Goal: Task Accomplishment & Management: Manage account settings

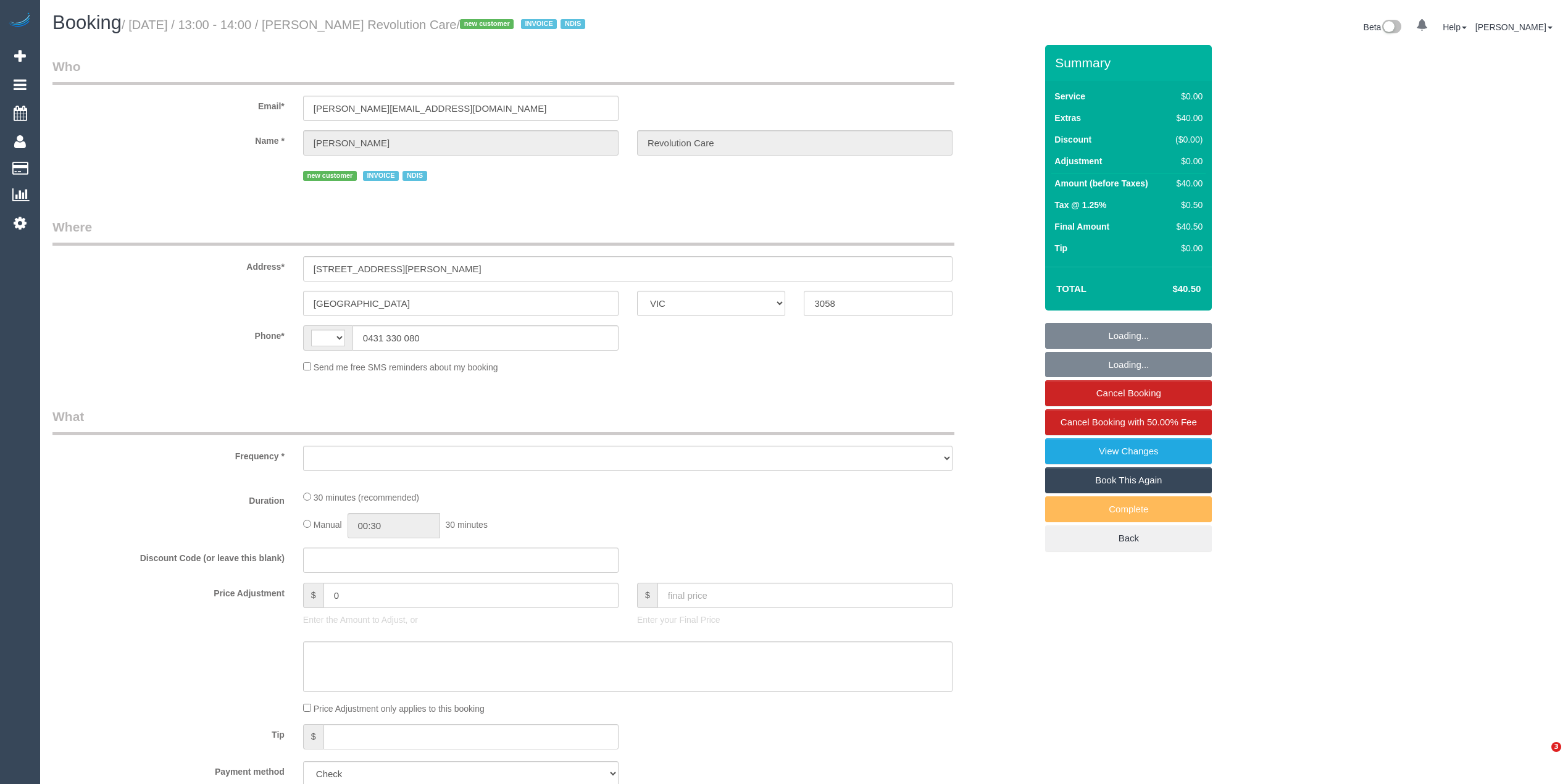
select select "VIC"
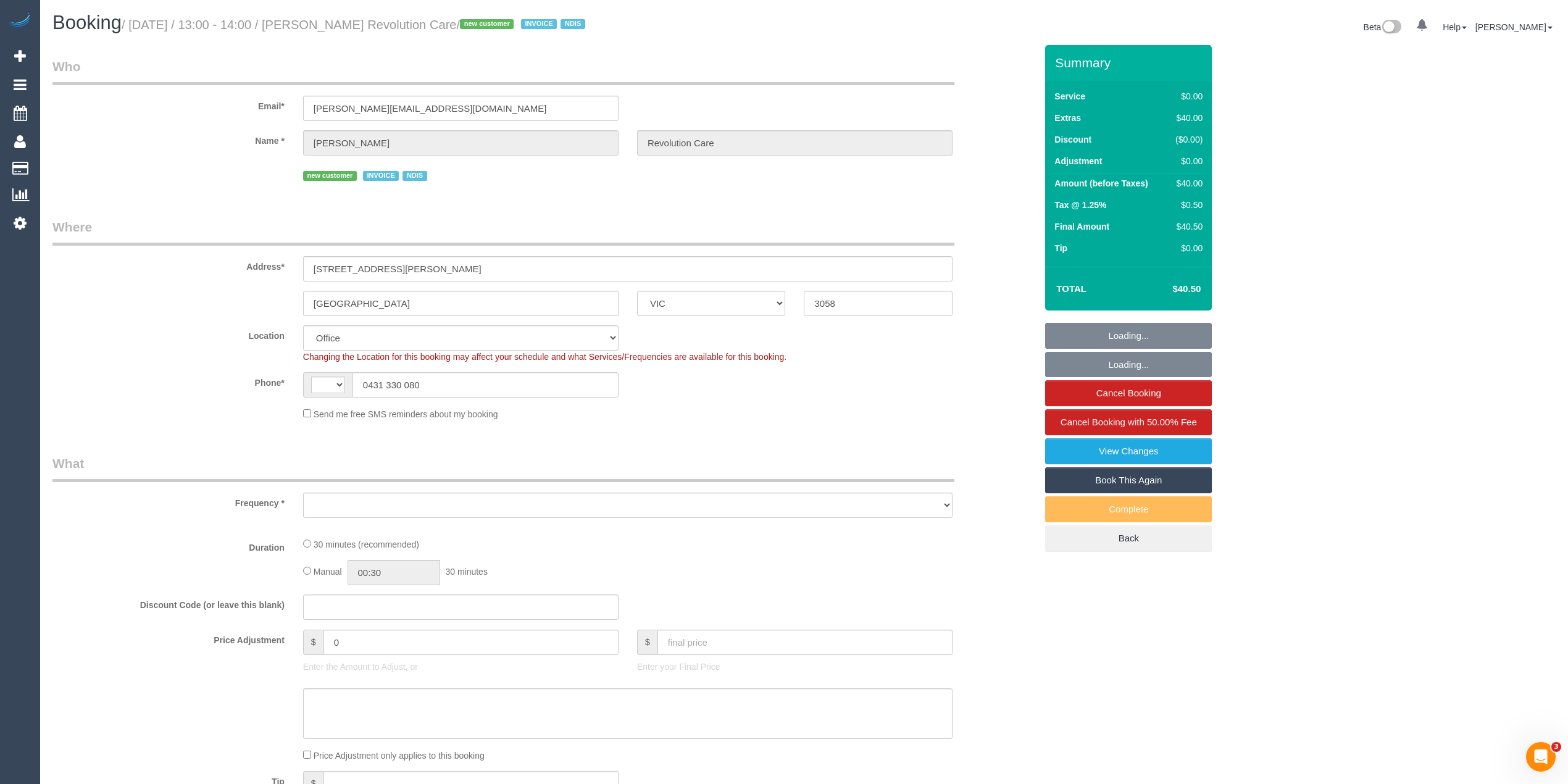
select select "string:AU"
select select "object:702"
select select "number:28"
select select "number:14"
select select "number:19"
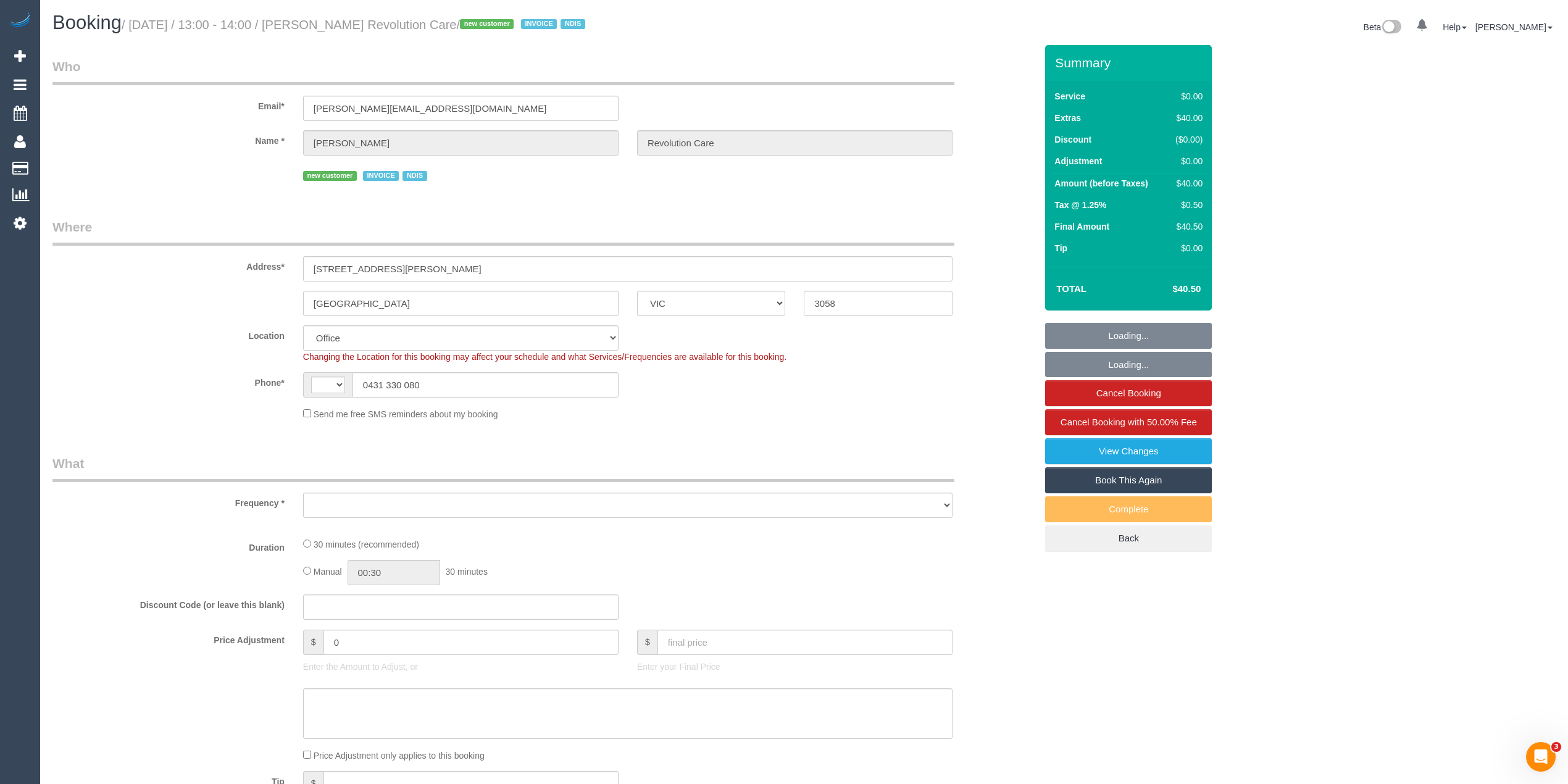
select select "number:22"
select select "number:33"
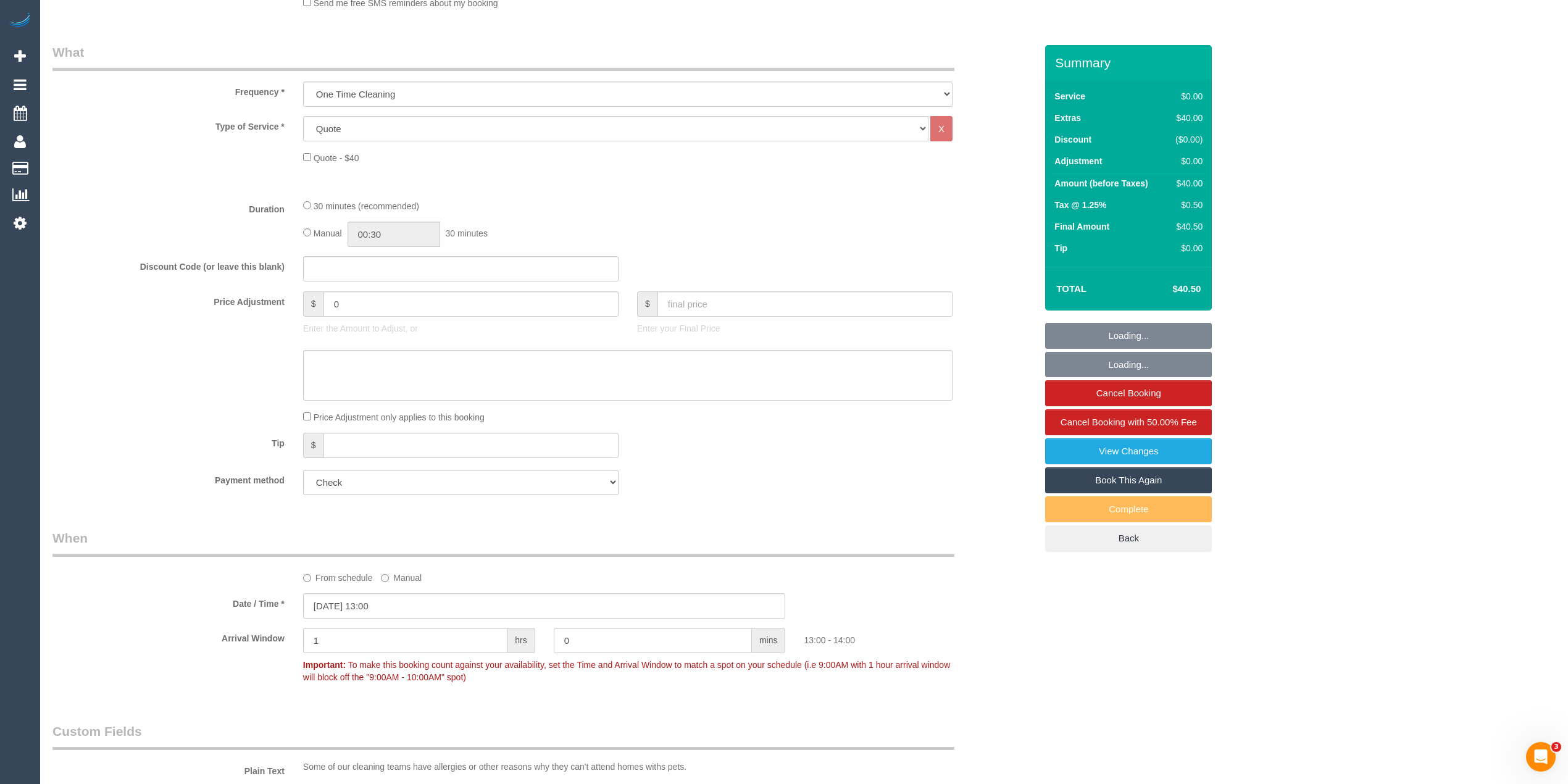
select select "object:1981"
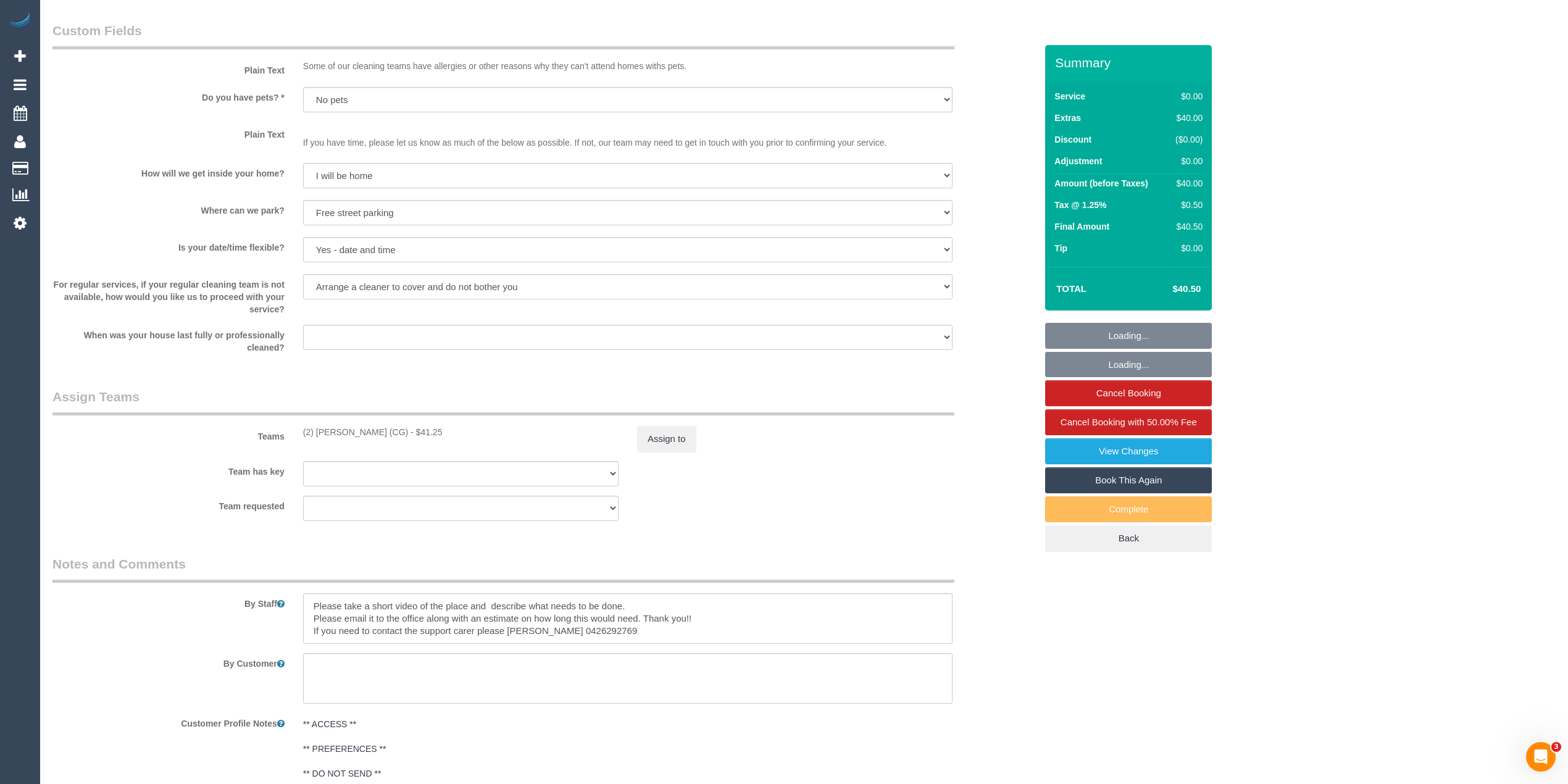
scroll to position [1371, 0]
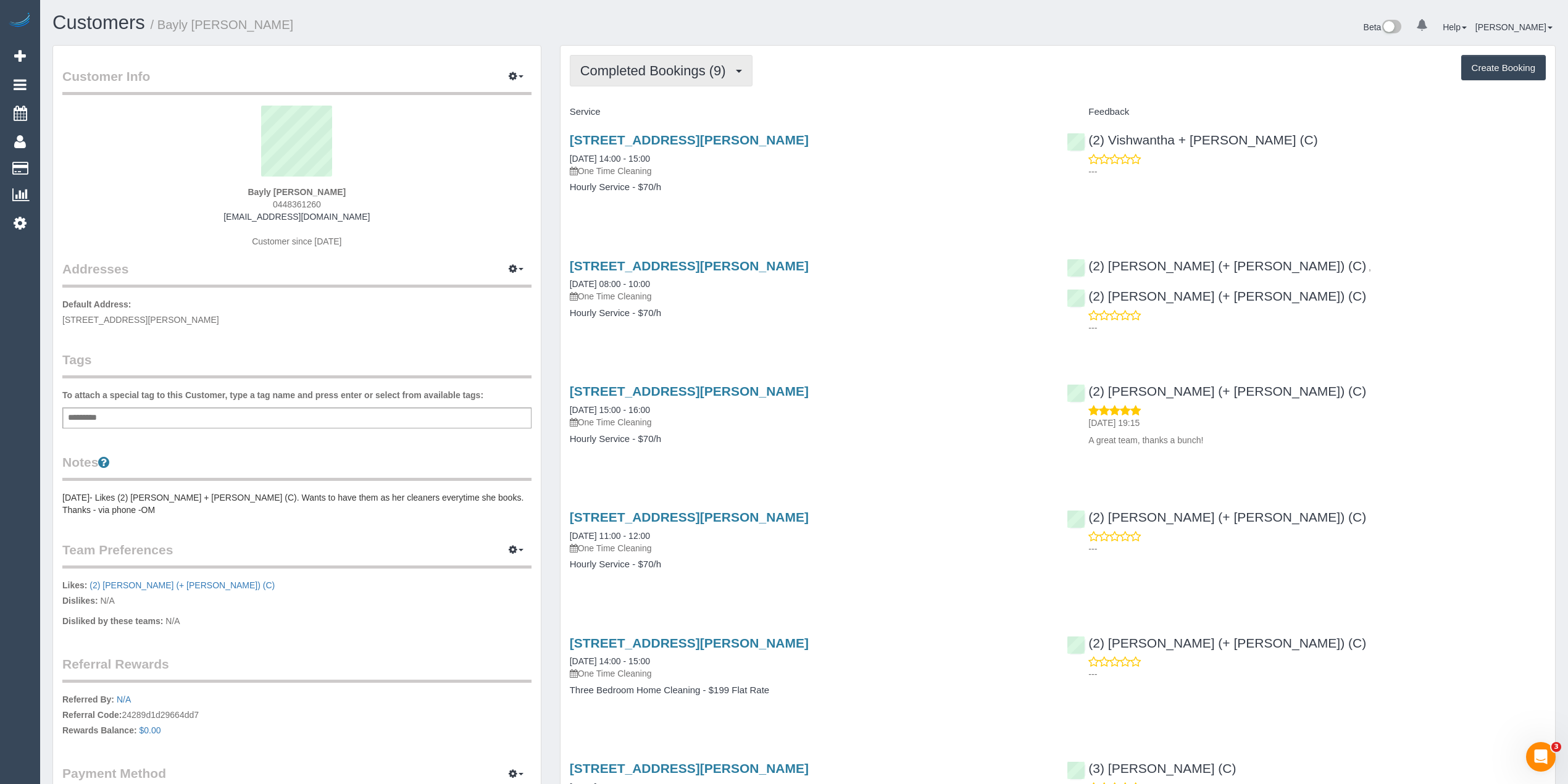
click at [651, 67] on span "Completed Bookings (9)" at bounding box center [656, 71] width 152 height 16
click at [877, 99] on div "Completed Bookings (9) Completed Bookings (9) Upcoming Bookings (0) Cancelled B…" at bounding box center [1057, 661] width 995 height 1231
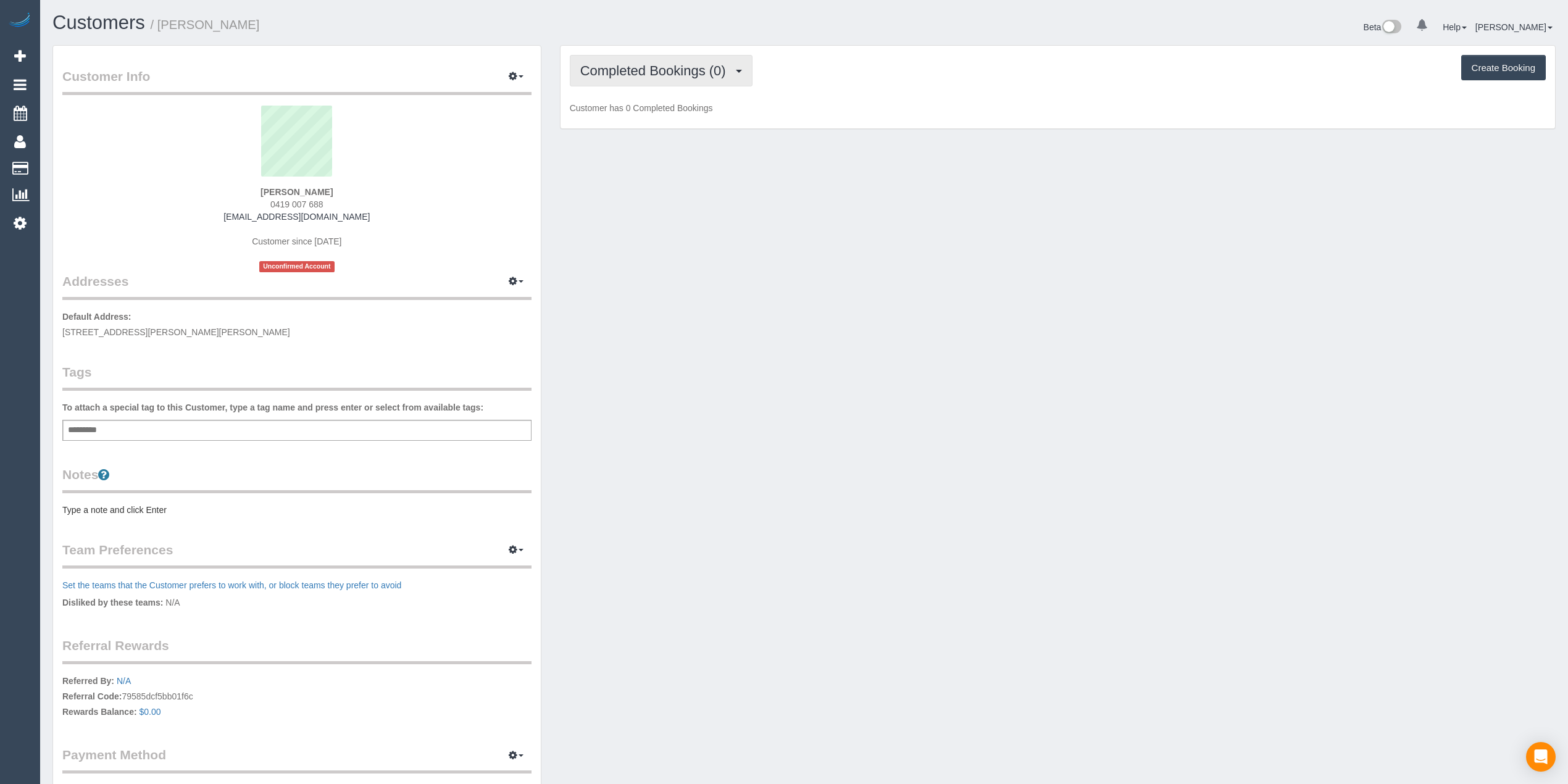
click at [660, 76] on span "Completed Bookings (0)" at bounding box center [656, 71] width 152 height 16
click at [688, 119] on link "Upcoming Bookings (1)" at bounding box center [635, 116] width 129 height 16
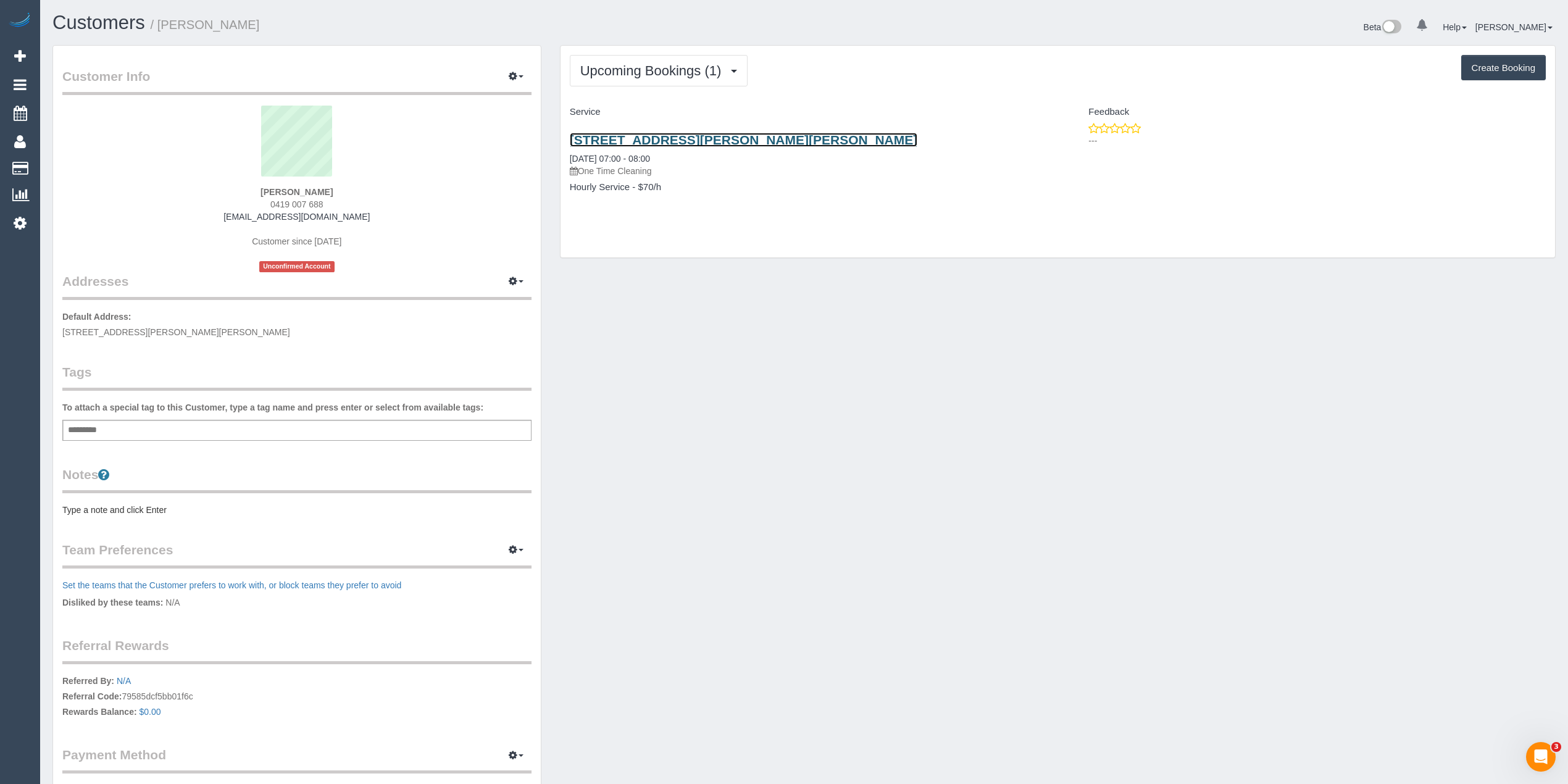
click at [713, 137] on link "2/1679 Malvern Road, Glen Iris, VIC 3146" at bounding box center [743, 140] width 348 height 14
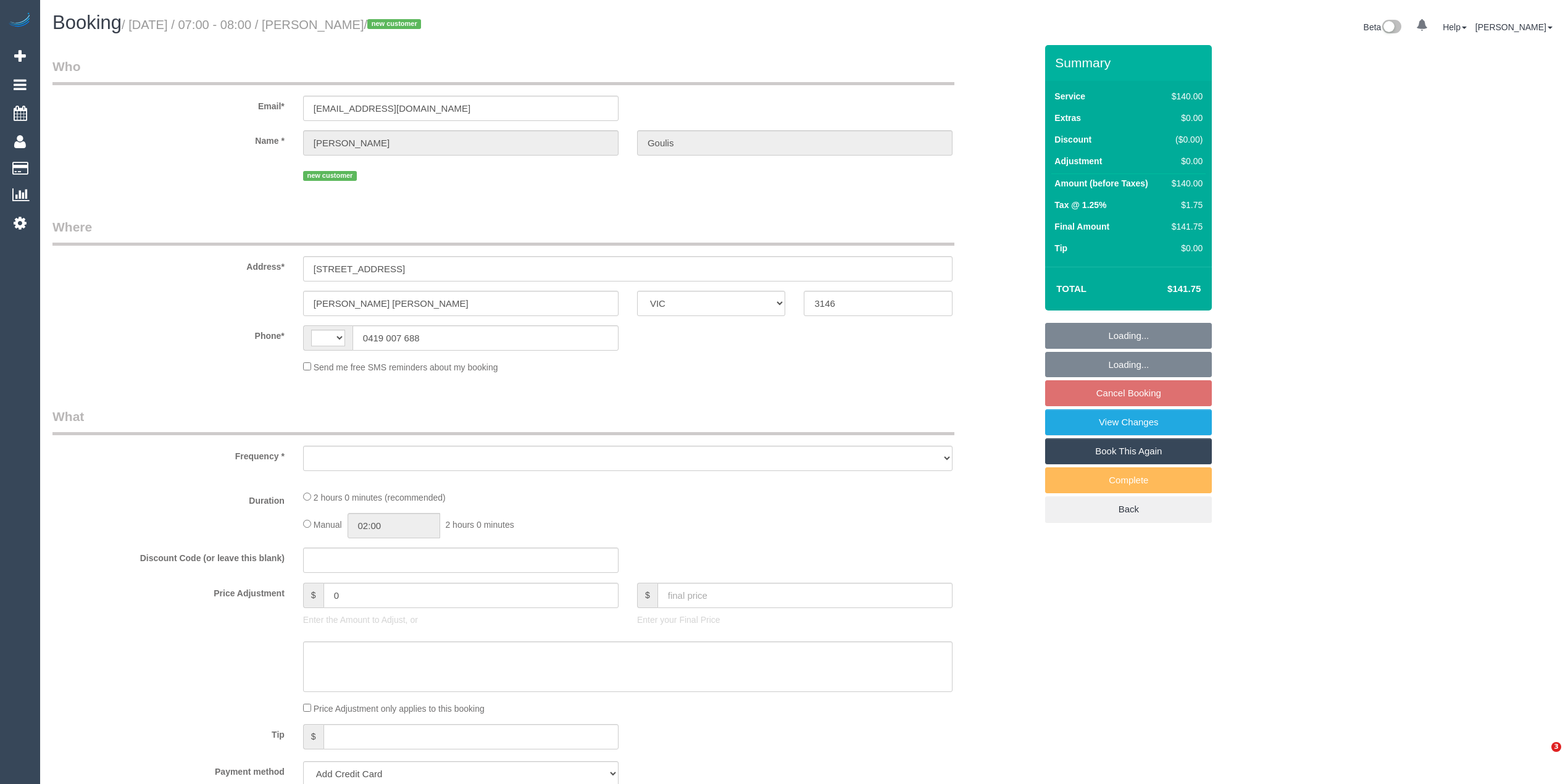
select select "VIC"
select select "string:AU"
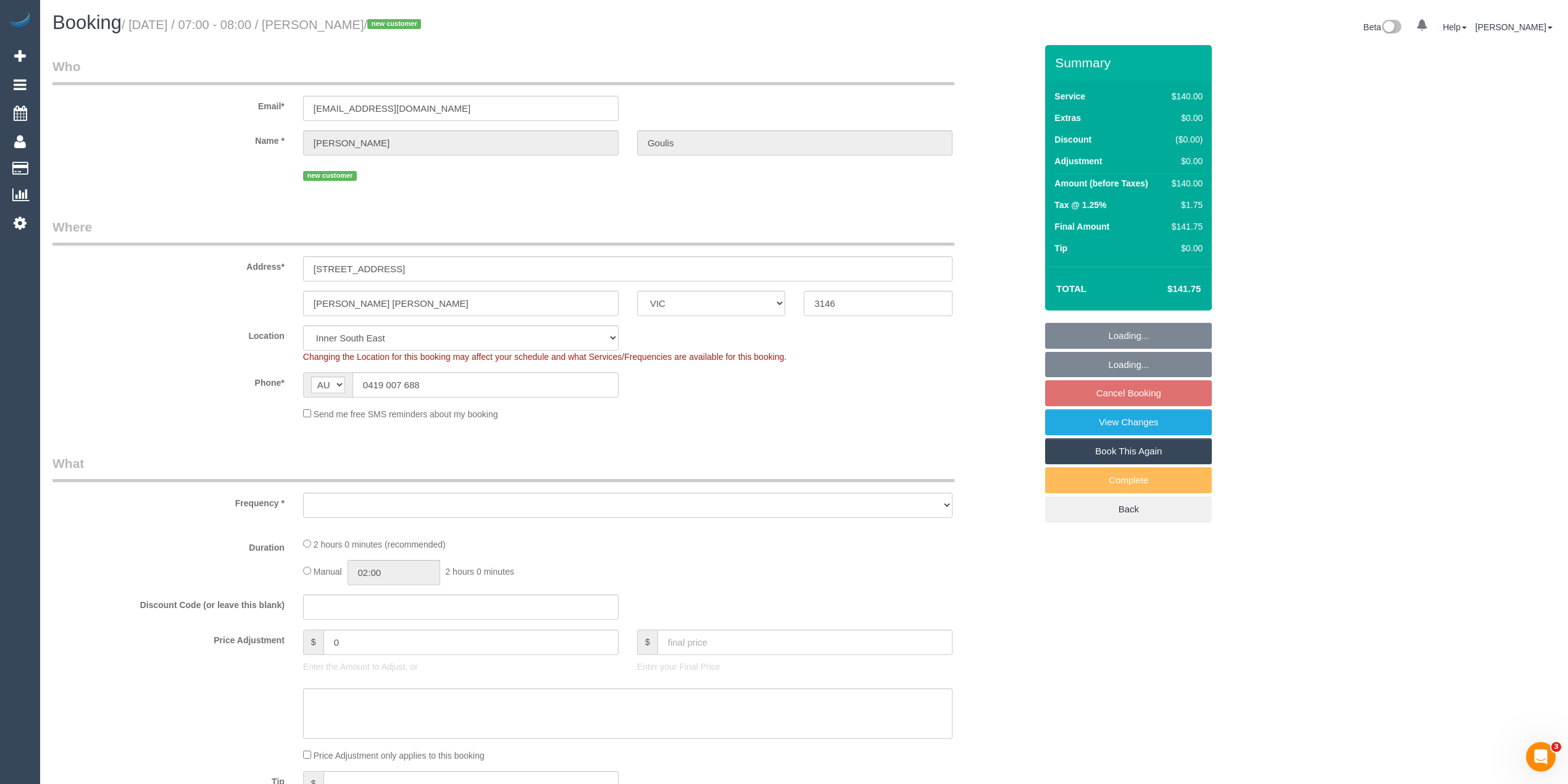
select select "string:stripe-pm_1S2ibY2GScqysDRV5yv4f3p7"
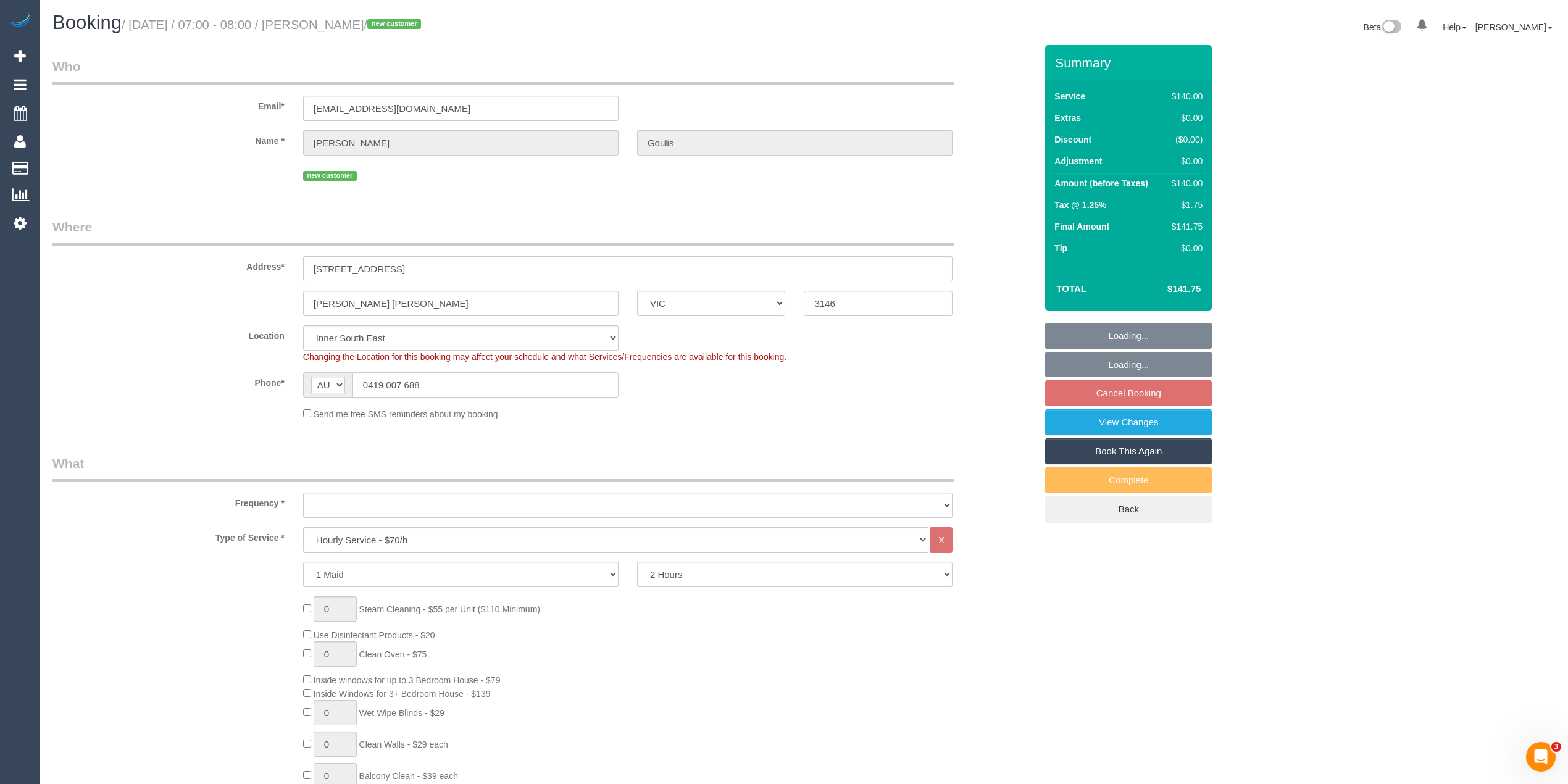
drag, startPoint x: 441, startPoint y: 378, endPoint x: 313, endPoint y: 382, distance: 128.1
click at [314, 382] on div "AF AL DZ AD AO AI AQ AG AR AM AW AU AT AZ BS BH BD BB BY BE BZ BJ BM BT BO BA B…" at bounding box center [460, 385] width 315 height 25
select select "object:716"
select select "number:28"
select select "number:14"
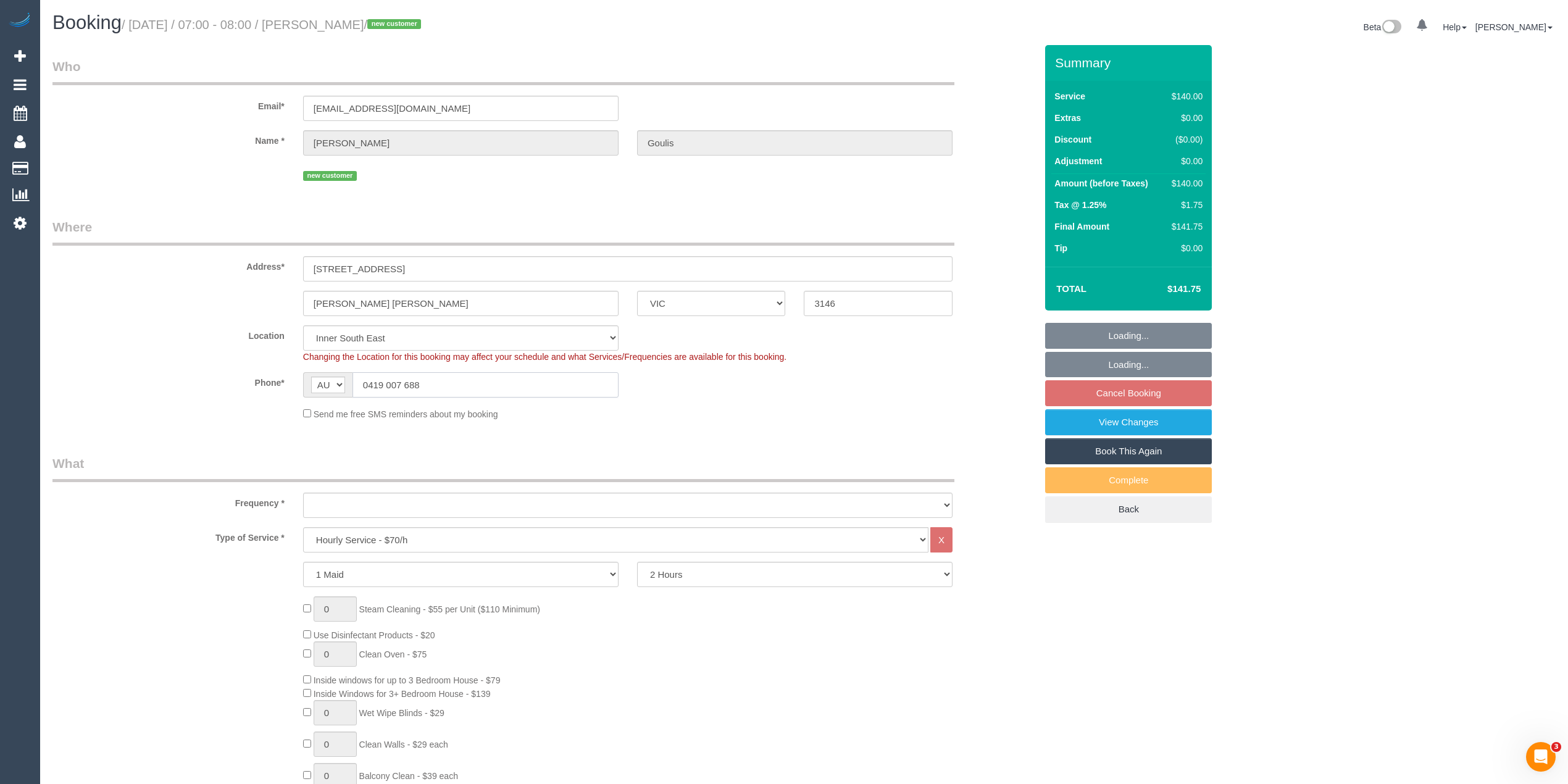
select select "number:18"
select select "number:24"
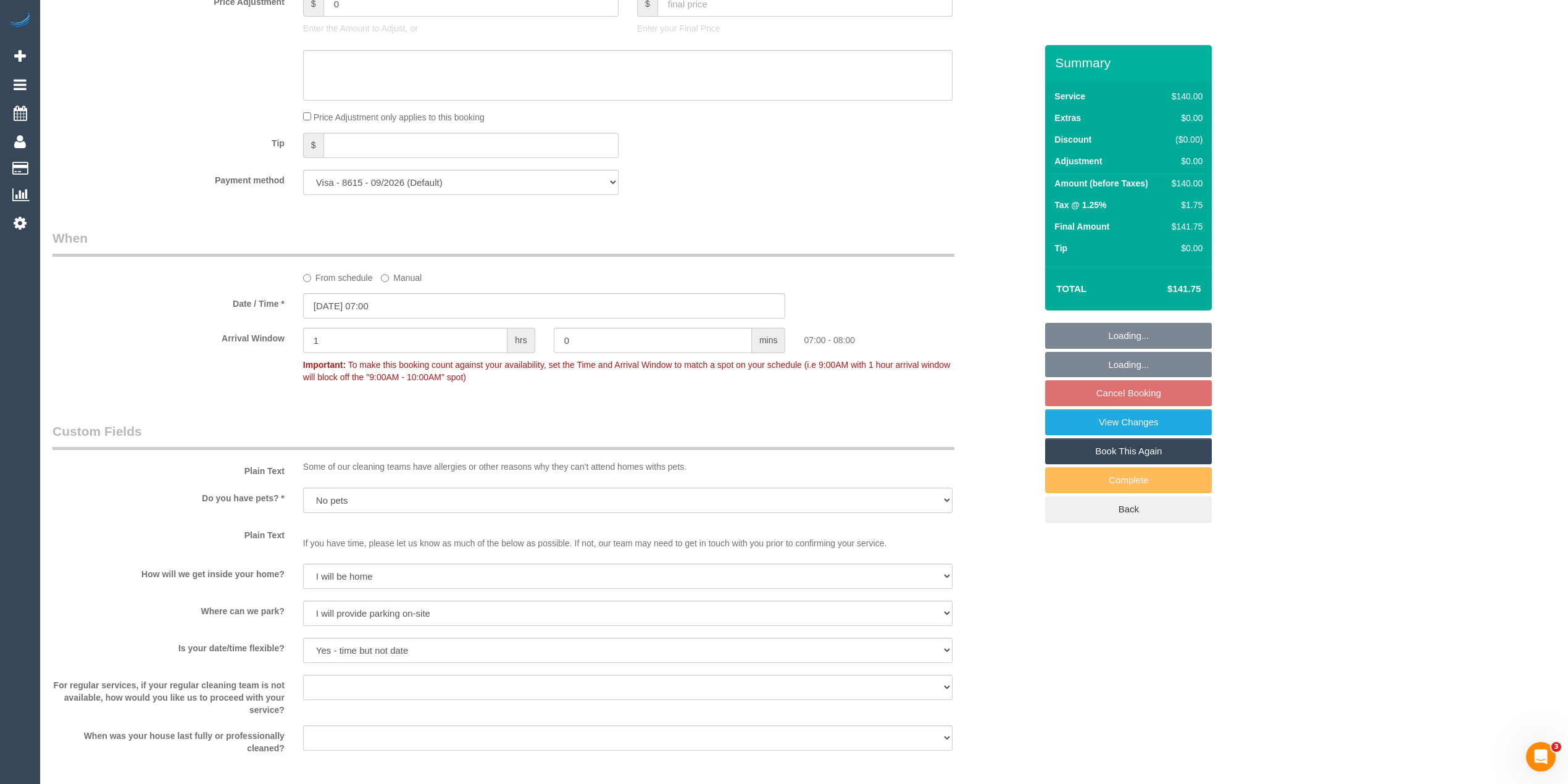
scroll to position [1601, 0]
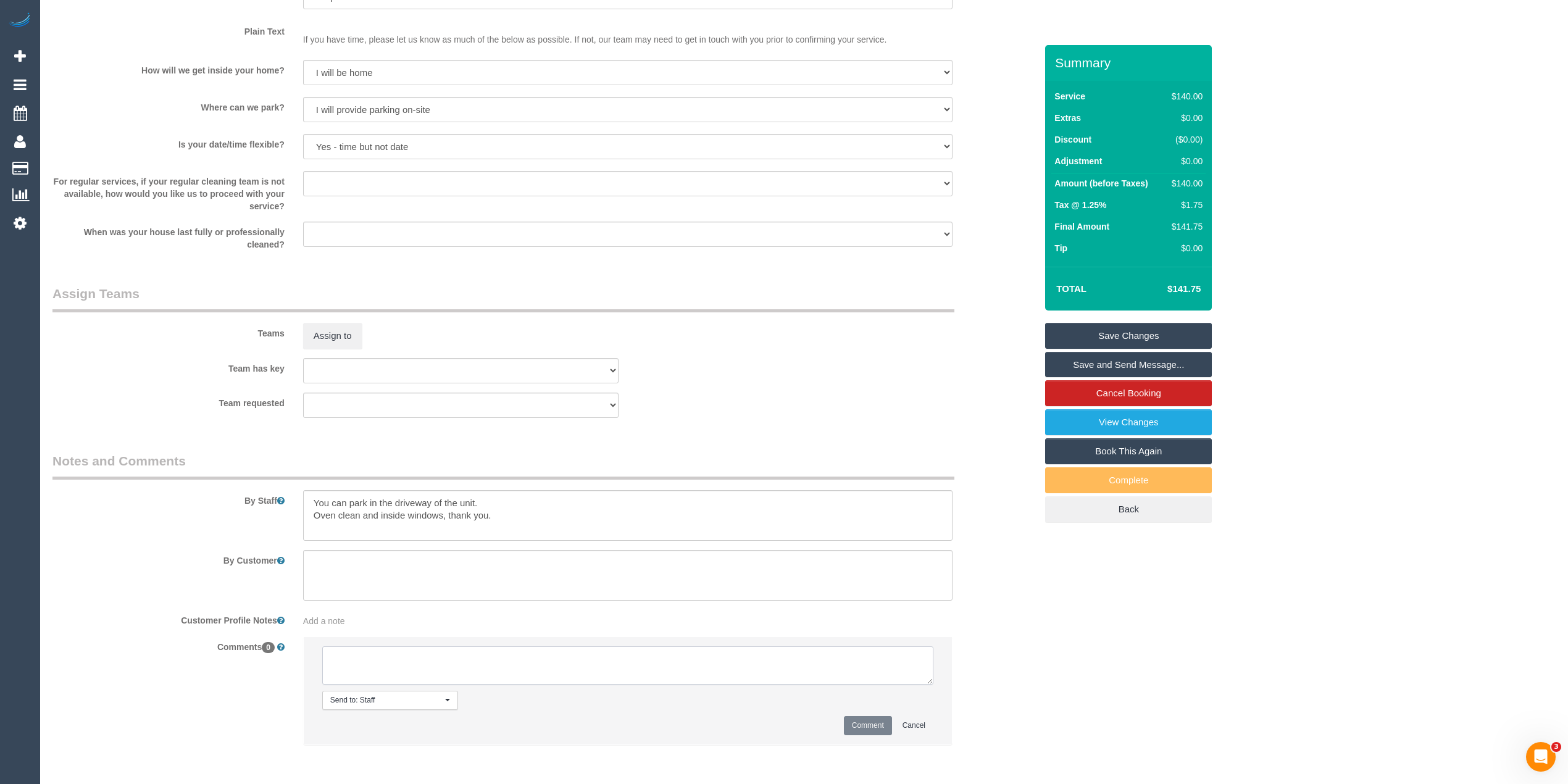
click at [418, 660] on textarea at bounding box center [628, 666] width 611 height 38
click at [499, 502] on textarea at bounding box center [628, 515] width 650 height 50
paste textarea "0419 007 688"
type textarea "You can park in the driveway of the unit. Please call or text customer when you…"
click at [357, 672] on textarea at bounding box center [628, 666] width 611 height 38
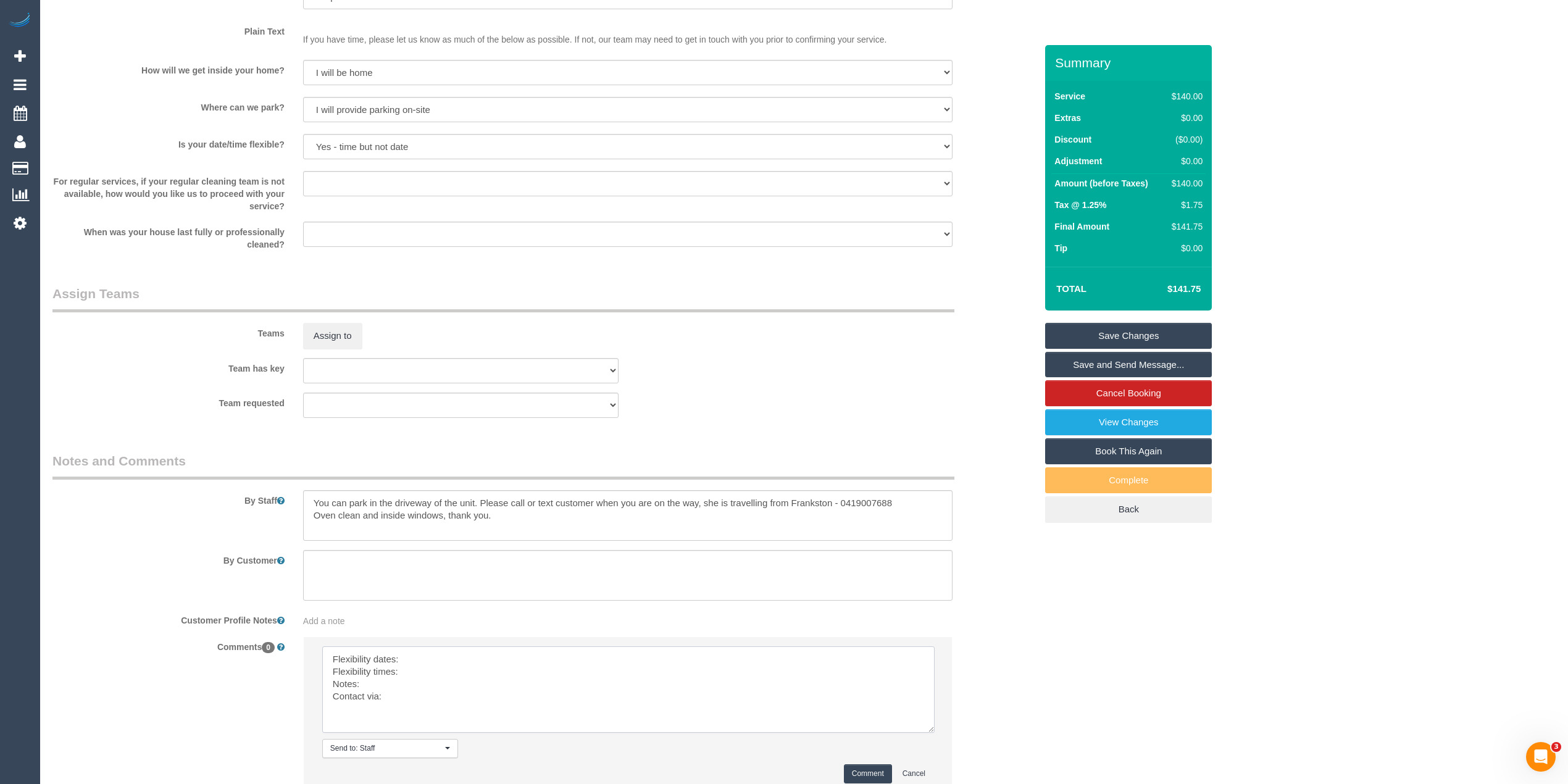
drag, startPoint x: 927, startPoint y: 679, endPoint x: 764, endPoint y: 721, distance: 168.3
click at [927, 728] on textarea at bounding box center [628, 689] width 613 height 86
click at [428, 658] on textarea at bounding box center [628, 690] width 613 height 88
click at [419, 657] on textarea at bounding box center [628, 690] width 613 height 88
click at [426, 652] on textarea at bounding box center [628, 690] width 613 height 88
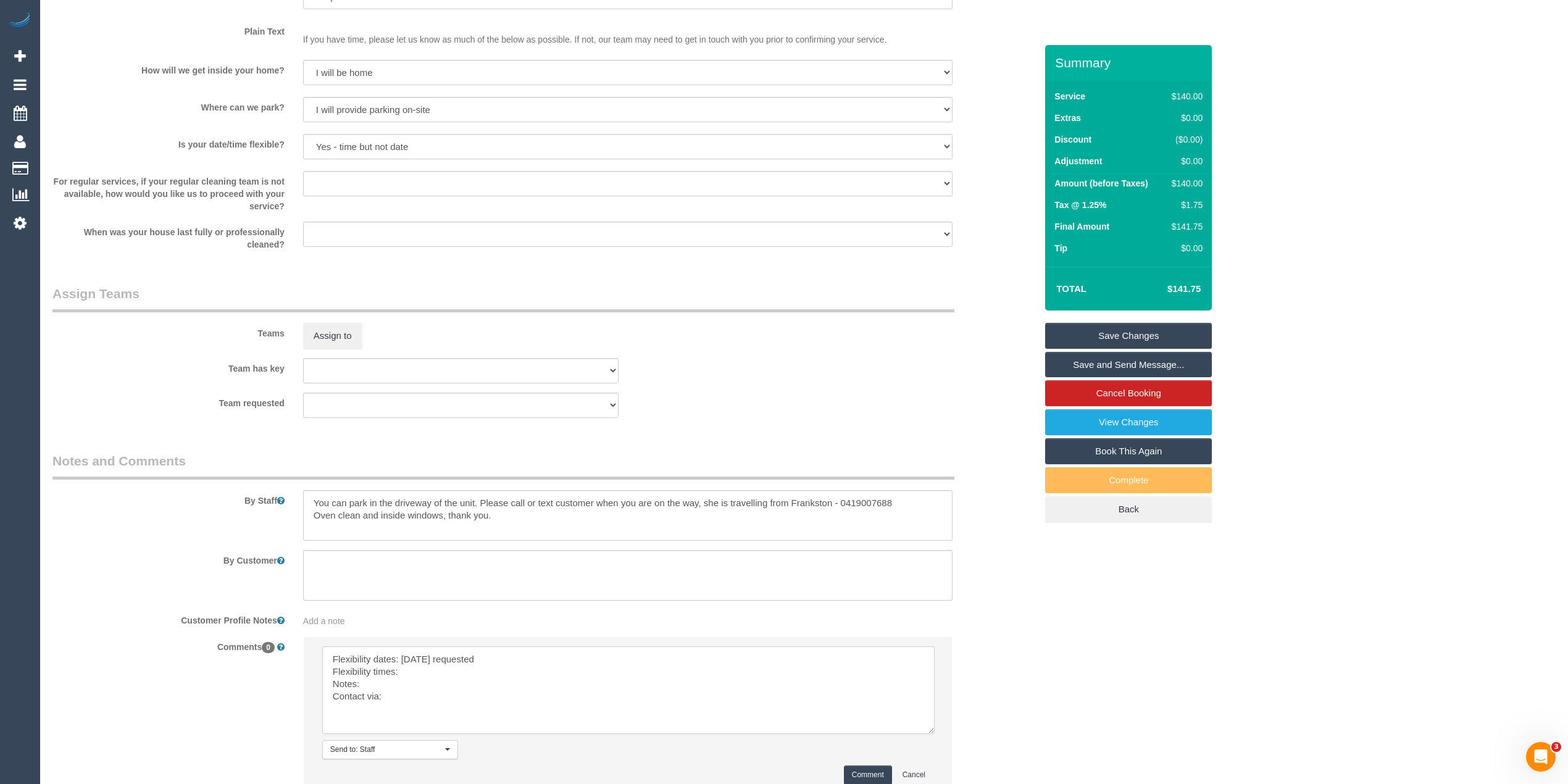
click at [430, 675] on textarea at bounding box center [628, 690] width 613 height 88
click at [408, 683] on textarea at bounding box center [628, 690] width 613 height 88
click at [406, 696] on textarea at bounding box center [628, 690] width 613 height 88
type textarea "Flexibility dates: Wednesday requested Flexibility times: flex from 7am Notes: …"
click at [867, 777] on button "Comment" at bounding box center [868, 775] width 48 height 19
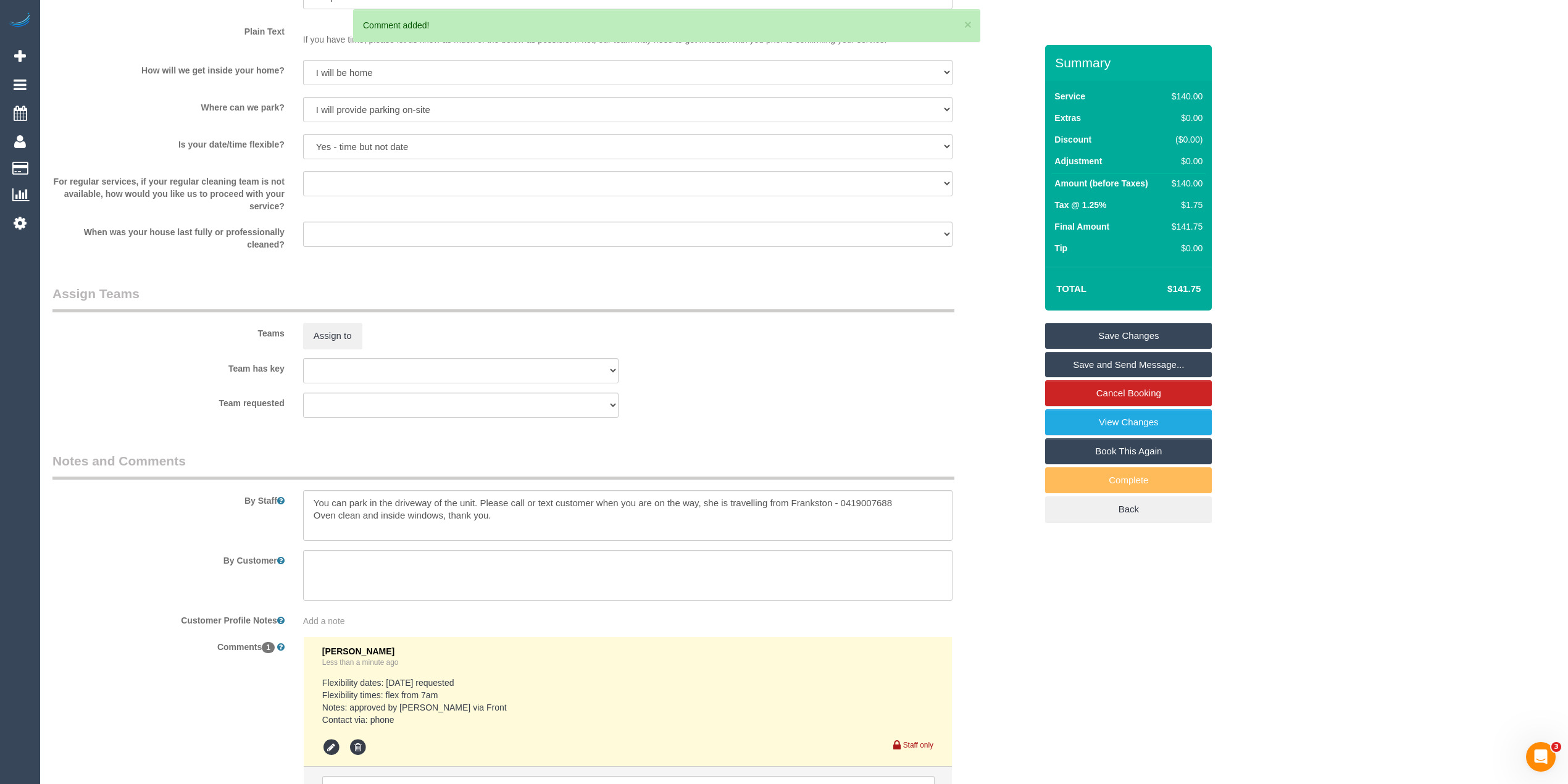
click at [1127, 329] on link "Save Changes" at bounding box center [1128, 336] width 167 height 26
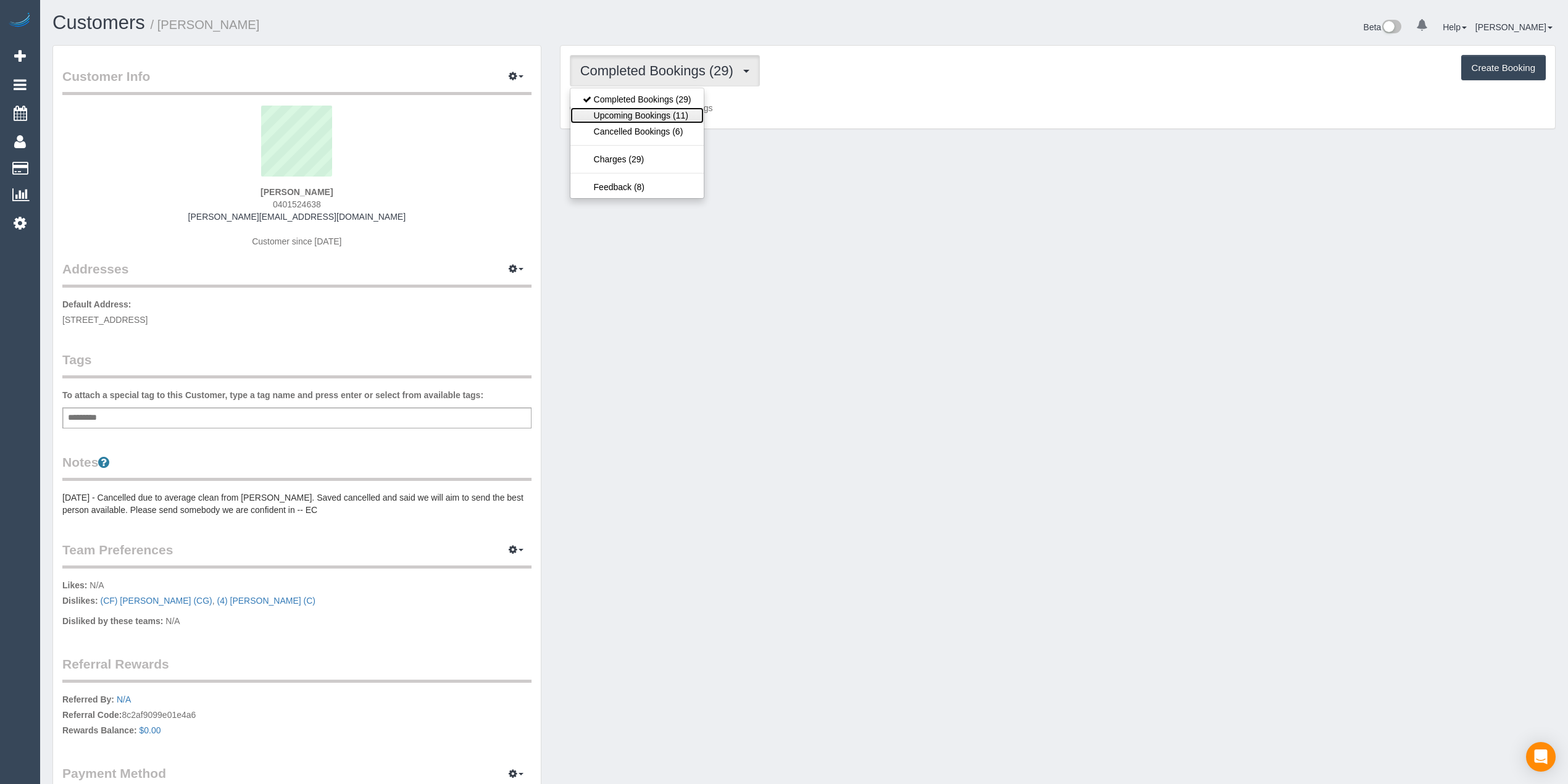
click at [656, 117] on link "Upcoming Bookings (11)" at bounding box center [637, 116] width 133 height 16
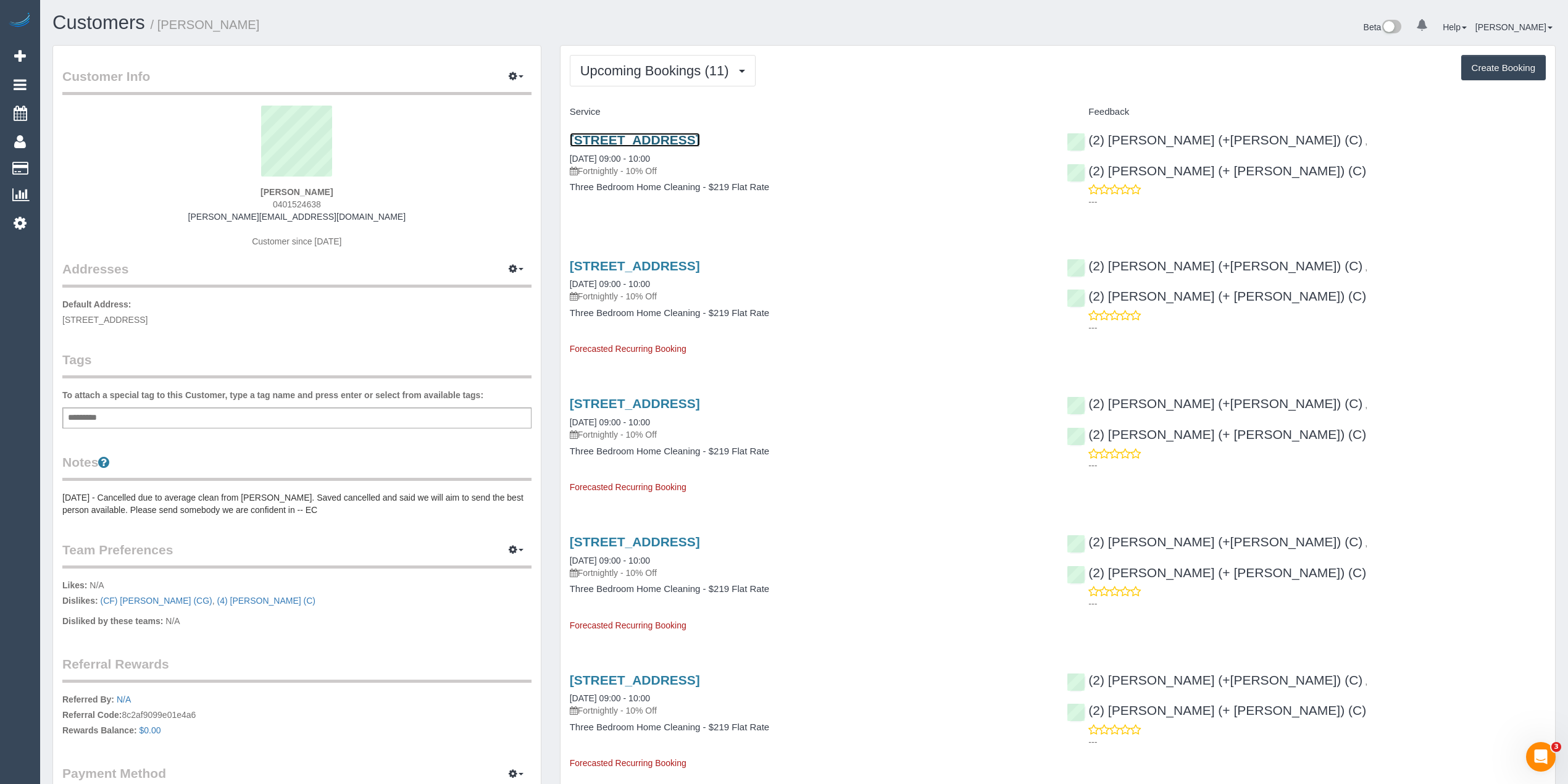
click at [700, 141] on link "7 Kitchener Grove, Preston, VIC 3072" at bounding box center [635, 140] width 130 height 14
click at [609, 62] on button "Upcoming Bookings (11)" at bounding box center [662, 71] width 186 height 31
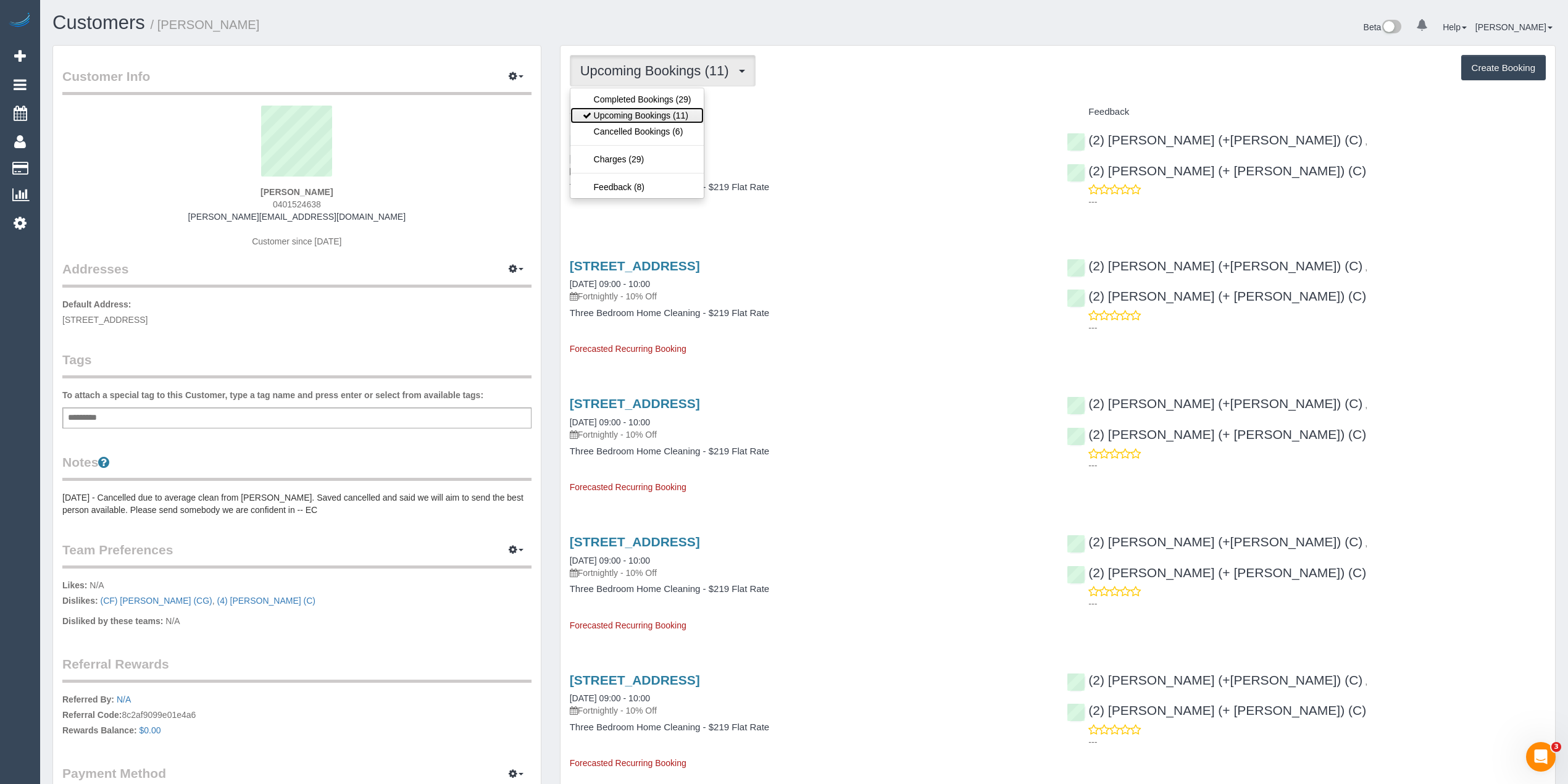
click at [639, 120] on link "Upcoming Bookings (11)" at bounding box center [637, 116] width 133 height 16
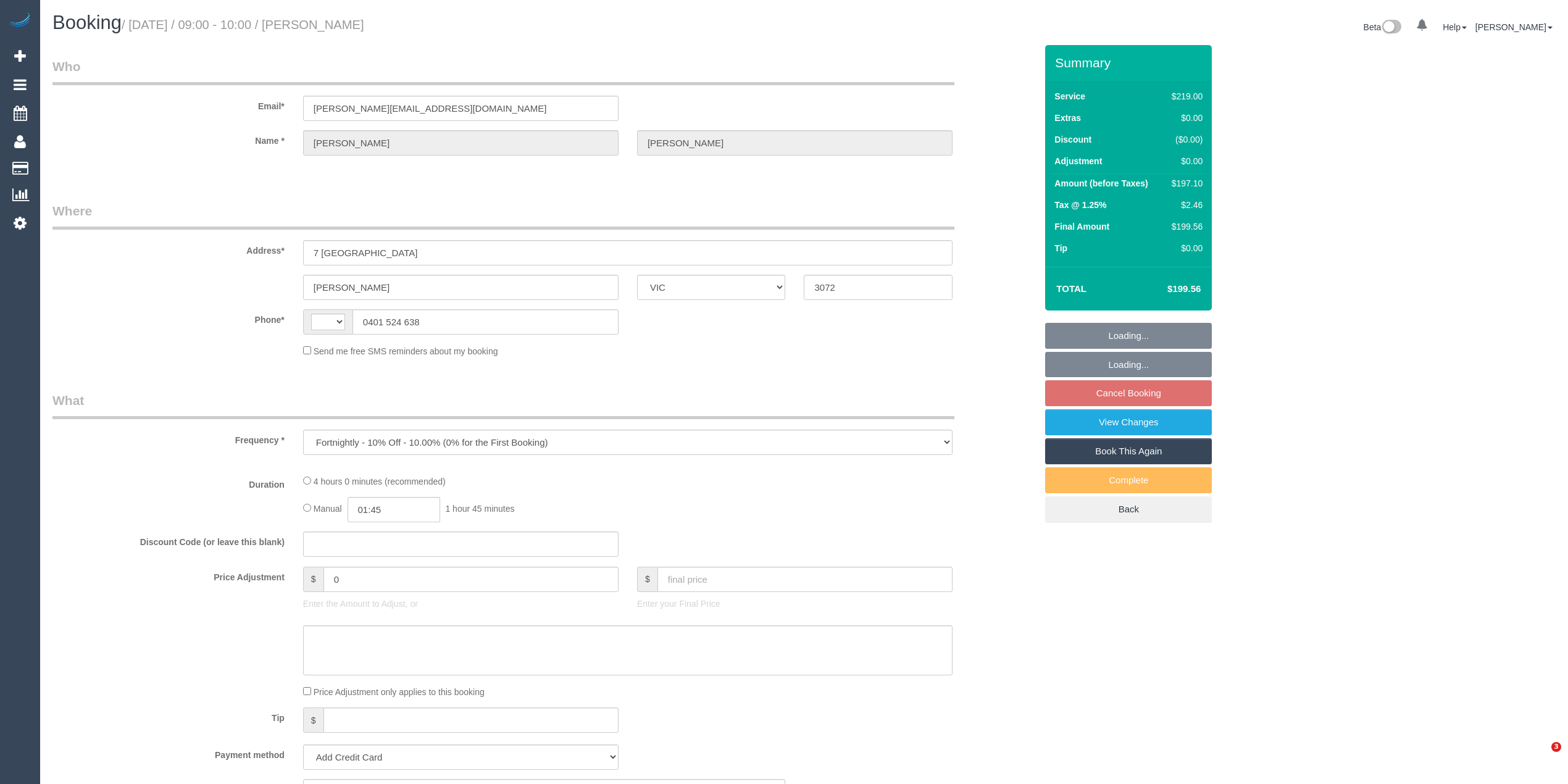
select select "VIC"
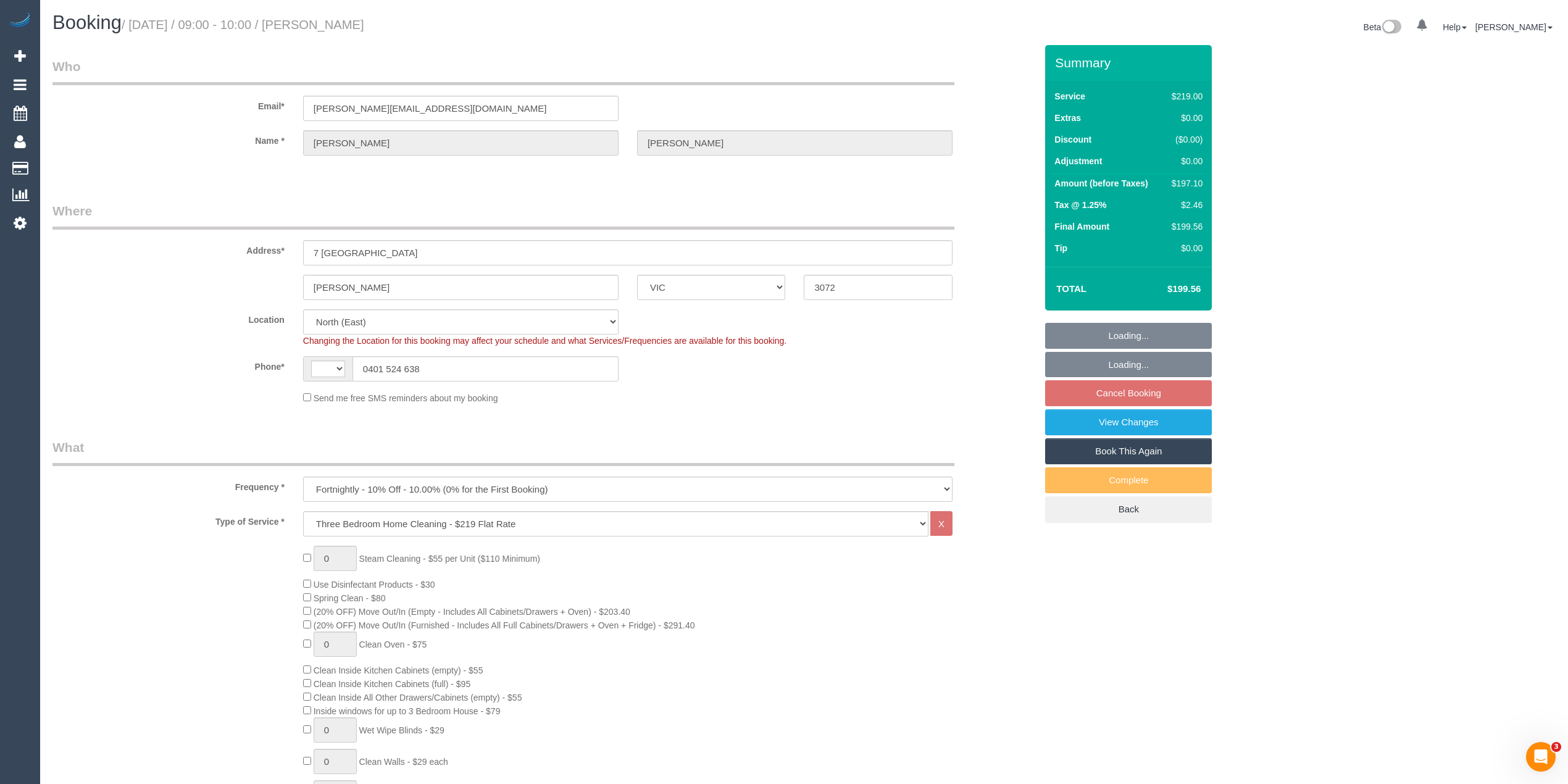
select select "object:635"
select select "string:AU"
select select "string:stripe-pm_1P1JOu2GScqysDRVzc3dDmsJ"
select select "number:27"
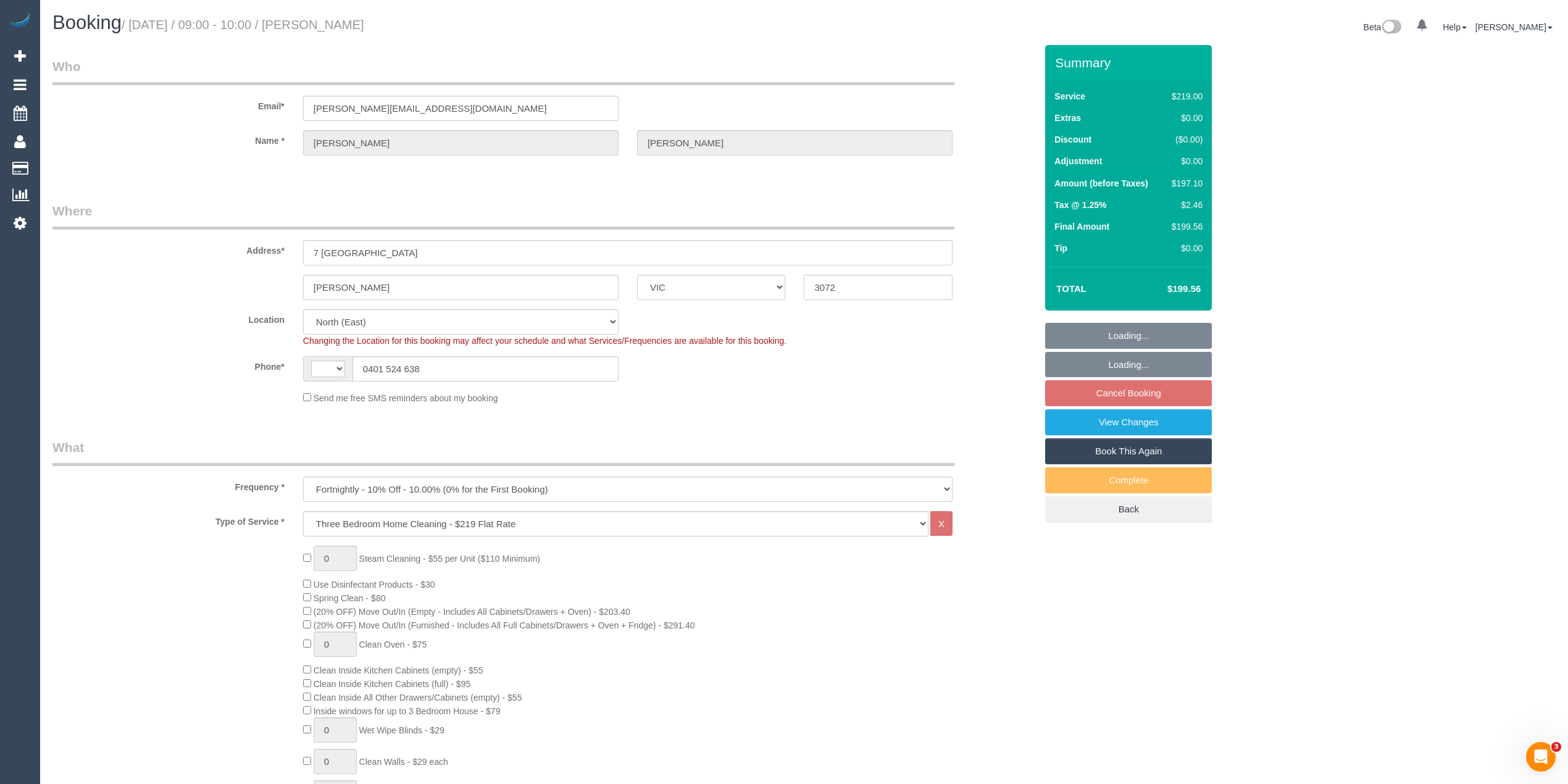
select select "number:14"
select select "number:19"
select select "number:24"
select select "number:34"
select select "number:12"
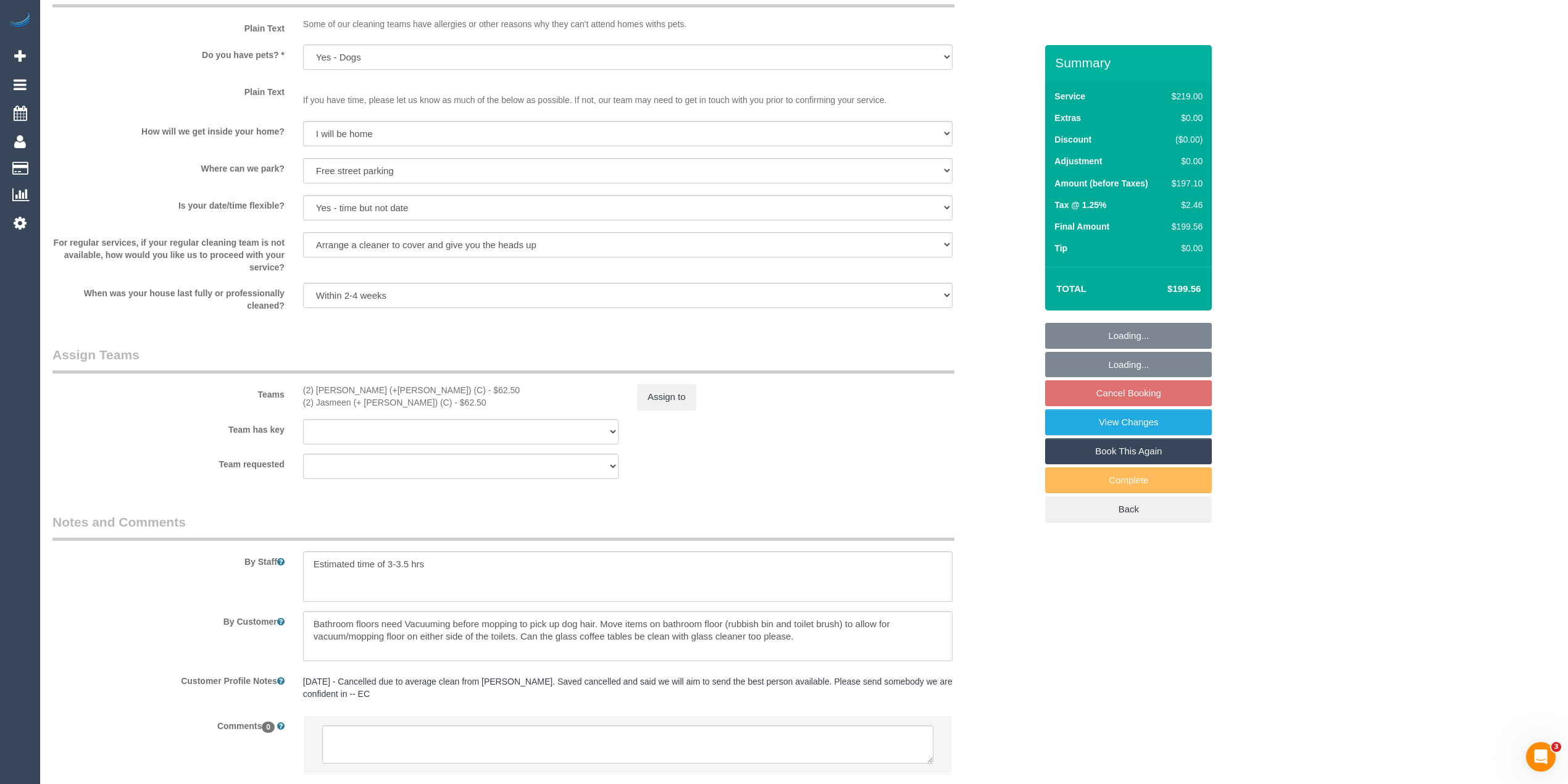
scroll to position [1637, 0]
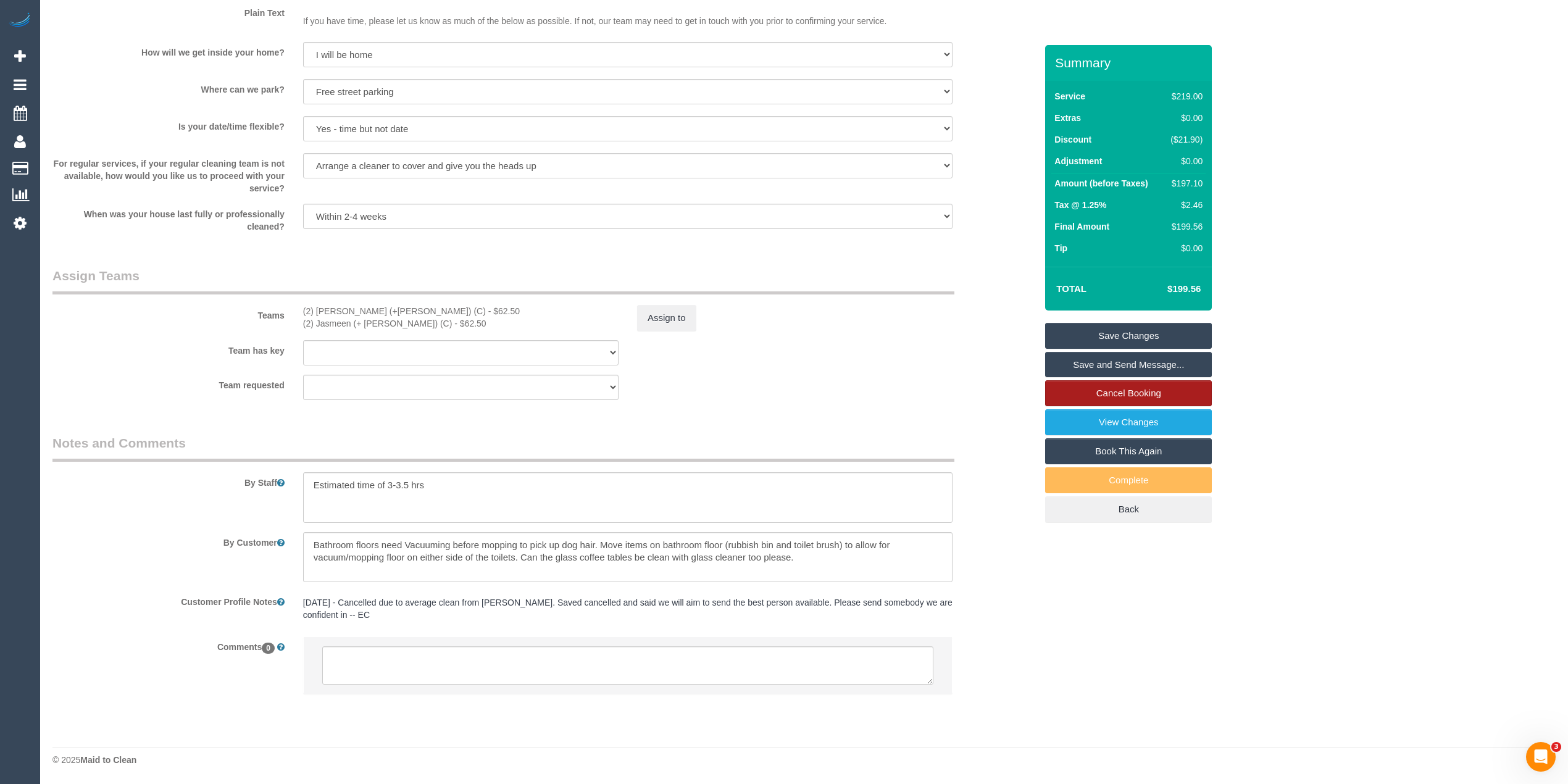
click at [1121, 401] on link "Cancel Booking" at bounding box center [1128, 393] width 167 height 26
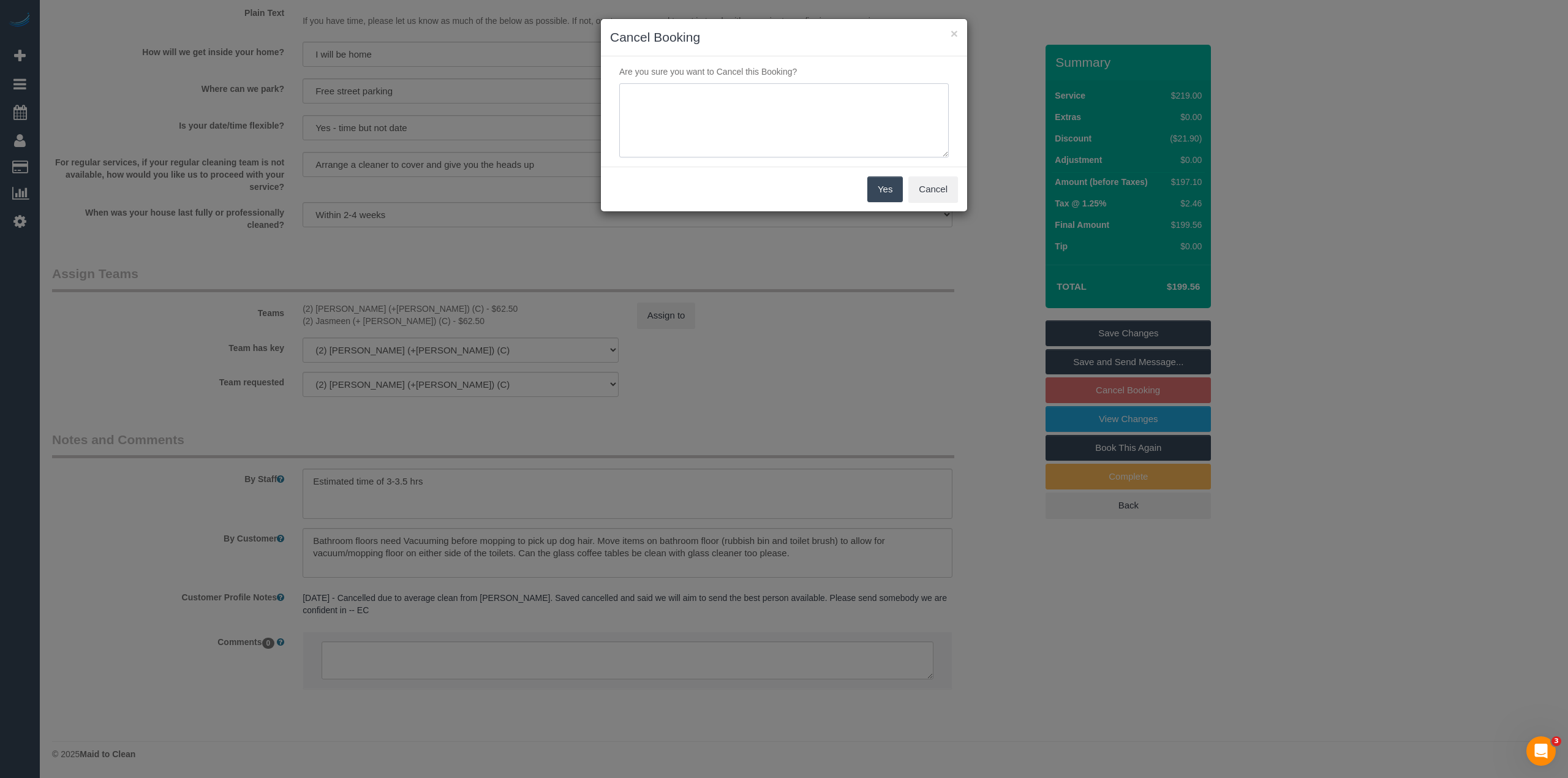
click at [688, 115] on textarea at bounding box center [784, 120] width 330 height 75
type textarea "Cancelled as a one off as customer is away. Via phone - CG"
click at [876, 189] on button "Yes" at bounding box center [885, 189] width 36 height 26
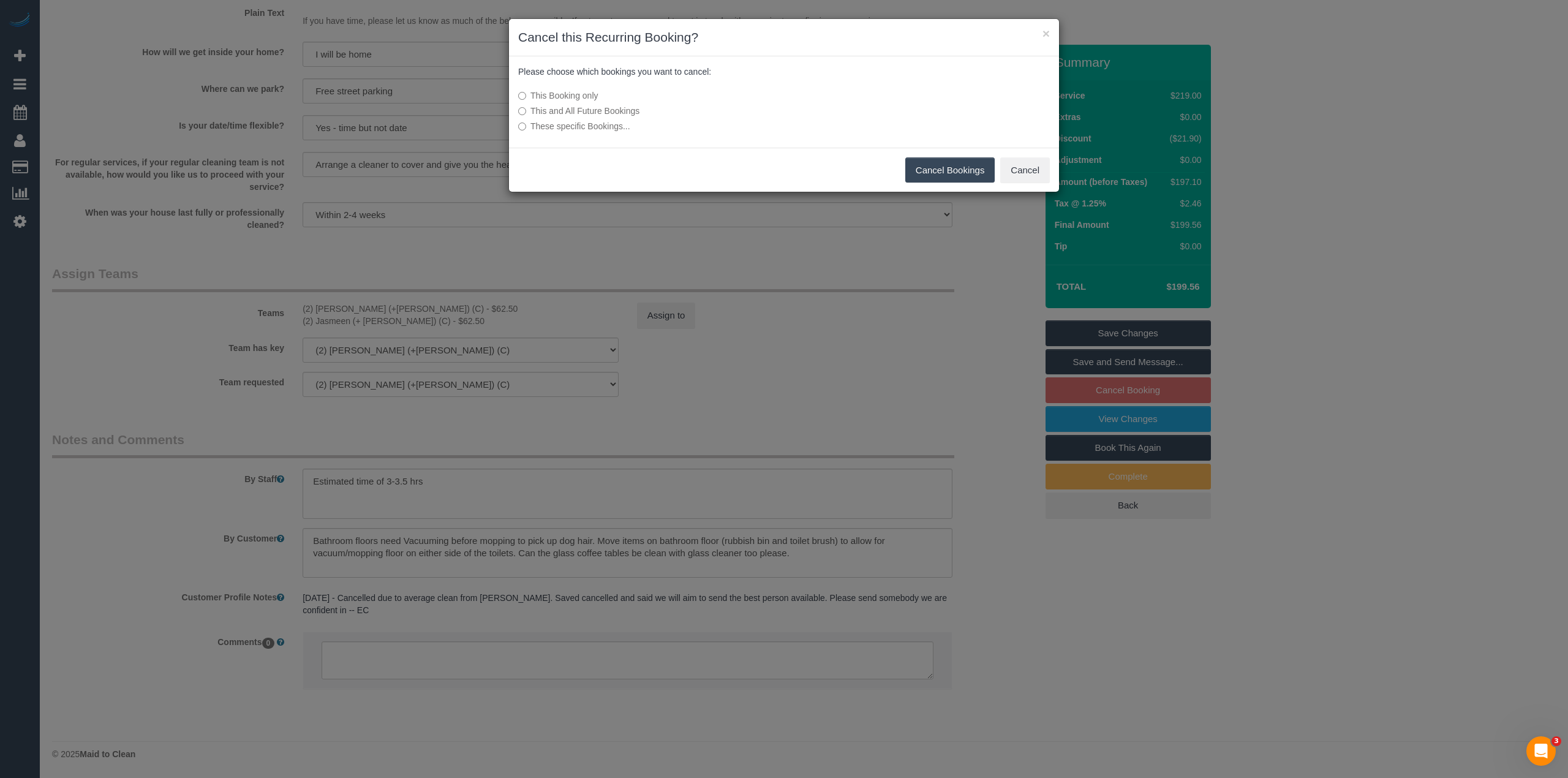
click at [954, 170] on button "Cancel Bookings" at bounding box center [949, 170] width 90 height 26
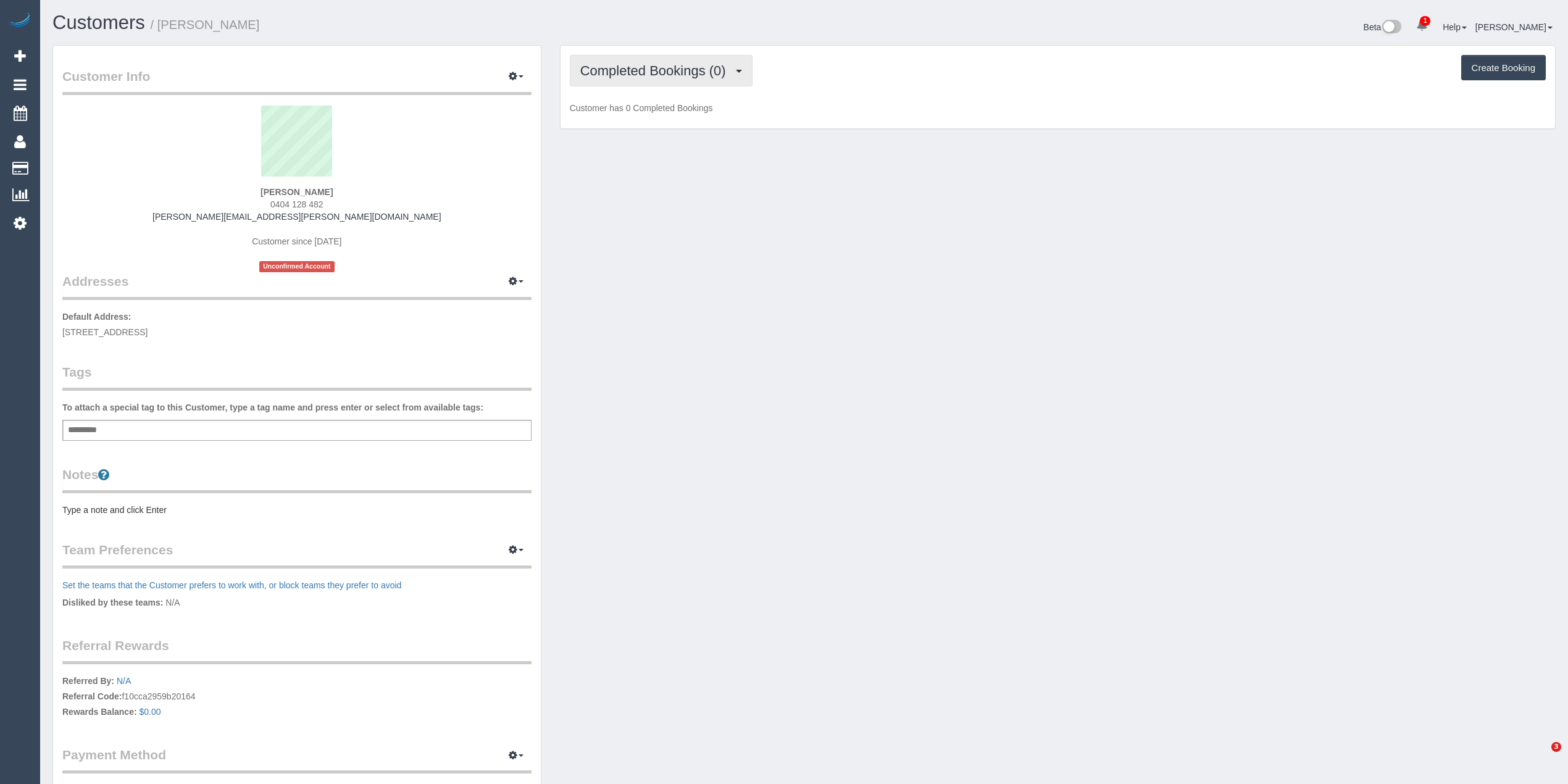
click at [627, 70] on span "Completed Bookings (0)" at bounding box center [656, 71] width 152 height 16
click at [645, 117] on link "Upcoming Bookings (11)" at bounding box center [635, 116] width 130 height 16
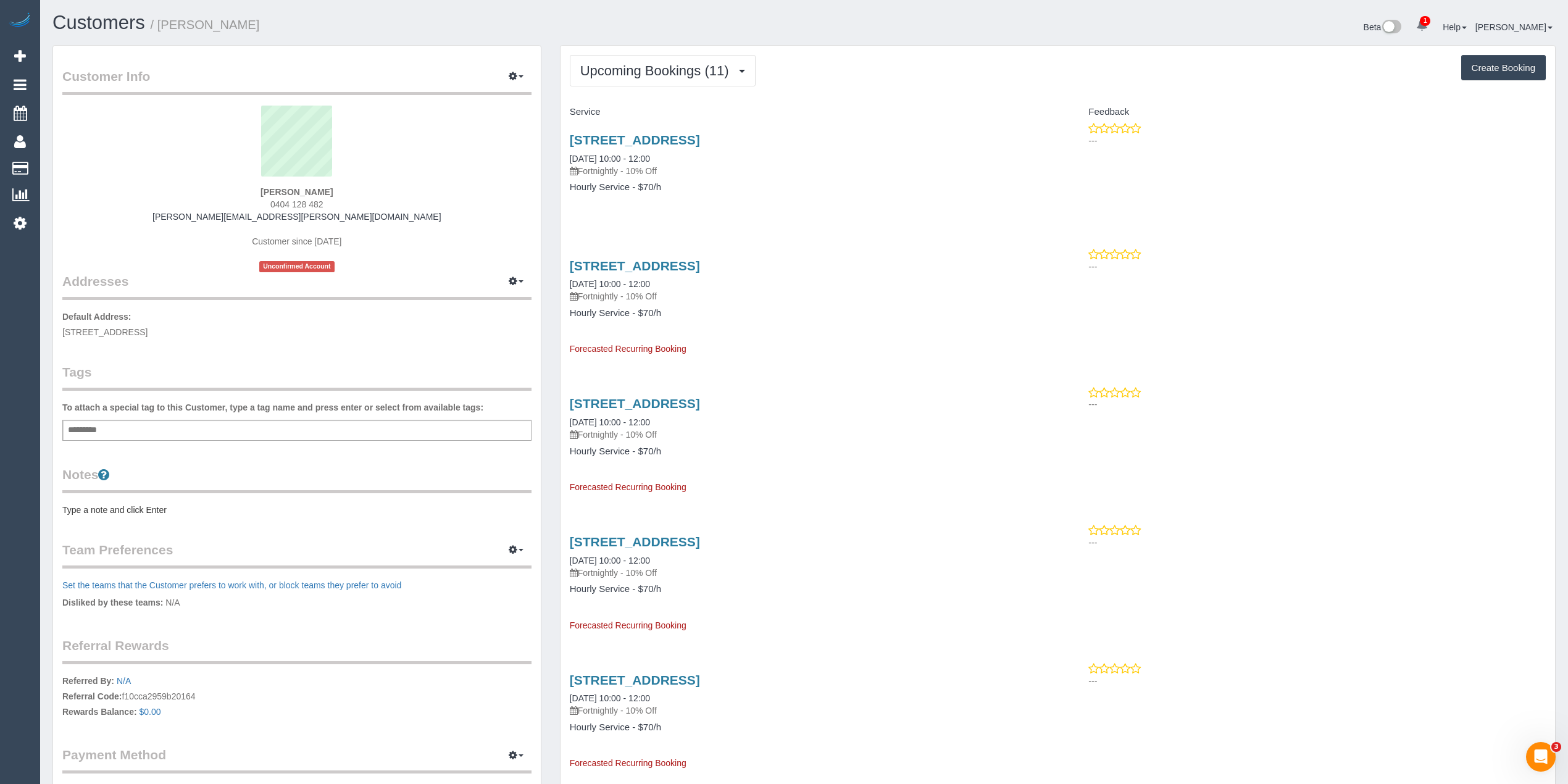
click at [180, 430] on div "Add a tag" at bounding box center [297, 430] width 469 height 21
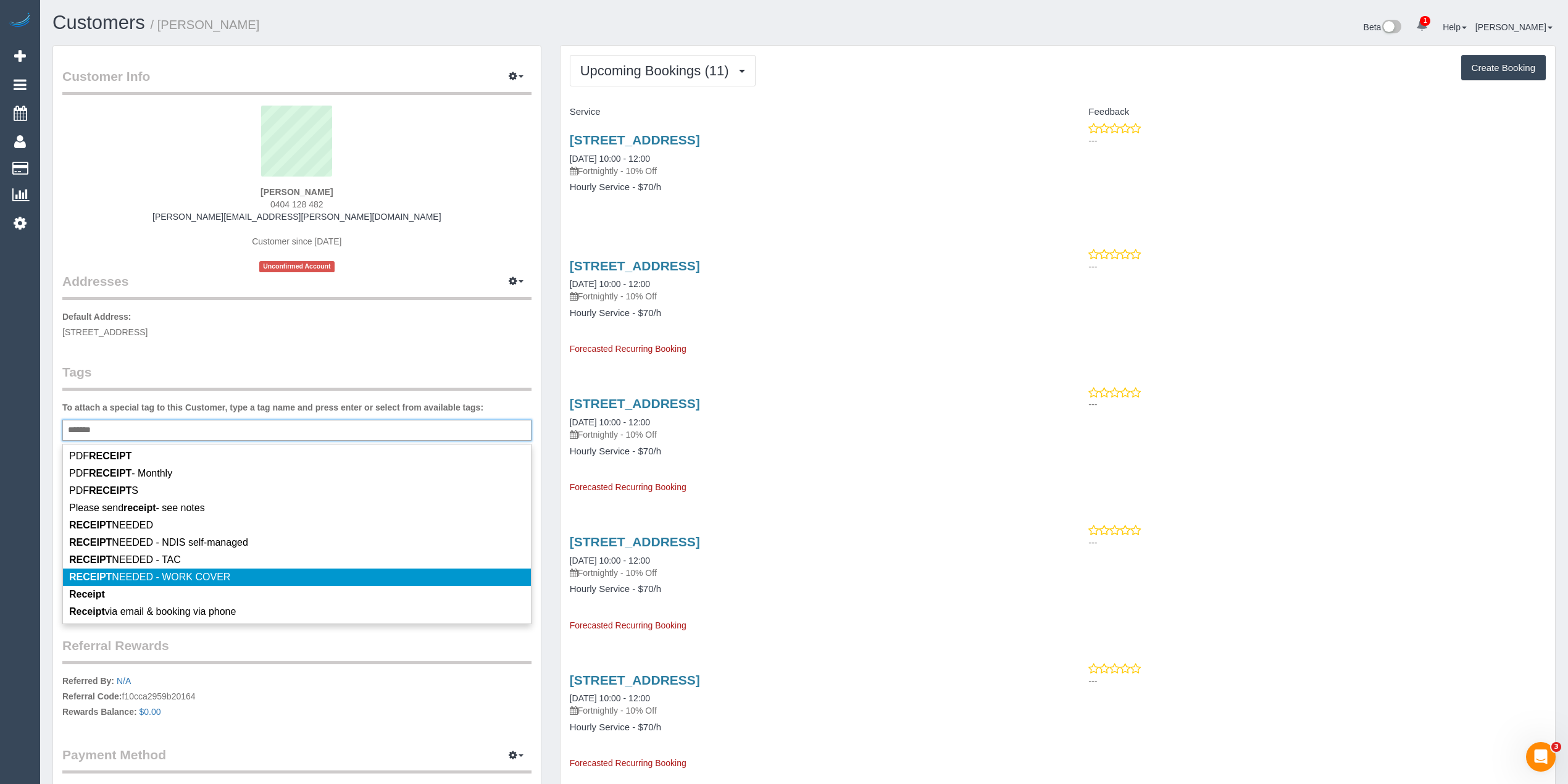
type input "*******"
click at [244, 573] on li "RECEIPT NEEDED - WORK COVER" at bounding box center [297, 576] width 468 height 17
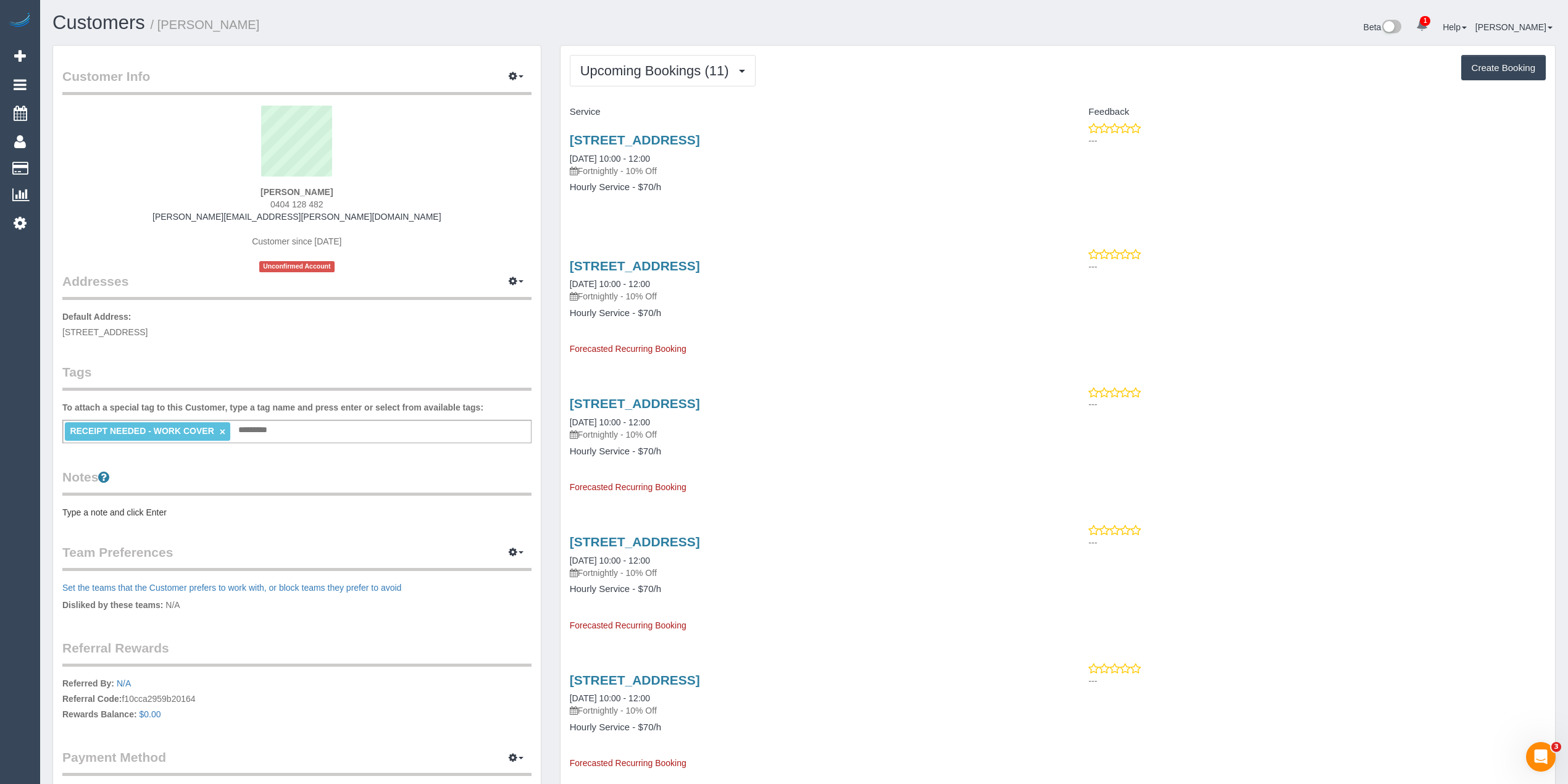
click at [119, 502] on div "Notes Type a note and click Enter" at bounding box center [297, 493] width 469 height 50
click at [129, 510] on pre "Type a note and click Enter" at bounding box center [297, 512] width 469 height 12
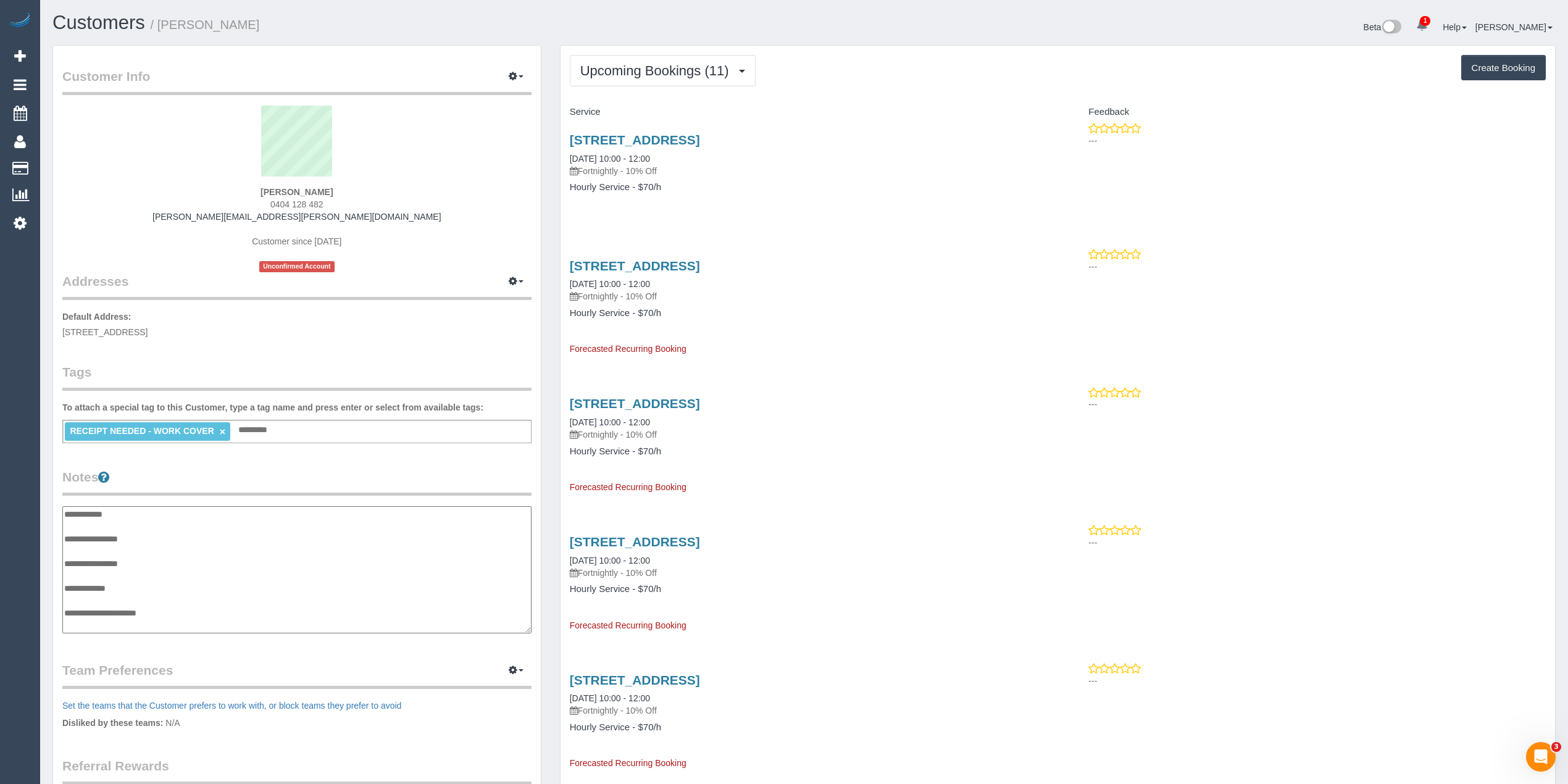
scroll to position [10, 0]
click at [166, 531] on textarea "**********" at bounding box center [297, 570] width 468 height 128
type textarea "**********"
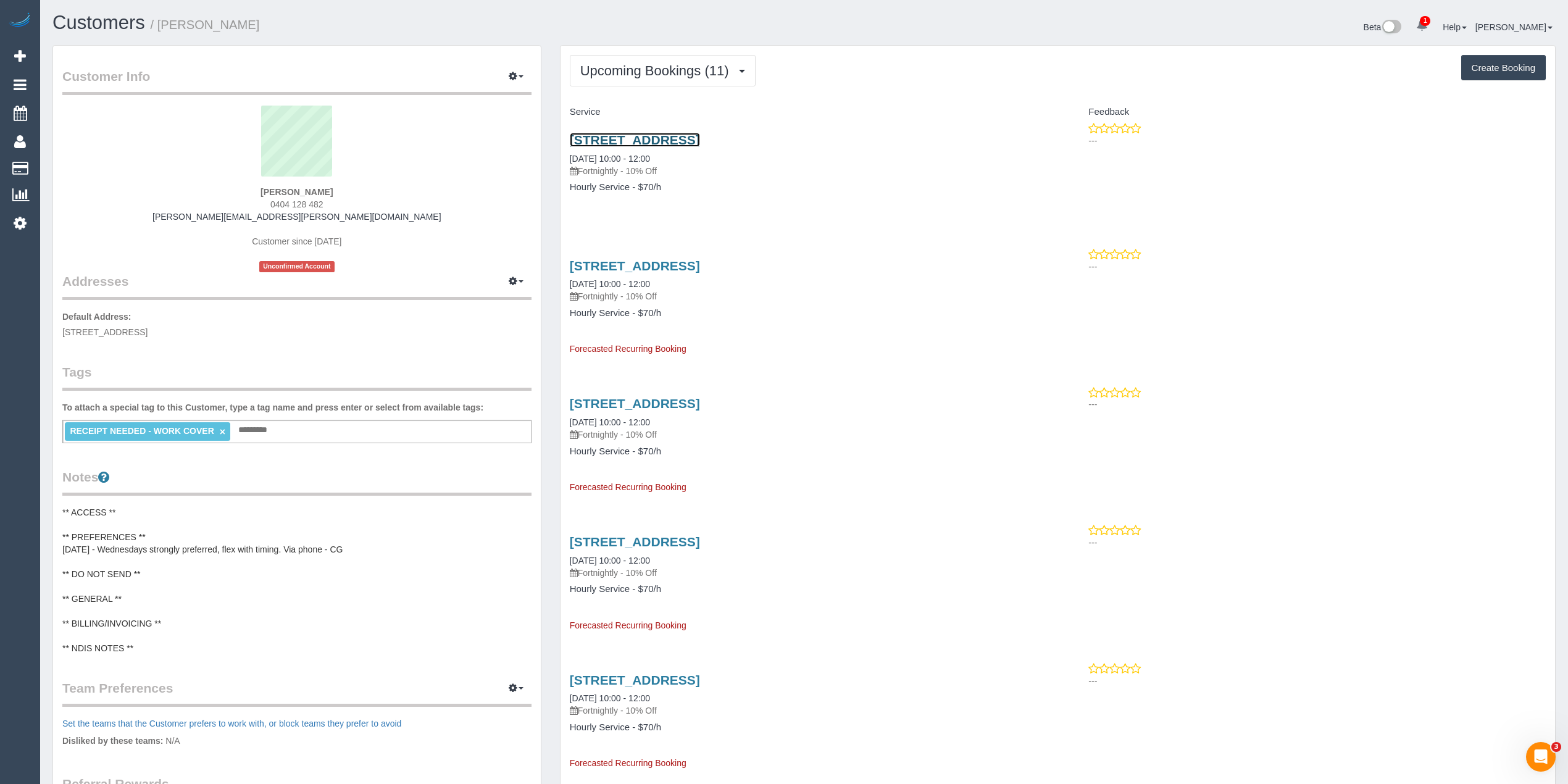
click at [700, 136] on link "3/45 Jupiter Street, Caulfield South, VIC 3161" at bounding box center [635, 140] width 130 height 14
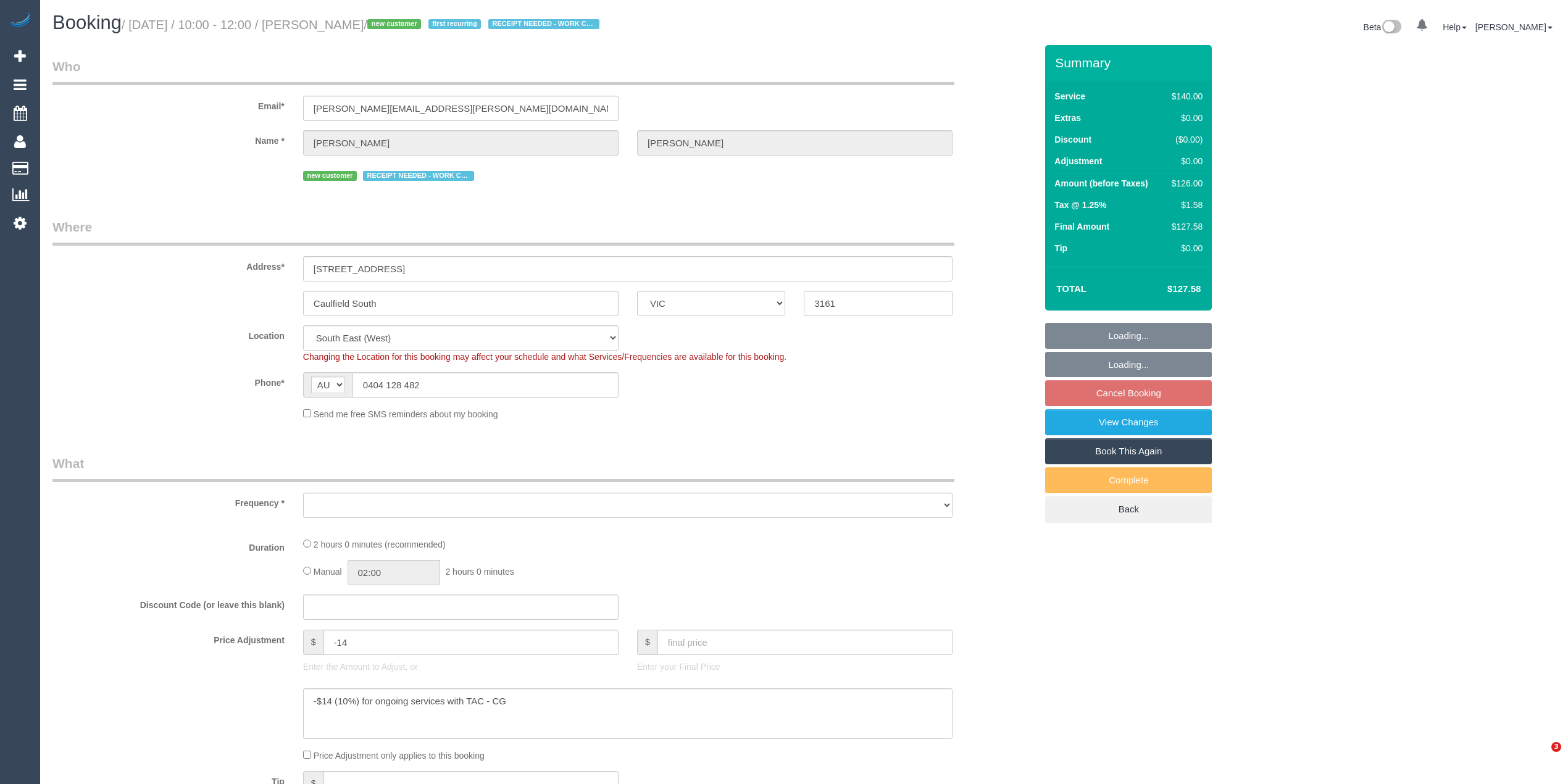
select select "VIC"
select select "object:548"
select select "number:28"
select select "number:14"
select select "number:19"
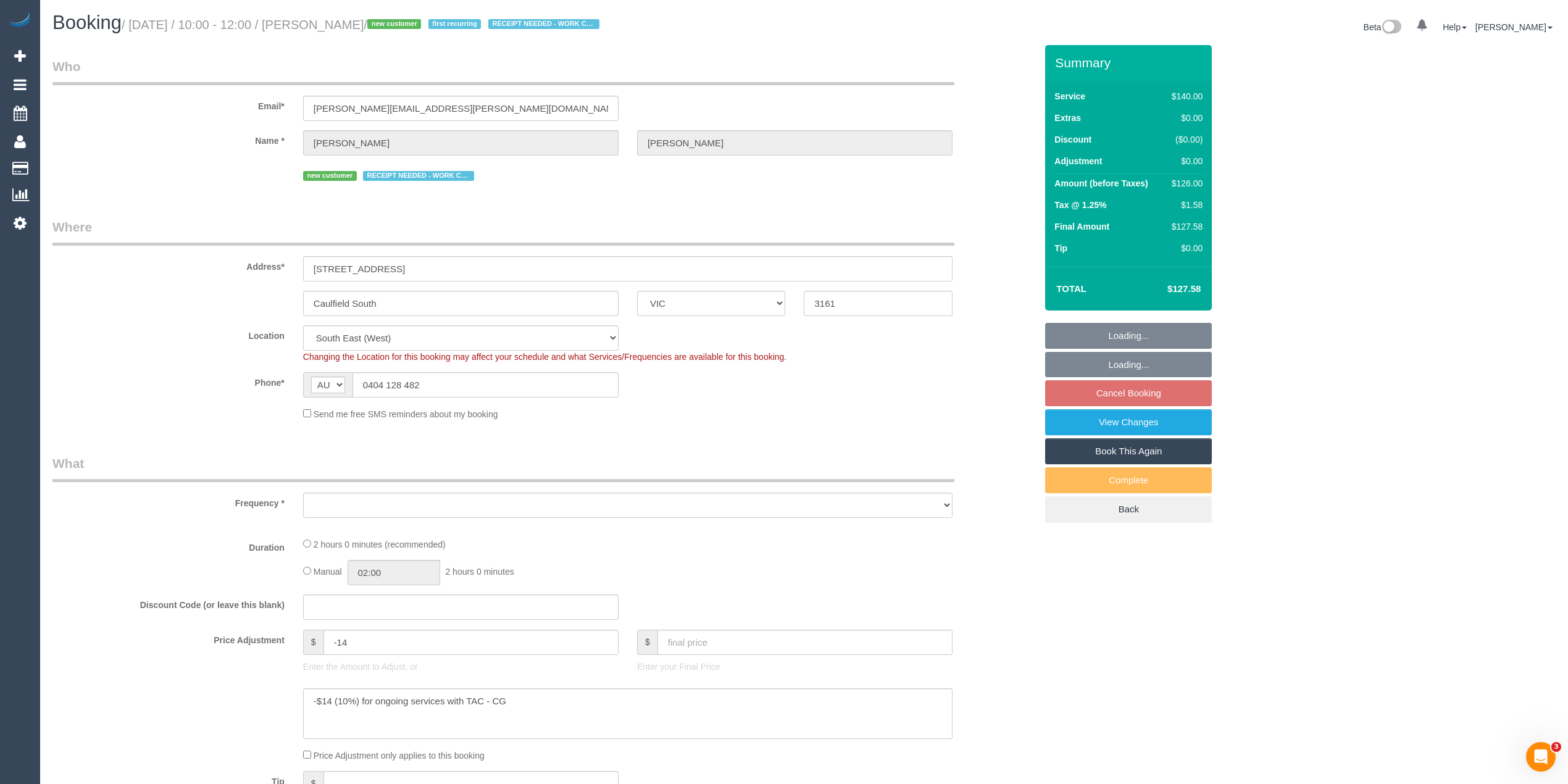
select select "number:25"
select select "number:34"
select select "object:863"
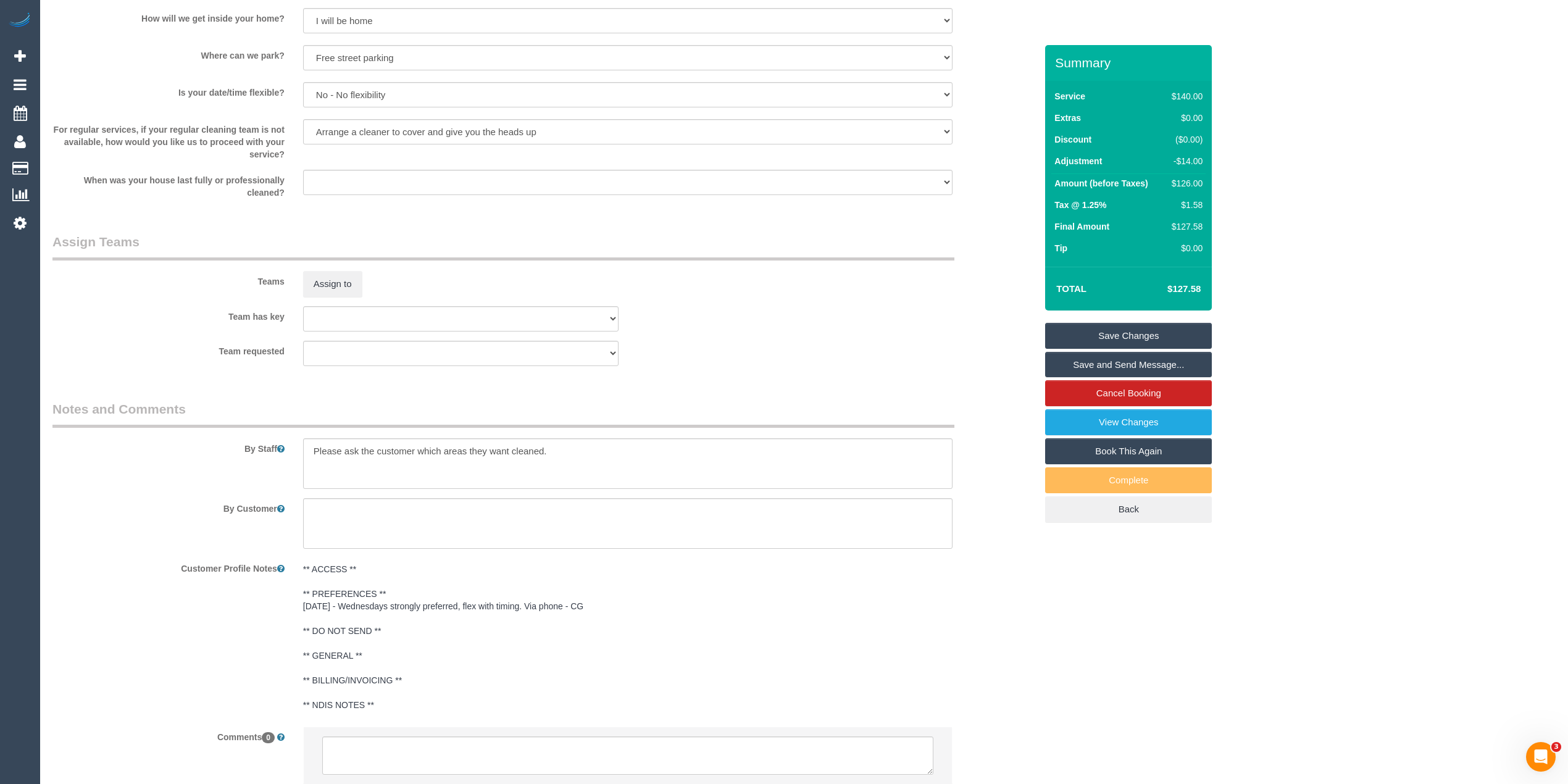
scroll to position [1743, 0]
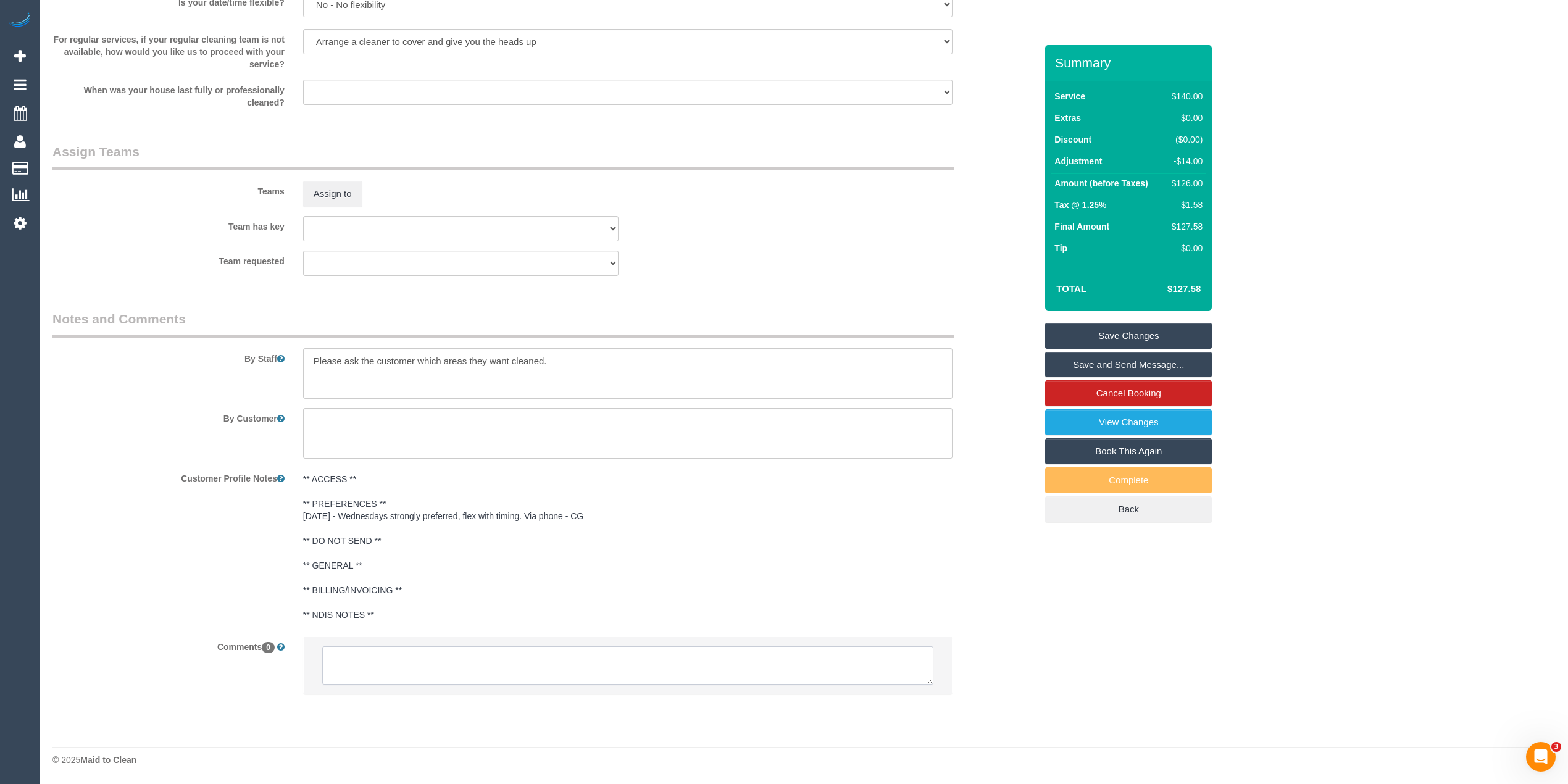
click at [451, 666] on textarea at bounding box center [628, 666] width 611 height 38
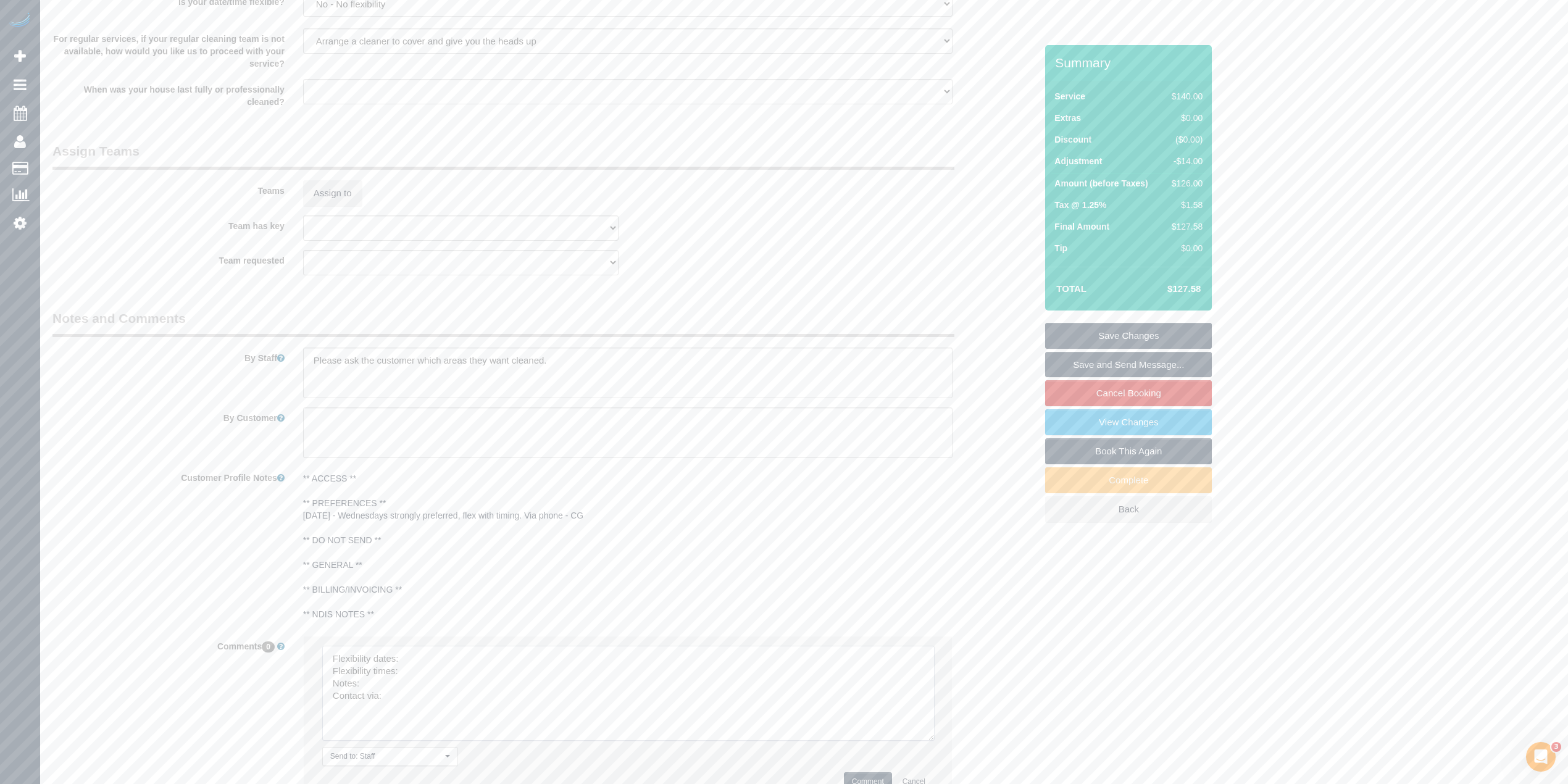
drag, startPoint x: 927, startPoint y: 677, endPoint x: 929, endPoint y: 734, distance: 57.0
click at [929, 734] on textarea at bounding box center [628, 693] width 613 height 95
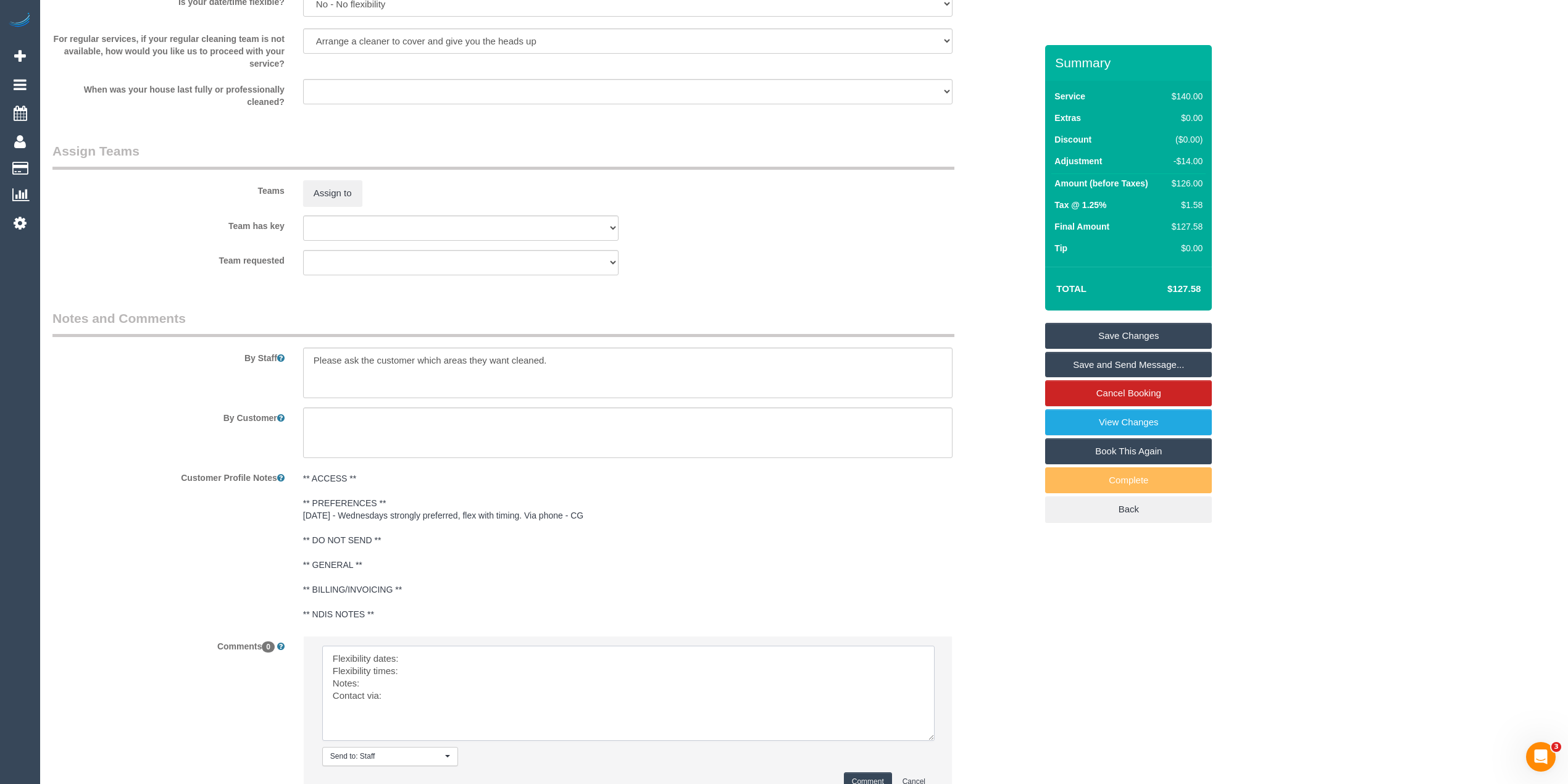
click at [477, 647] on textarea at bounding box center [628, 693] width 613 height 95
click at [450, 679] on textarea at bounding box center [628, 693] width 613 height 95
click at [431, 677] on textarea at bounding box center [628, 693] width 613 height 95
click at [428, 672] on textarea at bounding box center [628, 693] width 613 height 95
click at [418, 670] on textarea at bounding box center [628, 693] width 613 height 95
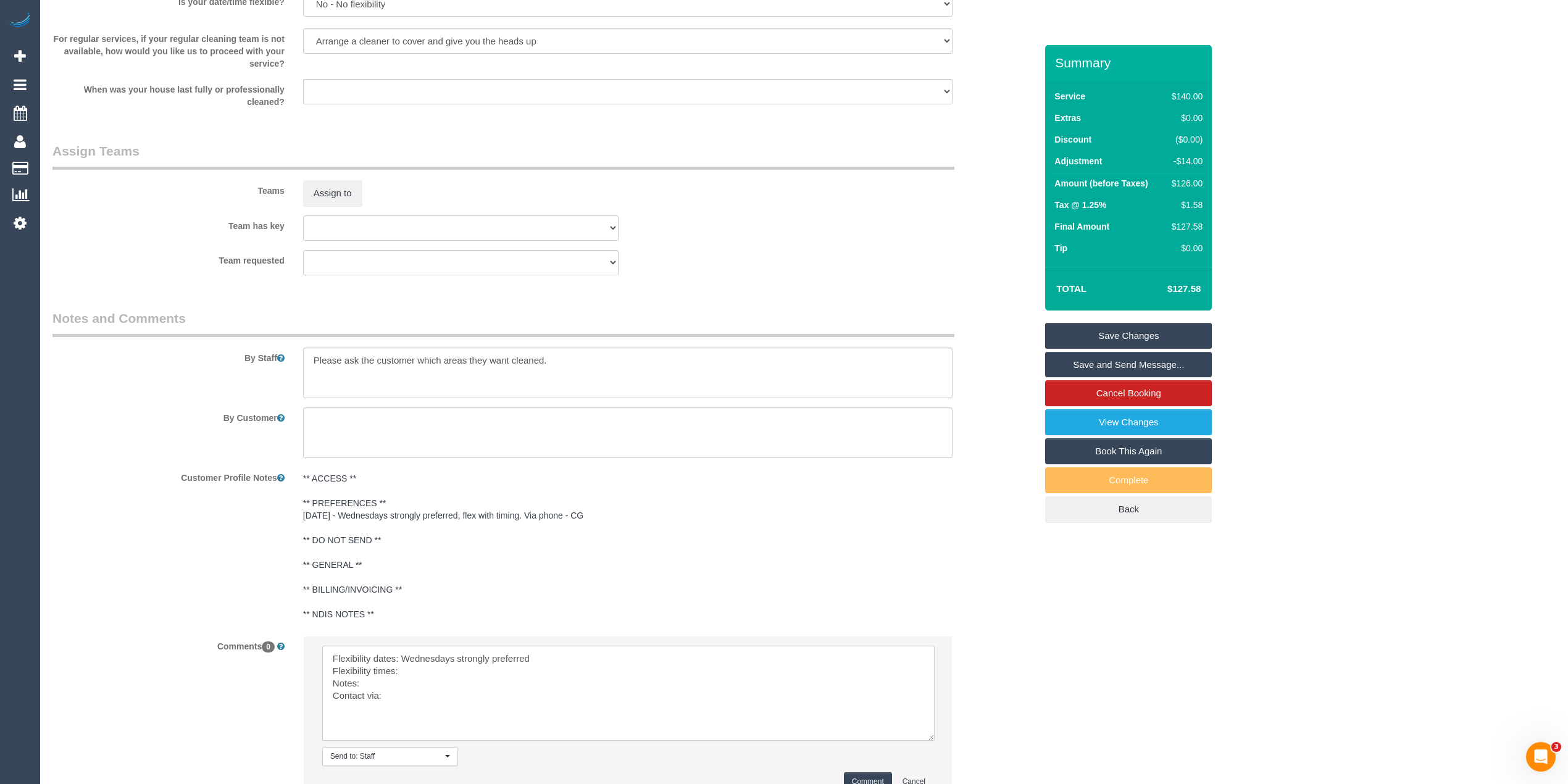
click at [404, 669] on textarea at bounding box center [628, 693] width 613 height 95
click at [395, 679] on textarea at bounding box center [628, 693] width 613 height 95
click at [398, 695] on textarea at bounding box center [628, 693] width 613 height 95
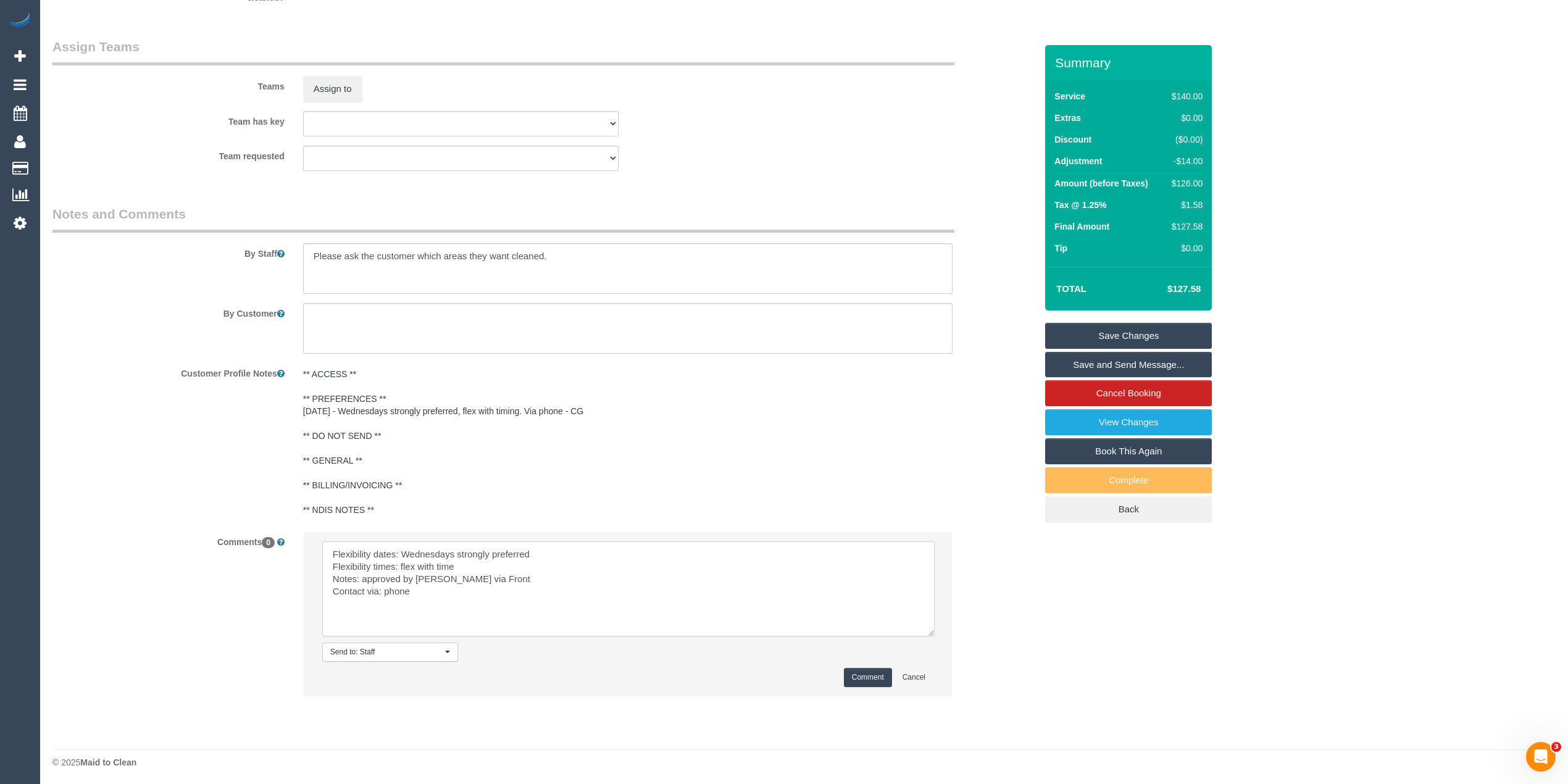
scroll to position [1850, 0]
type textarea "Flexibility dates: Wednesdays strongly preferred Flexibility times: flex with t…"
click at [859, 670] on button "Comment" at bounding box center [868, 675] width 48 height 19
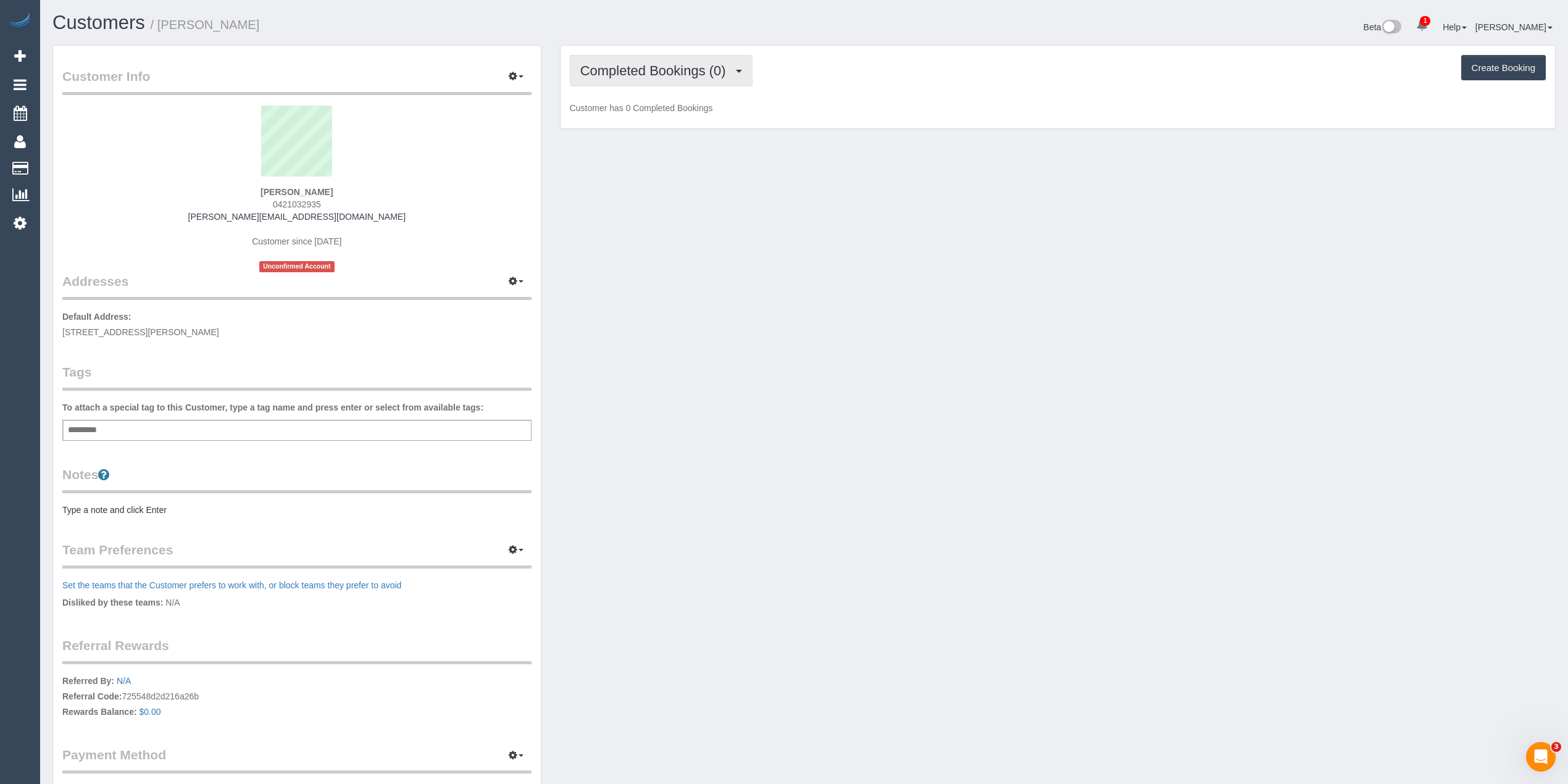
click at [638, 75] on span "Completed Bookings (0)" at bounding box center [656, 71] width 152 height 16
click at [645, 115] on link "Upcoming Bookings (1)" at bounding box center [635, 116] width 129 height 16
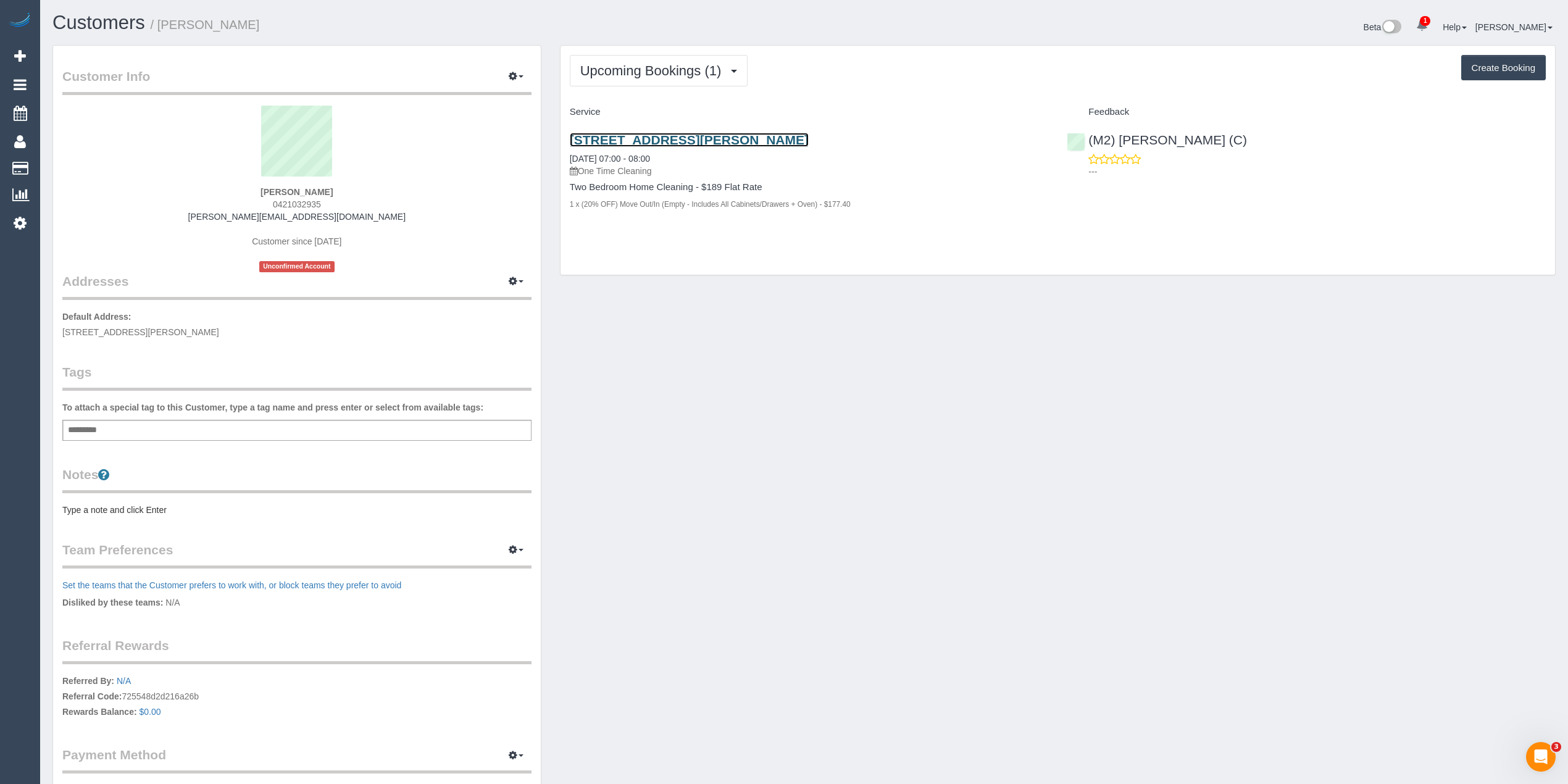
click at [746, 141] on link "18 Grattan Street, Unit 303, Prahran, VIC 3181" at bounding box center [689, 140] width 239 height 14
click at [643, 65] on span "Upcoming Bookings (1)" at bounding box center [654, 71] width 148 height 16
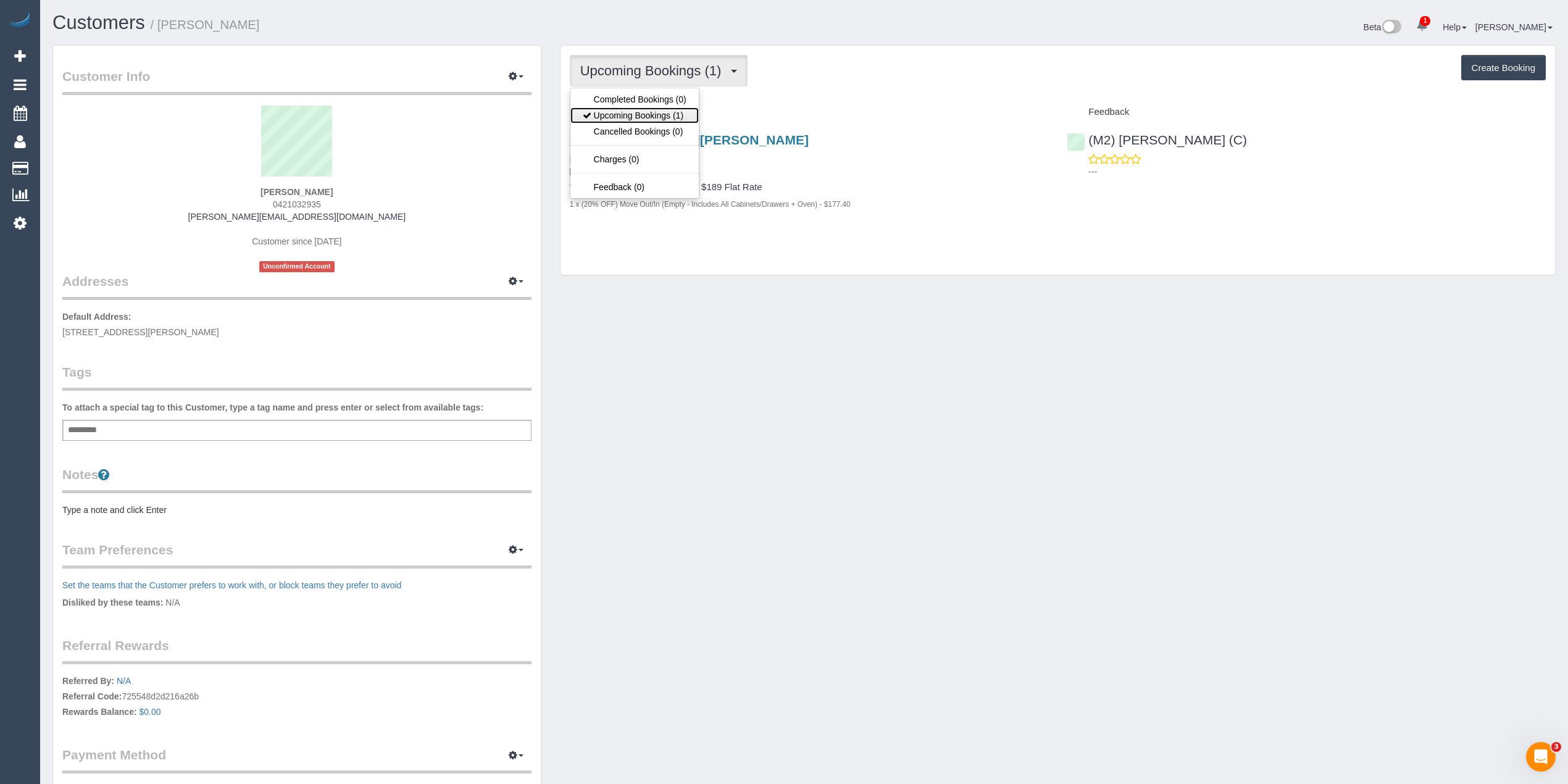
click at [675, 112] on link "Upcoming Bookings (1)" at bounding box center [635, 116] width 129 height 16
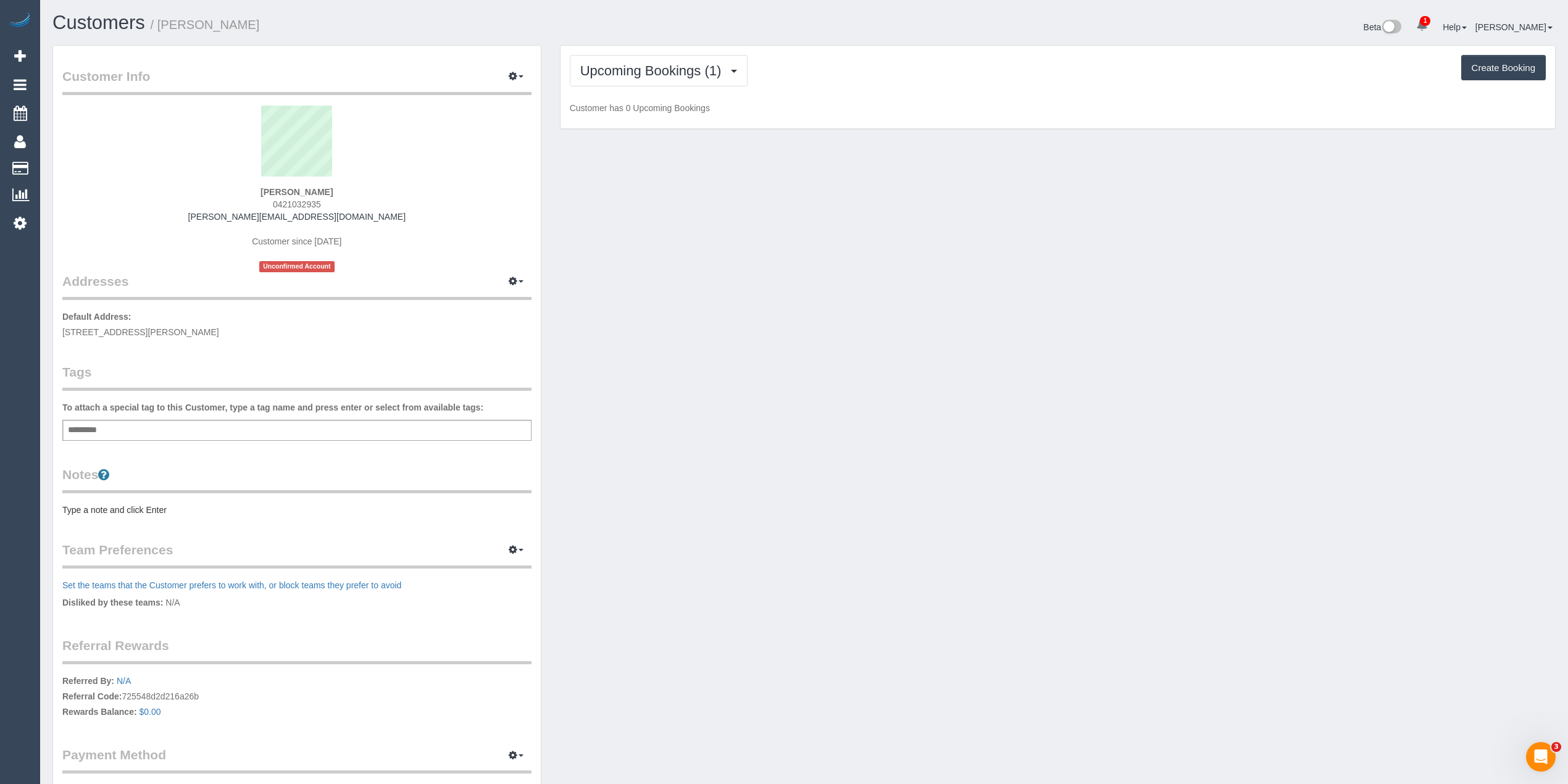
click at [613, 53] on div "Upcoming Bookings (1) Completed Bookings (0) Upcoming Bookings (1) Cancelled Bo…" at bounding box center [1057, 87] width 995 height 83
click at [620, 71] on span "Upcoming Bookings (1)" at bounding box center [654, 71] width 148 height 16
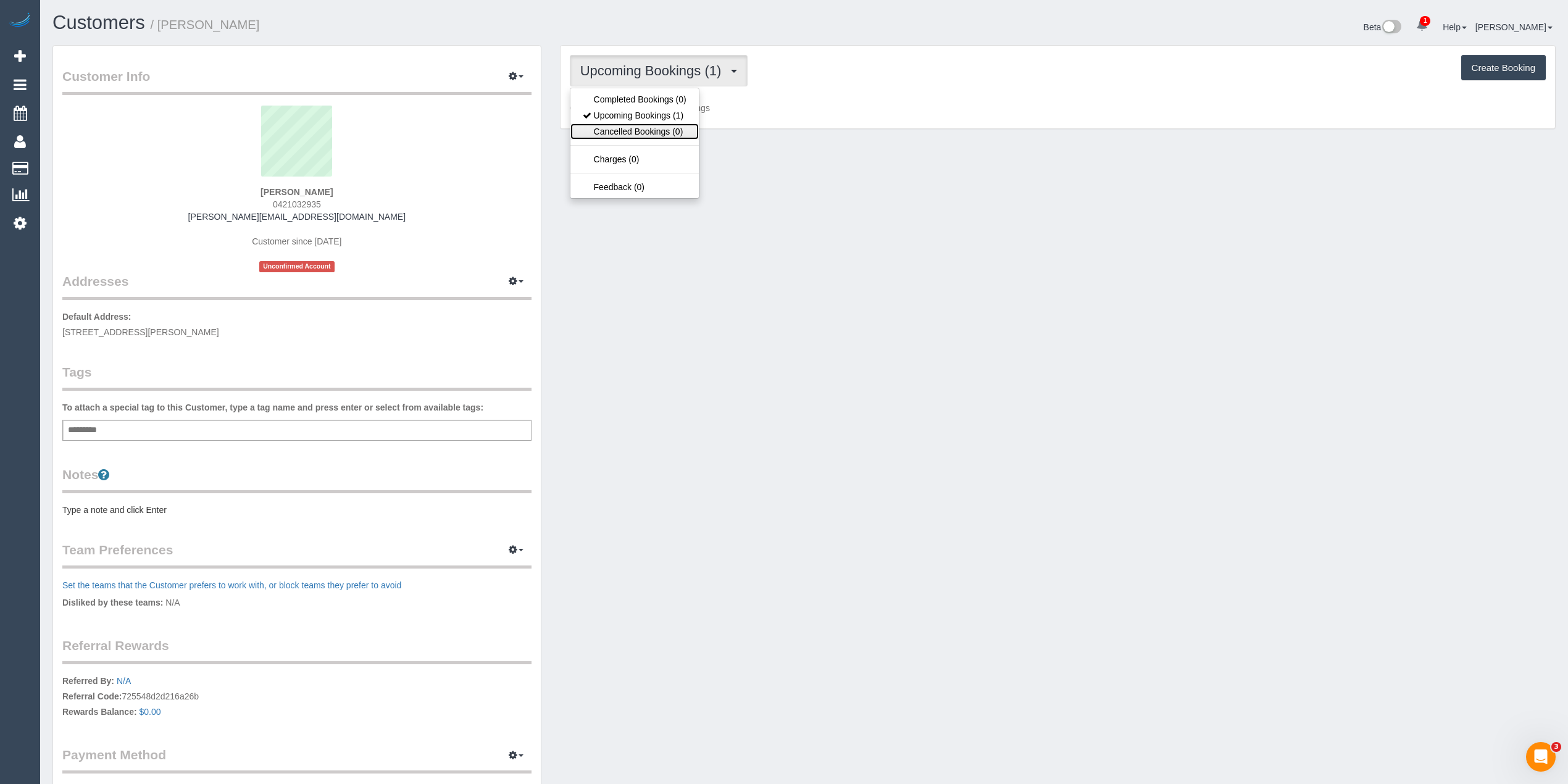
click at [669, 129] on link "Cancelled Bookings (0)" at bounding box center [635, 131] width 129 height 16
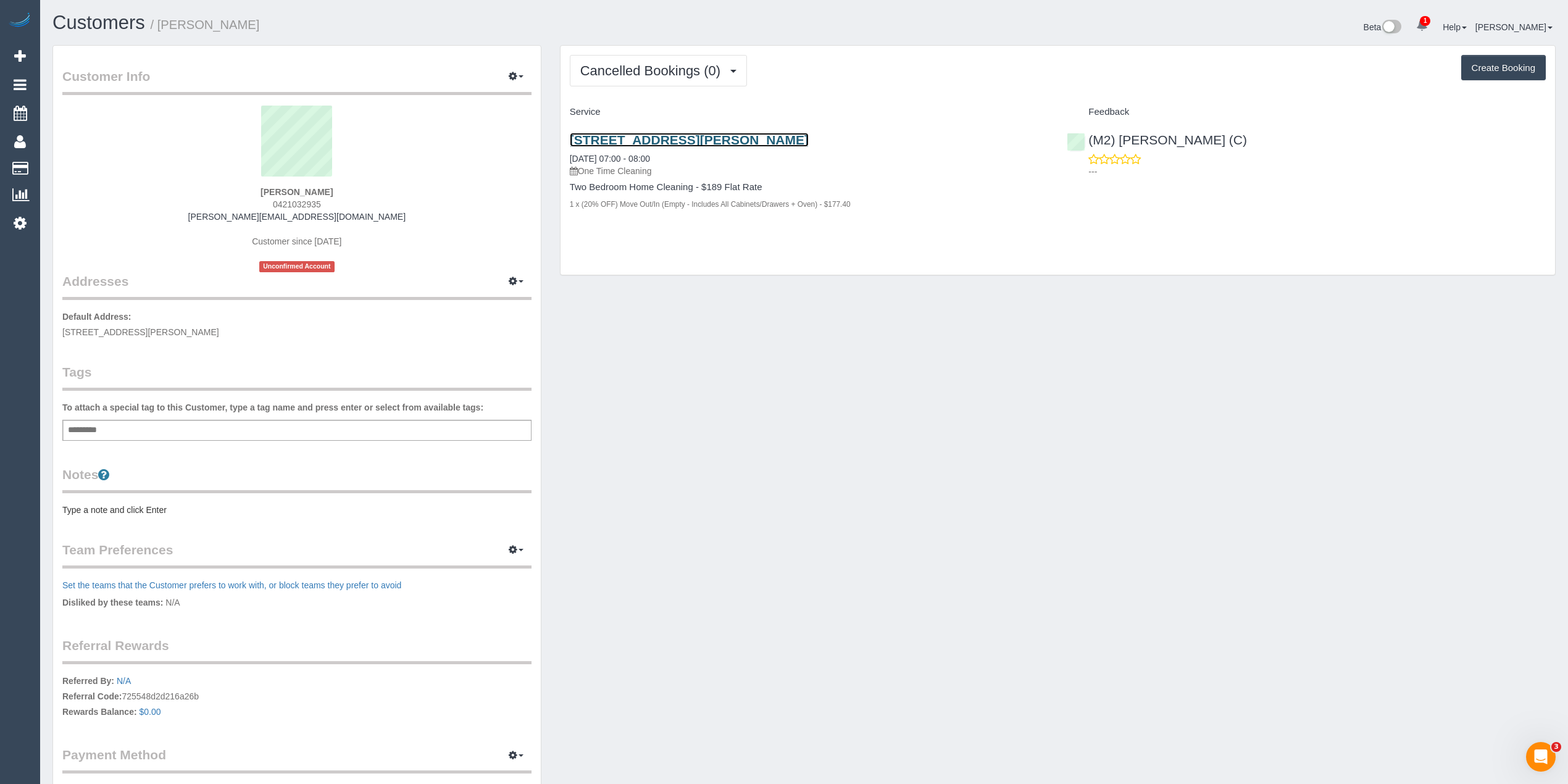
click at [722, 137] on link "18 Grattan Street, Unit 303, Prahran, VIC 3181" at bounding box center [689, 140] width 239 height 14
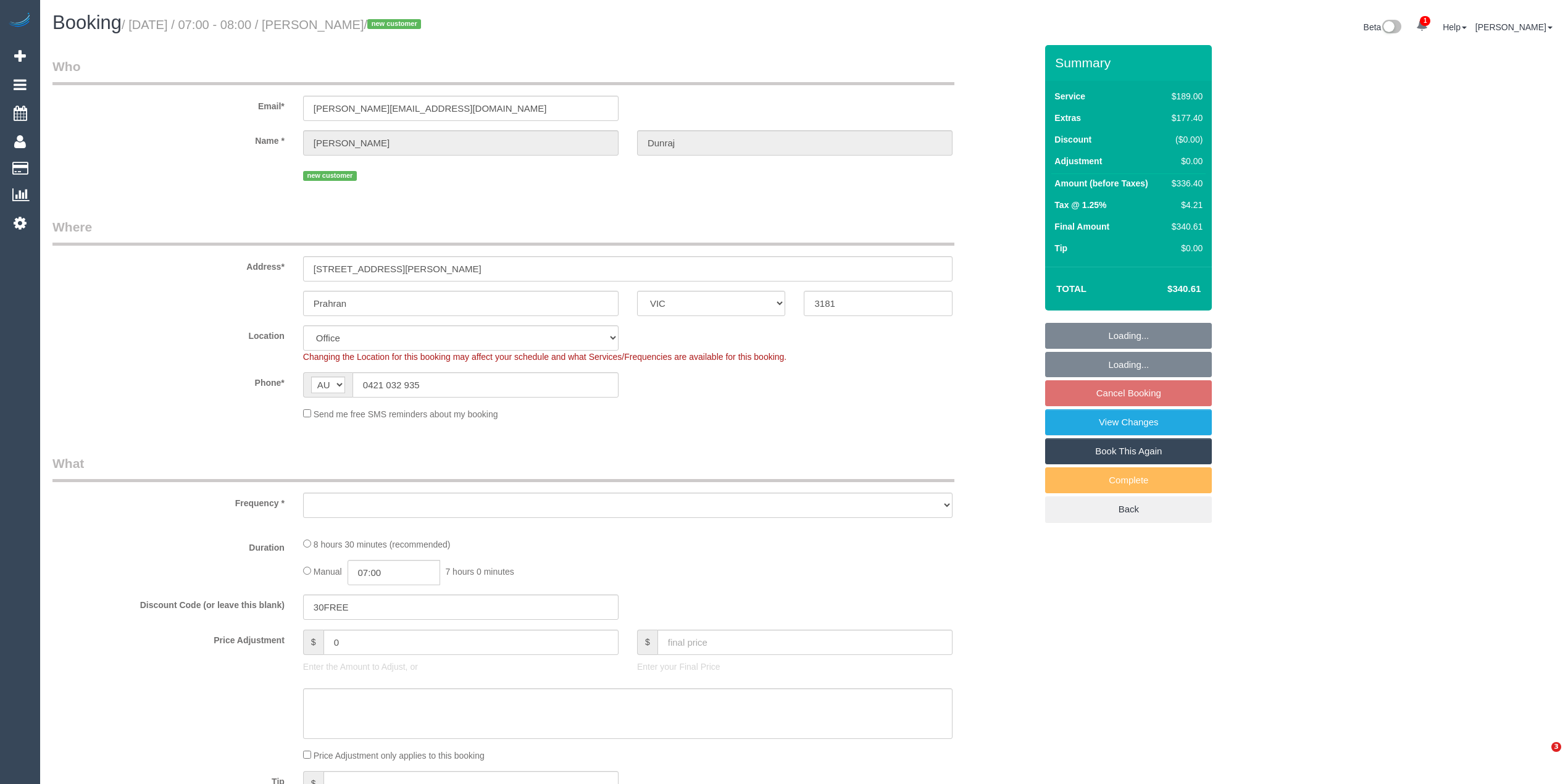
select select "VIC"
select select "number:28"
select select "number:14"
select select "number:18"
select select "number:25"
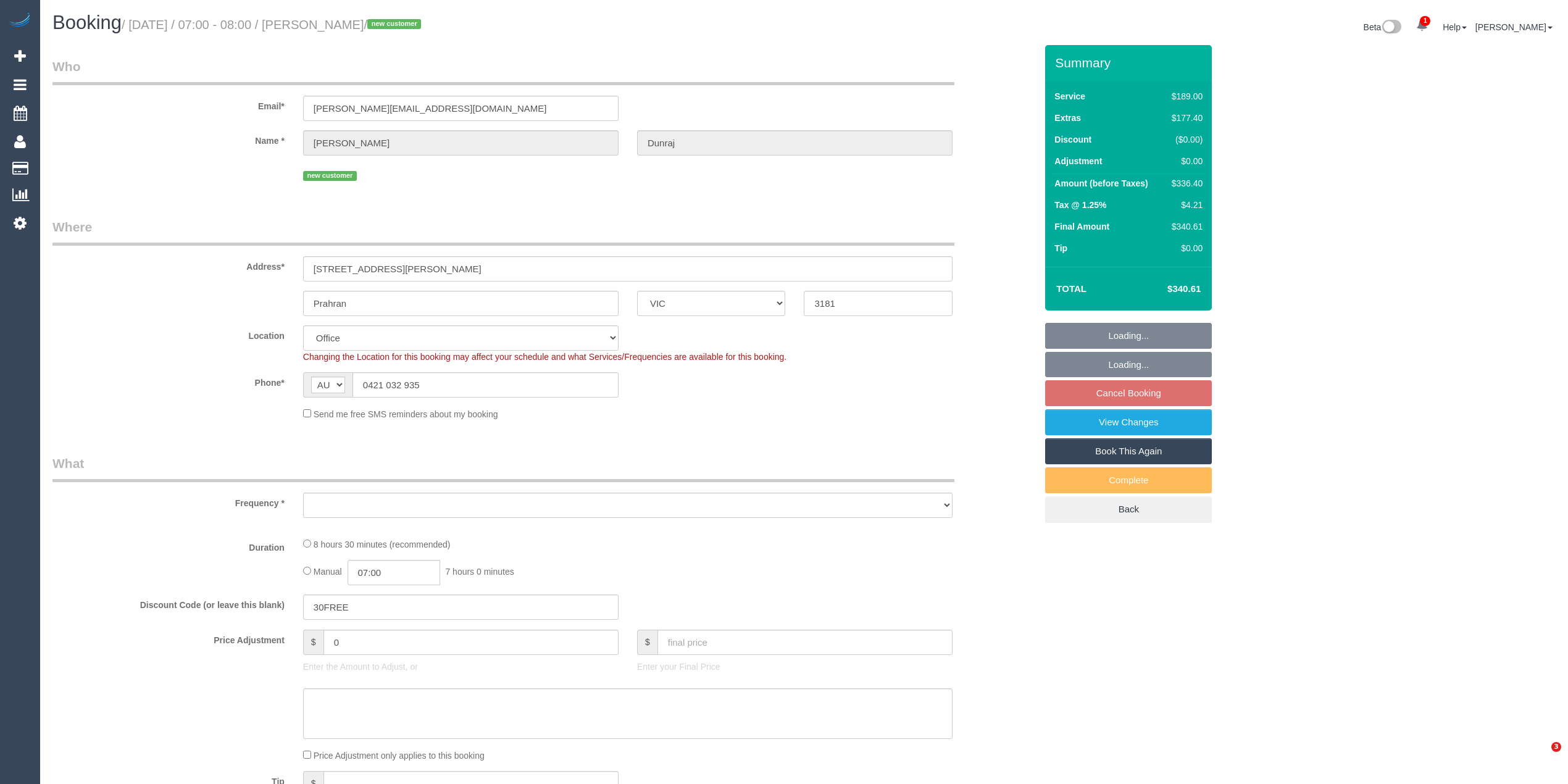
select select "number:35"
select select "number:26"
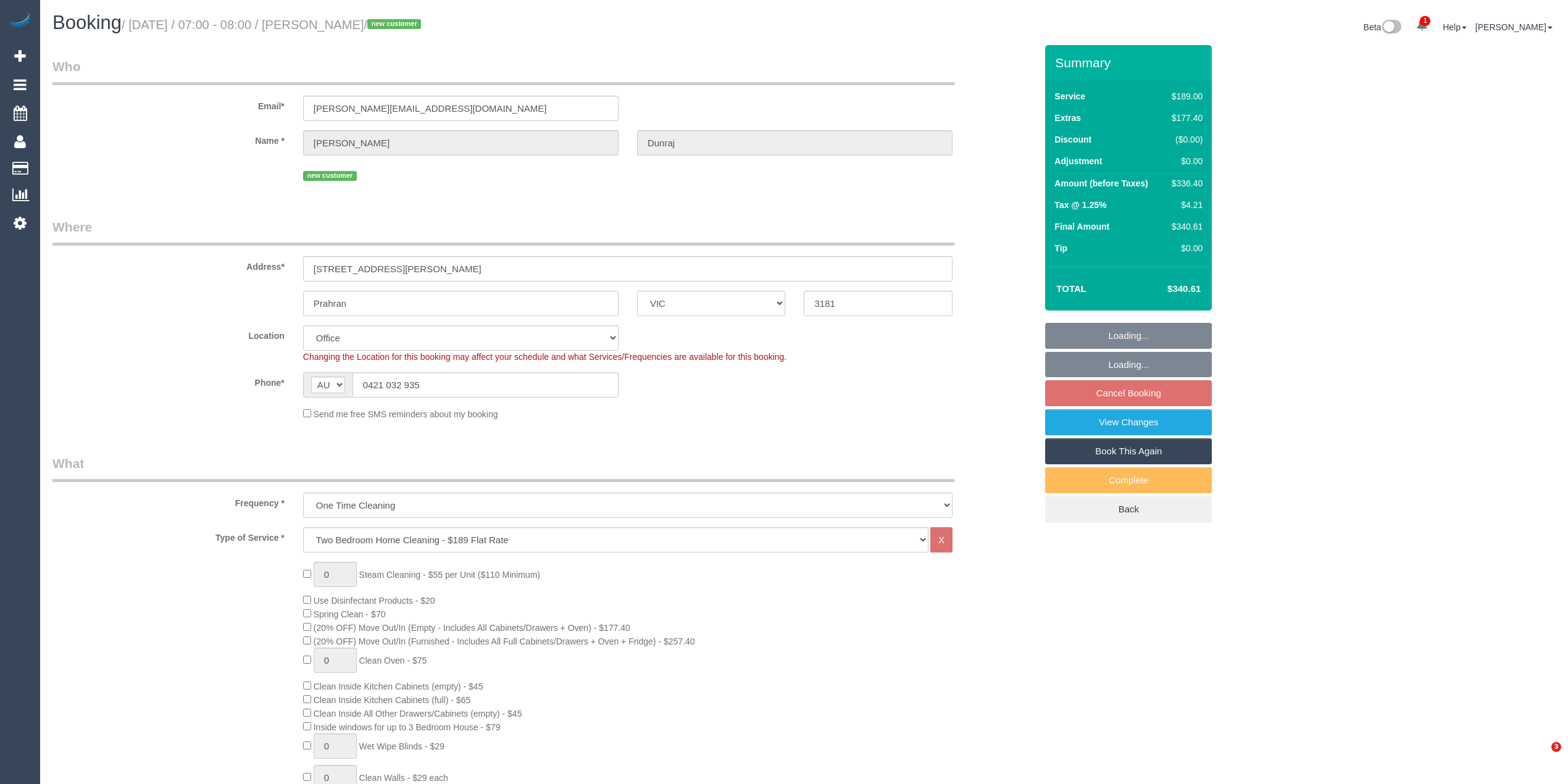
select select "object:1926"
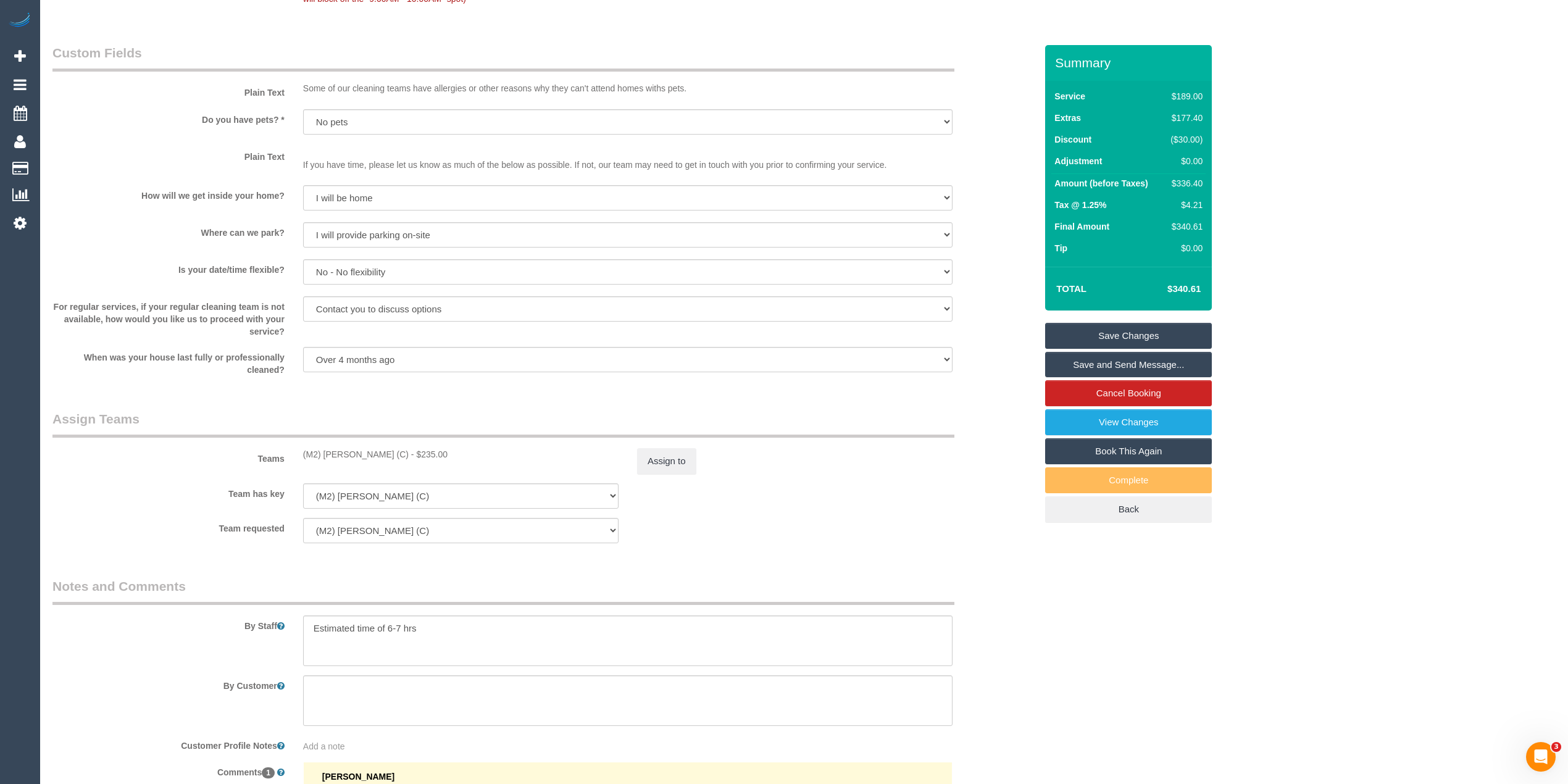
scroll to position [1771, 0]
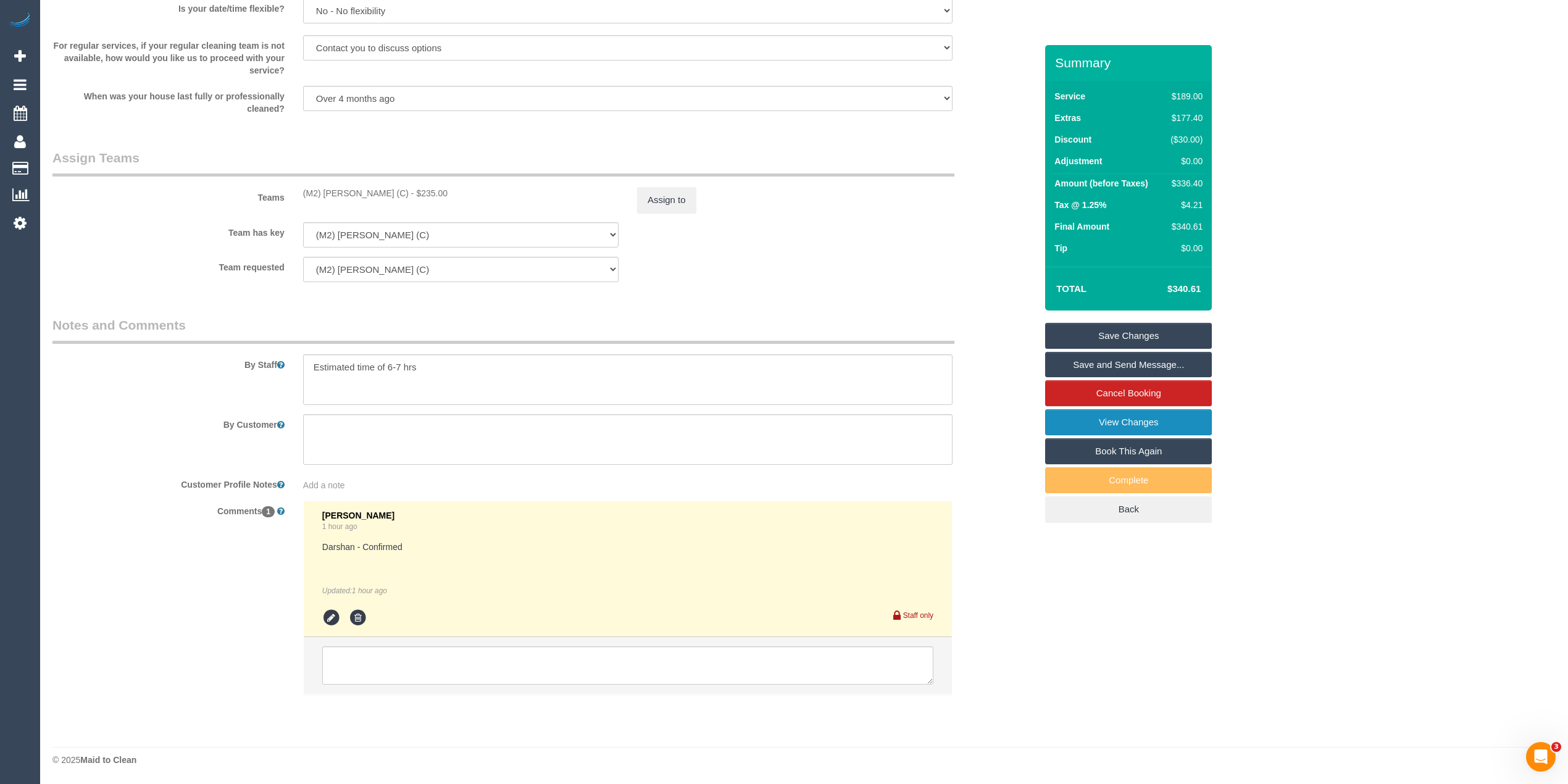
click at [1161, 423] on link "View Changes" at bounding box center [1128, 422] width 167 height 26
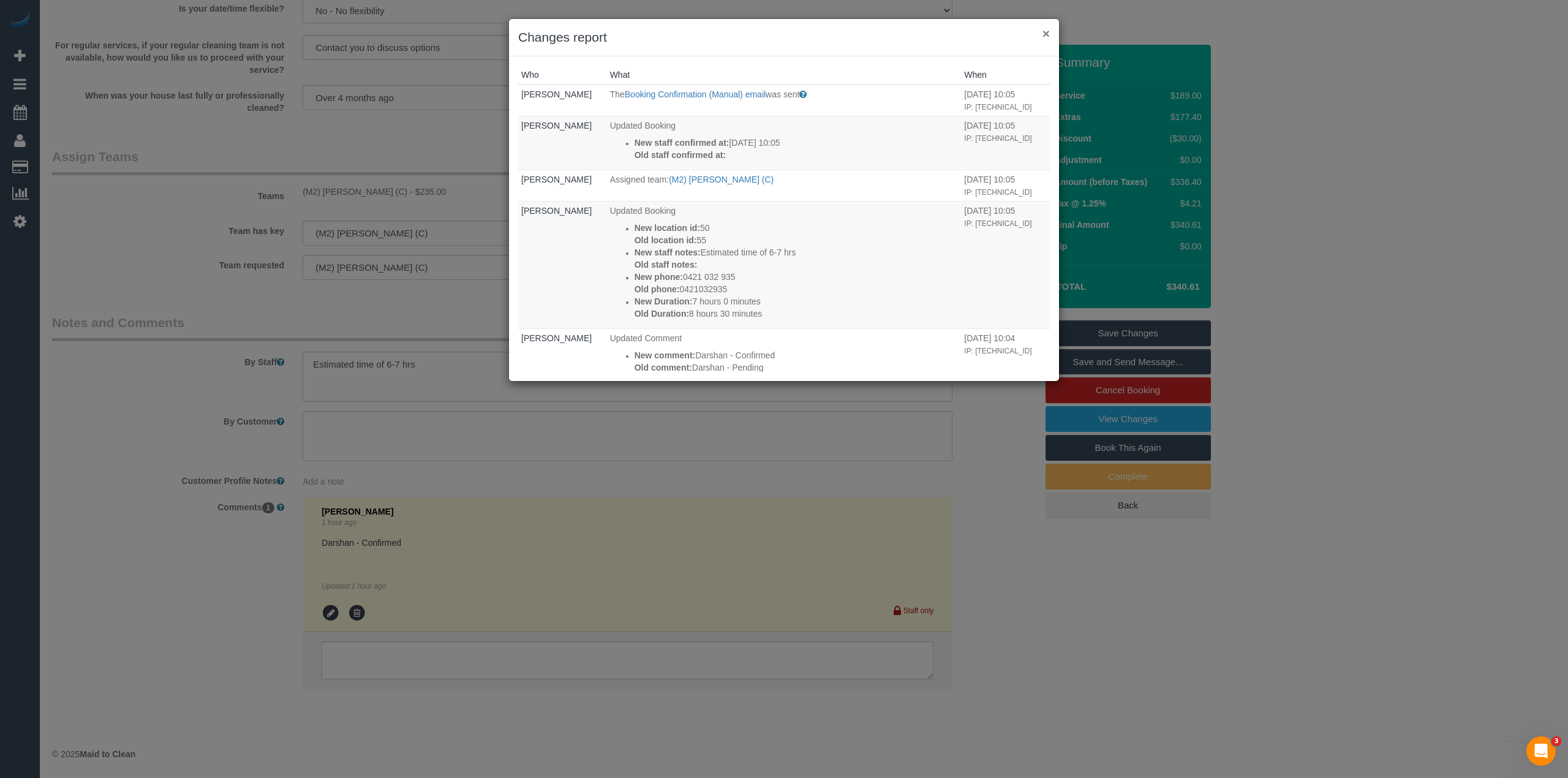
click at [1047, 33] on button "×" at bounding box center [1046, 33] width 7 height 13
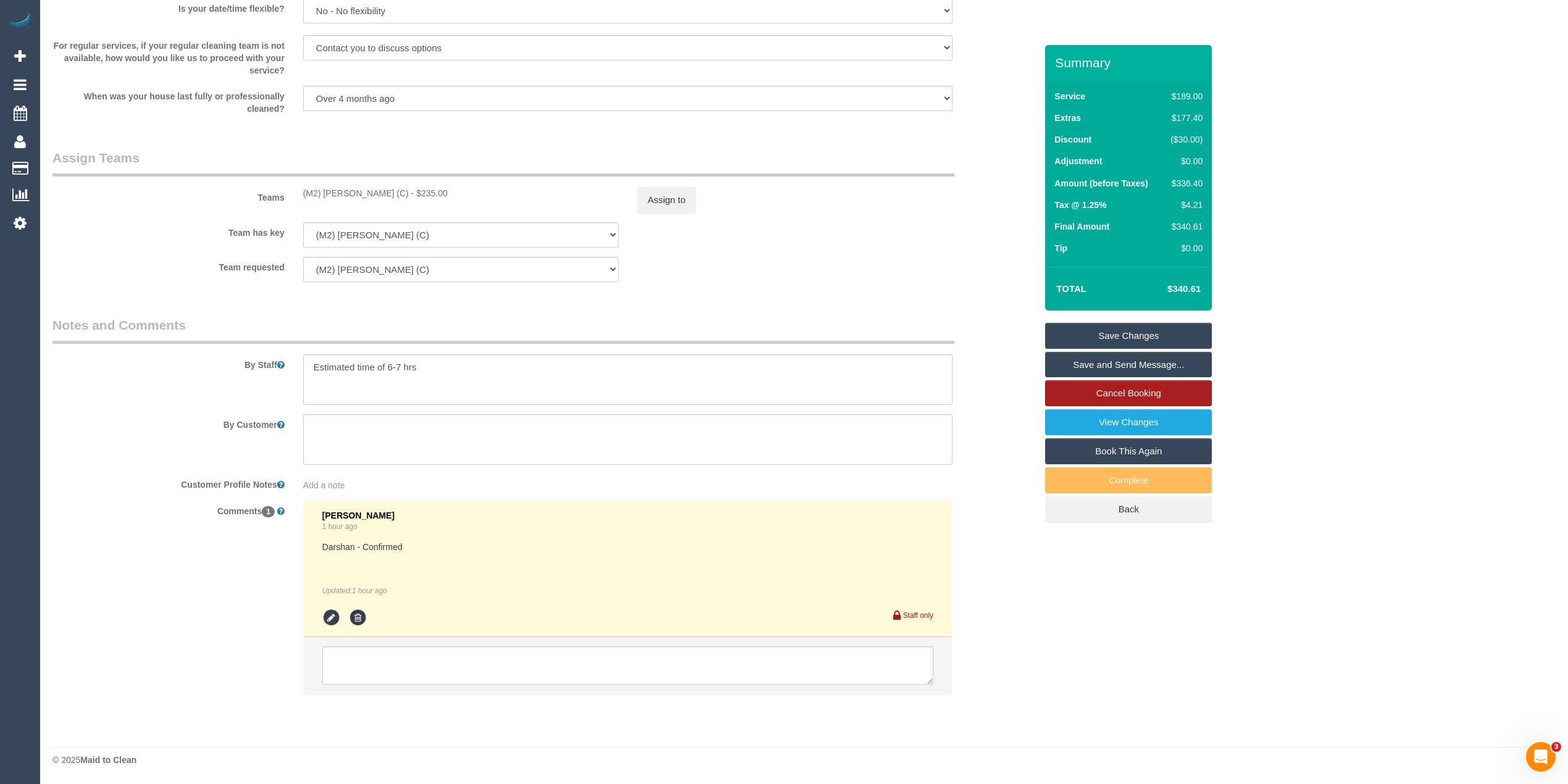
click at [1176, 391] on link "Cancel Booking" at bounding box center [1128, 393] width 167 height 26
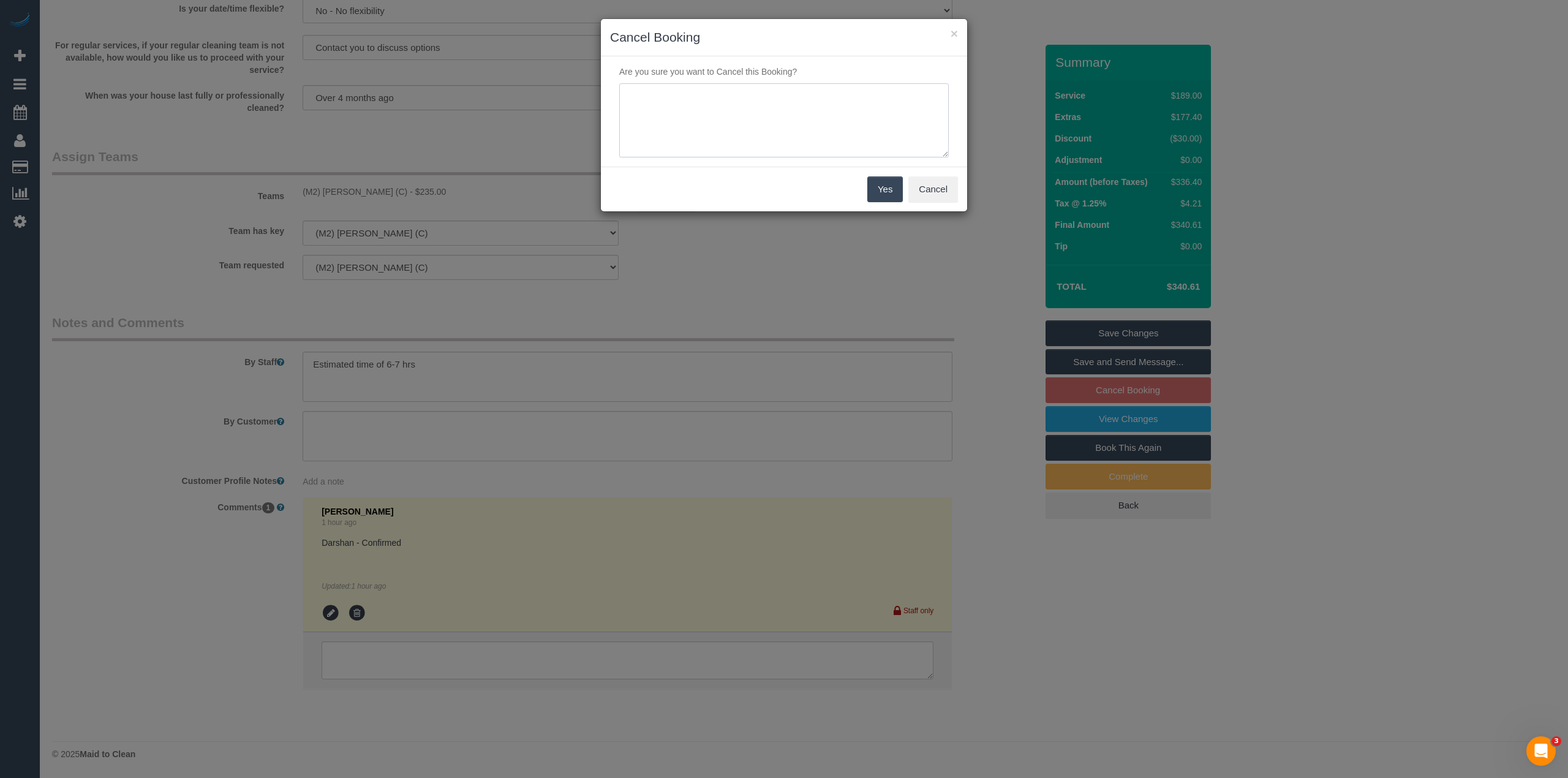
click at [667, 108] on textarea at bounding box center [784, 120] width 330 height 75
type textarea "Customer requested to cancel via phone - CG"
click at [882, 187] on button "Yes" at bounding box center [885, 189] width 36 height 26
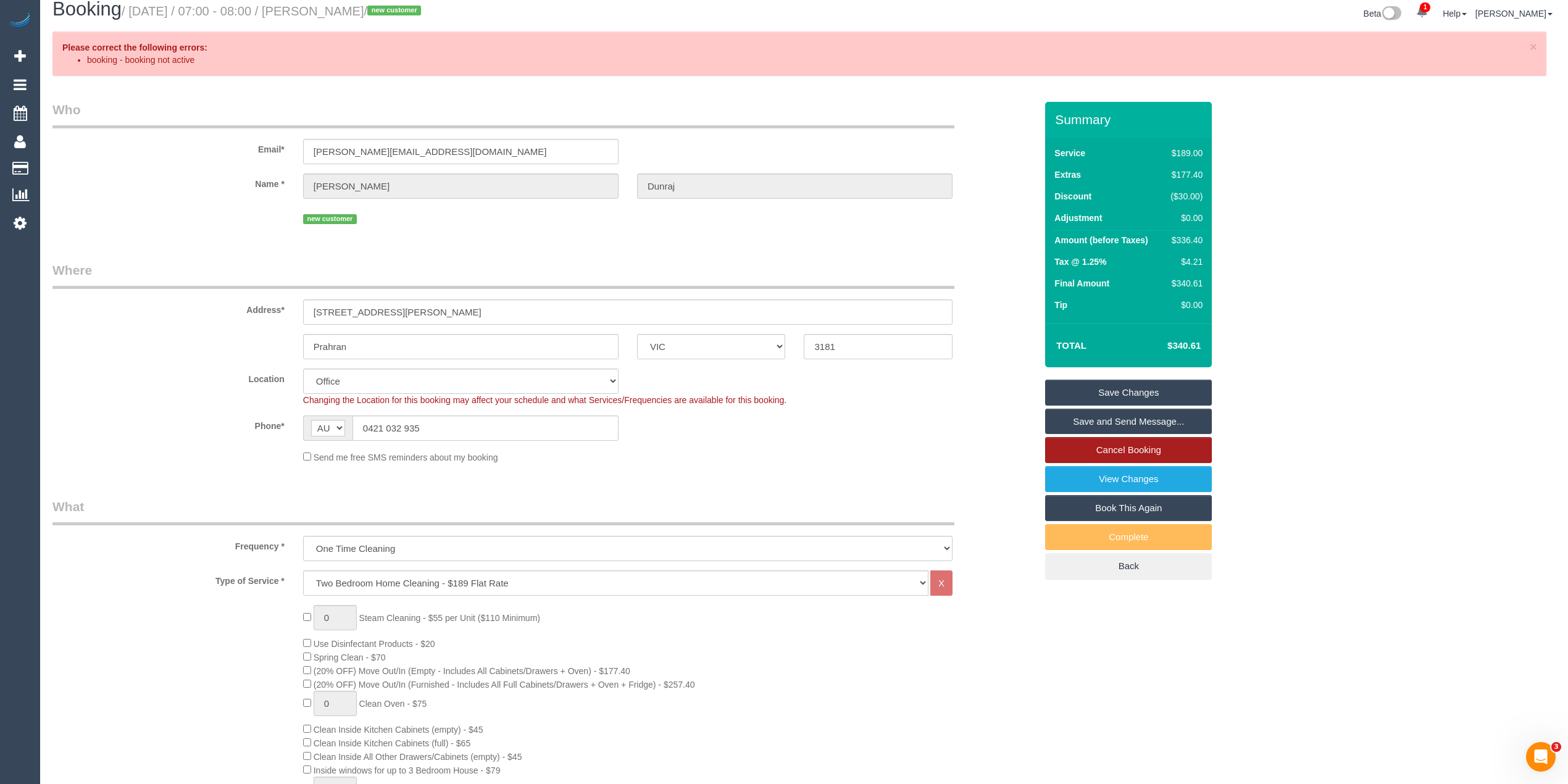
scroll to position [0, 0]
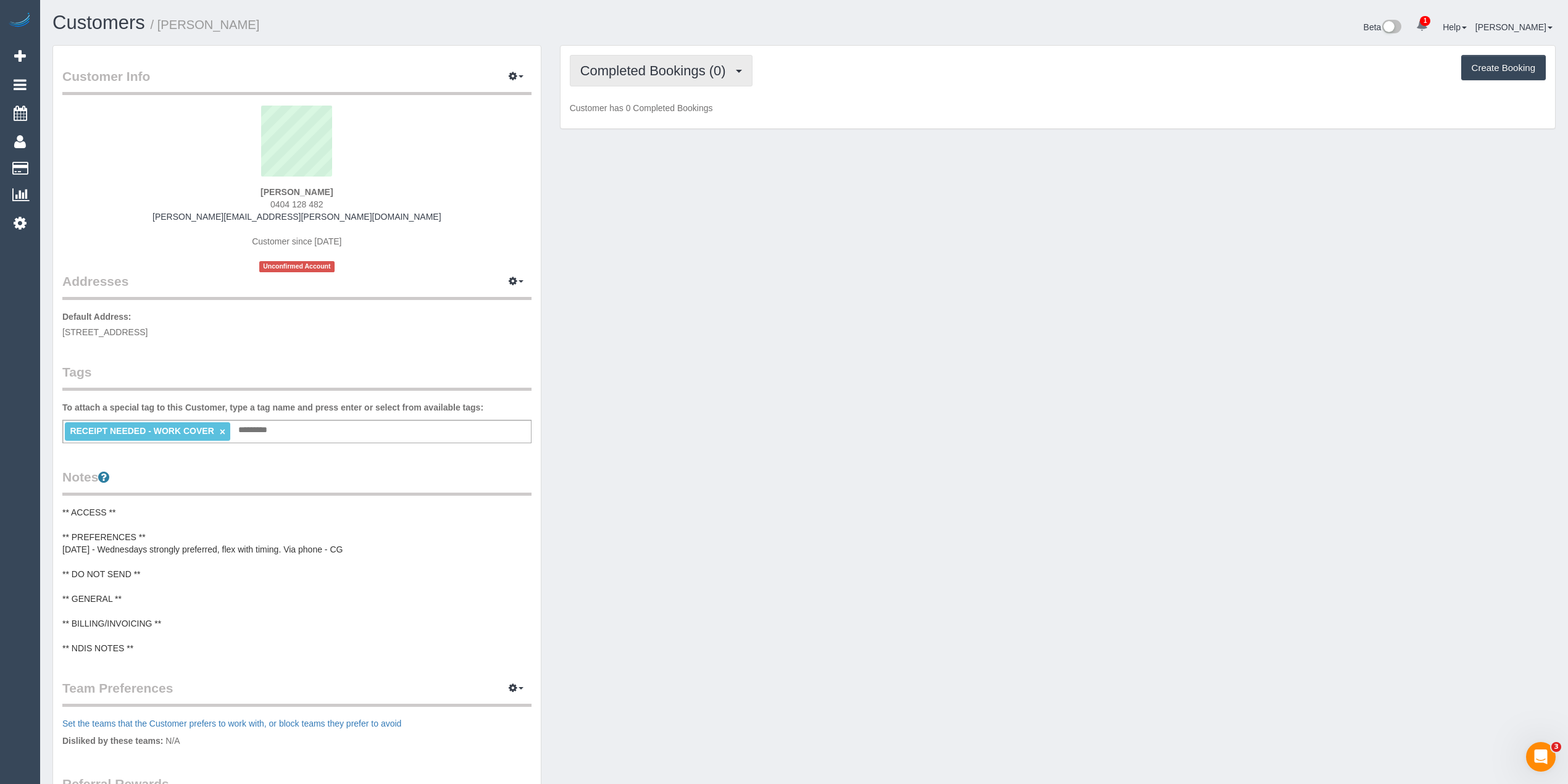
click at [646, 68] on span "Completed Bookings (0)" at bounding box center [656, 71] width 152 height 16
click at [667, 114] on link "Upcoming Bookings (11)" at bounding box center [635, 116] width 130 height 16
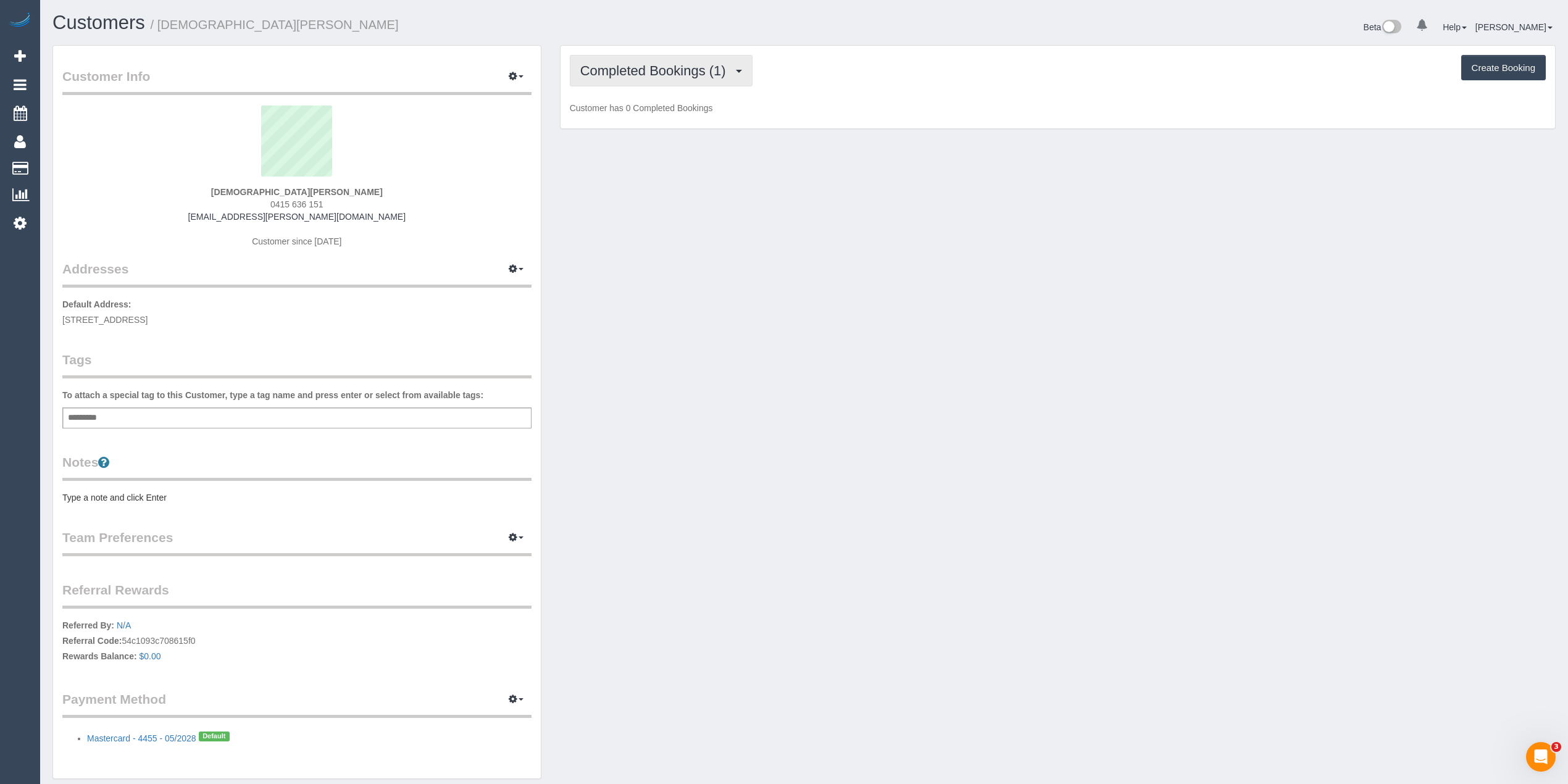
click at [615, 63] on span "Completed Bookings (1)" at bounding box center [656, 71] width 152 height 16
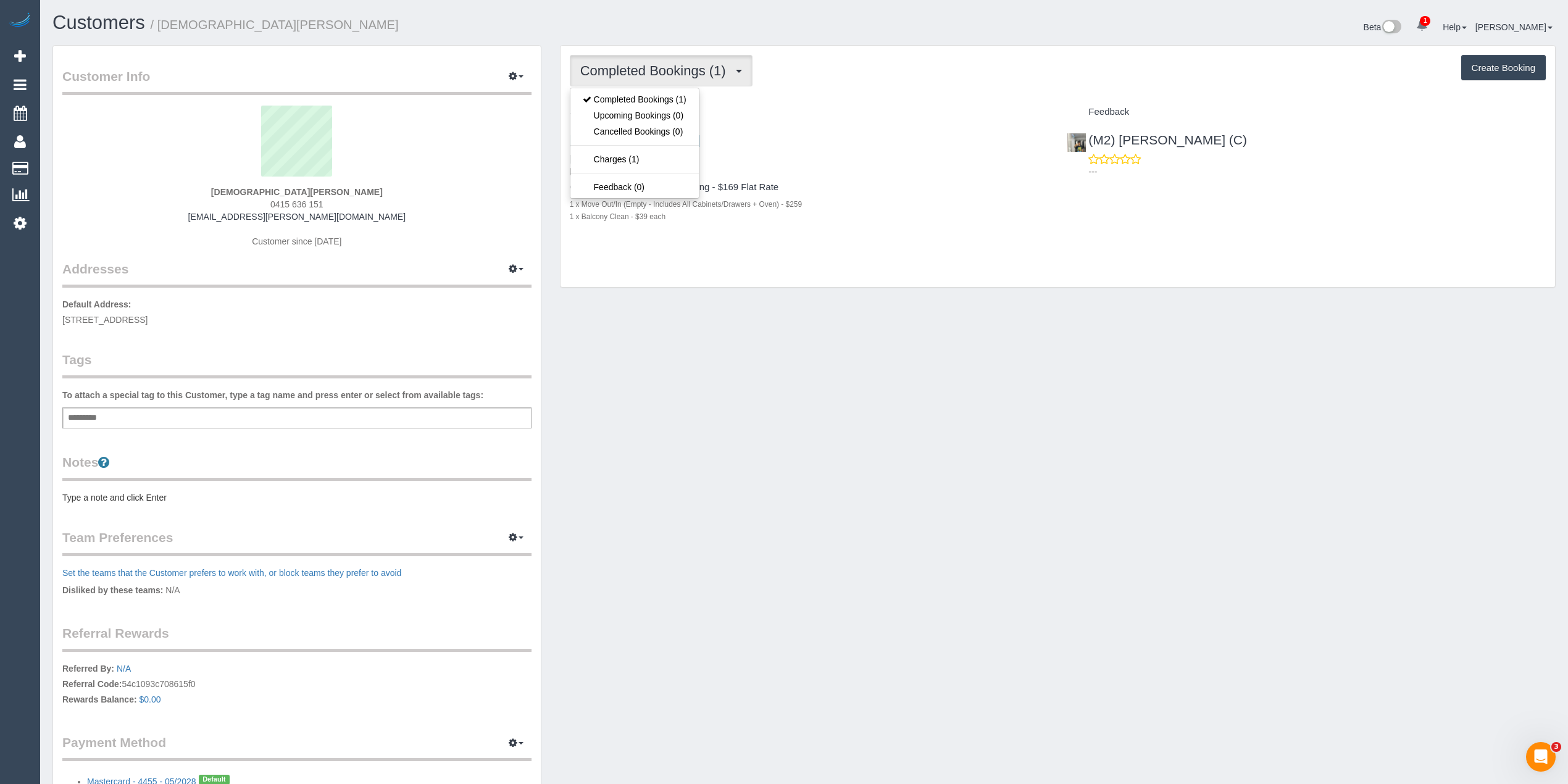
click at [916, 76] on div "Completed Bookings (1) Completed Bookings (1) Upcoming Bookings (0) Cancelled B…" at bounding box center [1058, 71] width 976 height 31
click at [633, 67] on span "Completed Bookings (1)" at bounding box center [656, 71] width 152 height 16
click at [647, 122] on link "Upcoming Bookings (0)" at bounding box center [635, 116] width 129 height 16
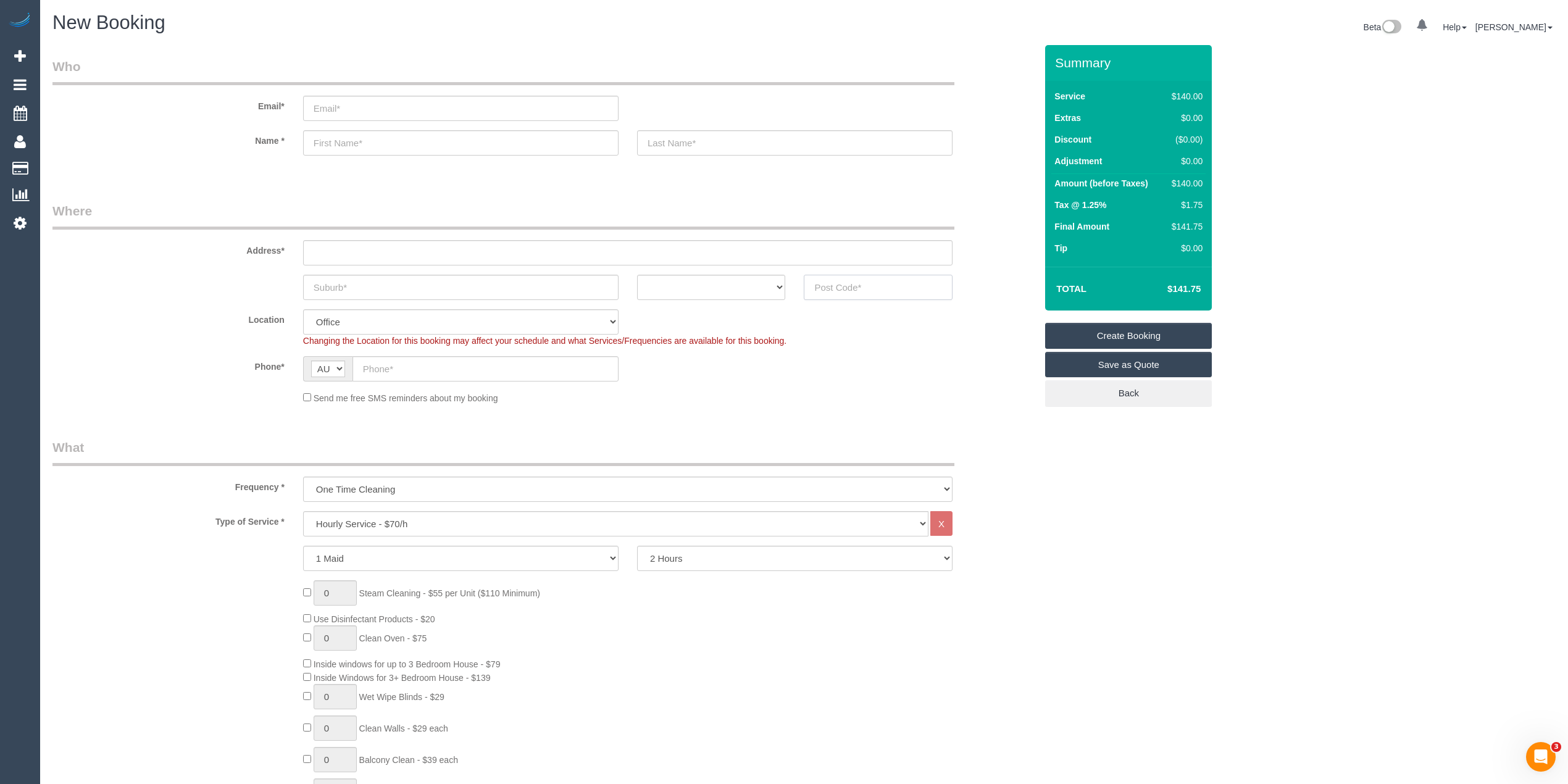
click at [847, 287] on input "text" at bounding box center [878, 287] width 149 height 25
type input "3151"
click at [345, 243] on input "text" at bounding box center [628, 252] width 650 height 25
type input "-"
click at [390, 521] on select "Hourly Service - $70/h Hourly Service - $65/h Hourly Service - $60/h Hourly Ser…" at bounding box center [615, 523] width 626 height 25
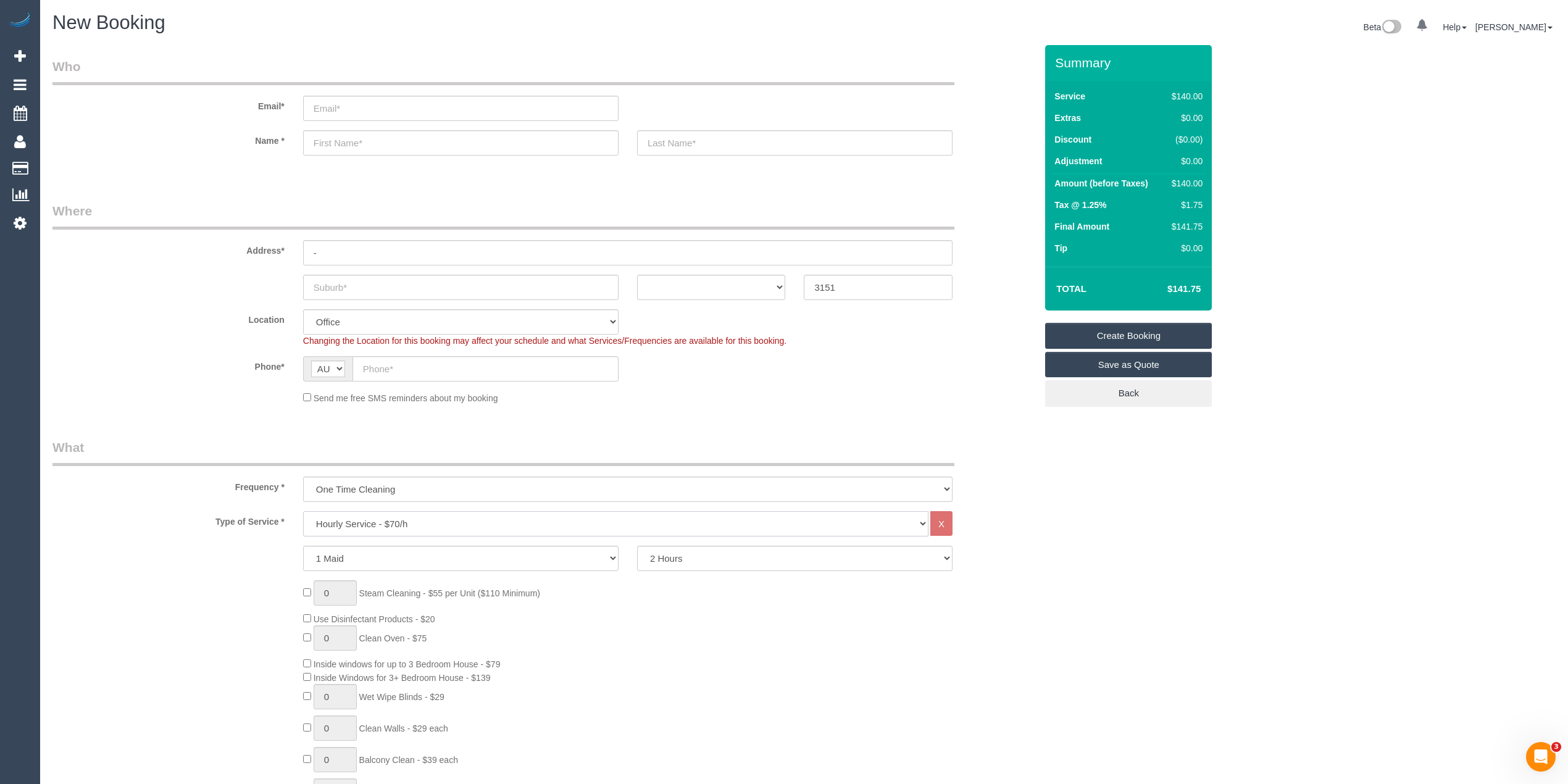
select select "48"
select select "213"
click at [303, 511] on select "Hourly Service - $70/h Hourly Service - $65/h Hourly Service - $60/h Hourly Ser…" at bounding box center [615, 523] width 626 height 25
select select "object:2147"
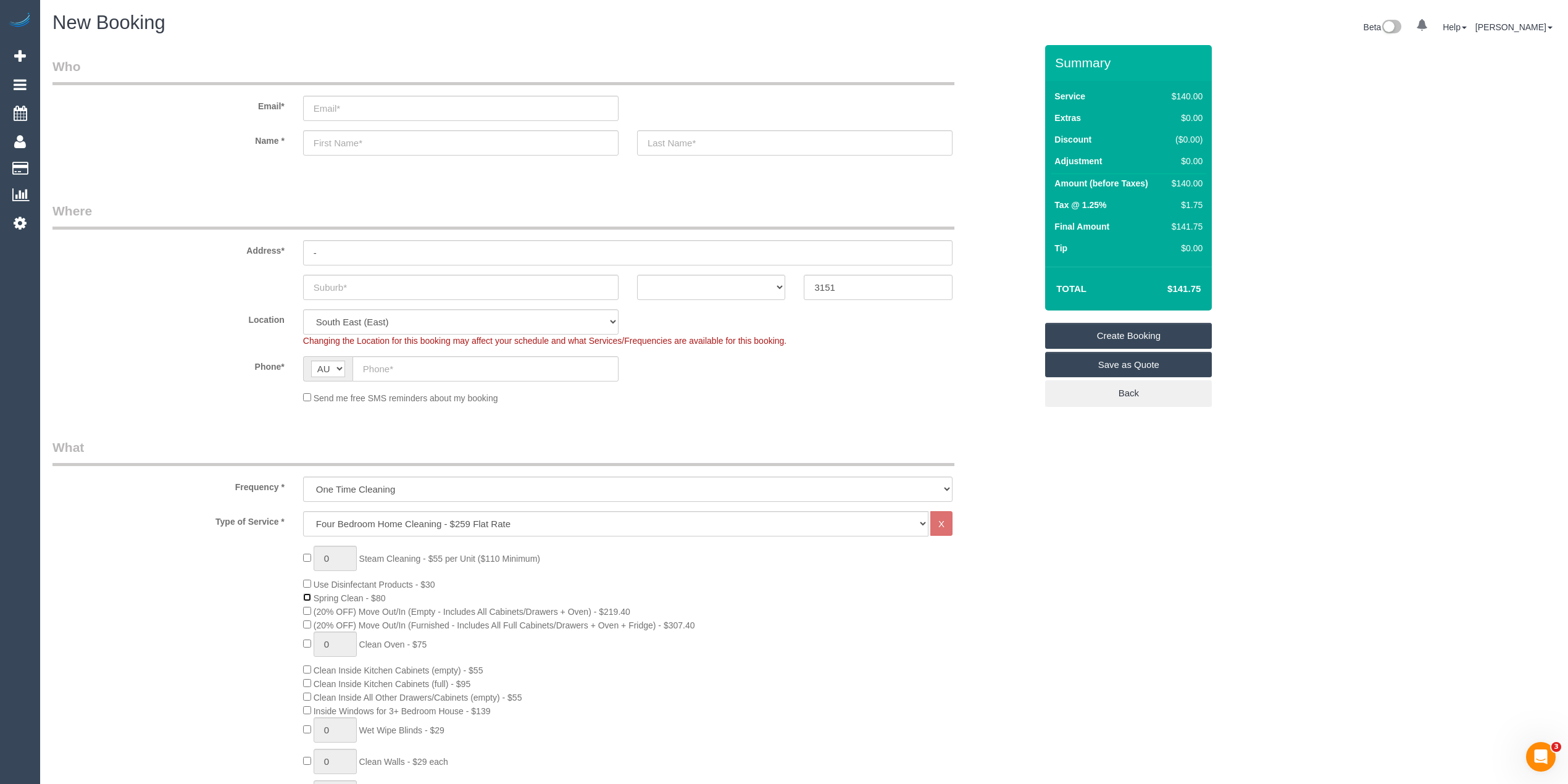
scroll to position [411, 0]
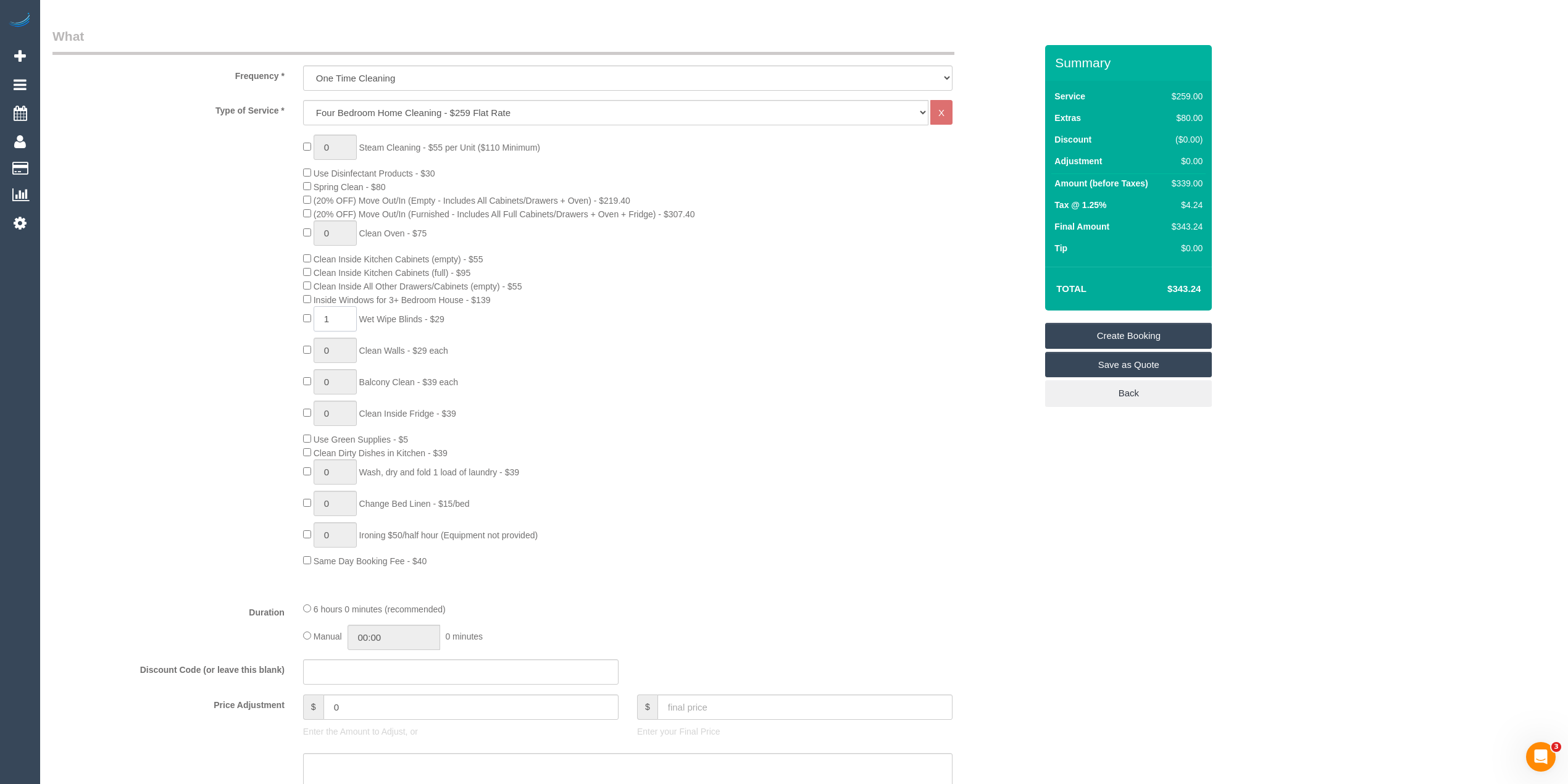
drag, startPoint x: 332, startPoint y: 316, endPoint x: 312, endPoint y: 316, distance: 20.0
click at [312, 316] on span "1 Wet Wipe Blinds - $29" at bounding box center [374, 319] width 142 height 10
type input "3"
click at [220, 336] on div "0 Steam Cleaning - $55 per Unit ($110 Minimum) Use Disinfectant Products - $30 …" at bounding box center [544, 351] width 1002 height 433
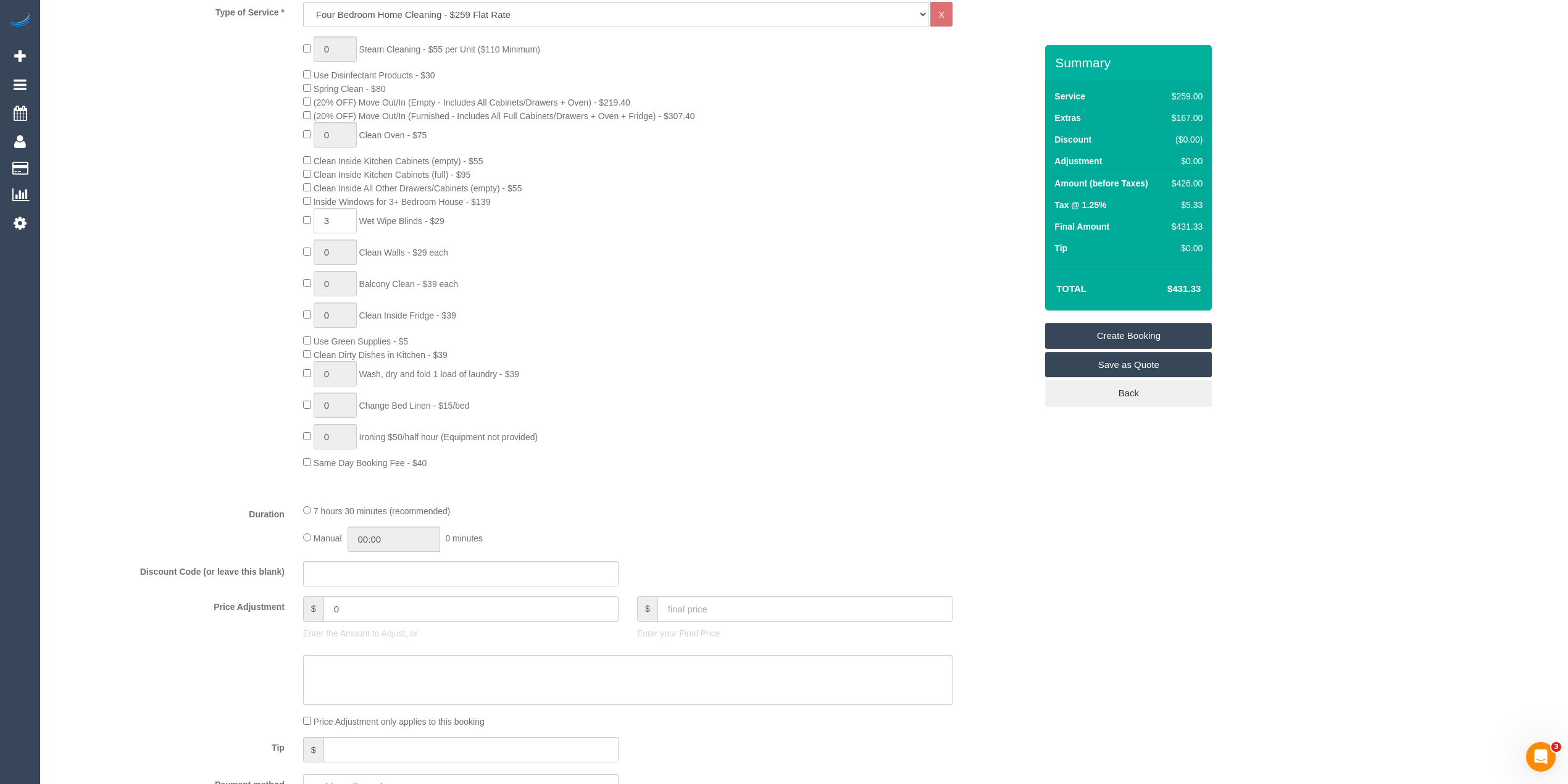
scroll to position [549, 0]
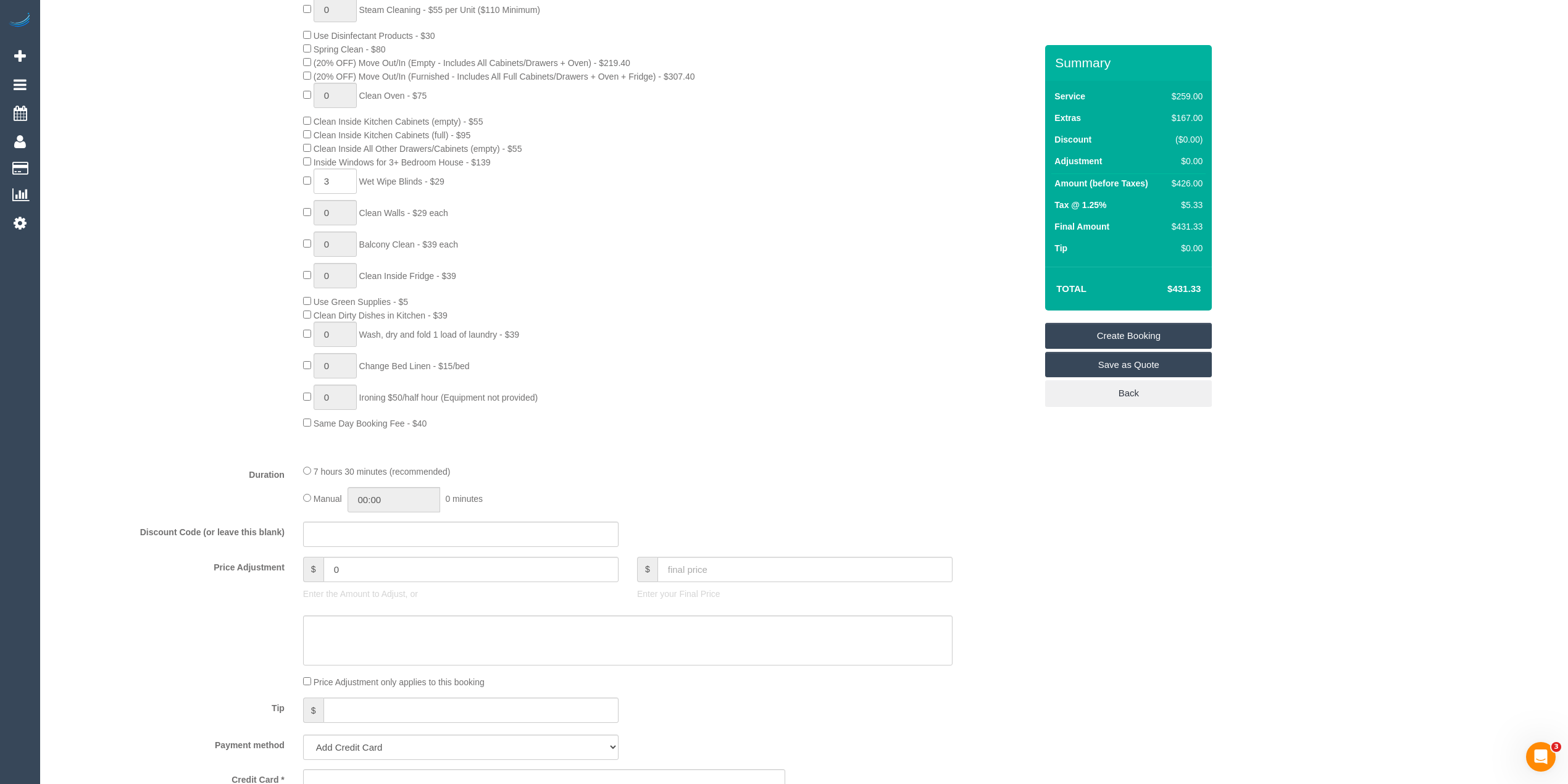
click at [226, 344] on div "0 Steam Cleaning - $55 per Unit ($110 Minimum) Use Disinfectant Products - $30 …" at bounding box center [544, 213] width 1002 height 433
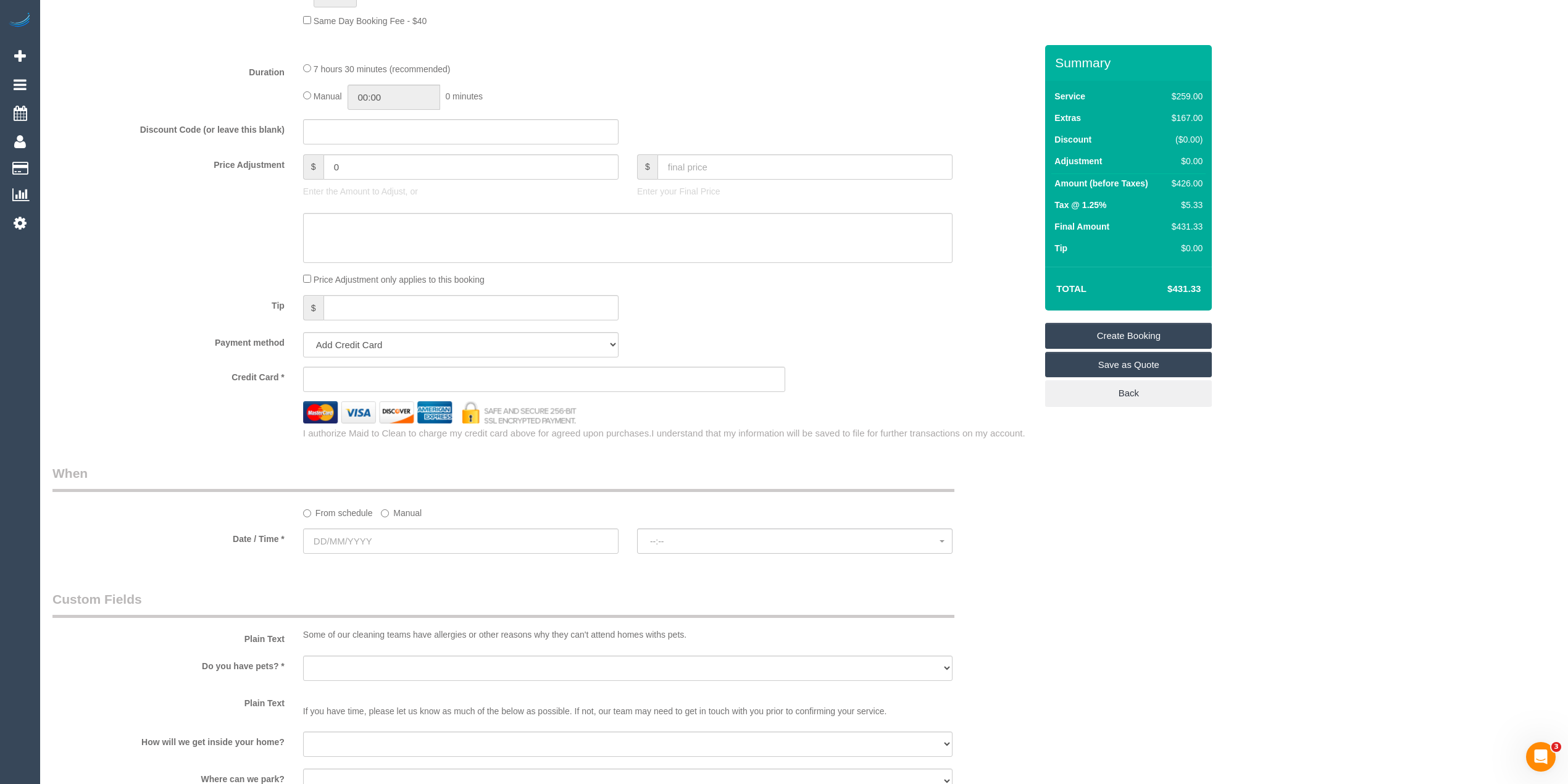
scroll to position [960, 0]
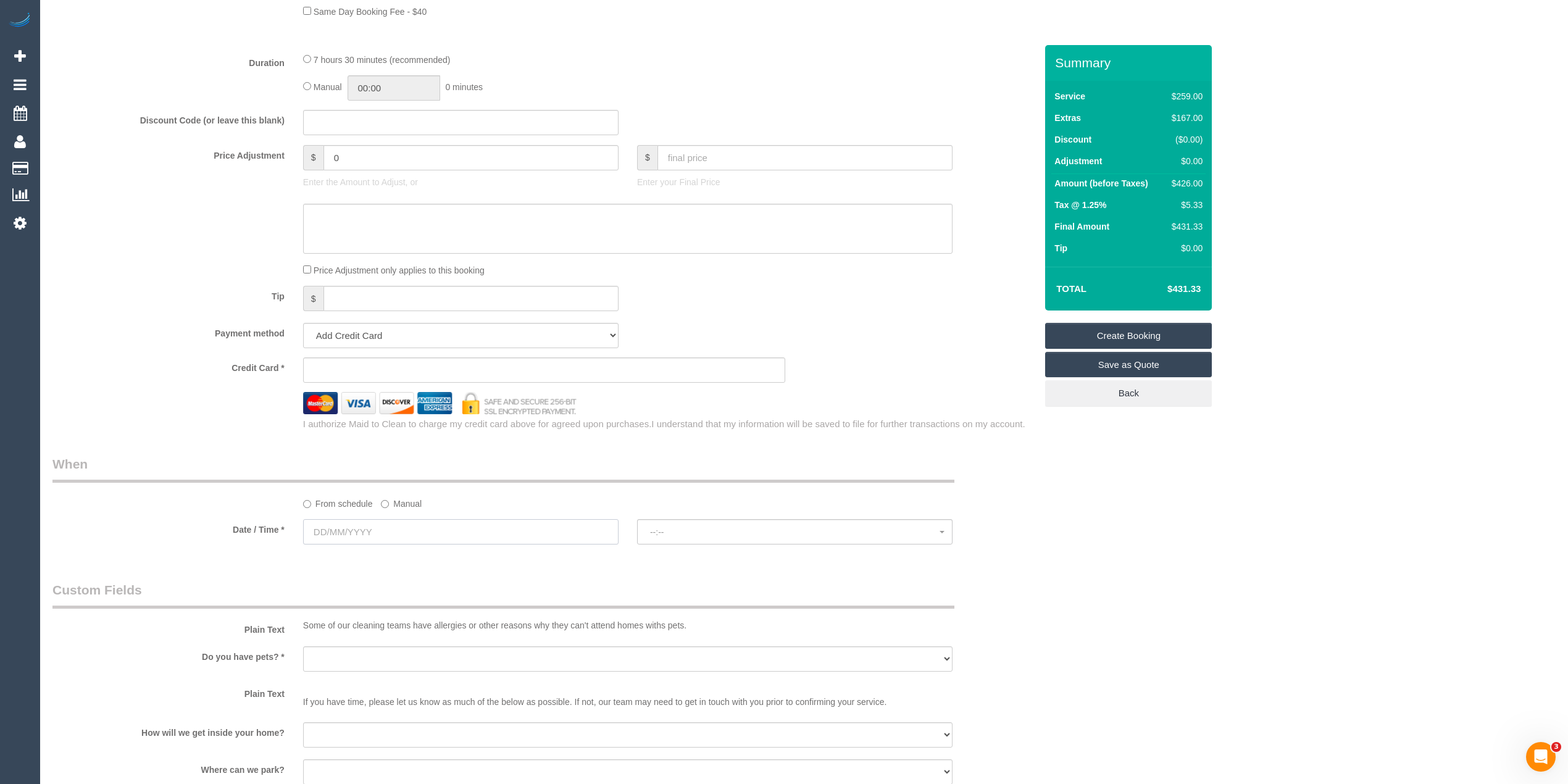
click at [347, 525] on input "text" at bounding box center [460, 532] width 315 height 25
click at [387, 623] on link "10" at bounding box center [385, 621] width 23 height 16
type input "[DATE]"
click at [734, 529] on span "--:--" at bounding box center [795, 532] width 289 height 10
select select "spot1"
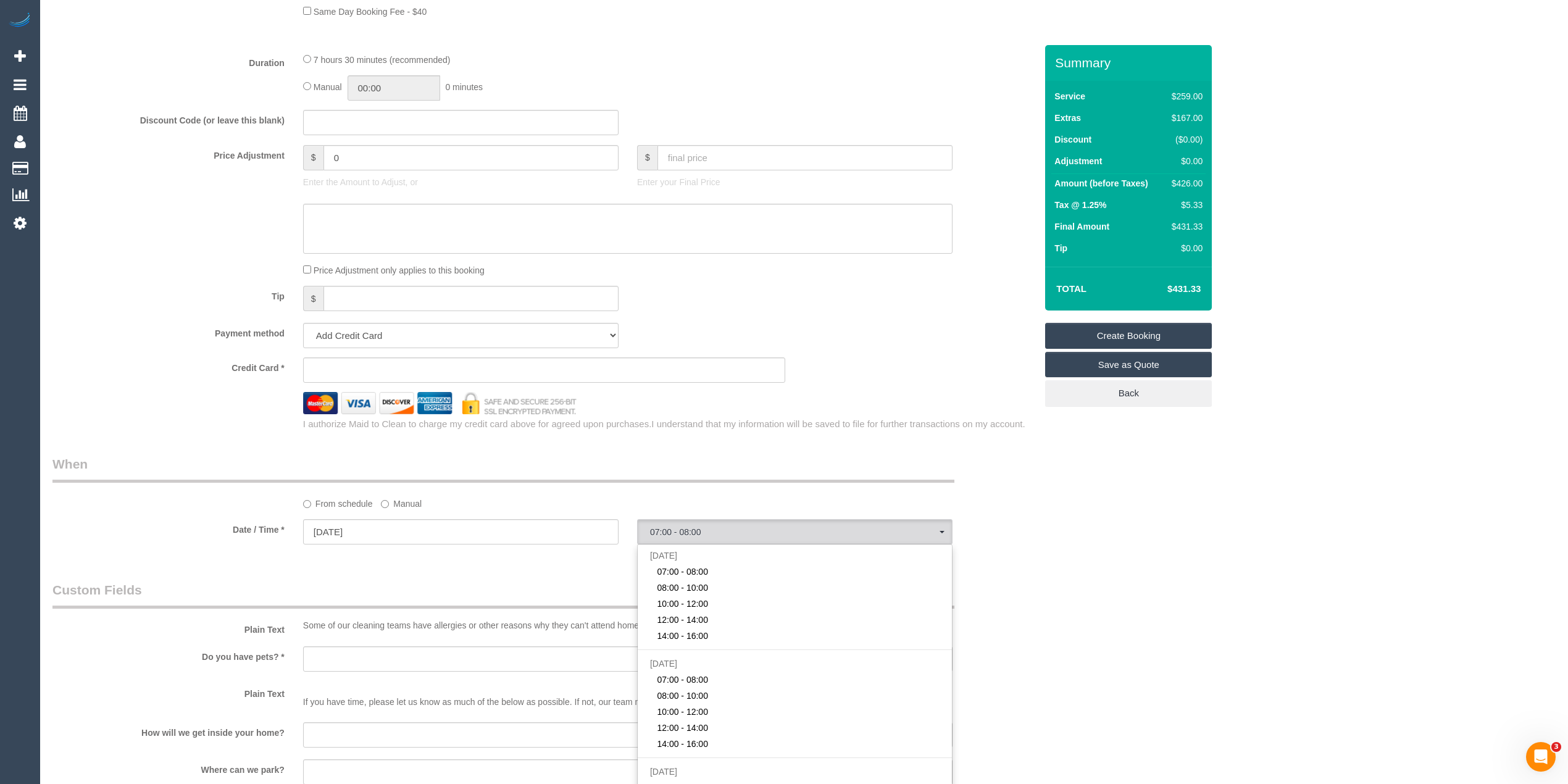
click at [1091, 522] on div "Who Email* Name * Where Address* - ACT NSW NT QLD SA TAS VIC WA 3151 Location O…" at bounding box center [804, 191] width 1503 height 2212
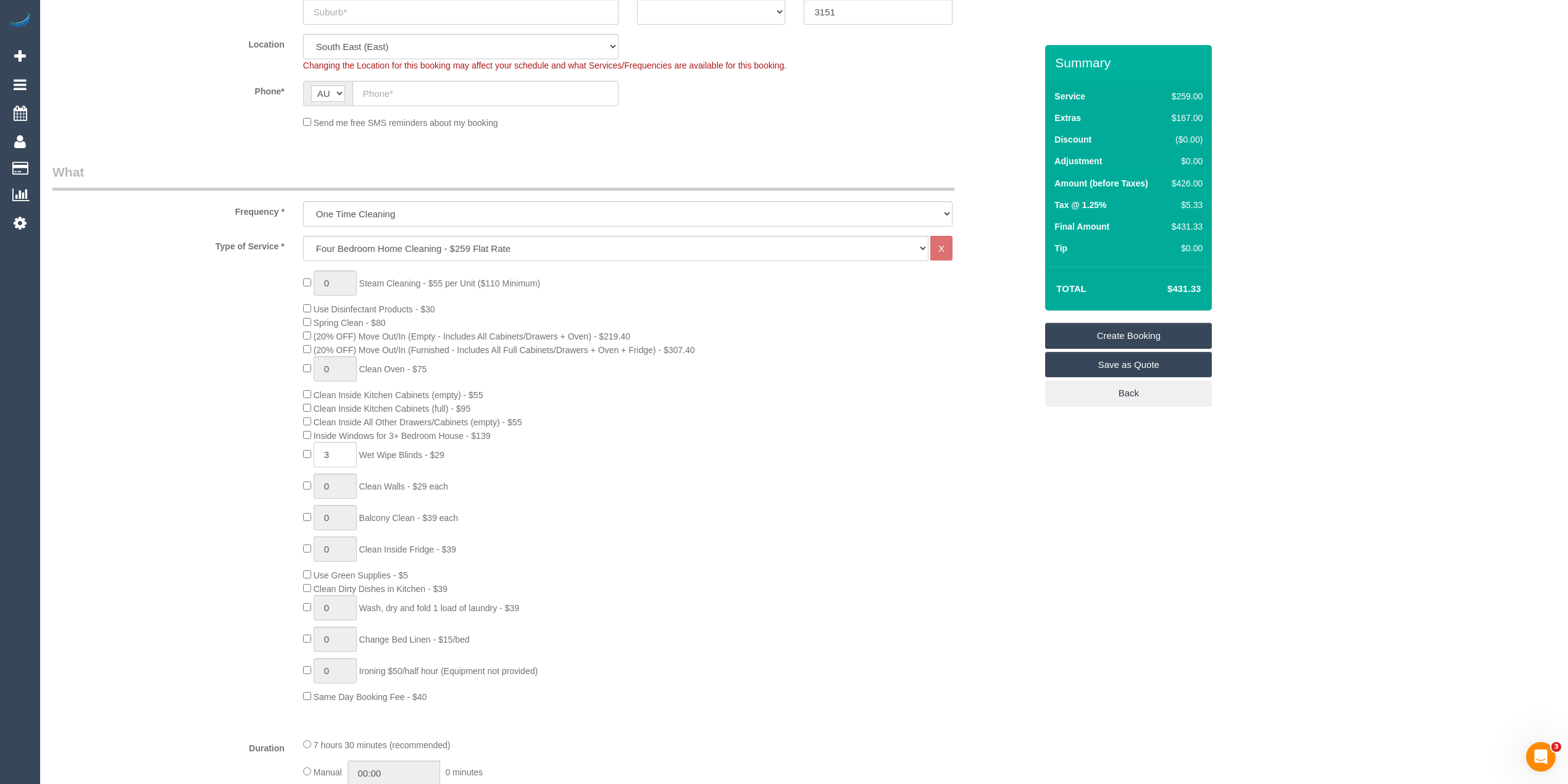
scroll to position [274, 0]
click at [402, 82] on input "text" at bounding box center [485, 95] width 266 height 25
paste input "61 408 817 738"
drag, startPoint x: 375, startPoint y: 94, endPoint x: 353, endPoint y: 83, distance: 24.6
click at [349, 89] on div "AF AL DZ AD AO AI AQ AG AR AM AW AU AT AZ BS BH BD BB BY BE BZ BJ BM BT BO BA B…" at bounding box center [460, 95] width 315 height 25
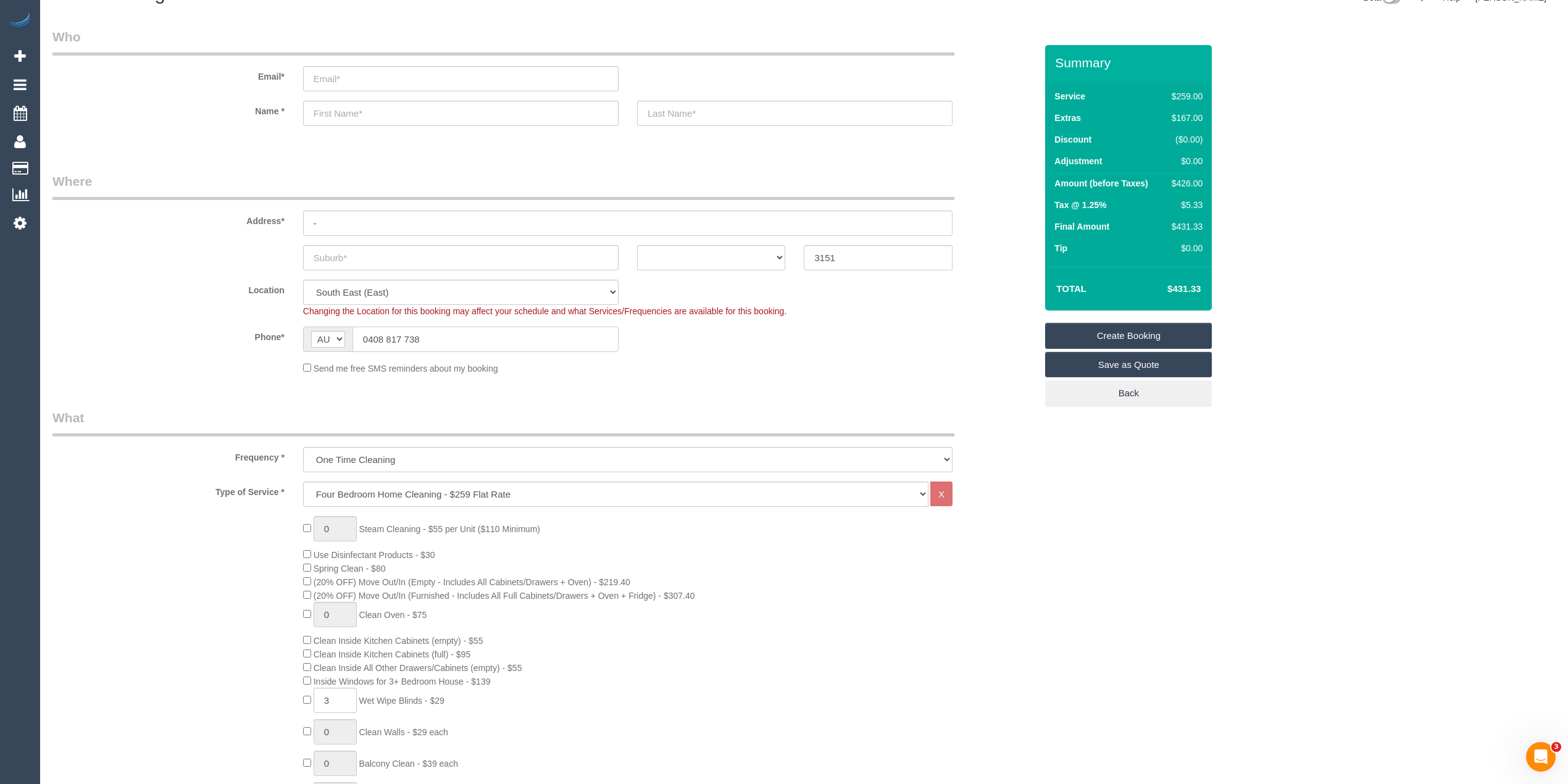
scroll to position [0, 0]
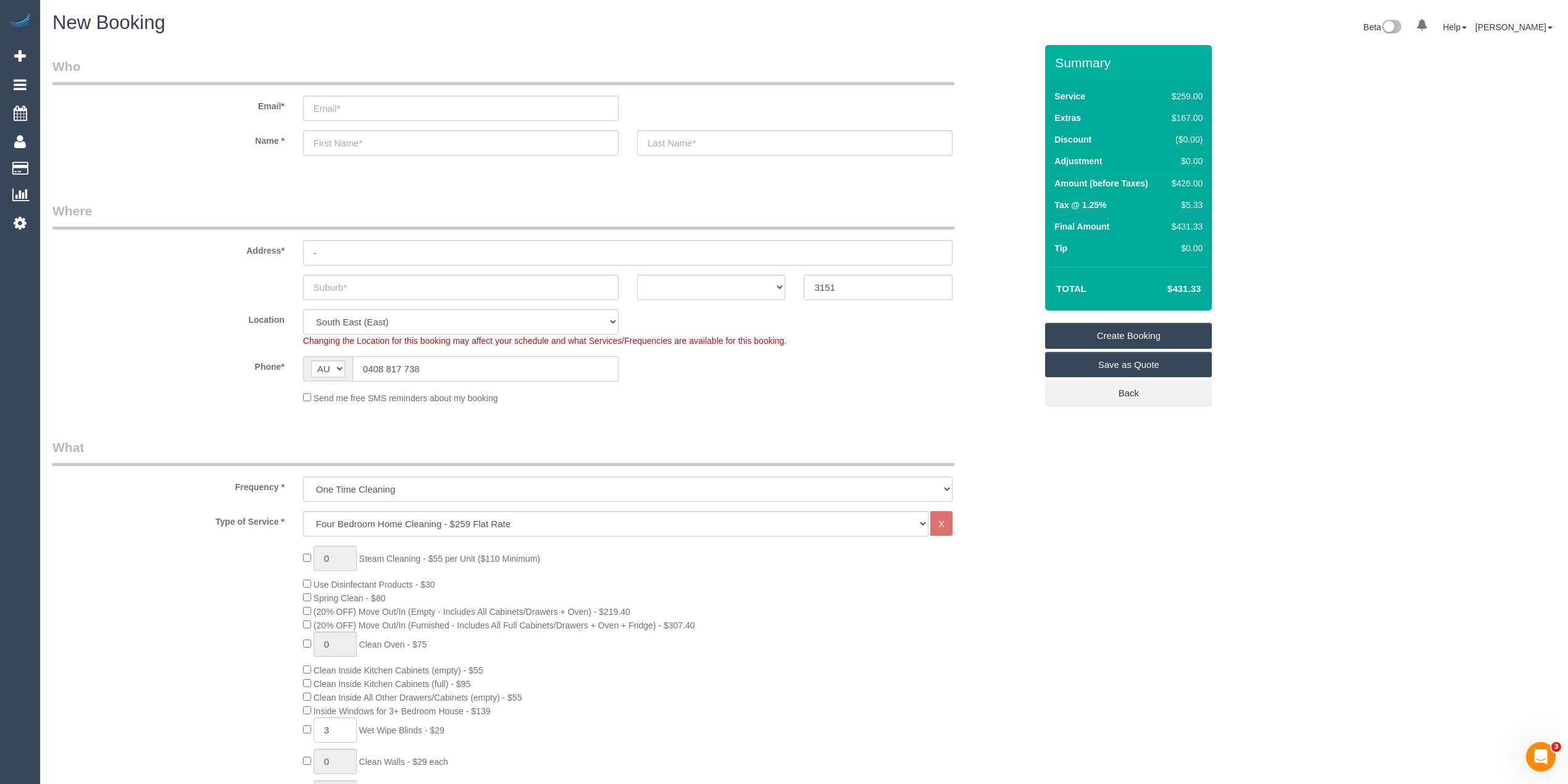
type input "0408 817 738"
click at [349, 275] on input "text" at bounding box center [460, 287] width 315 height 25
type input "Brunswick East"
click at [690, 282] on select "ACT NSW NT QLD SA TAS VIC WA" at bounding box center [711, 287] width 149 height 25
select select "VIC"
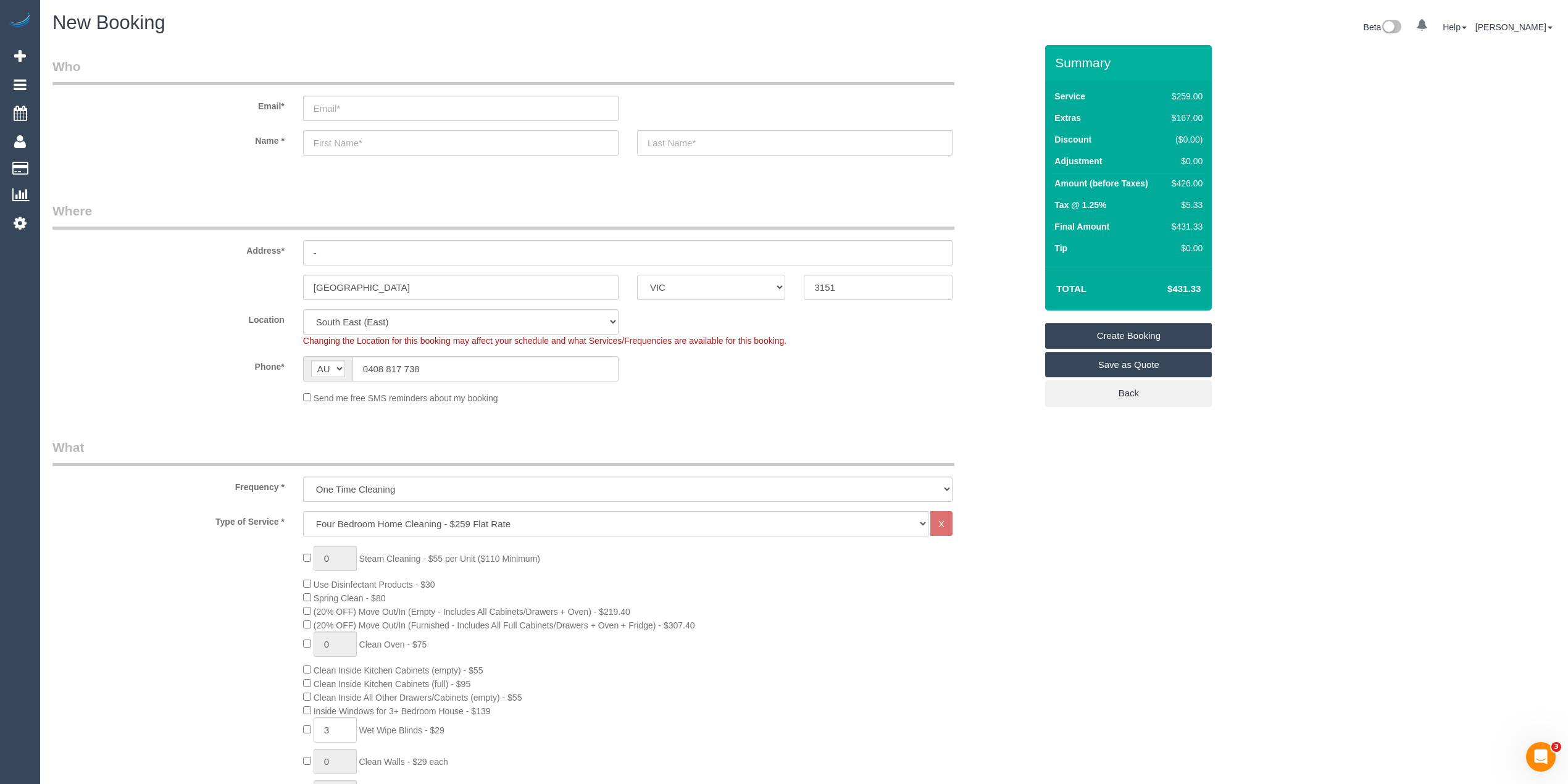
click at [637, 275] on select "ACT NSW NT QLD SA TAS VIC WA" at bounding box center [711, 287] width 149 height 25
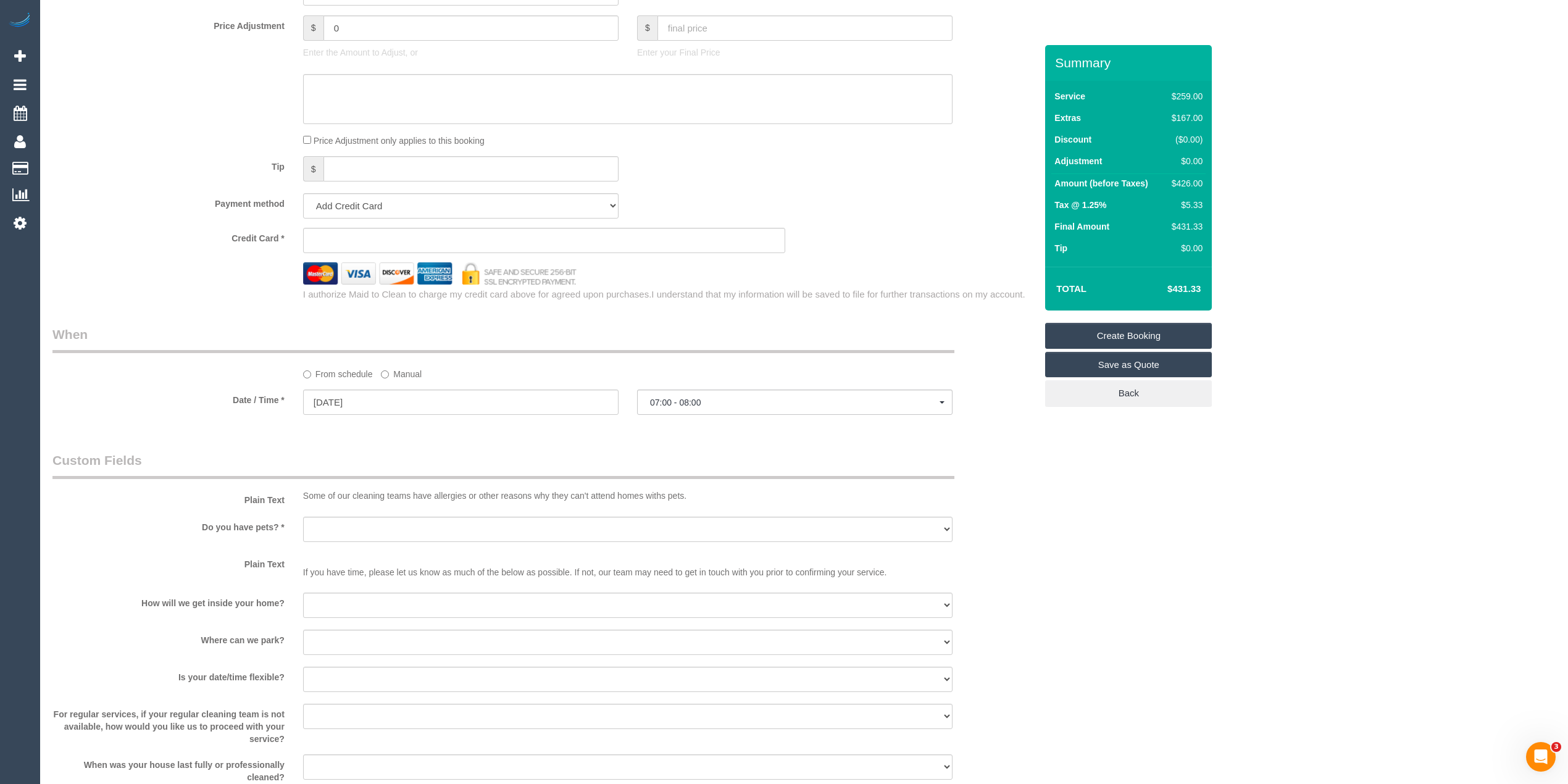
scroll to position [1097, 0]
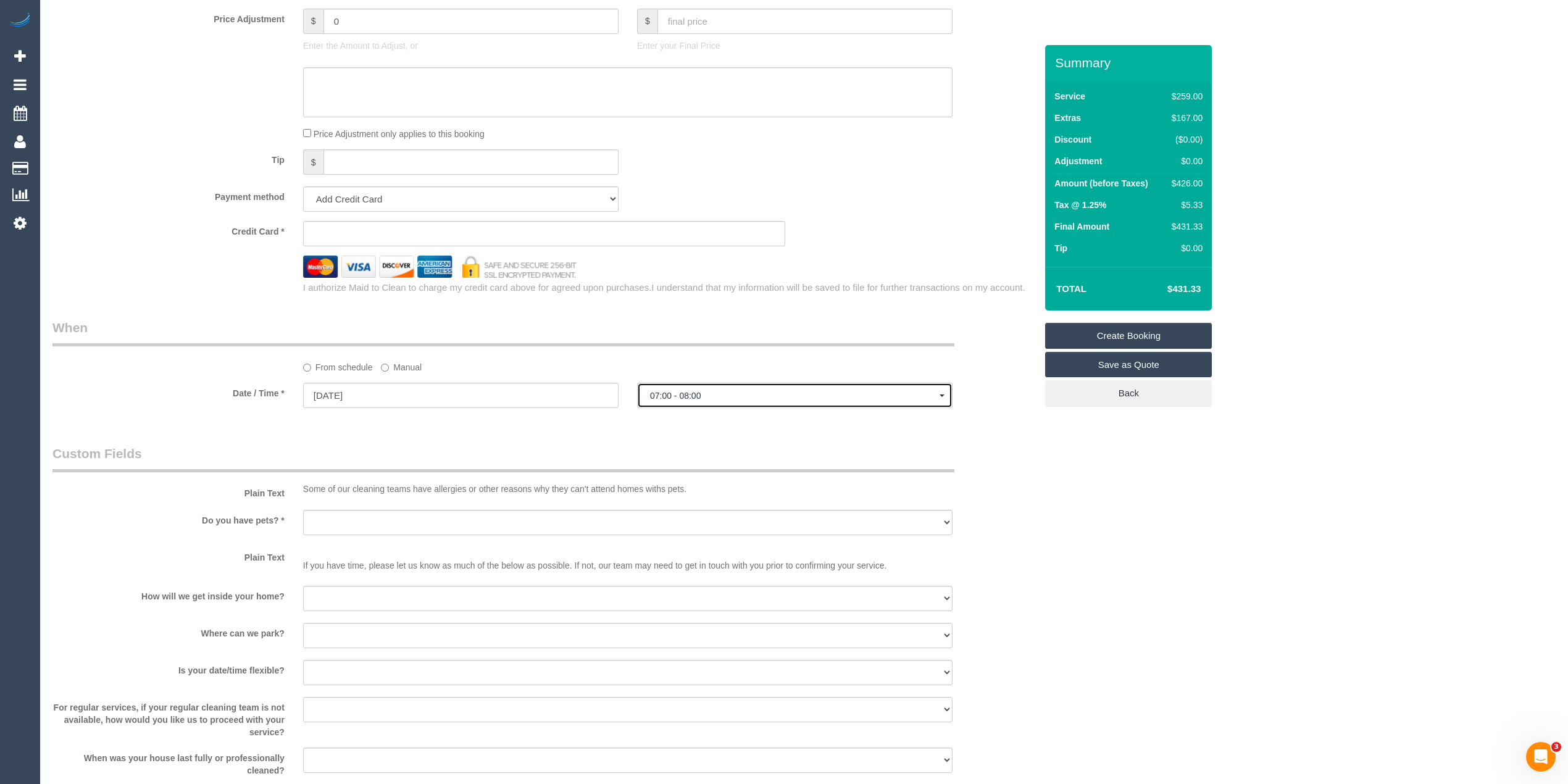
click at [683, 398] on span "07:00 - 08:00" at bounding box center [795, 395] width 289 height 10
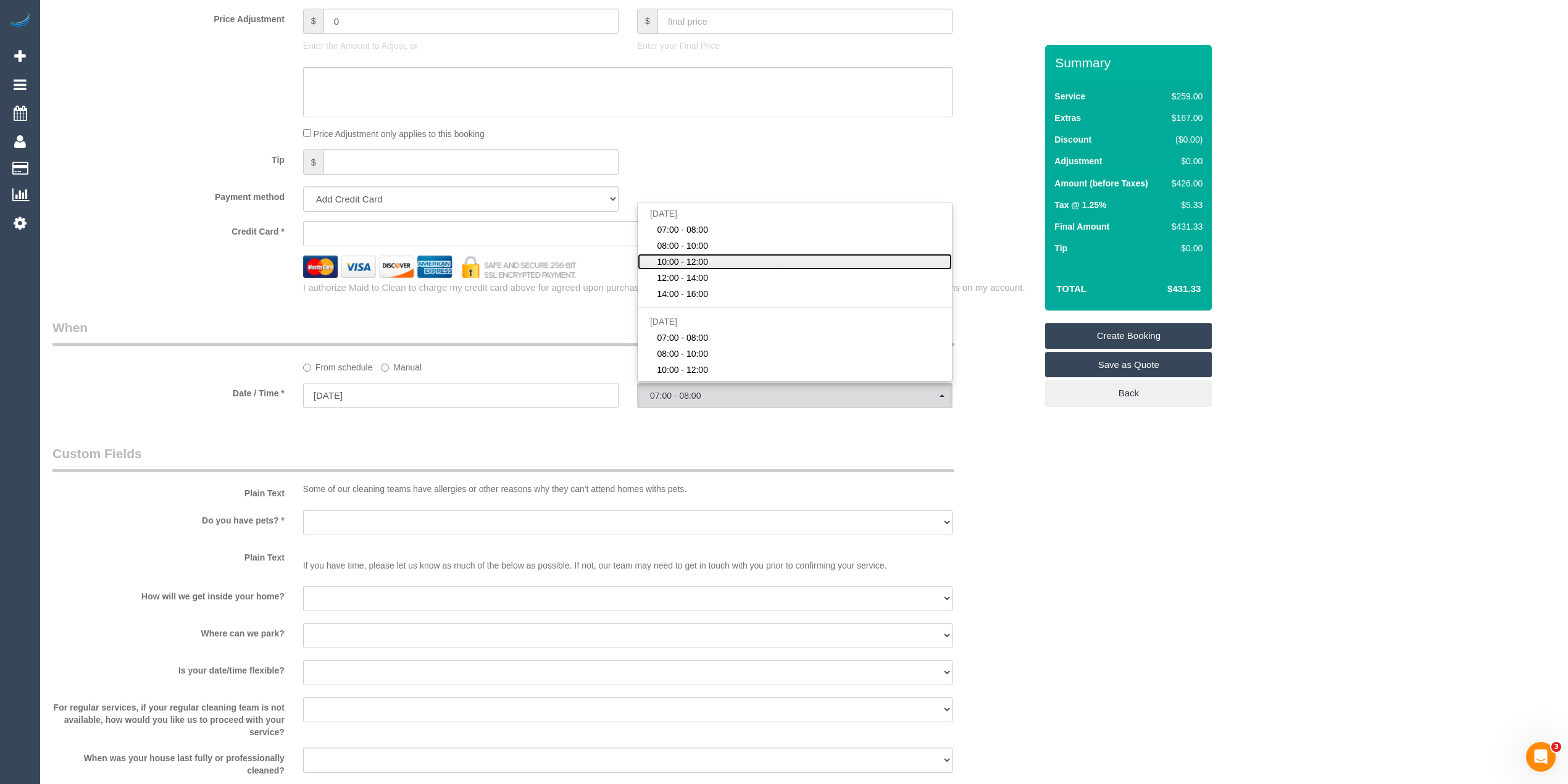
click at [710, 257] on link "10:00 - 12:00" at bounding box center [795, 262] width 315 height 16
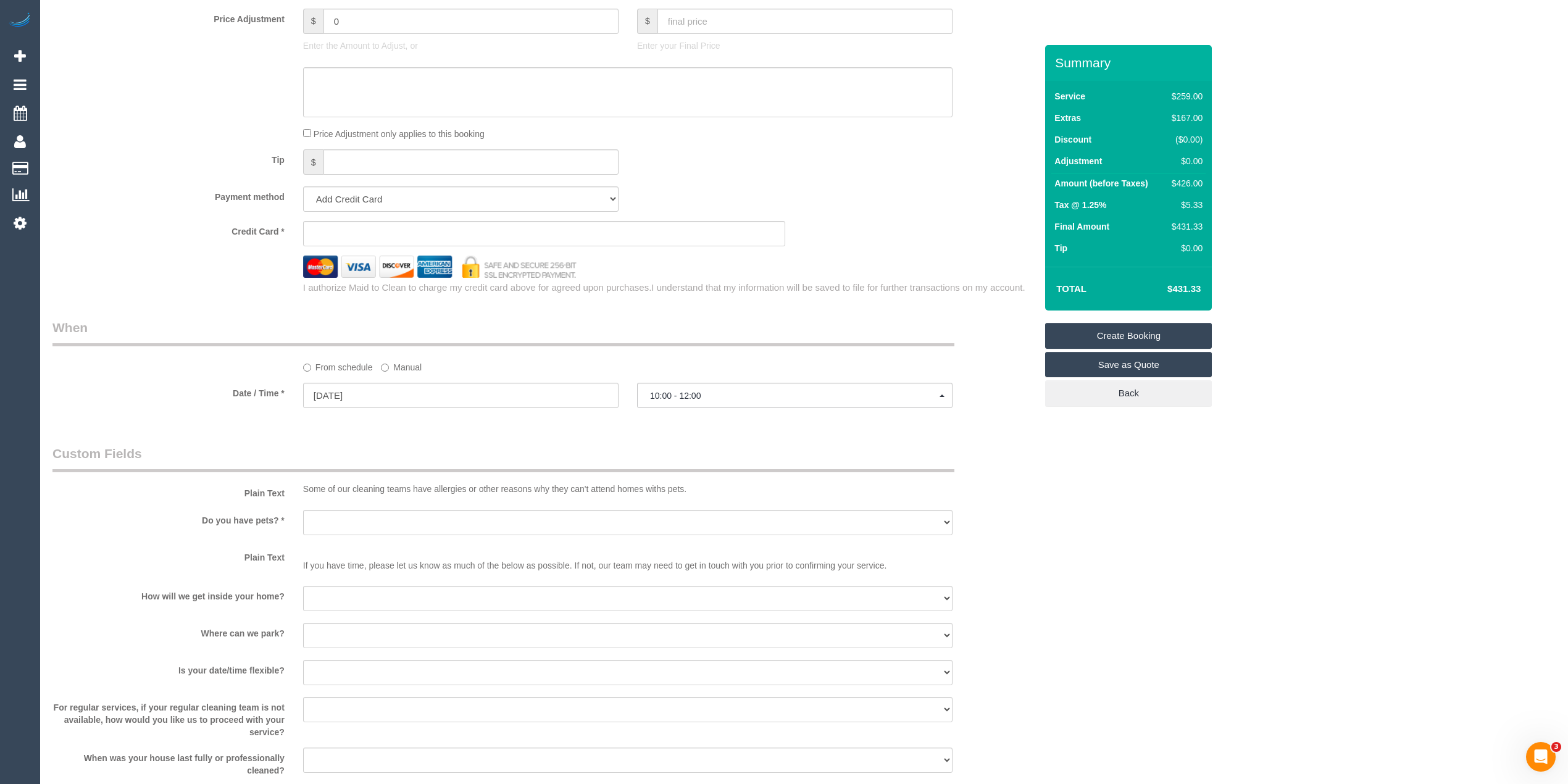
click at [1156, 444] on div "Who Email* Name * Where Address* - Brunswick East ACT NSW NT QLD SA TAS VIC WA …" at bounding box center [804, 54] width 1503 height 2212
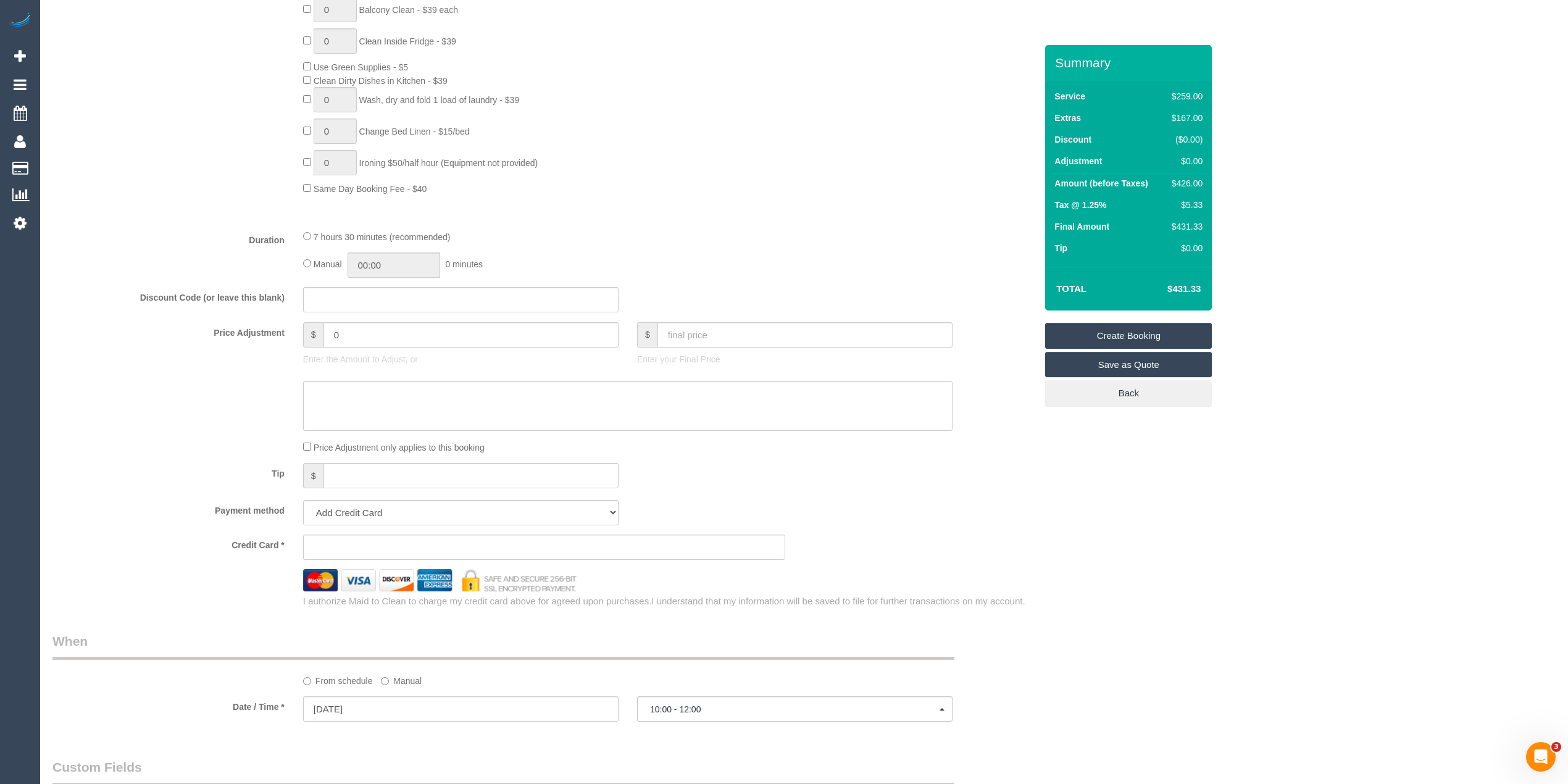
scroll to position [823, 0]
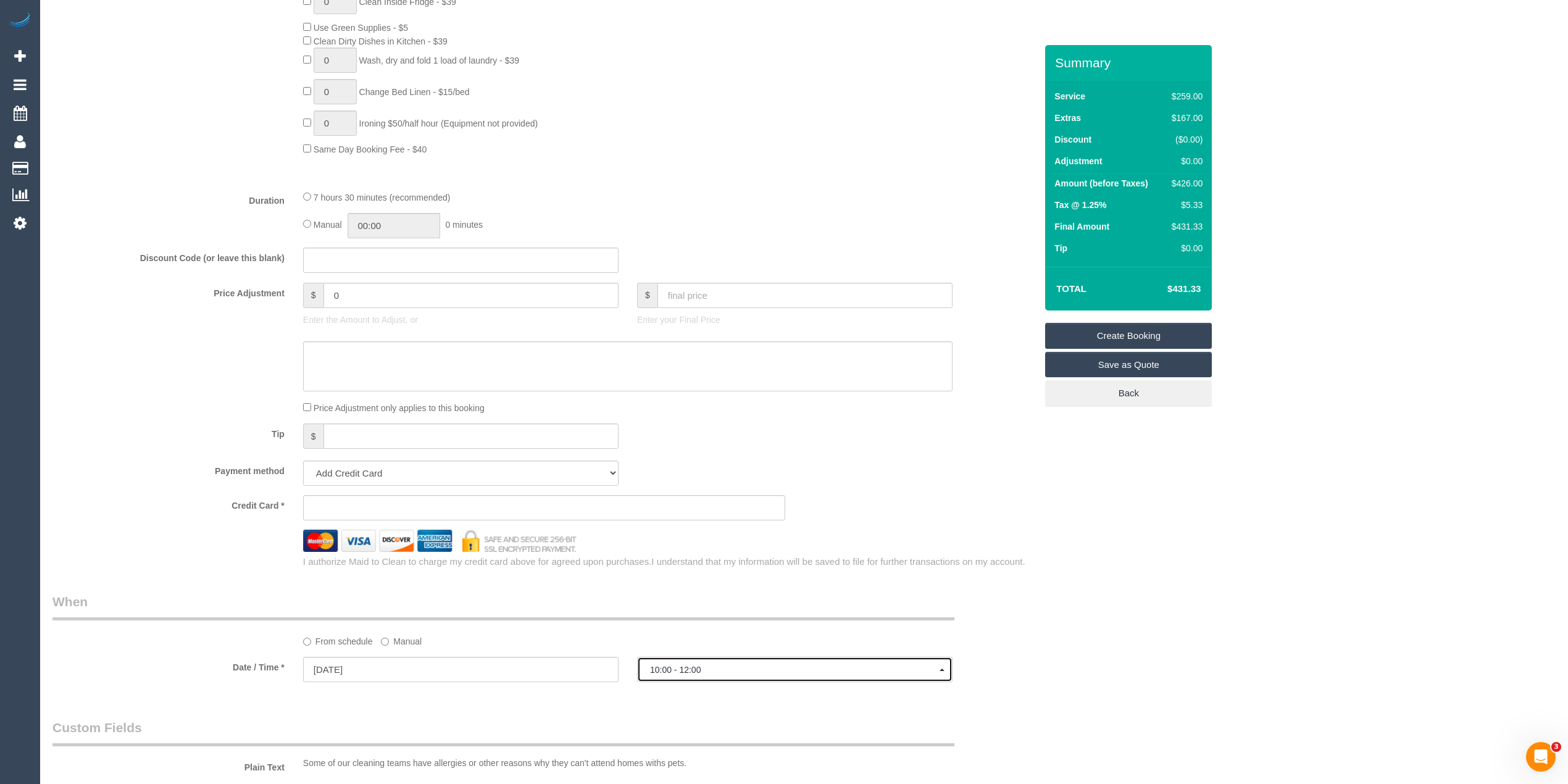
click at [682, 666] on span "10:00 - 12:00" at bounding box center [795, 670] width 289 height 10
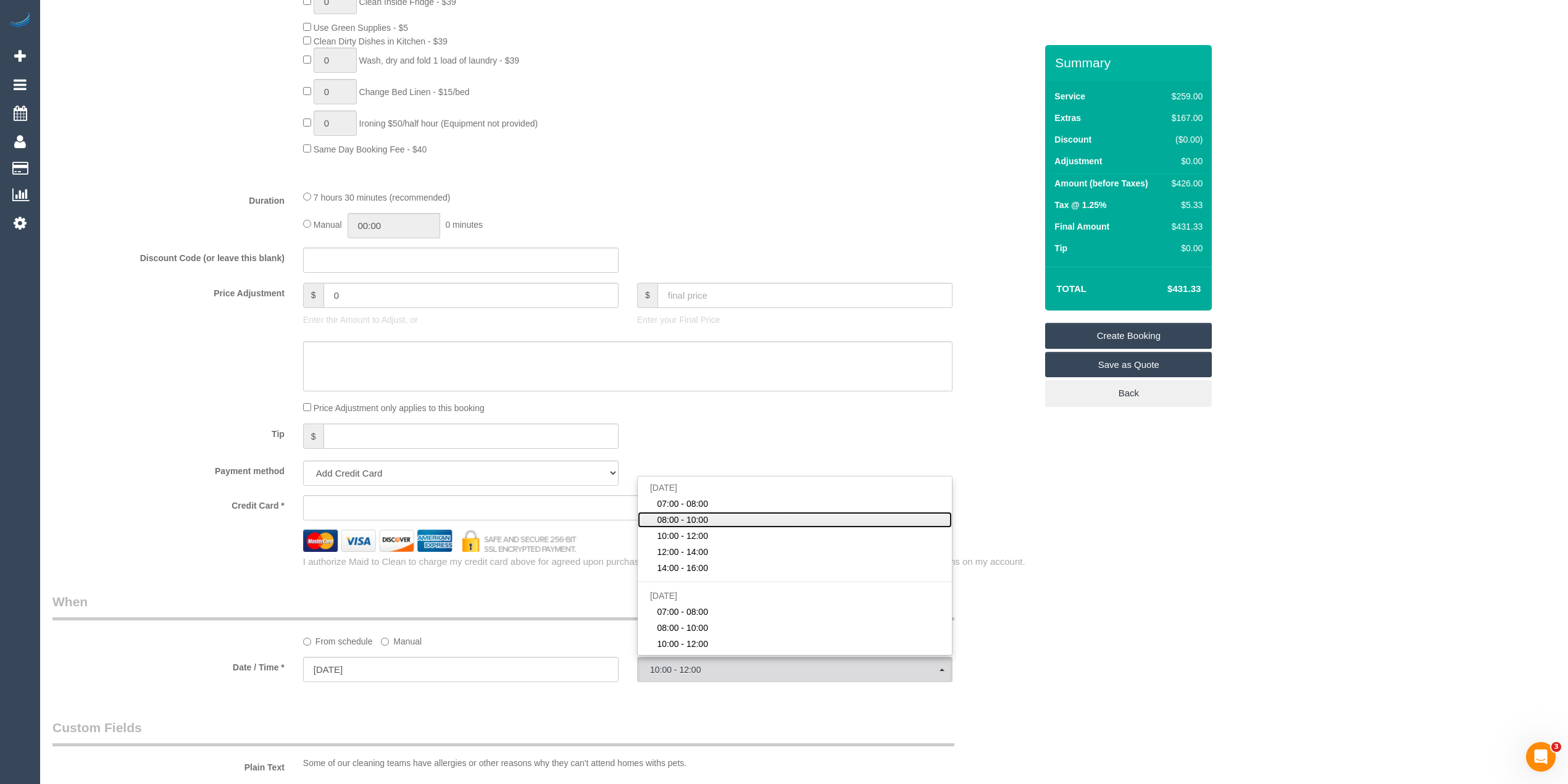
click at [688, 514] on span "08:00 - 10:00" at bounding box center [682, 520] width 51 height 12
select select "spot2"
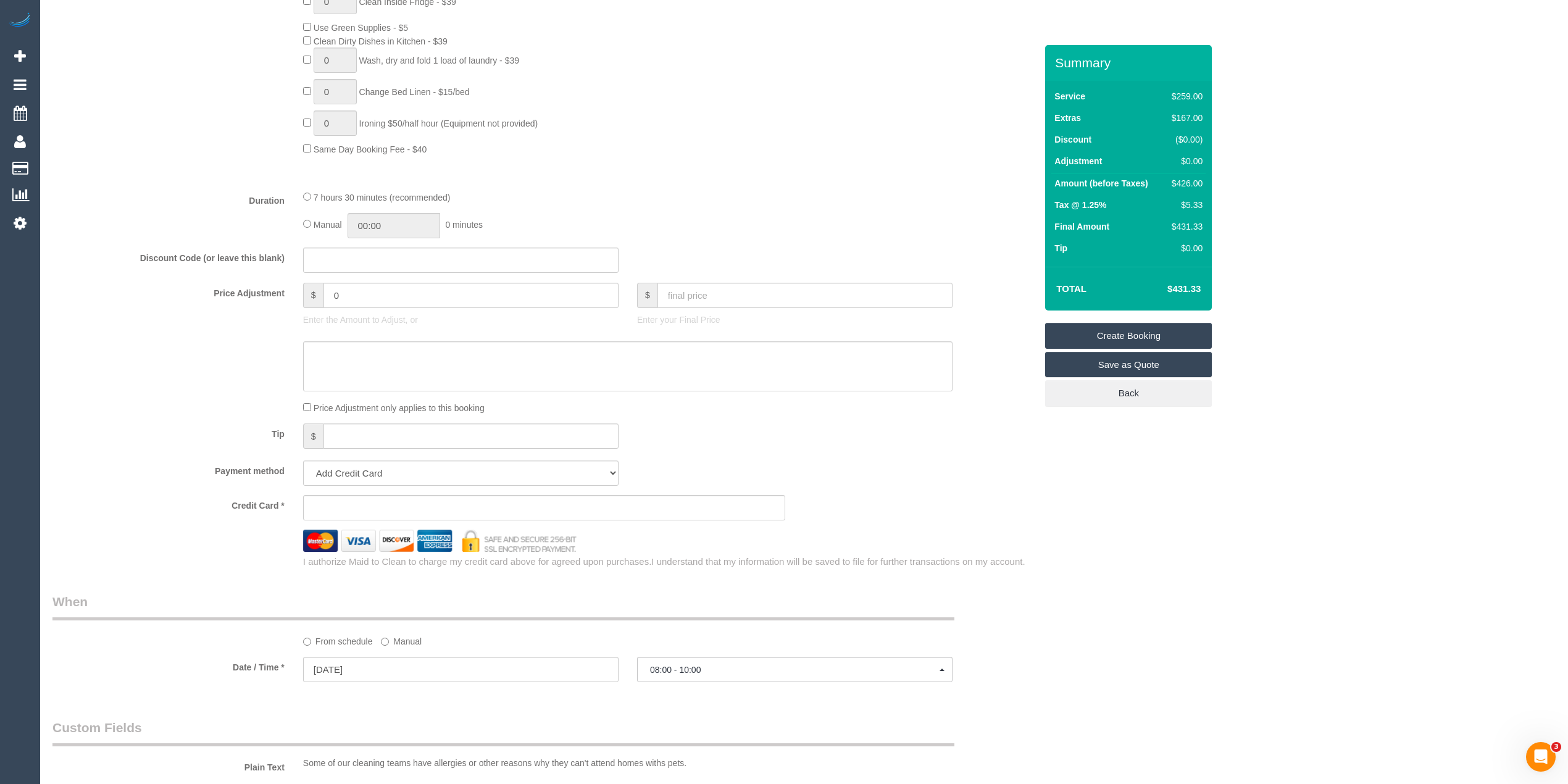
click at [1191, 591] on div "Who Email* Name * Where Address* - Brunswick East ACT NSW NT QLD SA TAS VIC WA …" at bounding box center [804, 328] width 1503 height 2212
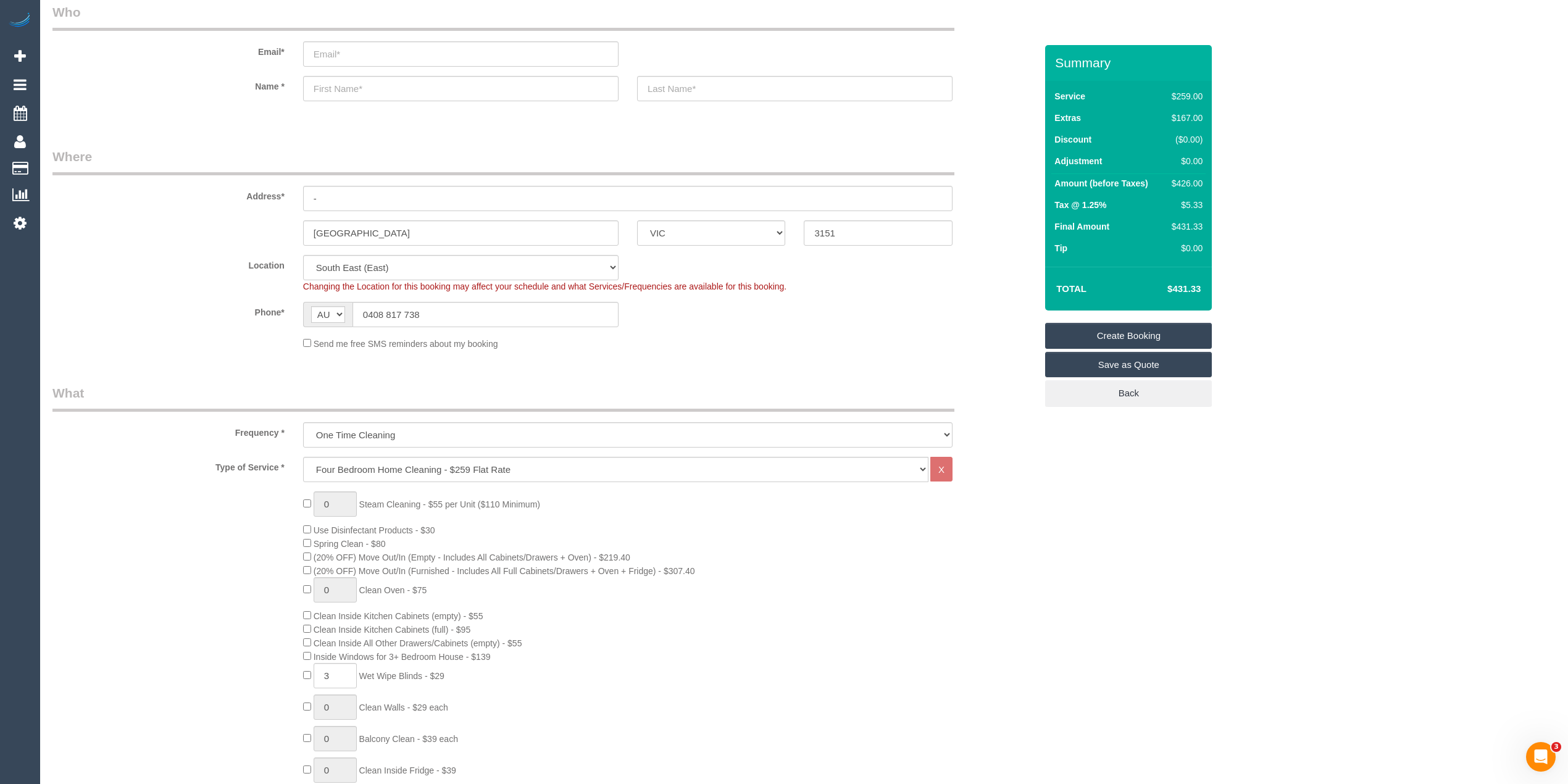
scroll to position [0, 0]
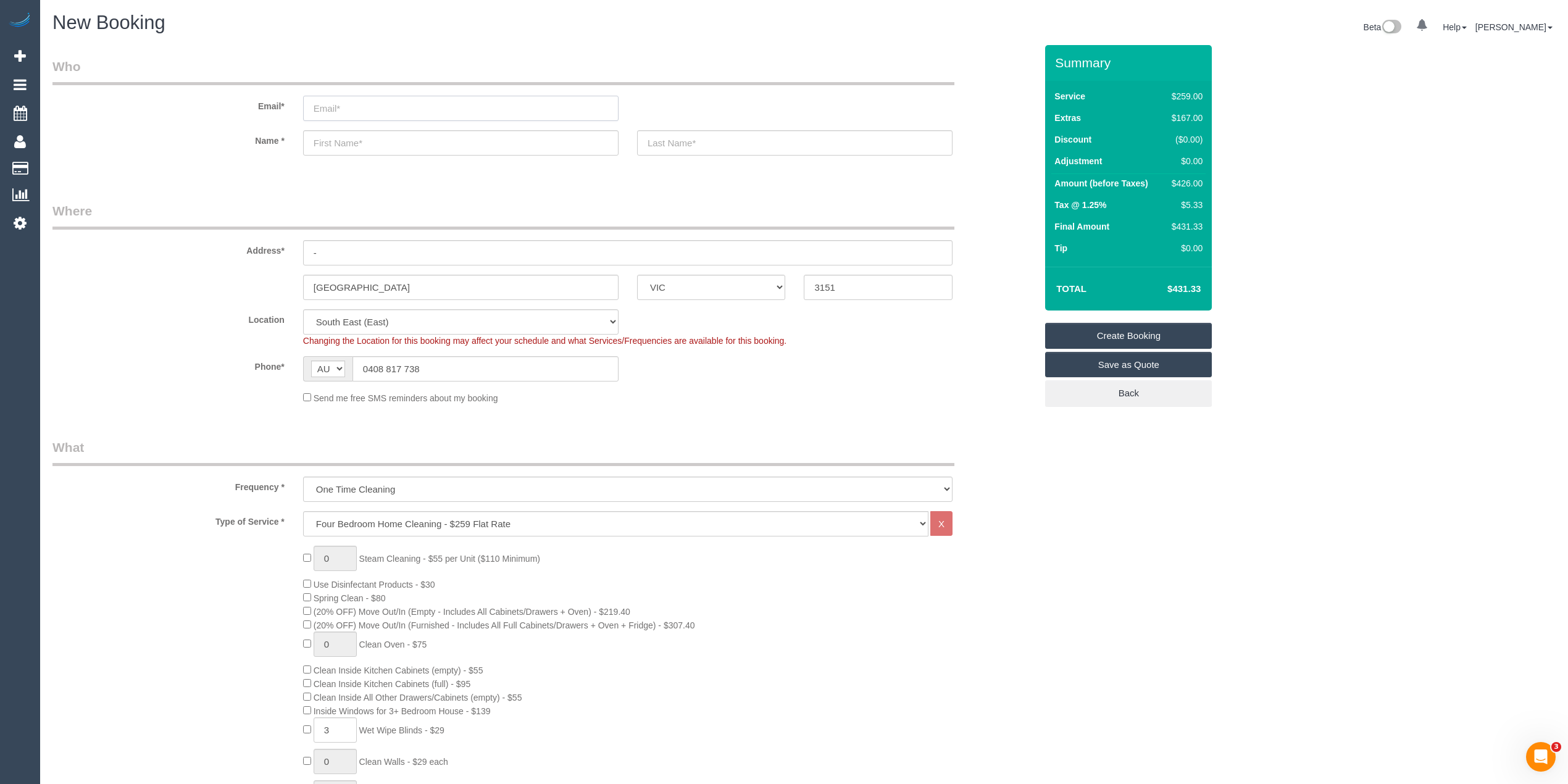
click at [336, 99] on input "email" at bounding box center [460, 108] width 315 height 25
click at [347, 116] on input "email" at bounding box center [460, 108] width 315 height 25
click at [342, 103] on input "email" at bounding box center [460, 108] width 315 height 25
type input "hollowaymel05@yahoo.com.au"
click at [357, 150] on input "text" at bounding box center [460, 142] width 315 height 25
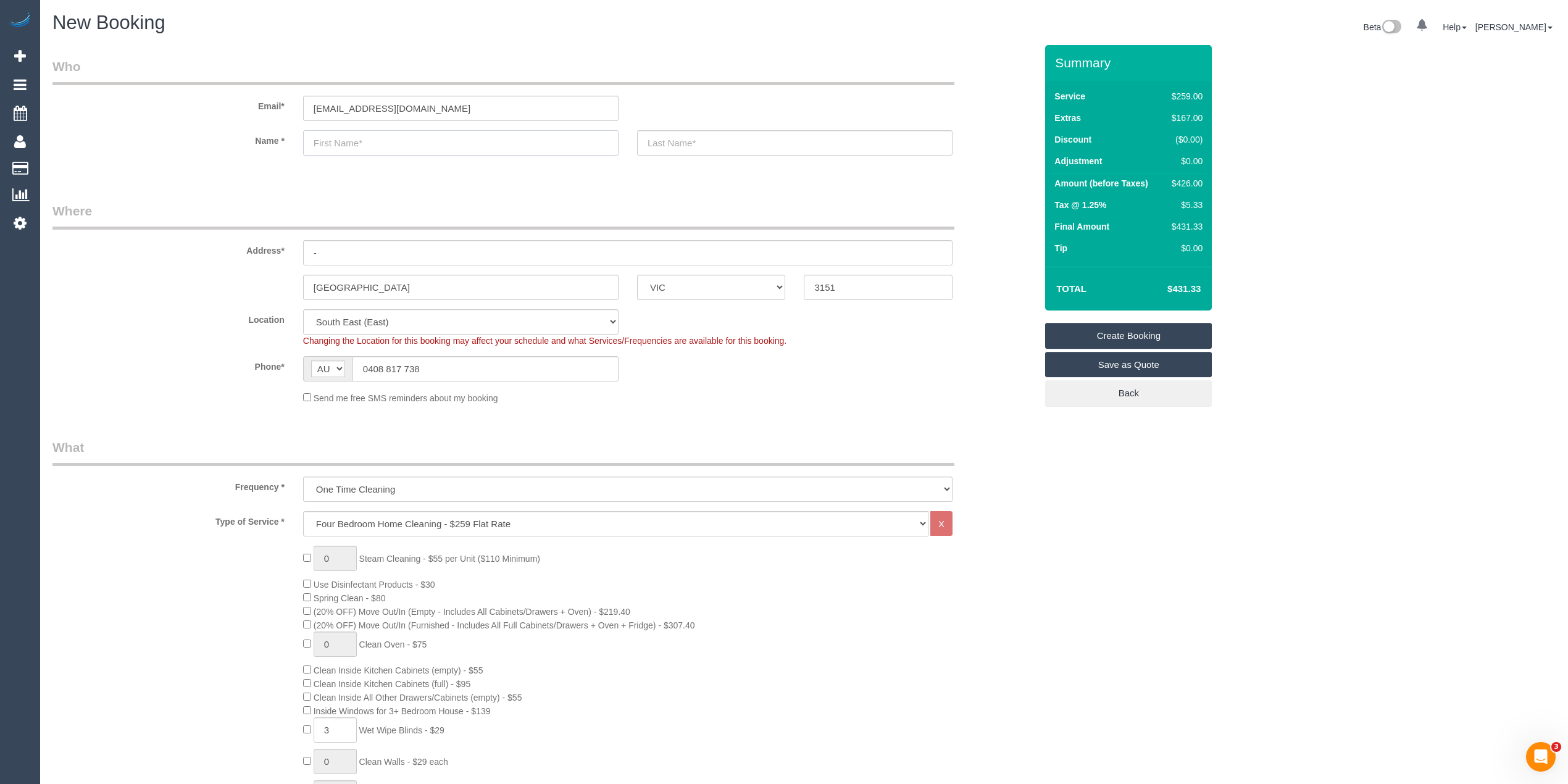
type input "M"
select select "spot19"
type input "Mel"
type input "Holloway"
drag, startPoint x: 349, startPoint y: 247, endPoint x: 249, endPoint y: 248, distance: 100.0
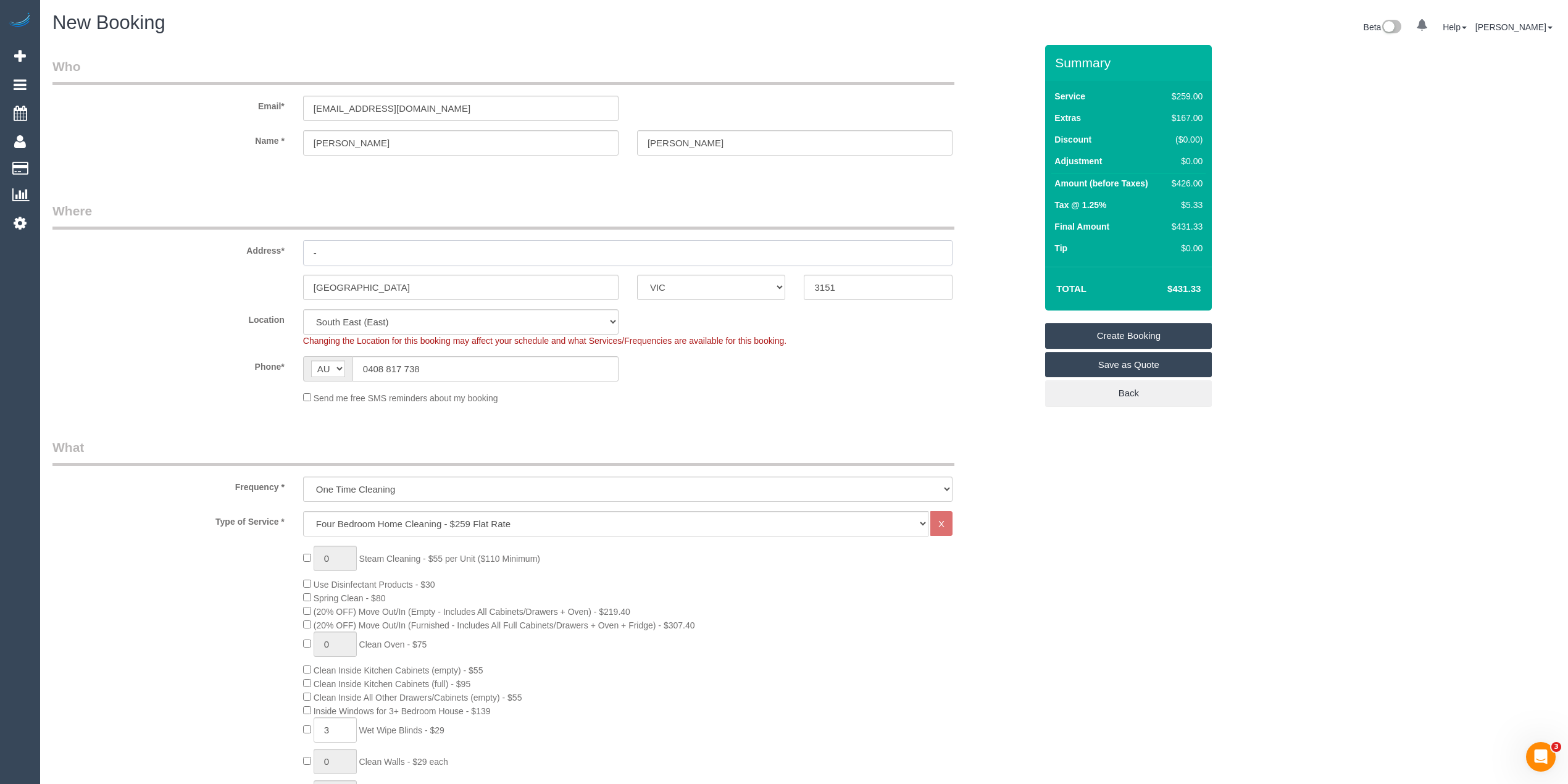
click at [249, 248] on div "Address* -" at bounding box center [544, 233] width 1002 height 63
click at [329, 245] on input "text" at bounding box center [628, 252] width 650 height 25
click at [343, 247] on input "8 Royson Street" at bounding box center [628, 252] width 650 height 25
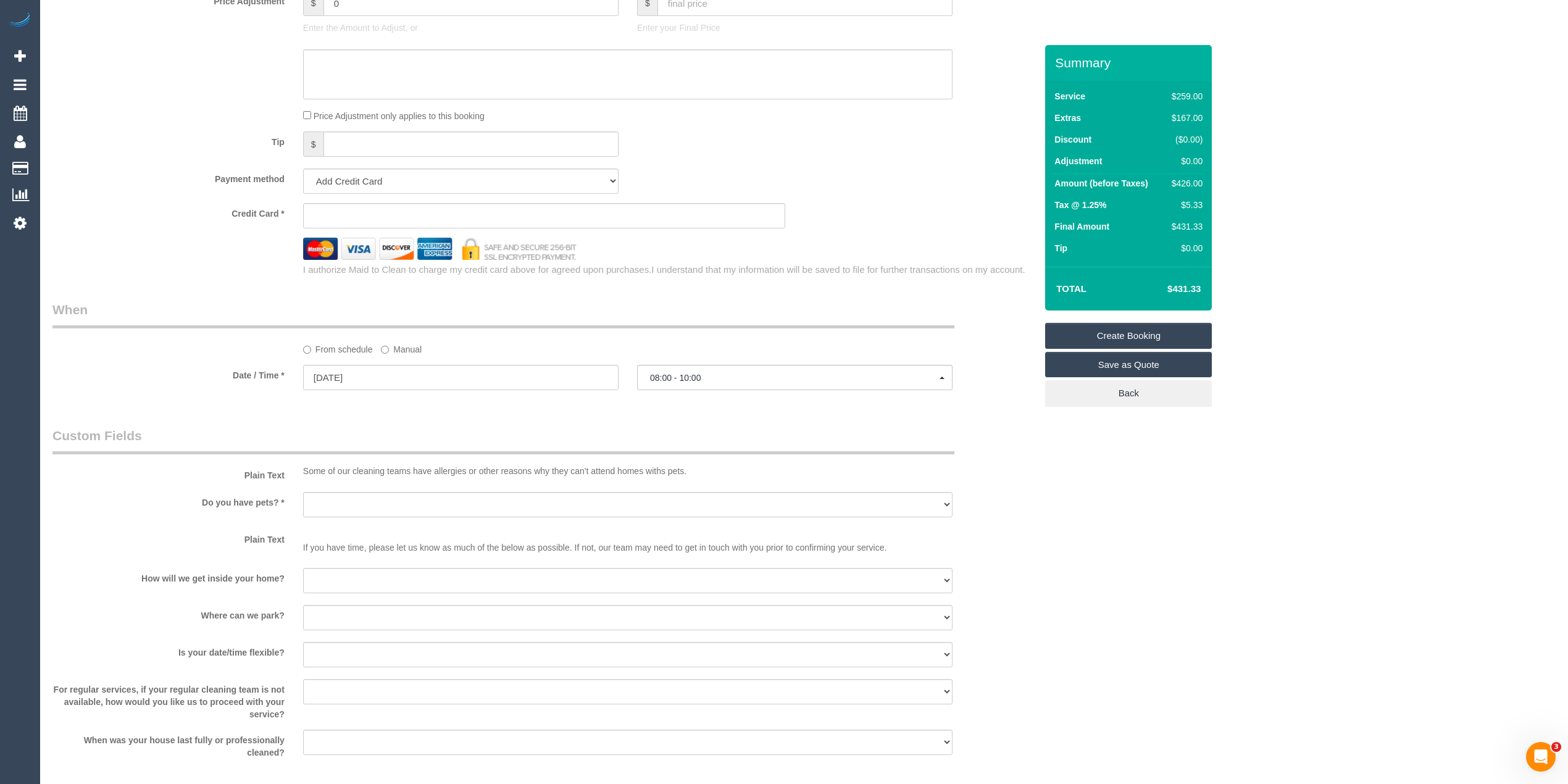
scroll to position [1235, 0]
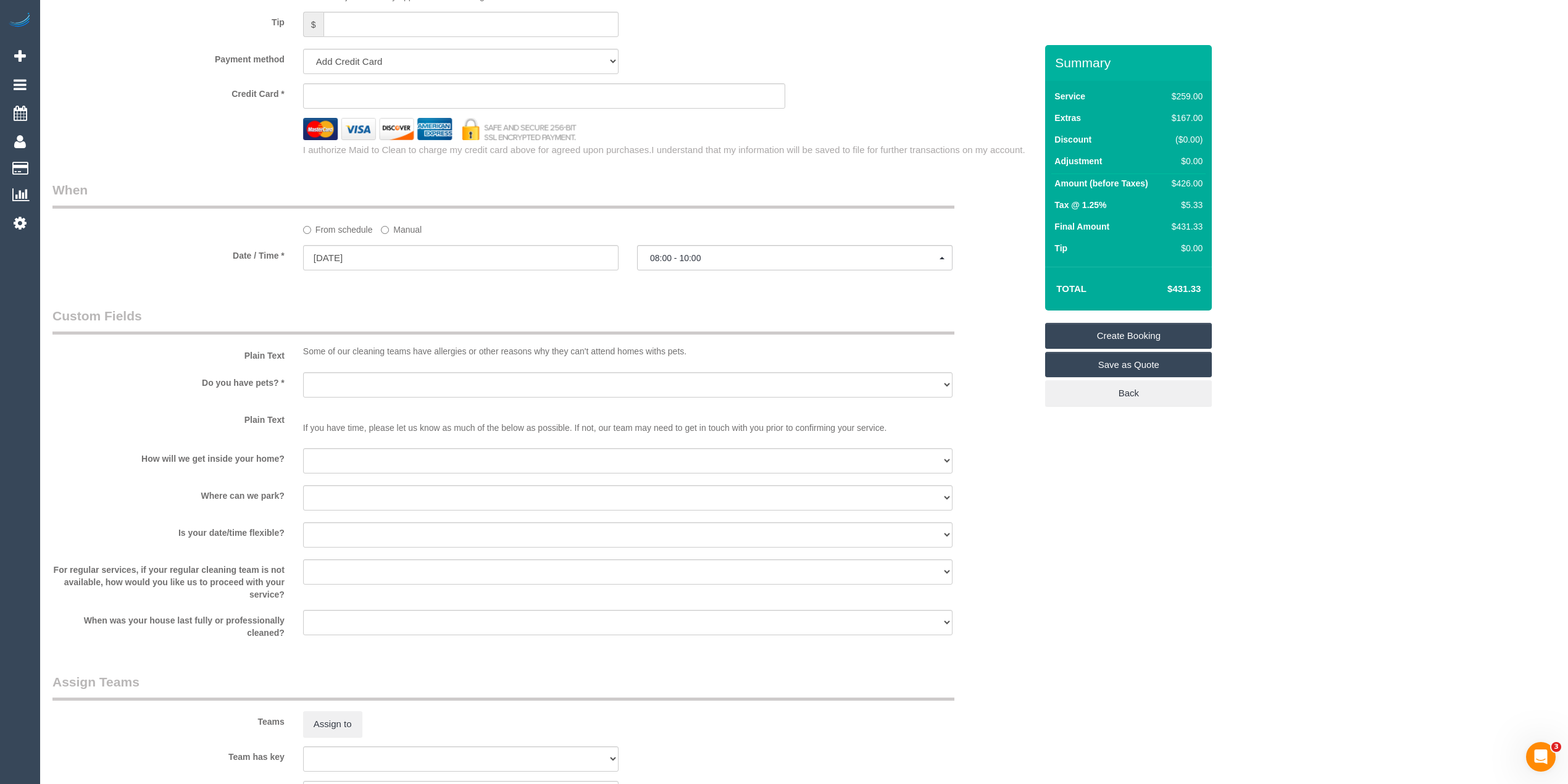
type input "8 Royton Street"
click at [388, 388] on select "Yes - Cats Yes - Dogs No pets Yes - Dogs and Cats Yes - Other" at bounding box center [628, 385] width 650 height 25
select select "number:28"
click at [303, 373] on select "Yes - Cats Yes - Dogs No pets Yes - Dogs and Cats Yes - Other" at bounding box center [628, 385] width 650 height 25
click at [359, 461] on select "I will be home Key will be left (please provide details below) Lock box/Access …" at bounding box center [628, 460] width 650 height 25
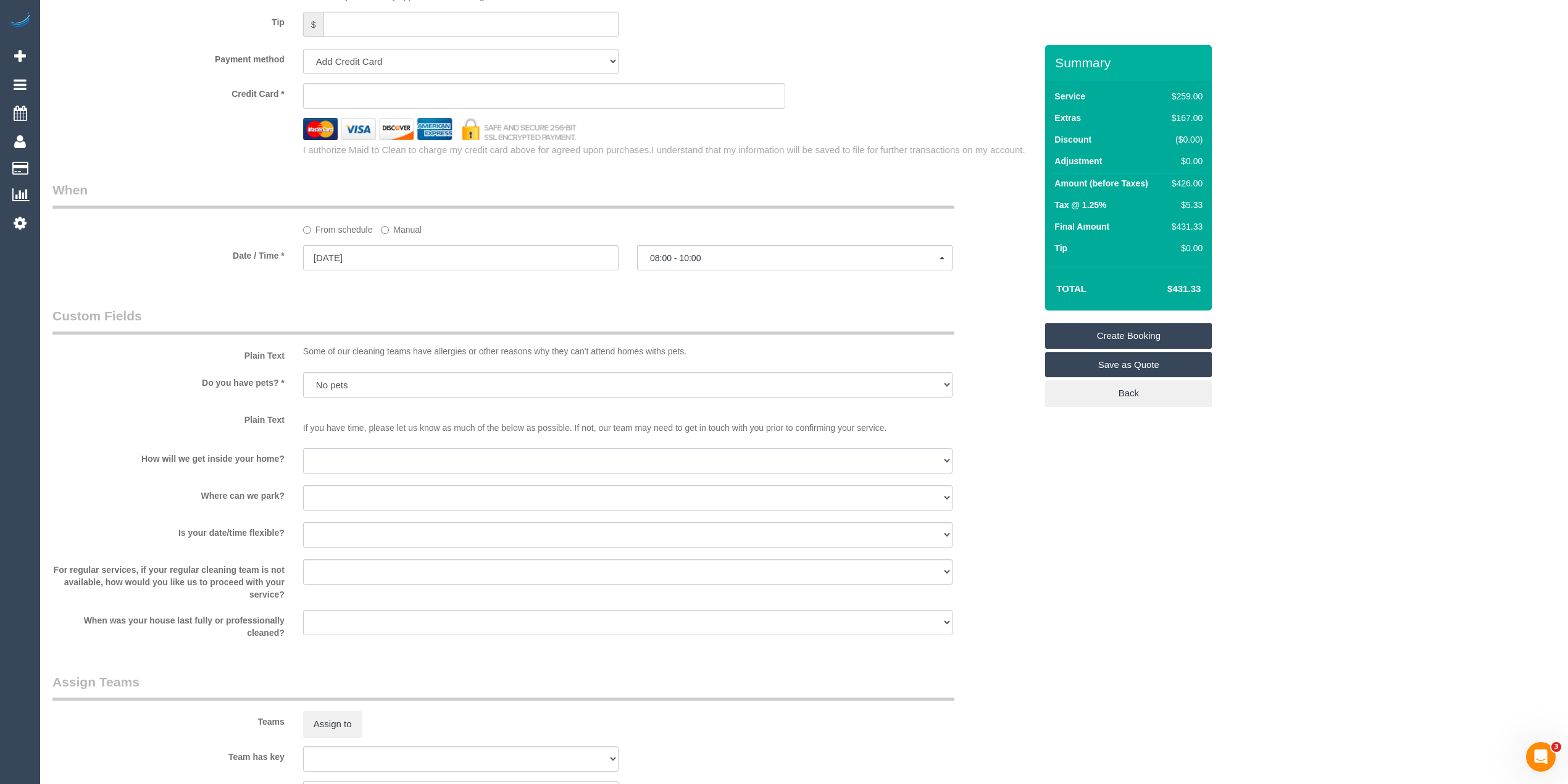
select select "number:14"
click at [303, 448] on select "I will be home Key will be left (please provide details below) Lock box/Access …" at bounding box center [628, 460] width 650 height 25
click at [373, 502] on select "I will provide parking on-site Free street parking Paid street parking (cost wi…" at bounding box center [628, 497] width 650 height 25
select select "number:19"
click at [303, 486] on select "I will provide parking on-site Free street parking Paid street parking (cost wi…" at bounding box center [628, 497] width 650 height 25
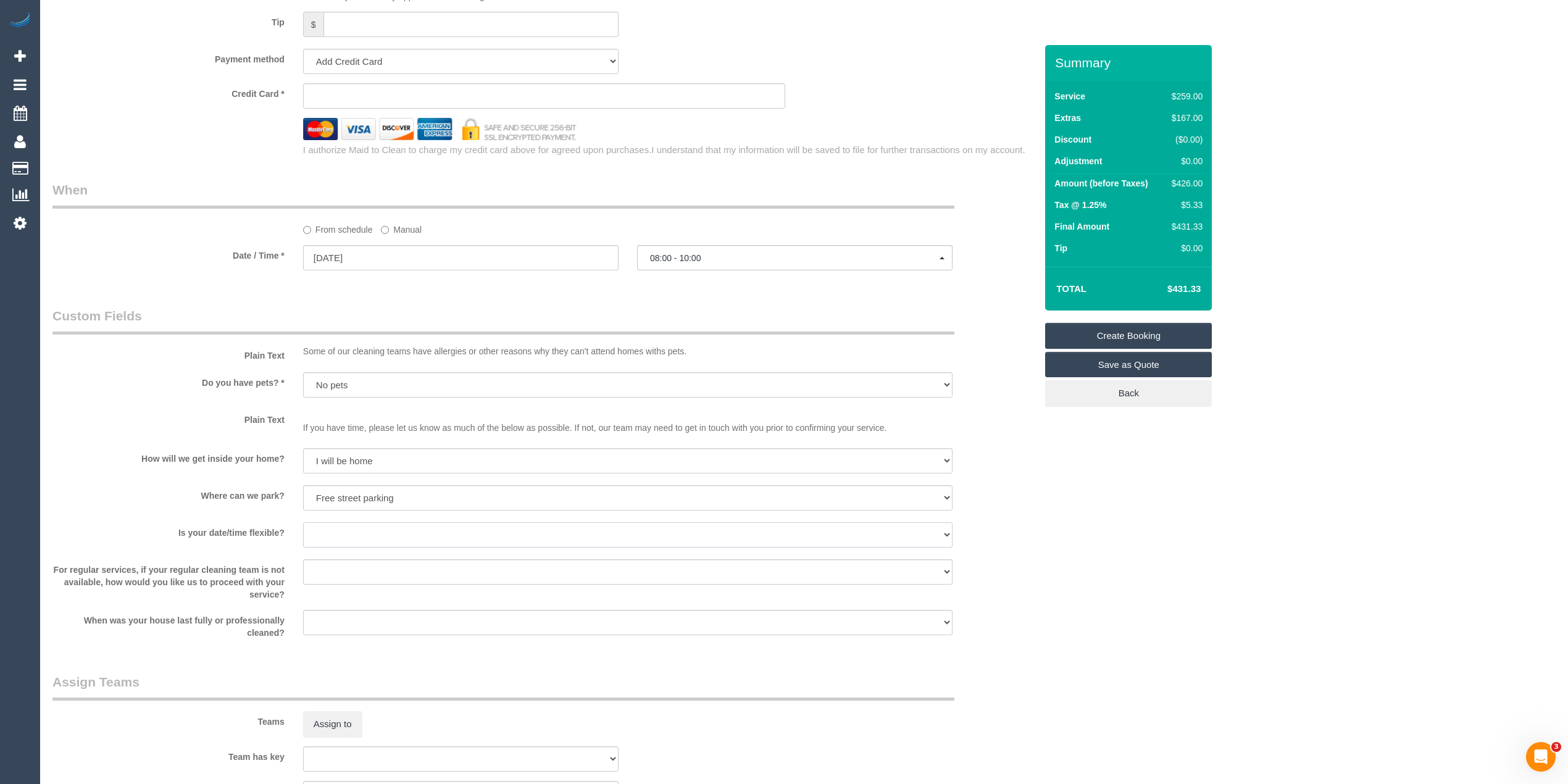
click at [339, 524] on select "Yes - date and time Yes - date but not time Yes - time but not date No - No fle…" at bounding box center [628, 534] width 650 height 25
select select "number:24"
click at [303, 523] on select "Yes - date and time Yes - date but not time Yes - time but not date No - No fle…" at bounding box center [628, 534] width 650 height 25
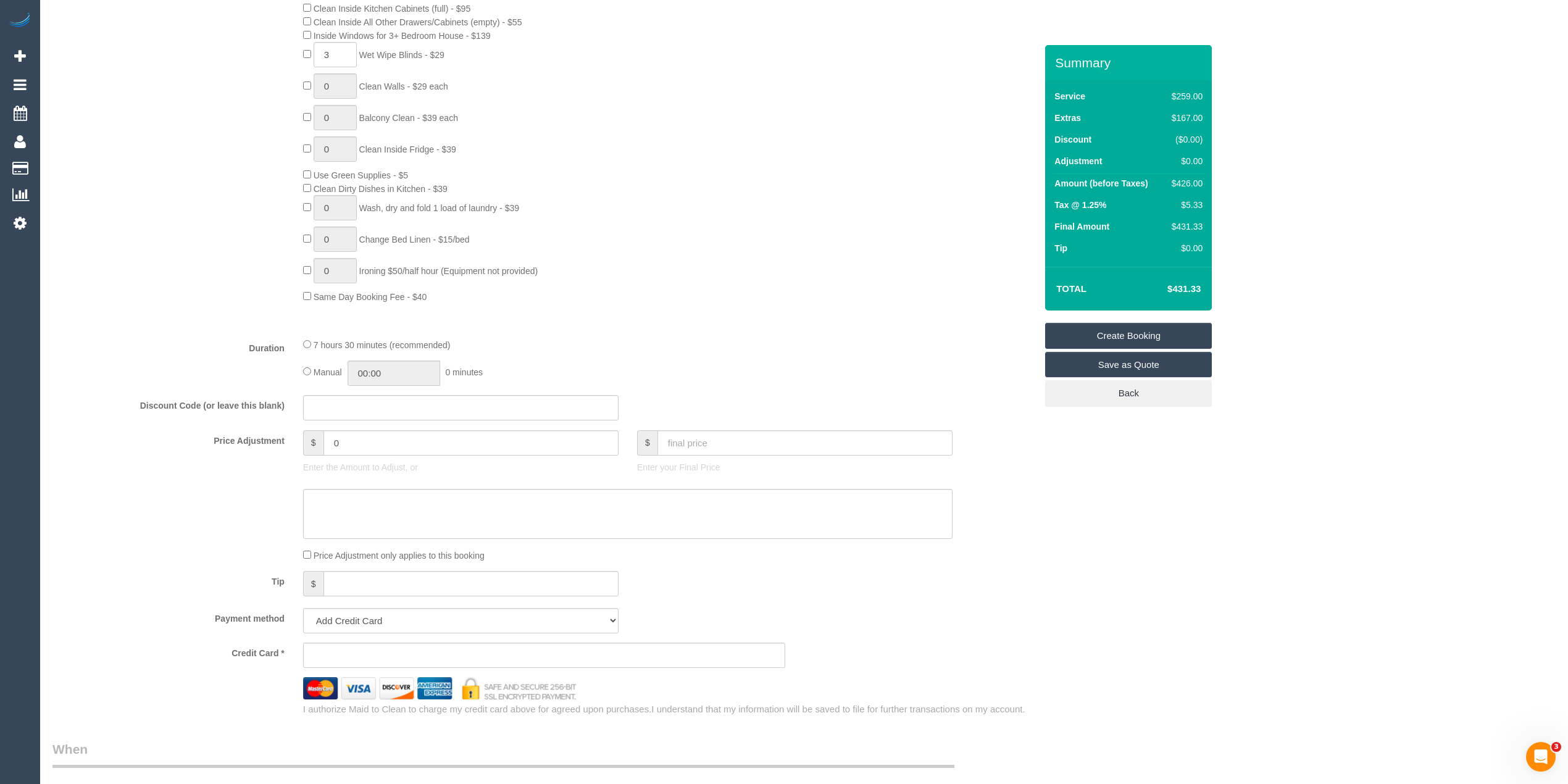
scroll to position [960, 0]
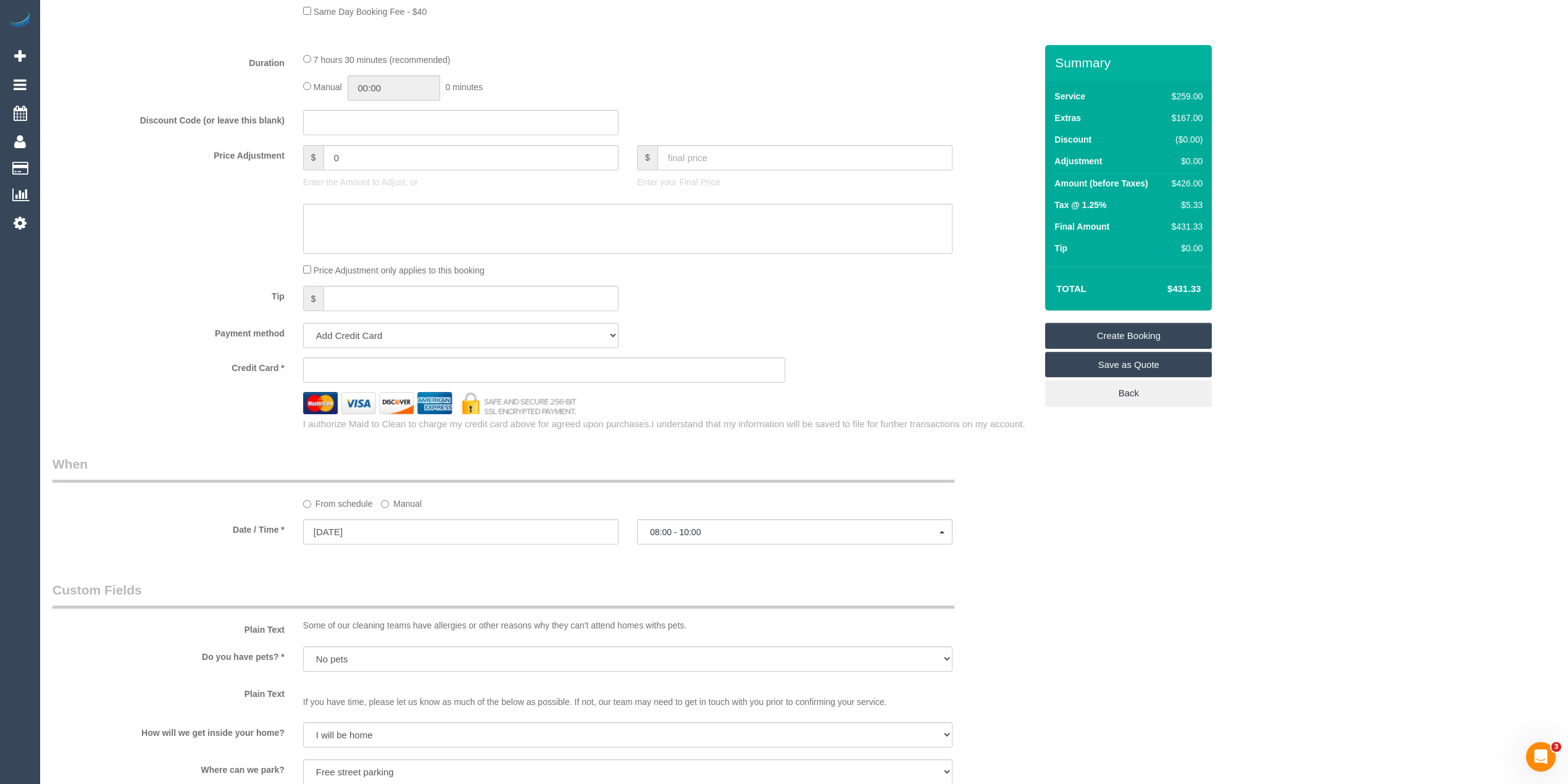
click at [1378, 361] on div "Who Email* hollowaymel05@yahoo.com.au Name * Mel Holloway Where Address* 8 Royt…" at bounding box center [804, 191] width 1503 height 2212
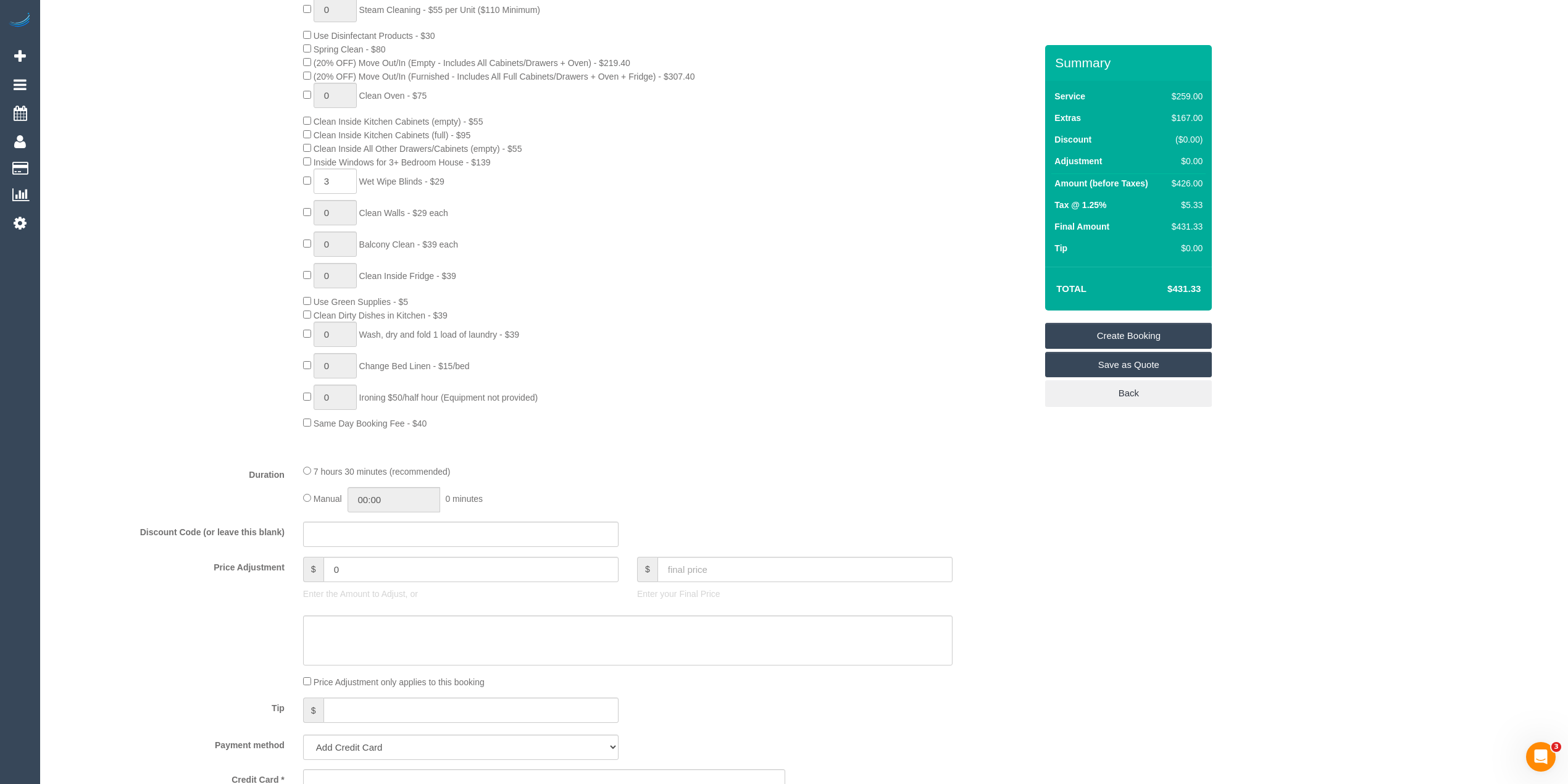
scroll to position [411, 0]
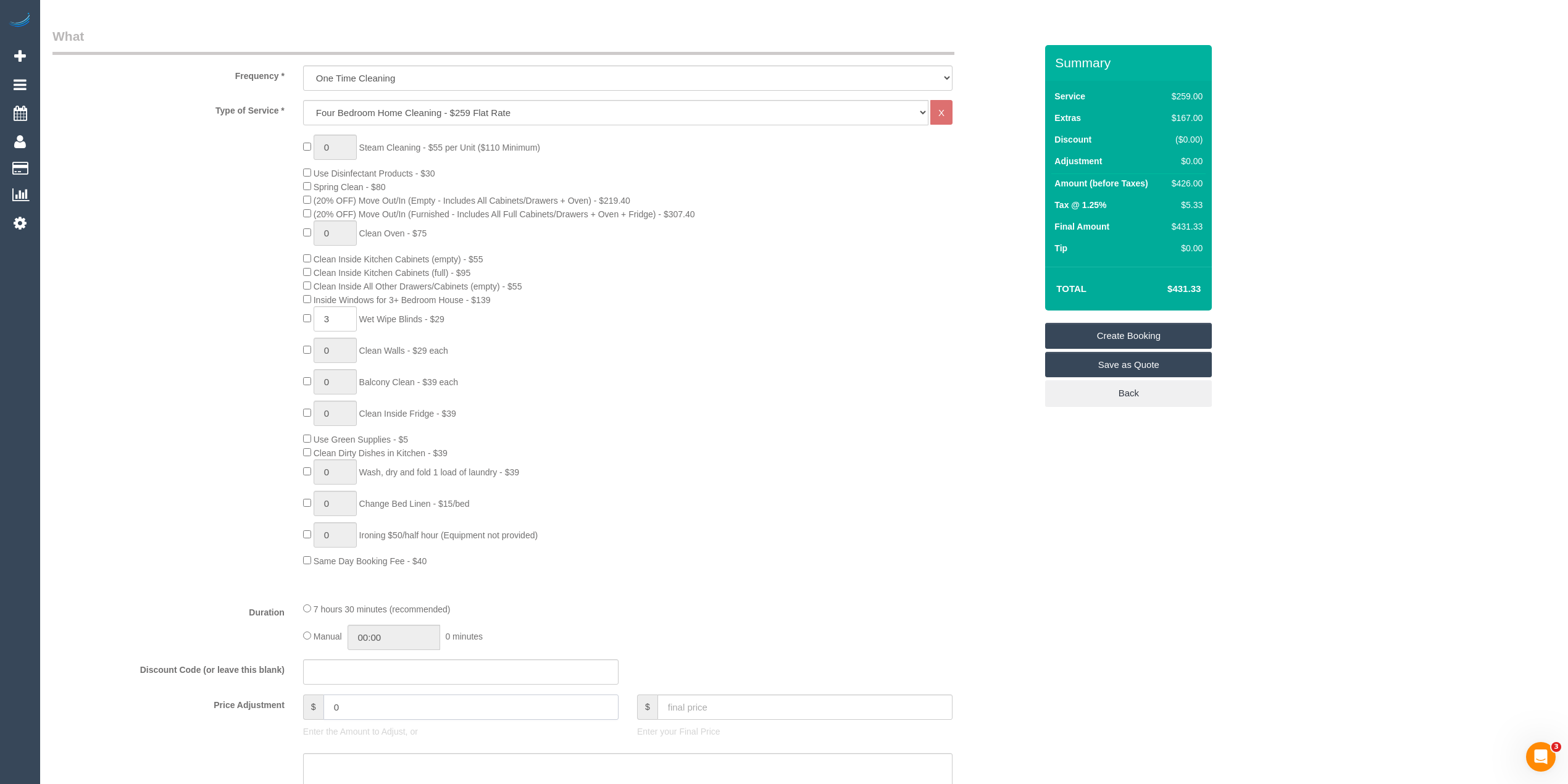
drag, startPoint x: 379, startPoint y: 705, endPoint x: 285, endPoint y: 705, distance: 94.0
click at [285, 705] on div "Price Adjustment $ 0 Enter the Amount to Adjust, or $ Enter your Final Price" at bounding box center [544, 719] width 1002 height 50
type input "30"
click at [361, 772] on textarea at bounding box center [628, 778] width 650 height 50
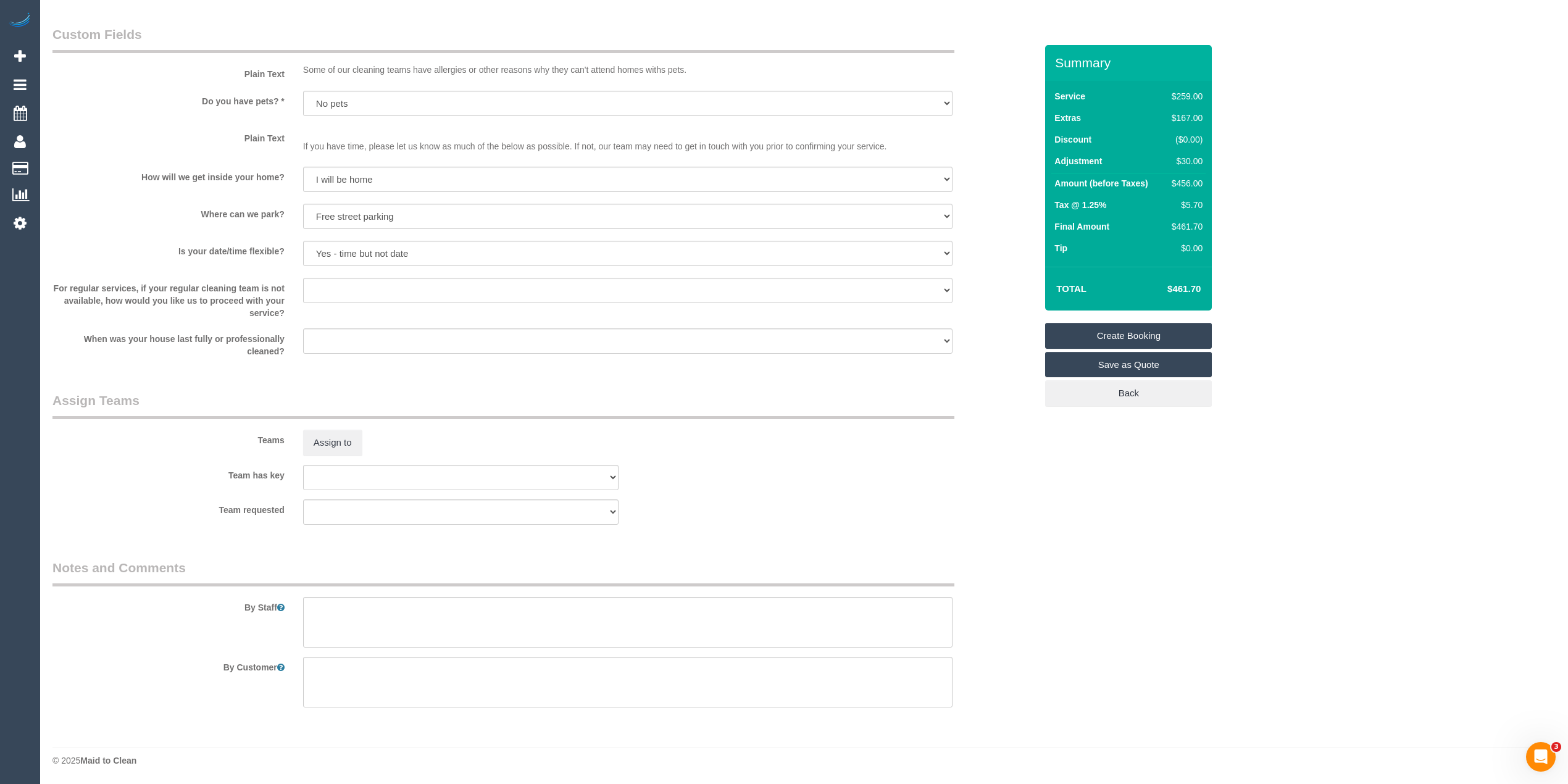
scroll to position [1516, 0]
type textarea "$30 added for cleaning of 2 exhaust fans - CG"
click at [377, 613] on textarea at bounding box center [628, 621] width 650 height 50
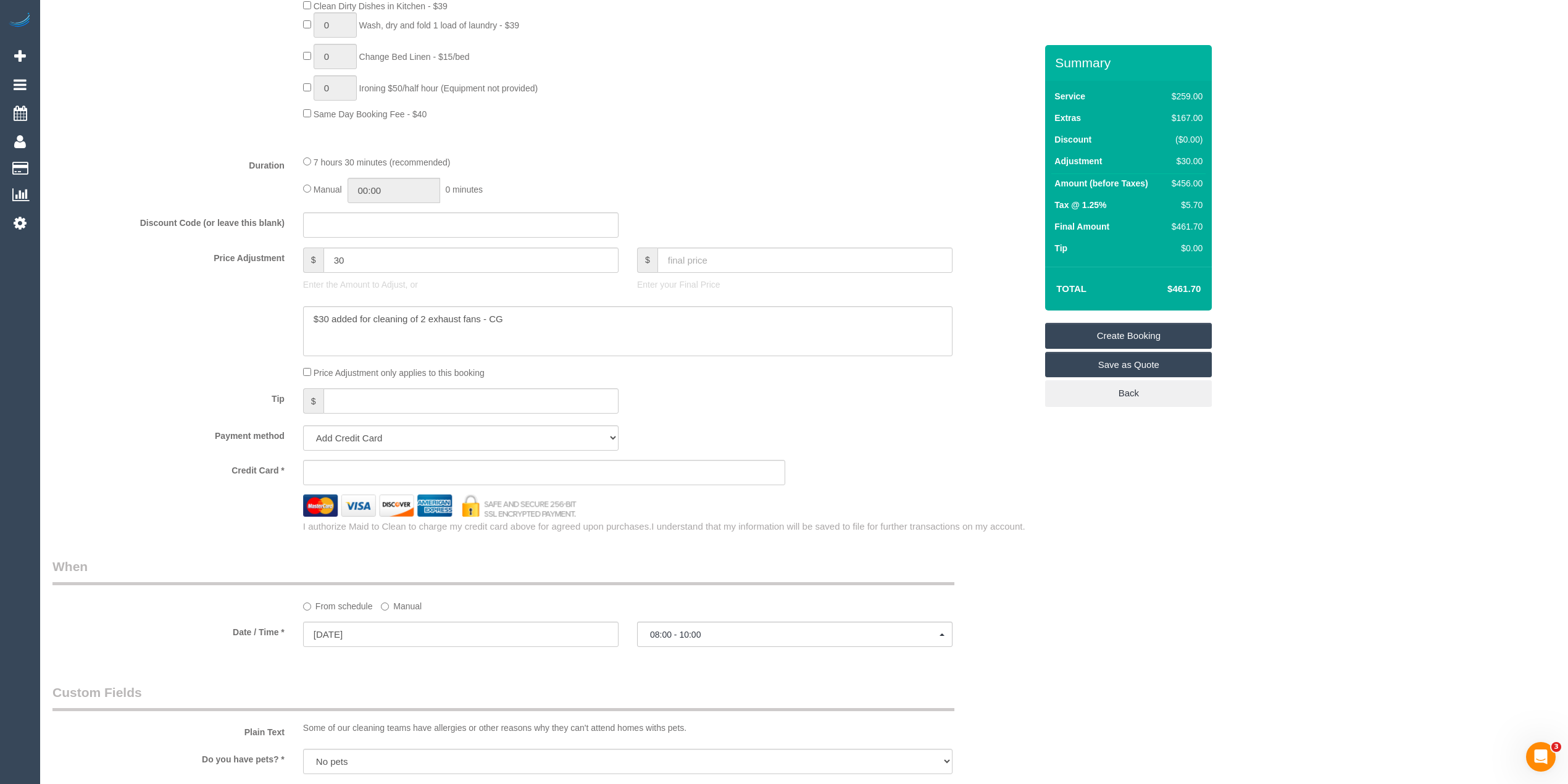
scroll to position [831, 0]
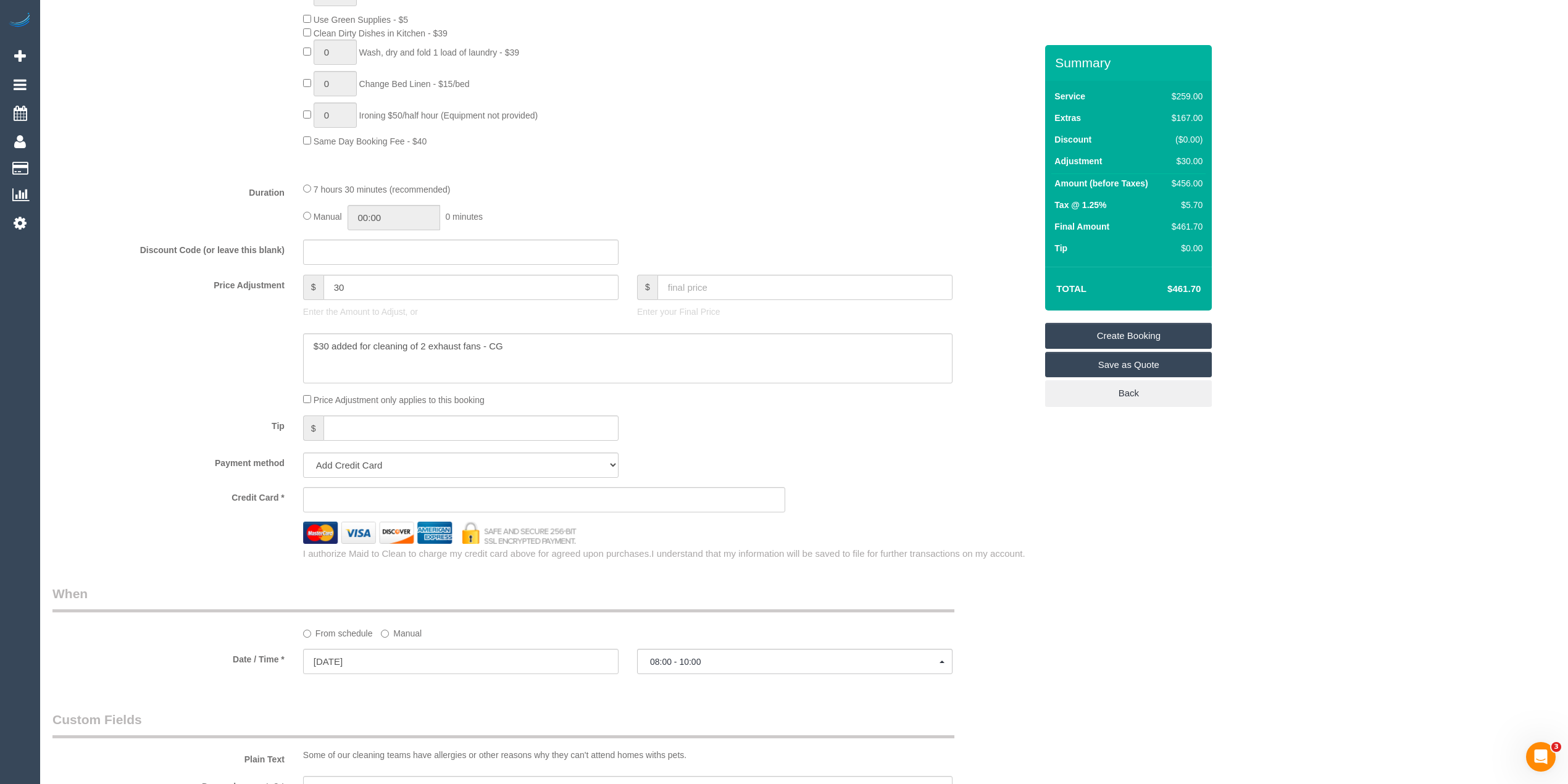
type textarea "Please also clean 2 exhaust fans in bathrooms."
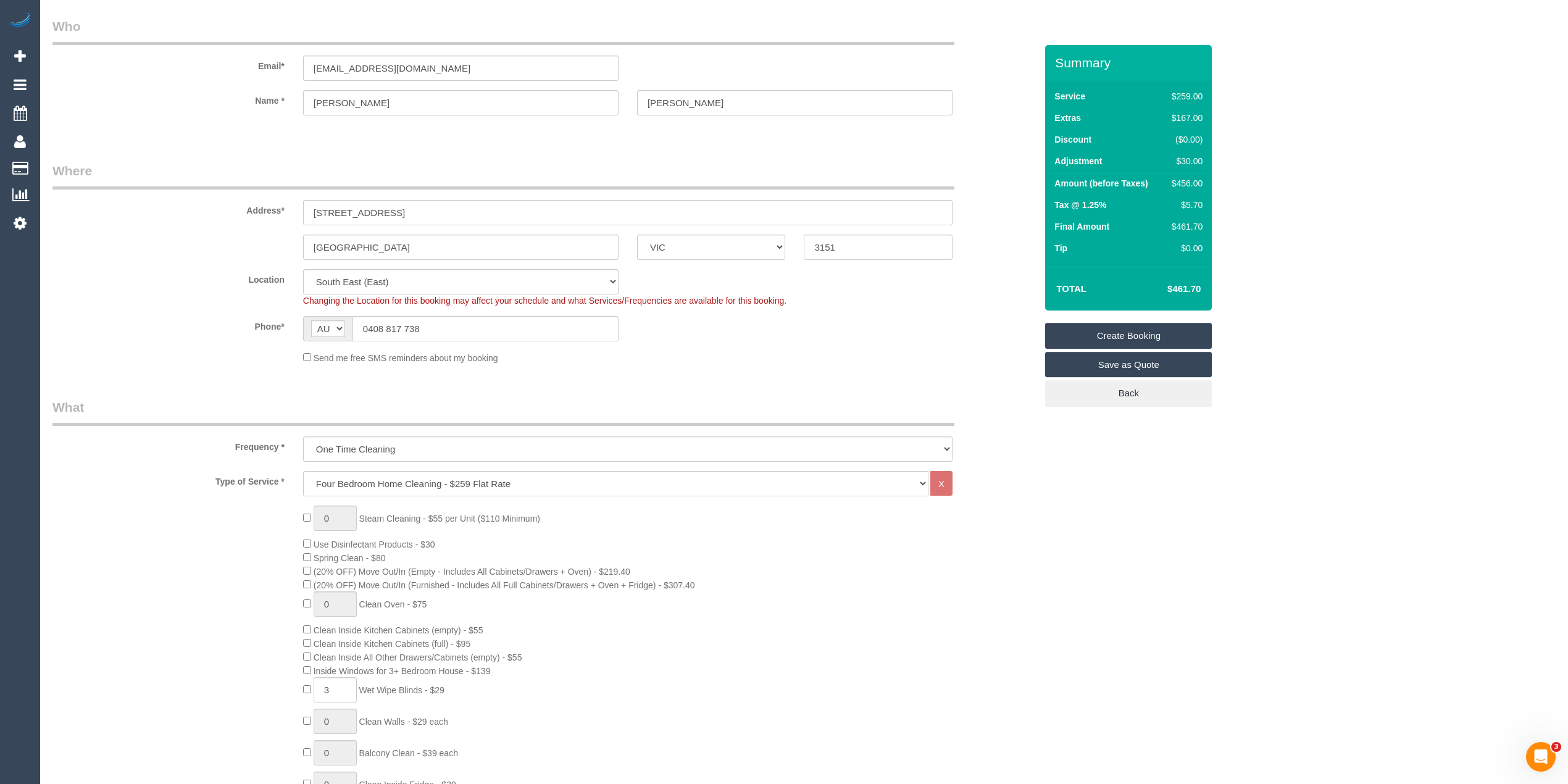
scroll to position [0, 0]
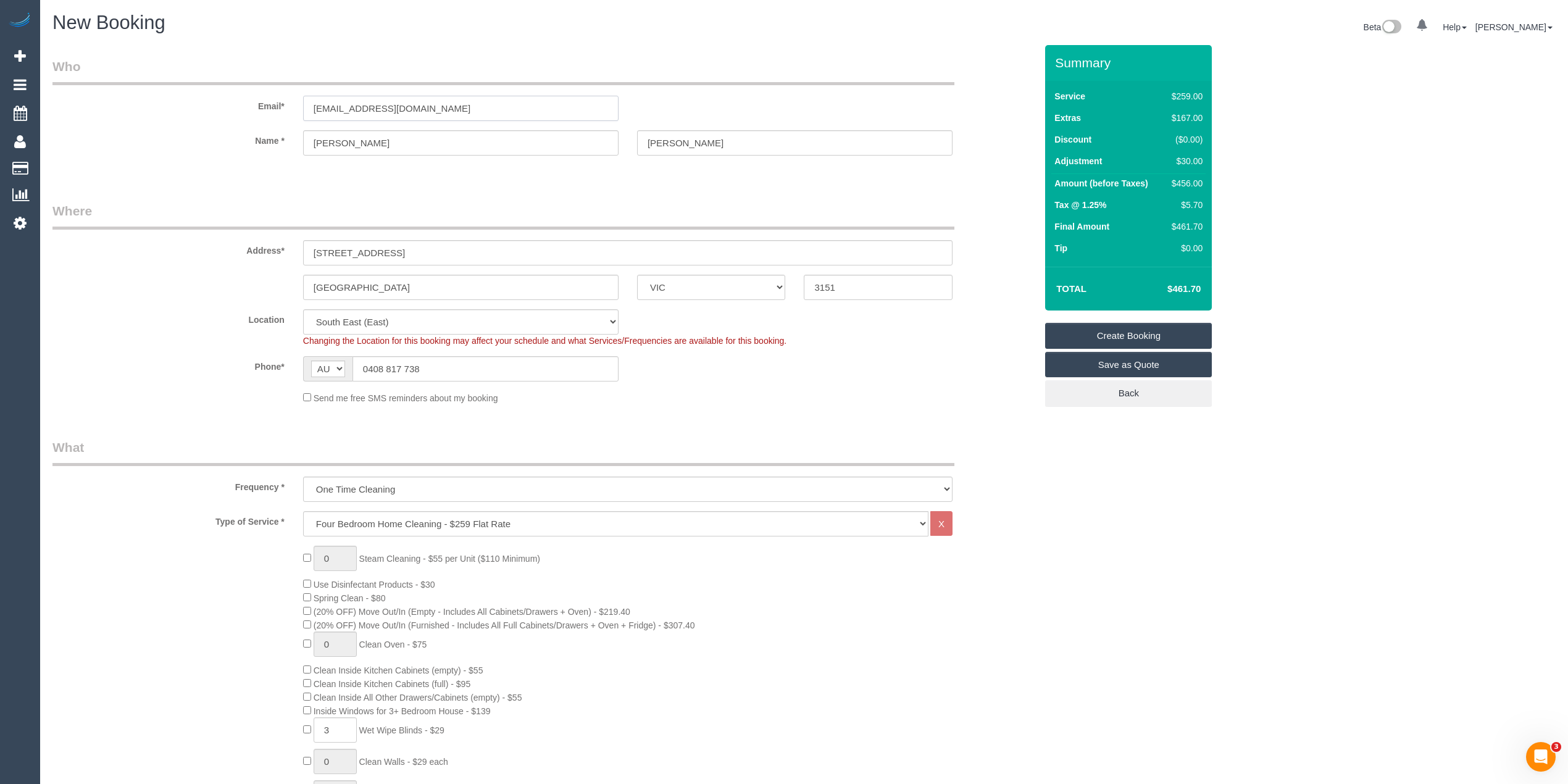
drag, startPoint x: 474, startPoint y: 111, endPoint x: 163, endPoint y: 116, distance: 311.0
click at [163, 116] on div "Email* hollowaymel05@yahoo.com.au" at bounding box center [544, 88] width 1002 height 63
click at [1138, 327] on link "Create Booking" at bounding box center [1128, 336] width 167 height 26
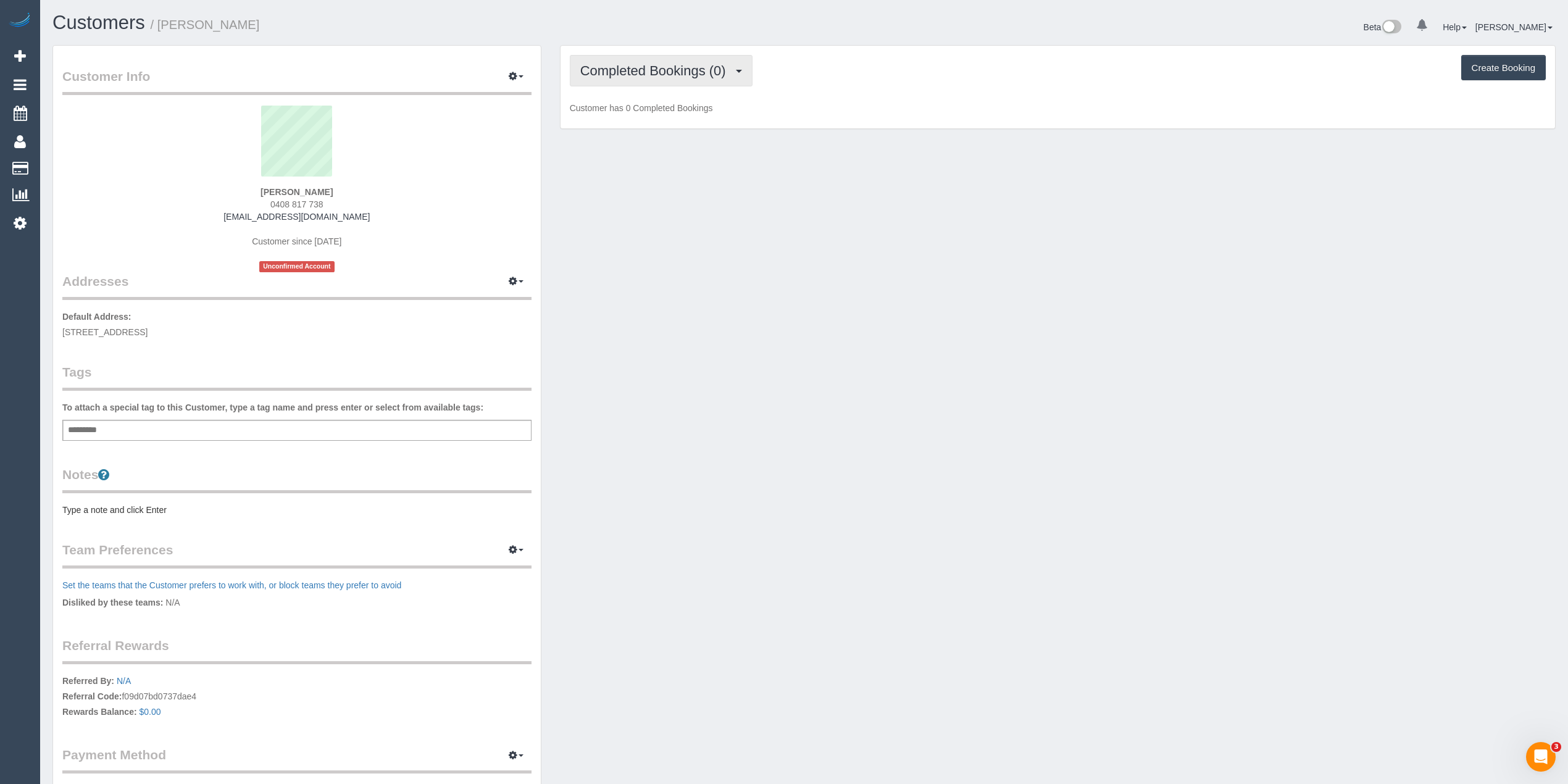
click at [653, 65] on span "Completed Bookings (0)" at bounding box center [656, 71] width 152 height 16
click at [665, 112] on link "Upcoming Bookings (1)" at bounding box center [635, 116] width 129 height 16
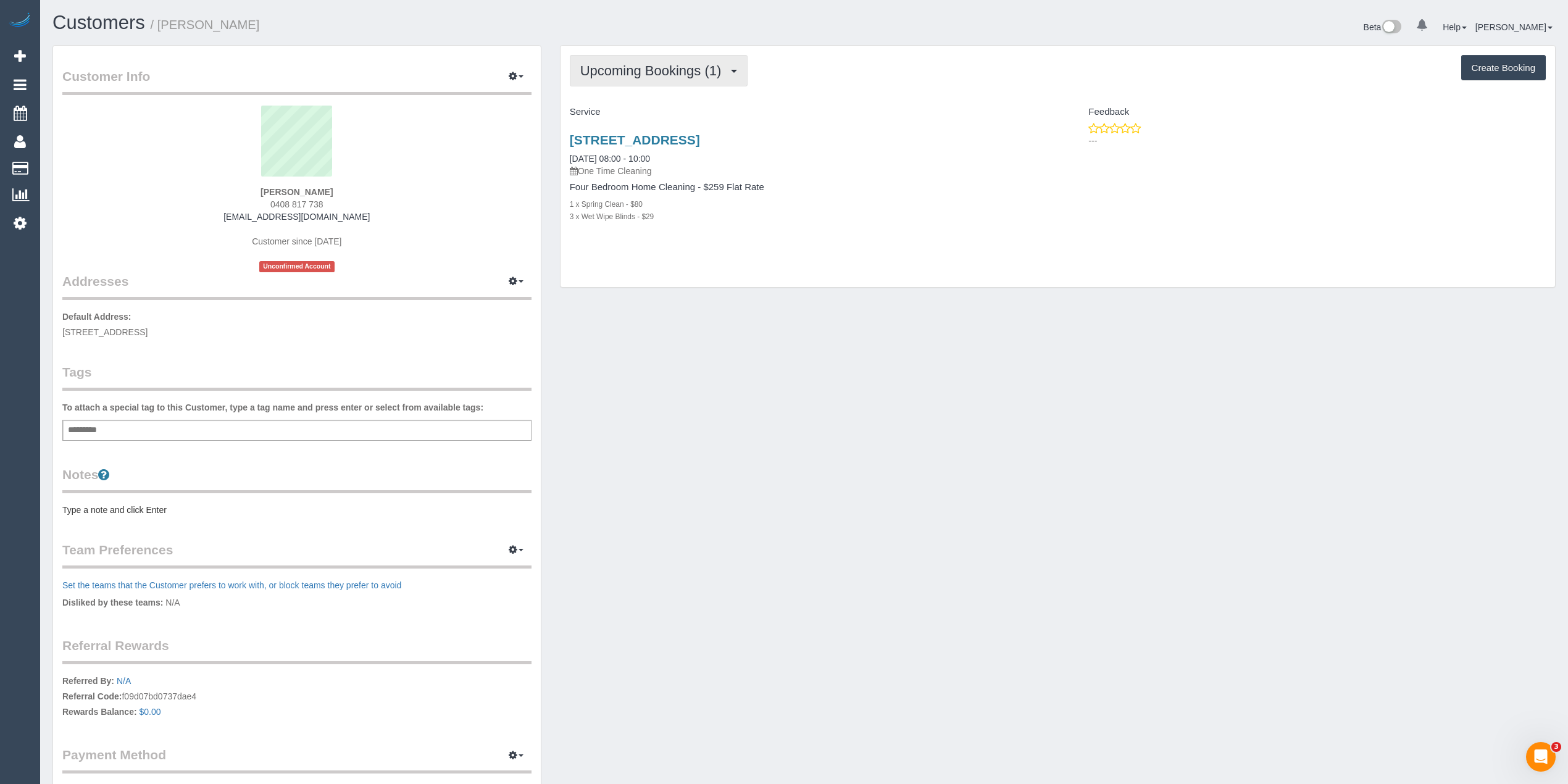
click at [630, 67] on span "Upcoming Bookings (1)" at bounding box center [654, 71] width 148 height 16
click at [679, 112] on link "Upcoming Bookings (1)" at bounding box center [635, 116] width 129 height 16
click at [938, 142] on h3 "8 Royton Street, Brunswick East, VIC 3151" at bounding box center [810, 140] width 479 height 14
click at [601, 71] on span "Upcoming Bookings (1)" at bounding box center [654, 71] width 148 height 16
click at [655, 111] on link "Upcoming Bookings (1)" at bounding box center [635, 116] width 129 height 16
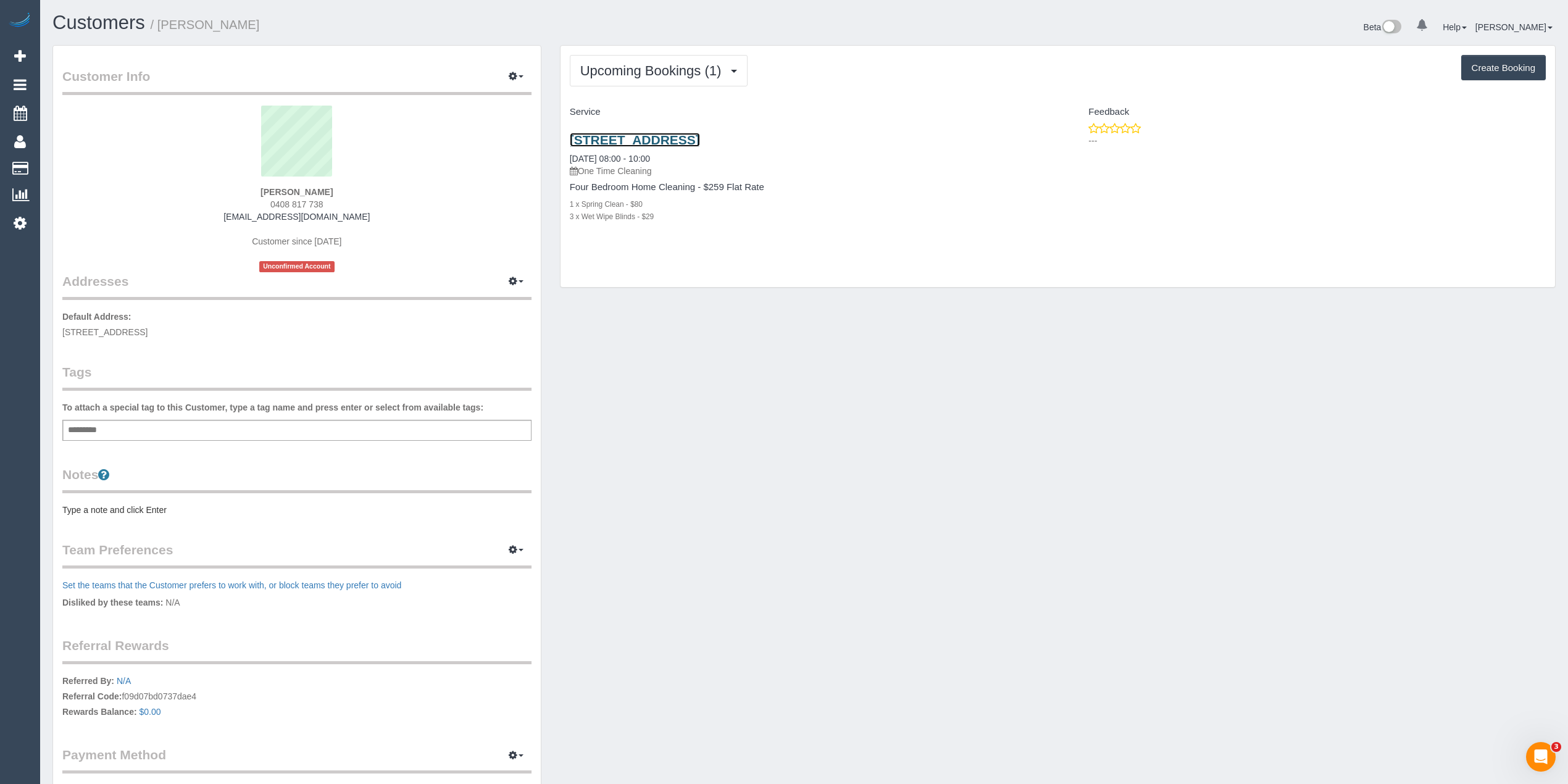
click at [700, 142] on link "8 Royton Street, Brunswick East, VIC 3151" at bounding box center [635, 140] width 130 height 14
click at [595, 67] on span "Upcoming Bookings (1)" at bounding box center [654, 71] width 148 height 16
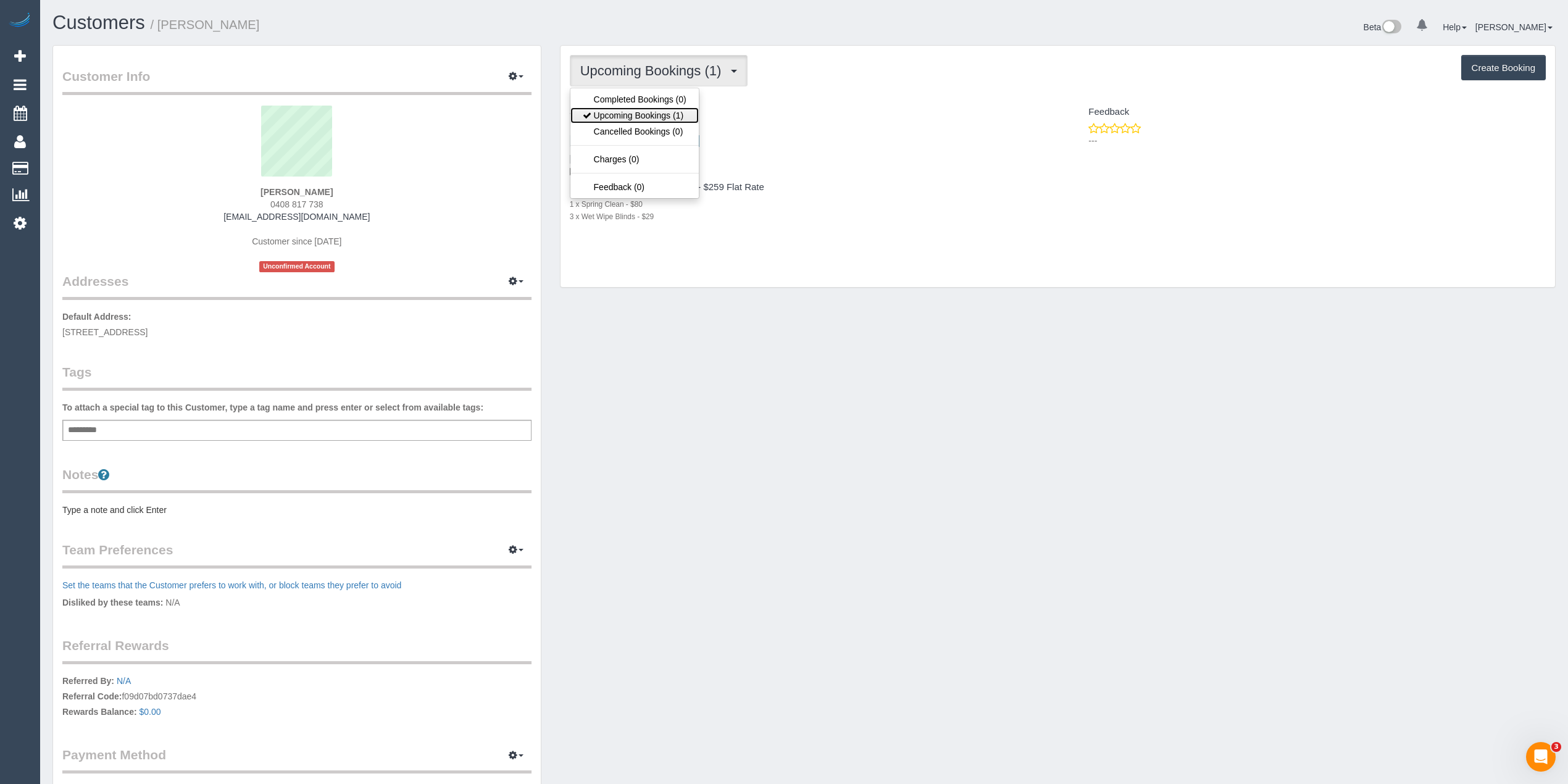
click at [658, 112] on link "Upcoming Bookings (1)" at bounding box center [635, 116] width 129 height 16
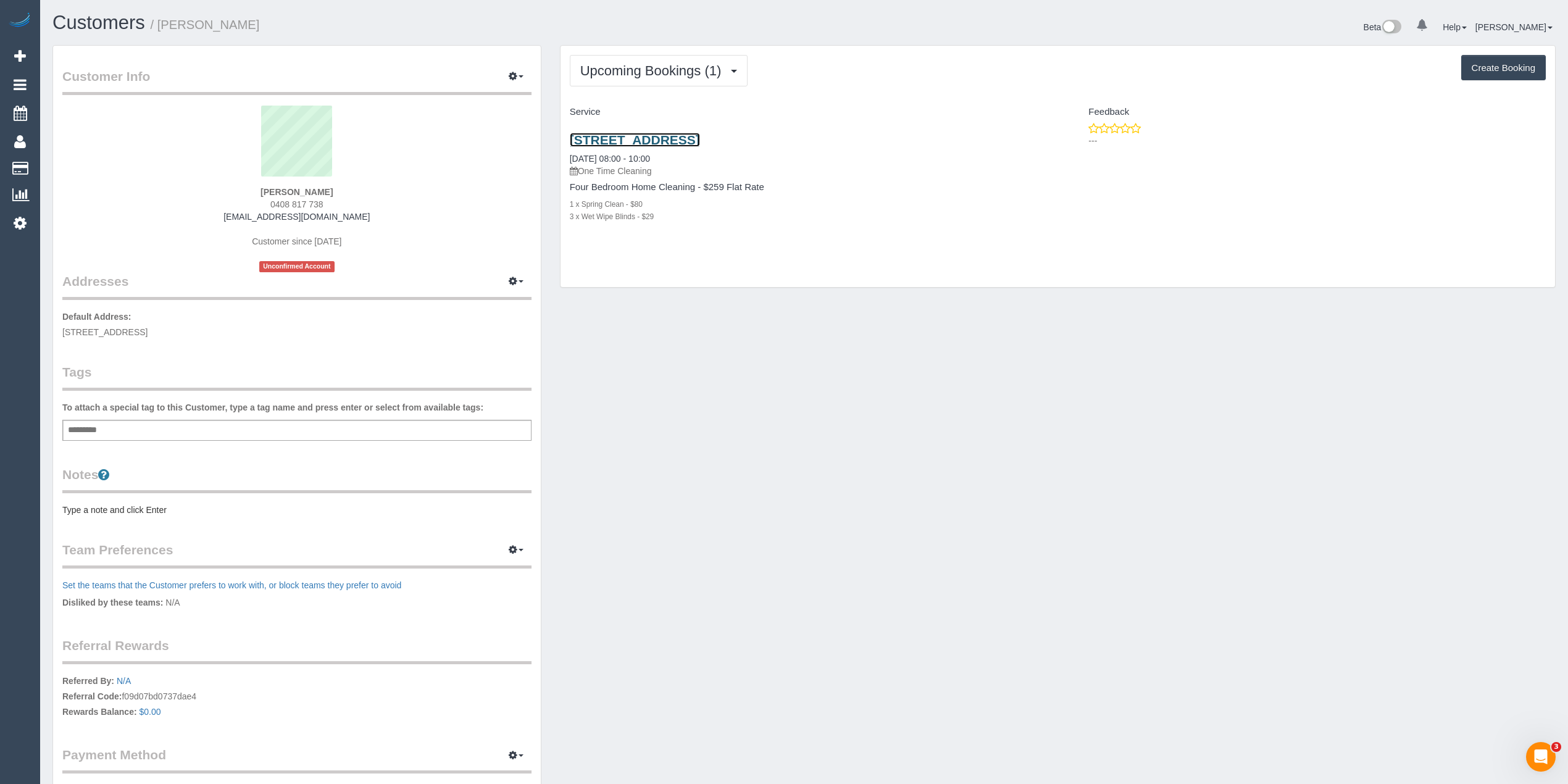
click at [700, 141] on link "8 Royton Street, Burwood East, VIC 3151" at bounding box center [635, 140] width 130 height 14
click at [610, 63] on span "Upcoming Bookings (1)" at bounding box center [654, 71] width 148 height 16
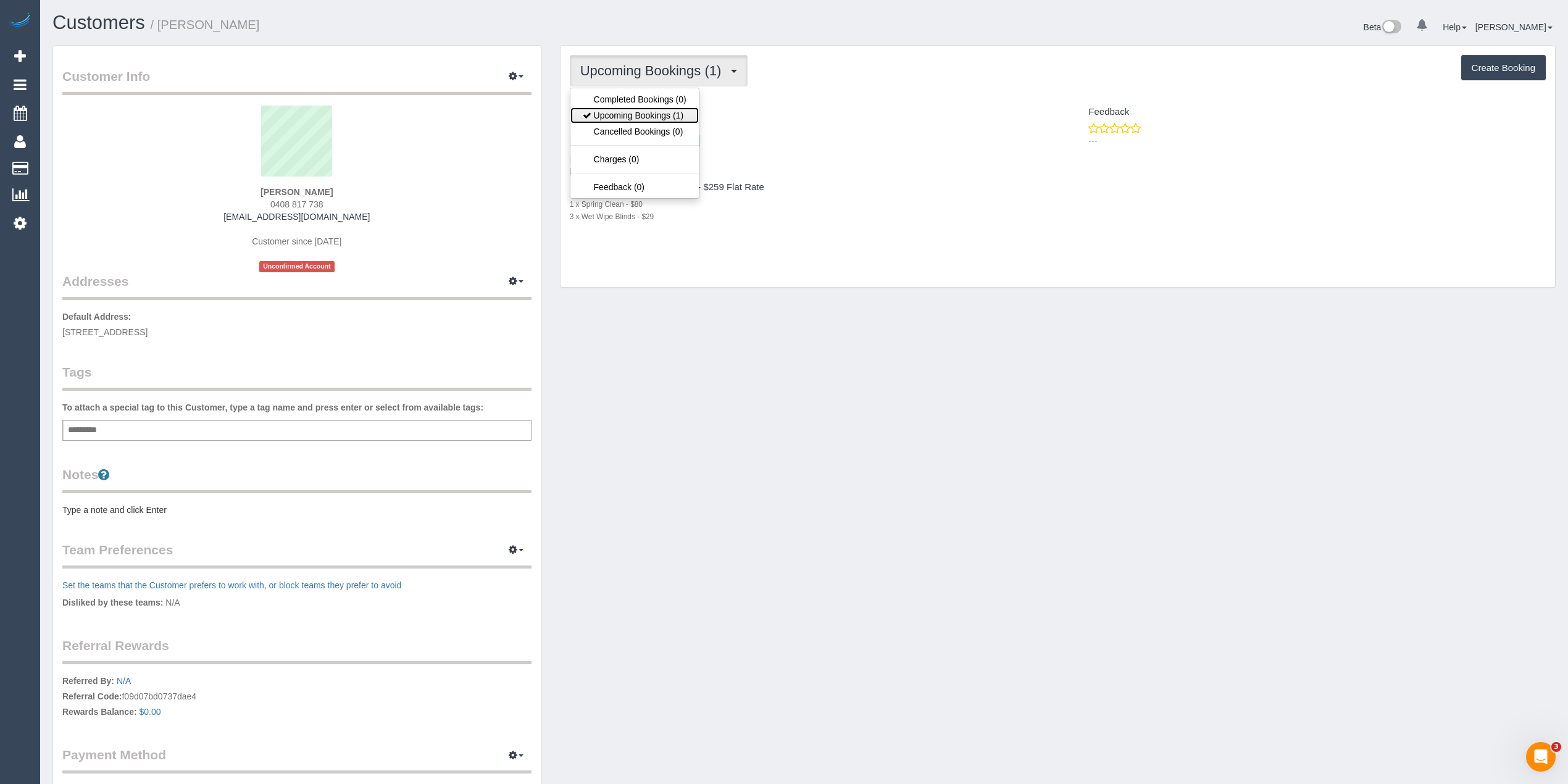
click at [628, 114] on link "Upcoming Bookings (1)" at bounding box center [635, 116] width 129 height 16
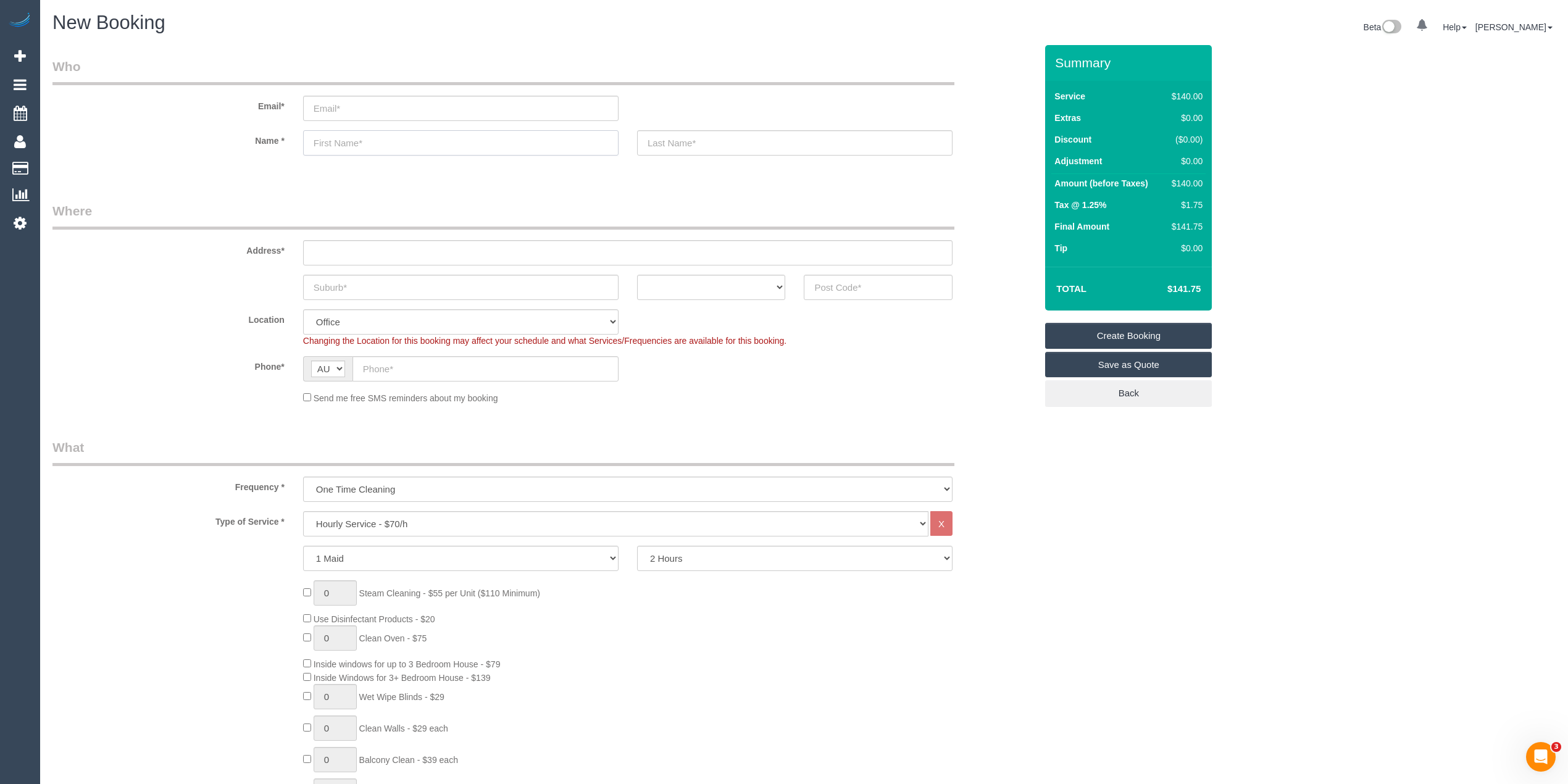
click at [338, 141] on input "text" at bounding box center [460, 142] width 315 height 25
type input "Prue"
click at [328, 280] on input "text" at bounding box center [460, 287] width 315 height 25
paste input "Bentleigh East"
type input "Bentleigh East"
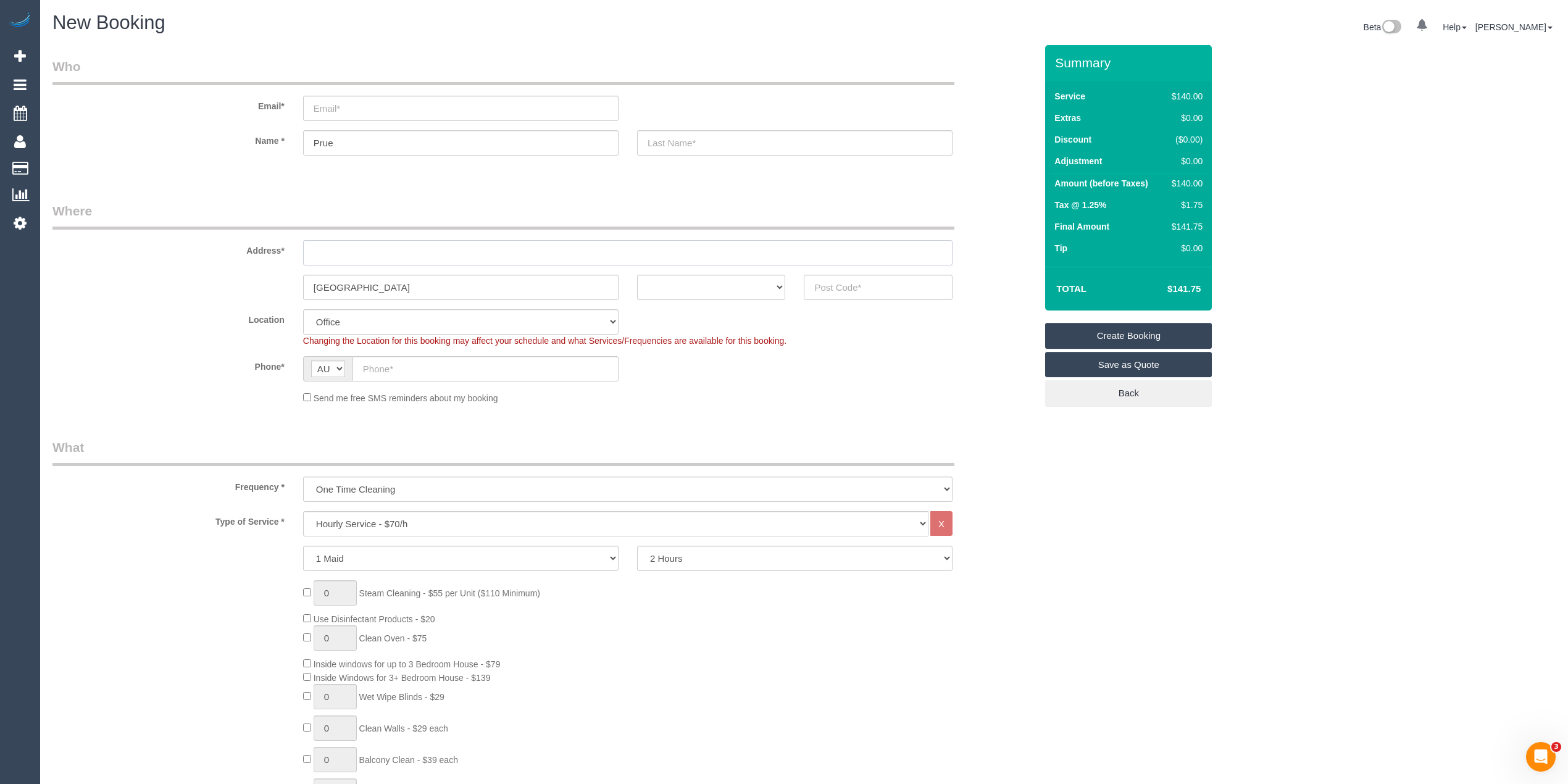
click at [334, 249] on input "text" at bounding box center [628, 252] width 650 height 25
type input "-"
click at [842, 278] on input "text" at bounding box center [878, 287] width 149 height 25
type input "3165"
click at [675, 285] on select "ACT NSW NT QLD SA TAS VIC WA" at bounding box center [711, 287] width 149 height 25
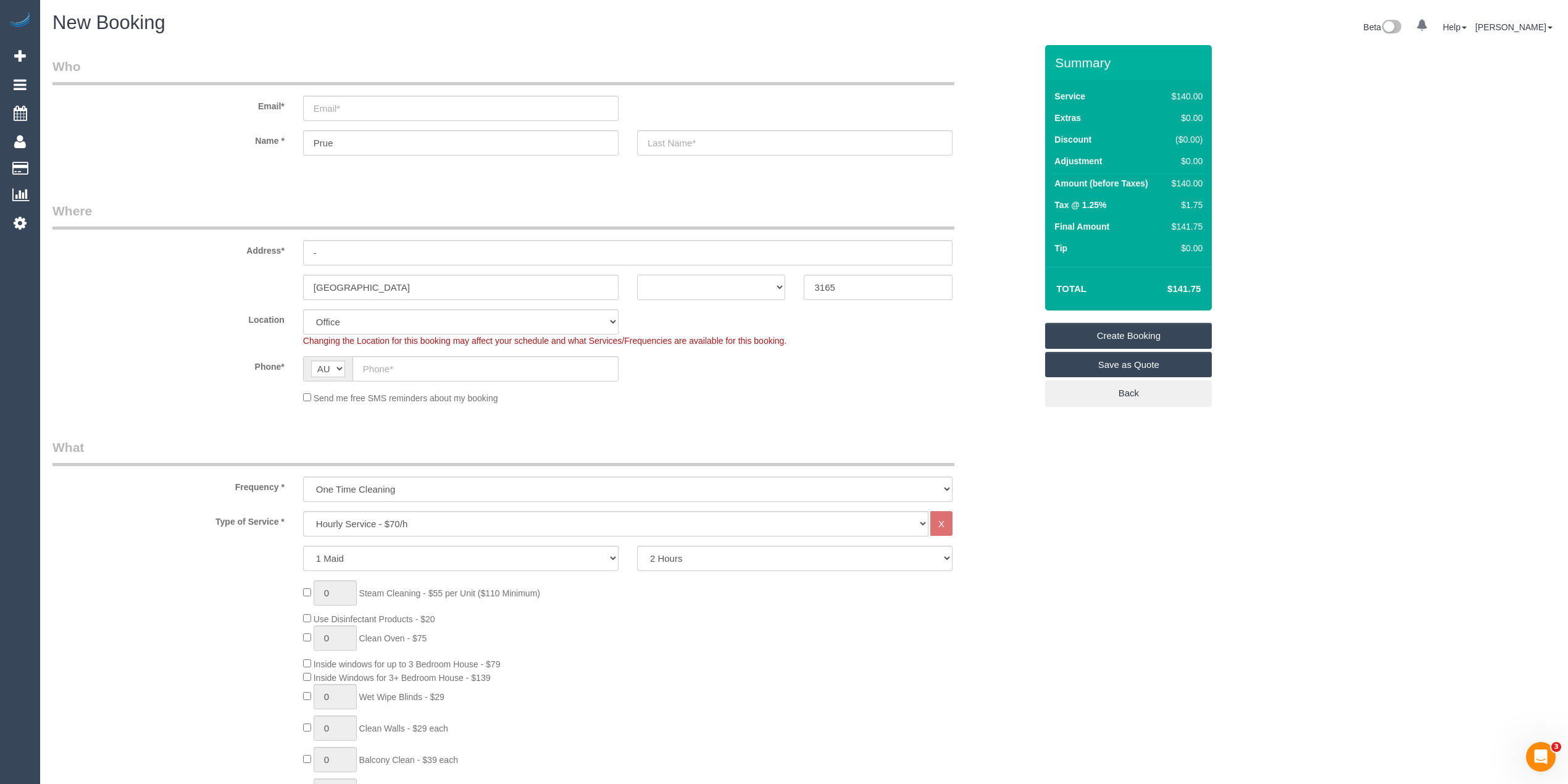
select select "VIC"
click at [637, 275] on select "ACT NSW NT QLD SA TAS VIC WA" at bounding box center [711, 287] width 149 height 25
select select "64"
click at [438, 512] on select "Hourly Service - $70/h Hourly Service - $65/h Hourly Service - $60/h Hourly Ser…" at bounding box center [615, 523] width 626 height 25
select select "object:2070"
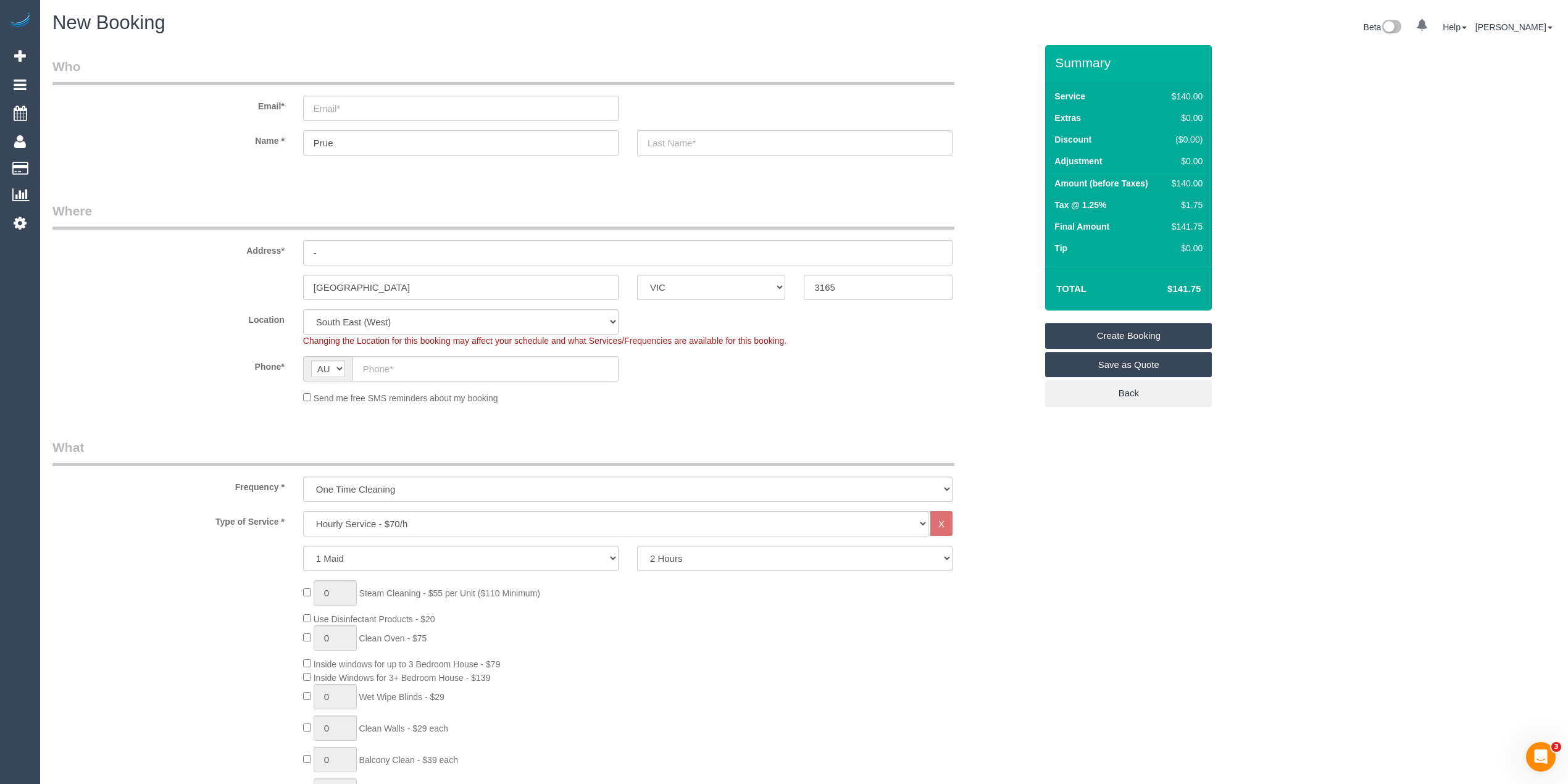
select select "211"
click at [303, 511] on select "Hourly Service - $70/h Hourly Service - $65/h Hourly Service - $60/h Hourly Ser…" at bounding box center [615, 523] width 626 height 25
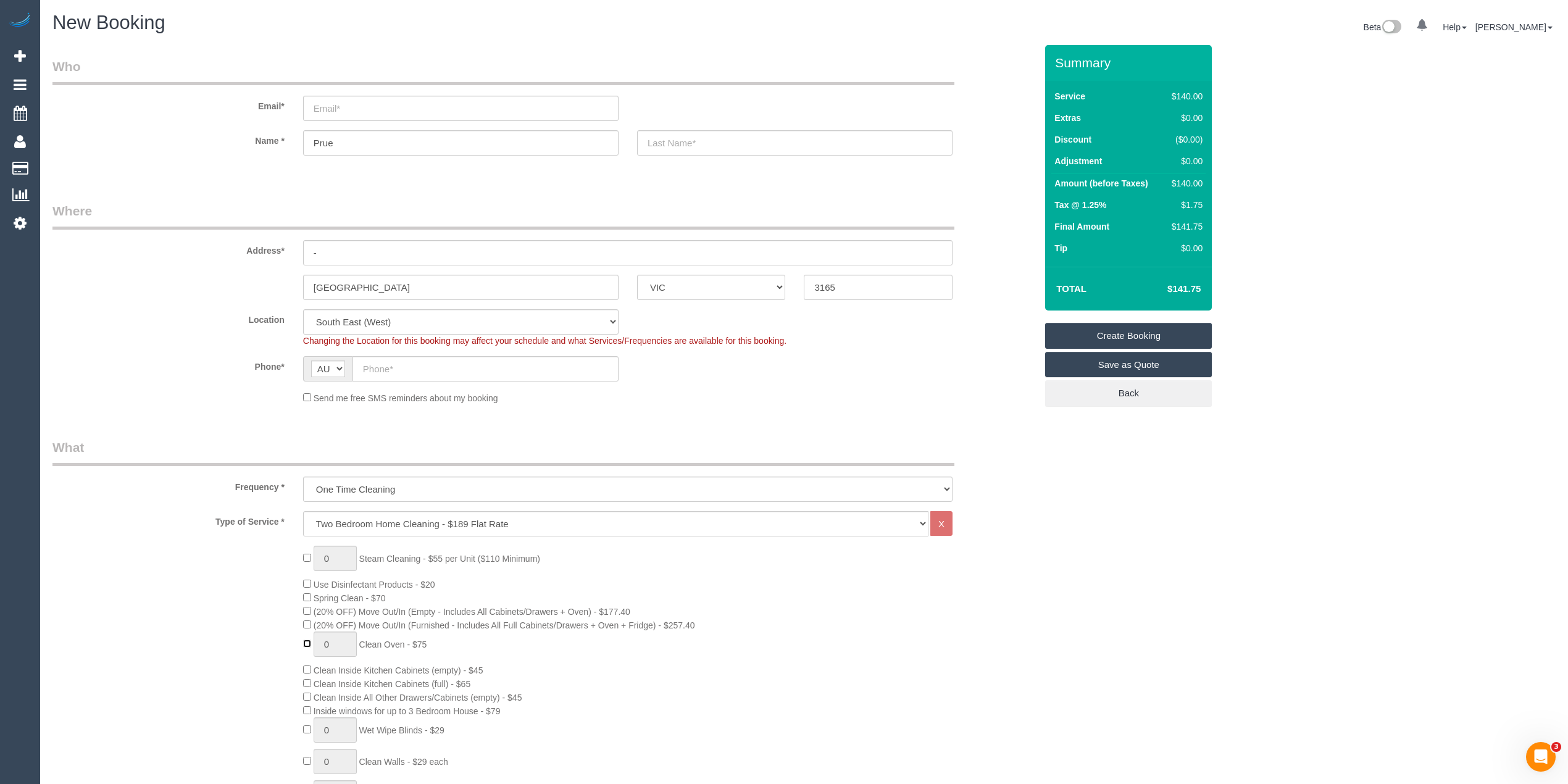
type input "1"
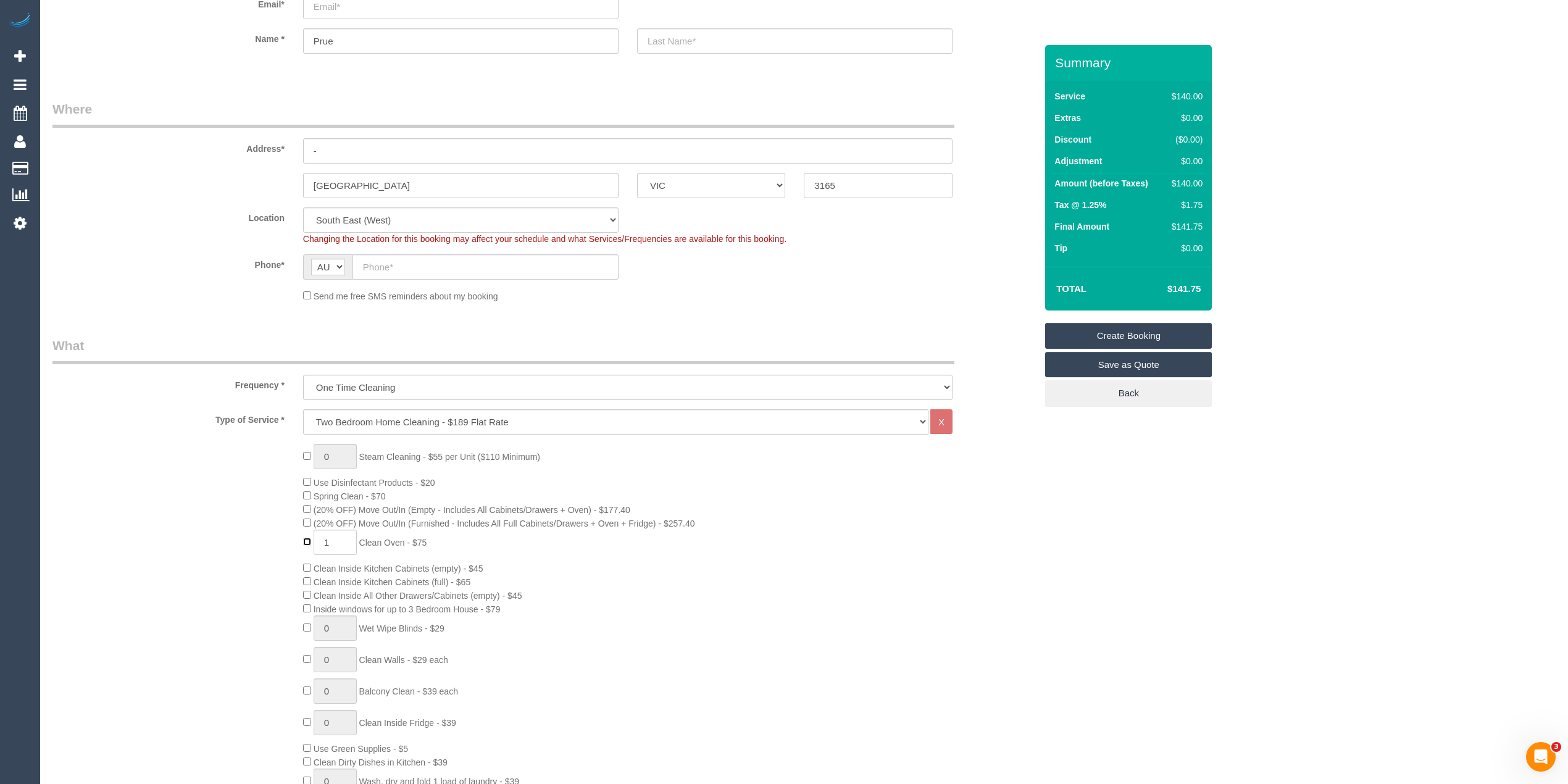
scroll to position [137, 0]
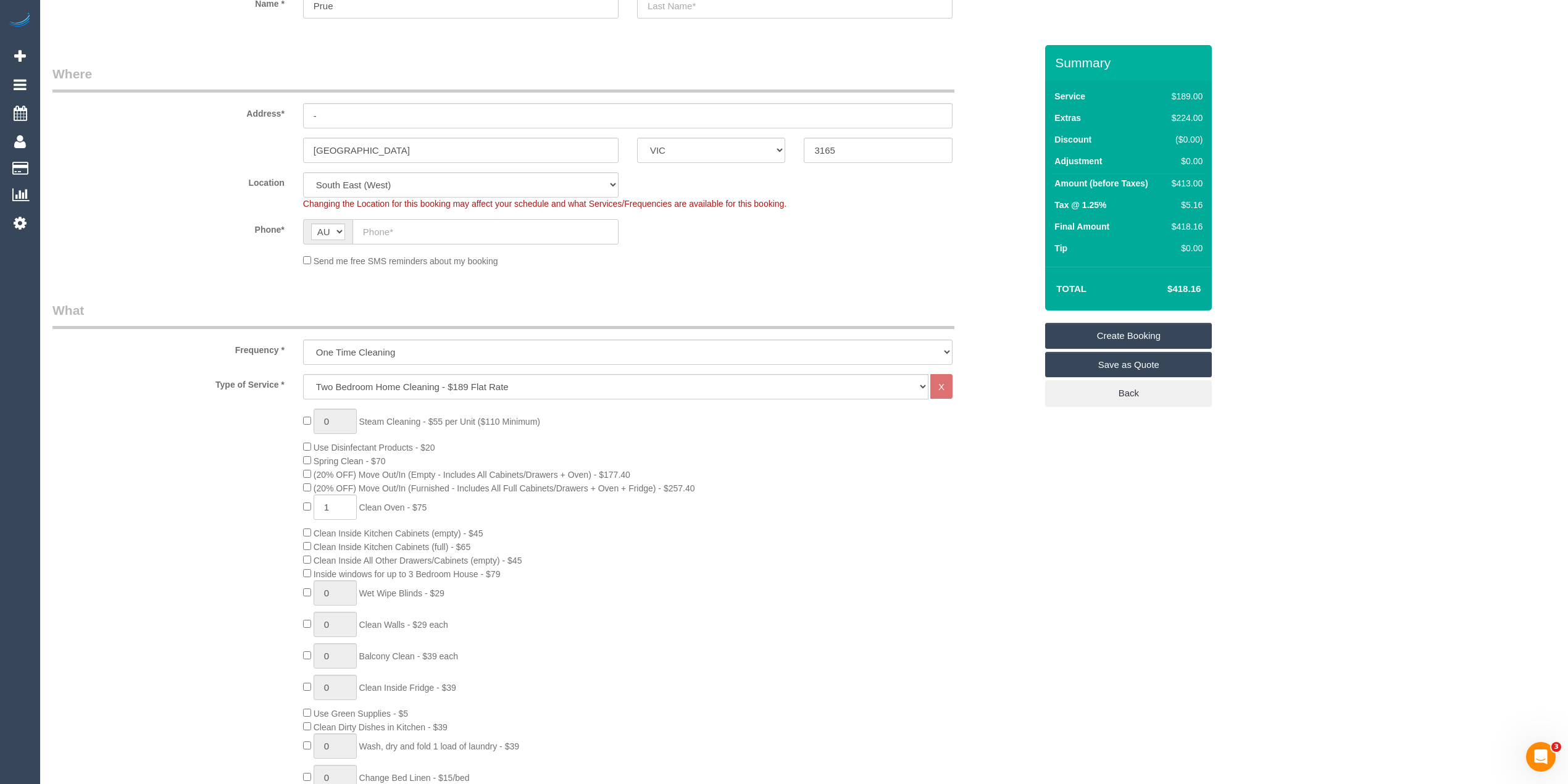
click at [374, 229] on input "text" at bounding box center [485, 231] width 266 height 25
paste input "61 409 624 573"
drag, startPoint x: 376, startPoint y: 225, endPoint x: 354, endPoint y: 223, distance: 22.1
click at [354, 223] on input "61 409 624 573" at bounding box center [485, 231] width 266 height 25
type input "0409 624 573"
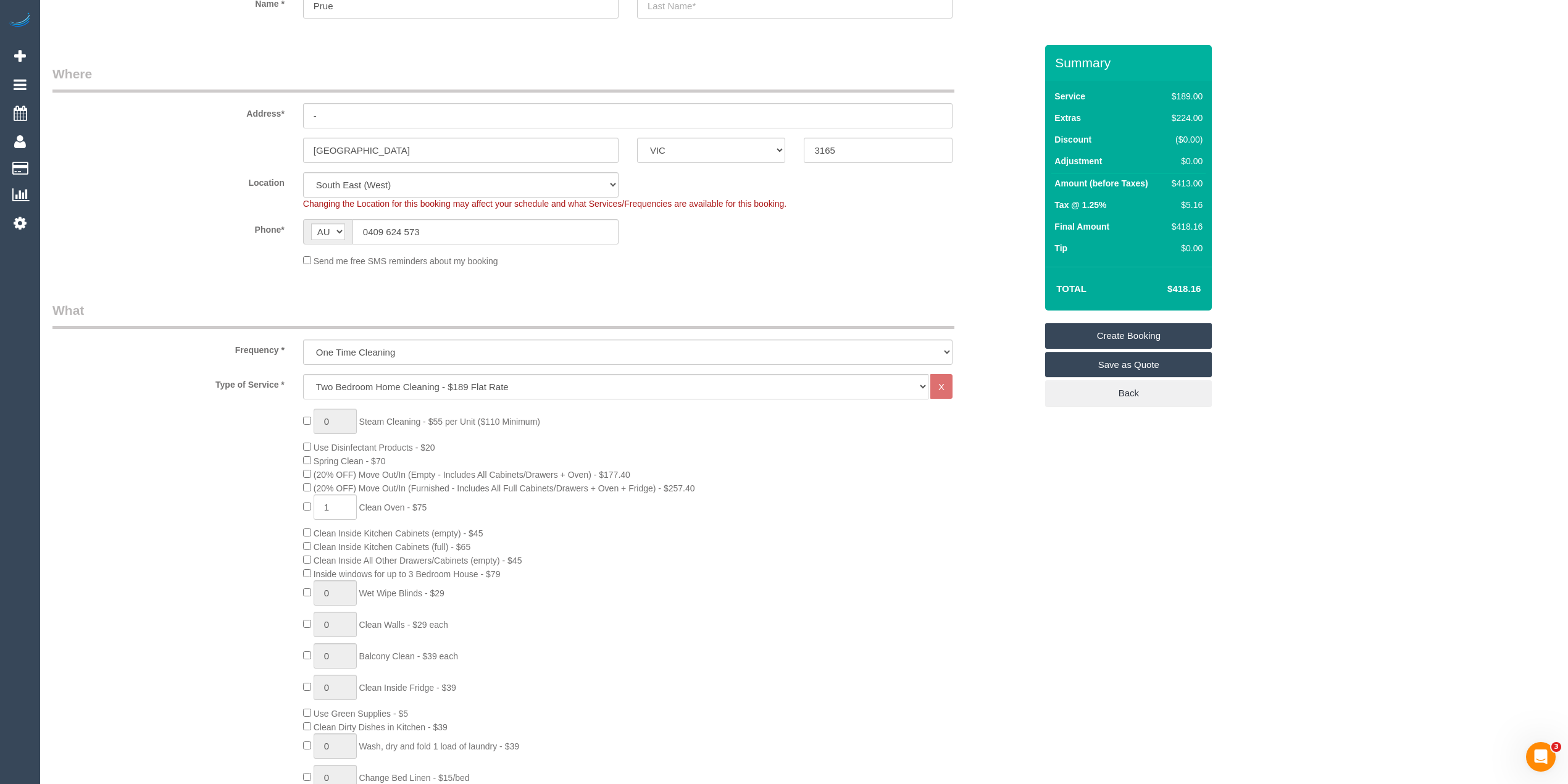
click at [144, 196] on div "Location Office City East (North) East (South) Inner East Inner North (East) In…" at bounding box center [544, 191] width 1002 height 37
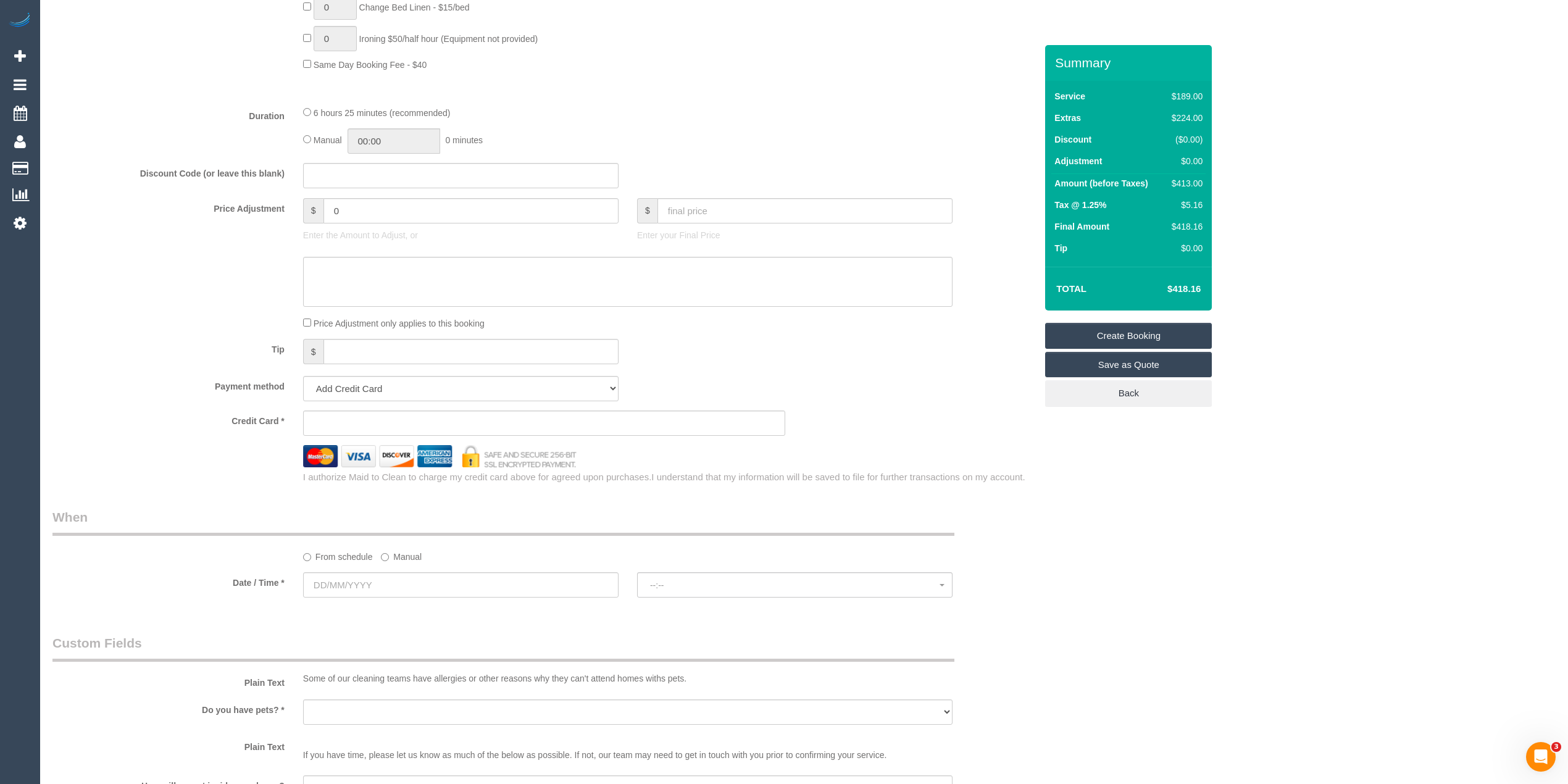
scroll to position [1097, 0]
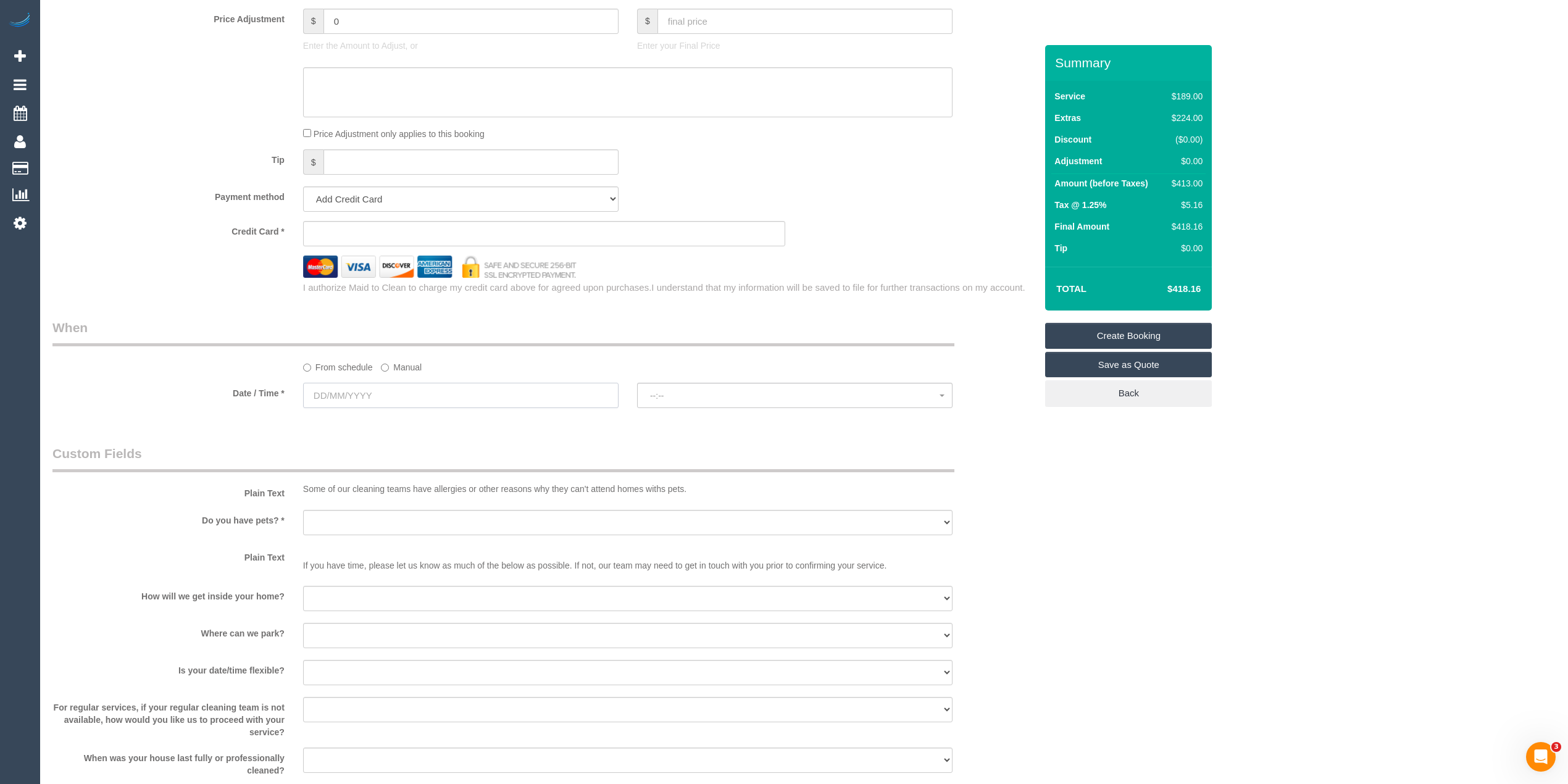
click at [346, 401] on input "text" at bounding box center [460, 395] width 315 height 25
click at [391, 484] on link "10" at bounding box center [385, 485] width 23 height 16
type input "[DATE]"
click at [707, 402] on button "--:--" at bounding box center [795, 395] width 315 height 25
select select "spot1"
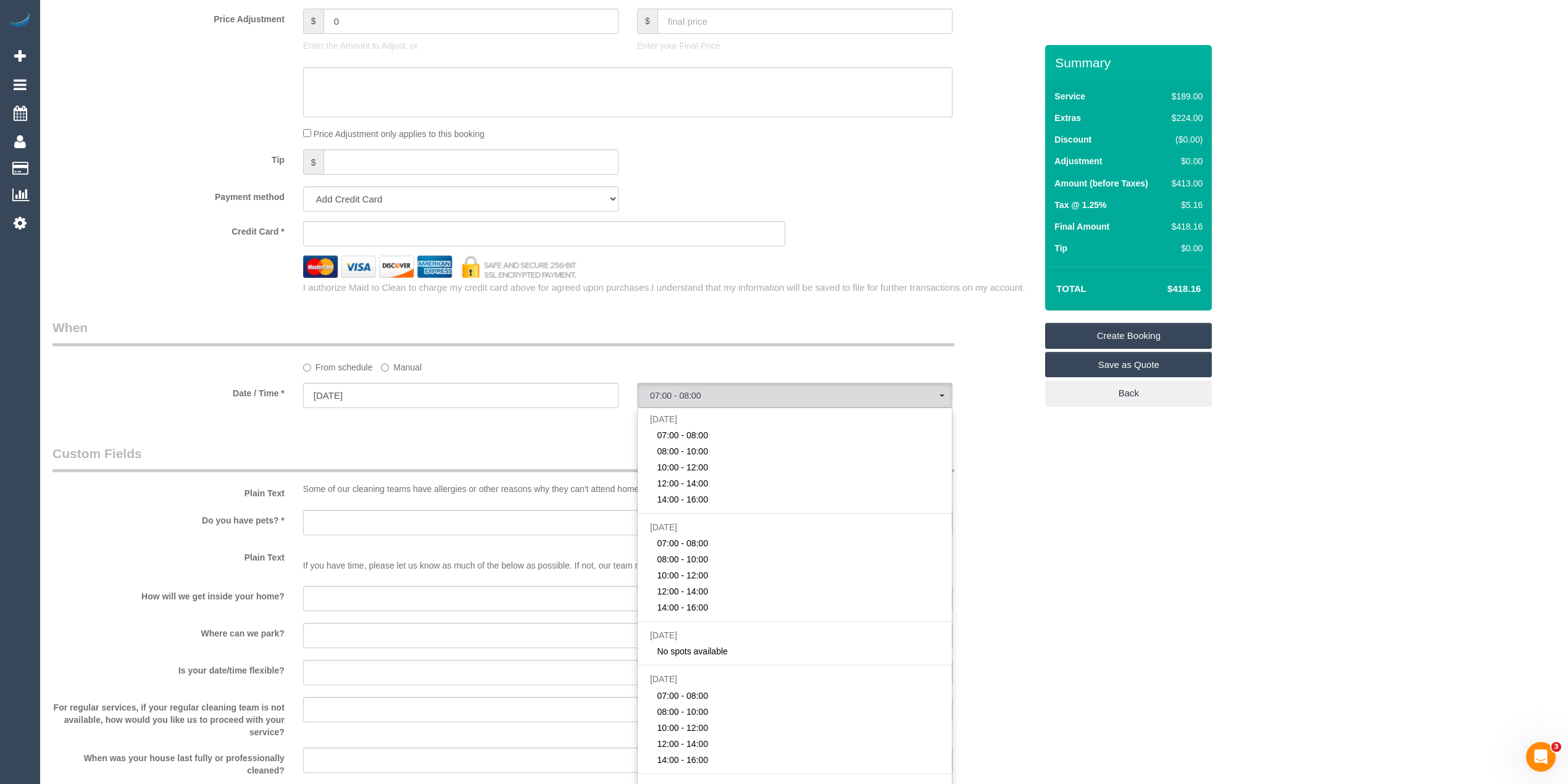
click at [1171, 536] on div "Who Email* Name * Prue Where Address* - Bentleigh East ACT NSW NT QLD SA TAS VI…" at bounding box center [804, 54] width 1503 height 2212
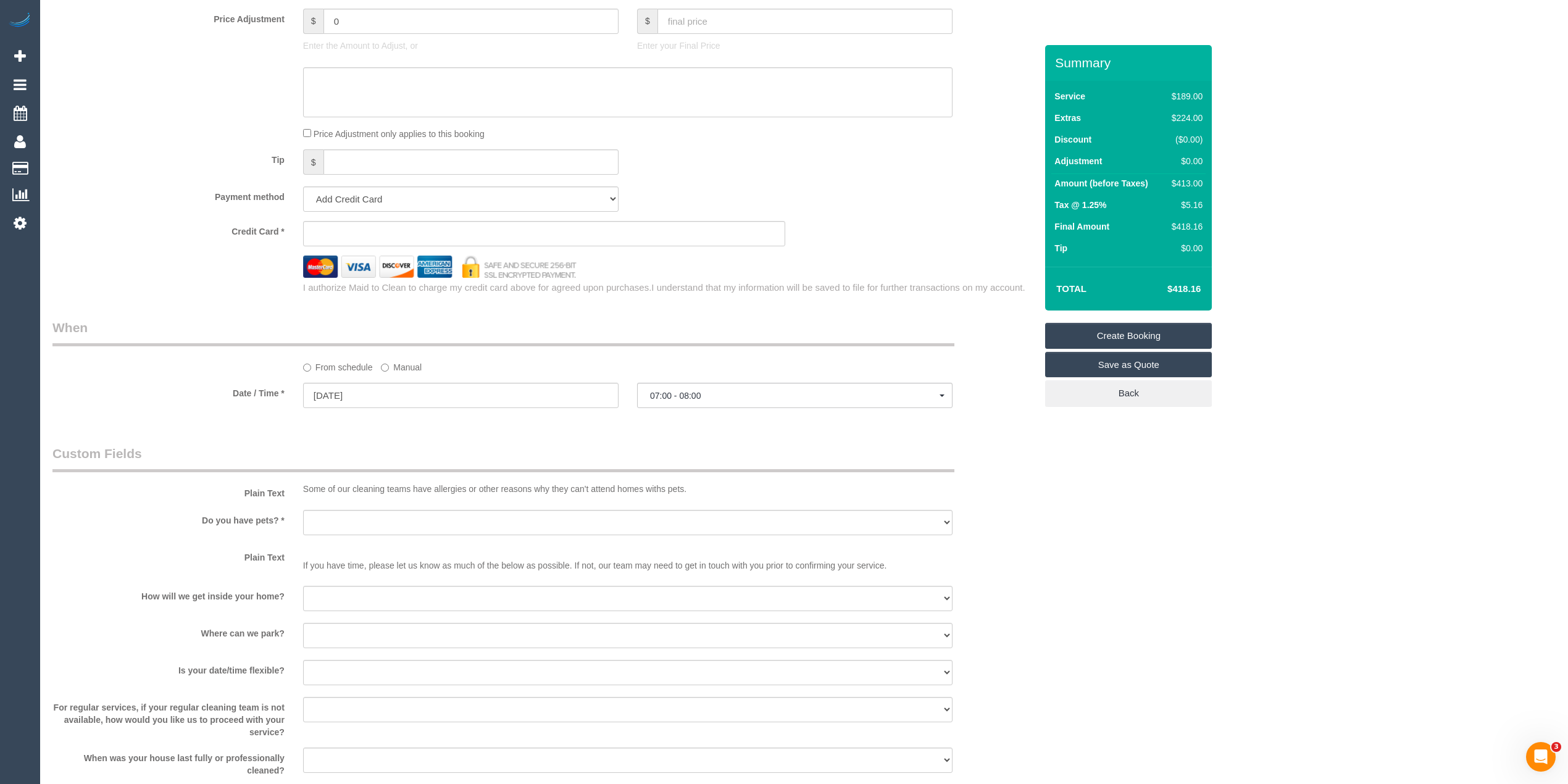
click at [501, 420] on fieldset "When From schedule Manual Date / Time * 10/09/2025 07:00 - 08:00 Wed September …" at bounding box center [544, 369] width 984 height 101
click at [1104, 517] on div "Who Email* Name * Prue Where Address* - Bentleigh East ACT NSW NT QLD SA TAS VI…" at bounding box center [804, 54] width 1503 height 2212
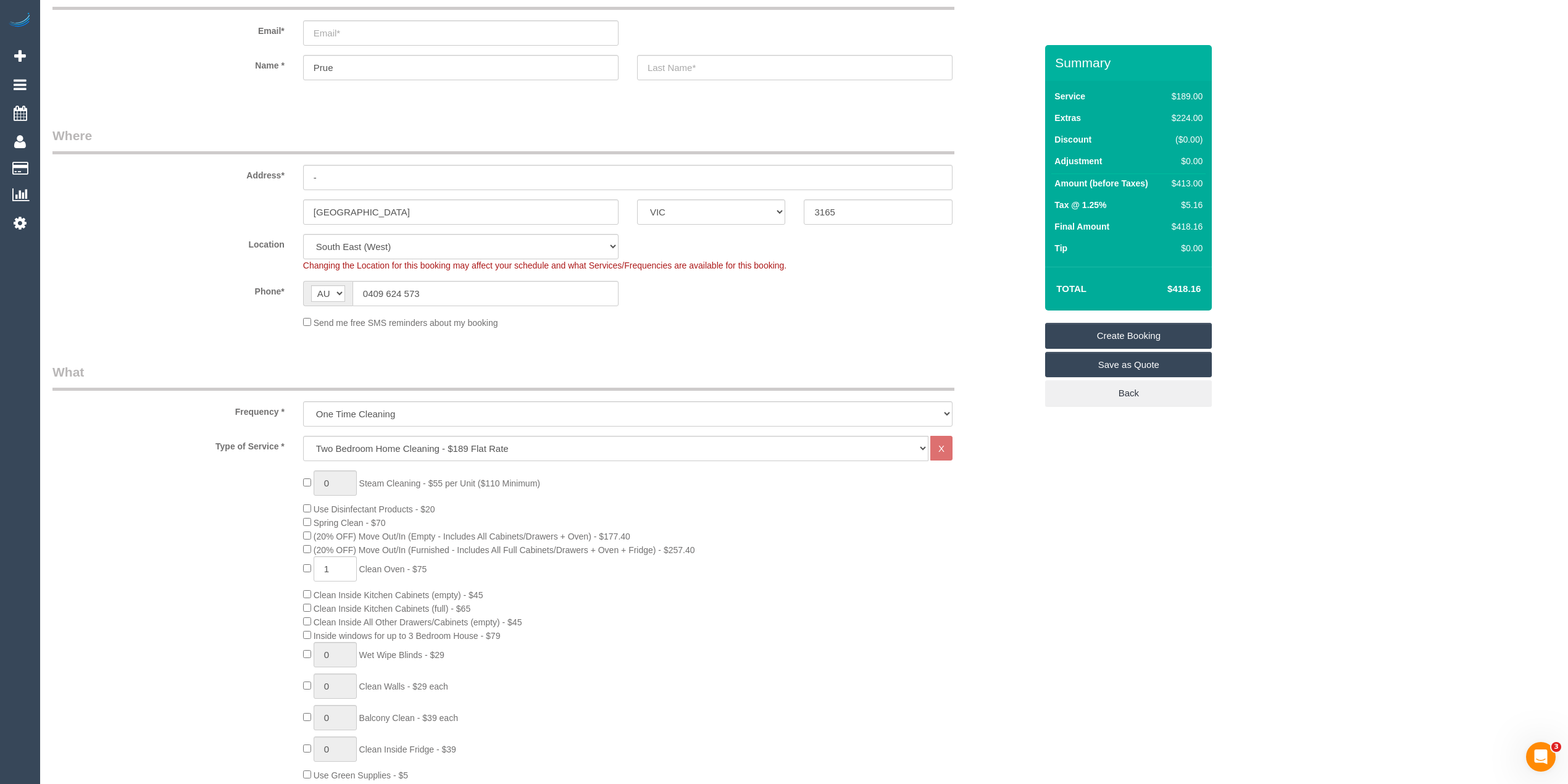
scroll to position [0, 0]
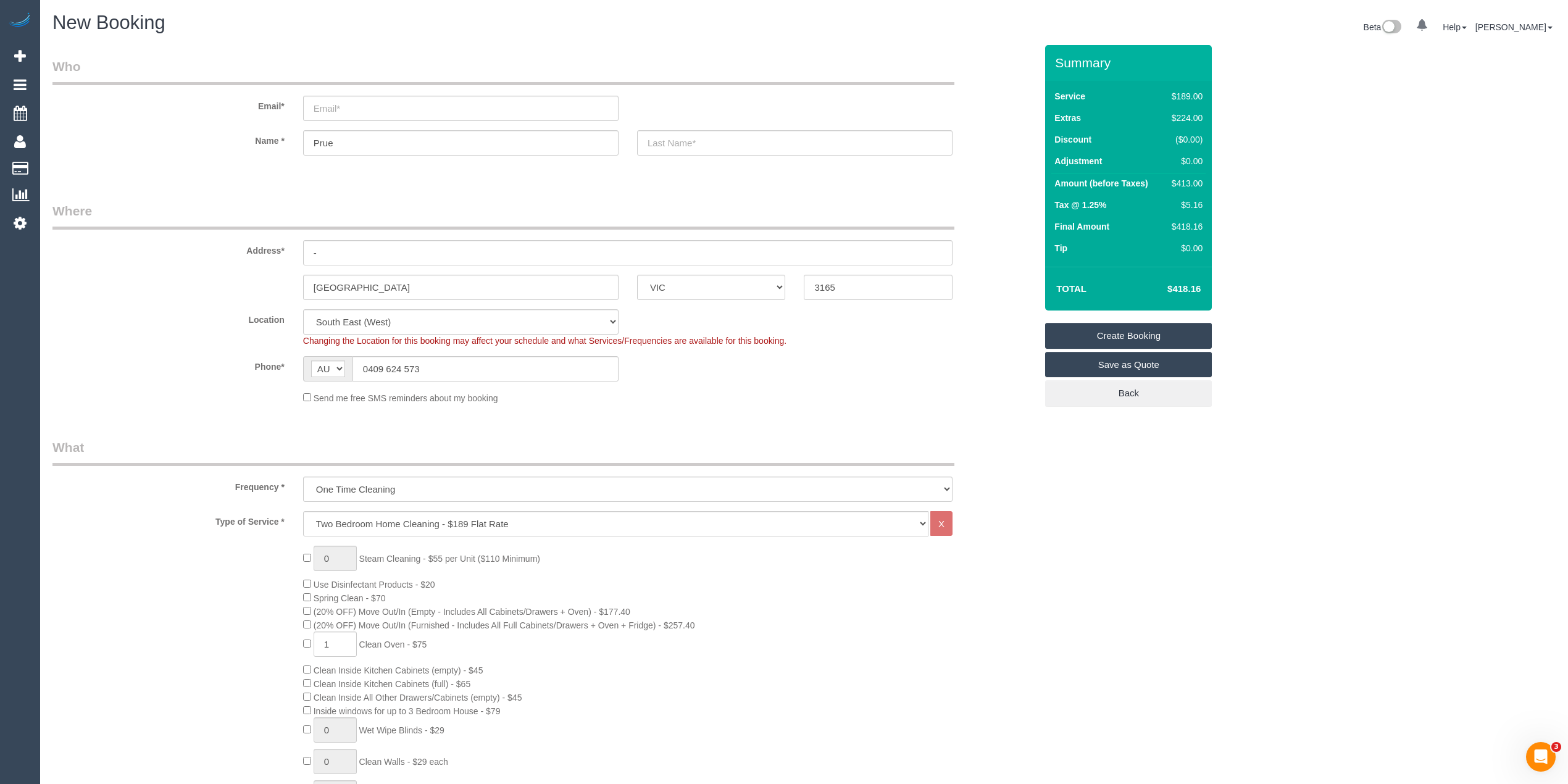
click at [327, 97] on input "email" at bounding box center [460, 108] width 315 height 25
select select "spot18"
drag, startPoint x: 1243, startPoint y: 640, endPoint x: 1017, endPoint y: 540, distance: 247.1
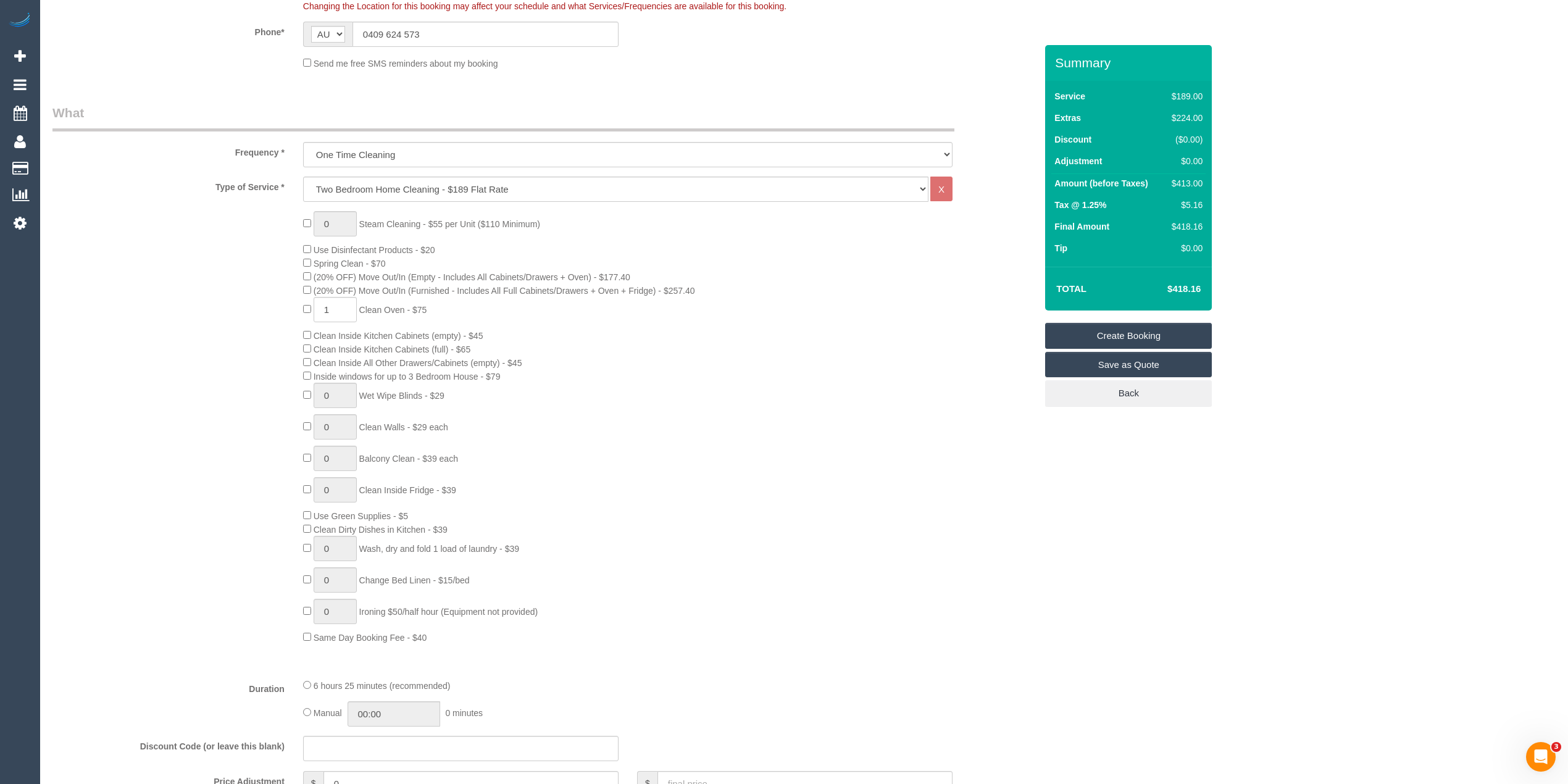
scroll to position [549, 0]
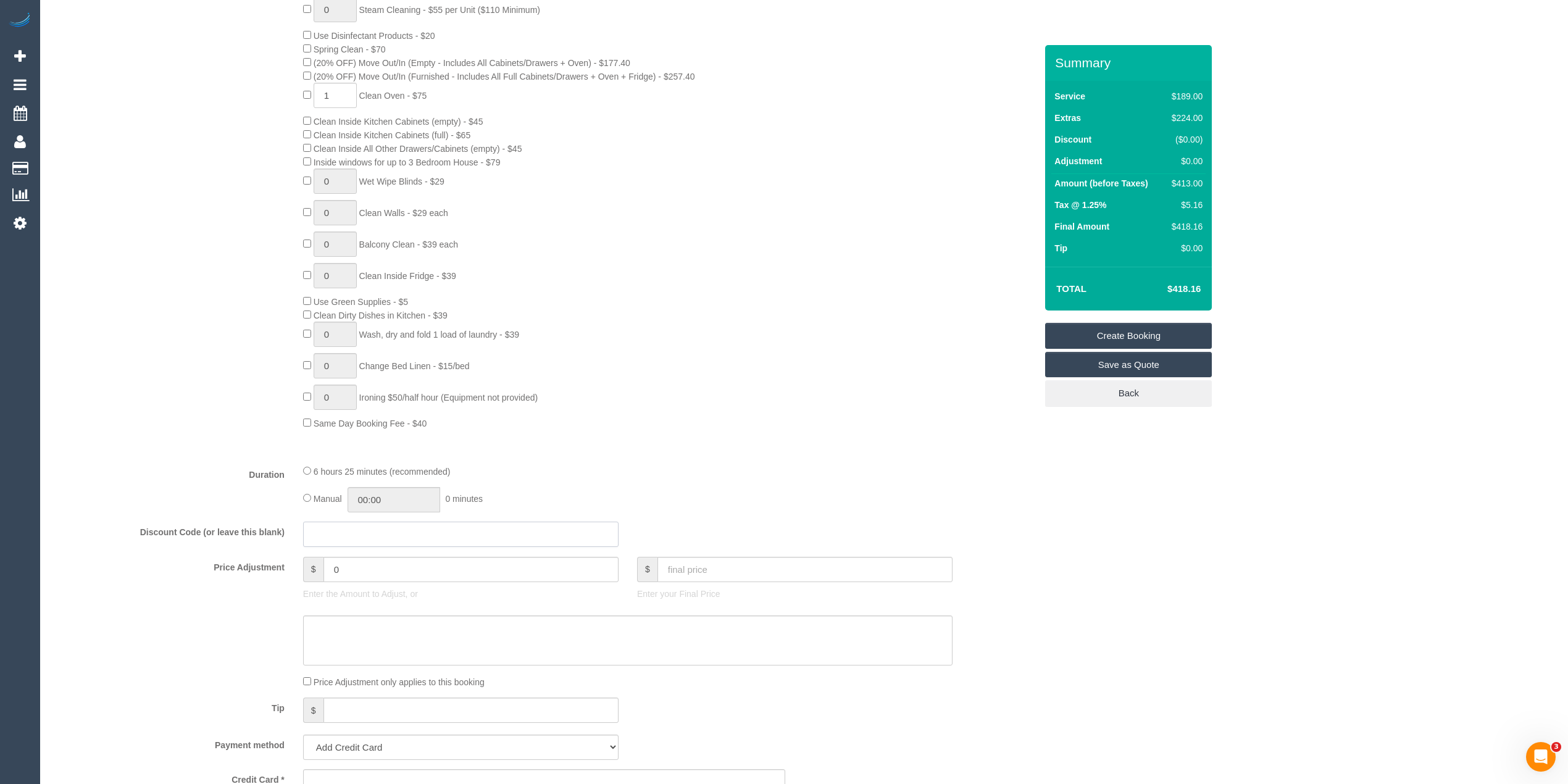
click at [346, 534] on input "text" at bounding box center [460, 534] width 315 height 25
type input "SMILE20"
click at [223, 447] on div "Type of Service * Hourly Service - $70/h Hourly Service - $65/h Hourly Service …" at bounding box center [544, 208] width 984 height 492
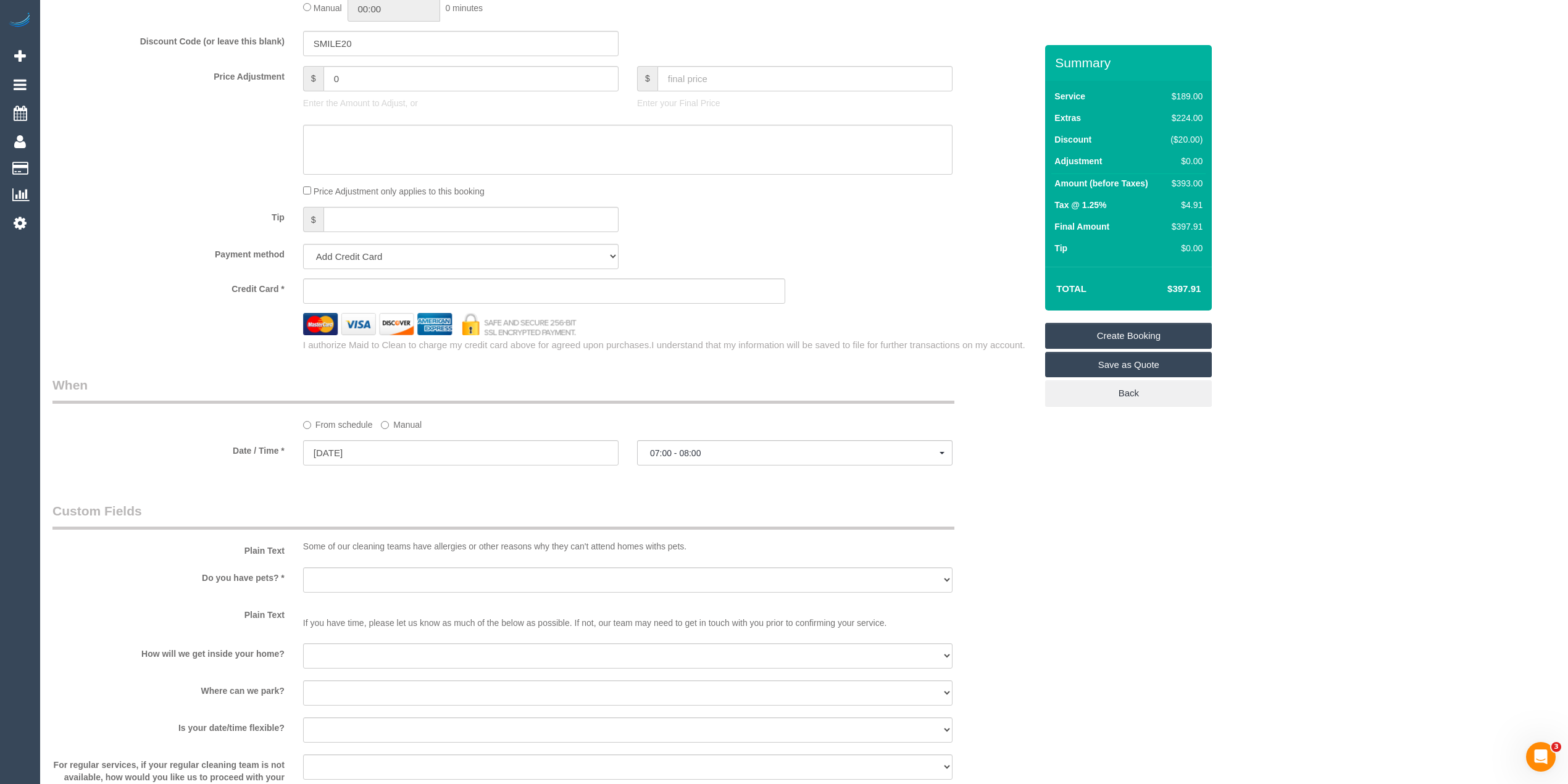
scroll to position [1097, 0]
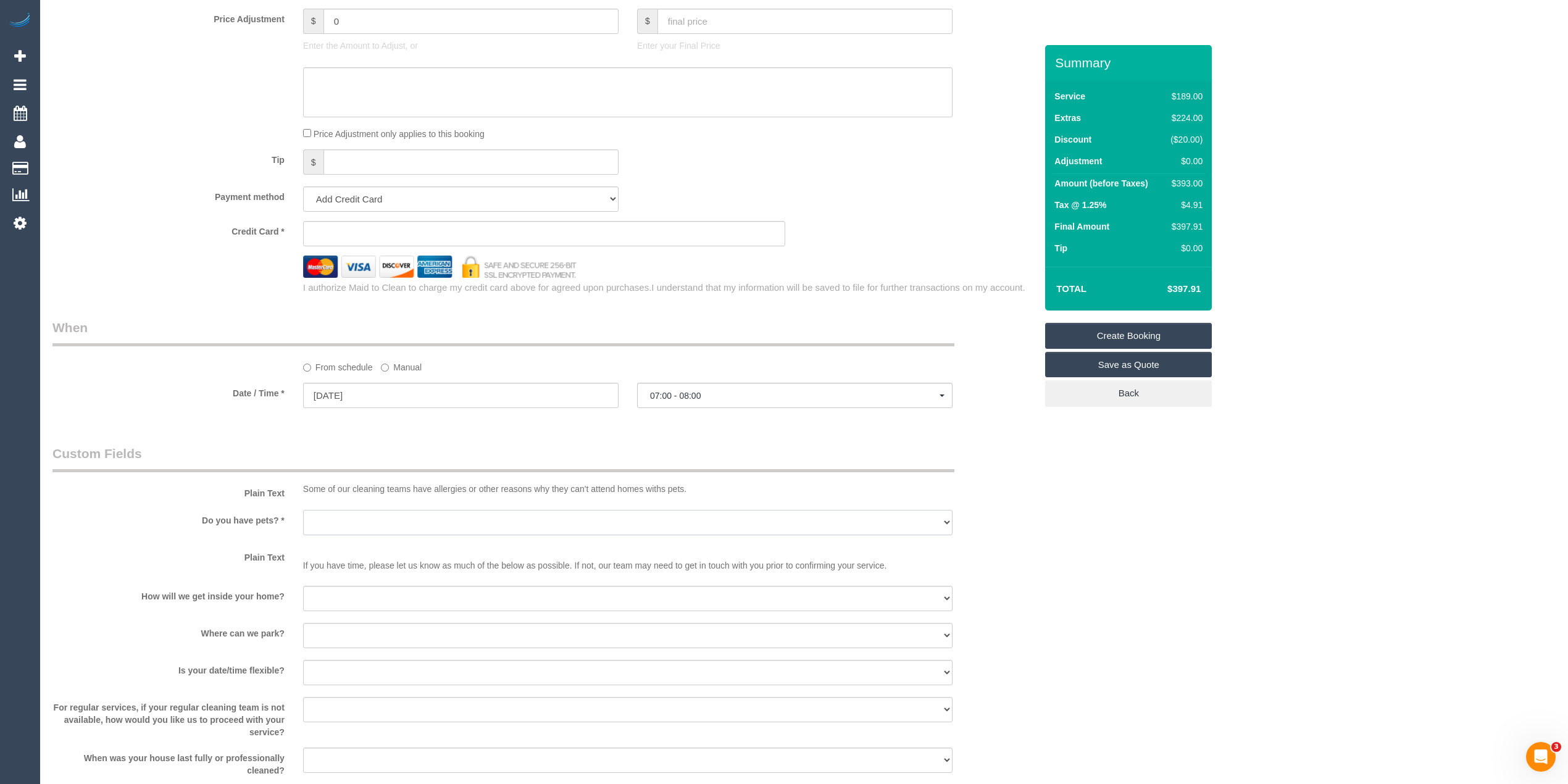
click at [320, 512] on select "Yes - Cats Yes - Dogs No pets Yes - Dogs and Cats Yes - Other" at bounding box center [628, 522] width 650 height 25
click at [118, 337] on legend "When" at bounding box center [503, 332] width 902 height 28
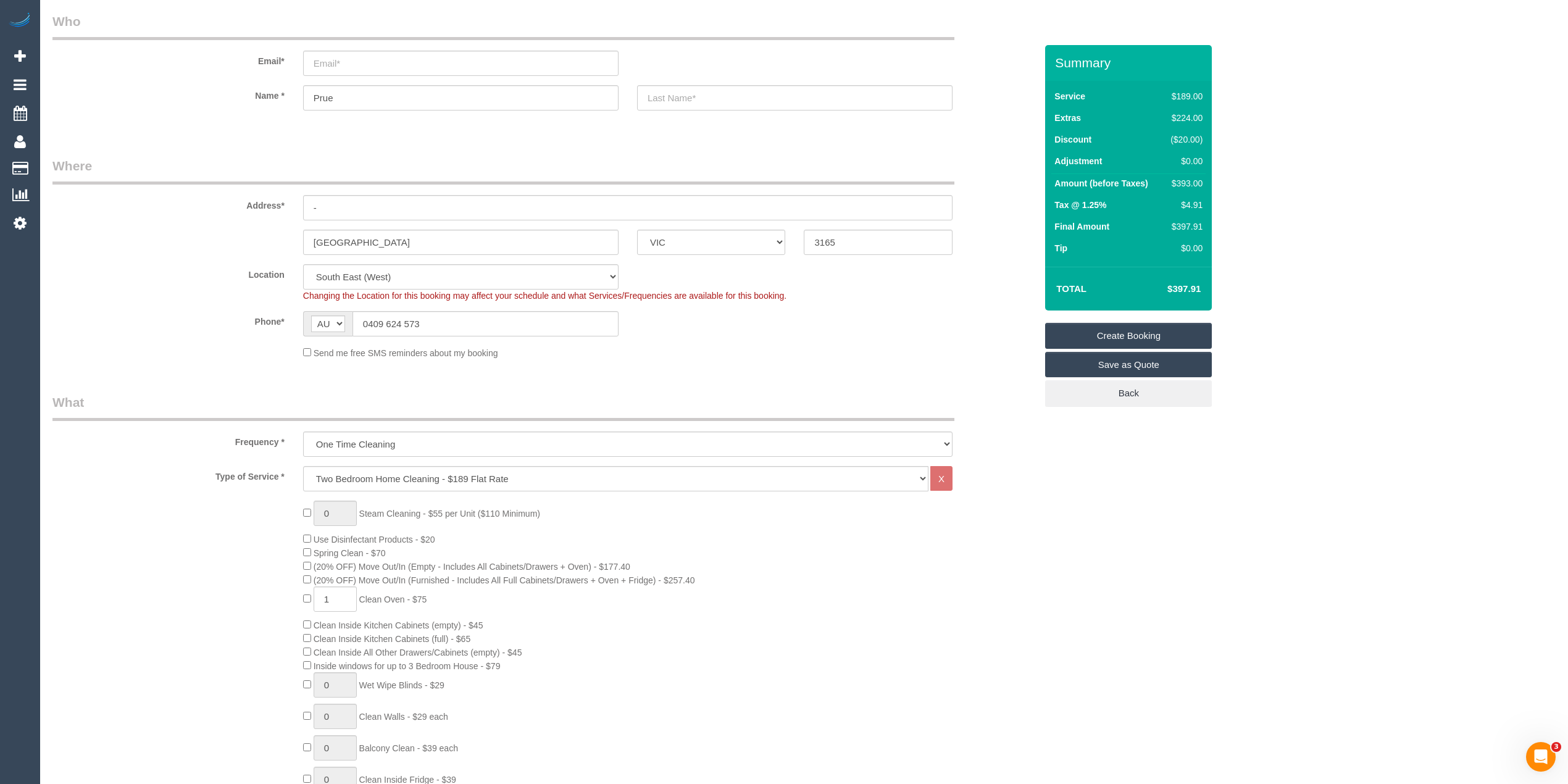
scroll to position [0, 0]
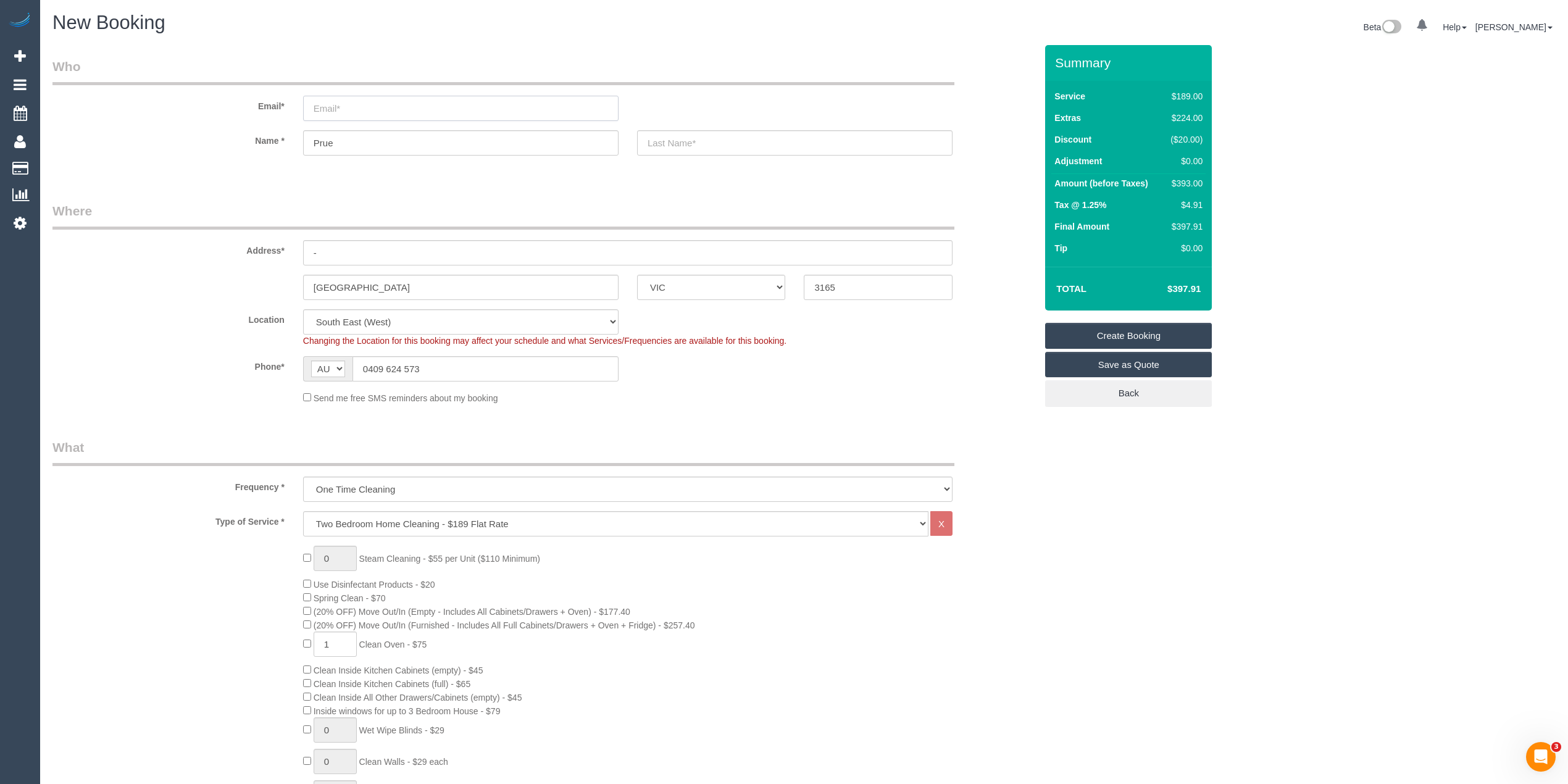
click at [378, 103] on input "email" at bounding box center [460, 108] width 315 height 25
click at [337, 107] on input "email" at bounding box center [460, 108] width 315 height 25
type input "pruesp@gmail.com"
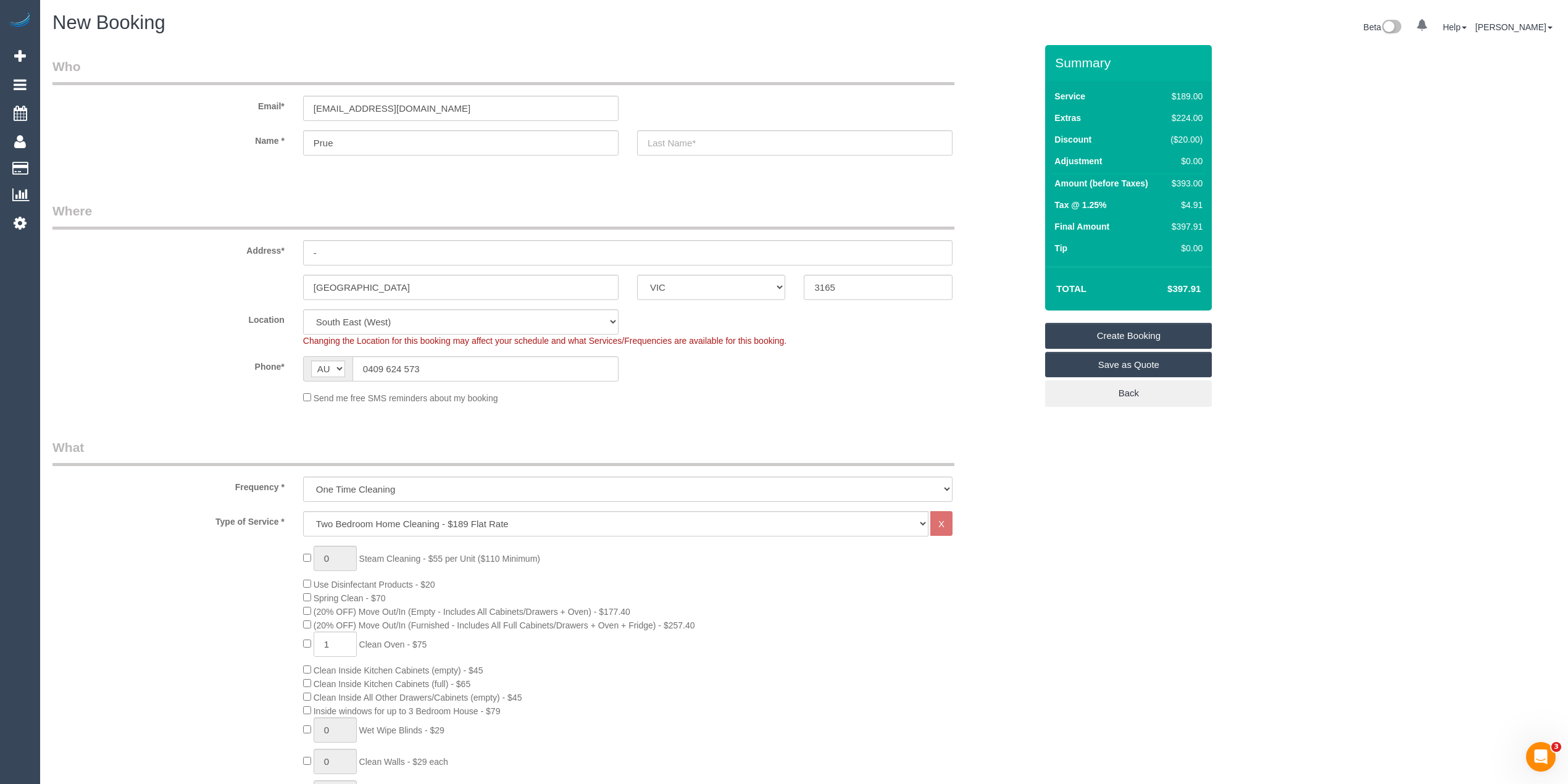
click at [666, 125] on sui-booking-customer "Email* pruesp@gmail.com Name * Prue" at bounding box center [544, 112] width 984 height 110
click at [680, 146] on input "text" at bounding box center [795, 142] width 315 height 25
select select "spot35"
type input "Livell"
drag, startPoint x: 337, startPoint y: 248, endPoint x: 304, endPoint y: 245, distance: 33.1
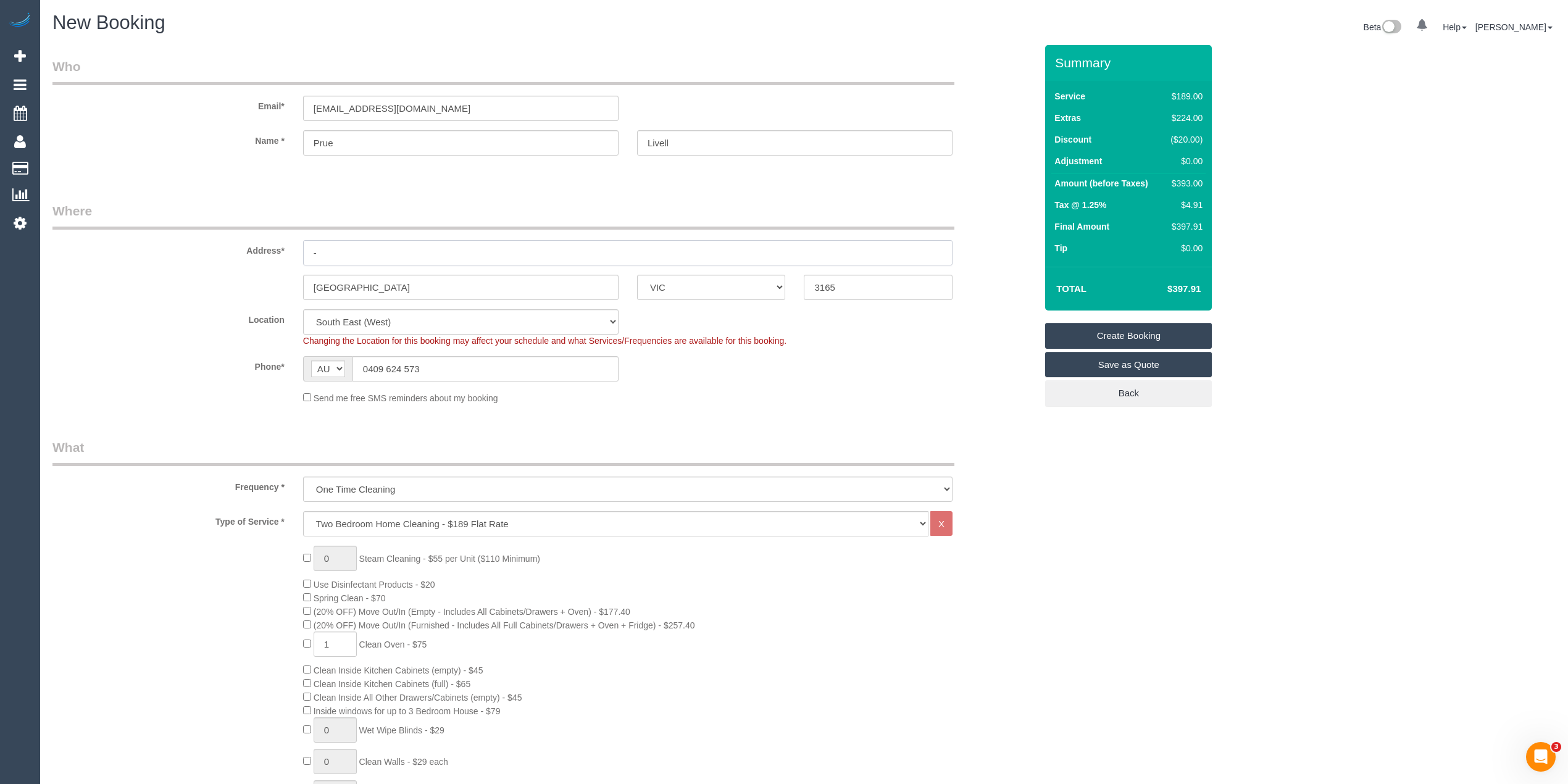
click at [304, 245] on input "-" at bounding box center [628, 252] width 650 height 25
type input "1"
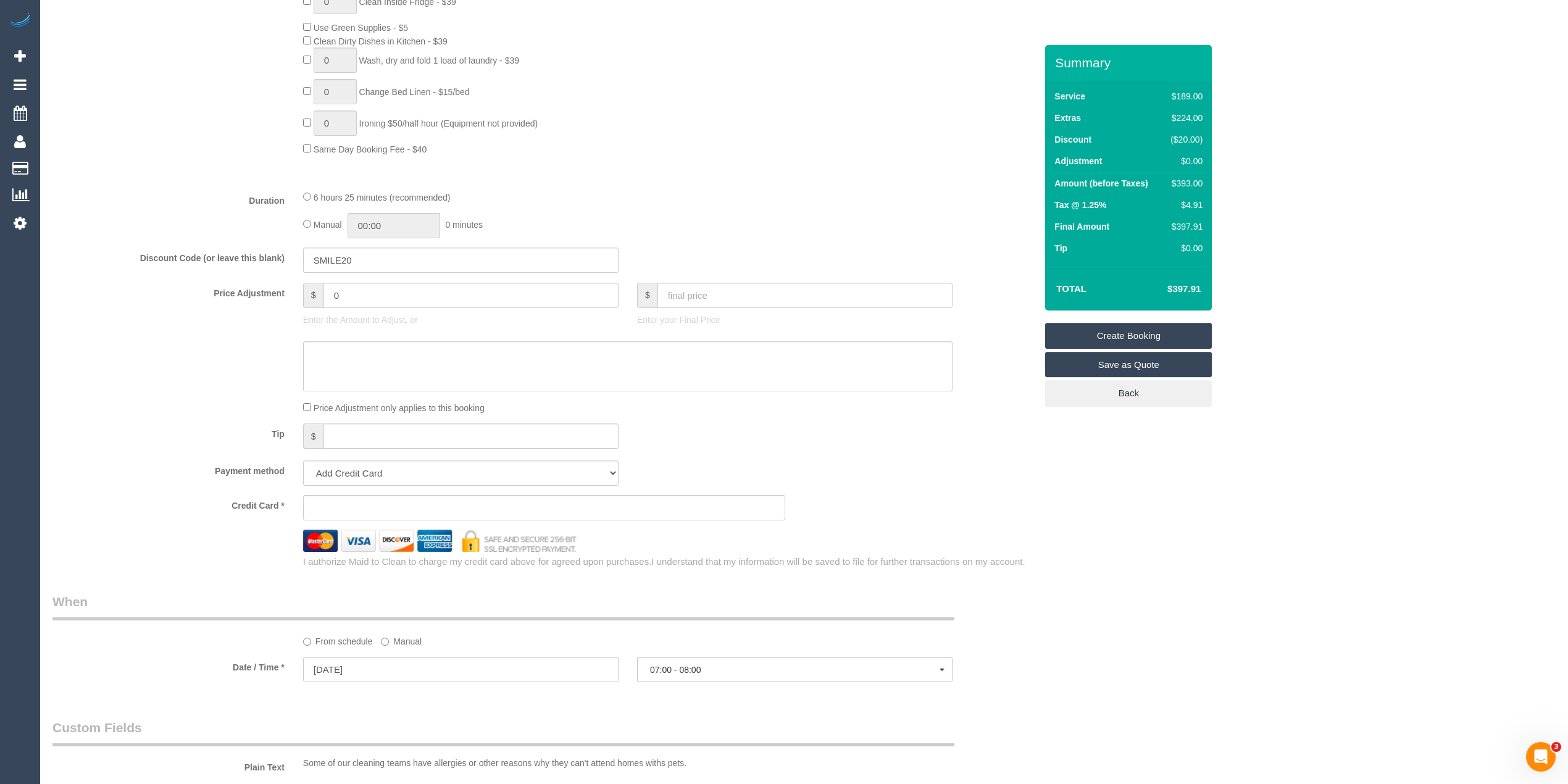
scroll to position [1235, 0]
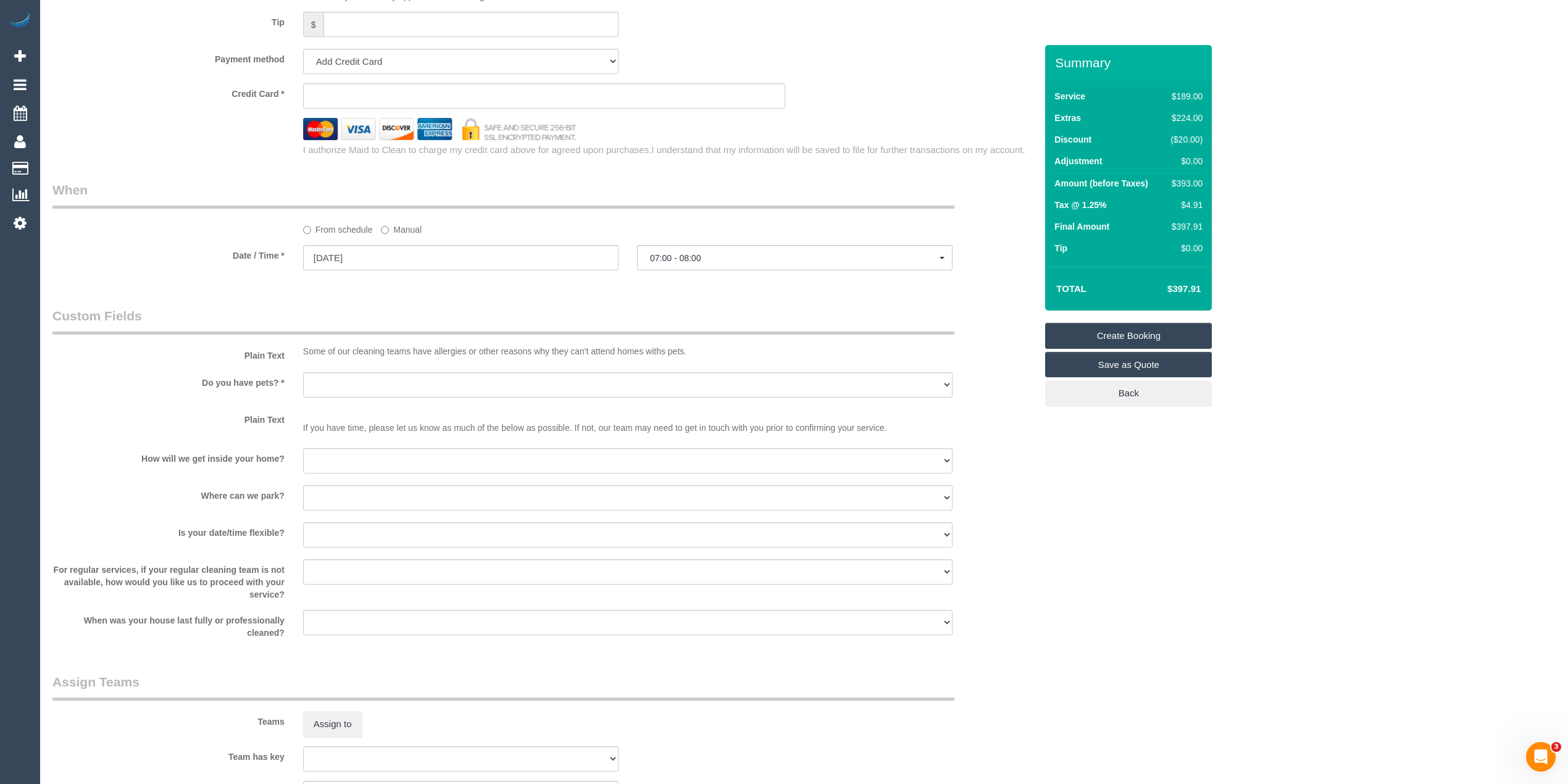
type input "206/1 Mackie Road"
click at [344, 387] on select "Yes - Cats Yes - Dogs No pets Yes - Dogs and Cats Yes - Other" at bounding box center [628, 385] width 650 height 25
select select "number:27"
click at [303, 373] on select "Yes - Cats Yes - Dogs No pets Yes - Dogs and Cats Yes - Other" at bounding box center [628, 385] width 650 height 25
click at [351, 459] on select "I will be home Key will be left (please provide details below) Lock box/Access …" at bounding box center [628, 460] width 650 height 25
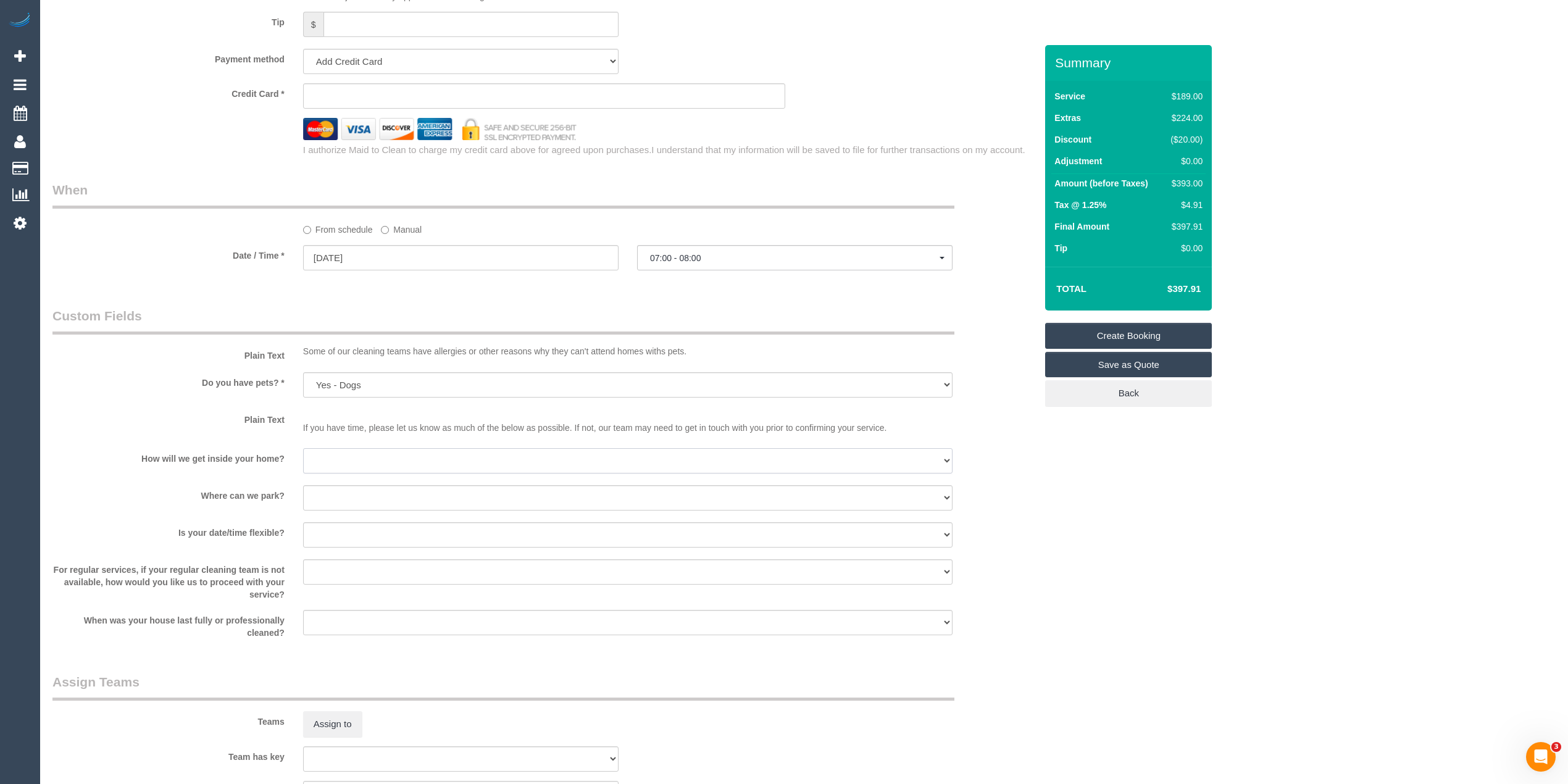
select select "number:14"
click at [303, 448] on select "I will be home Key will be left (please provide details below) Lock box/Access …" at bounding box center [628, 460] width 650 height 25
click at [362, 504] on select "I will provide parking on-site Free street parking Paid street parking (cost wi…" at bounding box center [628, 497] width 650 height 25
click at [303, 486] on select "I will provide parking on-site Free street parking Paid street parking (cost wi…" at bounding box center [628, 497] width 650 height 25
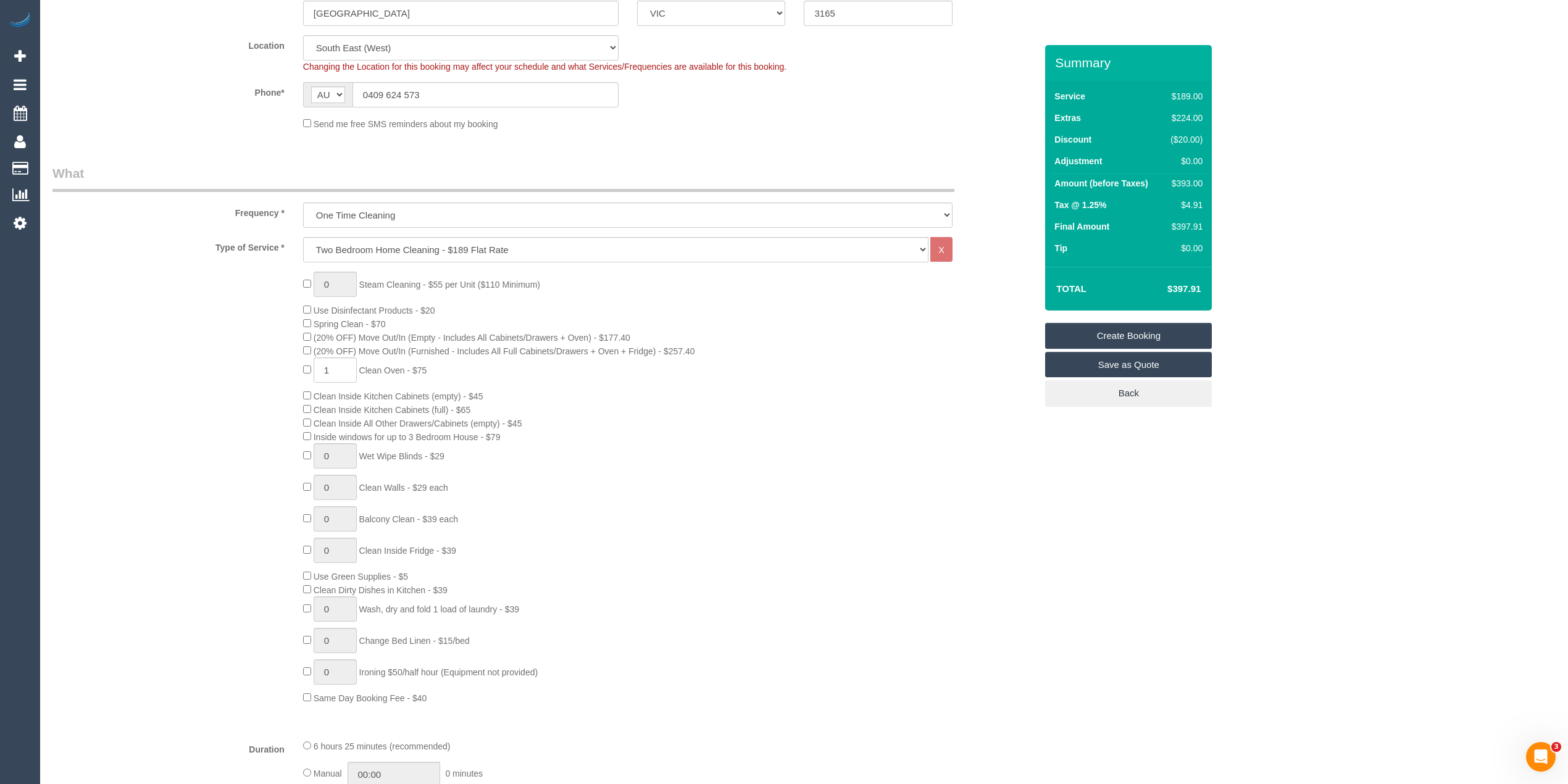
scroll to position [0, 0]
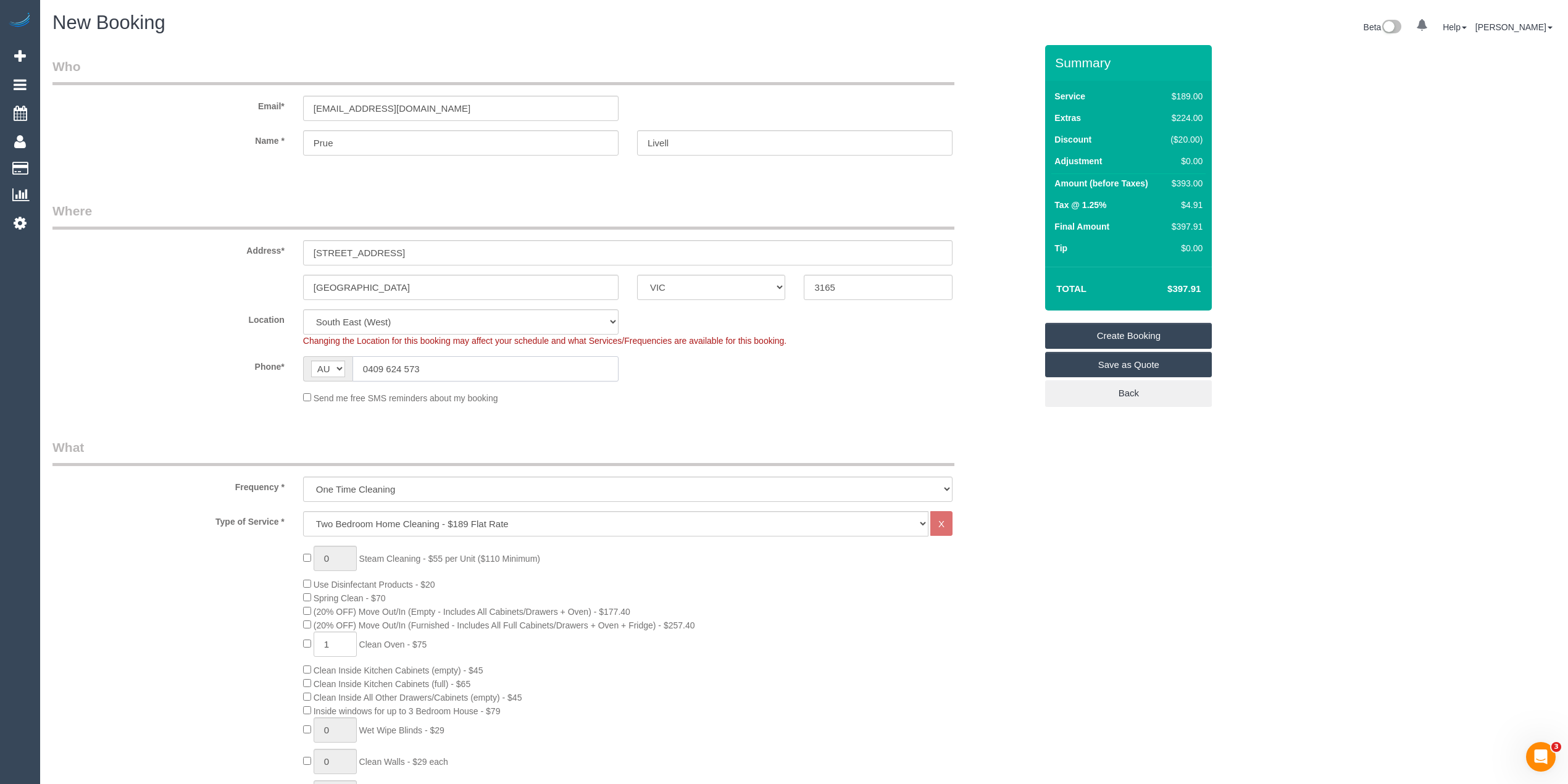
drag, startPoint x: 426, startPoint y: 363, endPoint x: 321, endPoint y: 358, distance: 105.1
click at [321, 358] on div "AF AL DZ AD AO AI AQ AG AR AM AW AU AT AZ BS BH BD BB BY BE BZ BJ BM BT BO BA B…" at bounding box center [460, 368] width 315 height 25
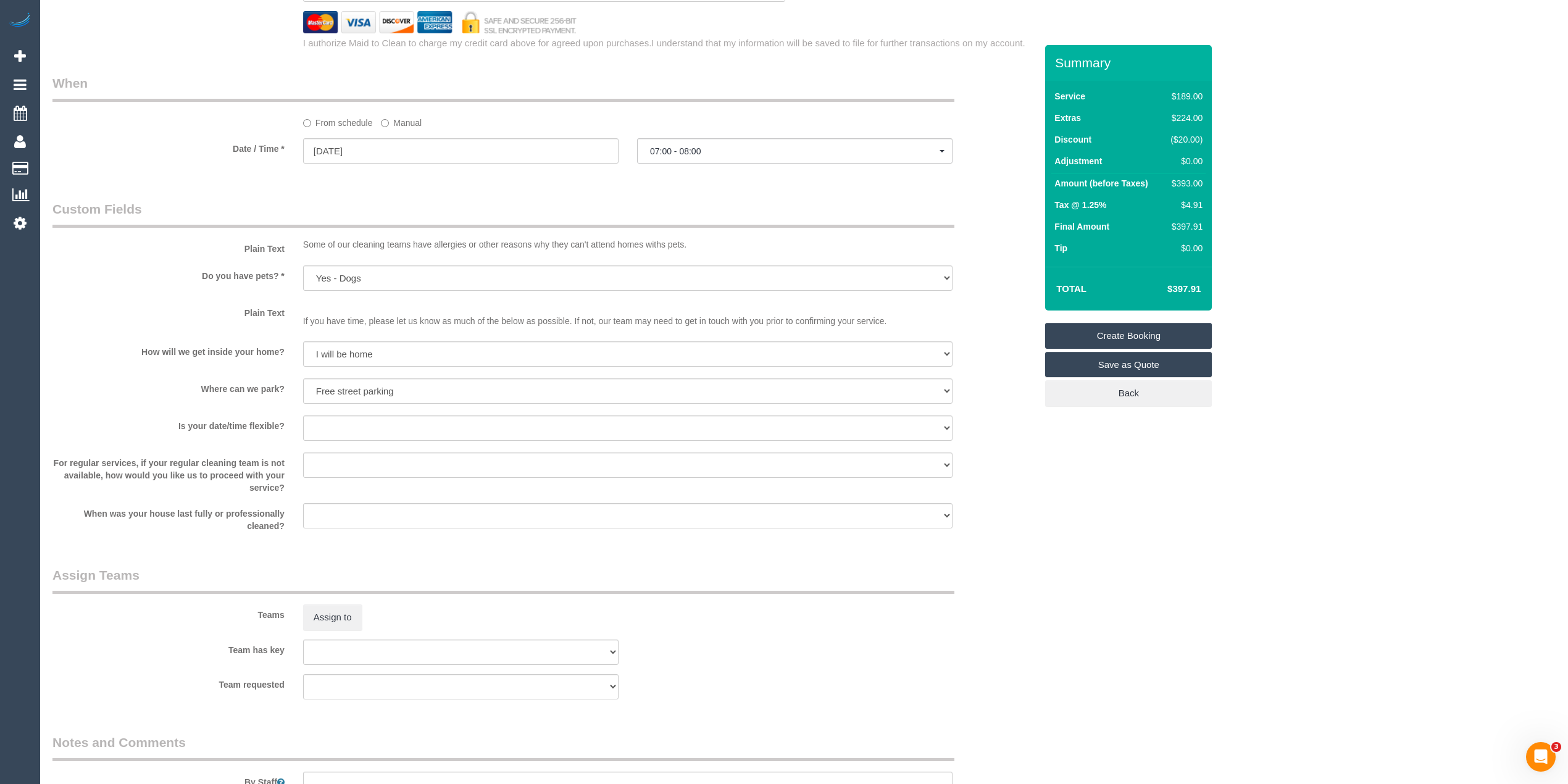
scroll to position [1516, 0]
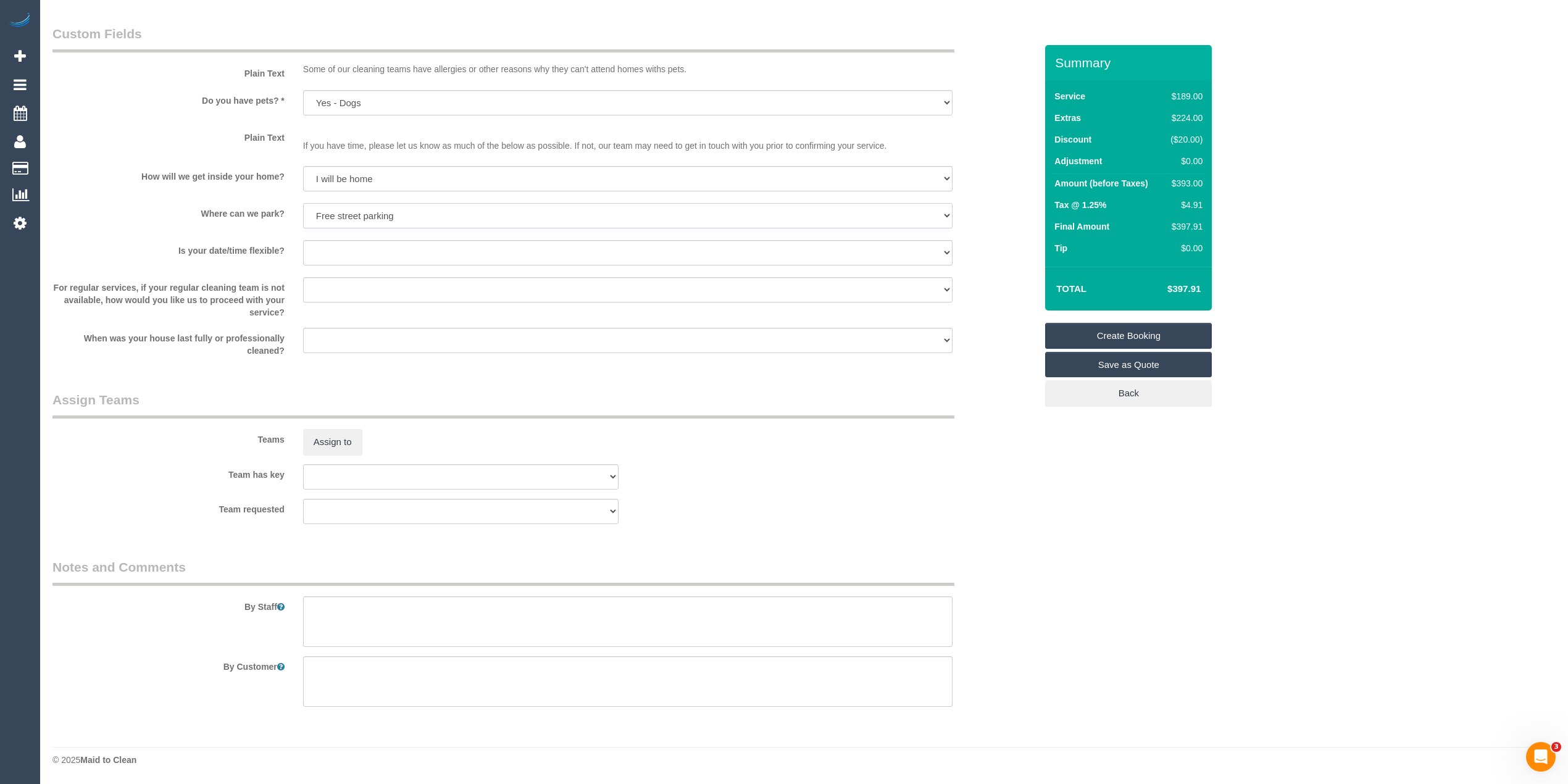
click at [336, 220] on select "I will provide parking on-site Free street parking Paid street parking (cost wi…" at bounding box center [628, 215] width 650 height 25
select select "number:18"
click at [303, 203] on select "I will provide parking on-site Free street parking Paid street parking (cost wi…" at bounding box center [628, 215] width 650 height 25
click at [356, 623] on textarea at bounding box center [628, 621] width 650 height 50
paste textarea "0409 624 573"
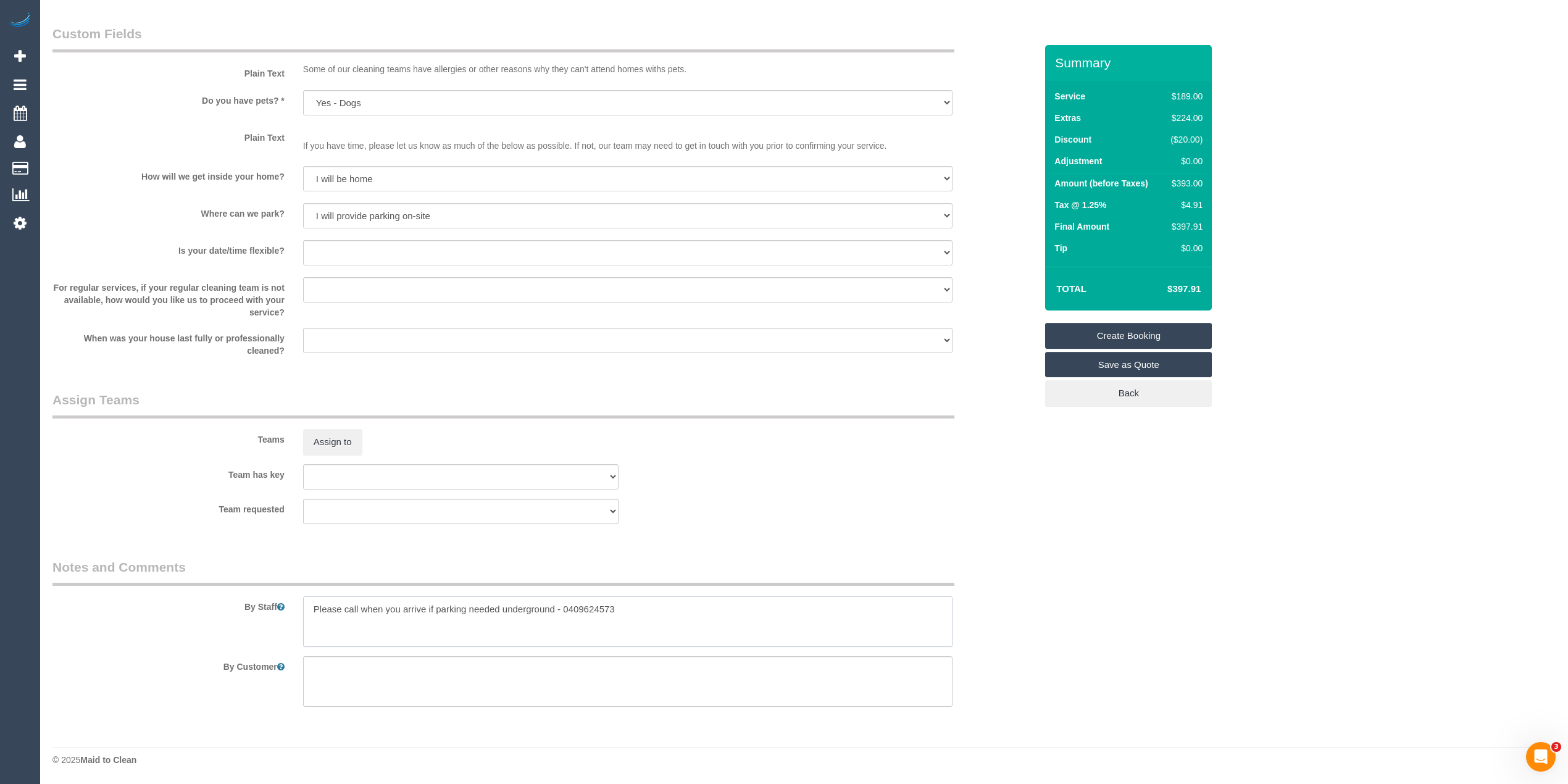
type textarea "Please call when you arrive if parking needed underground - 0409624573"
click at [321, 248] on select "Yes - date and time Yes - date but not time Yes - time but not date No - No fle…" at bounding box center [628, 252] width 650 height 25
select select "number:24"
click at [303, 241] on select "Yes - date and time Yes - date but not time Yes - time but not date No - No fle…" at bounding box center [628, 252] width 650 height 25
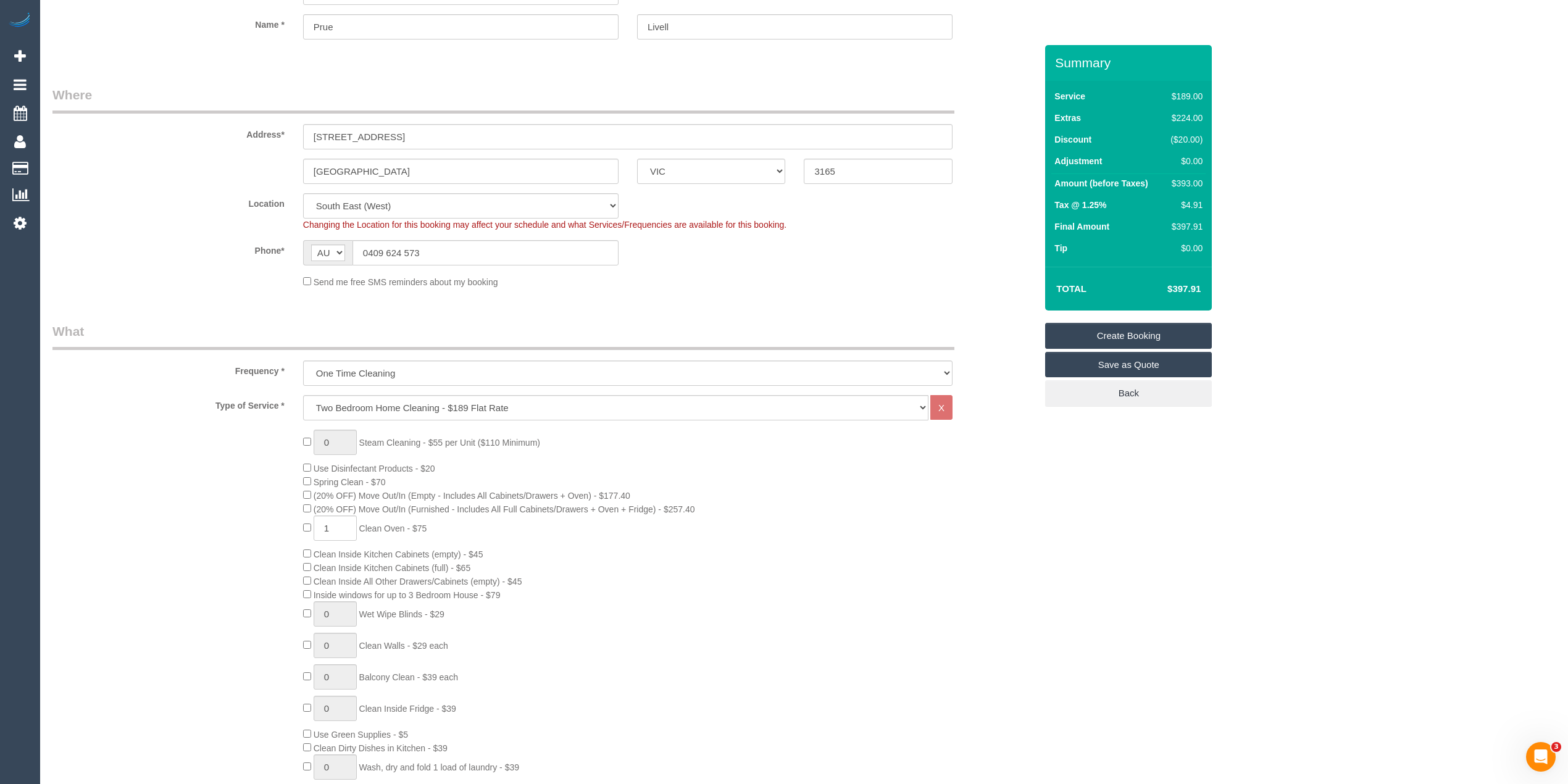
scroll to position [0, 0]
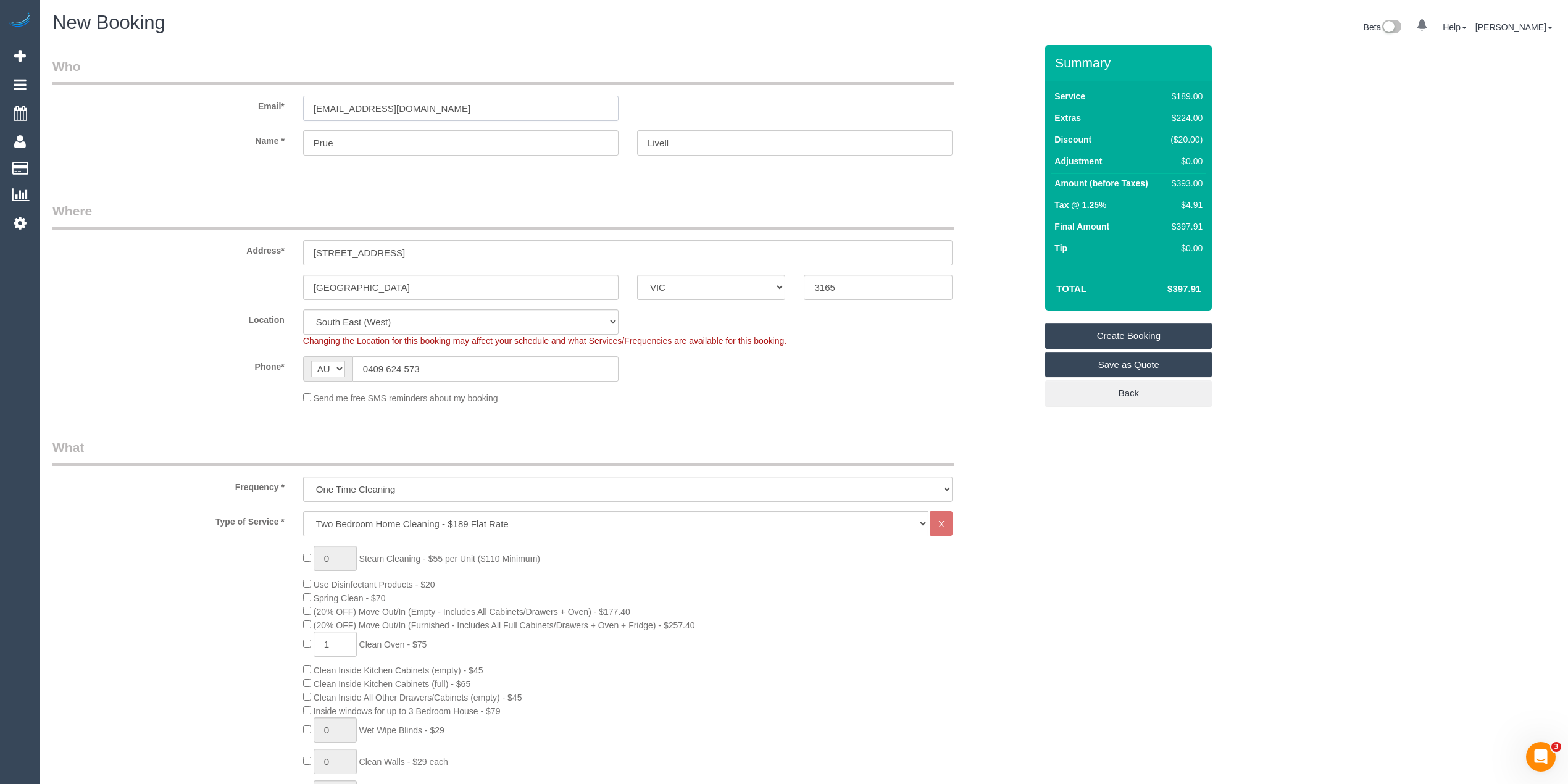
drag, startPoint x: 413, startPoint y: 109, endPoint x: 227, endPoint y: 92, distance: 186.8
click at [227, 92] on div "Email* pruesp@gmail.com" at bounding box center [544, 88] width 1002 height 63
click at [1135, 329] on link "Create Booking" at bounding box center [1128, 336] width 167 height 26
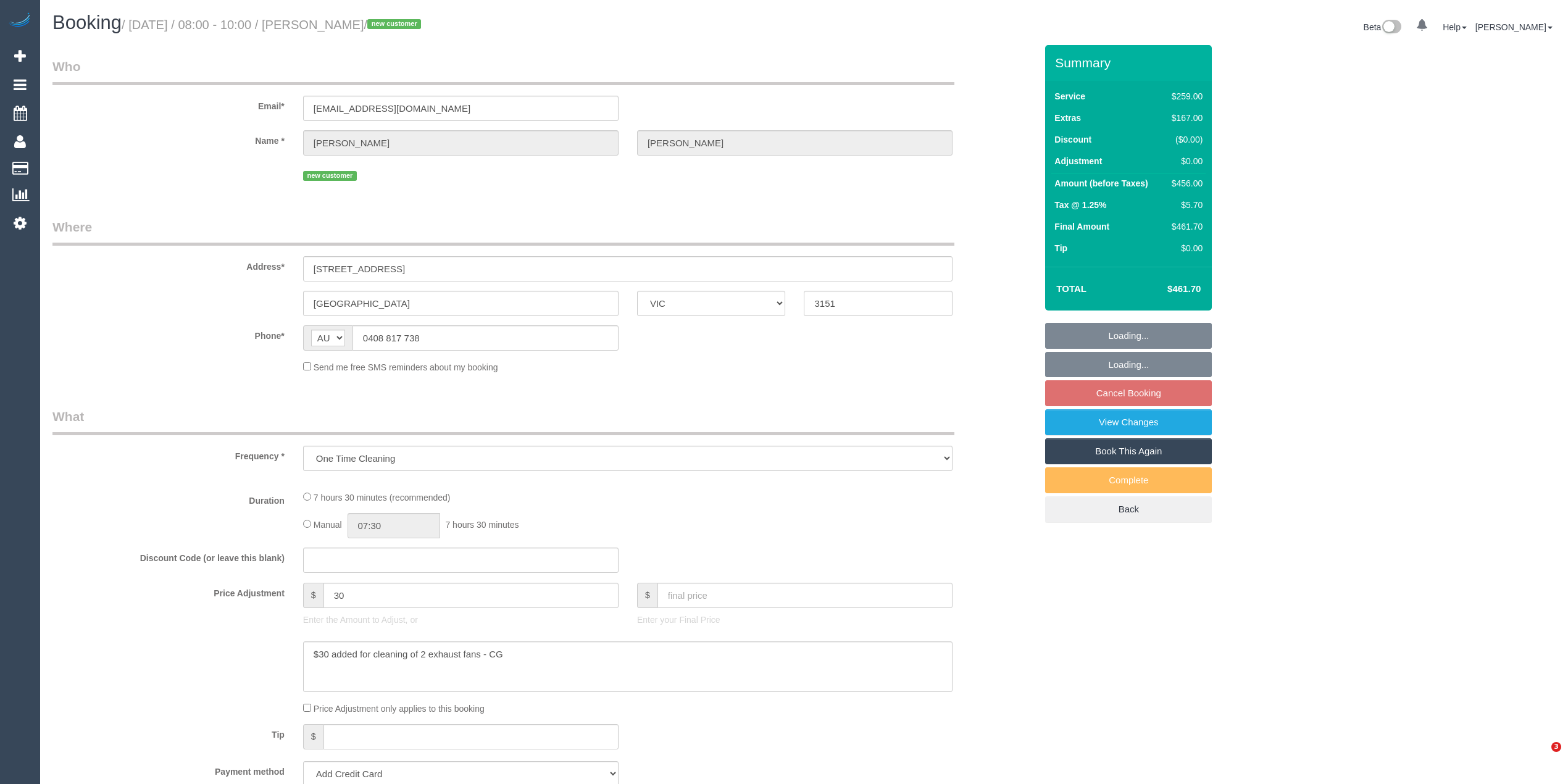
select select "VIC"
select select "string:stripe-pm_1S2jxz2GScqysDRVH5VJSc6o"
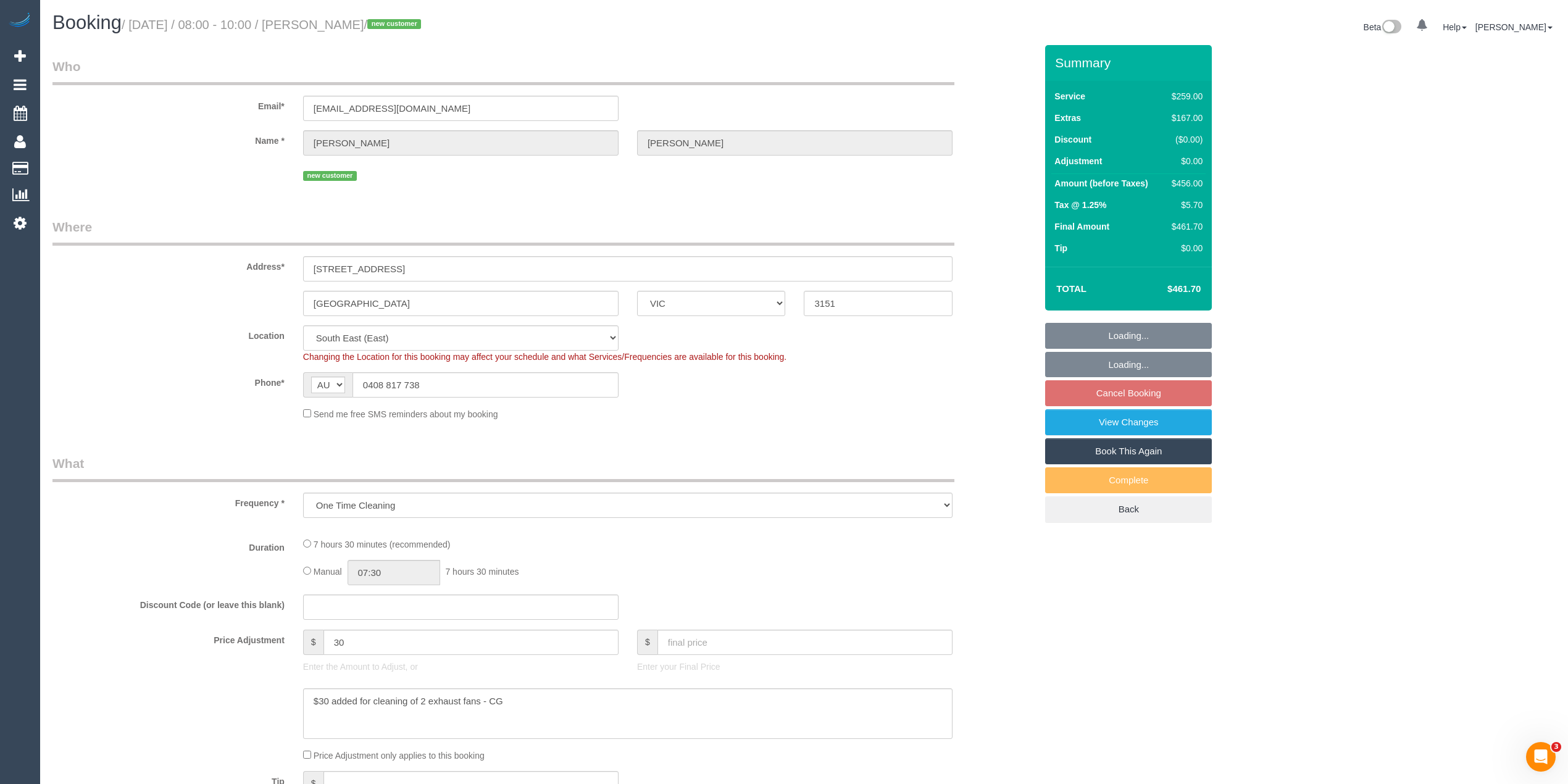
select select "object:538"
drag, startPoint x: 450, startPoint y: 378, endPoint x: 331, endPoint y: 374, distance: 119.1
click at [332, 374] on div "AF AL DZ AD AO AI AQ AG AR AM AW AU AT AZ BS BH BD BB BY BE BZ BJ BM BT BO BA B…" at bounding box center [460, 385] width 315 height 25
select select "number:28"
select select "number:14"
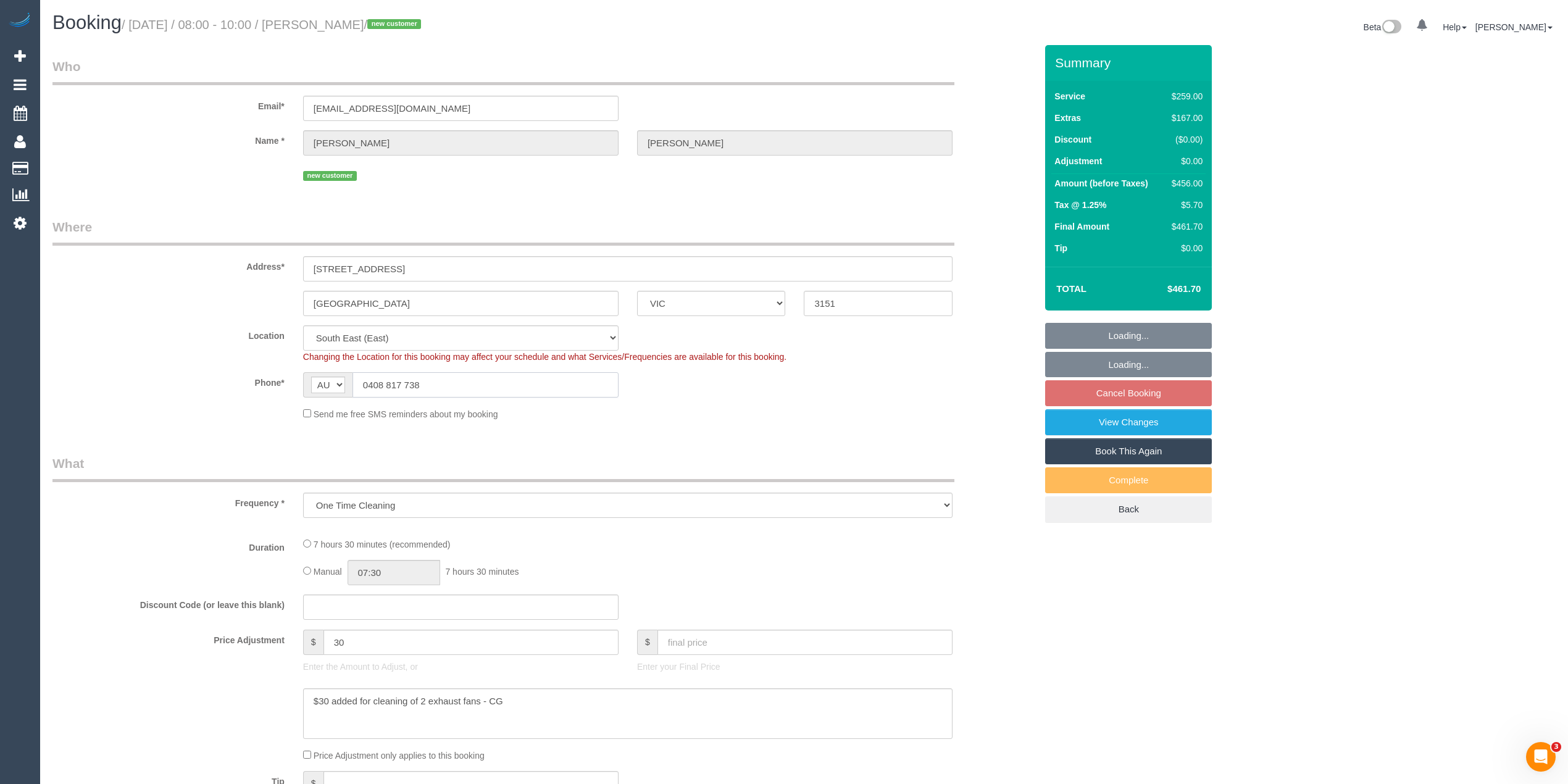
select select "number:19"
select select "number:24"
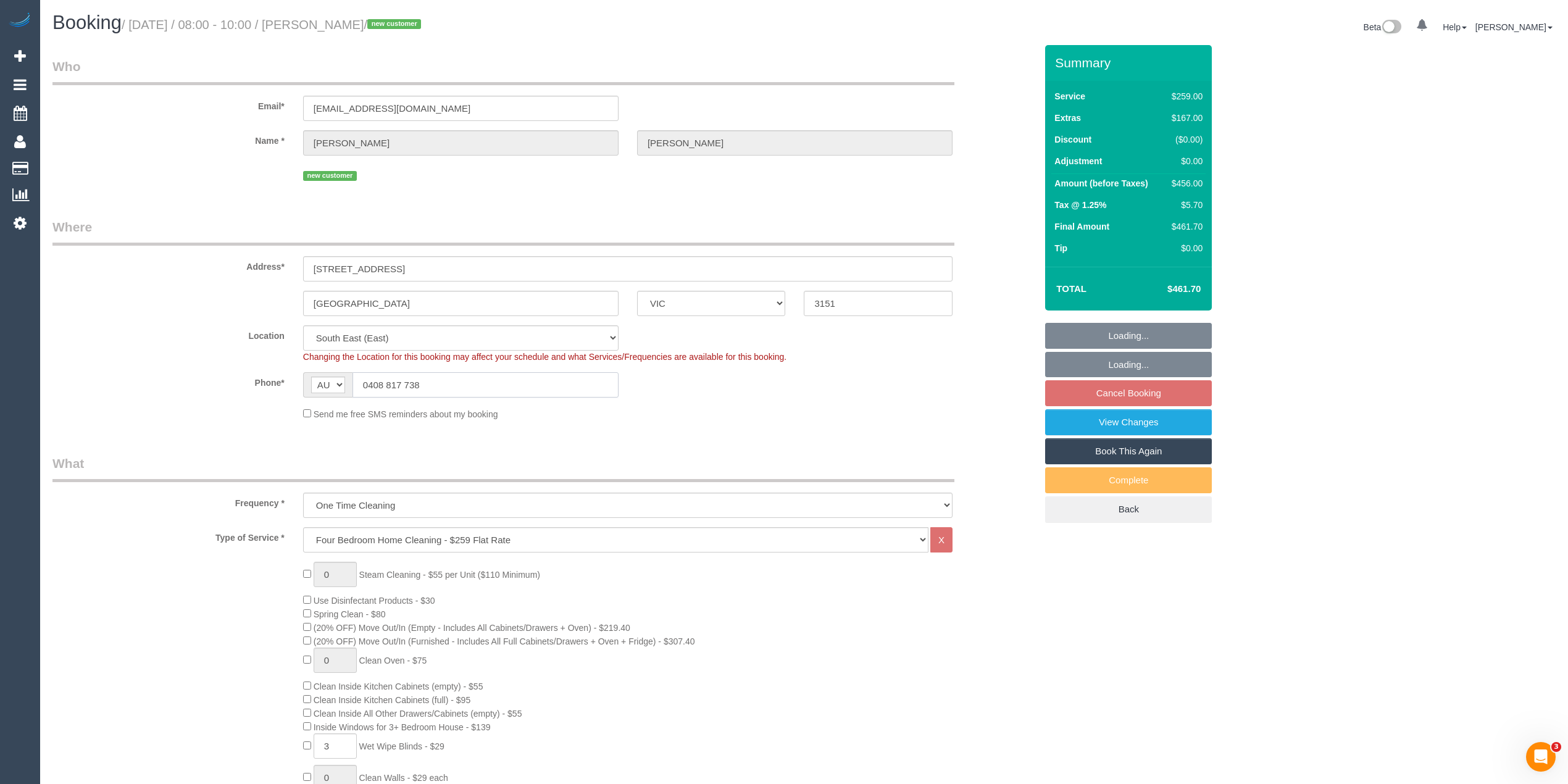
select select "spot2"
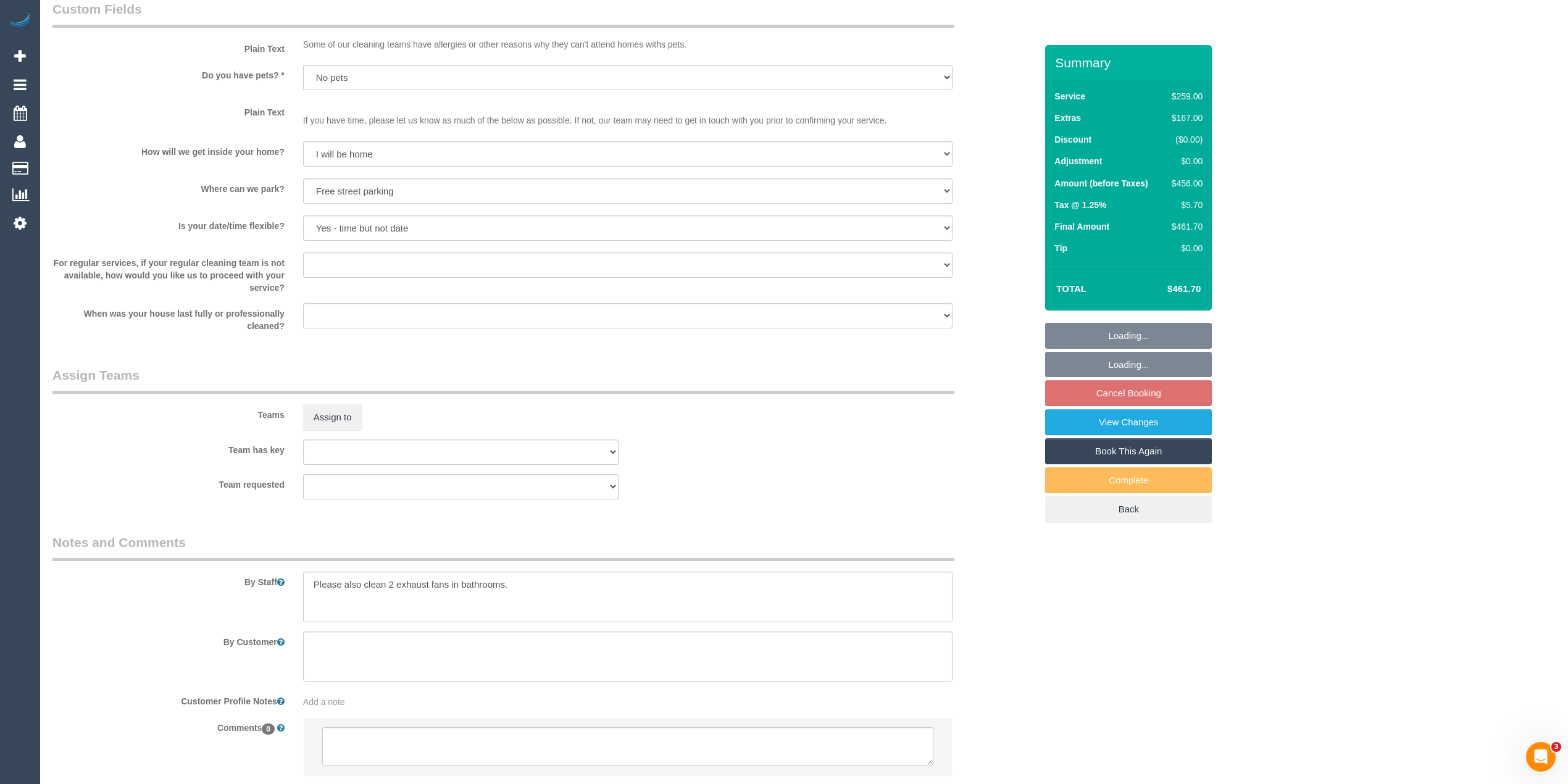
scroll to position [1567, 0]
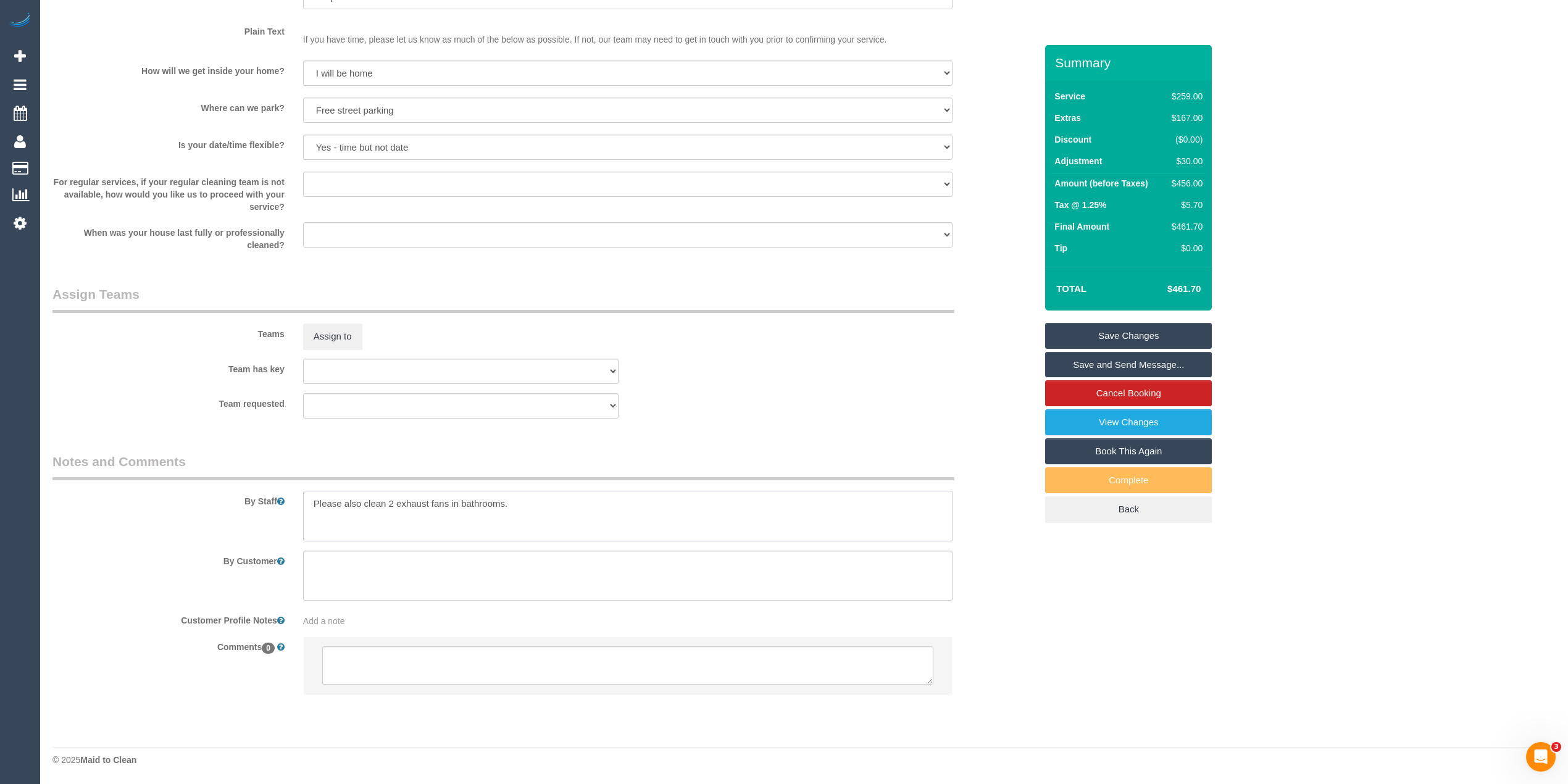
click at [547, 502] on textarea at bounding box center [628, 516] width 650 height 50
click at [310, 502] on textarea at bounding box center [628, 516] width 650 height 50
paste textarea "0408 817 738"
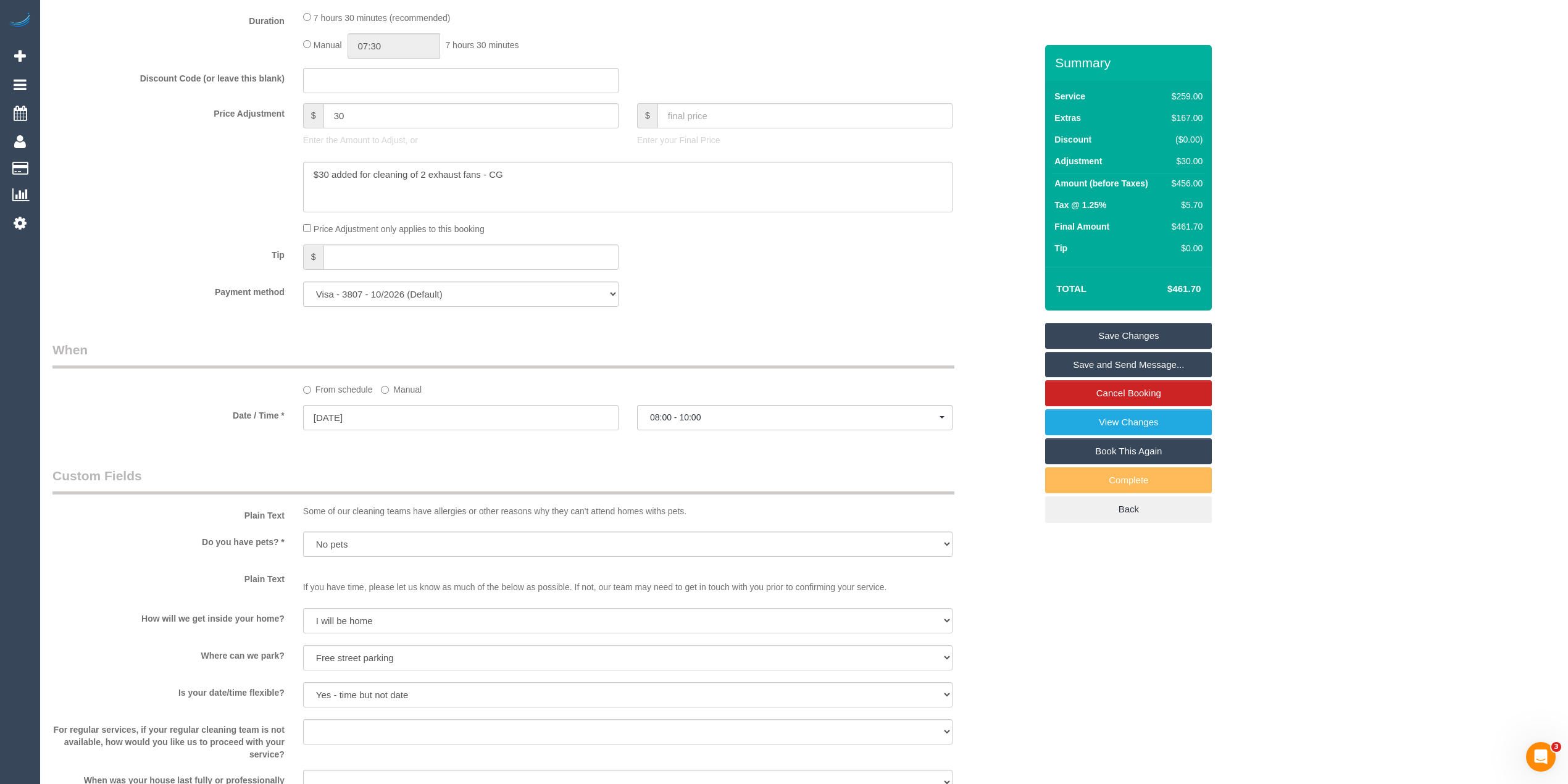
type textarea "Please text customer when you are on the way - 0408817738 Please also clean 2 e…"
click at [689, 414] on span "08:00 - 10:00" at bounding box center [795, 417] width 289 height 10
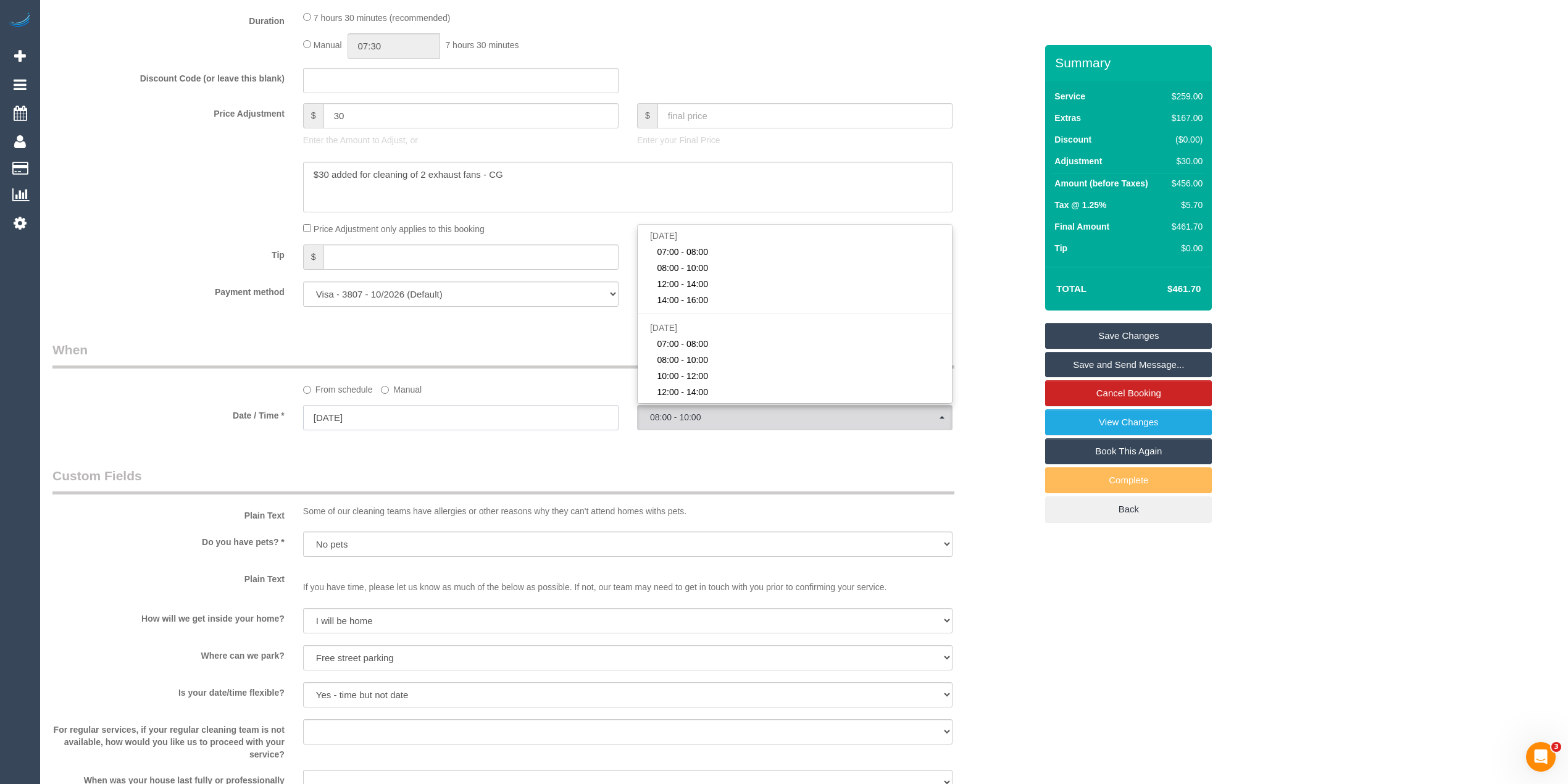
click at [320, 416] on input "[DATE]" at bounding box center [460, 417] width 315 height 25
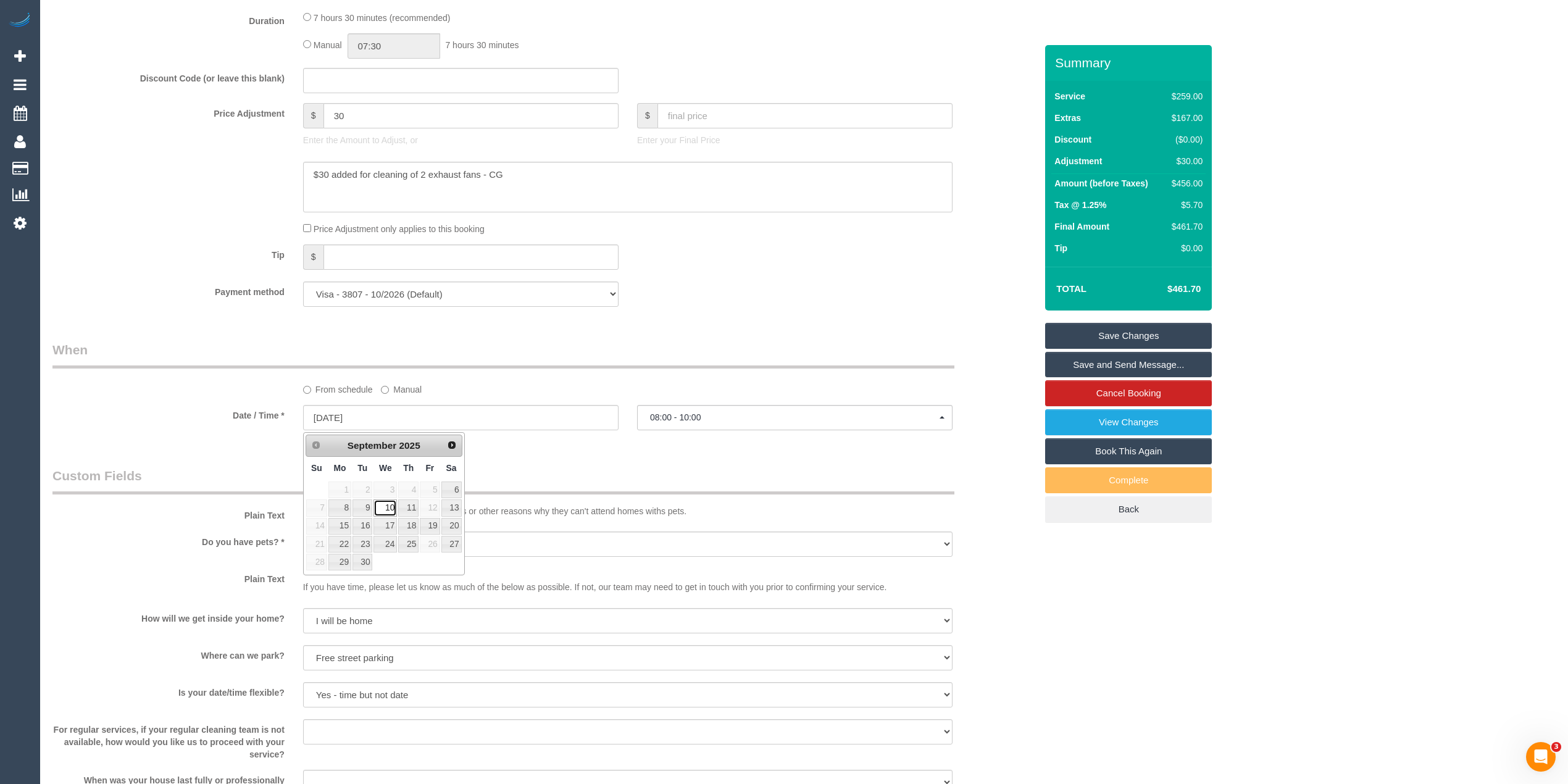
click at [388, 507] on link "10" at bounding box center [385, 508] width 23 height 16
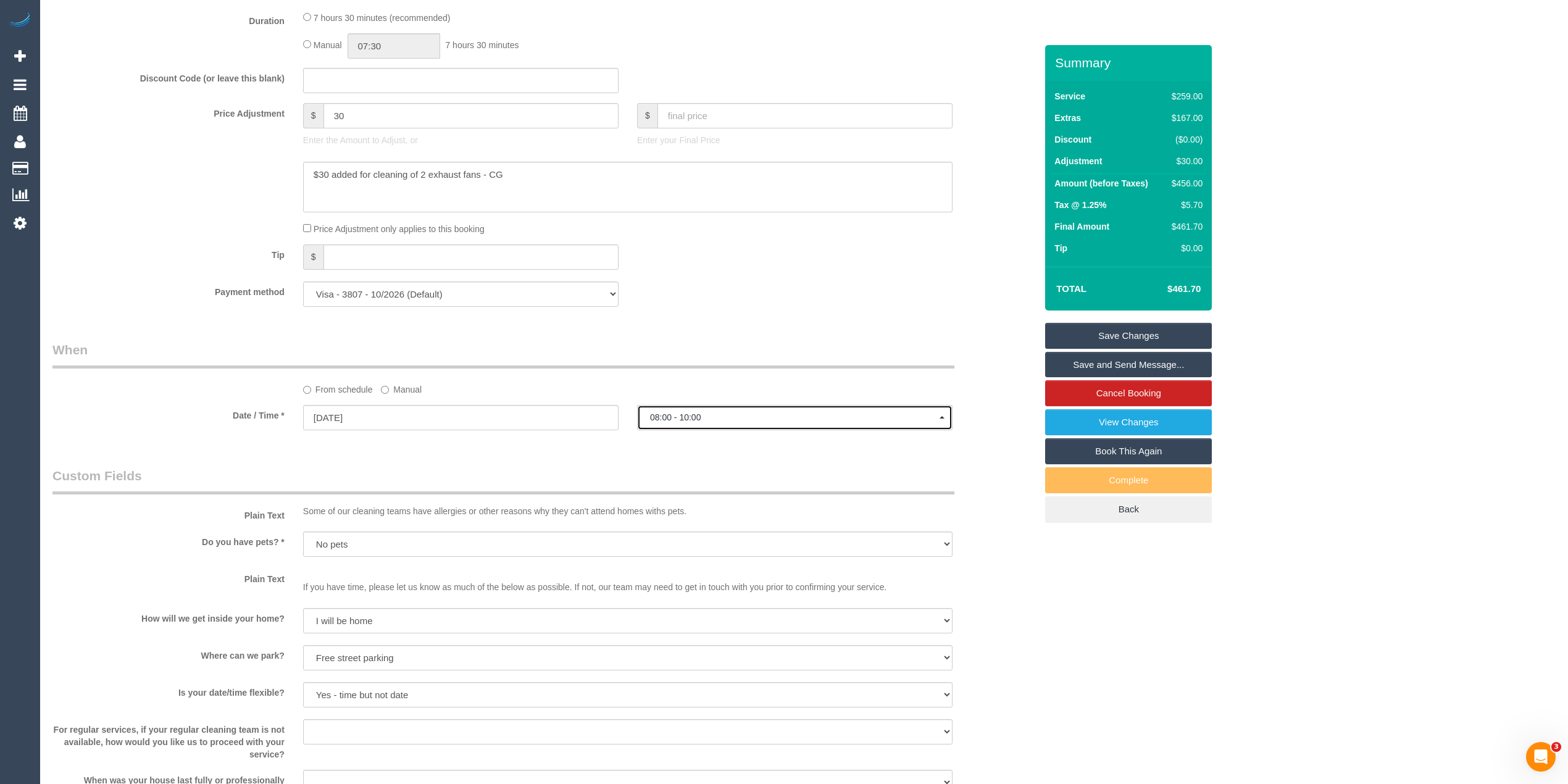
click at [726, 415] on span "08:00 - 10:00" at bounding box center [795, 417] width 289 height 10
click at [1361, 381] on div "Who Email* hollowaymel05@yahoo.com.au Name * Mel Holloway new customer Where Ad…" at bounding box center [804, 158] width 1503 height 2262
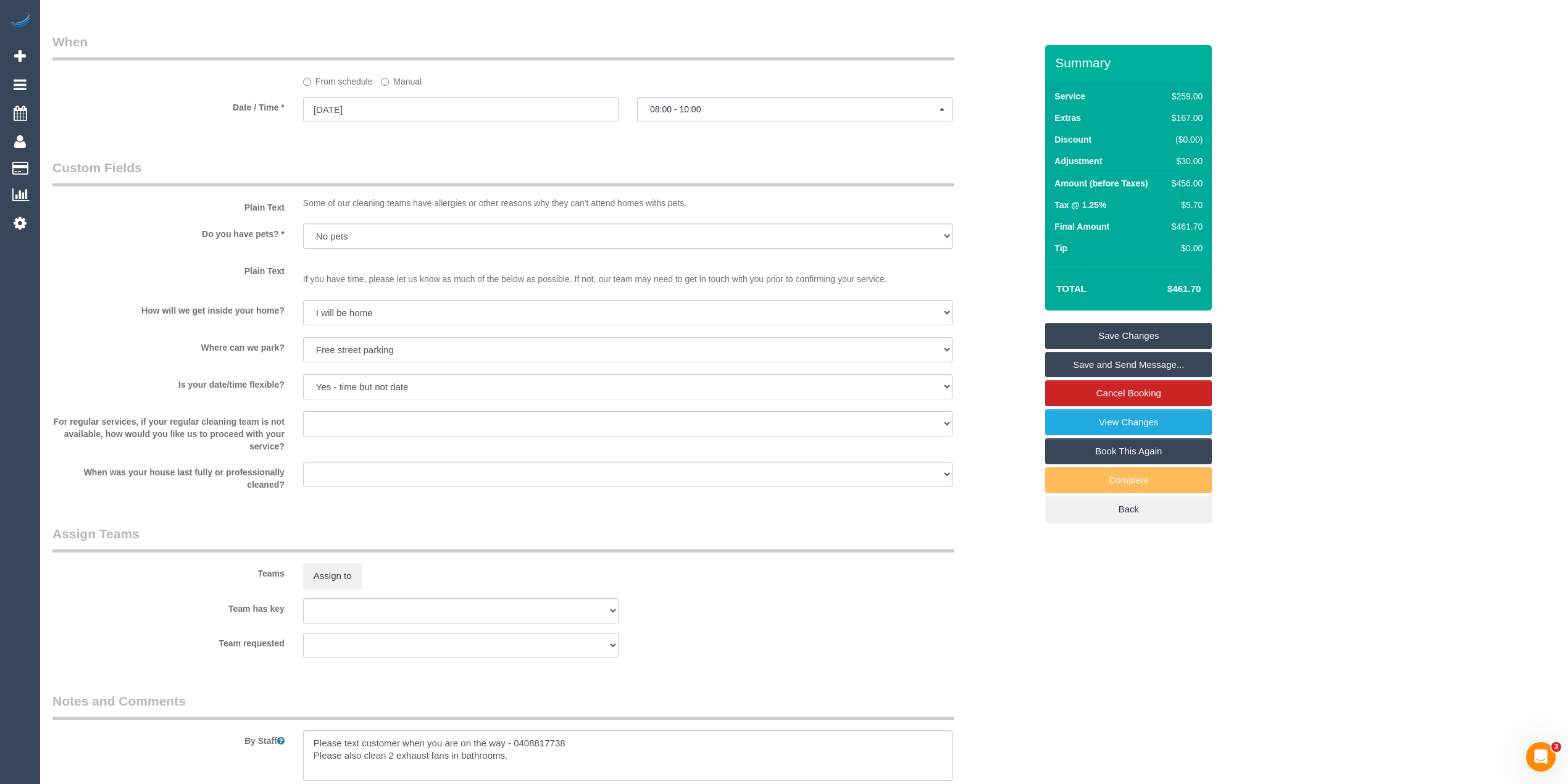
scroll to position [1567, 0]
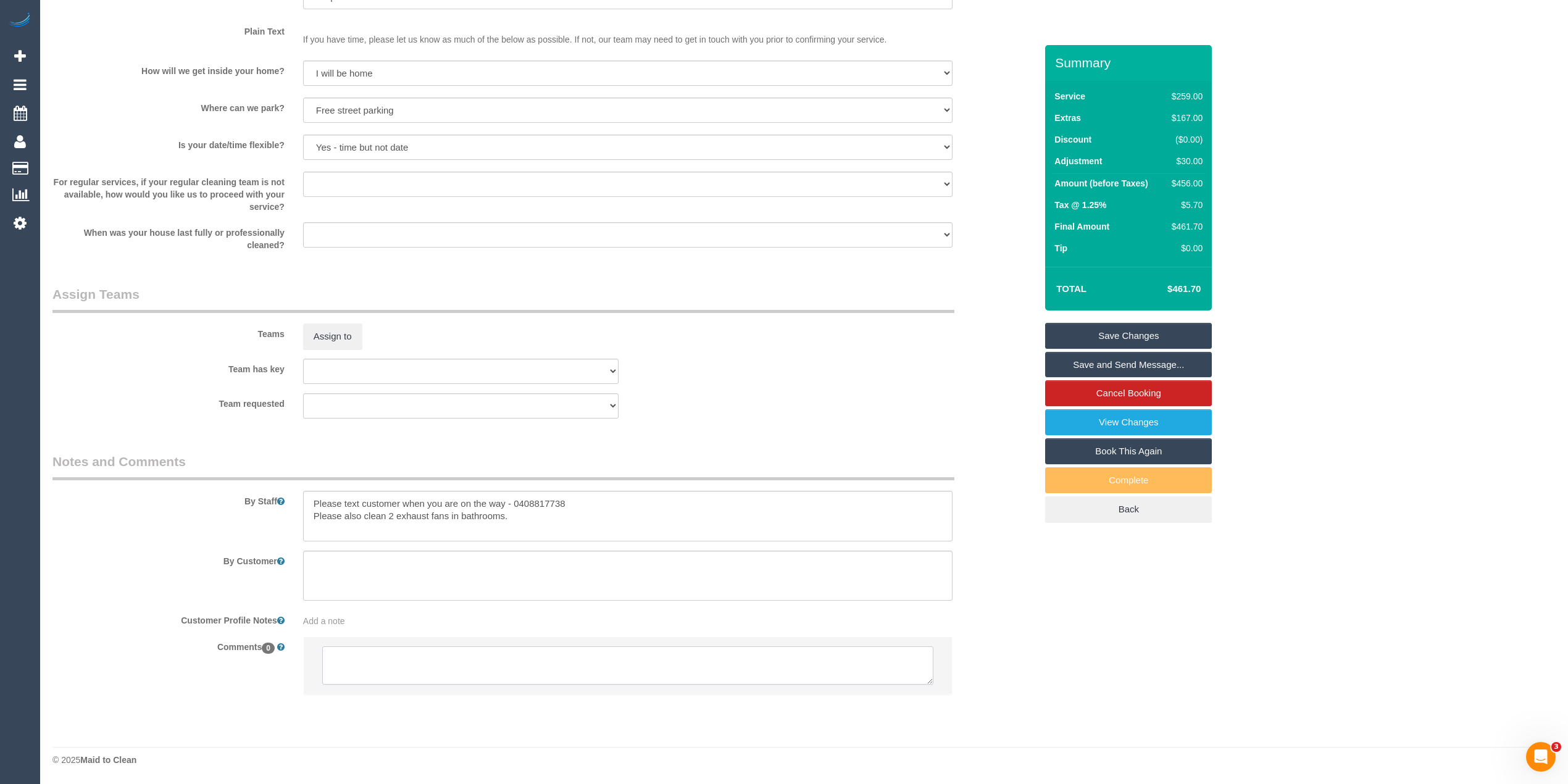
click at [443, 659] on textarea at bounding box center [628, 666] width 611 height 38
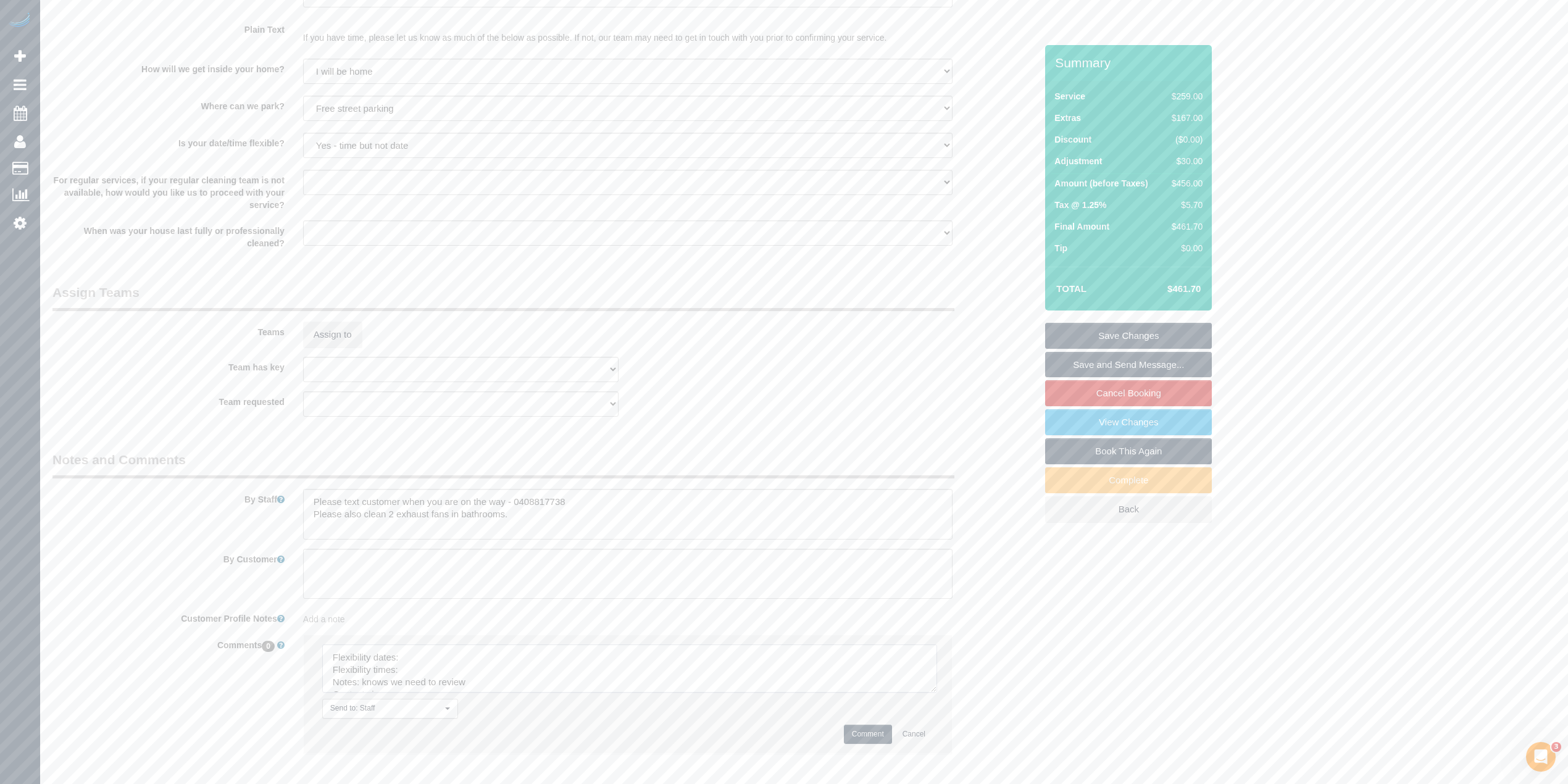
drag, startPoint x: 920, startPoint y: 678, endPoint x: 848, endPoint y: 723, distance: 84.9
click at [927, 693] on textarea at bounding box center [629, 668] width 615 height 48
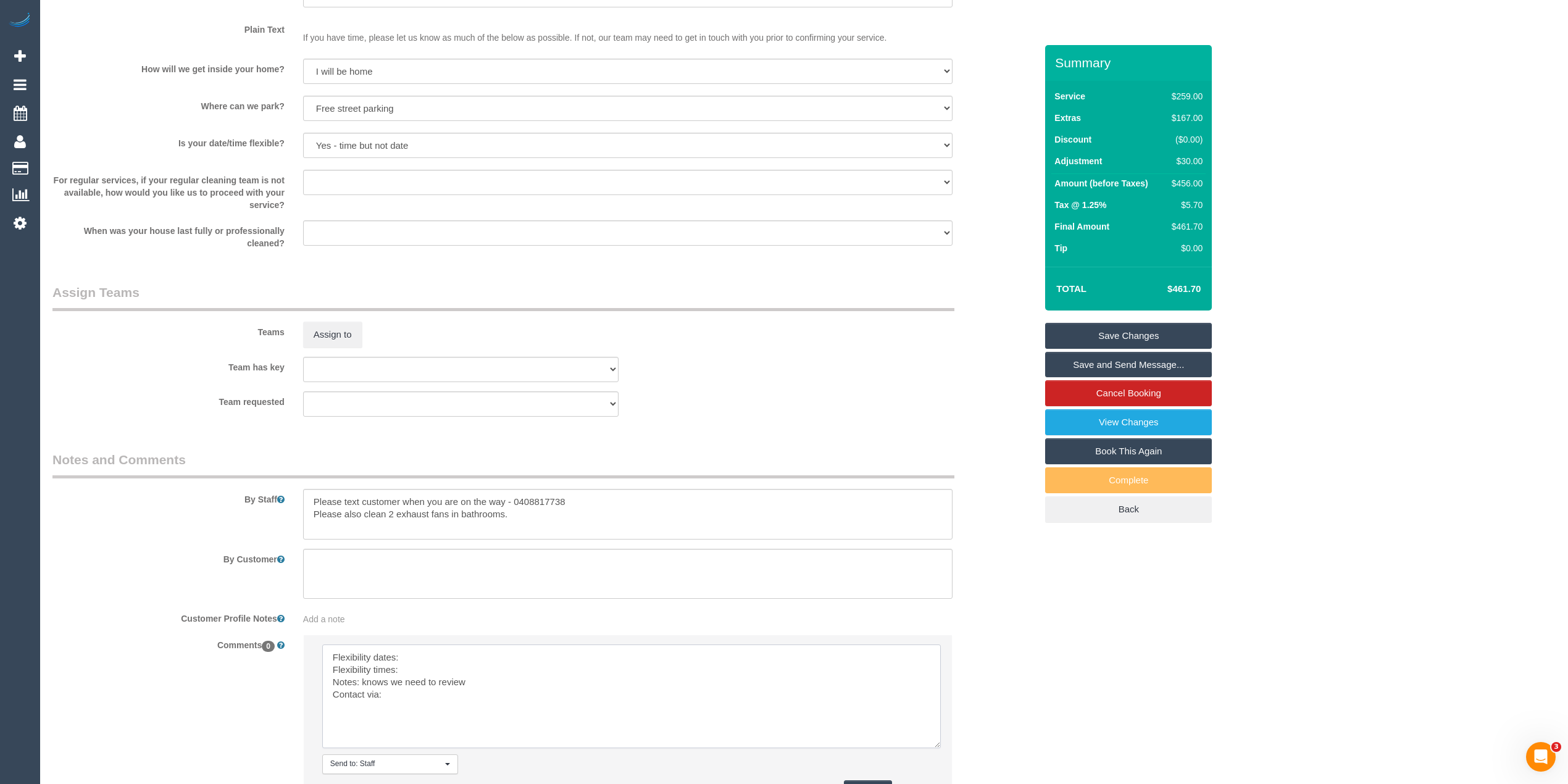
click at [442, 653] on textarea at bounding box center [631, 696] width 619 height 103
click at [431, 675] on textarea at bounding box center [631, 696] width 619 height 103
click at [422, 699] on textarea at bounding box center [631, 696] width 619 height 103
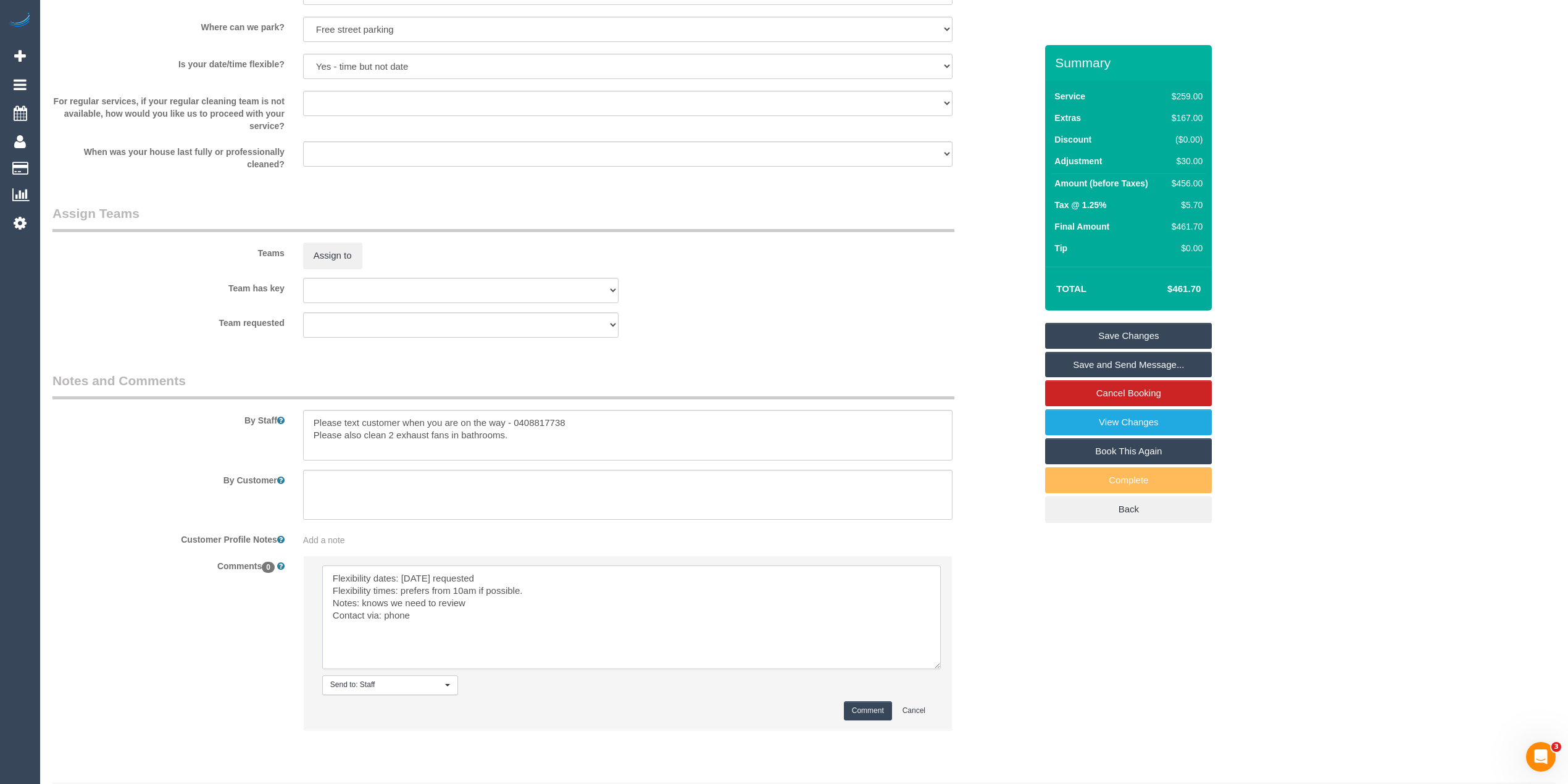
scroll to position [1684, 0]
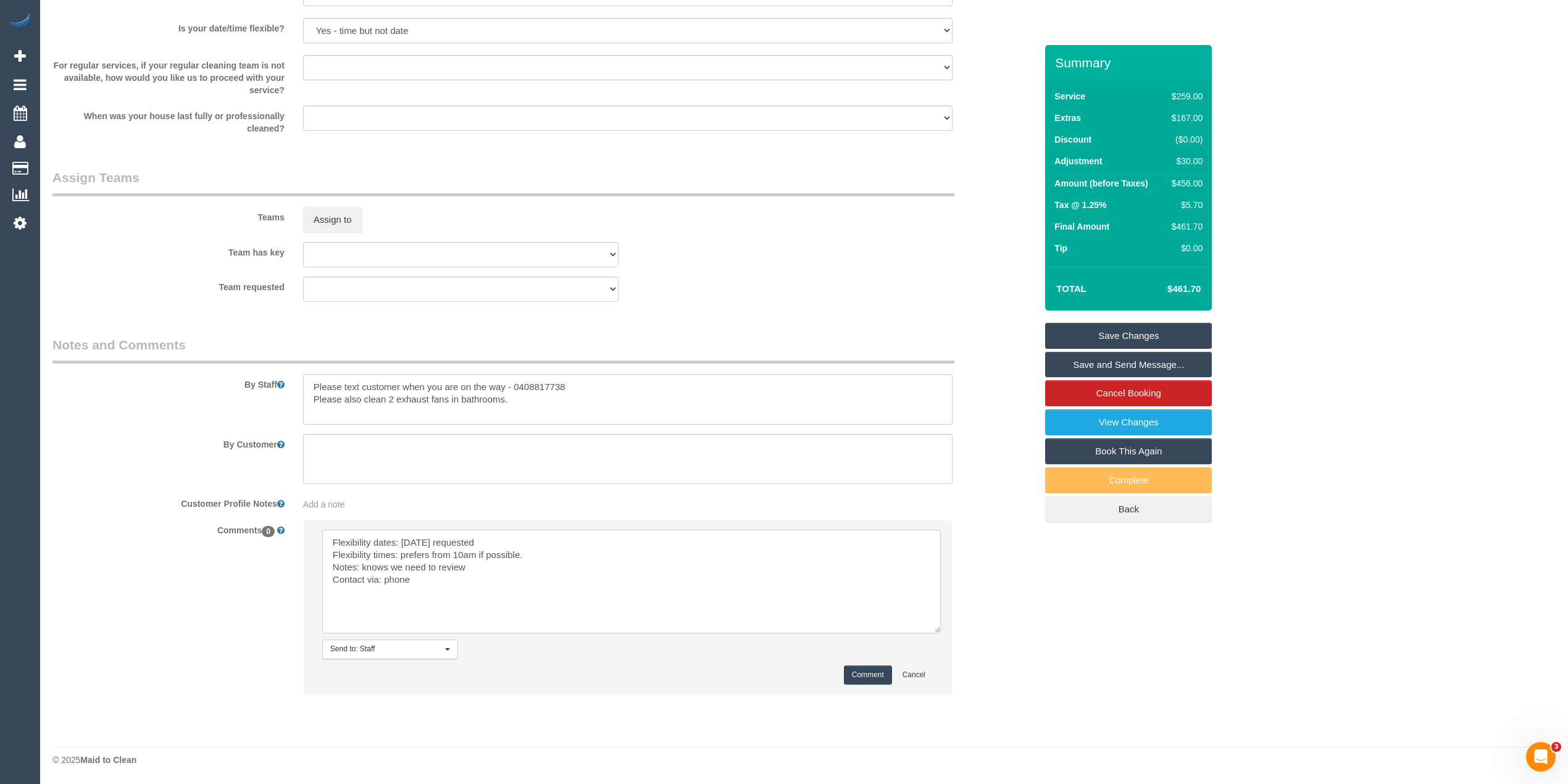
type textarea "Flexibility dates: [DATE] requested Flexibility times: prefers from 10am if pos…"
click at [870, 666] on button "Comment" at bounding box center [868, 675] width 48 height 19
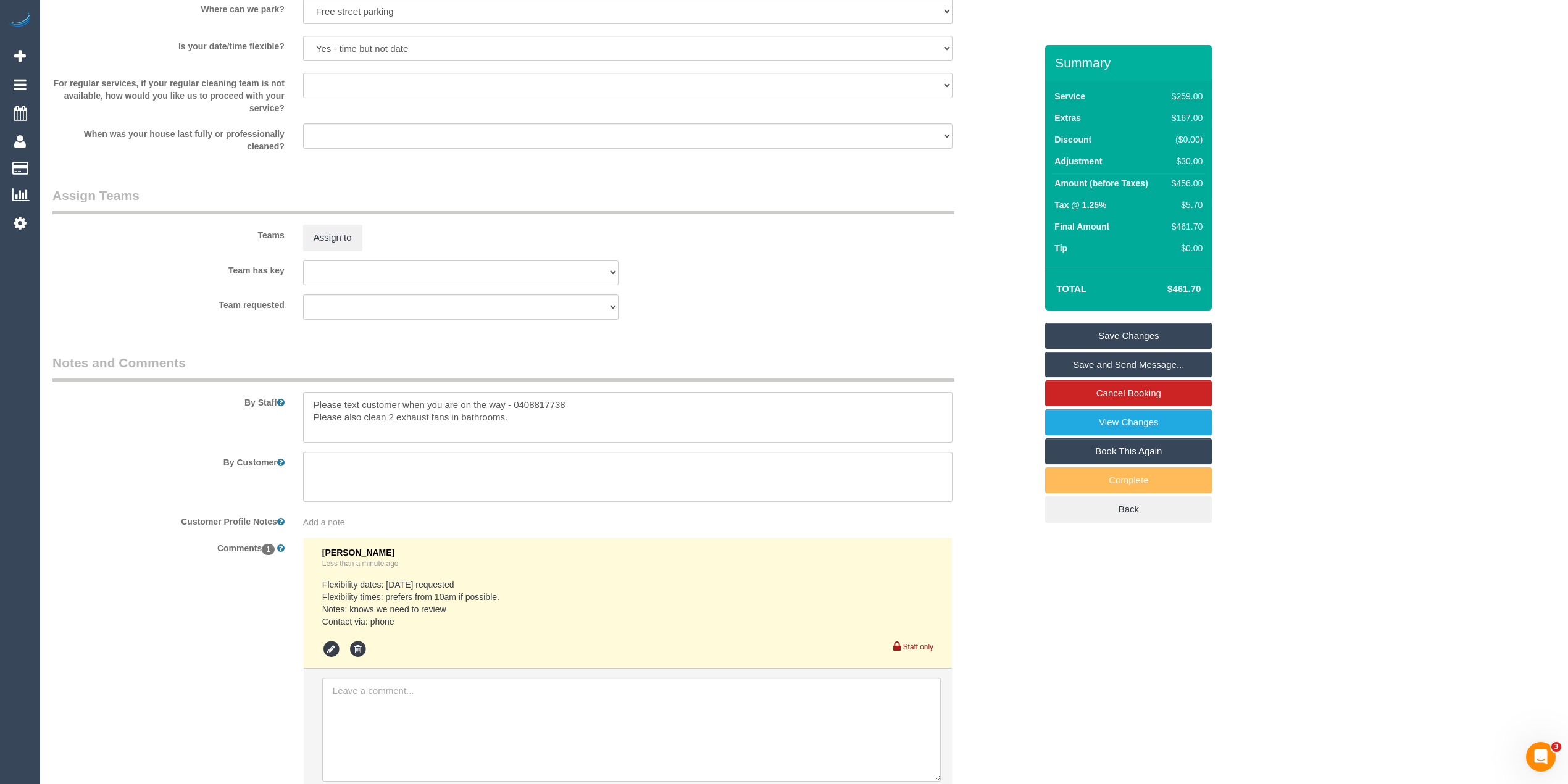
scroll to position [1763, 0]
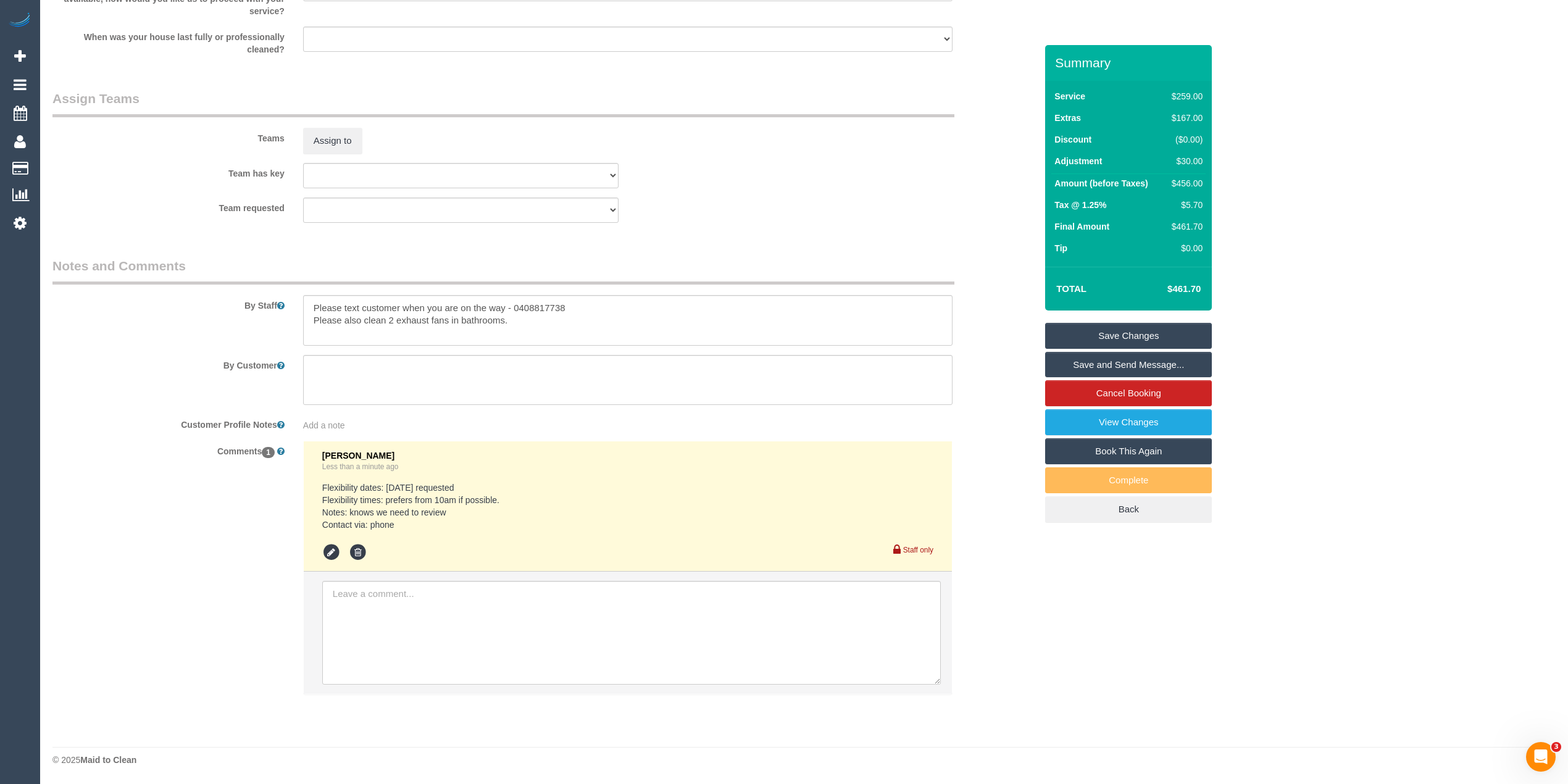
click at [1106, 329] on link "Save Changes" at bounding box center [1128, 336] width 167 height 26
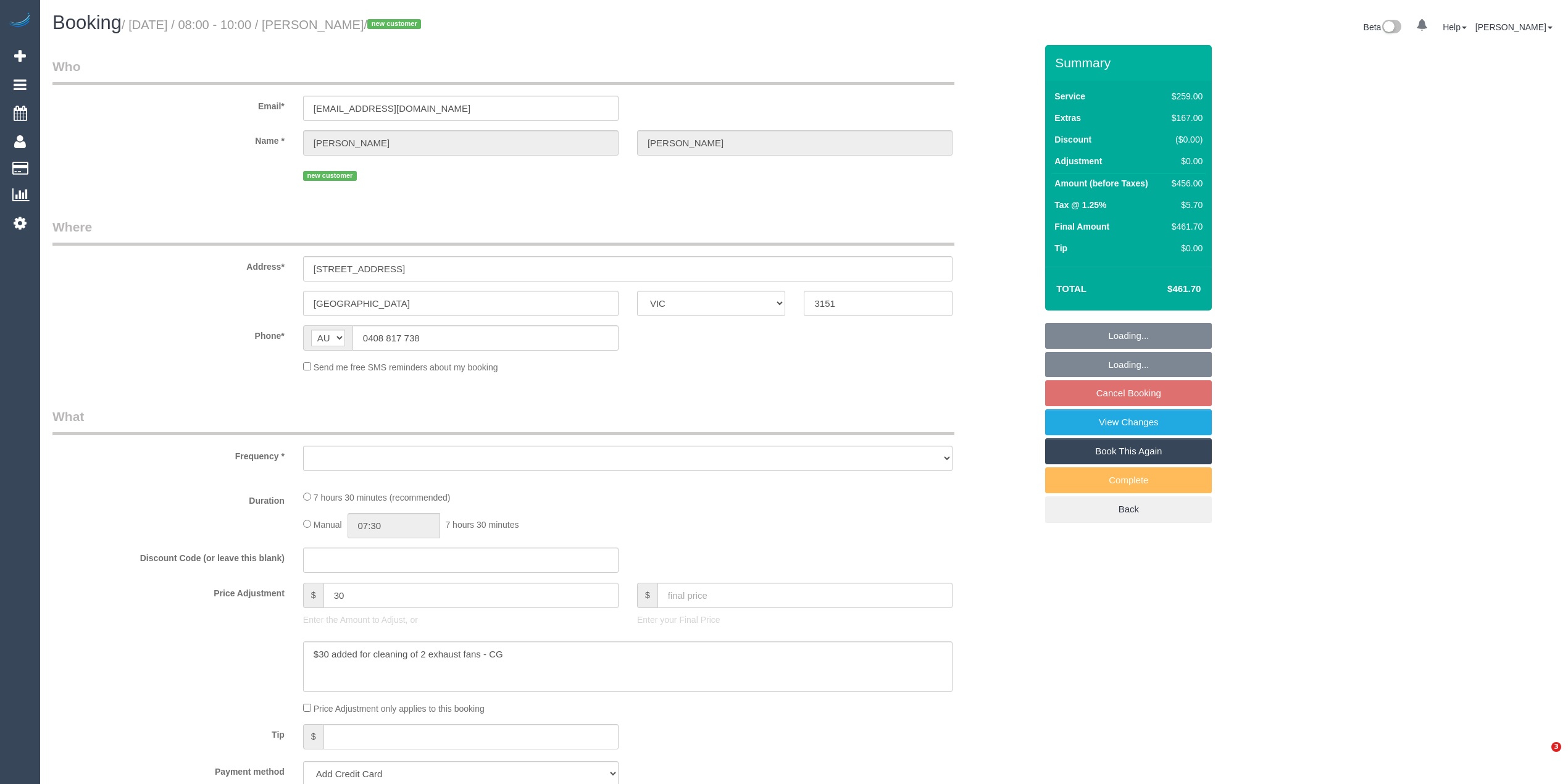
select select "VIC"
select select "string:stripe-pm_1S2jxz2GScqysDRVH5VJSc6o"
select select "number:28"
select select "number:14"
select select "number:19"
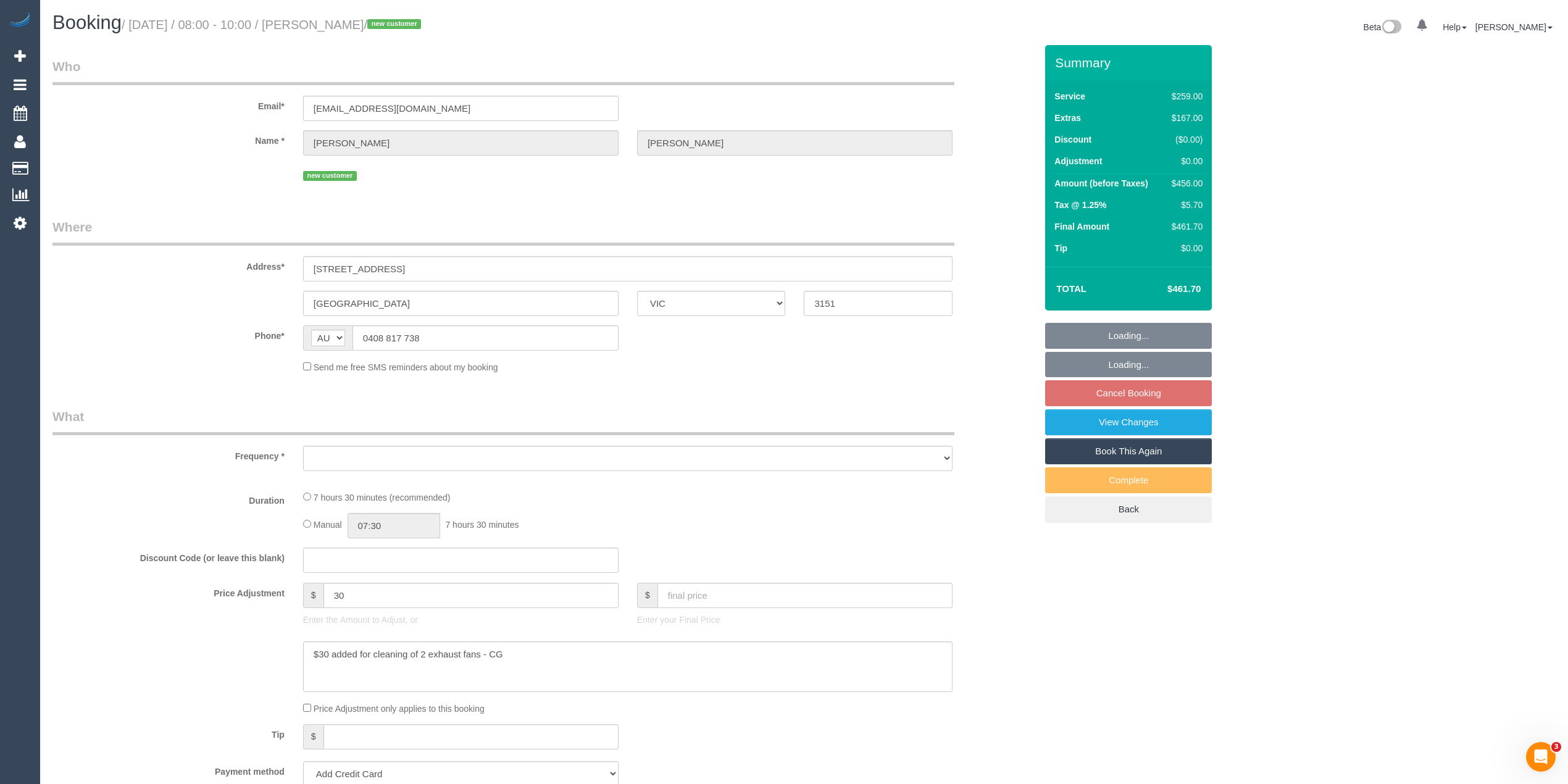
select select "number:24"
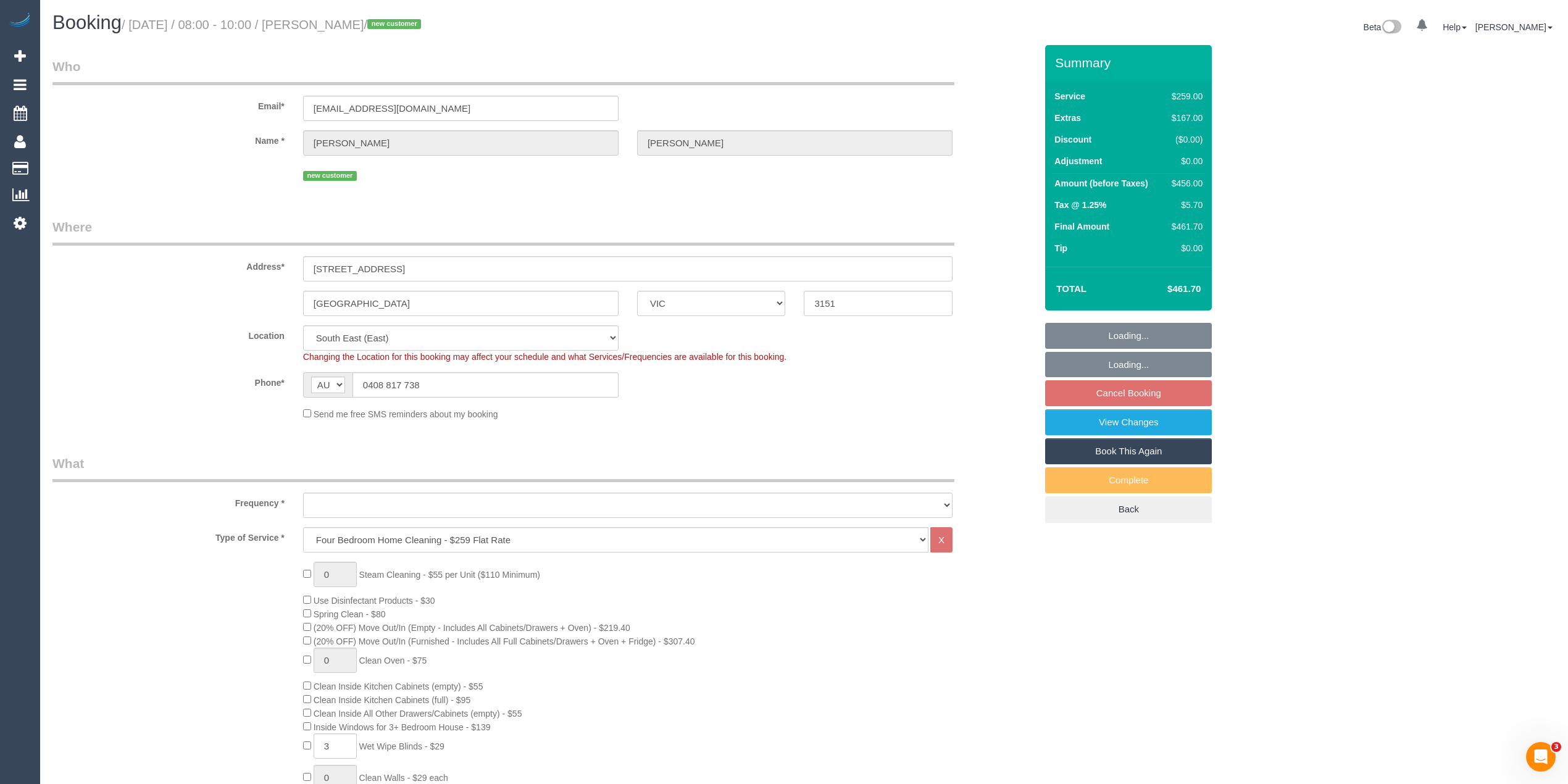
select select "object:801"
select select "spot2"
drag, startPoint x: 355, startPoint y: 301, endPoint x: 320, endPoint y: 301, distance: 35.0
click at [320, 301] on input "[GEOGRAPHIC_DATA]" at bounding box center [460, 303] width 315 height 25
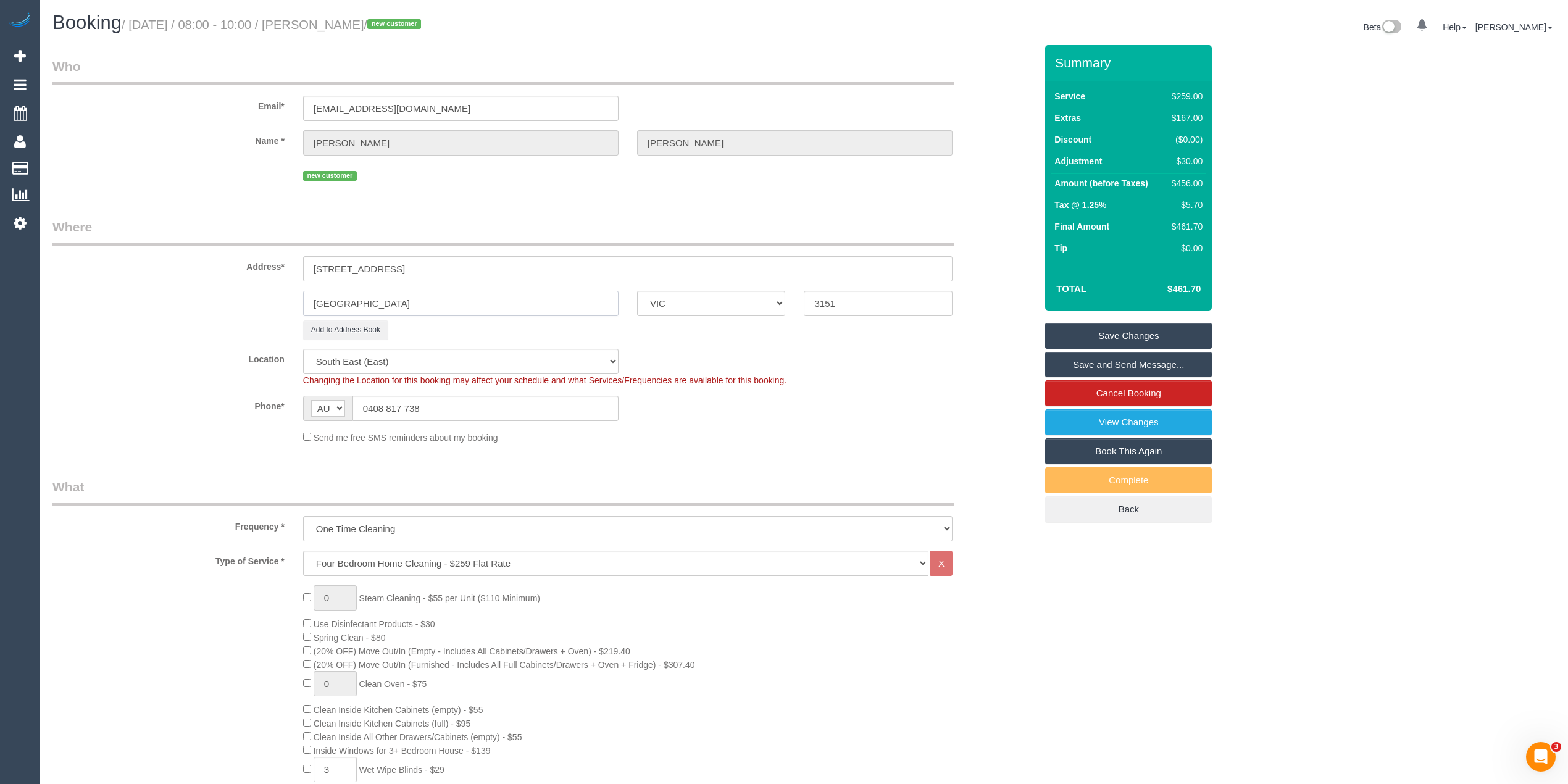
type input "[GEOGRAPHIC_DATA]"
click at [367, 317] on sui-booking-address "Address* [STREET_ADDRESS] [GEOGRAPHIC_DATA] ACT [GEOGRAPHIC_DATA] NT [GEOGRAPHI…" at bounding box center [544, 278] width 984 height 122
click at [368, 323] on button "Add to Address Book" at bounding box center [345, 330] width 85 height 19
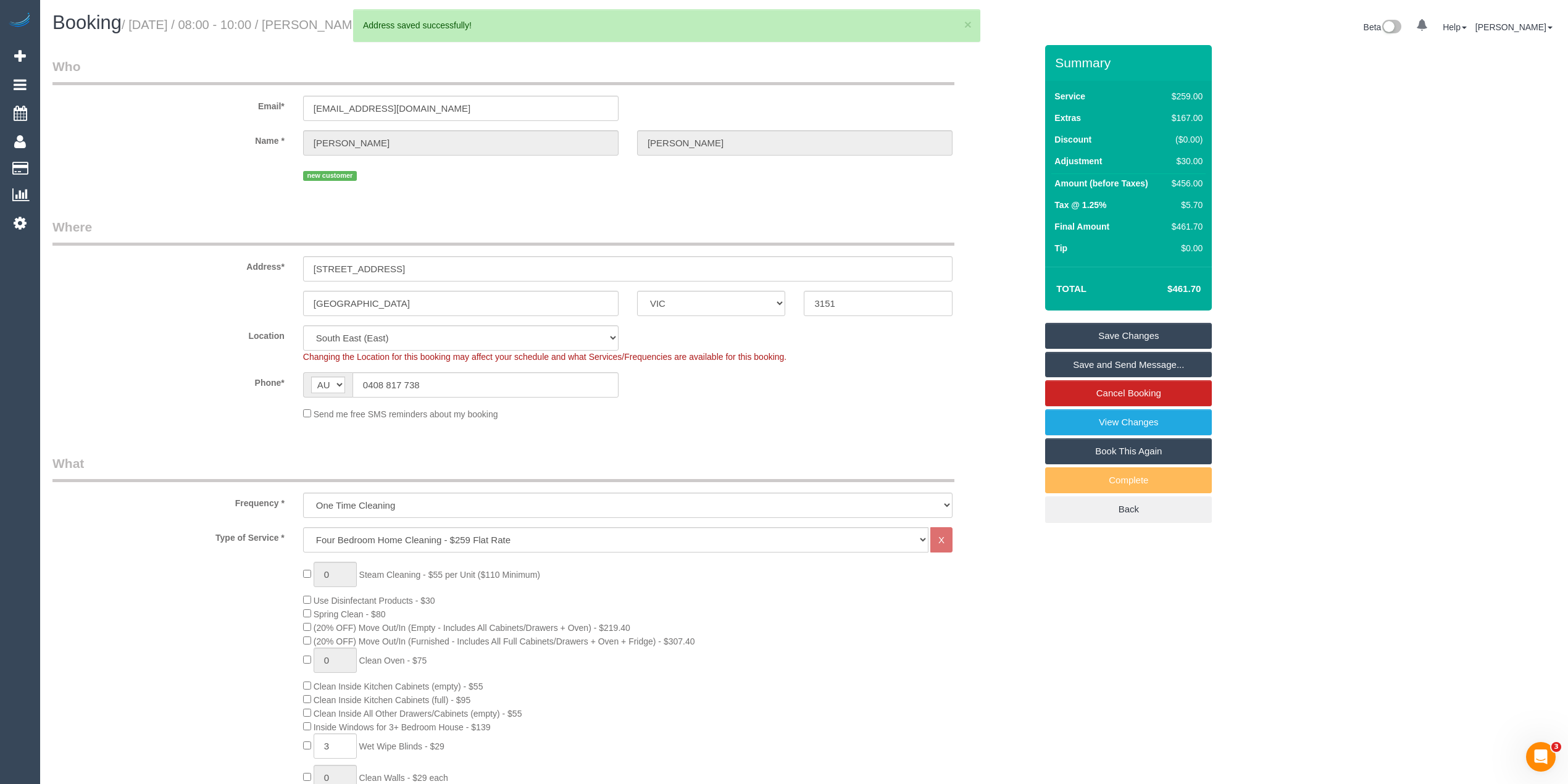
click at [1134, 329] on link "Save Changes" at bounding box center [1128, 336] width 167 height 26
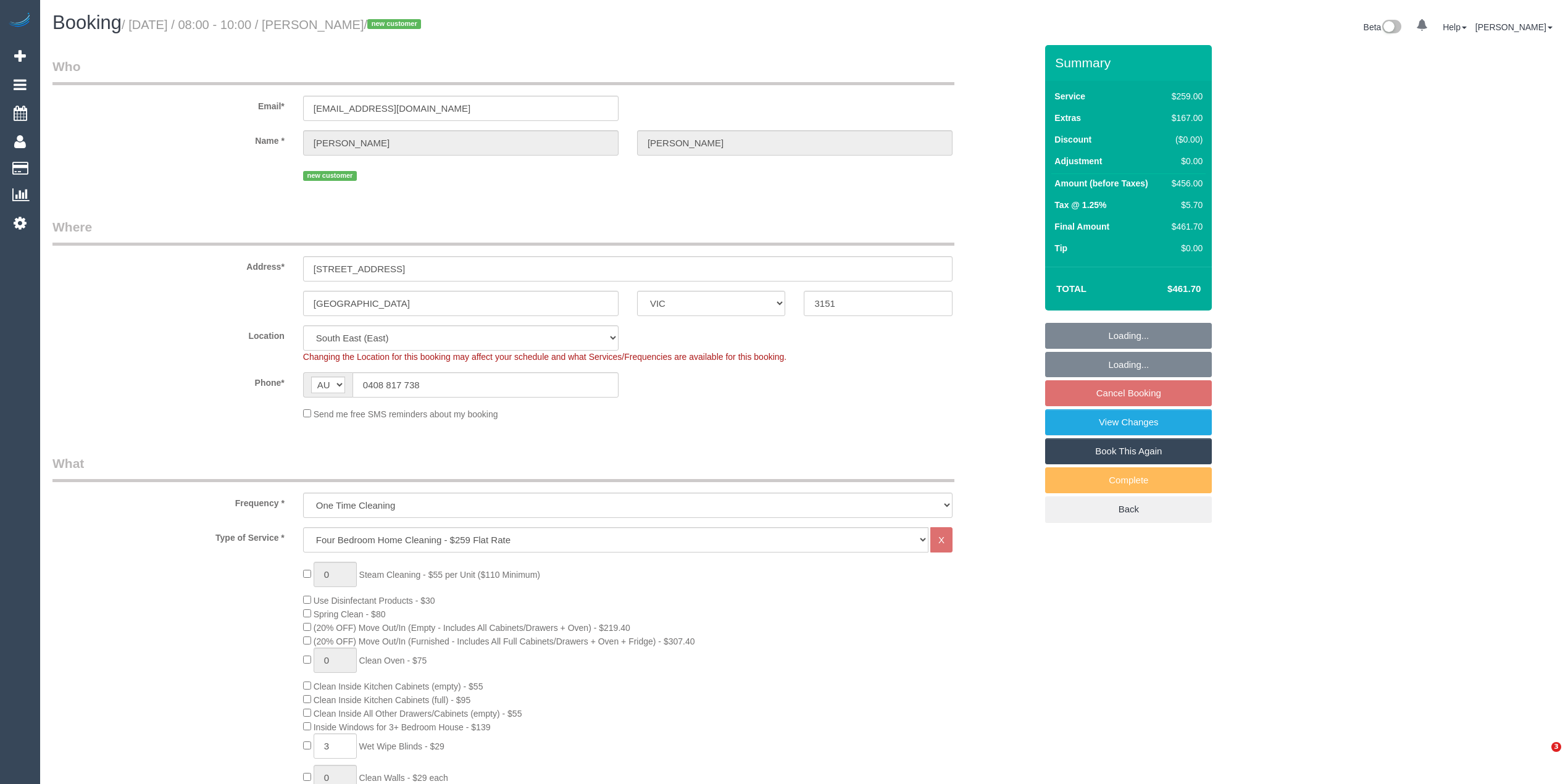
select select "VIC"
select select "number:28"
select select "number:14"
select select "number:19"
select select "number:24"
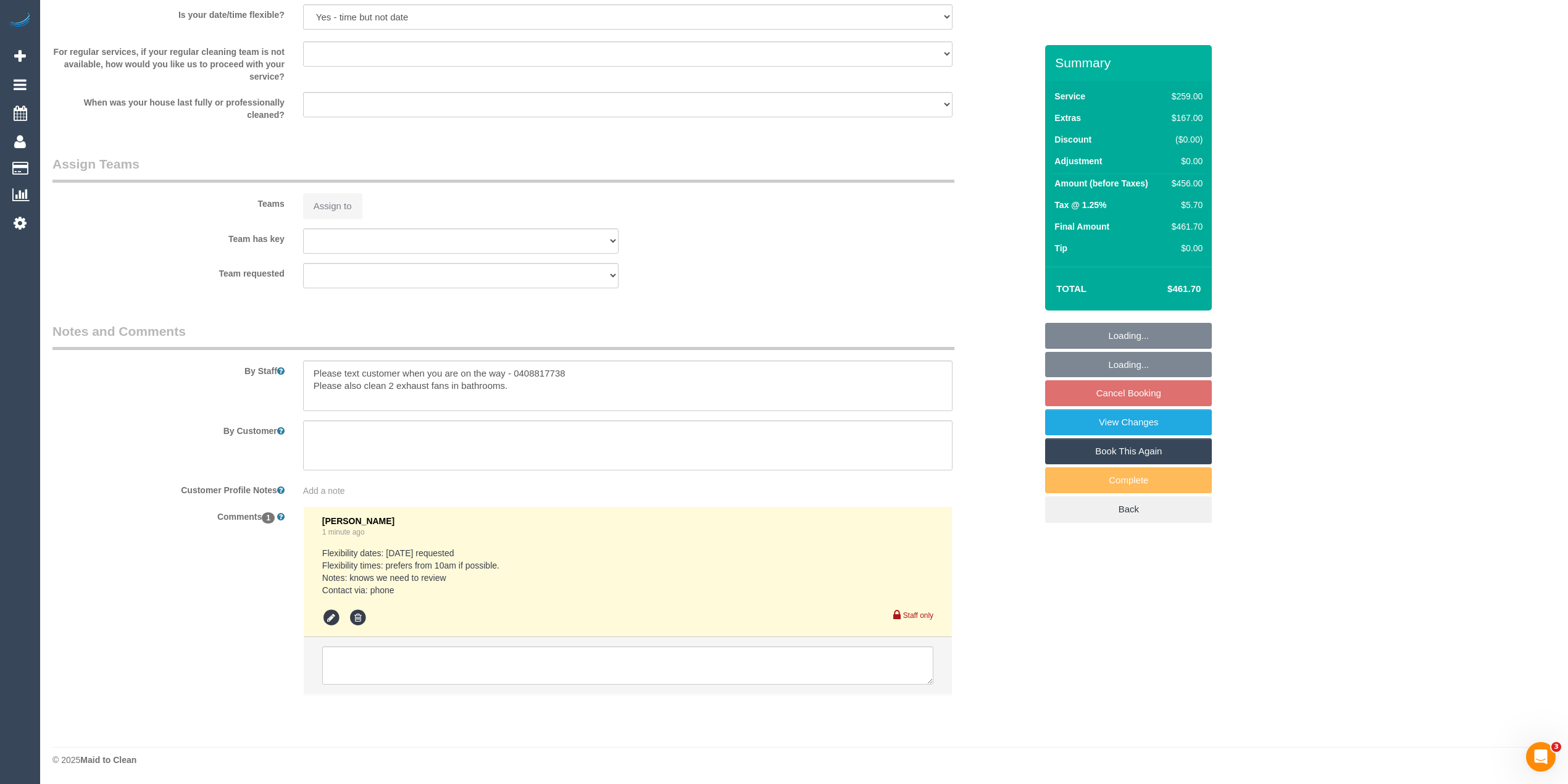
select select "spot2"
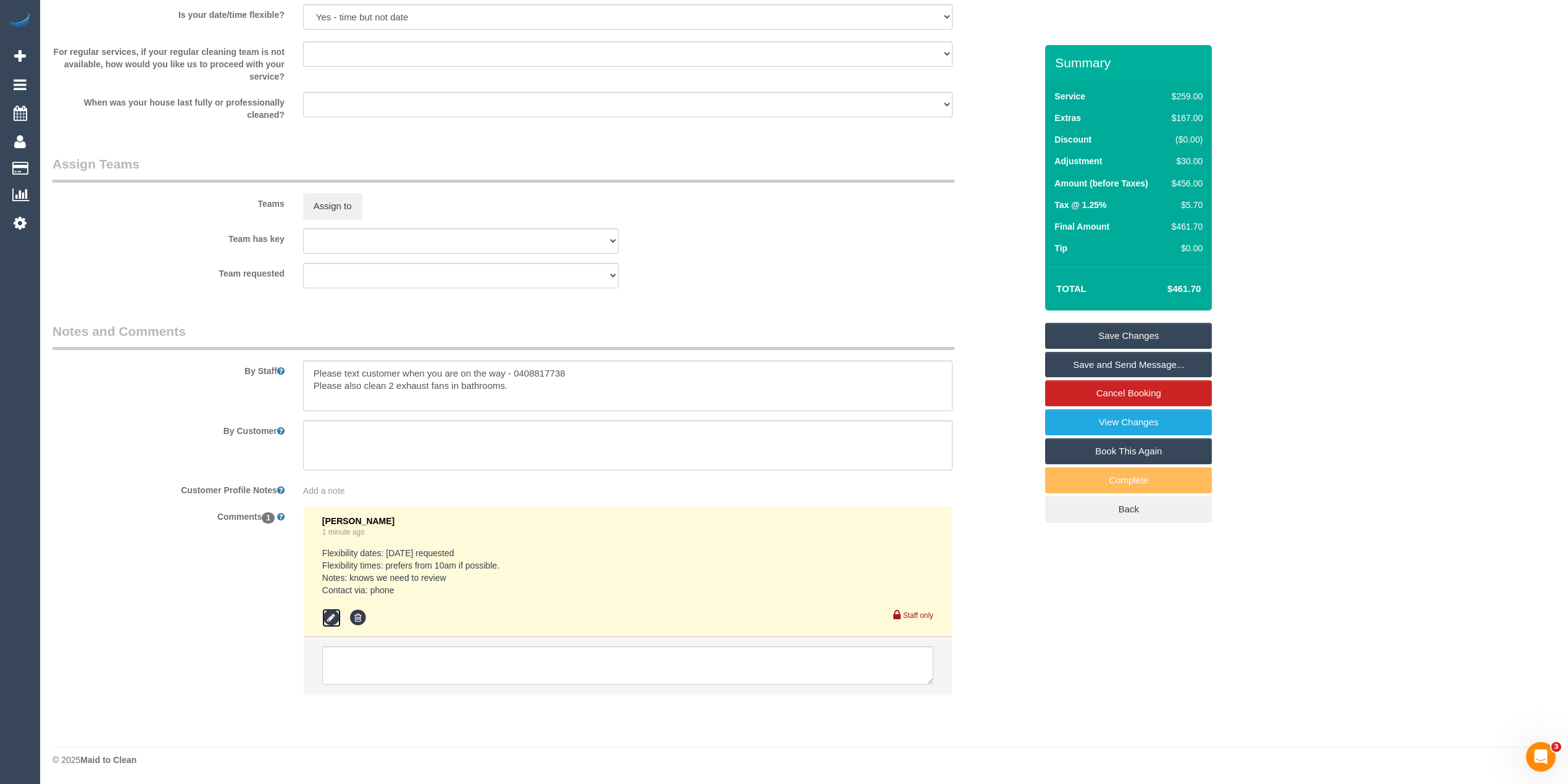
click at [334, 620] on icon at bounding box center [331, 617] width 18 height 18
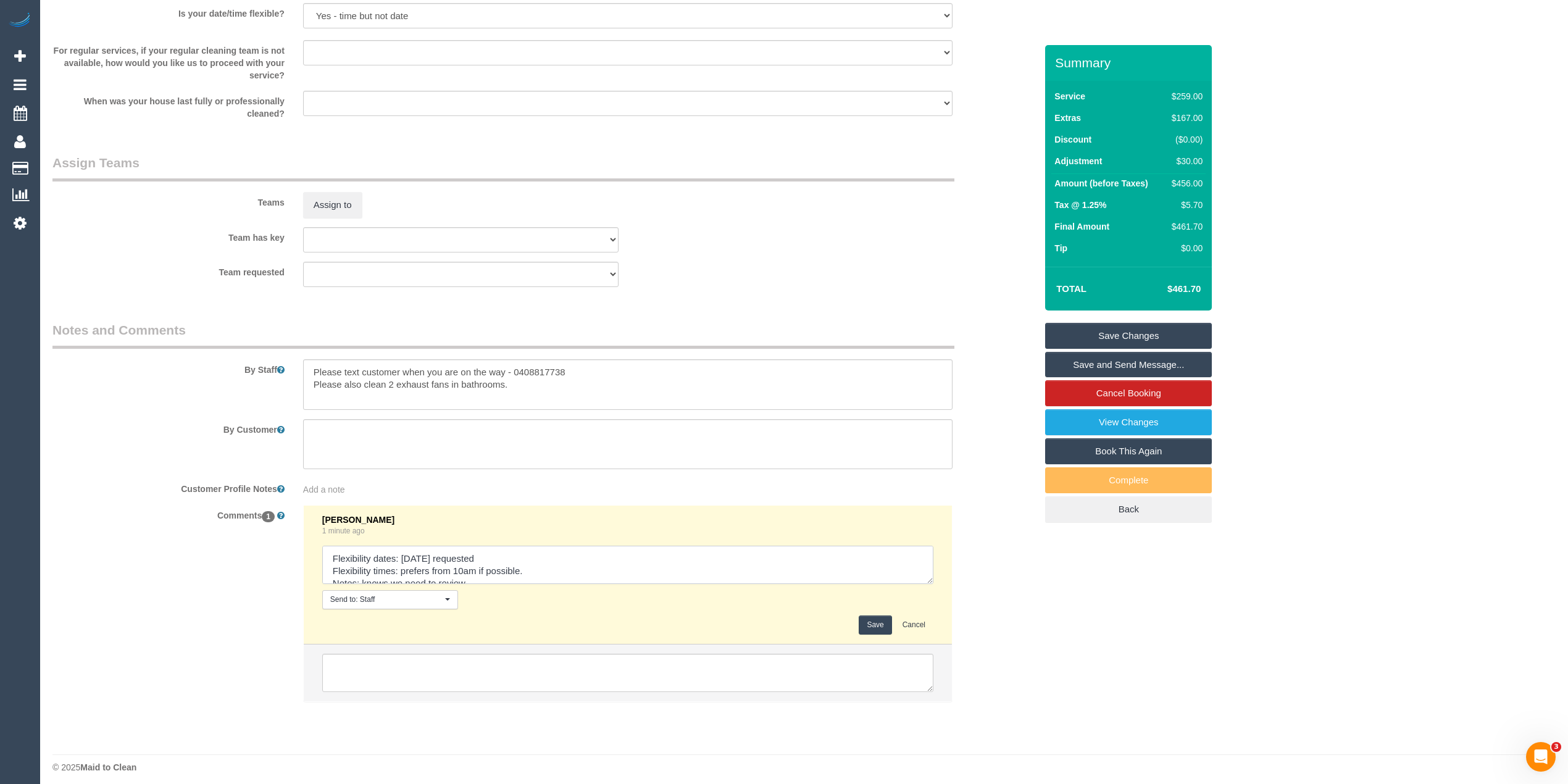
click at [447, 559] on textarea at bounding box center [628, 565] width 611 height 38
type textarea "Flexibility dates: [DATE] strongly preferred Flexibility times: prefers from 10…"
click at [867, 622] on button "Save" at bounding box center [875, 625] width 33 height 19
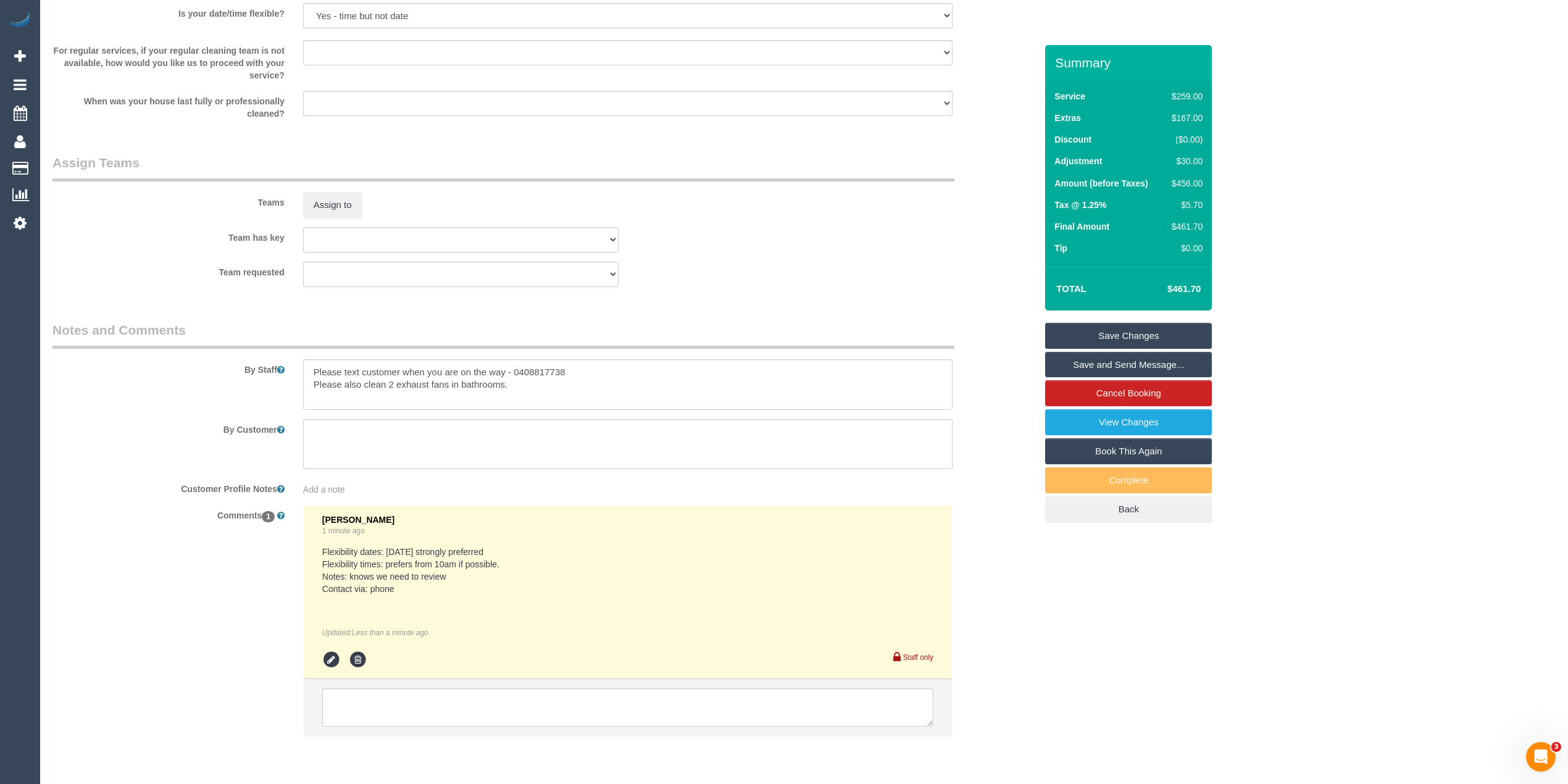
click at [1144, 336] on link "Save Changes" at bounding box center [1128, 336] width 167 height 26
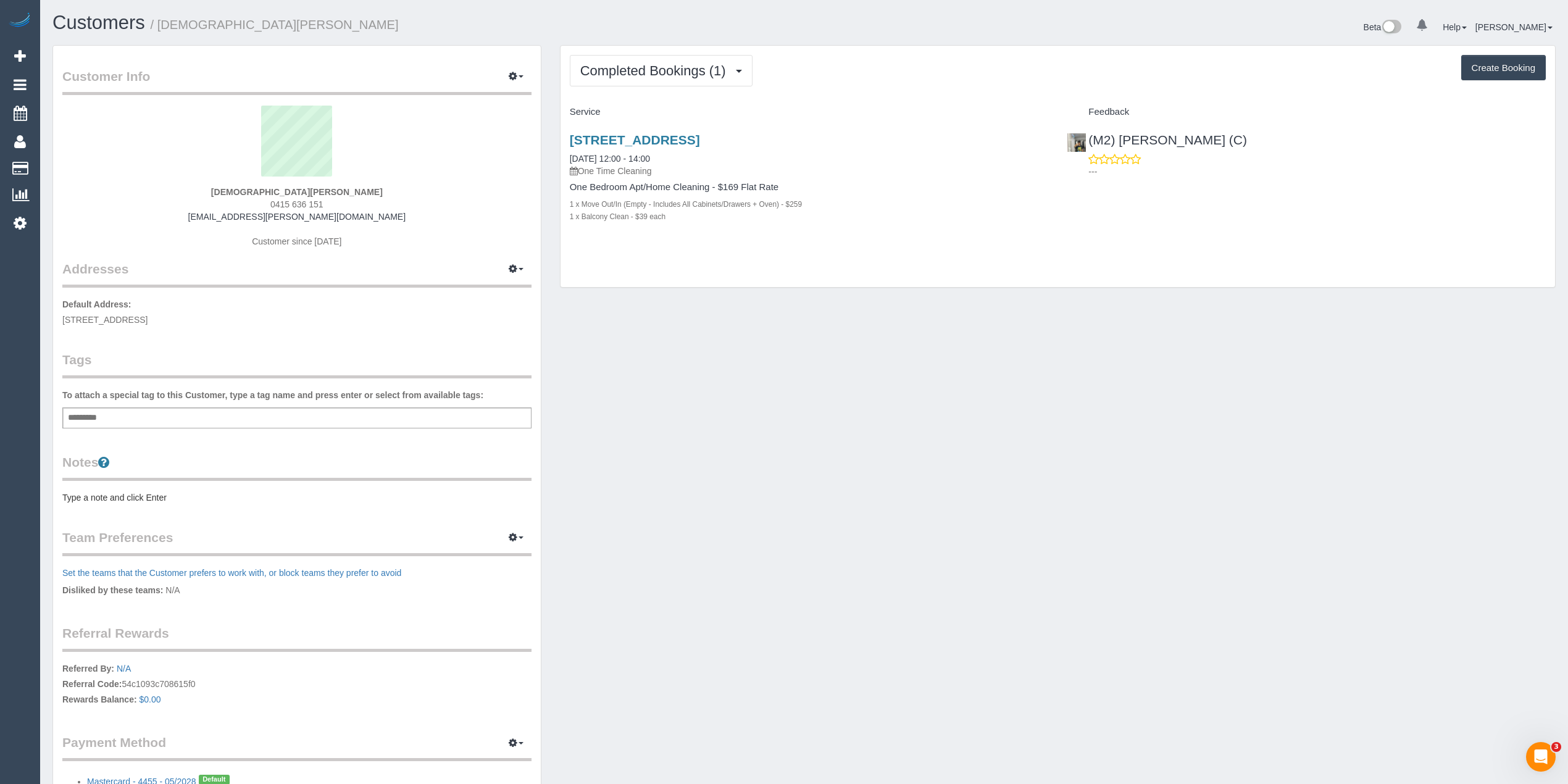
drag, startPoint x: 326, startPoint y: 203, endPoint x: 257, endPoint y: 203, distance: 69.0
click at [257, 203] on div "[DEMOGRAPHIC_DATA][PERSON_NAME] 0415 636 151 [EMAIL_ADDRESS][PERSON_NAME][DOMAI…" at bounding box center [297, 182] width 469 height 154
copy span "0415 636 151"
click at [1490, 63] on button "Create Booking" at bounding box center [1504, 68] width 84 height 26
select select "VIC"
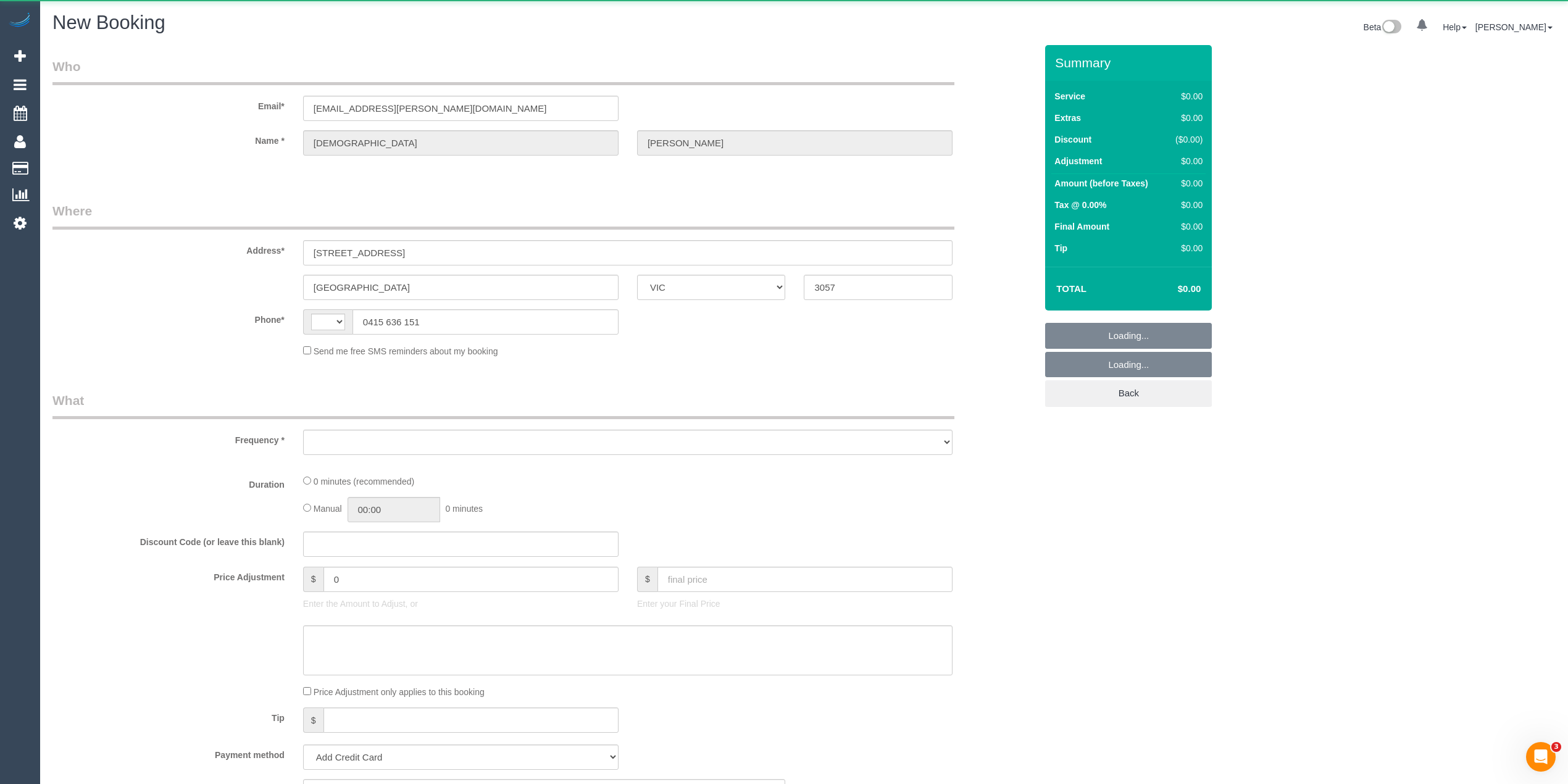
select select "object:439"
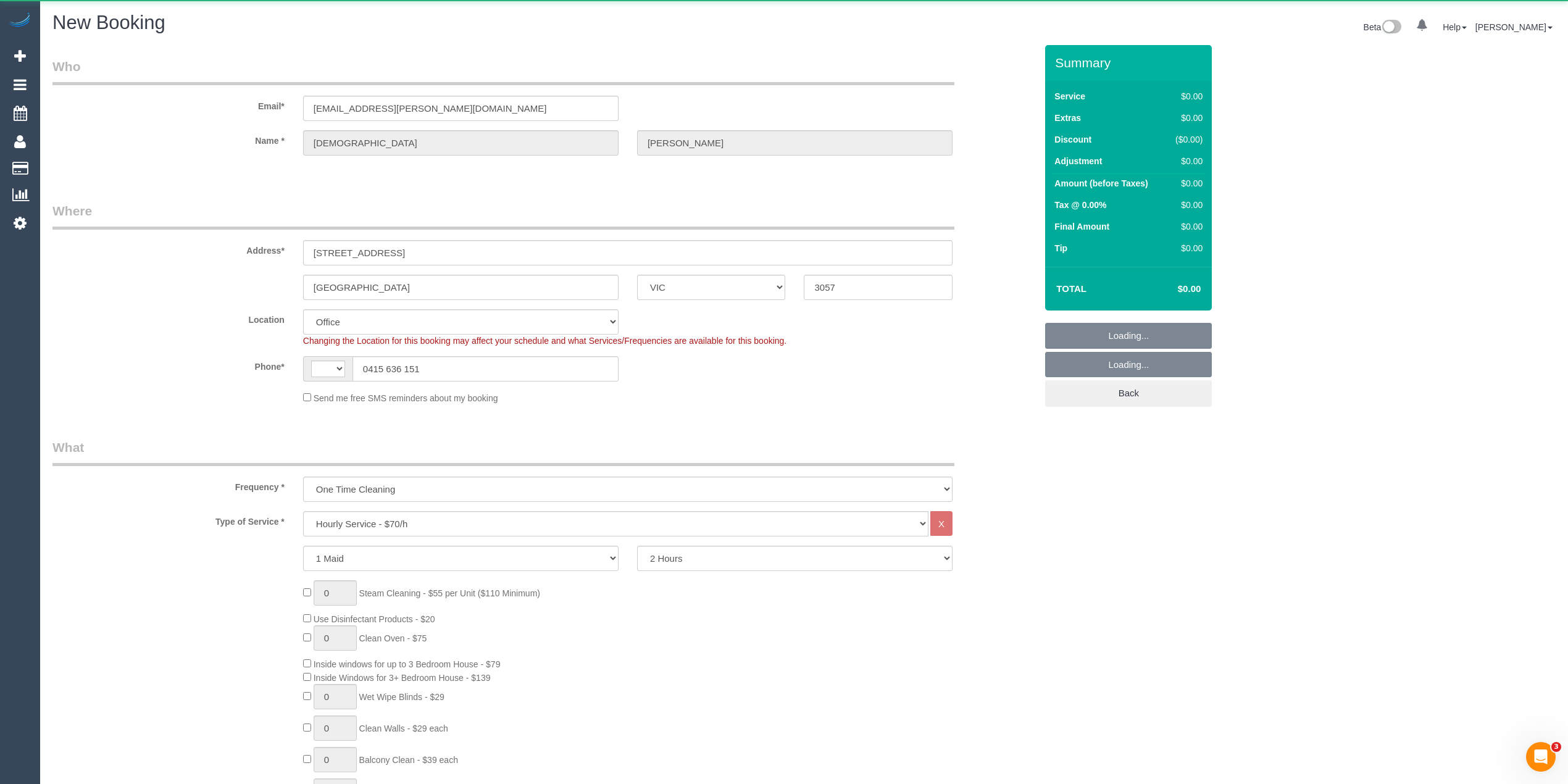
select select "string:stripe-pm_1QxK8x2GScqysDRVrtdQrXpo"
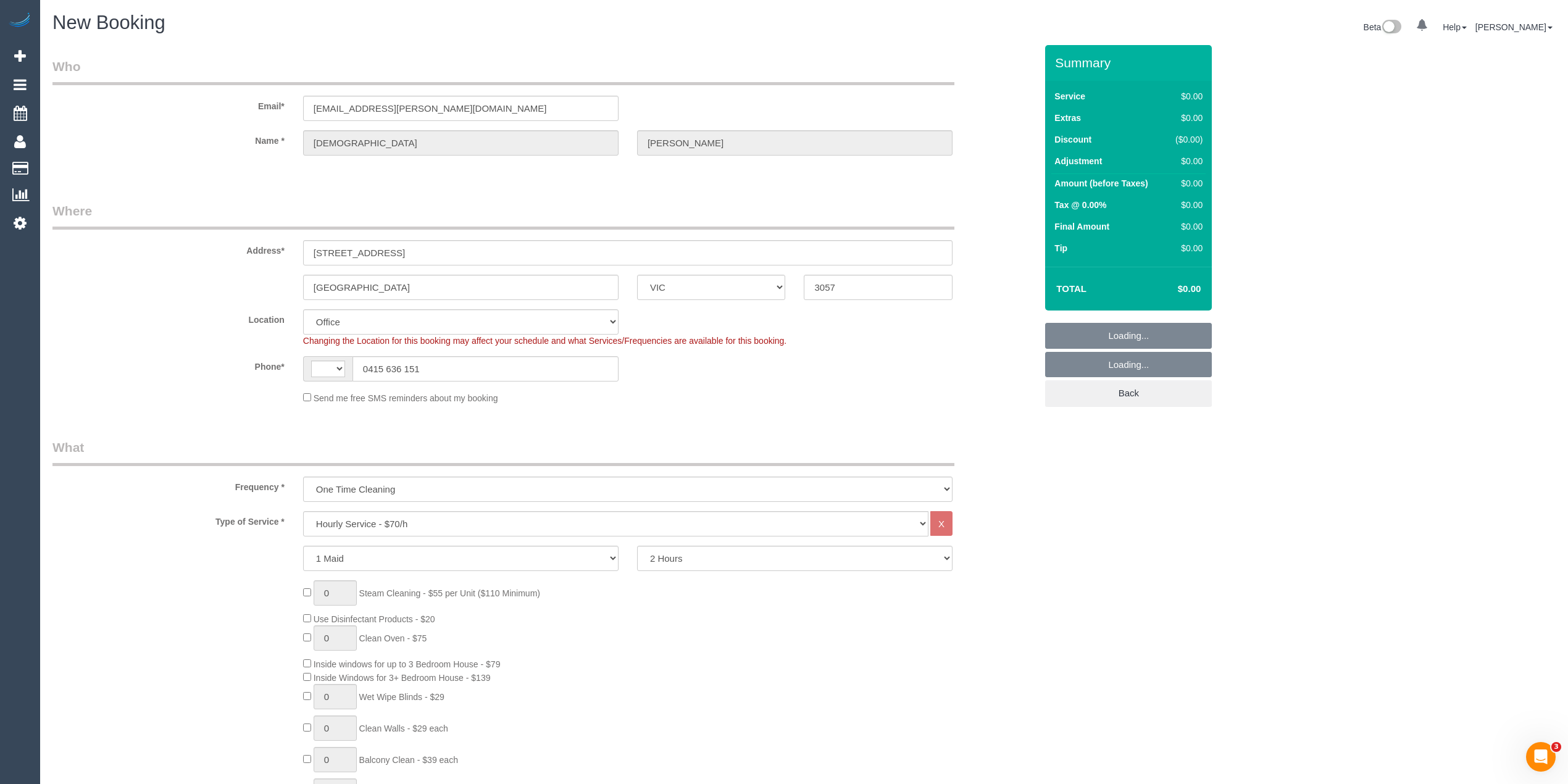
select select "object:1003"
select select "string:AU"
select select "88"
select select "object:2264"
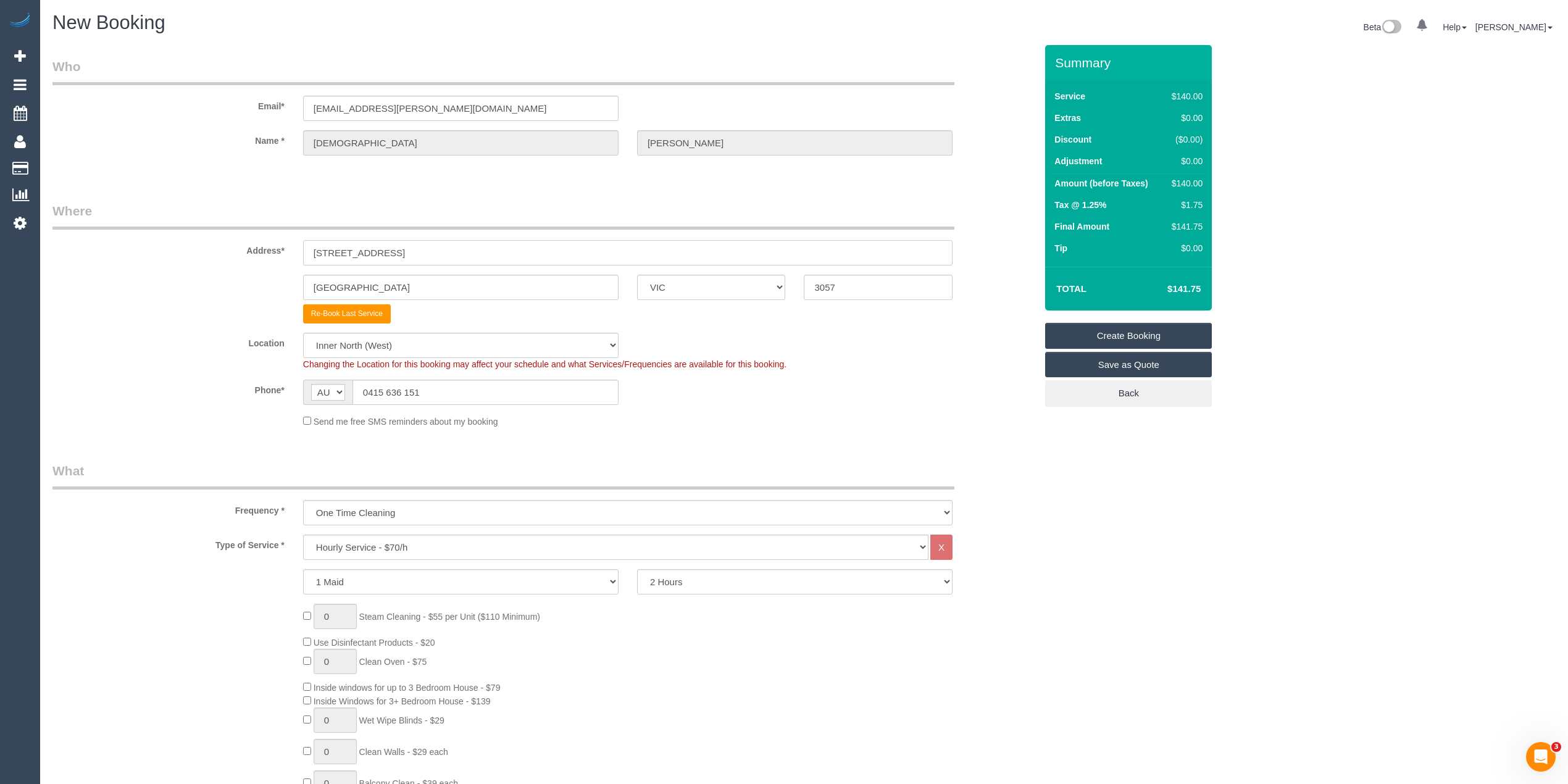
drag, startPoint x: 449, startPoint y: 246, endPoint x: 165, endPoint y: 249, distance: 284.0
click at [165, 249] on div "Address* 407, 26 lygon street" at bounding box center [544, 233] width 1002 height 63
paste input "280 canning"
type input "280 canning street"
drag, startPoint x: 374, startPoint y: 282, endPoint x: 162, endPoint y: 272, distance: 212.2
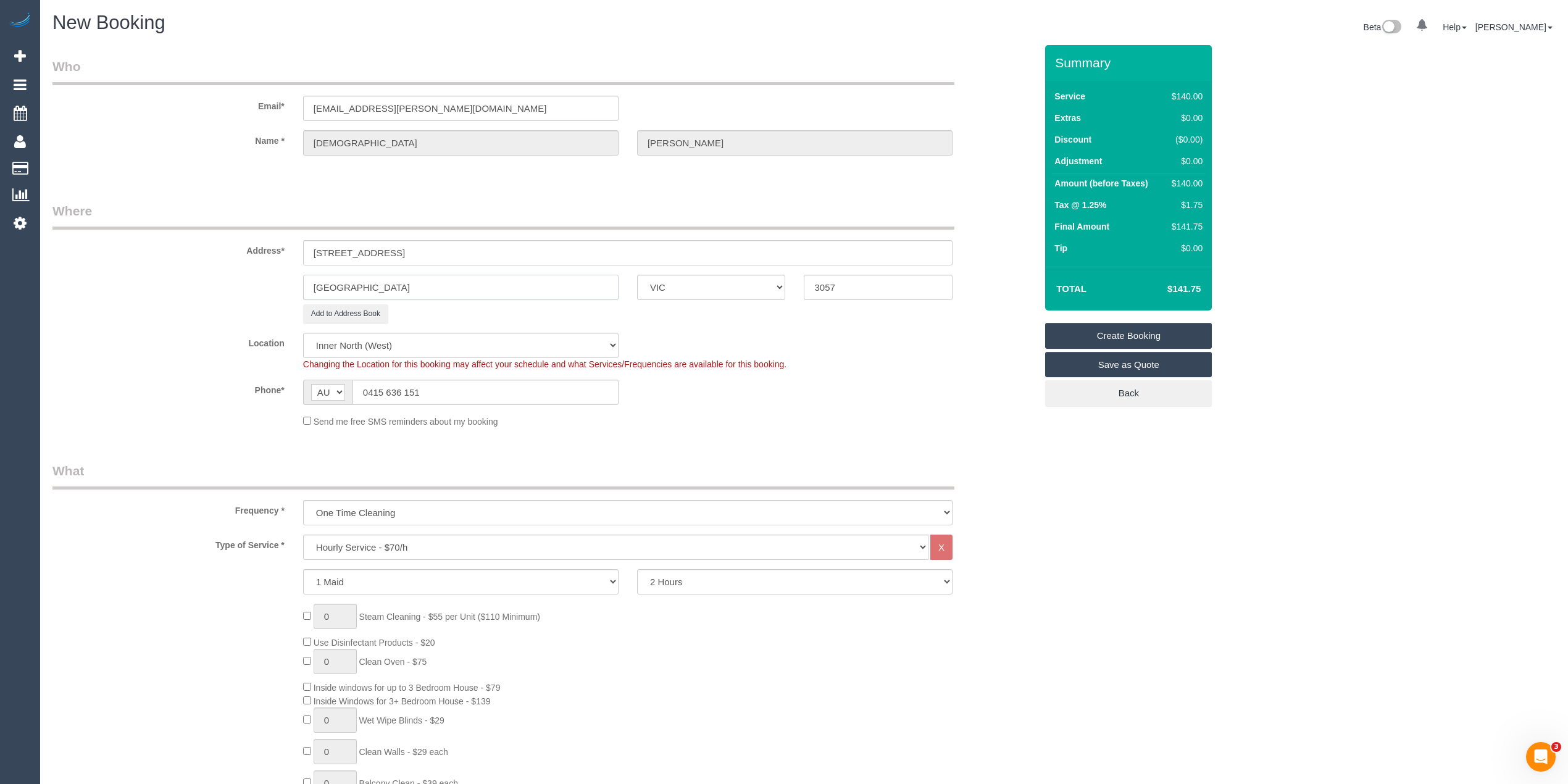
click at [162, 275] on div "Brunswick East ACT NSW NT QLD SA TAS VIC WA 3057" at bounding box center [544, 287] width 1002 height 25
type input "Carlton North"
click at [337, 255] on input "280 canning street" at bounding box center [628, 252] width 650 height 25
click at [373, 252] on input "280 Canning street" at bounding box center [628, 252] width 650 height 25
type input "[STREET_ADDRESS]"
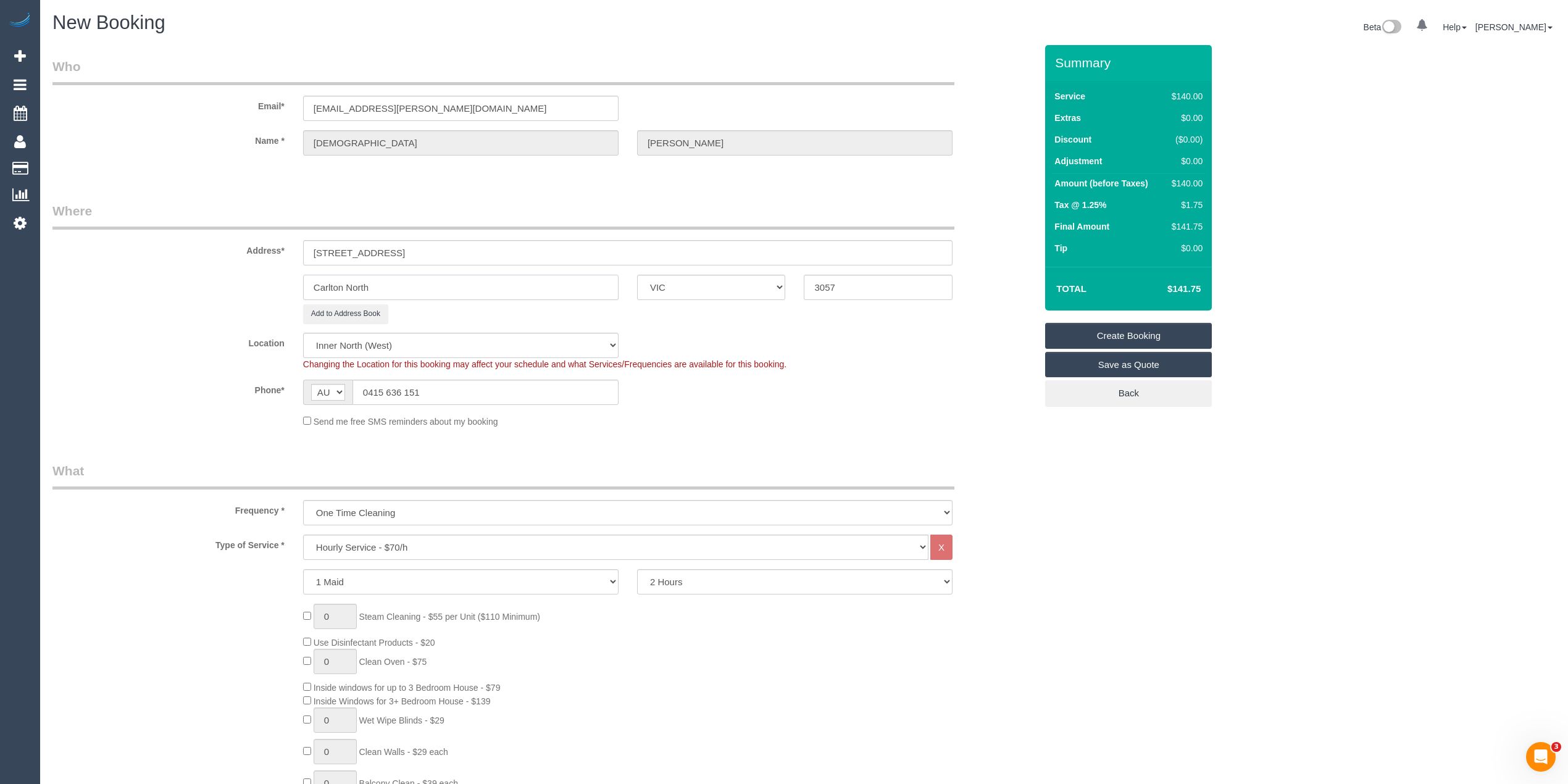
drag, startPoint x: 379, startPoint y: 287, endPoint x: 259, endPoint y: 275, distance: 120.6
click at [260, 275] on div "Carlton North ACT NSW NT QLD SA TAS VIC WA 3057" at bounding box center [544, 287] width 1002 height 25
click at [859, 284] on input "3057" at bounding box center [878, 287] width 149 height 25
type input "3054"
drag, startPoint x: 390, startPoint y: 386, endPoint x: 316, endPoint y: 385, distance: 74.0
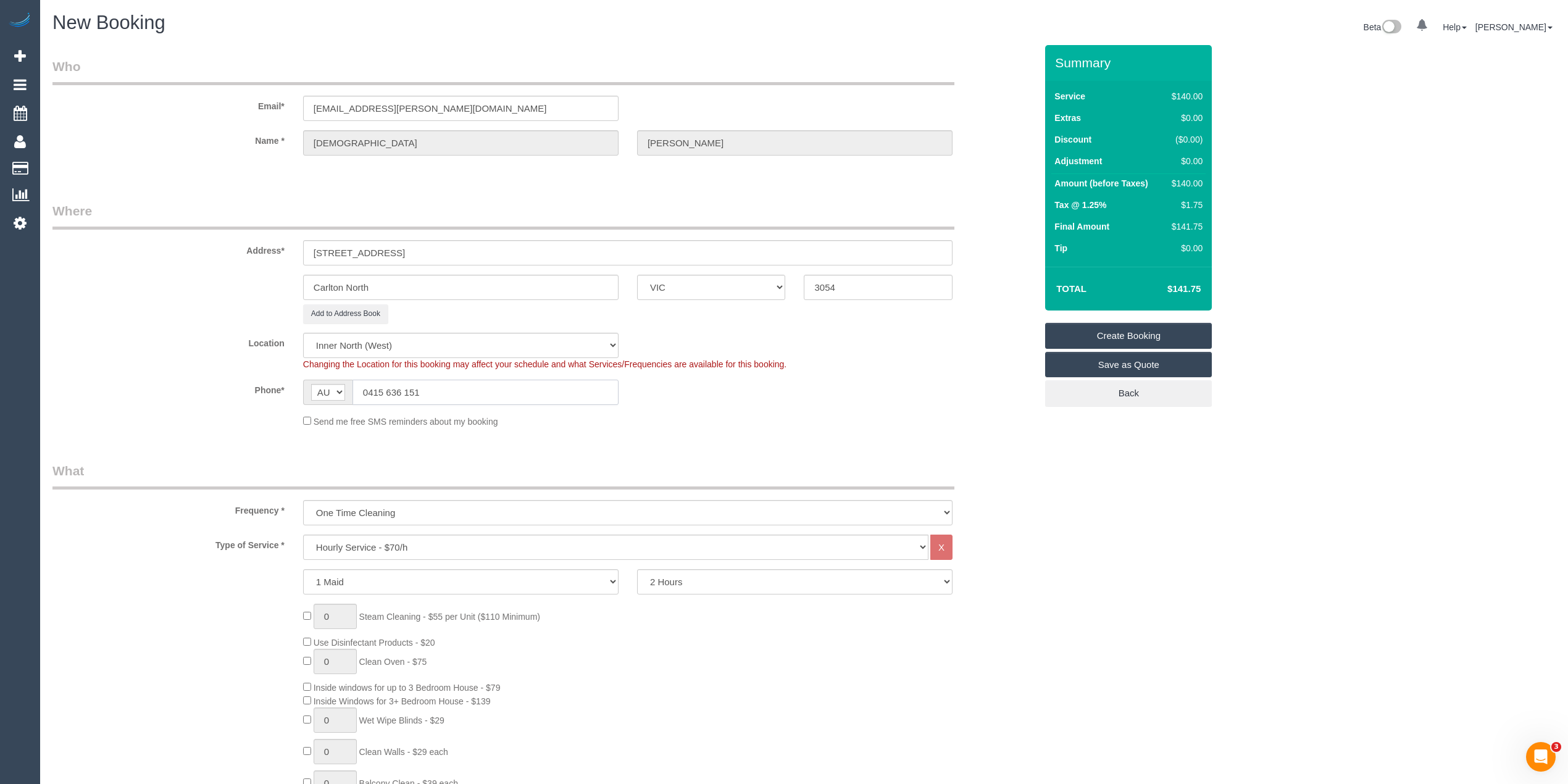
click at [316, 385] on div "AF AL DZ AD AO AI AQ AG AR AM AW AU AT AZ BS BH BD BB BY BE BZ BJ BM BT BO BA B…" at bounding box center [460, 392] width 315 height 25
click at [344, 304] on button "Add to Address Book" at bounding box center [345, 314] width 85 height 19
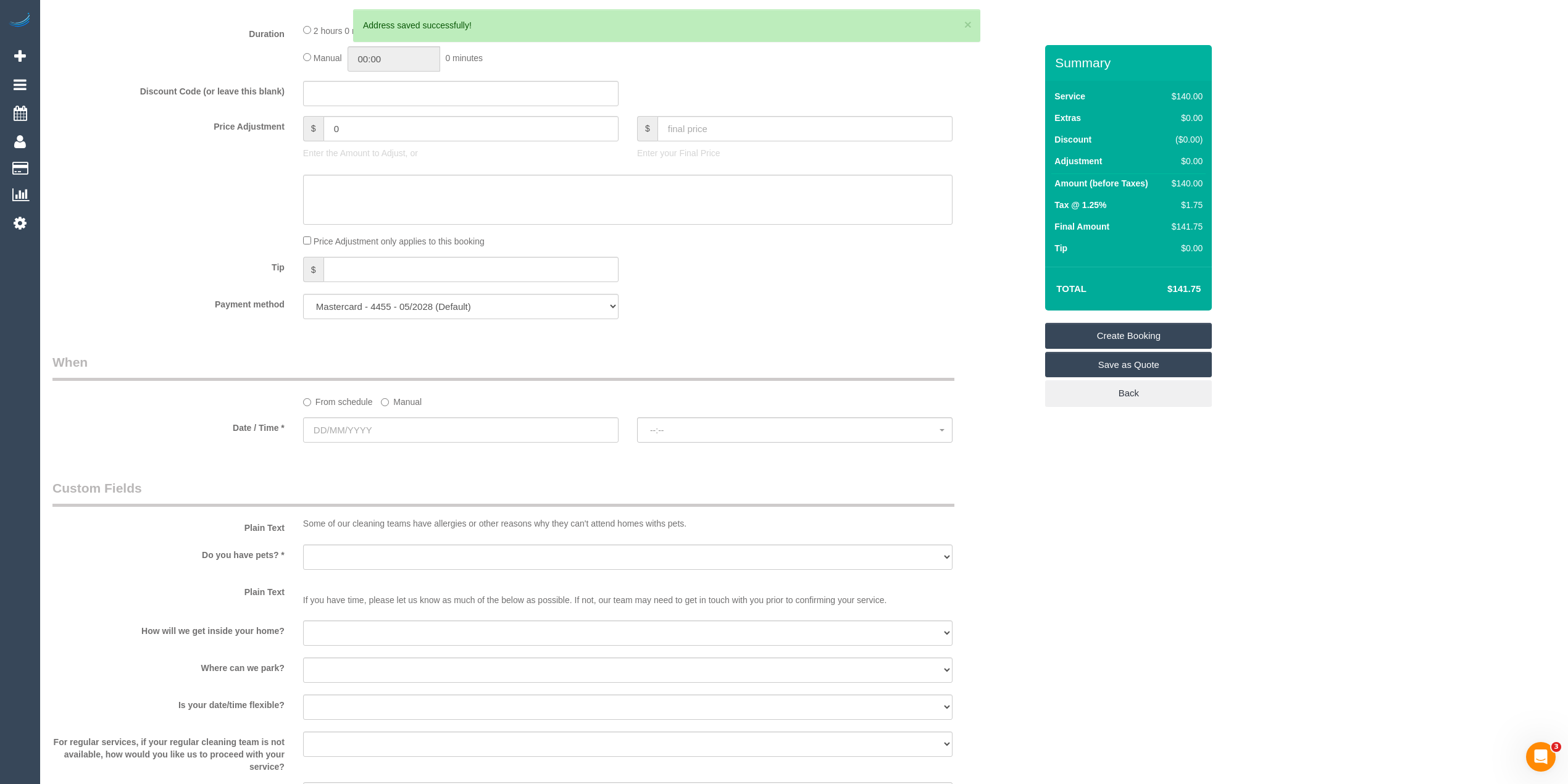
scroll to position [960, 0]
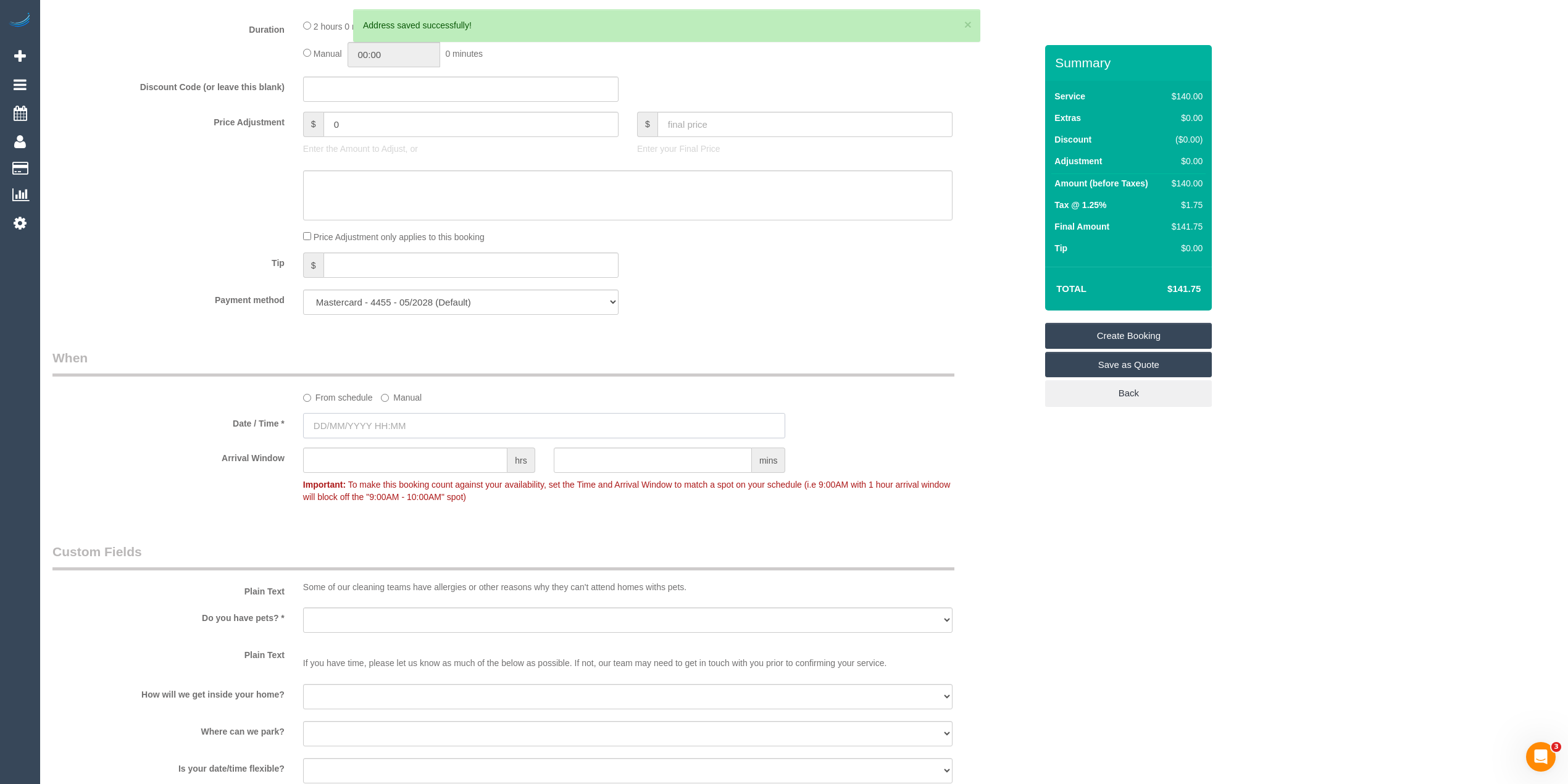
click at [366, 428] on input "text" at bounding box center [544, 425] width 483 height 25
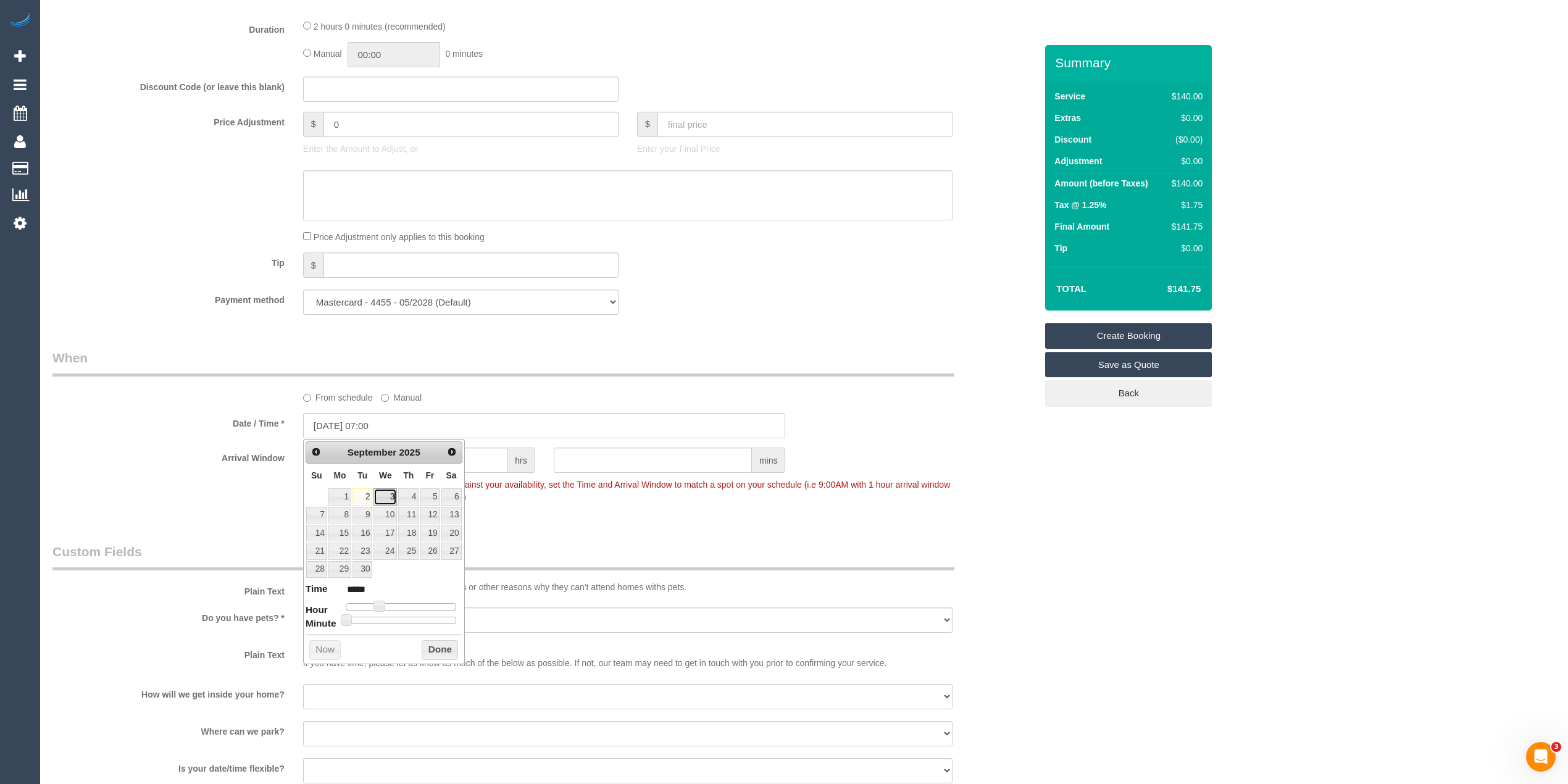
click at [381, 493] on link "3" at bounding box center [385, 496] width 23 height 16
type input "03/09/2025 08:00"
type input "*****"
type input "03/09/2025 09:00"
type input "*****"
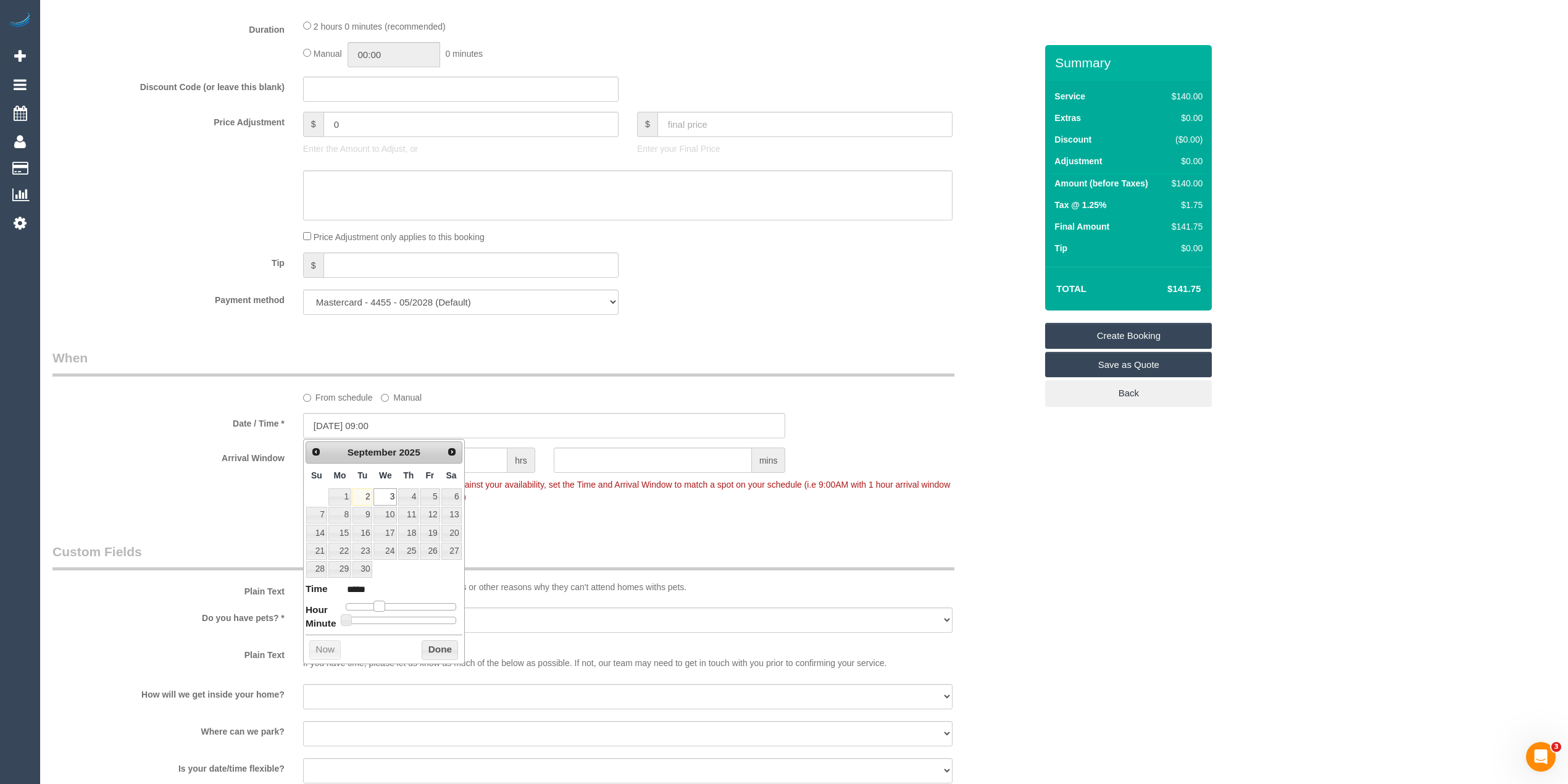
type input "03/09/2025 10:00"
type input "*****"
type input "03/09/2025 11:00"
type input "*****"
type input "03/09/2025 10:00"
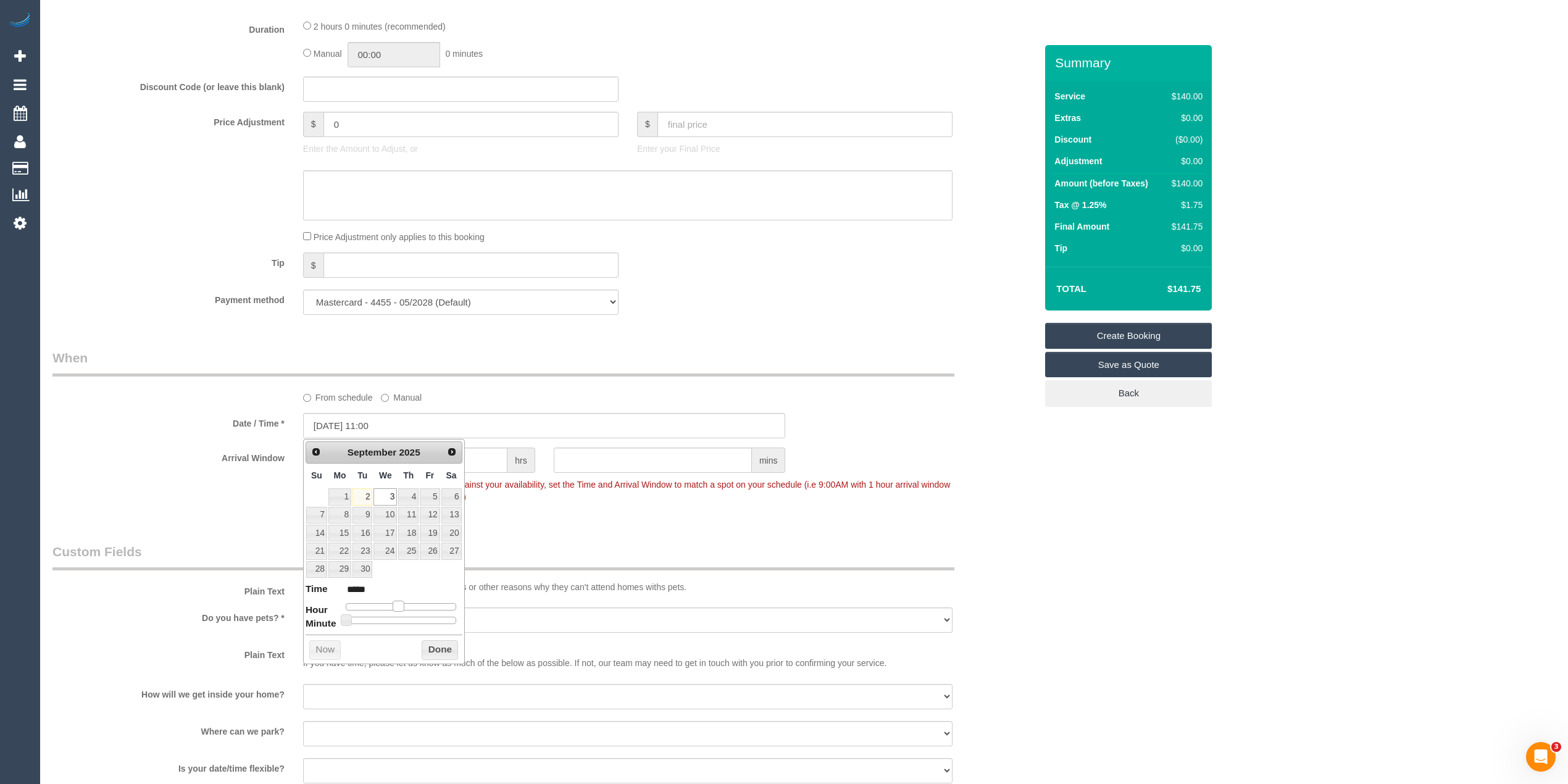
type input "*****"
drag, startPoint x: 377, startPoint y: 608, endPoint x: 1157, endPoint y: 578, distance: 780.6
click at [391, 607] on span at bounding box center [394, 606] width 11 height 11
click at [1159, 576] on div "Who Email* christian.d.obrien@gmail.com Name * Christian Obrien Where Address* …" at bounding box center [804, 184] width 1503 height 2200
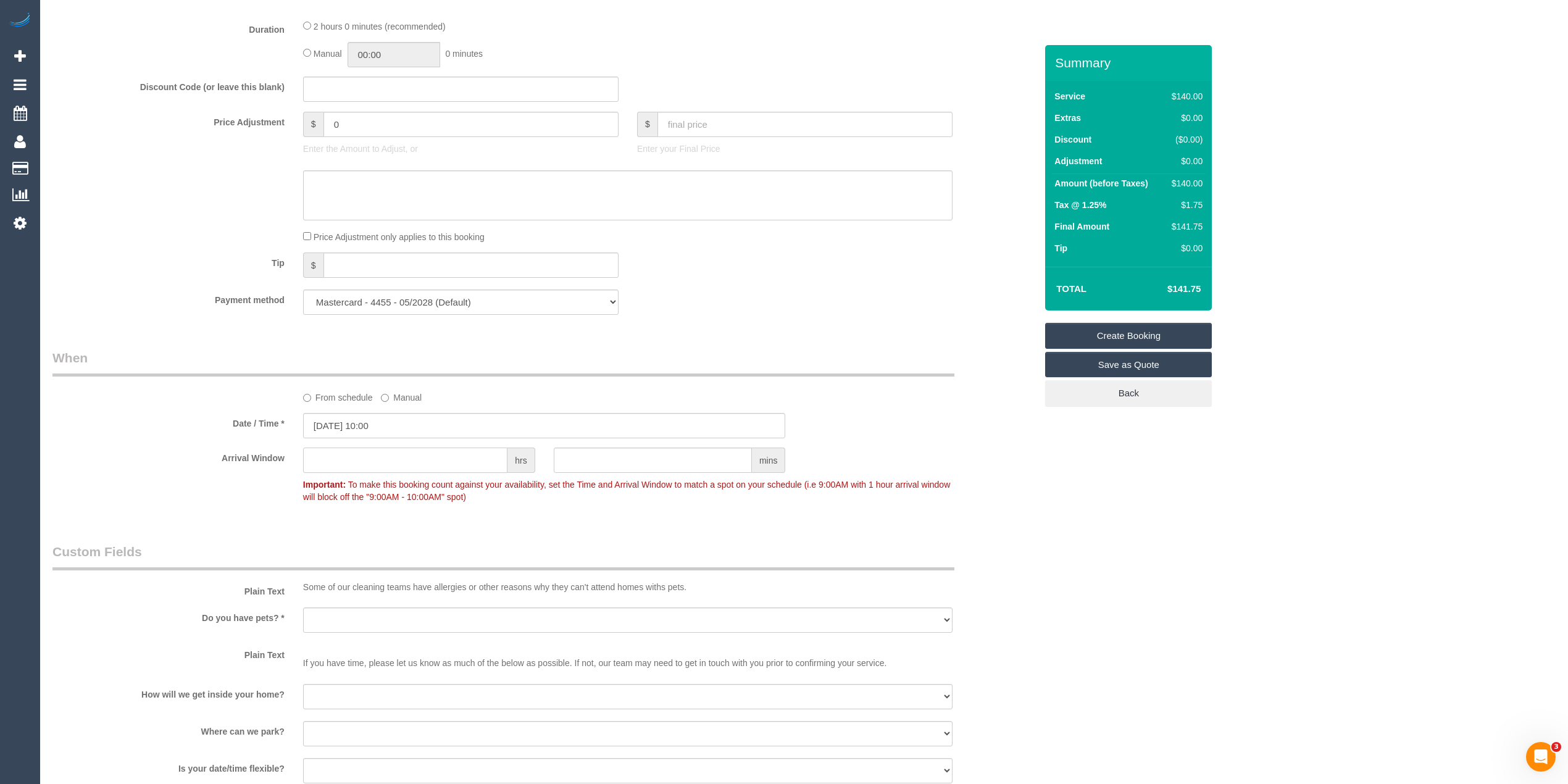
click at [319, 467] on input "text" at bounding box center [405, 459] width 204 height 25
type input "2"
click at [1206, 600] on div "Who Email* christian.d.obrien@gmail.com Name * Christian Obrien Where Address* …" at bounding box center [804, 184] width 1503 height 2200
click at [355, 431] on input "03/09/2025 10:00" at bounding box center [544, 425] width 483 height 25
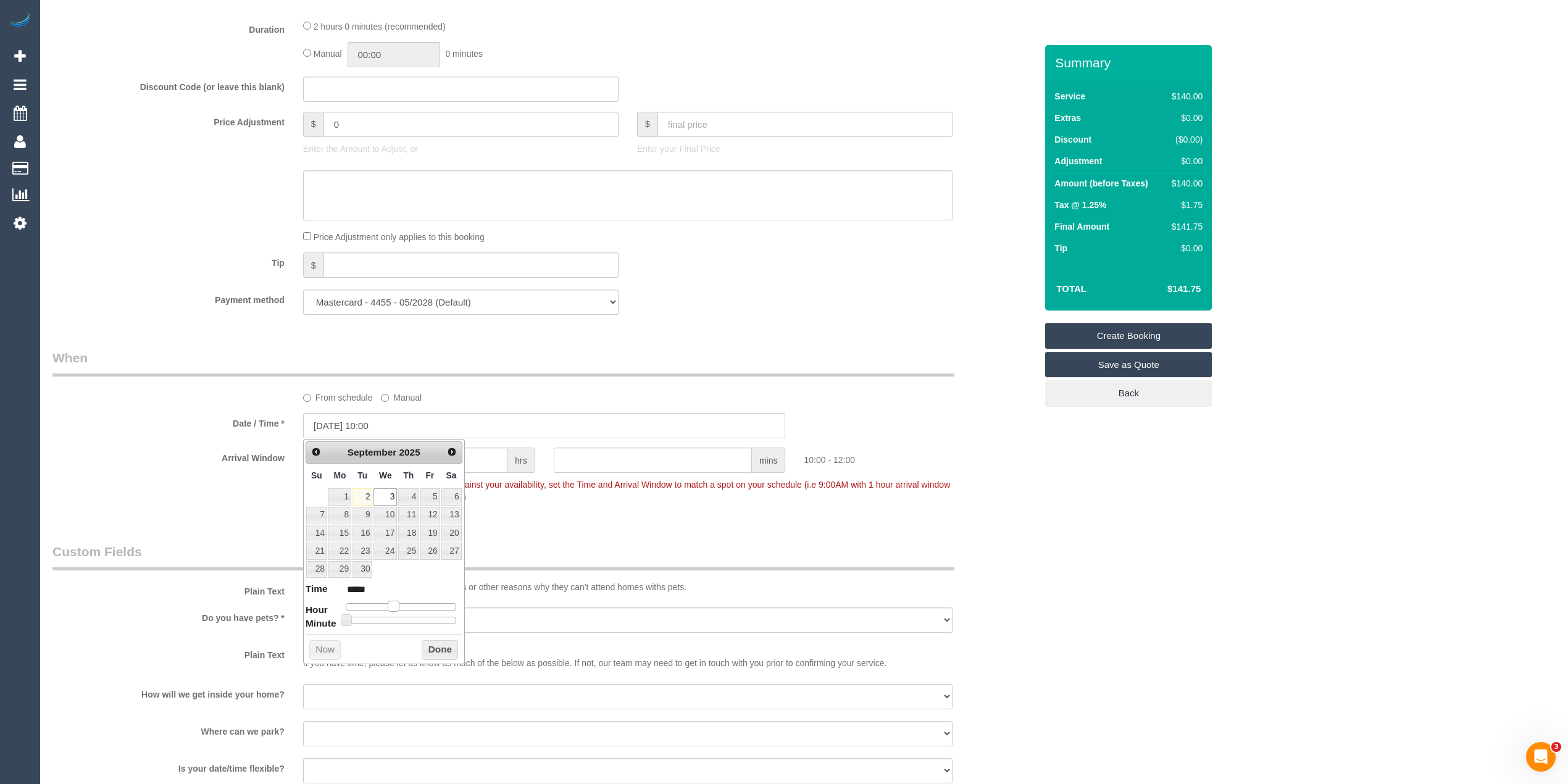
type input "03/09/2025 11:00"
type input "*****"
type input "03/09/2025 12:00"
type input "*****"
drag, startPoint x: 394, startPoint y: 612, endPoint x: 404, endPoint y: 610, distance: 10.2
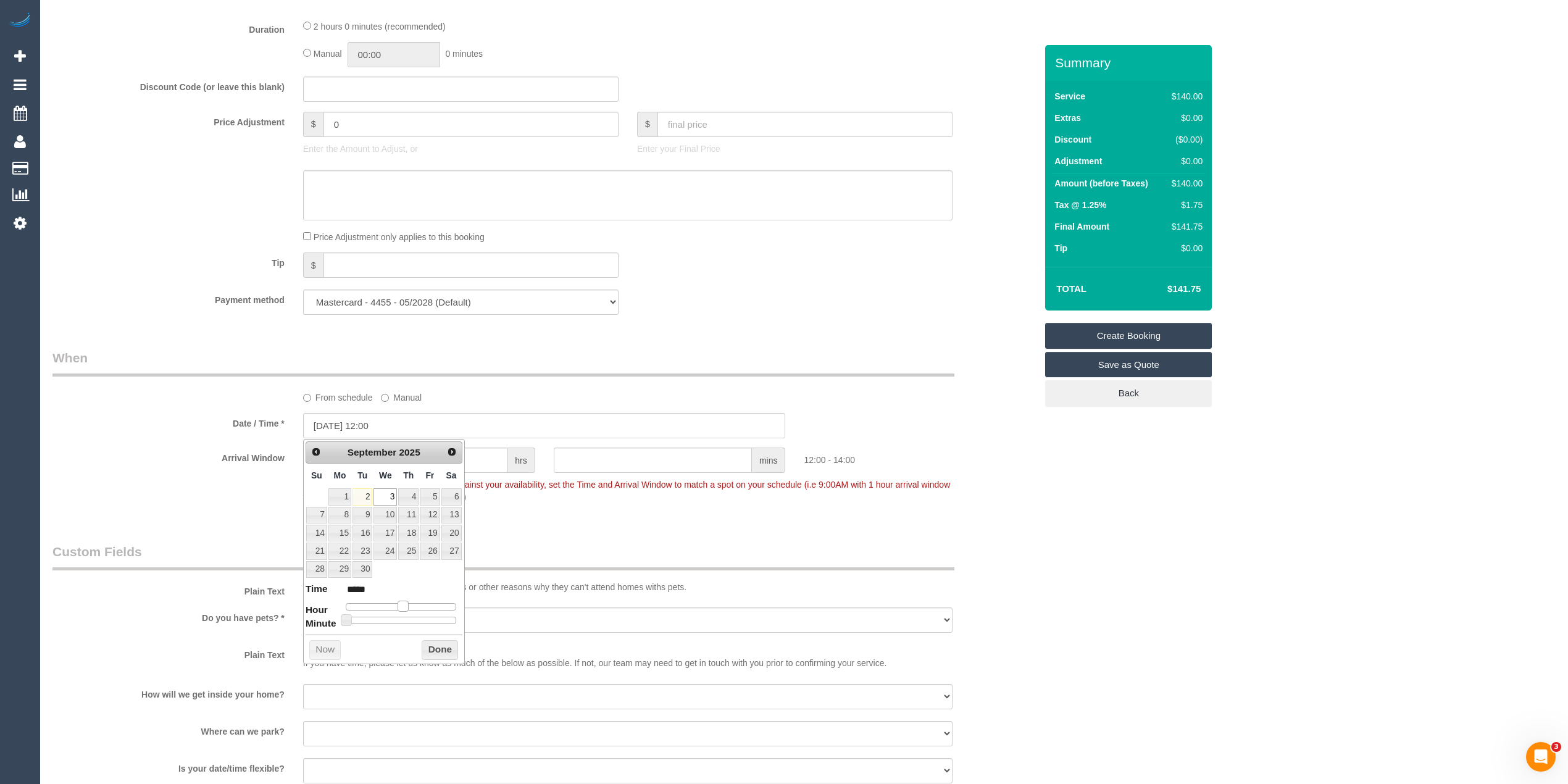
click at [404, 610] on span at bounding box center [403, 606] width 11 height 11
click at [1217, 559] on div "Who Email* christian.d.obrien@gmail.com Name * Christian Obrien Where Address* …" at bounding box center [804, 184] width 1503 height 2200
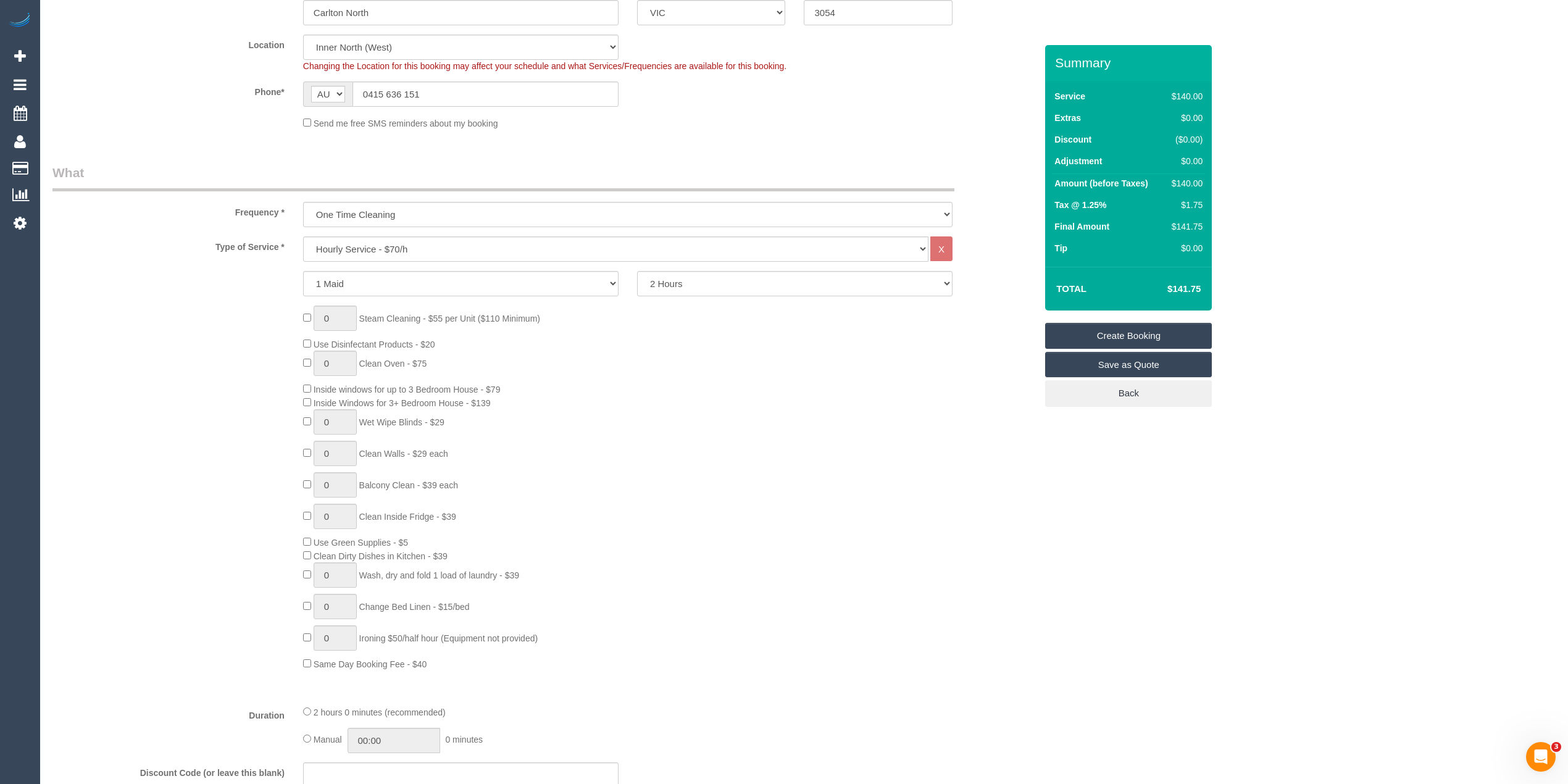
scroll to position [274, 0]
drag, startPoint x: 445, startPoint y: 86, endPoint x: 287, endPoint y: 80, distance: 158.1
click at [288, 82] on div "Phone* AF AL DZ AD AO AI AQ AG AR AM AW AU AT AZ BS BH BD BB BY BE BZ BJ BM BT …" at bounding box center [544, 95] width 1002 height 25
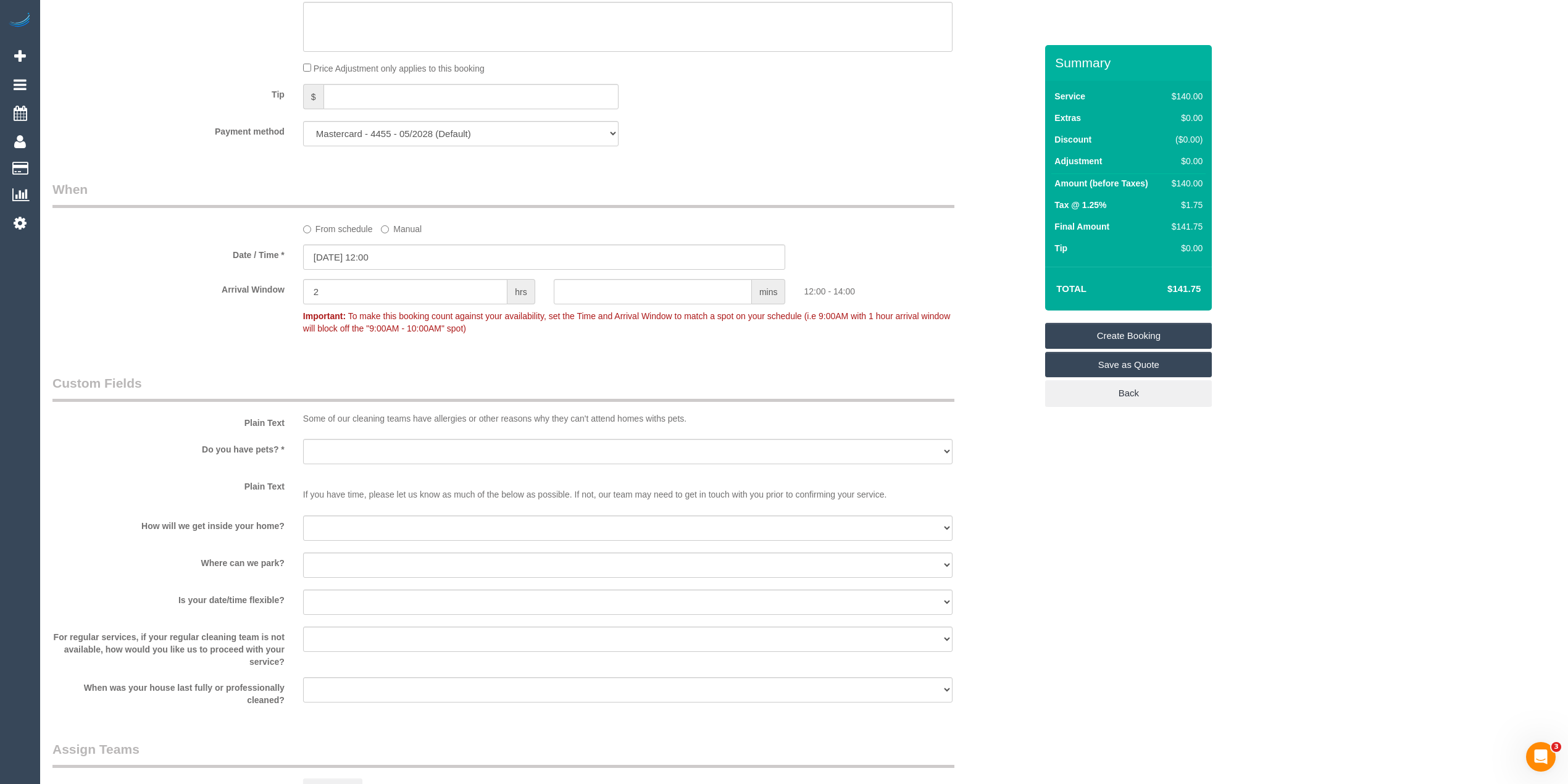
scroll to position [1235, 0]
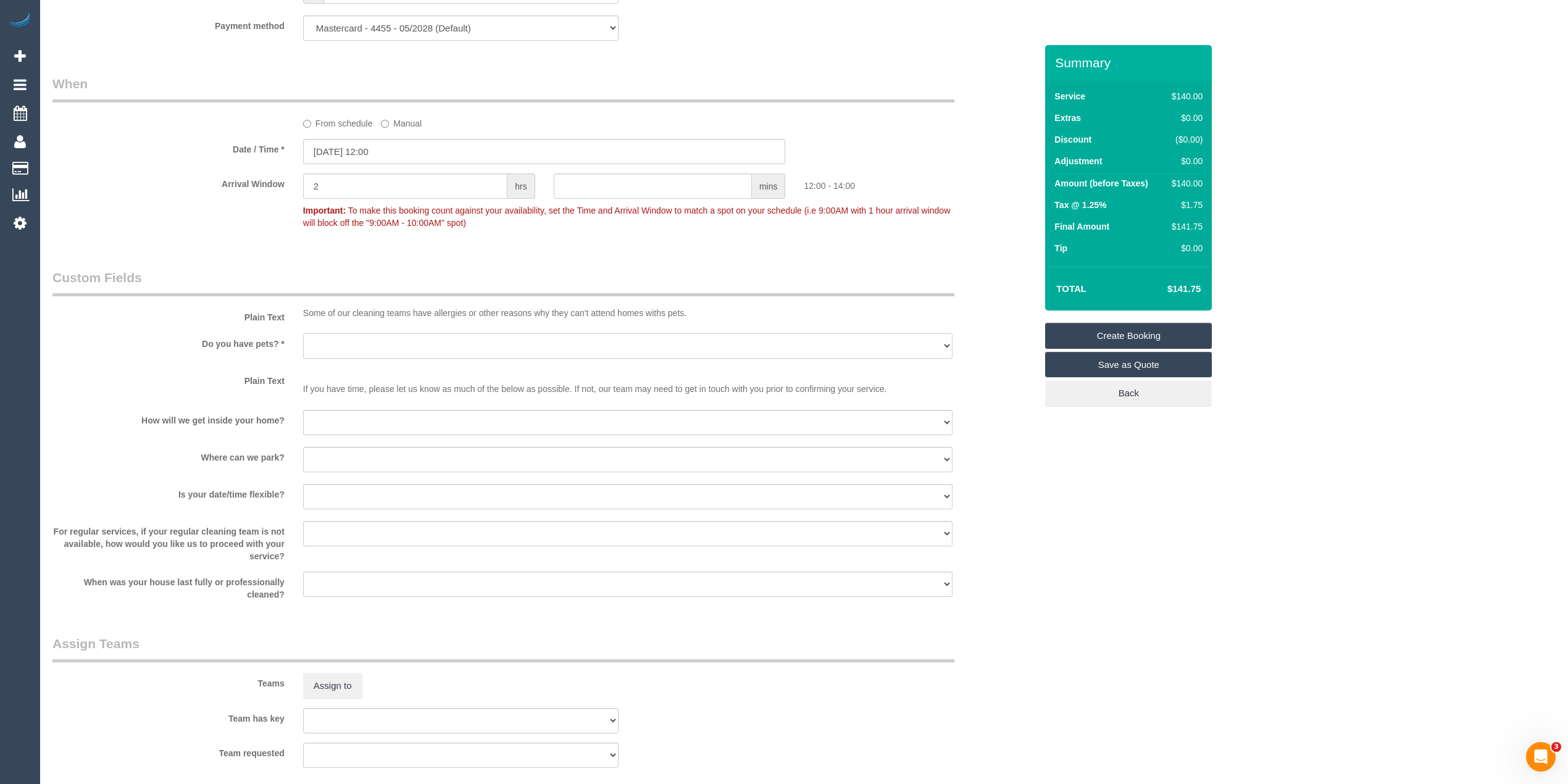
click at [347, 343] on select "Yes - Cats Yes - Dogs No pets Yes - Dogs and Cats Yes - Other" at bounding box center [628, 346] width 650 height 25
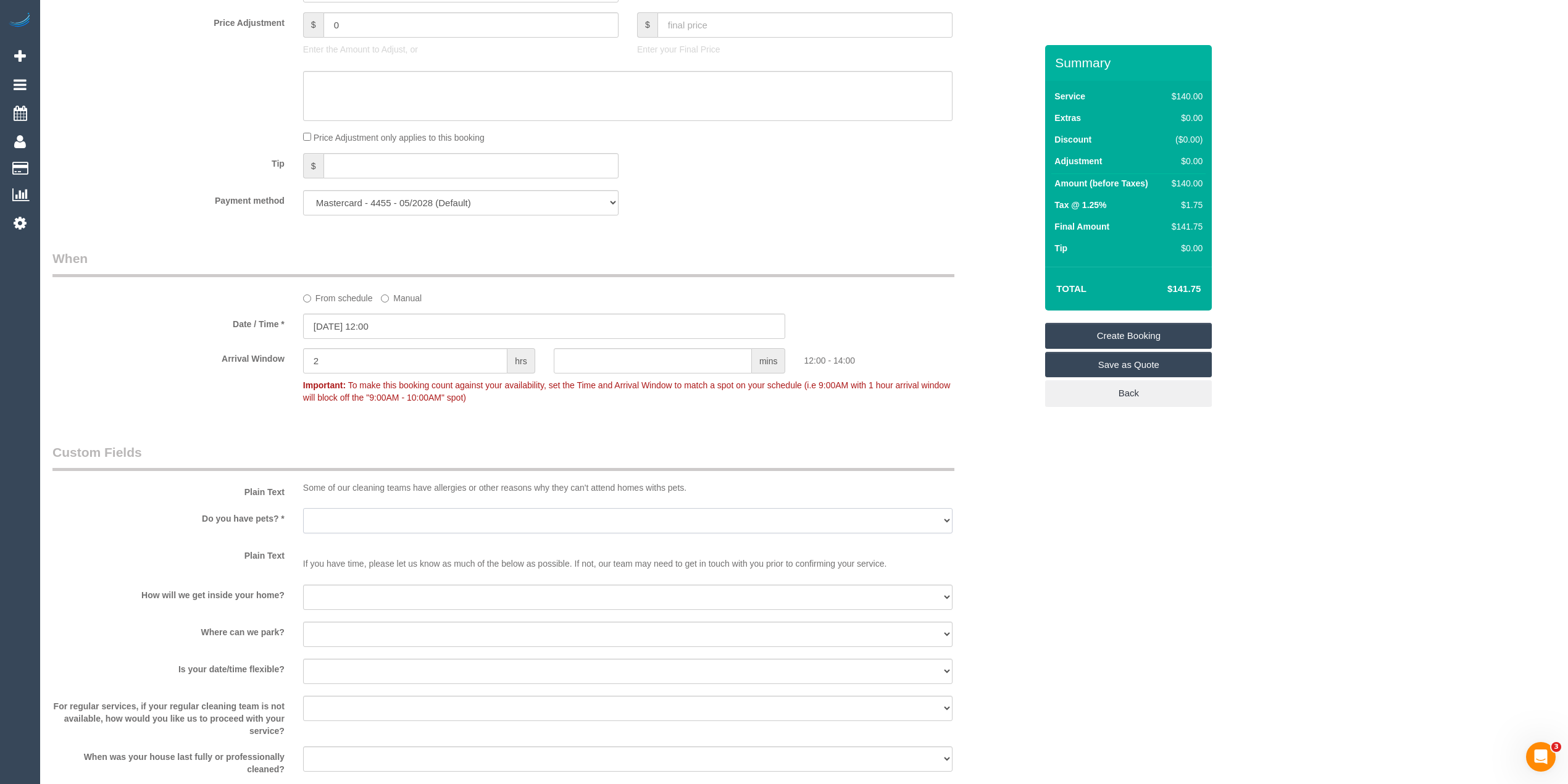
scroll to position [1097, 0]
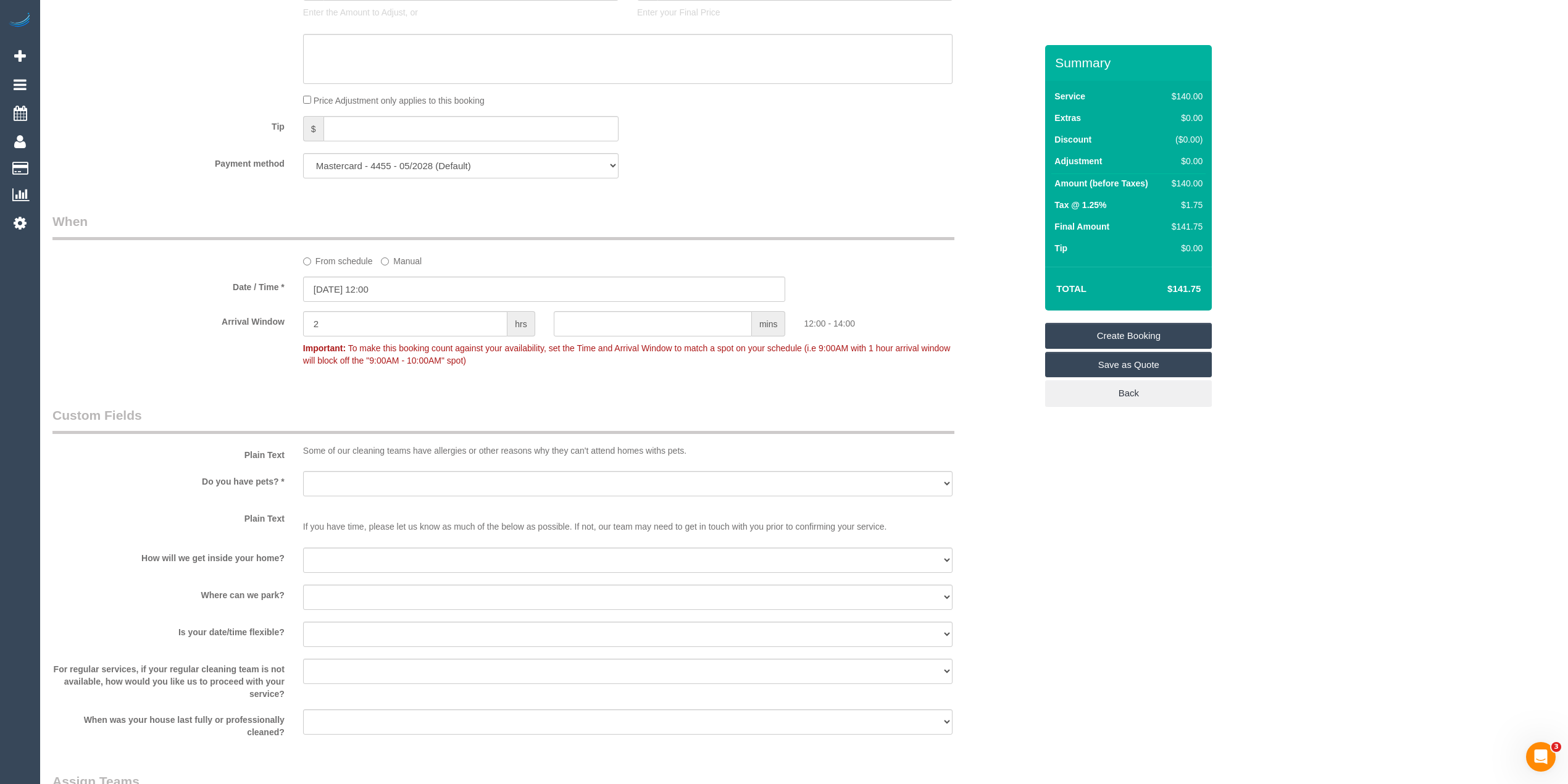
click at [212, 381] on fieldset "When From schedule Manual Date / Time * 03/09/2025 12:00 Arrival Window 2 hrs m…" at bounding box center [544, 297] width 984 height 169
click at [340, 479] on select "Yes - Cats Yes - Dogs No pets Yes - Dogs and Cats Yes - Other" at bounding box center [628, 483] width 650 height 25
select select "number:28"
click at [303, 471] on select "Yes - Cats Yes - Dogs No pets Yes - Dogs and Cats Yes - Other" at bounding box center [628, 483] width 650 height 25
click at [348, 559] on select "I will be home Key will be left (please provide details below) Lock box/Access …" at bounding box center [628, 559] width 650 height 25
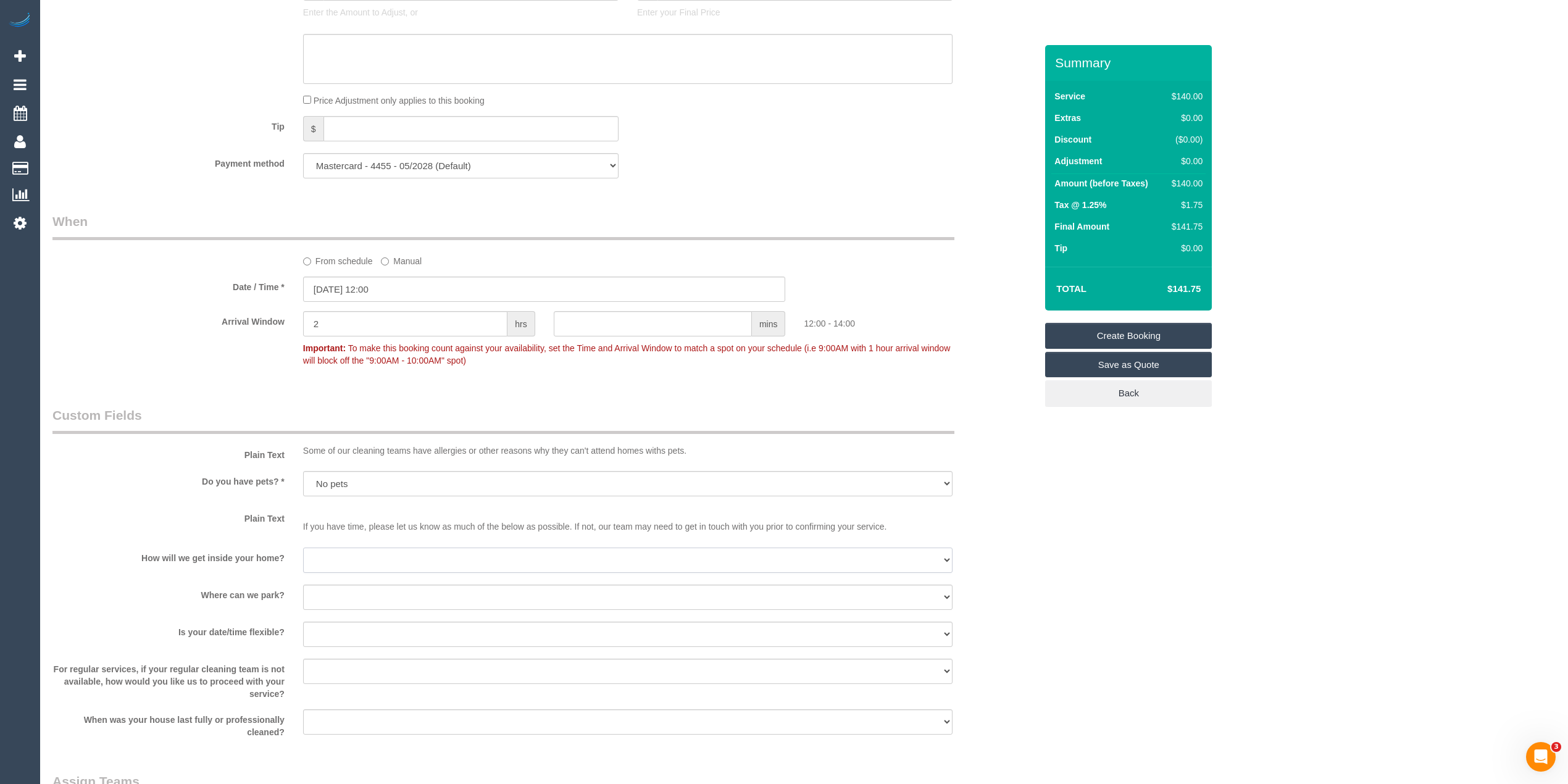
select select "number:14"
click at [303, 547] on select "I will be home Key will be left (please provide details below) Lock box/Access …" at bounding box center [628, 559] width 650 height 25
click at [378, 595] on select "I will provide parking on-site Free street parking Paid street parking (cost wi…" at bounding box center [628, 597] width 650 height 25
select select "number:19"
click at [303, 585] on select "I will provide parking on-site Free street parking Paid street parking (cost wi…" at bounding box center [628, 597] width 650 height 25
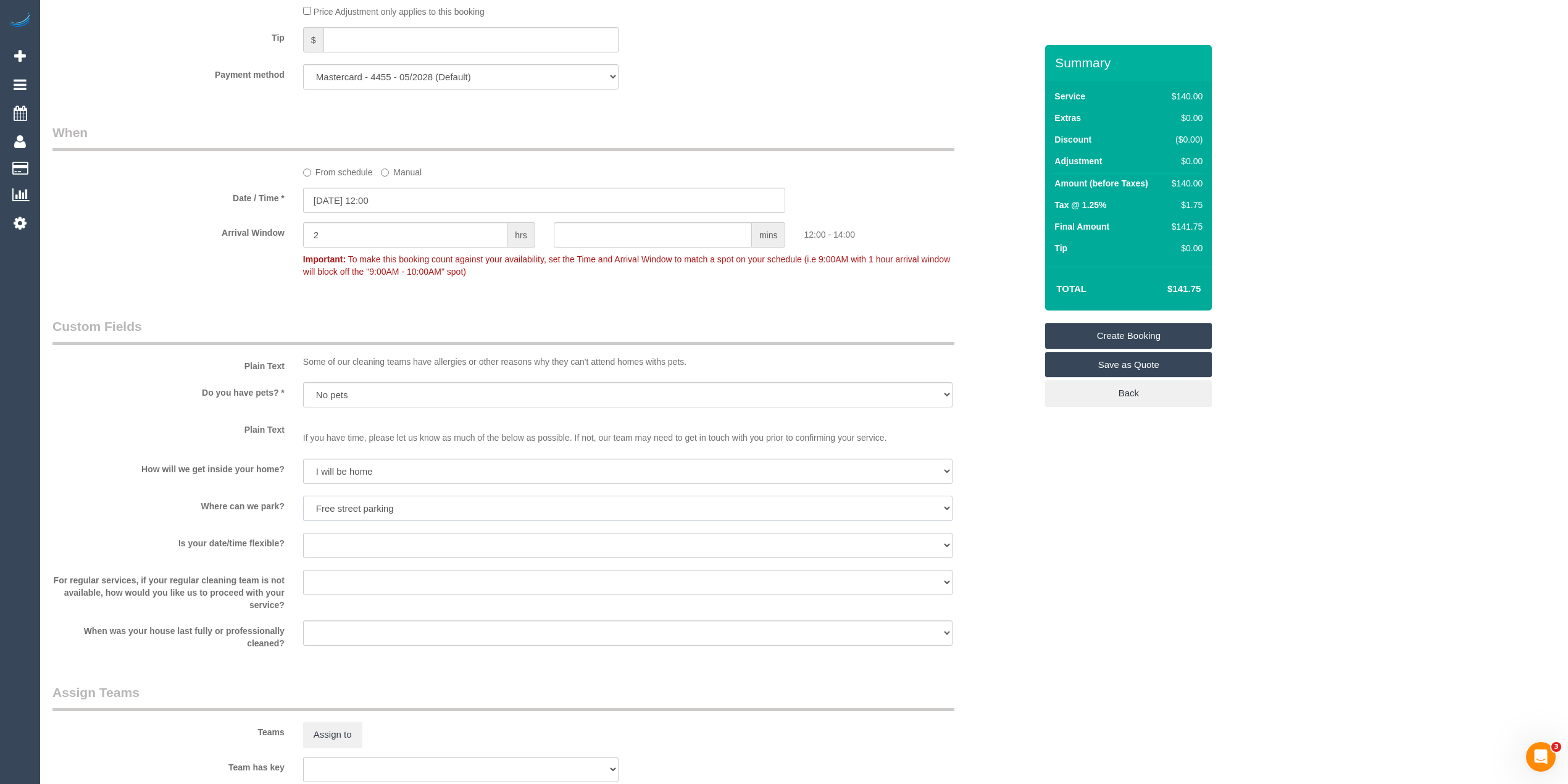
scroll to position [1371, 0]
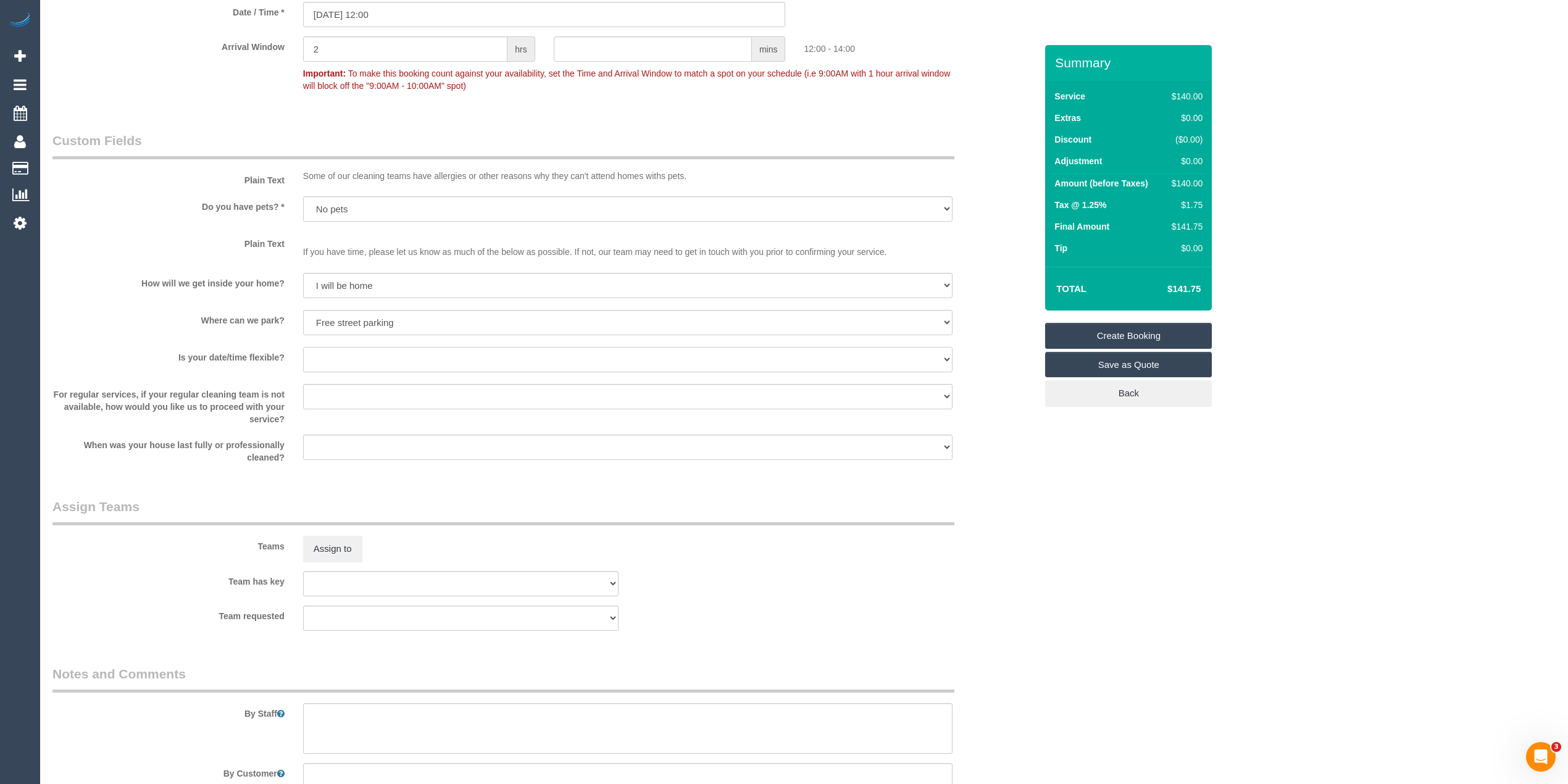
click at [332, 349] on select "Yes - date and time Yes - date but not time Yes - time but not date No - No fle…" at bounding box center [628, 359] width 650 height 25
select select "number:24"
click at [303, 347] on select "Yes - date and time Yes - date but not time Yes - time but not date No - No fle…" at bounding box center [628, 359] width 650 height 25
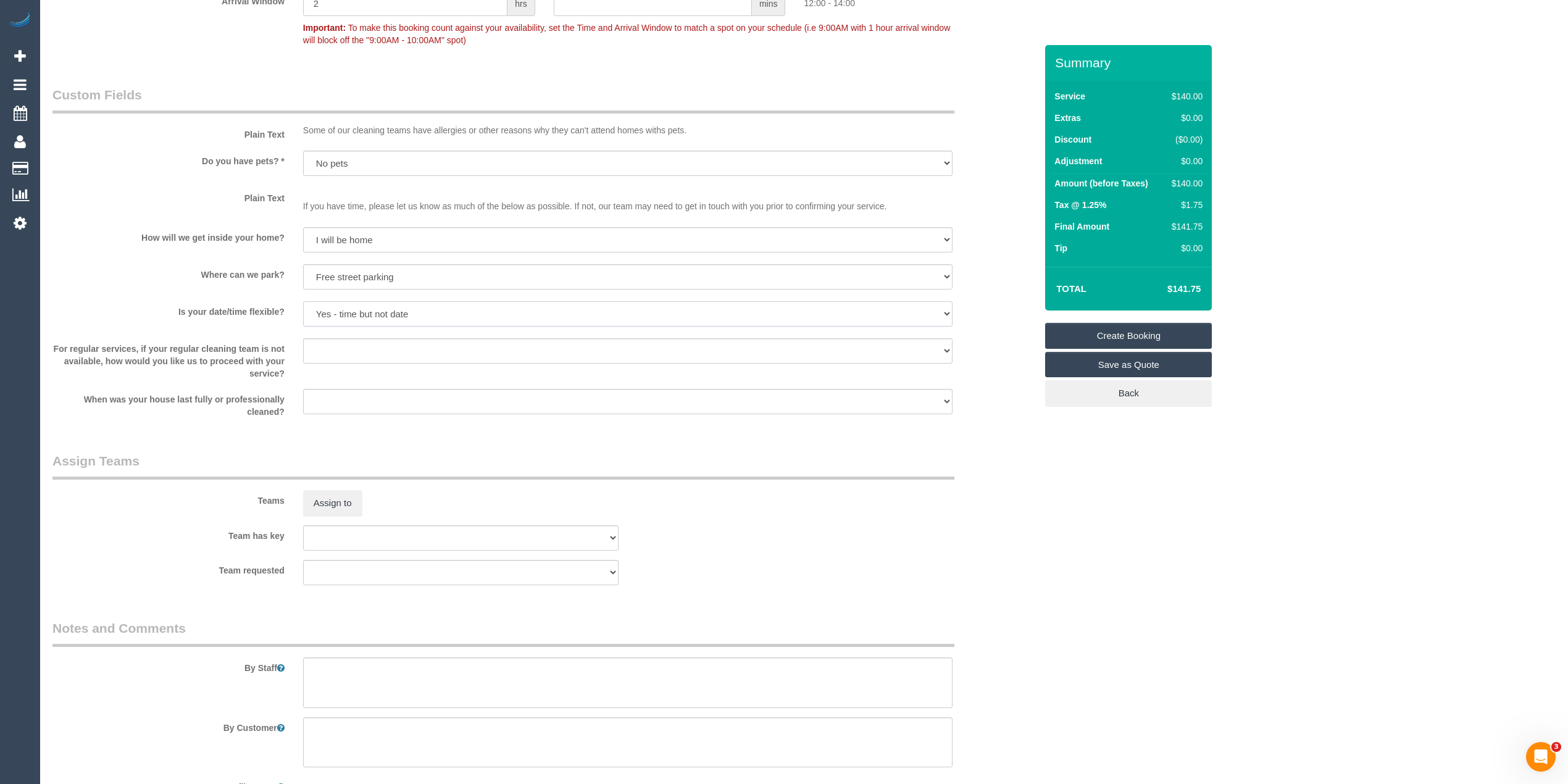
scroll to position [1503, 0]
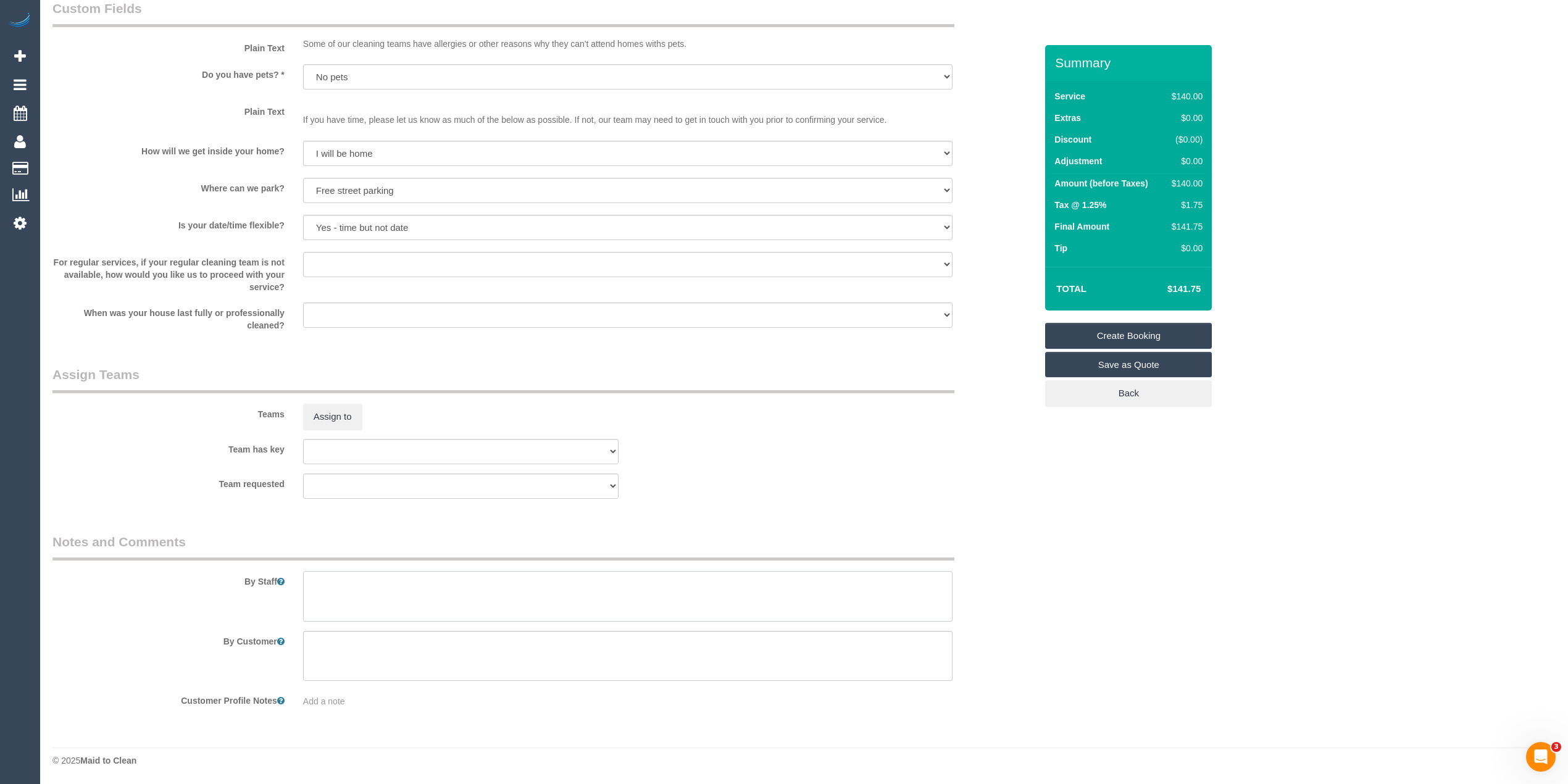
click at [422, 590] on textarea at bounding box center [628, 596] width 650 height 50
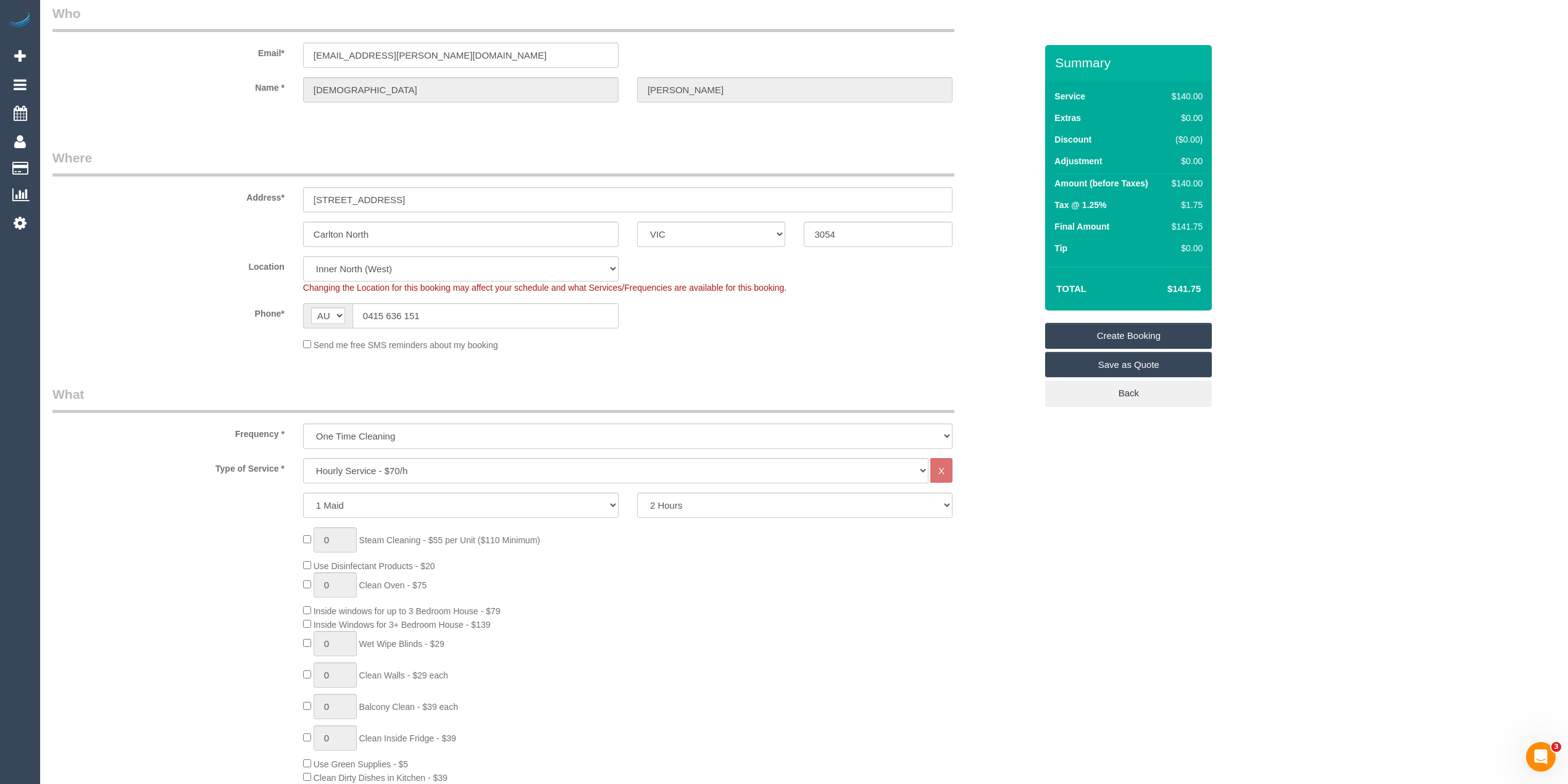
scroll to position [0, 0]
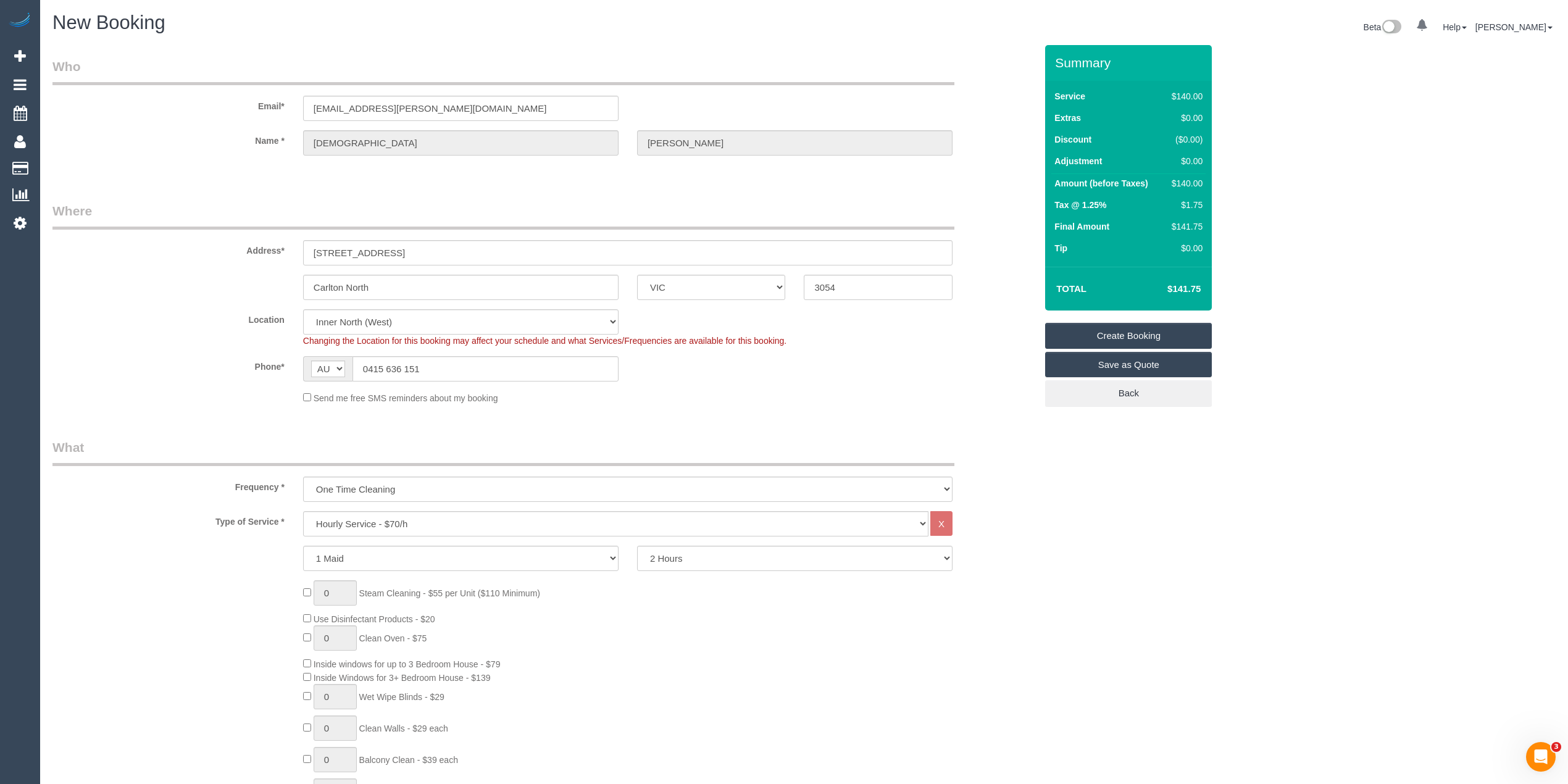
type textarea "2 bedrooms, 2 bathrooms, living and kitchen general clean."
click at [1159, 331] on link "Create Booking" at bounding box center [1128, 336] width 167 height 26
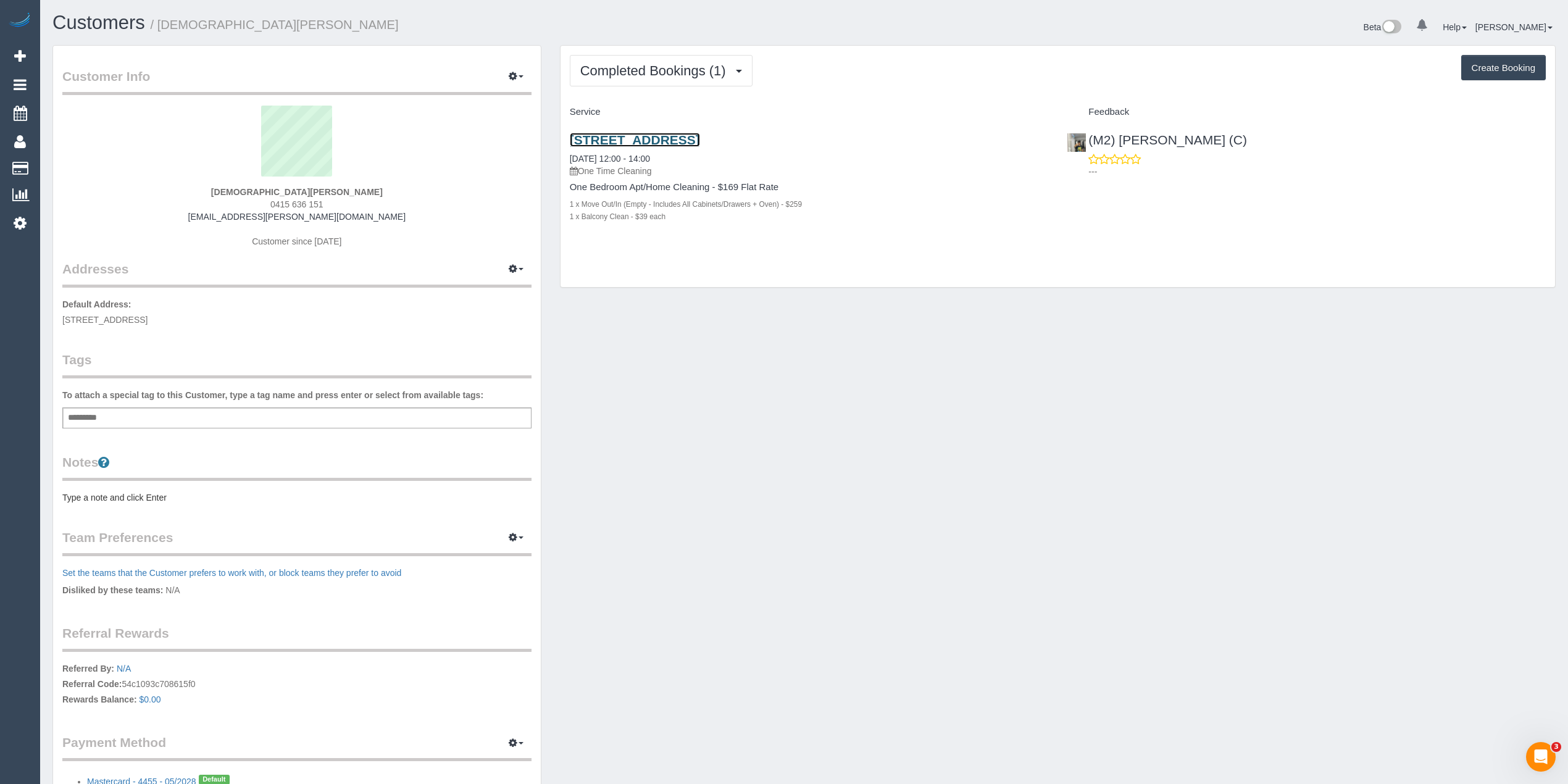
click at [700, 137] on link "[STREET_ADDRESS]" at bounding box center [635, 140] width 130 height 14
click at [656, 65] on span "Completed Bookings (1)" at bounding box center [656, 71] width 152 height 16
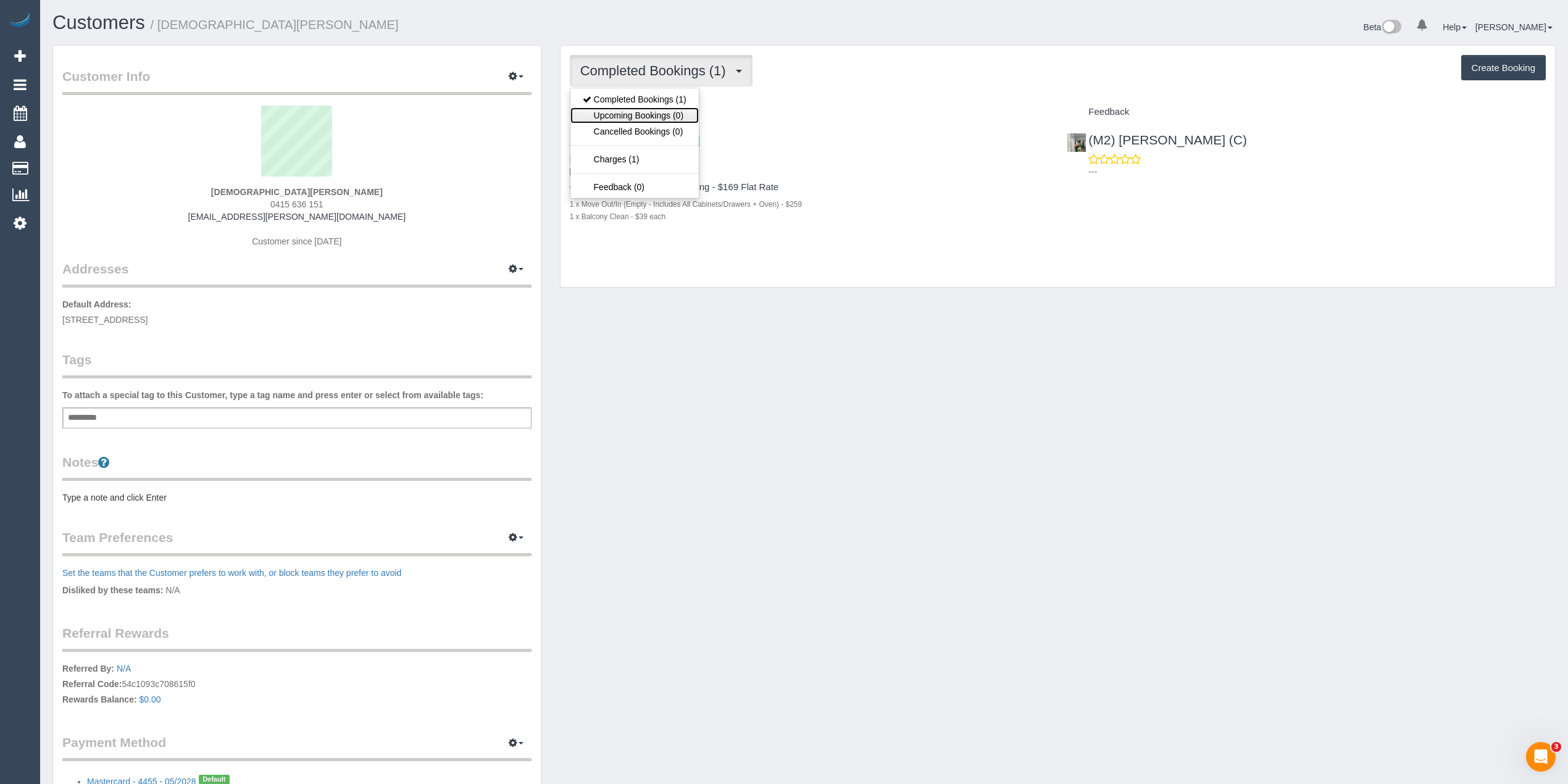
click at [660, 110] on link "Upcoming Bookings (0)" at bounding box center [635, 116] width 129 height 16
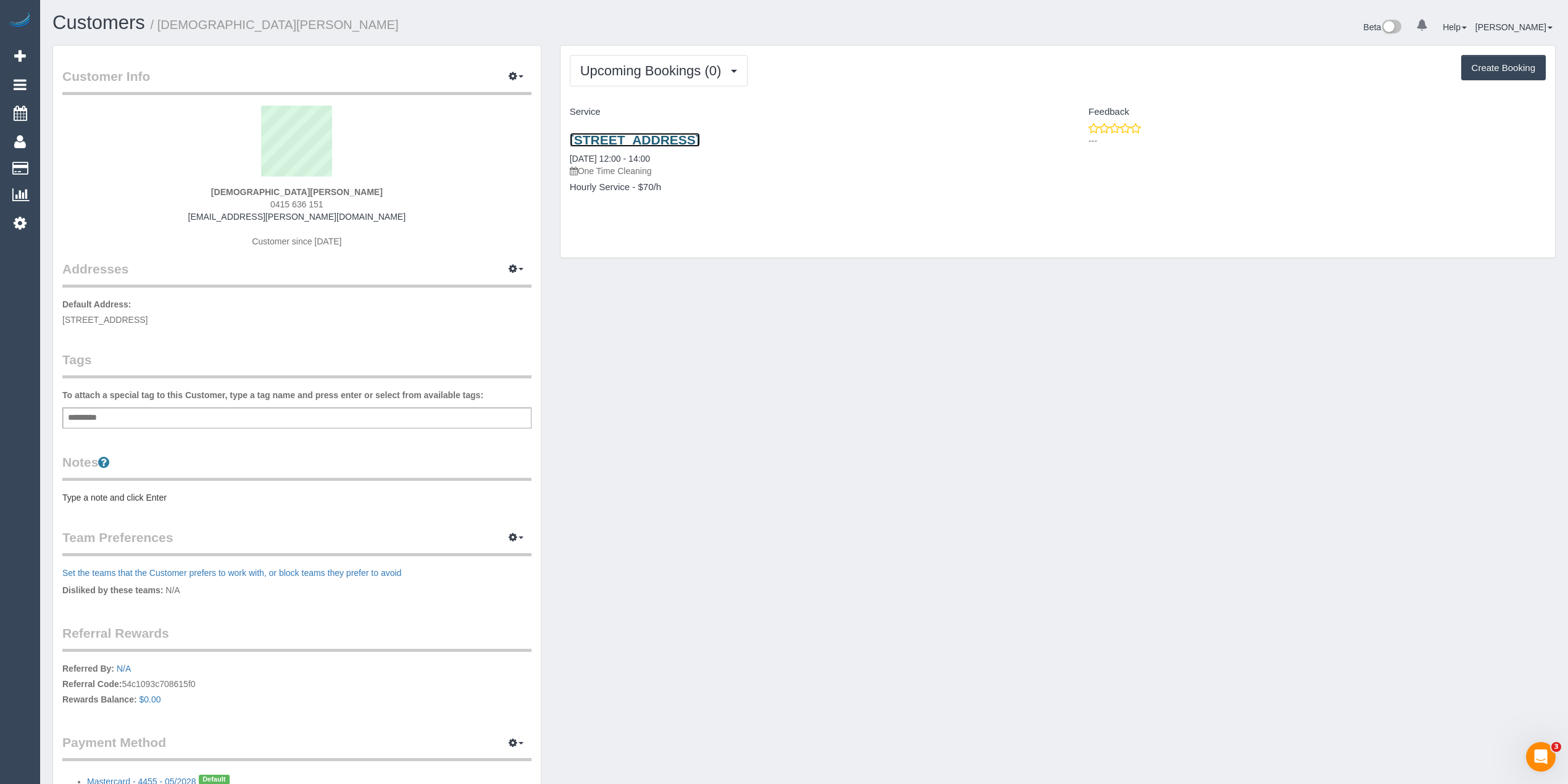
click at [700, 135] on link "[STREET_ADDRESS]" at bounding box center [635, 140] width 130 height 14
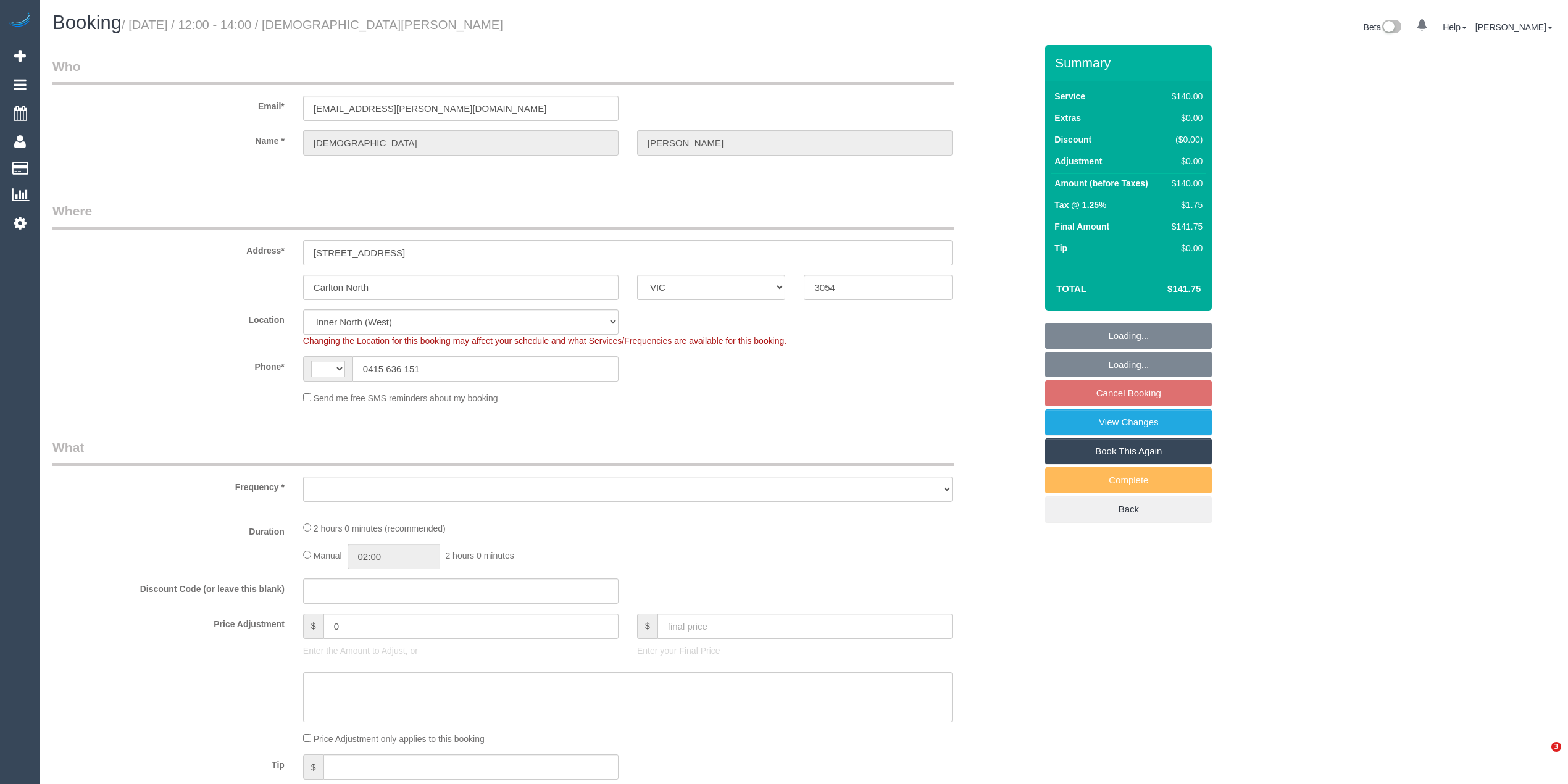
select select "VIC"
select select "string:AU"
select select "string:stripe-pm_1QxK8x2GScqysDRVrtdQrXpo"
select select "number:28"
select select "number:14"
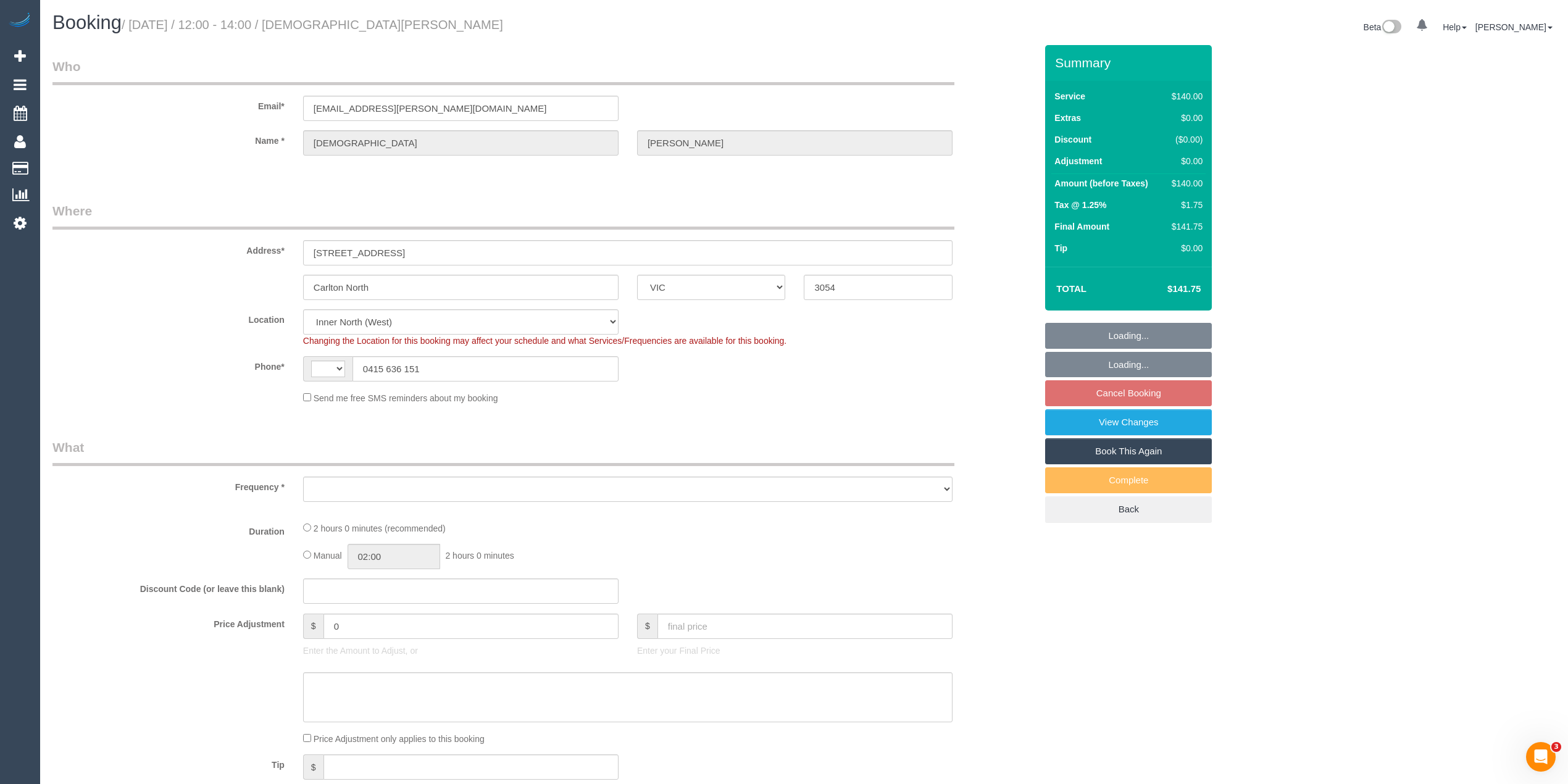
select select "number:19"
select select "number:24"
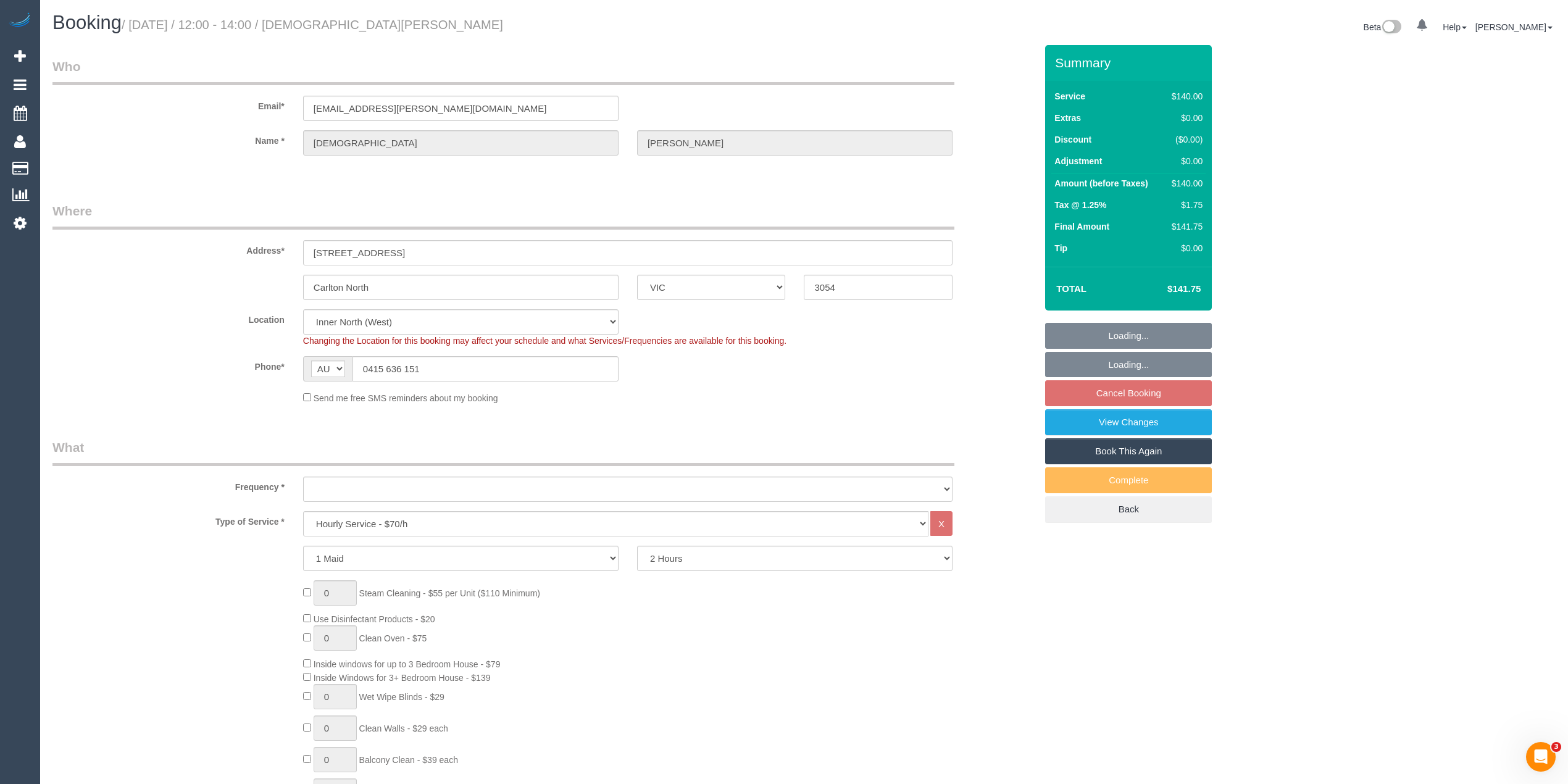
select select "object:1700"
select select "spot1"
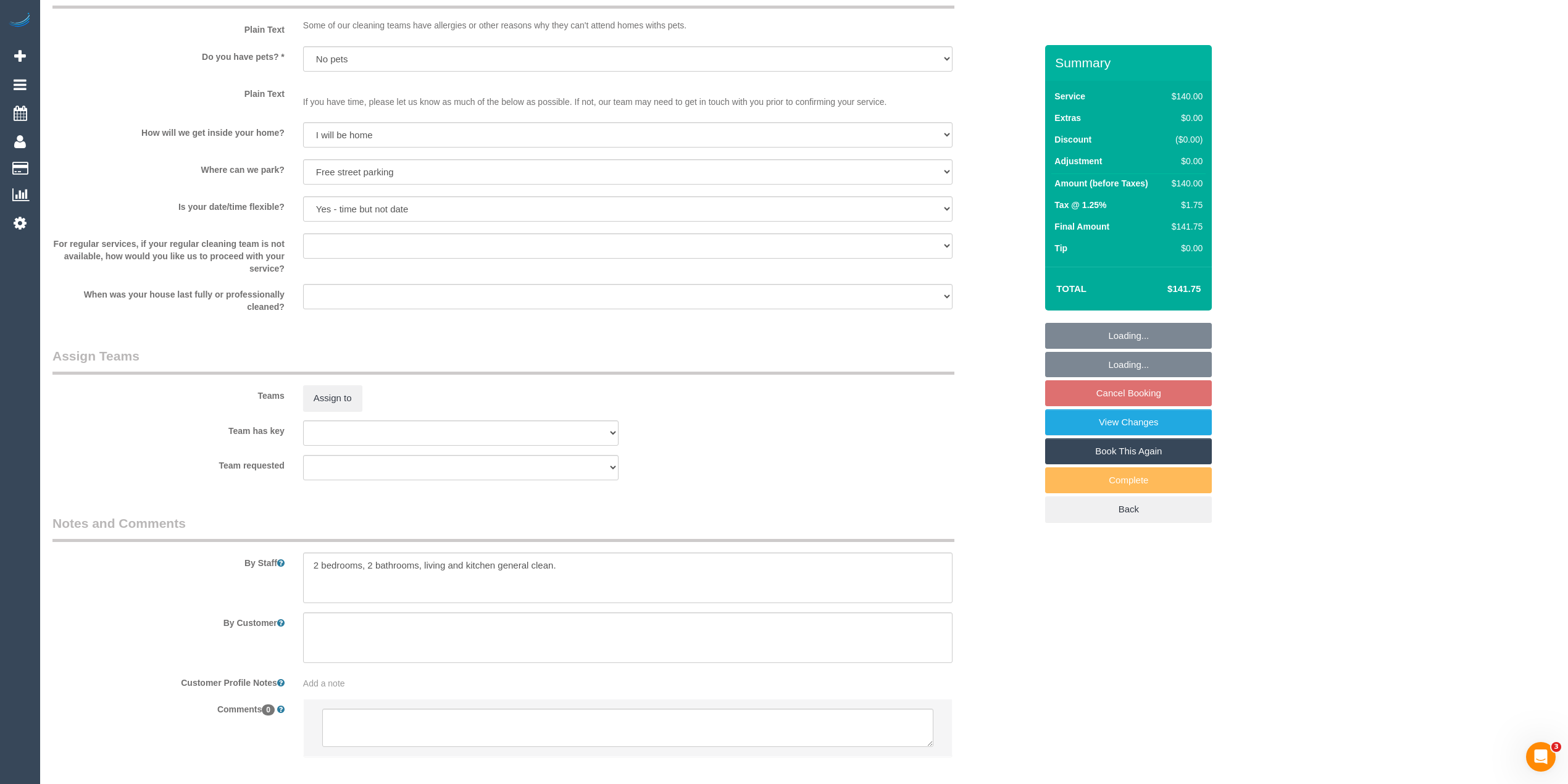
scroll to position [1516, 0]
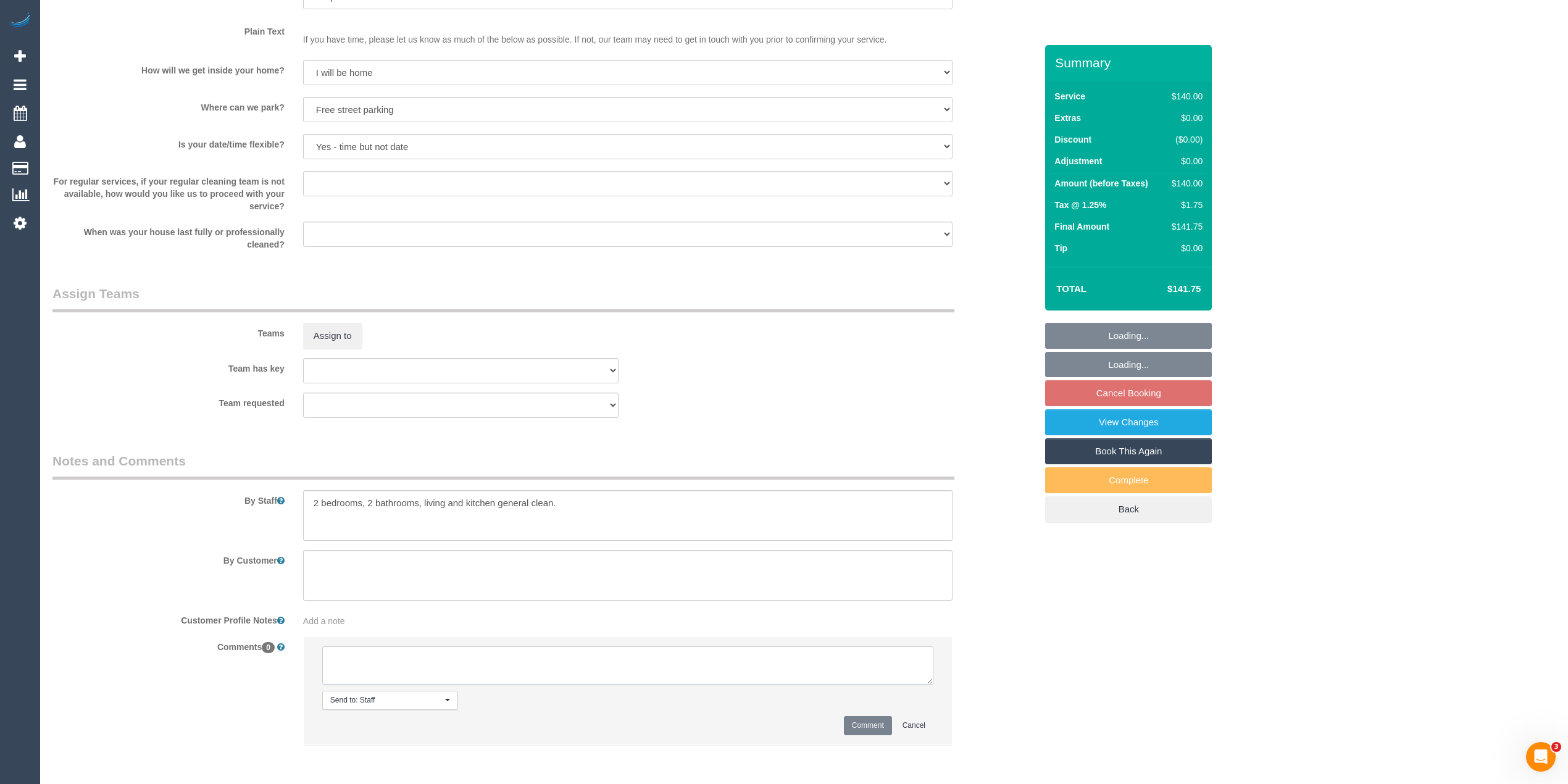
click at [510, 659] on textarea at bounding box center [628, 666] width 611 height 38
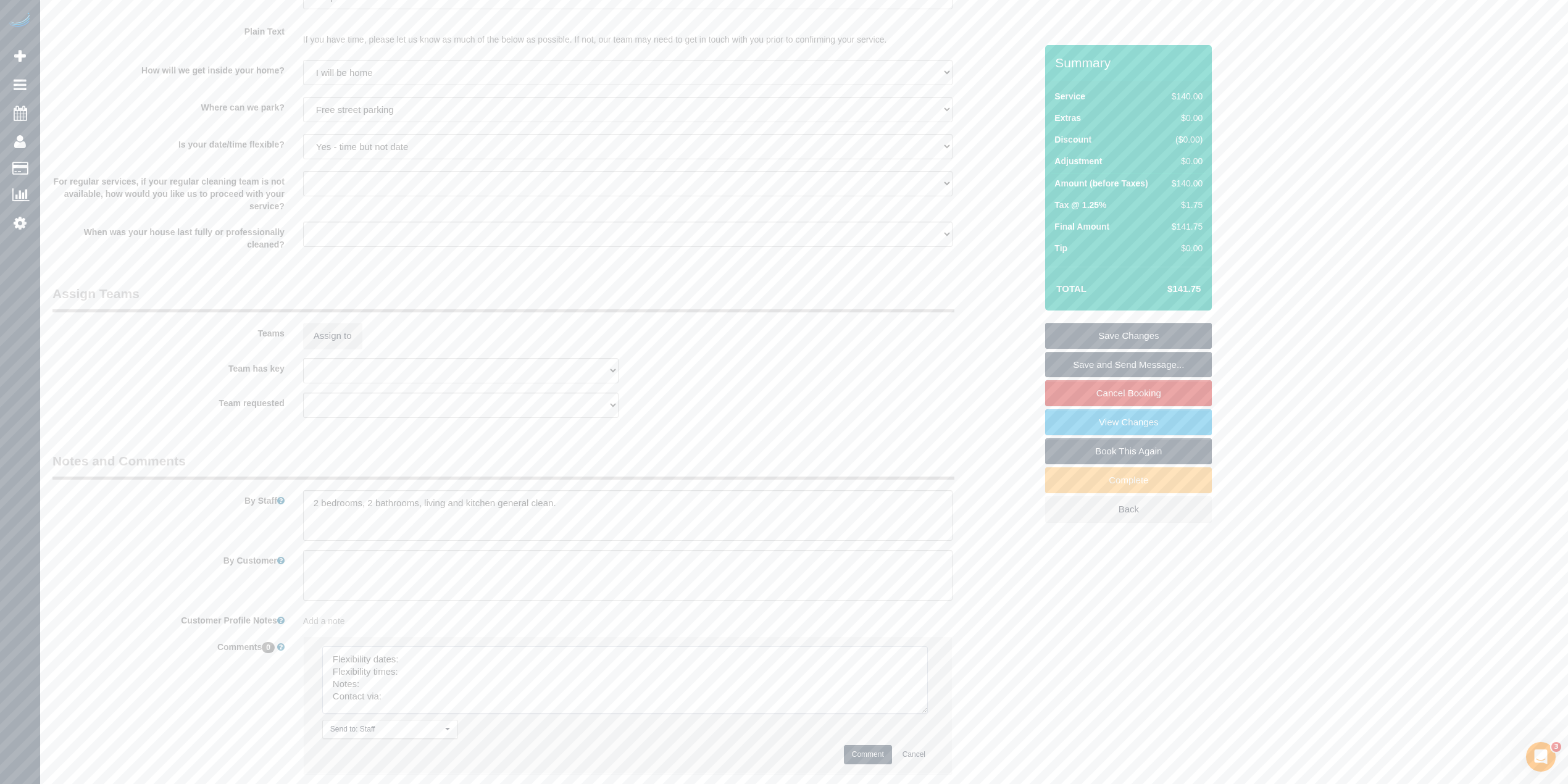
drag, startPoint x: 926, startPoint y: 679, endPoint x: 756, endPoint y: 696, distance: 170.8
click at [919, 709] on textarea at bounding box center [625, 680] width 606 height 67
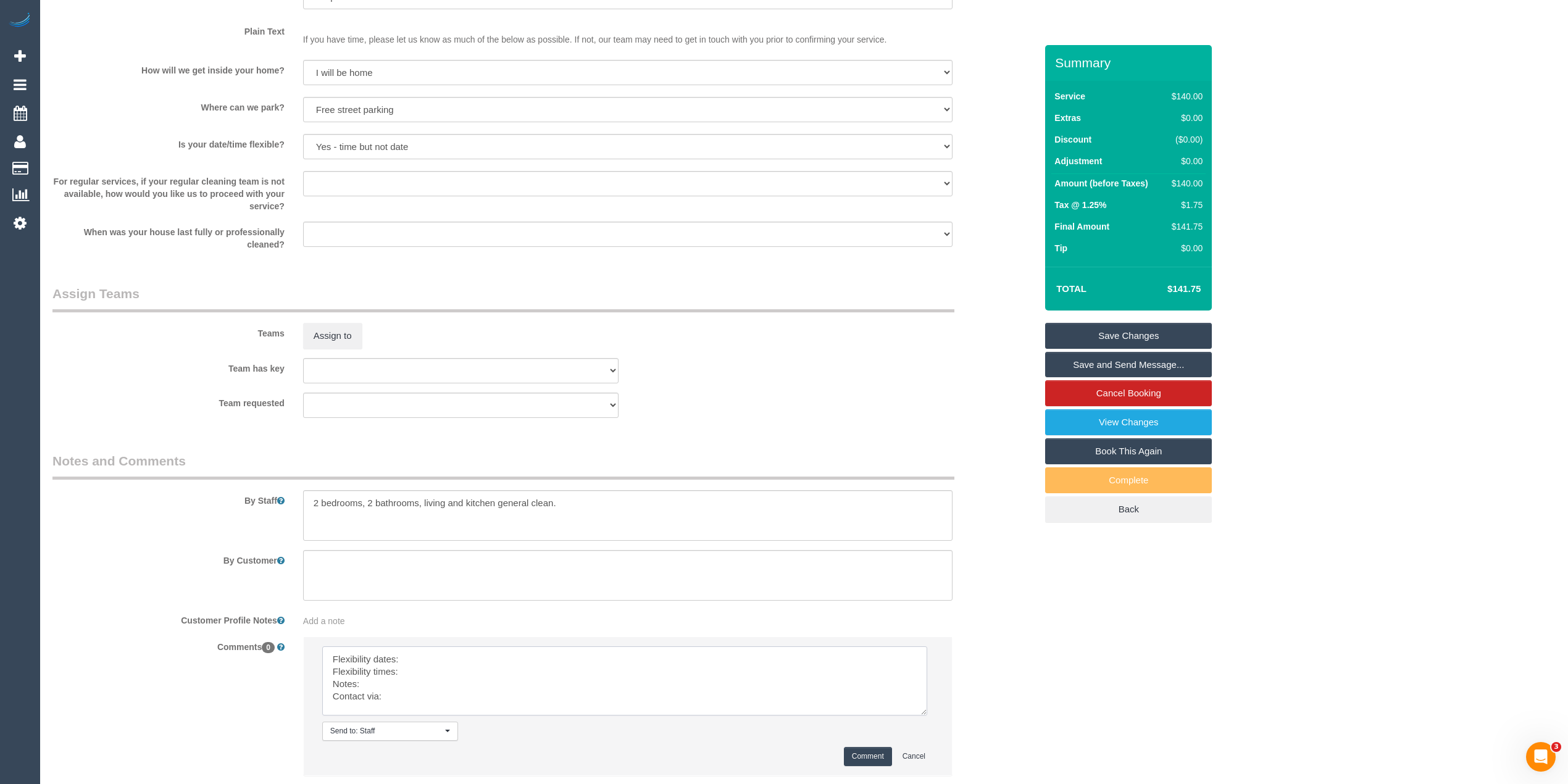
click at [468, 655] on textarea at bounding box center [624, 681] width 605 height 69
click at [428, 672] on textarea at bounding box center [624, 681] width 605 height 69
click at [406, 686] on textarea at bounding box center [624, 681] width 605 height 69
click at [418, 697] on textarea at bounding box center [624, 681] width 605 height 69
type textarea "Flexibility dates: [DATE] requested Flexibility times: flex with time Notes: ap…"
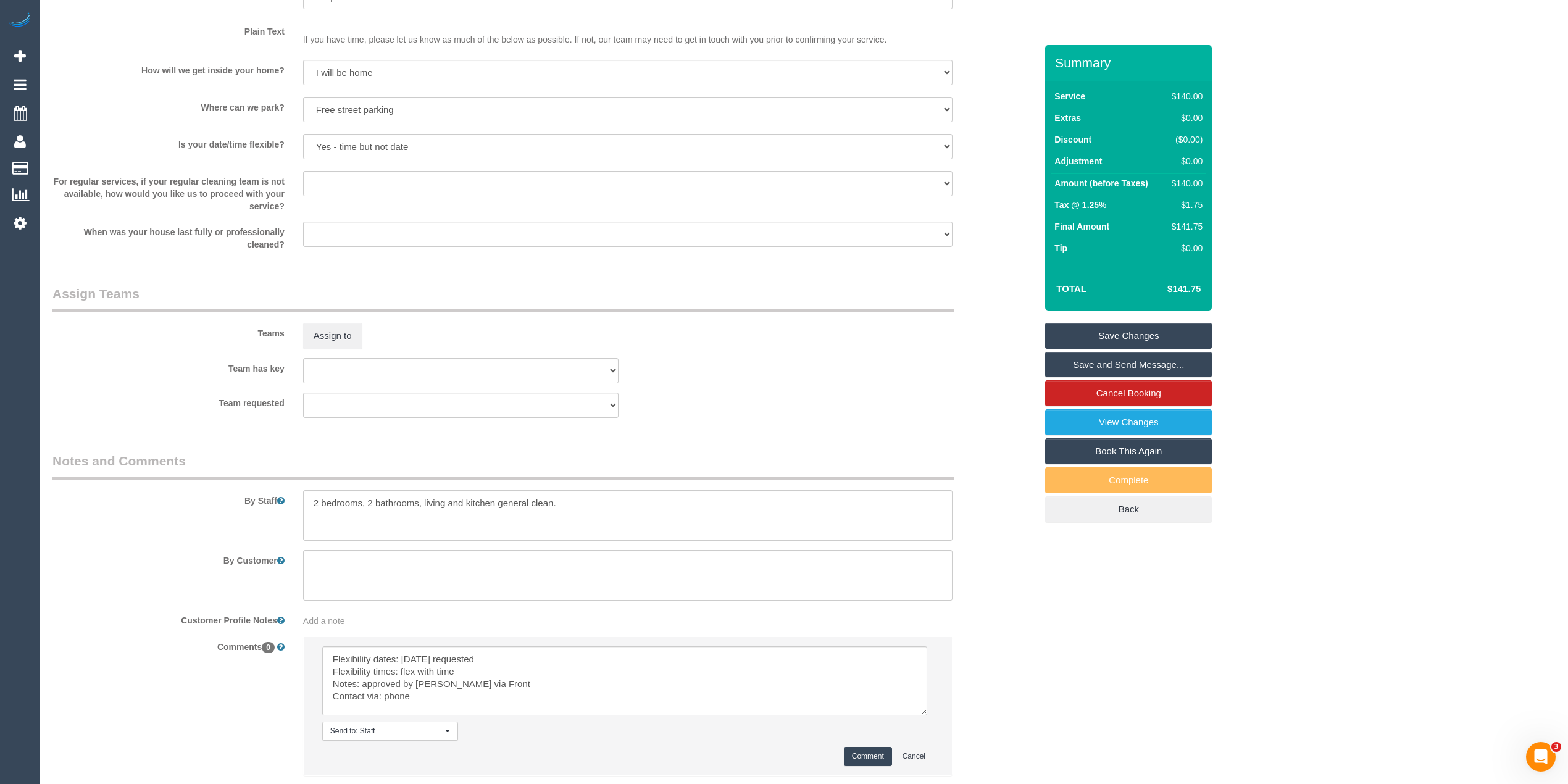
click at [861, 751] on button "Comment" at bounding box center [868, 756] width 48 height 19
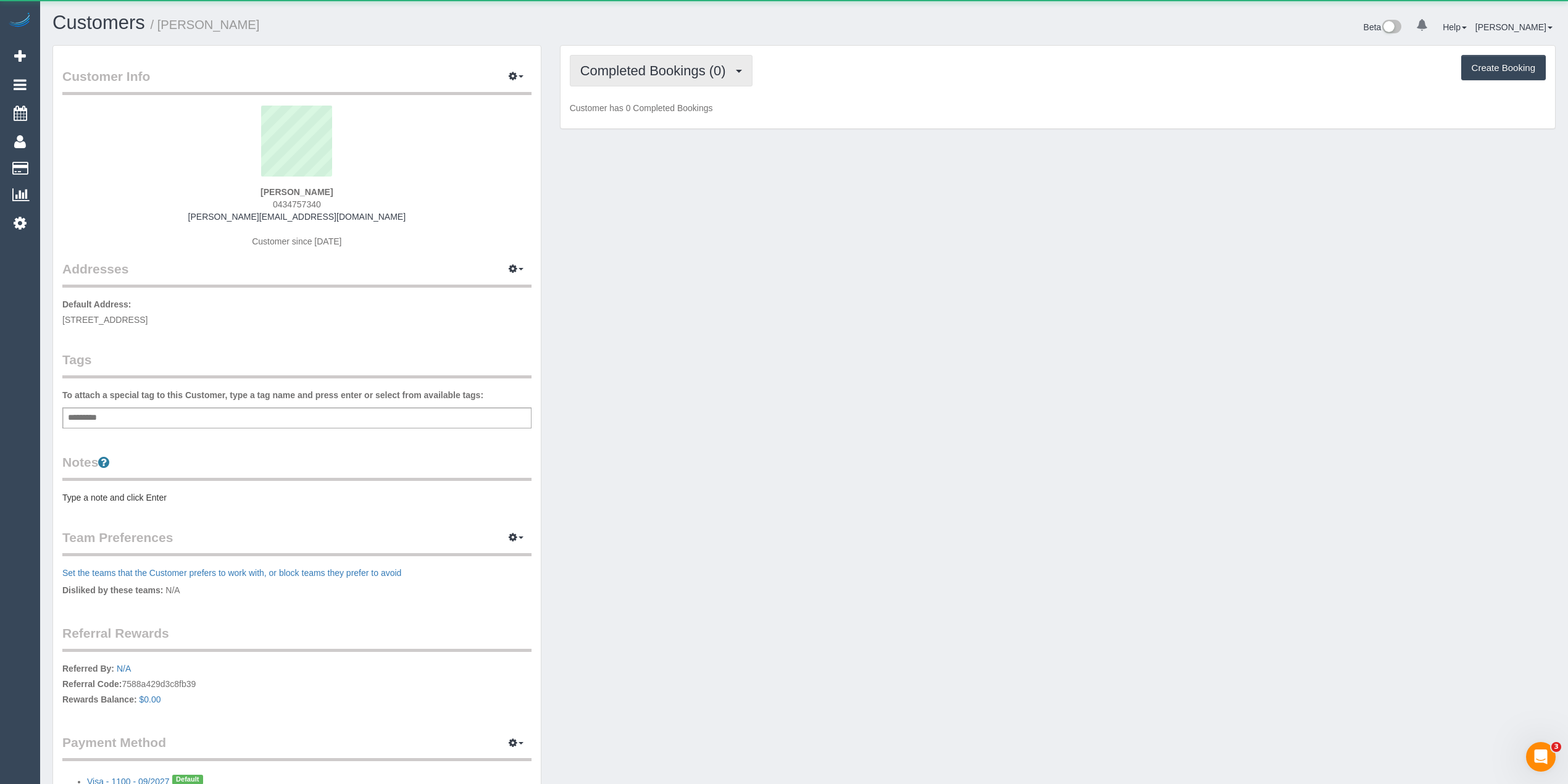
click at [622, 65] on span "Completed Bookings (0)" at bounding box center [656, 71] width 152 height 16
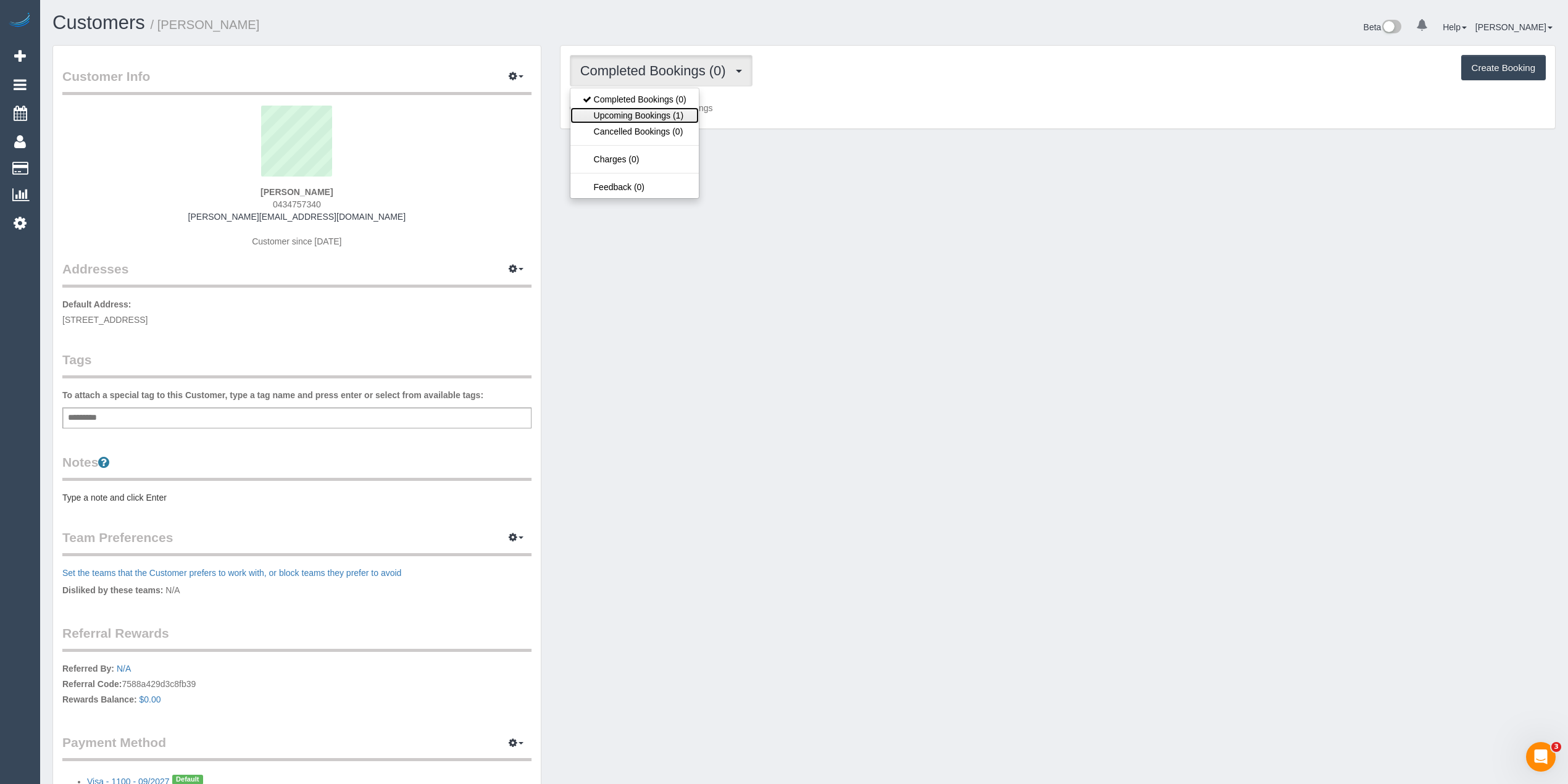
click at [653, 111] on link "Upcoming Bookings (1)" at bounding box center [635, 116] width 129 height 16
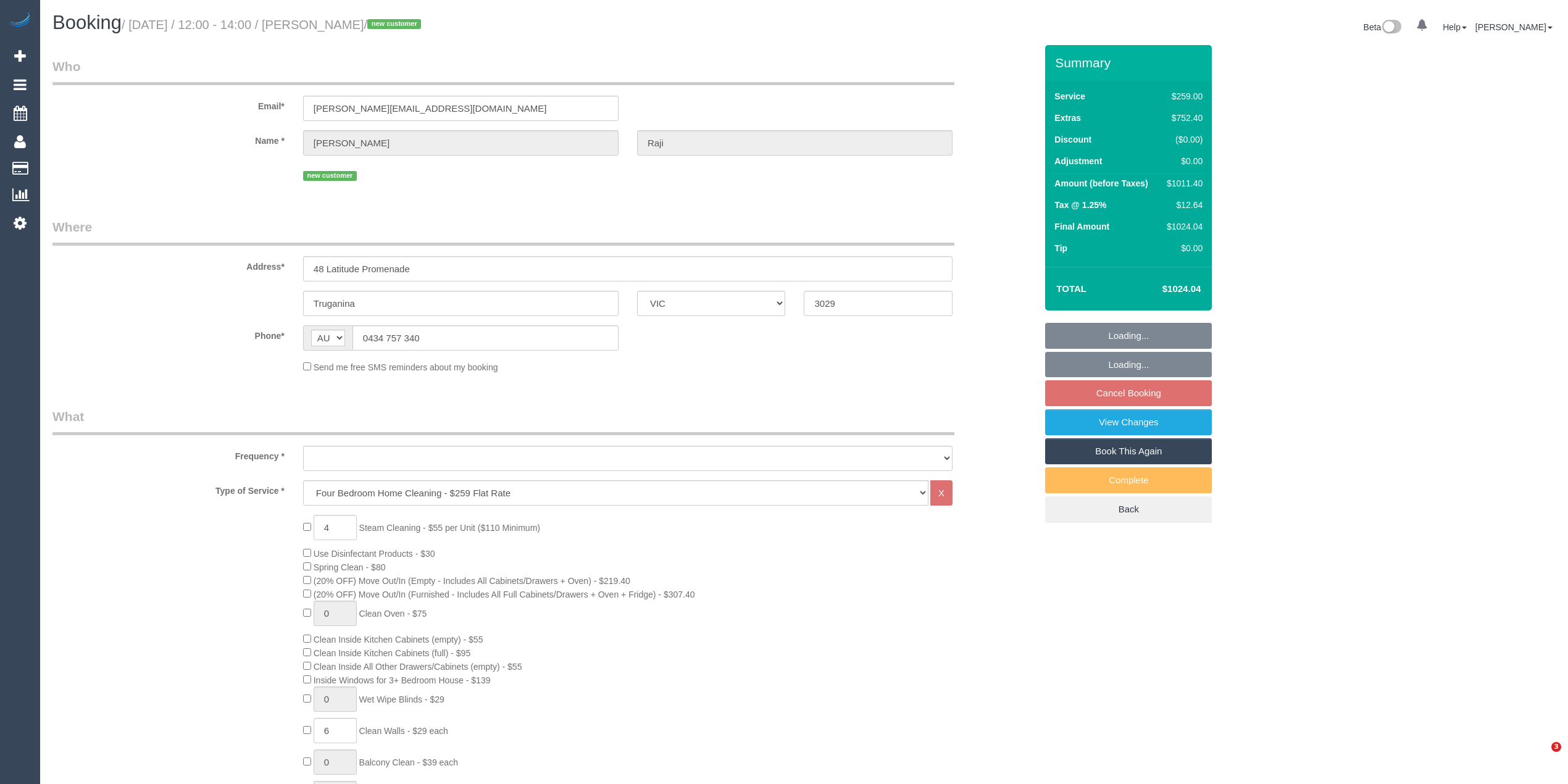
select select "VIC"
select select "number:28"
select select "number:15"
select select "number:18"
select select "number:22"
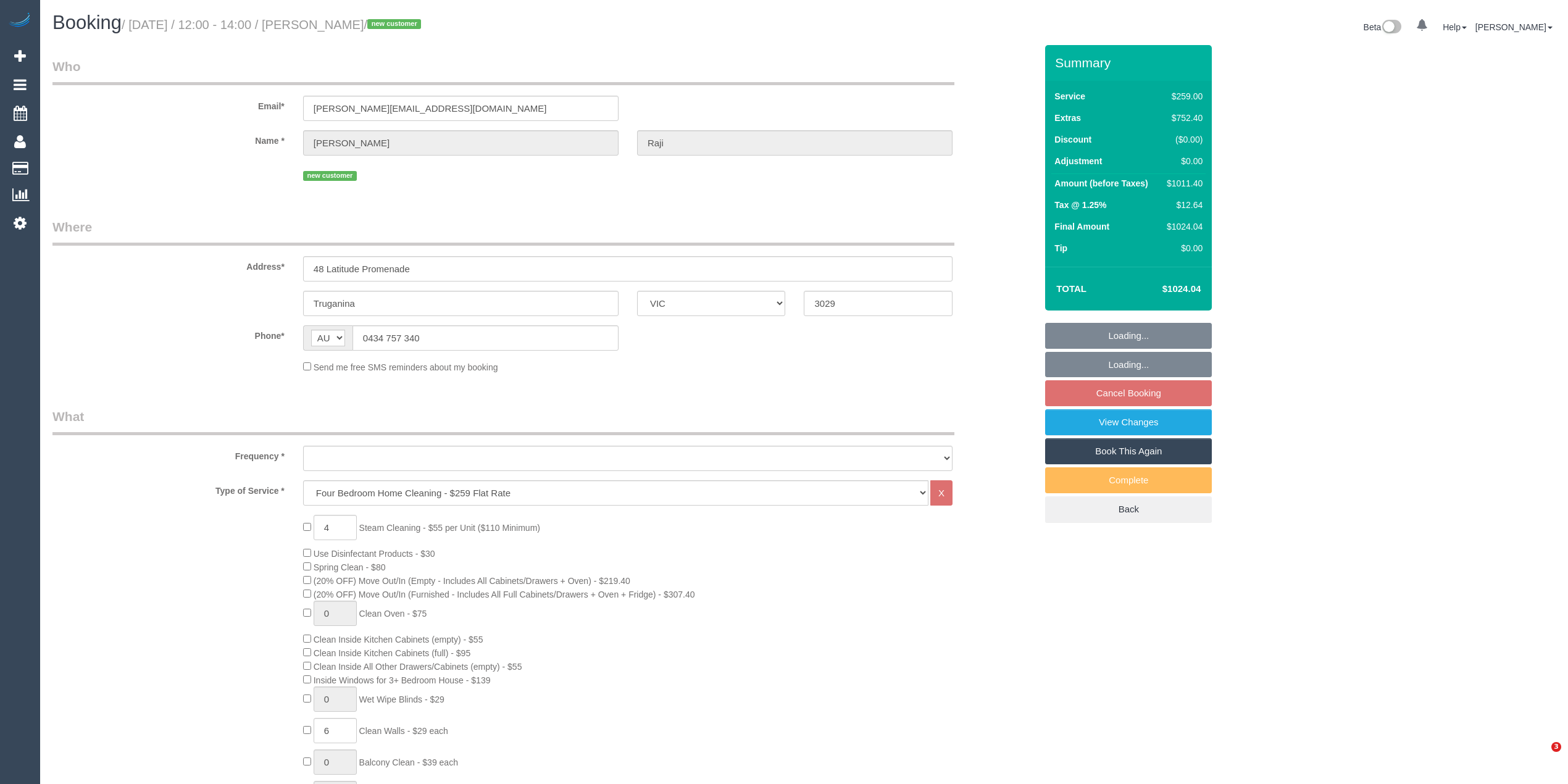
select select "number:33"
select select "number:13"
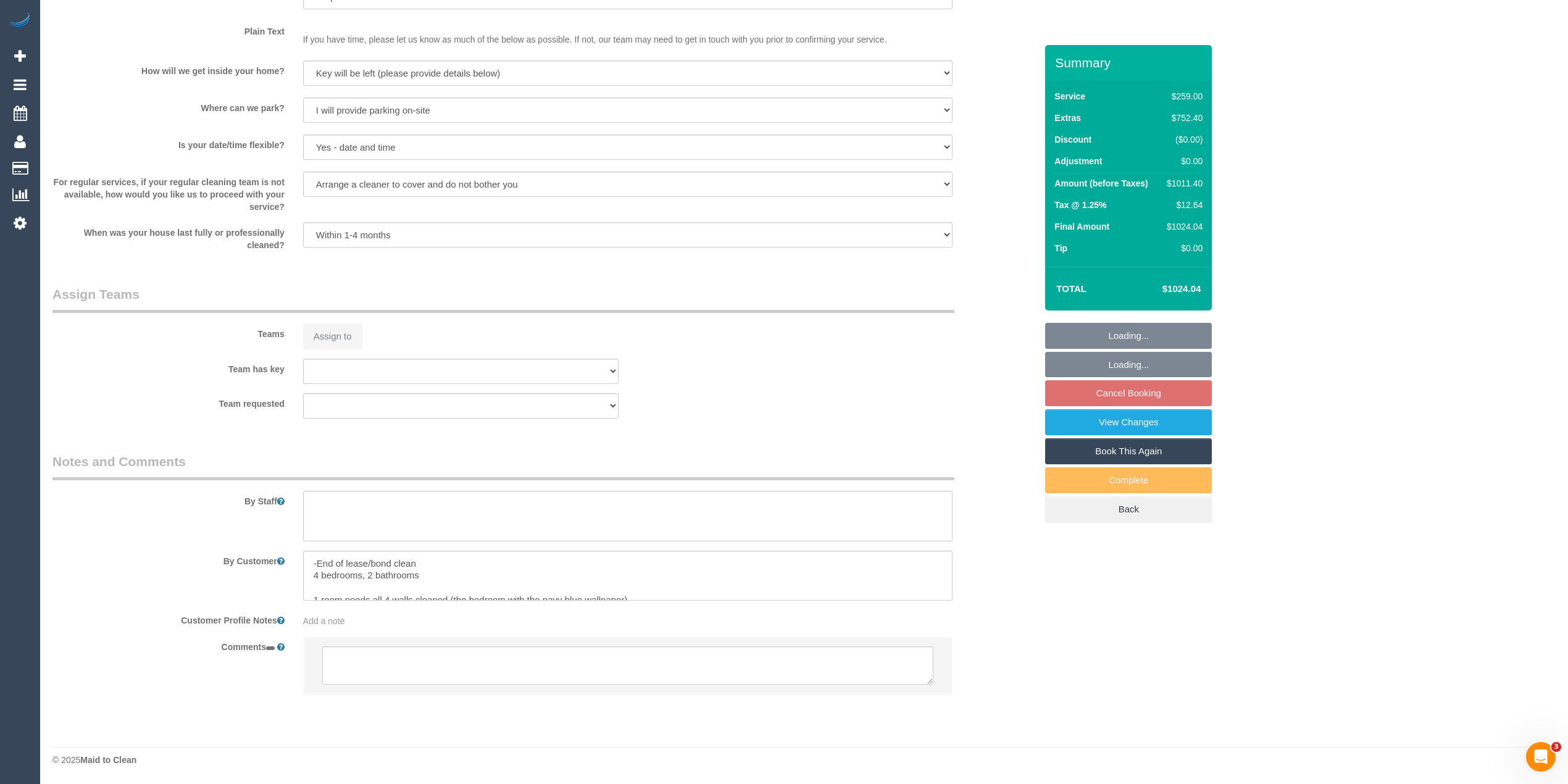
select select "object:773"
select select "spot4"
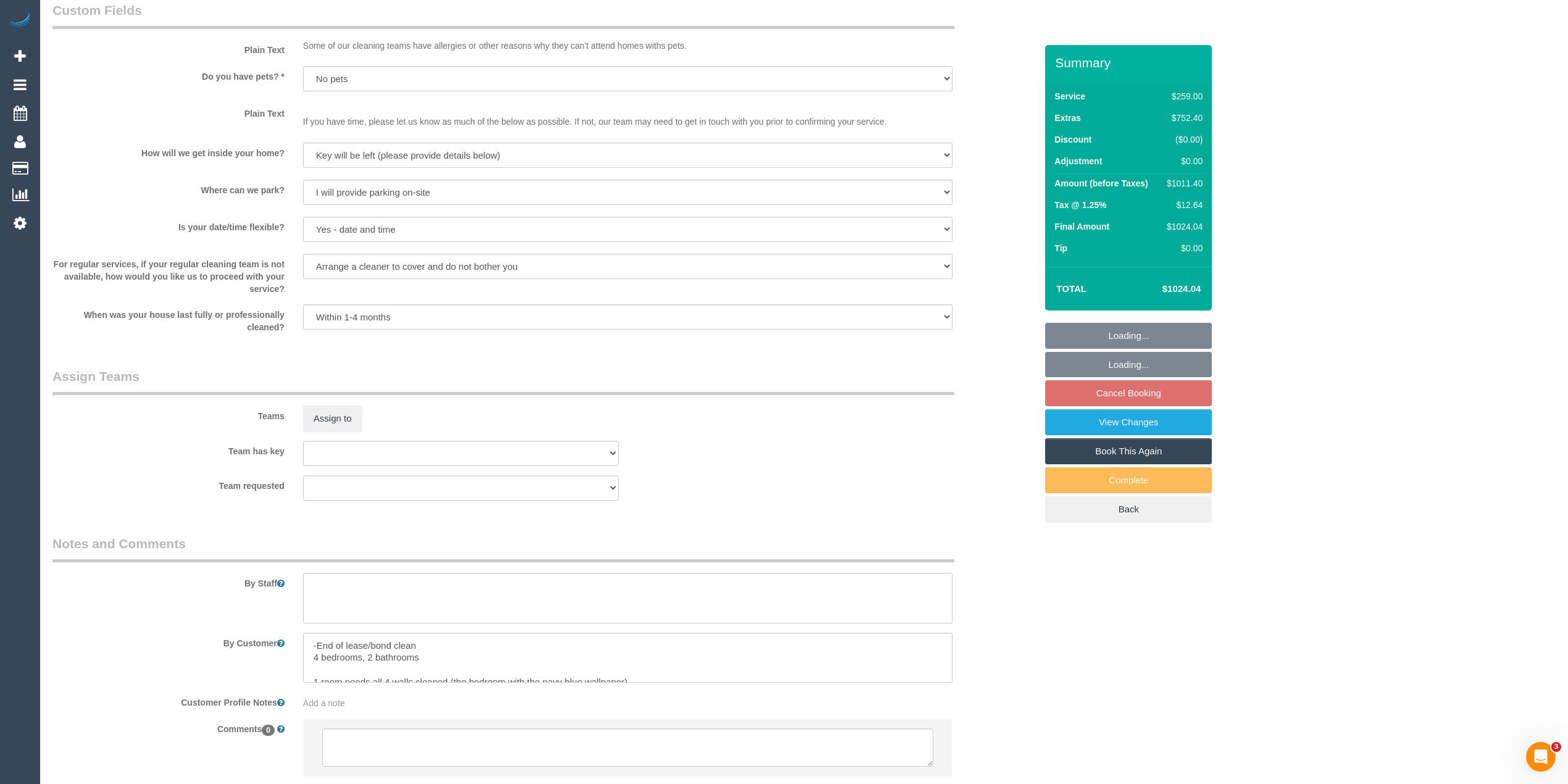
scroll to position [1567, 0]
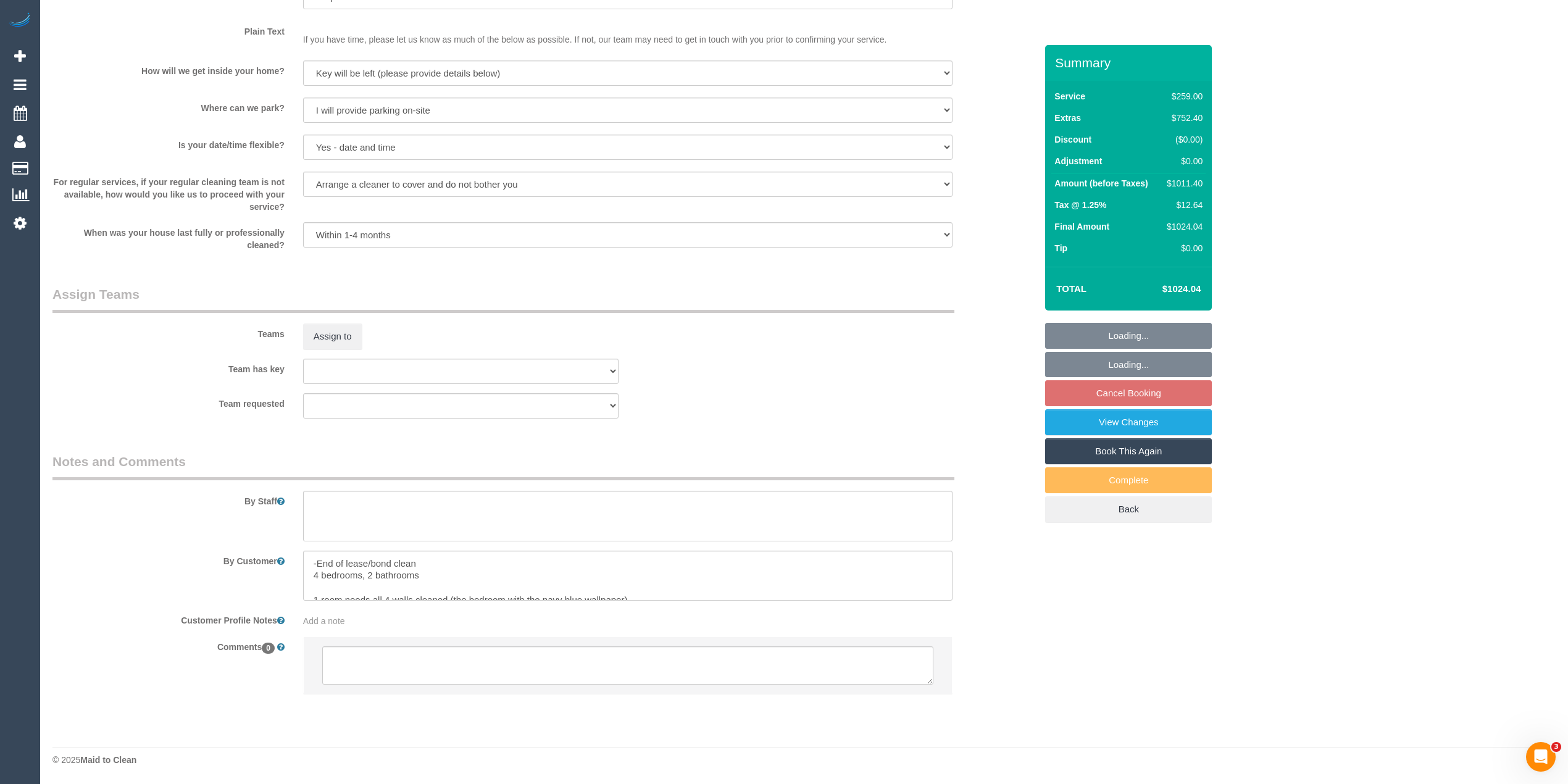
select select "object:1171"
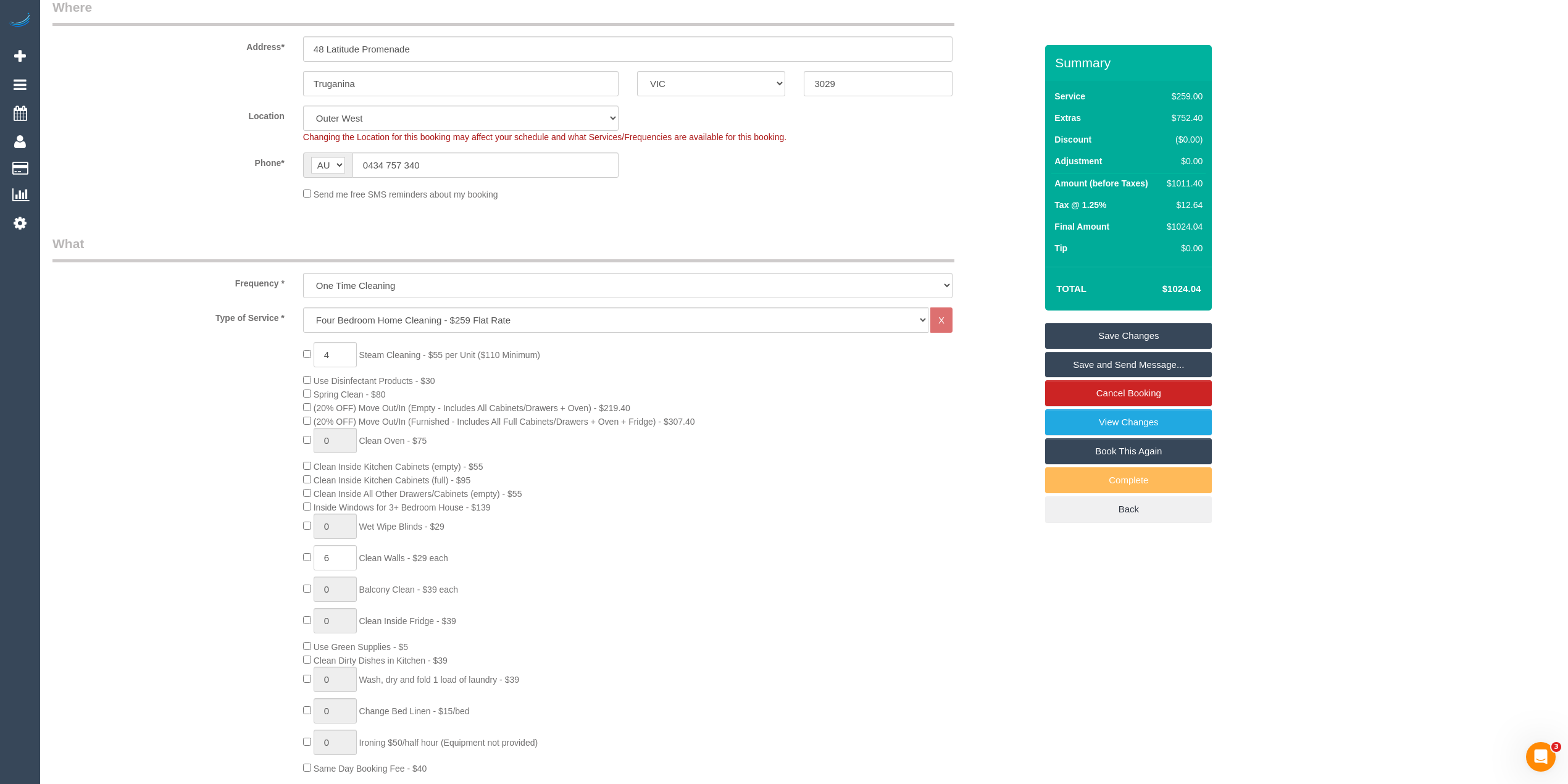
scroll to position [274, 0]
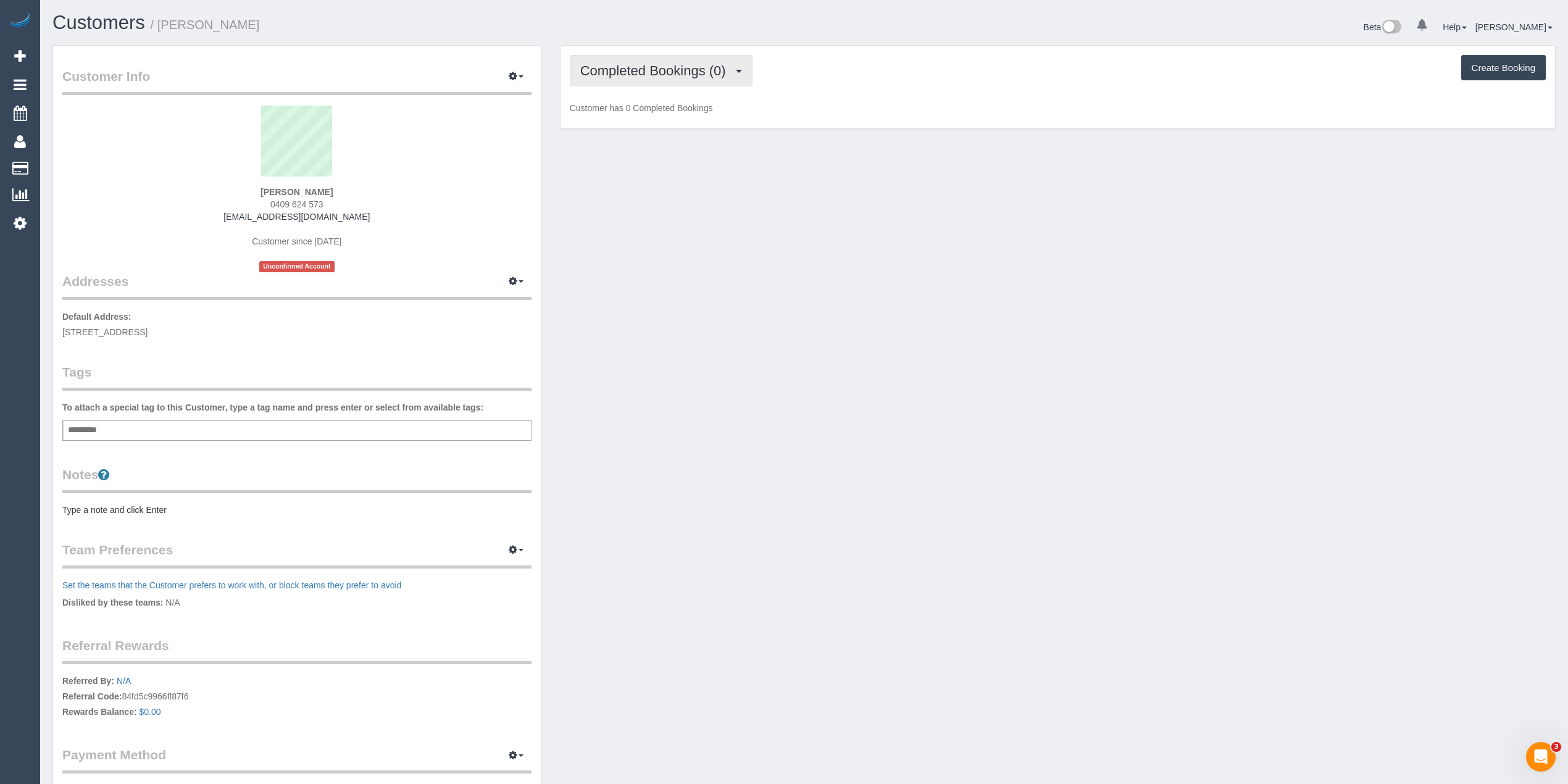
click at [654, 67] on span "Completed Bookings (0)" at bounding box center [656, 71] width 152 height 16
click at [643, 114] on link "Upcoming Bookings (1)" at bounding box center [635, 116] width 129 height 16
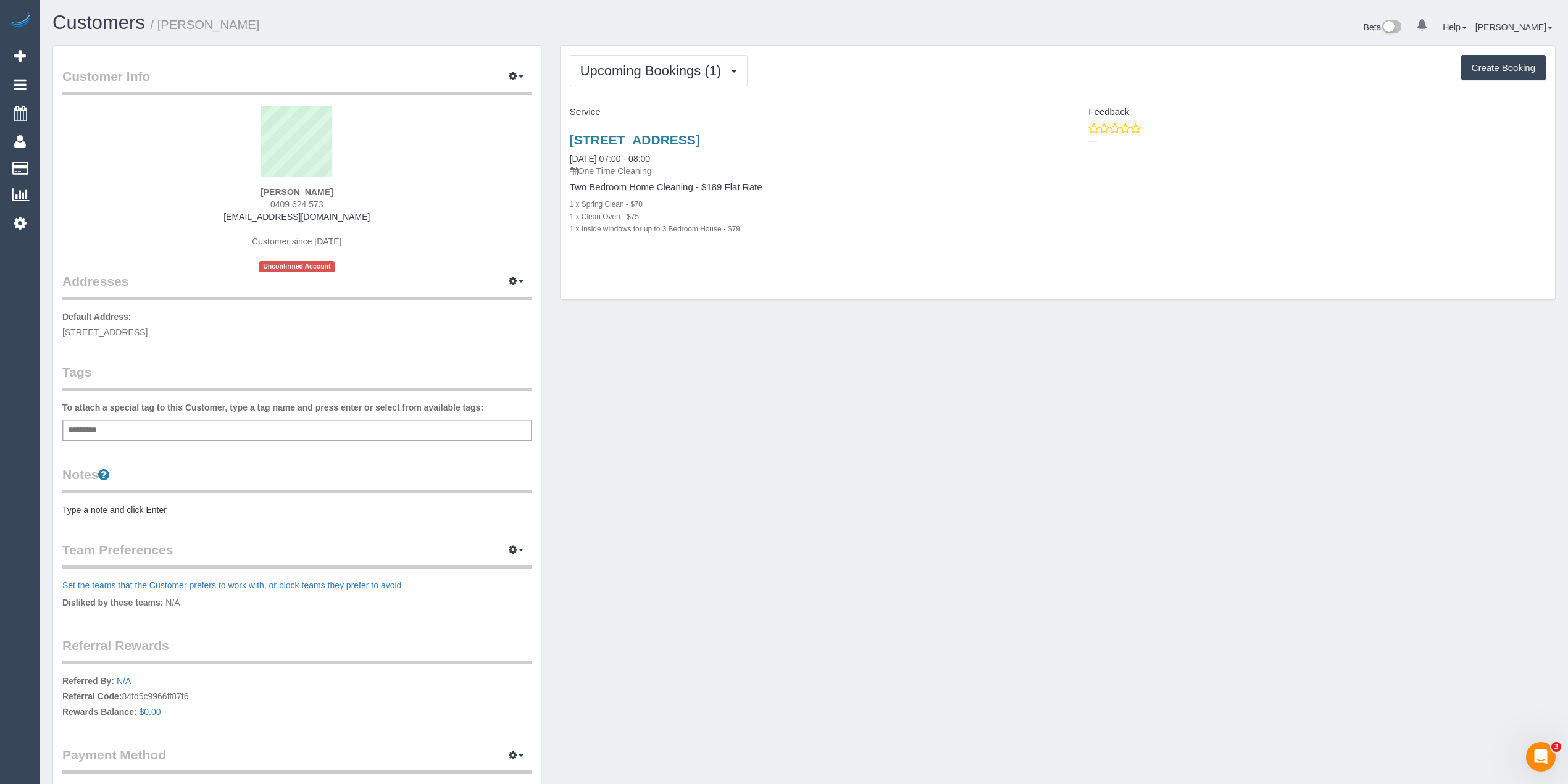
click at [102, 427] on input "text" at bounding box center [86, 430] width 42 height 16
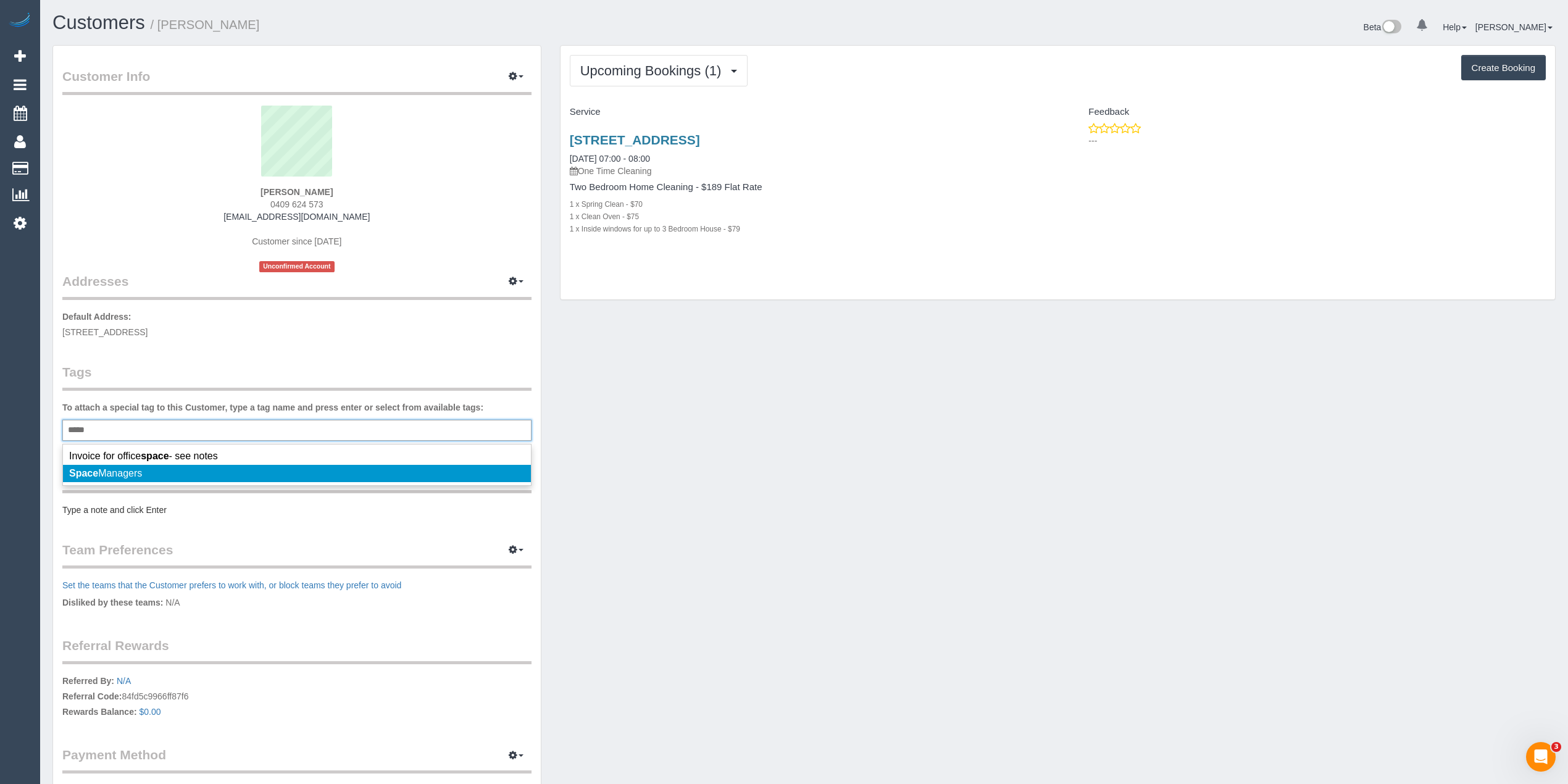
type input "*****"
click at [107, 476] on span "Space Managers" at bounding box center [106, 472] width 73 height 10
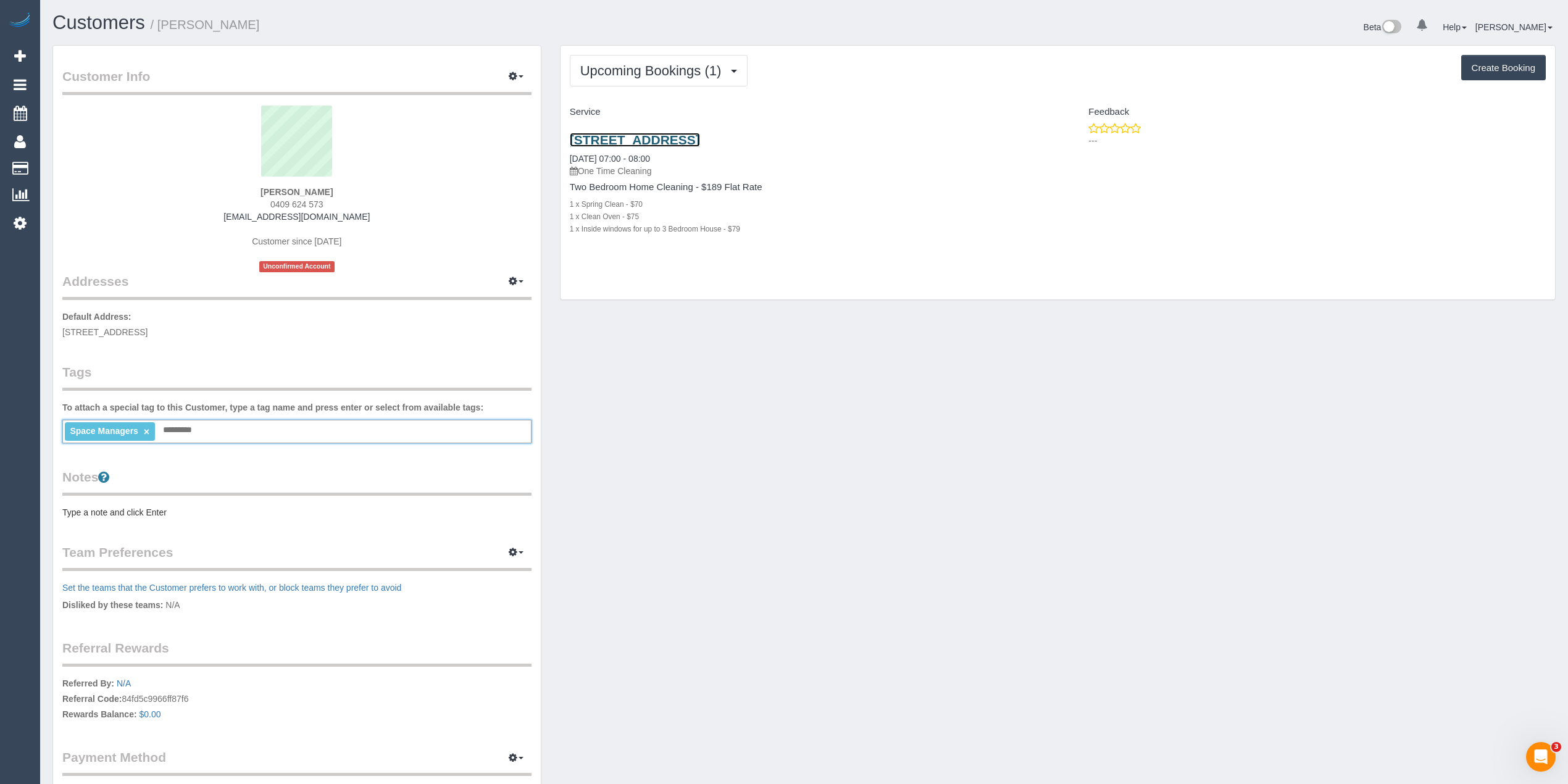
click at [700, 140] on link "[STREET_ADDRESS]" at bounding box center [635, 140] width 130 height 14
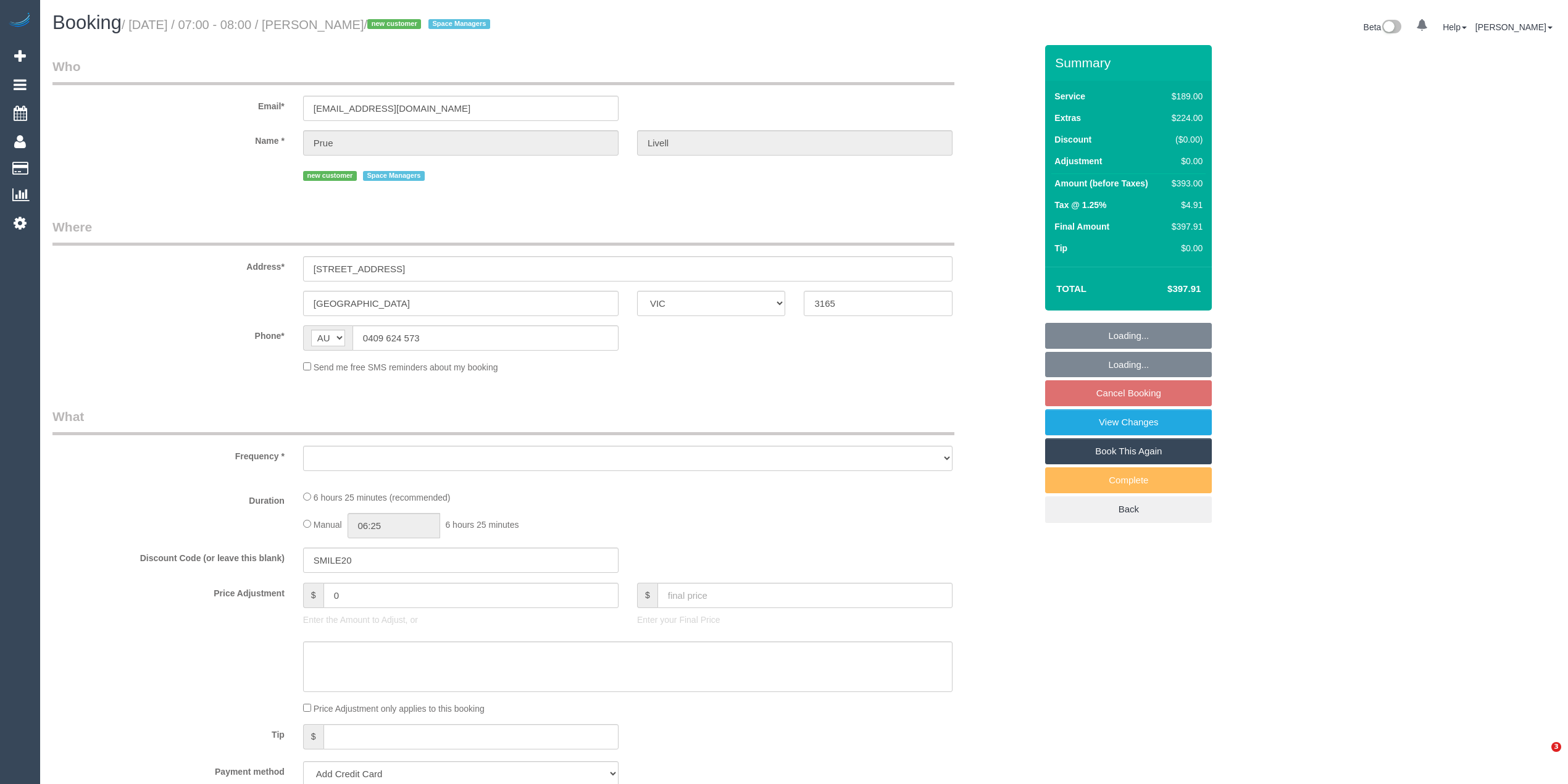
select select "VIC"
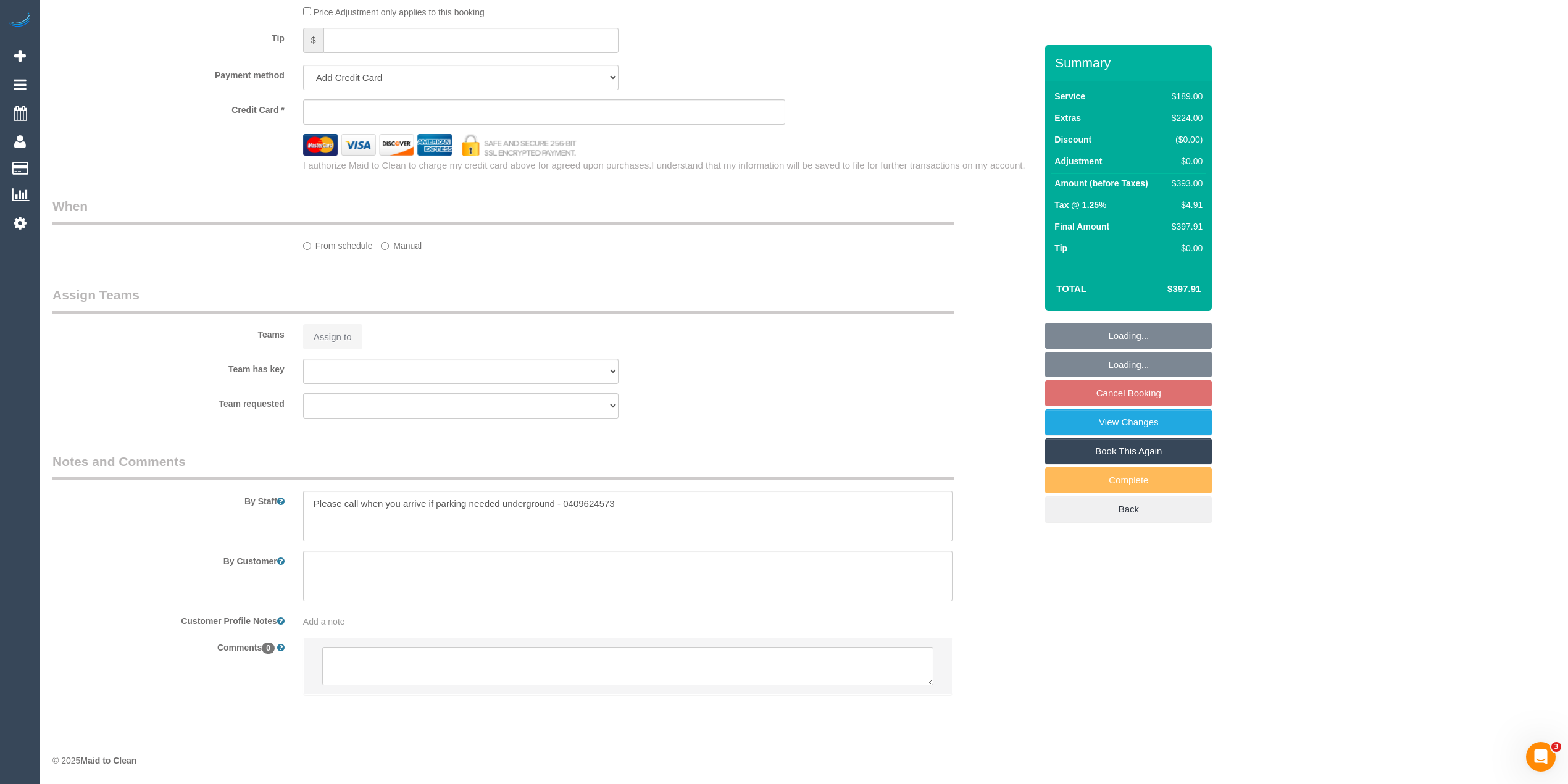
select select "object:681"
select select "string:stripe-pm_1S2kGp2GScqysDRVnWdgXgoH"
select select "number:27"
select select "number:14"
select select "number:18"
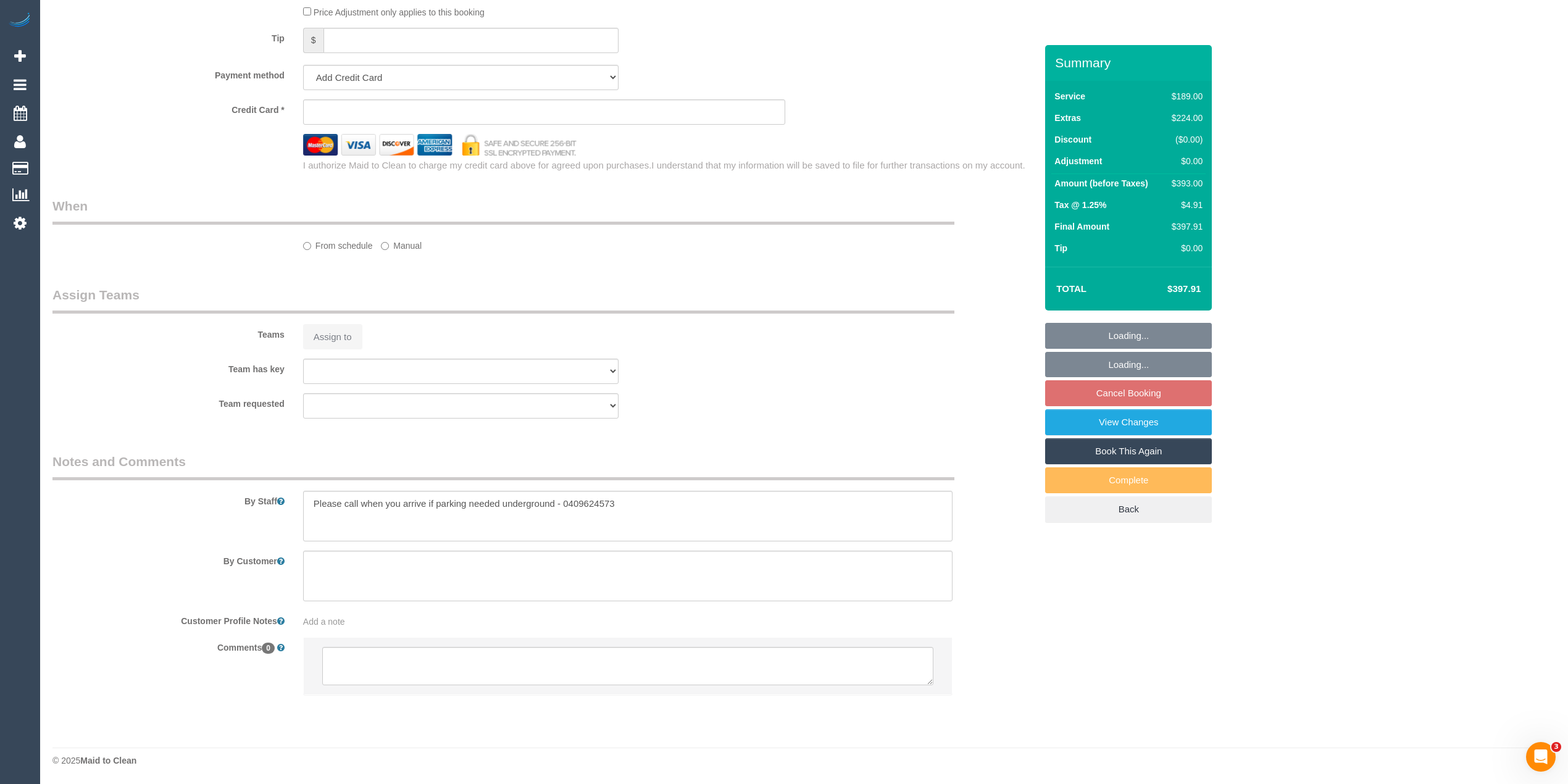
select select "number:24"
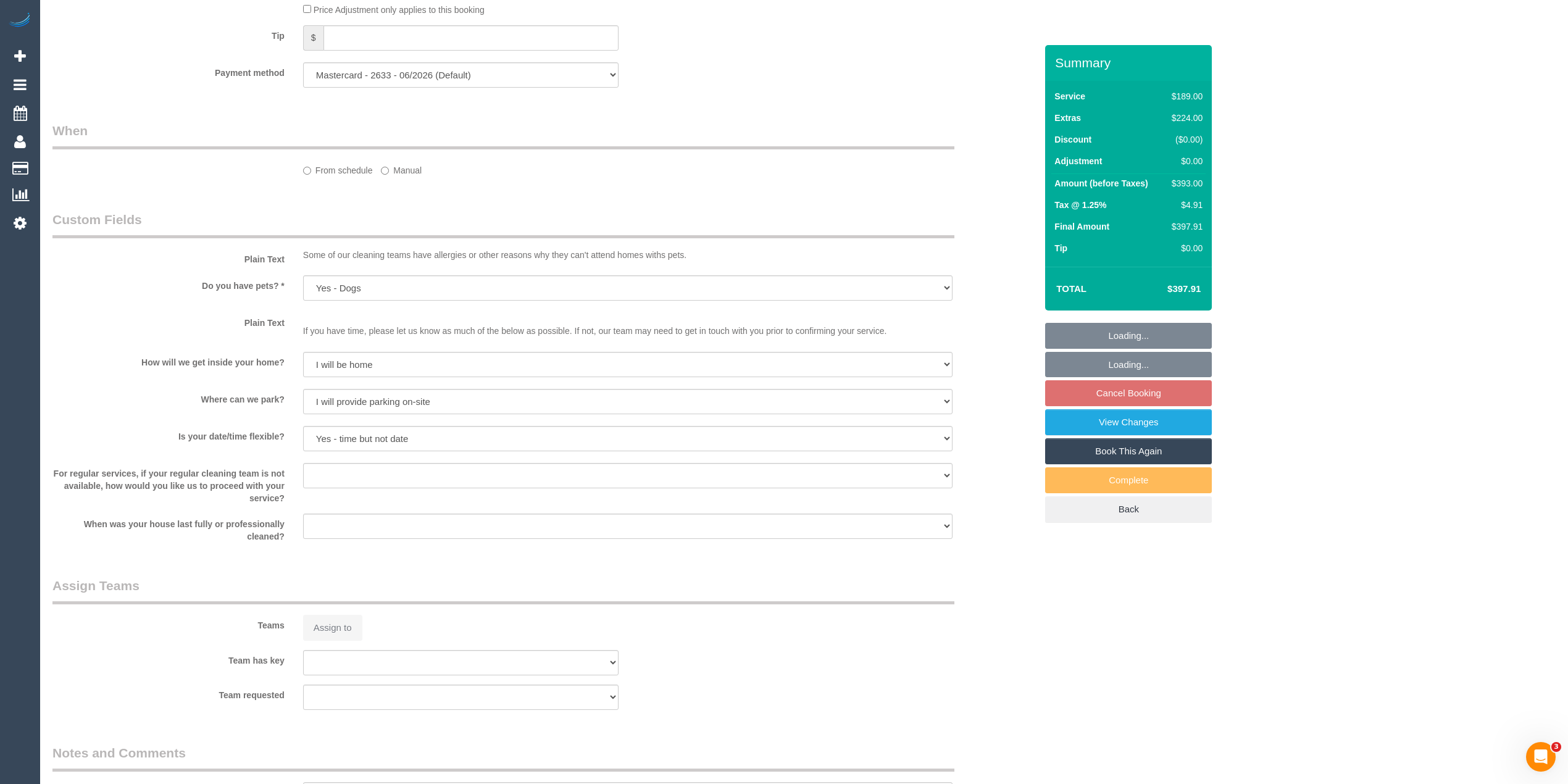
select select "object:784"
select select "spot1"
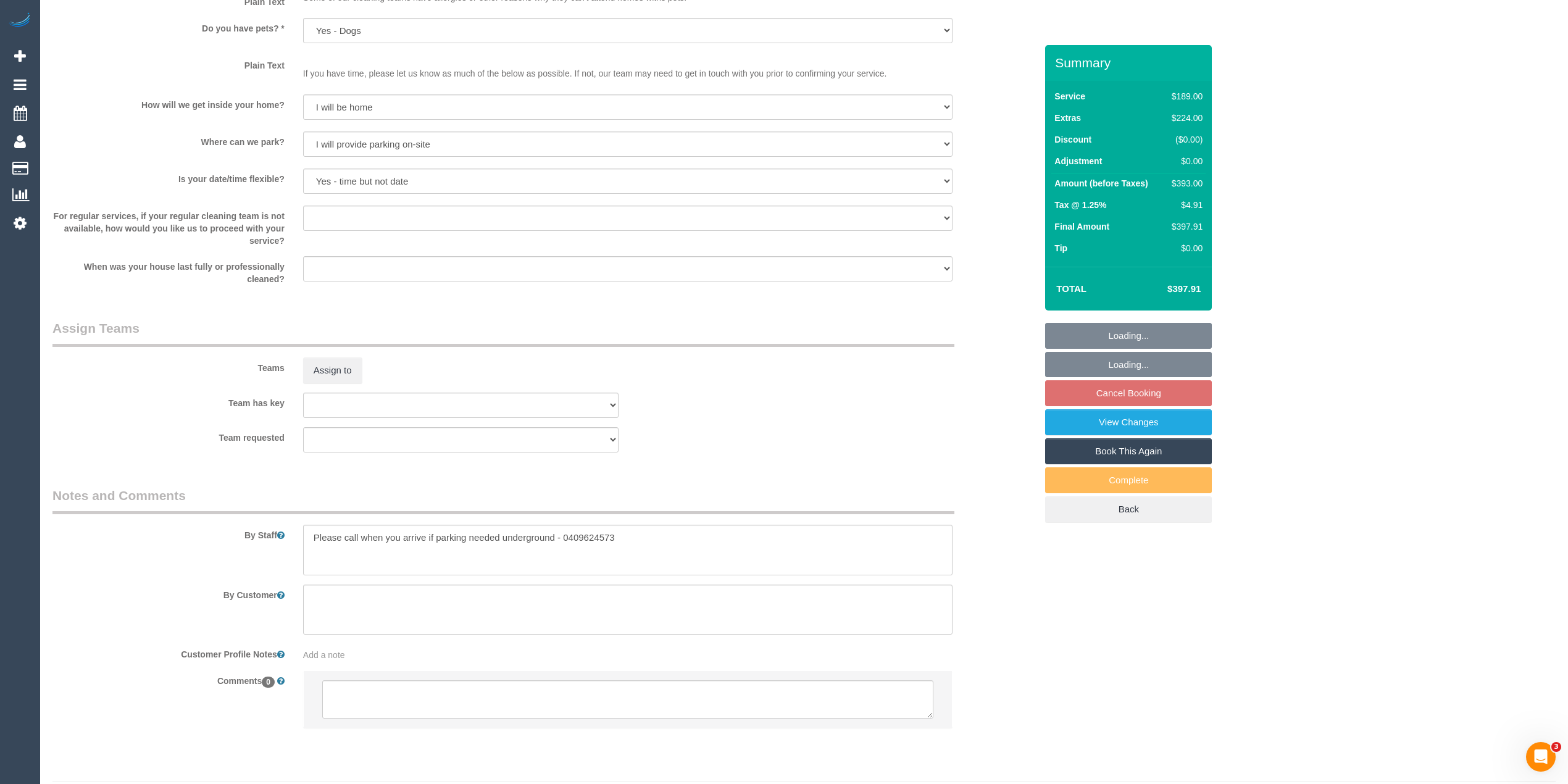
scroll to position [1567, 0]
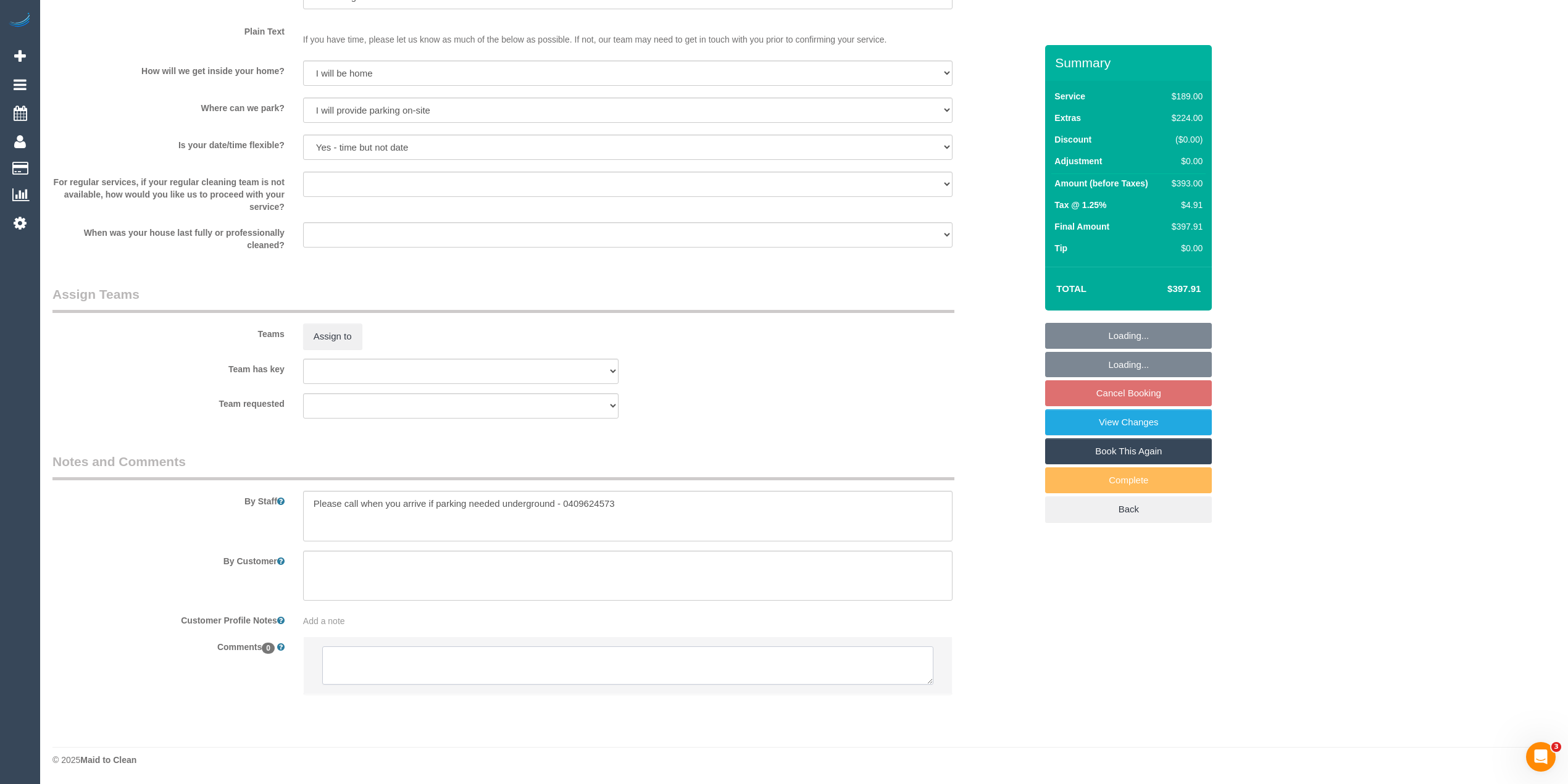
click at [393, 662] on textarea at bounding box center [628, 666] width 611 height 38
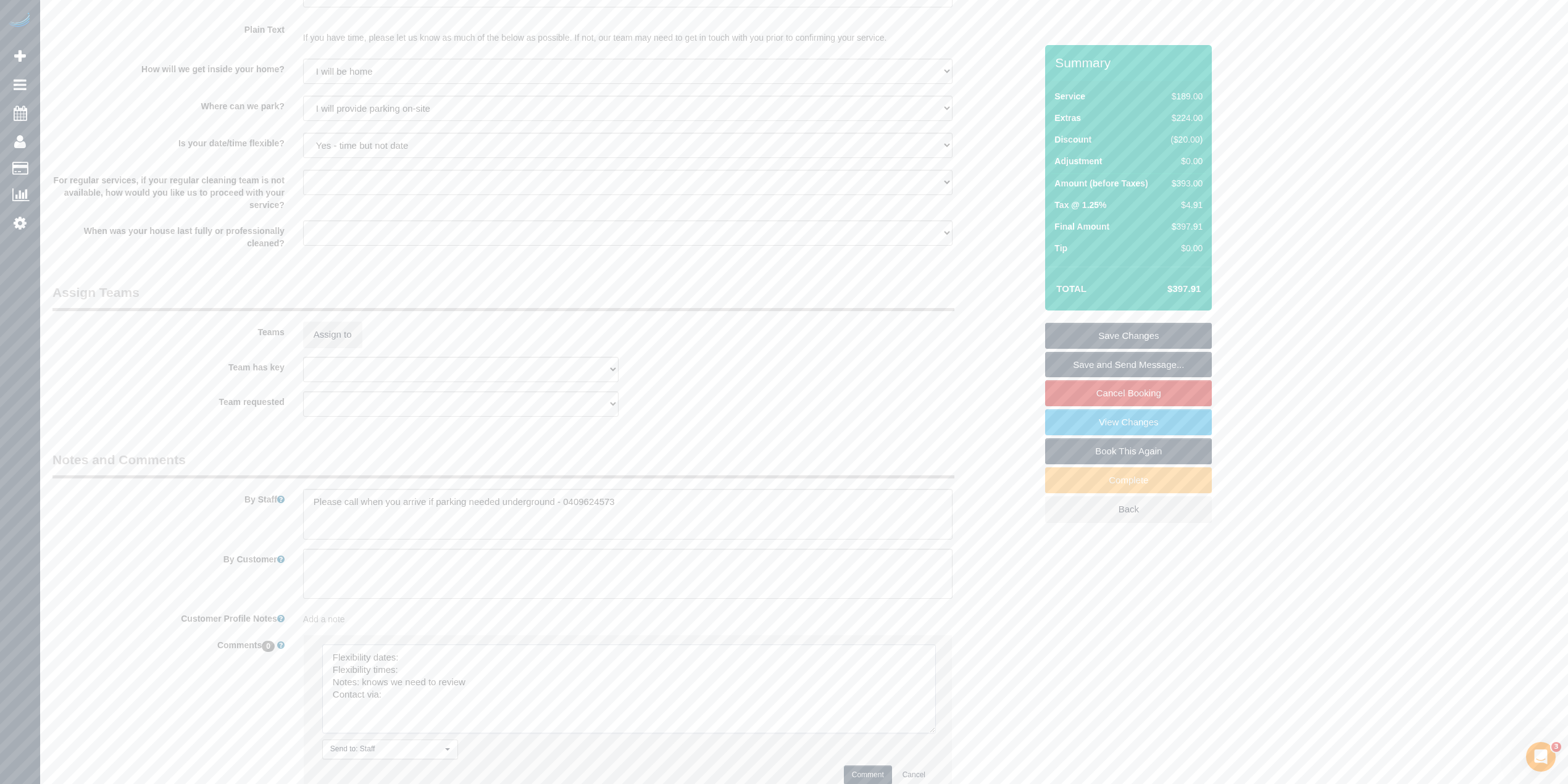
drag, startPoint x: 925, startPoint y: 674, endPoint x: 805, endPoint y: 701, distance: 123.0
click at [927, 730] on textarea at bounding box center [628, 689] width 613 height 89
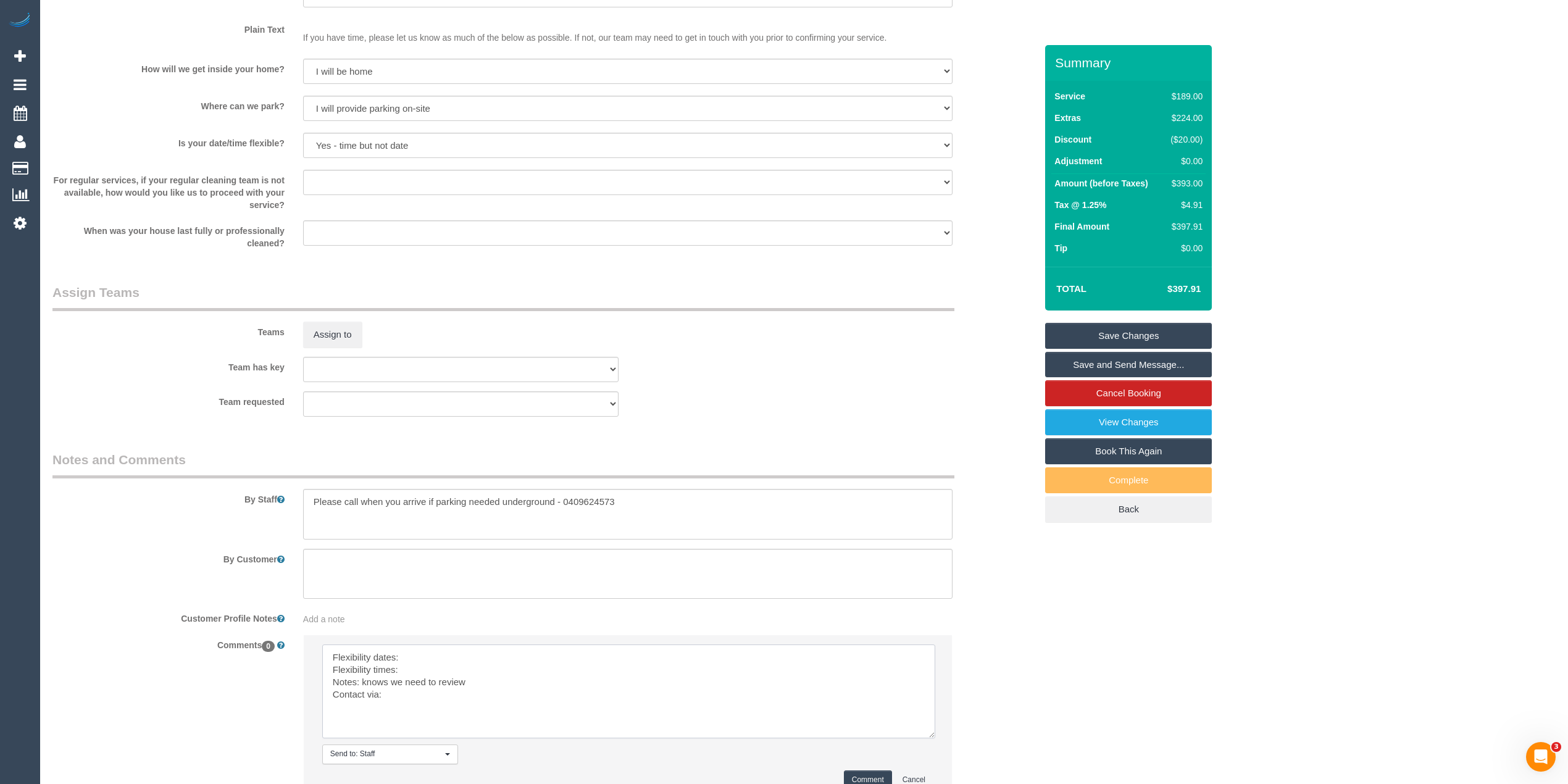
click at [433, 654] on textarea at bounding box center [628, 691] width 613 height 94
click at [421, 670] on textarea at bounding box center [628, 691] width 613 height 94
click at [409, 699] on textarea at bounding box center [628, 691] width 613 height 94
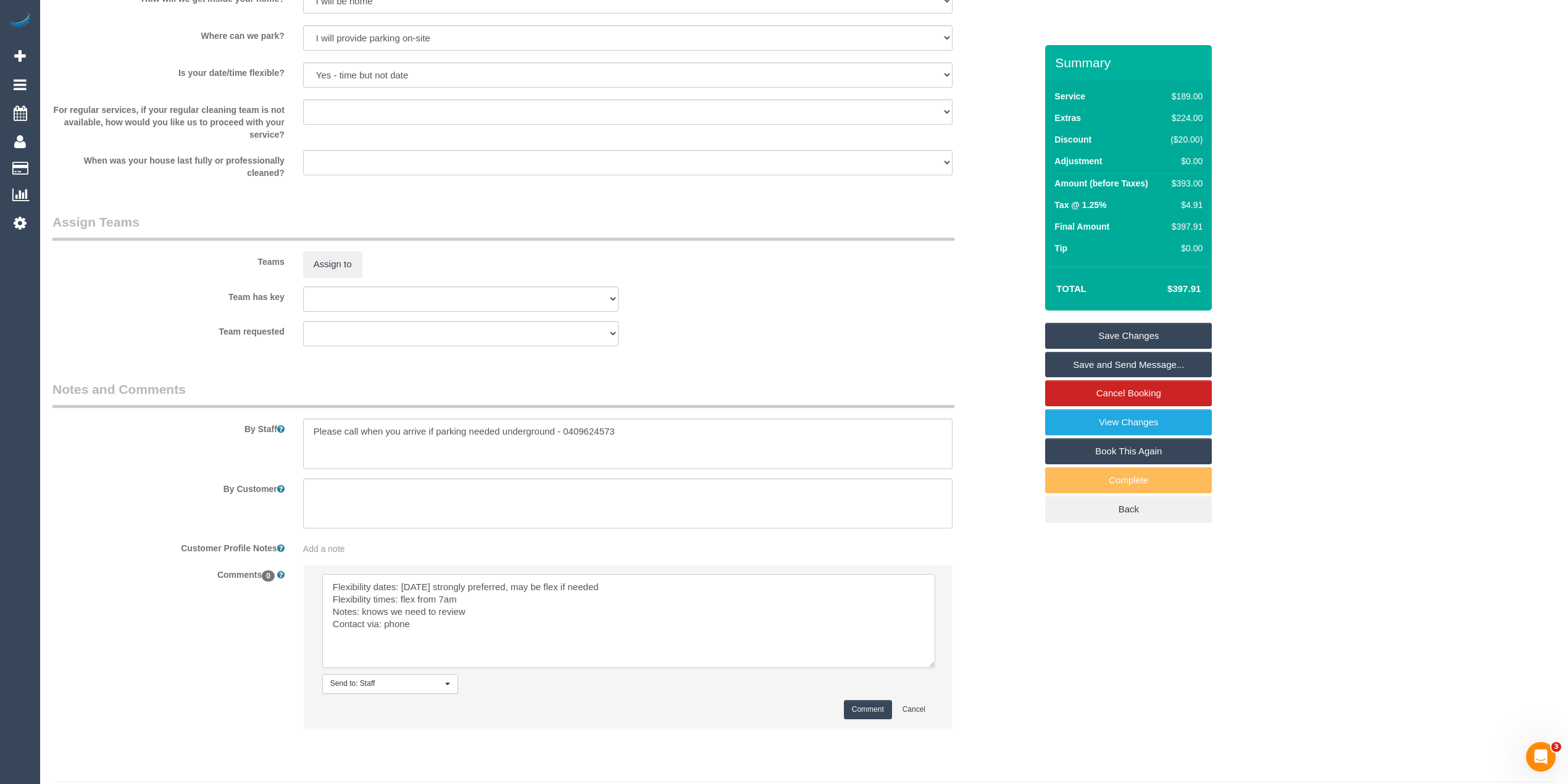
scroll to position [1674, 0]
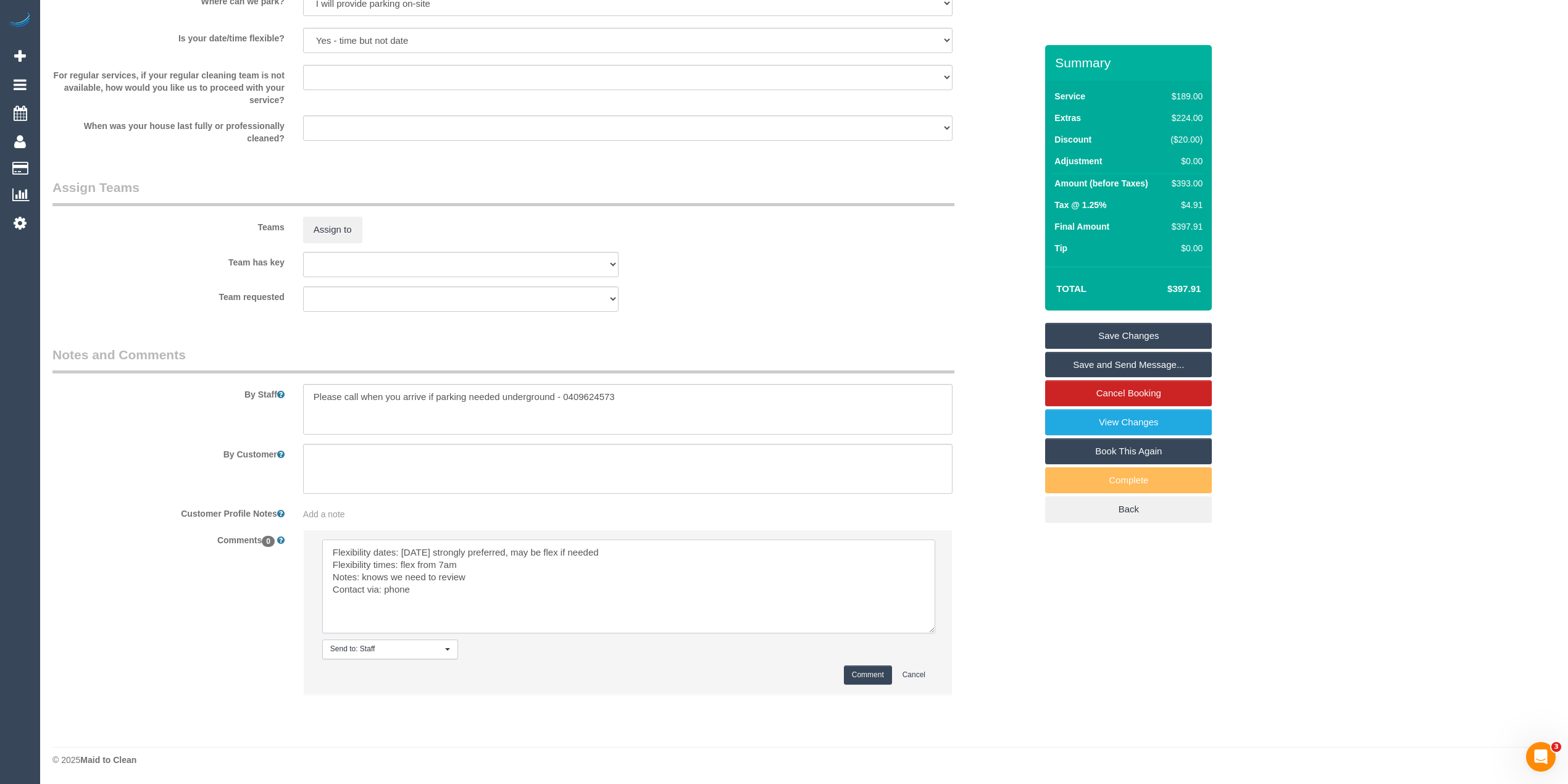
type textarea "Flexibility dates: Wednesday strongly preferred, may be flex if needed Flexibil…"
click at [863, 674] on button "Comment" at bounding box center [868, 675] width 48 height 19
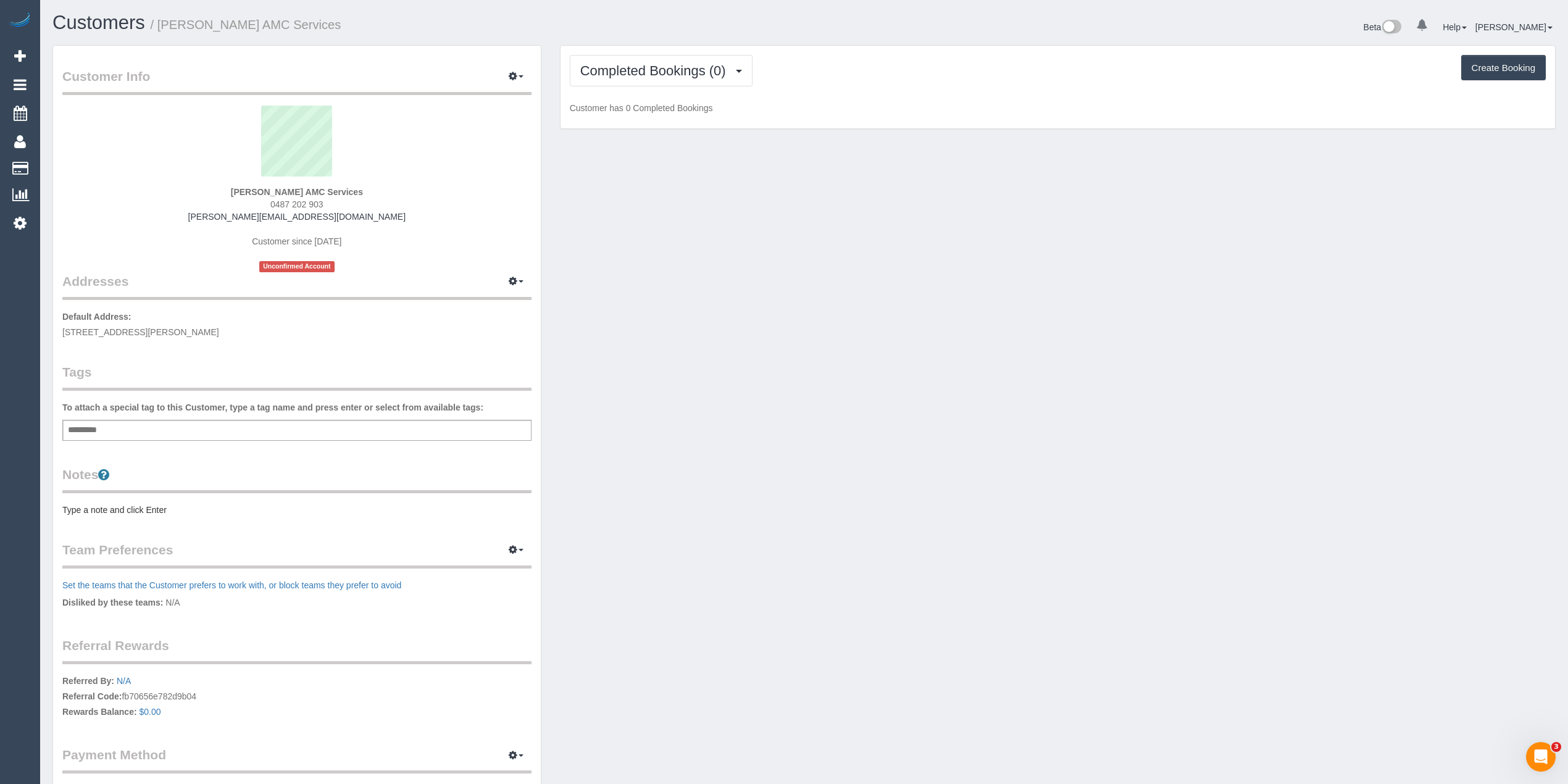
click at [143, 422] on div "Add a tag" at bounding box center [297, 430] width 469 height 21
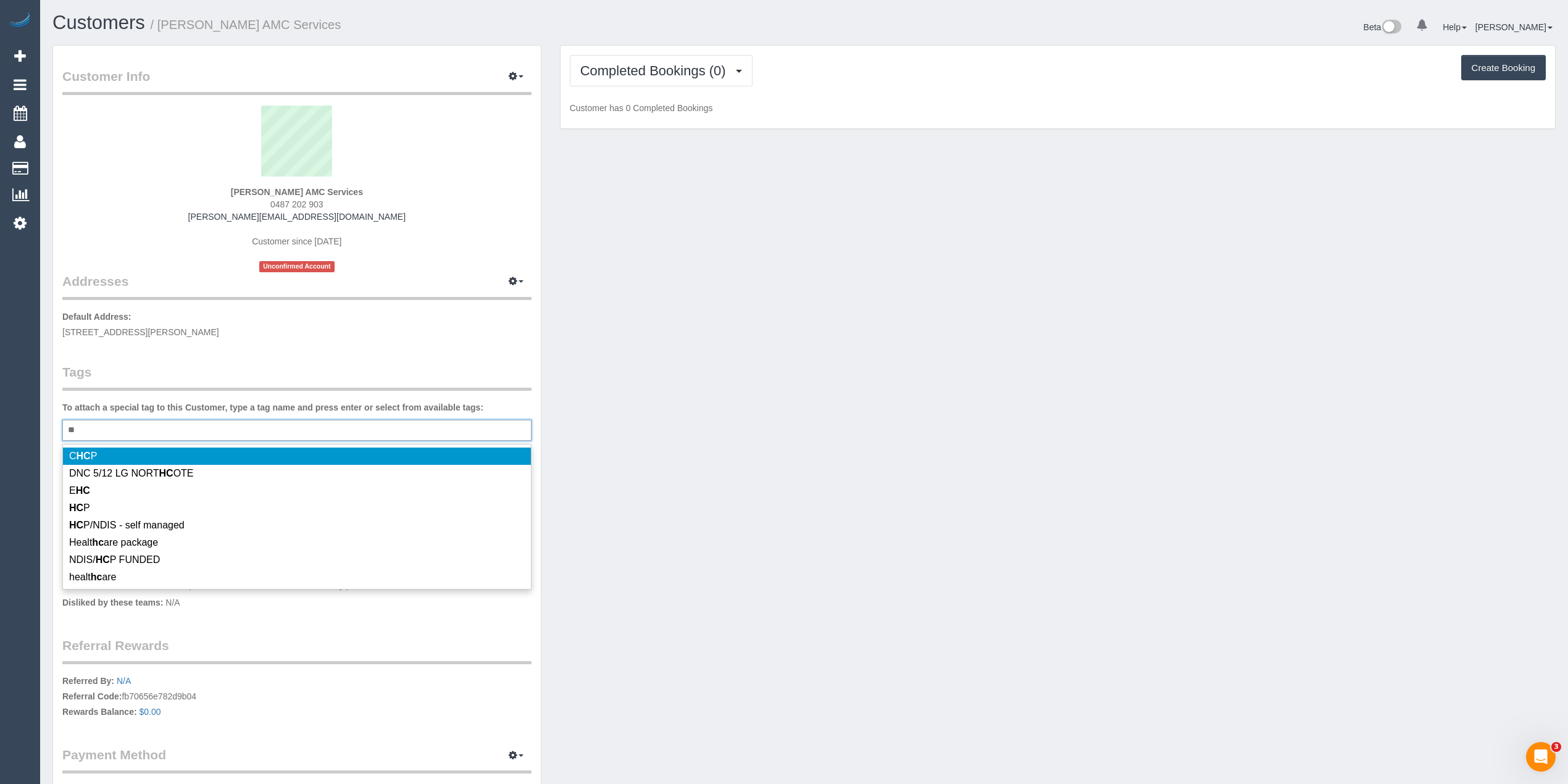
type input "***"
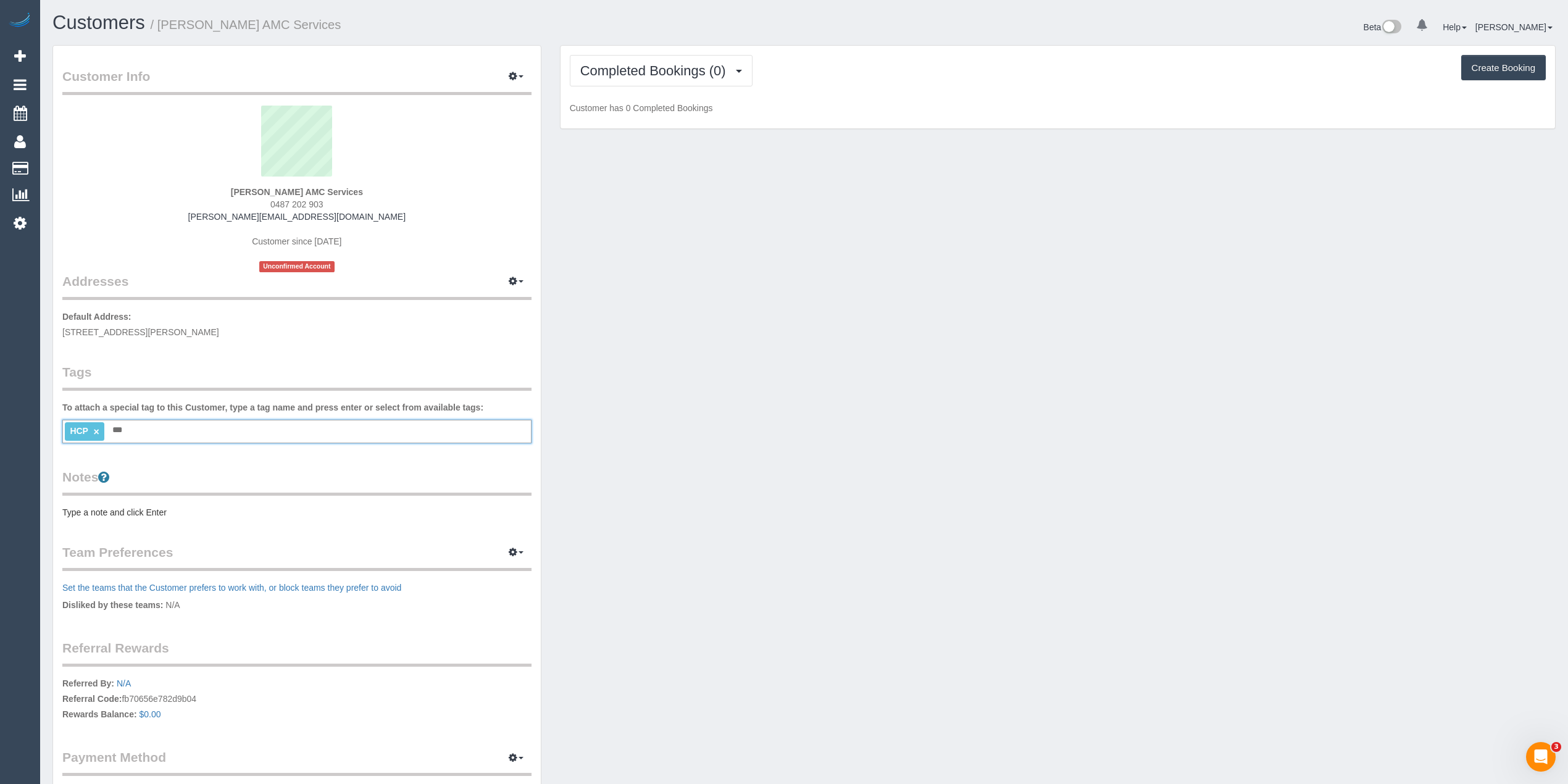
type input "****"
type input "*******"
click at [126, 507] on pre "Type a note and click Enter" at bounding box center [297, 512] width 469 height 12
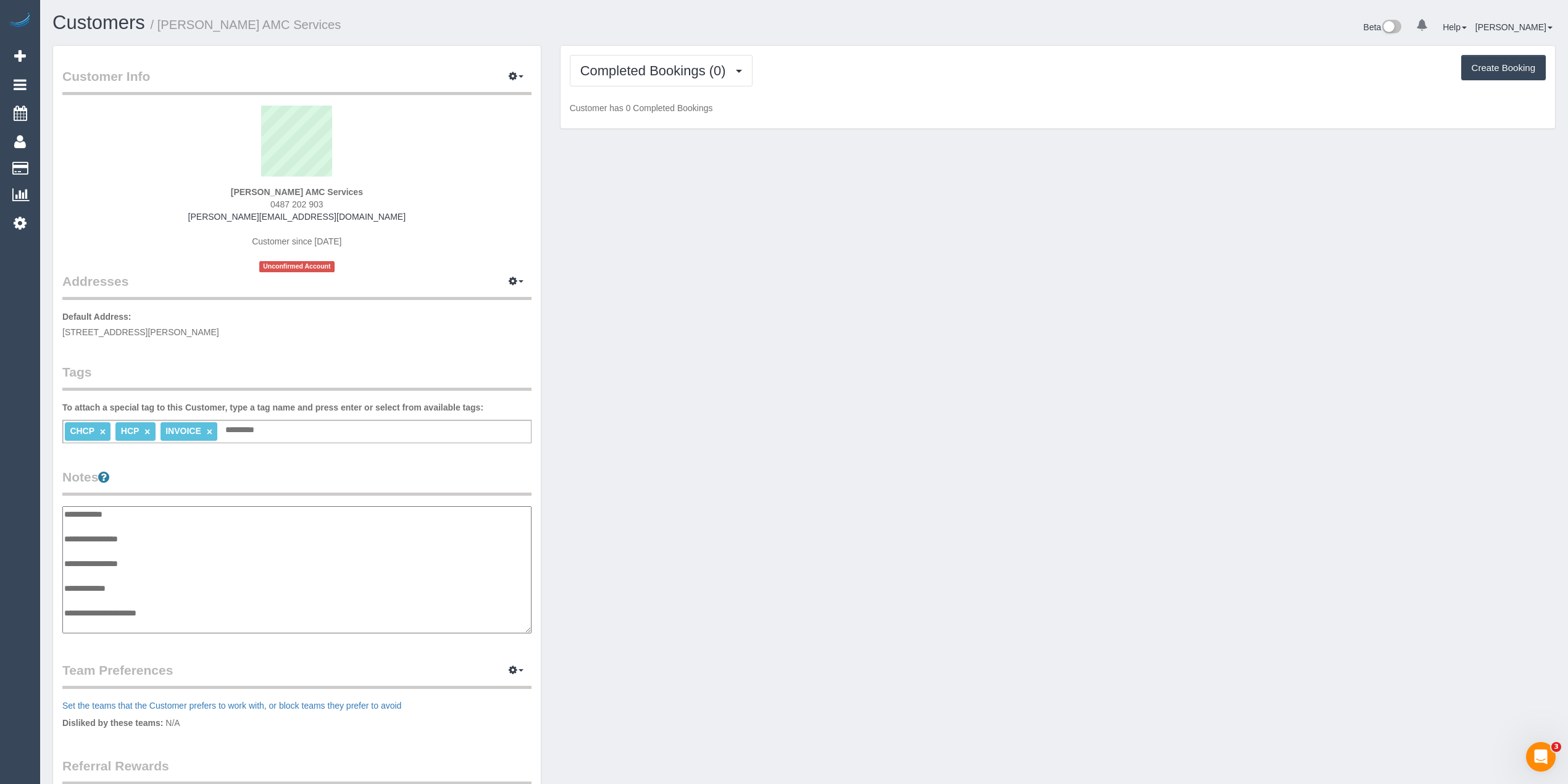
scroll to position [10, 0]
click at [162, 529] on textarea "**********" at bounding box center [297, 570] width 468 height 128
drag, startPoint x: 319, startPoint y: 537, endPoint x: 243, endPoint y: 538, distance: 76.0
click at [242, 538] on textarea "**********" at bounding box center [297, 570] width 468 height 128
click at [434, 540] on textarea "**********" at bounding box center [297, 570] width 468 height 128
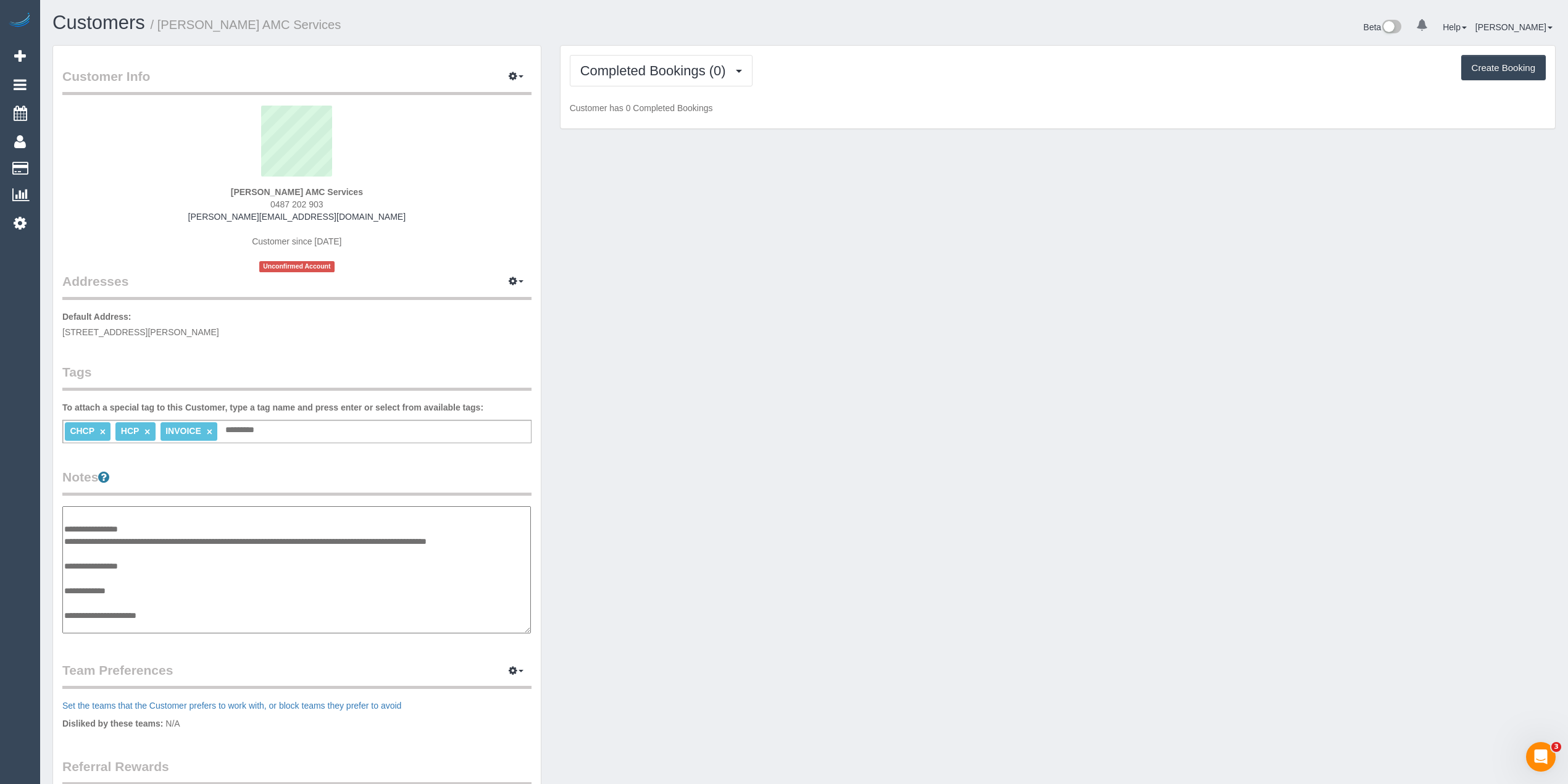
drag, startPoint x: 438, startPoint y: 540, endPoint x: 519, endPoint y: 544, distance: 81.1
click at [519, 544] on textarea "**********" at bounding box center [297, 570] width 468 height 128
paste textarea "**********"
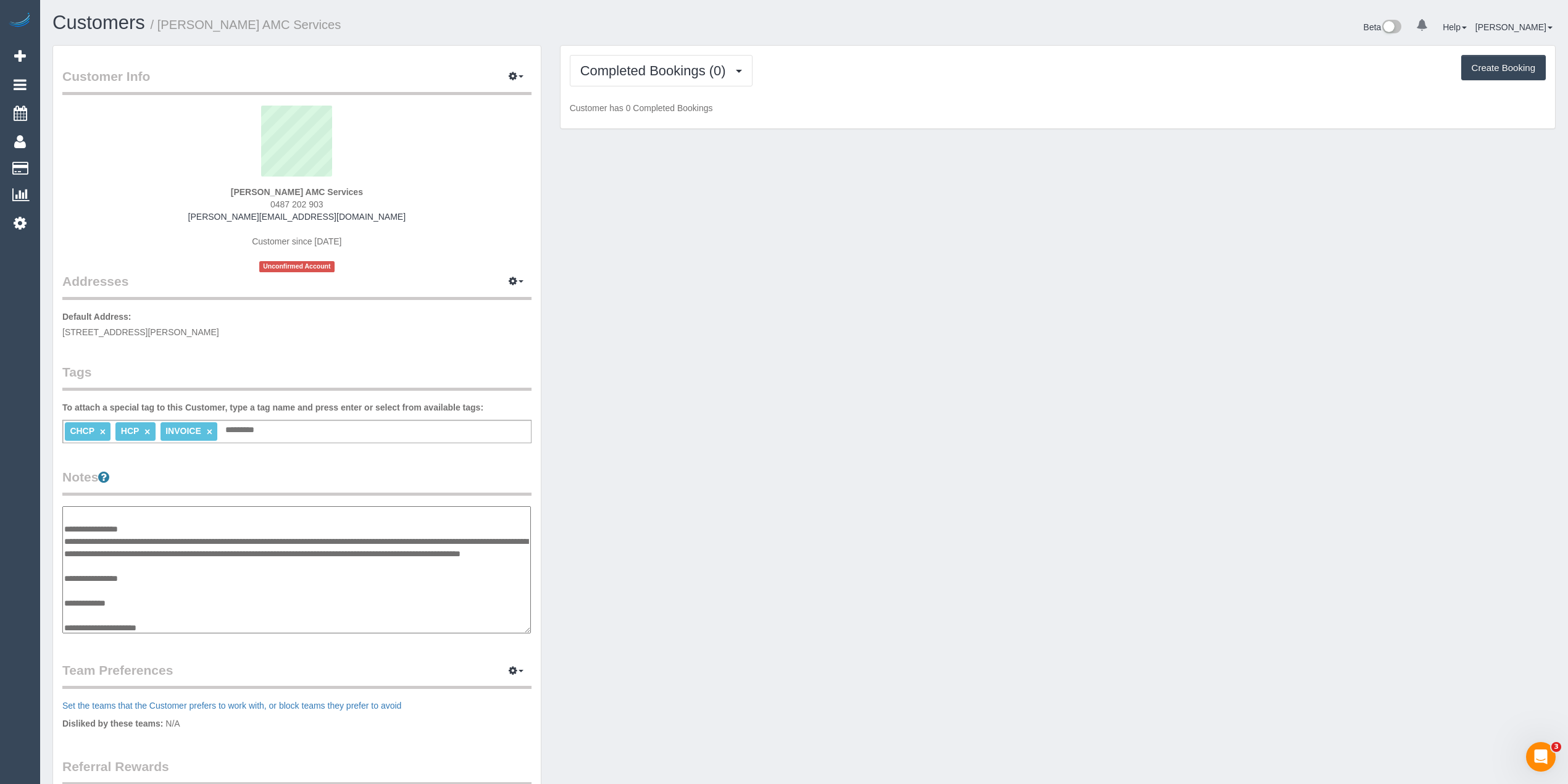
click at [432, 537] on textarea "**********" at bounding box center [297, 570] width 468 height 128
click at [272, 566] on textarea "**********" at bounding box center [297, 570] width 468 height 128
type textarea "**********"
click at [255, 422] on input "text" at bounding box center [243, 430] width 42 height 16
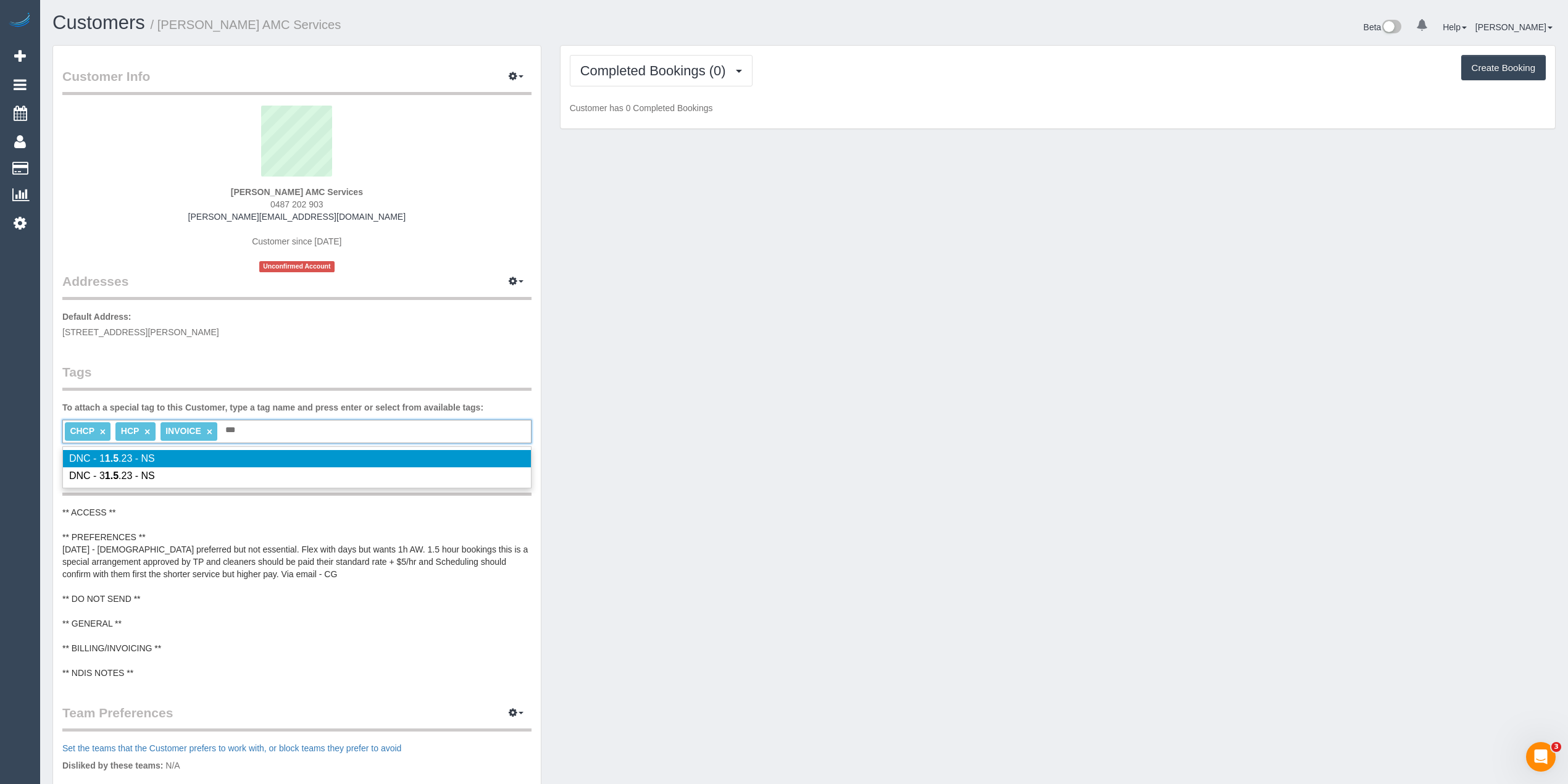
type input "***"
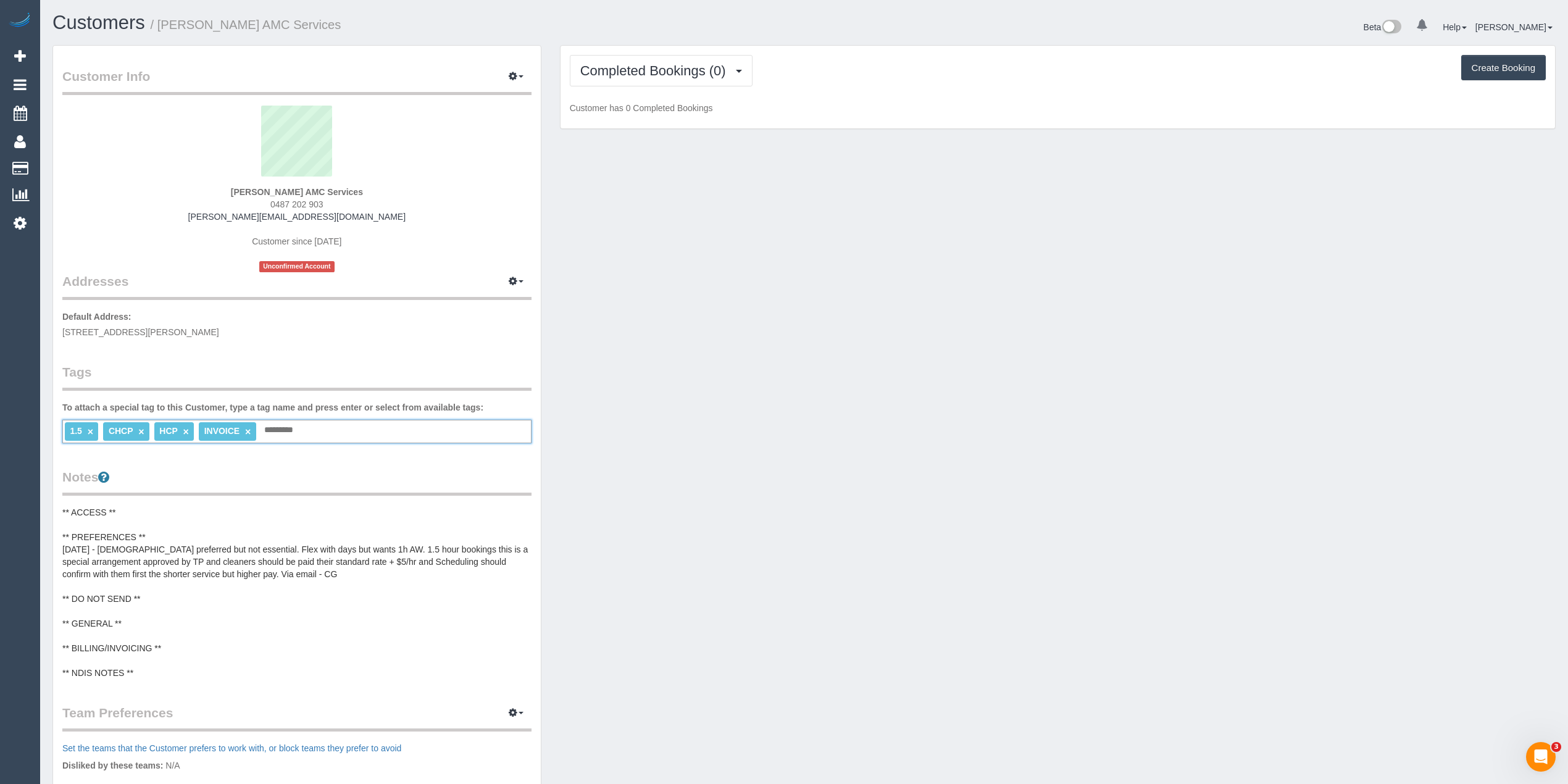
click at [91, 430] on link "×" at bounding box center [91, 431] width 5 height 10
click at [248, 434] on input "text" at bounding box center [243, 430] width 42 height 16
type input "****"
click at [179, 640] on pre "** ACCESS ** ** PREFERENCES ** 02/09/25 - Female preferred but not essential. F…" at bounding box center [297, 593] width 469 height 173
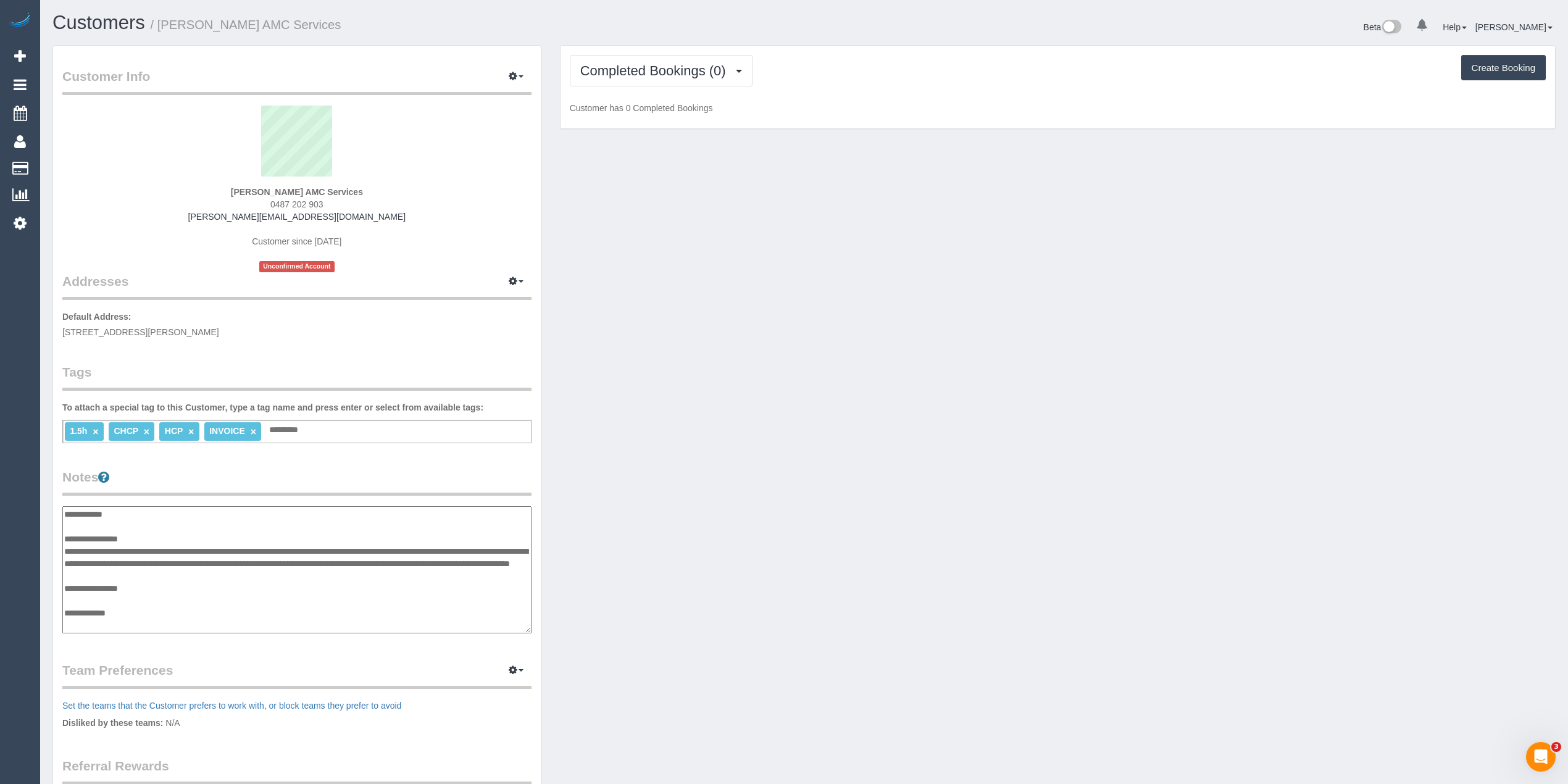
scroll to position [50, 0]
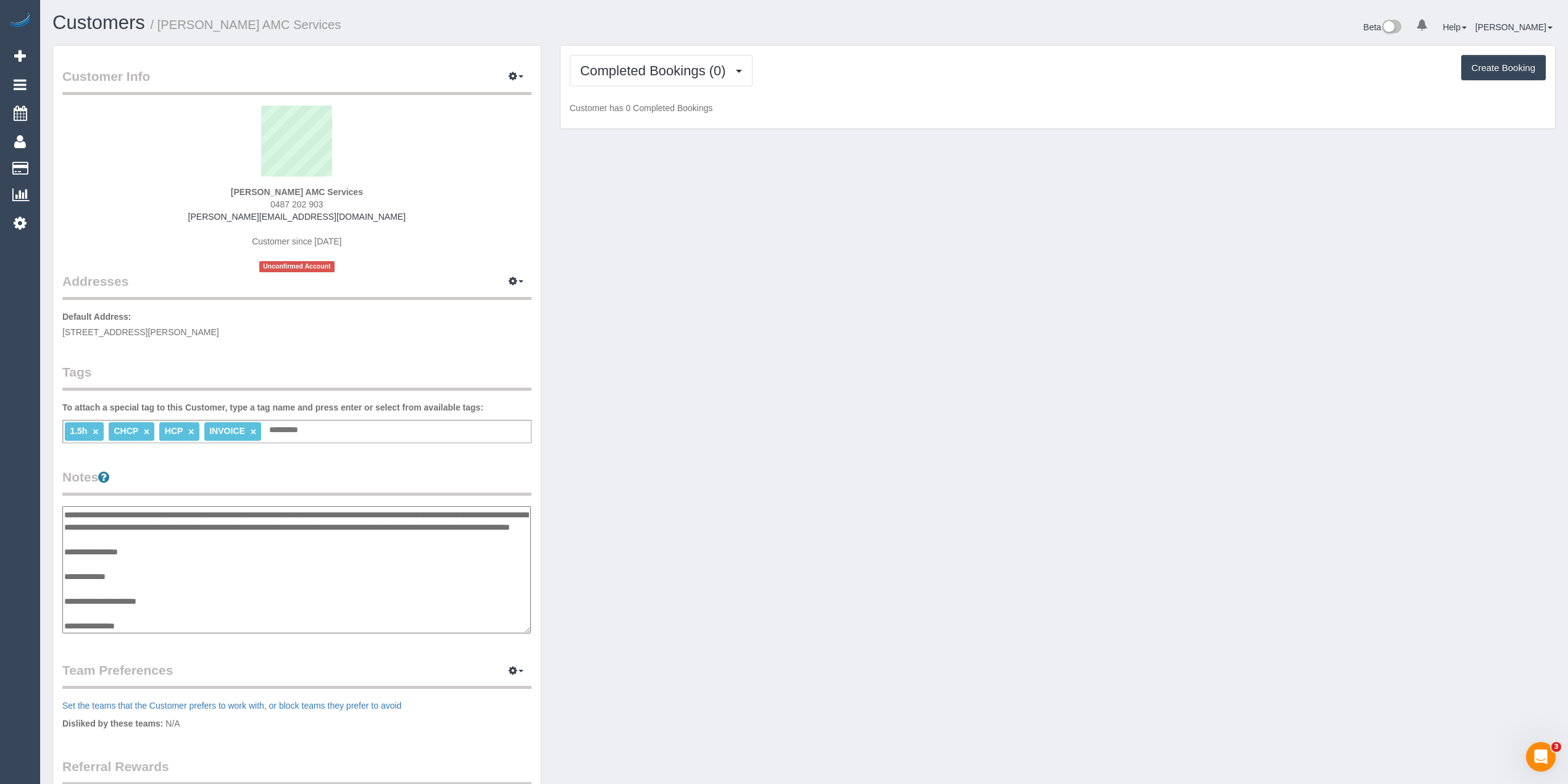
click at [167, 598] on textarea "**********" at bounding box center [297, 570] width 468 height 128
paste textarea "**********"
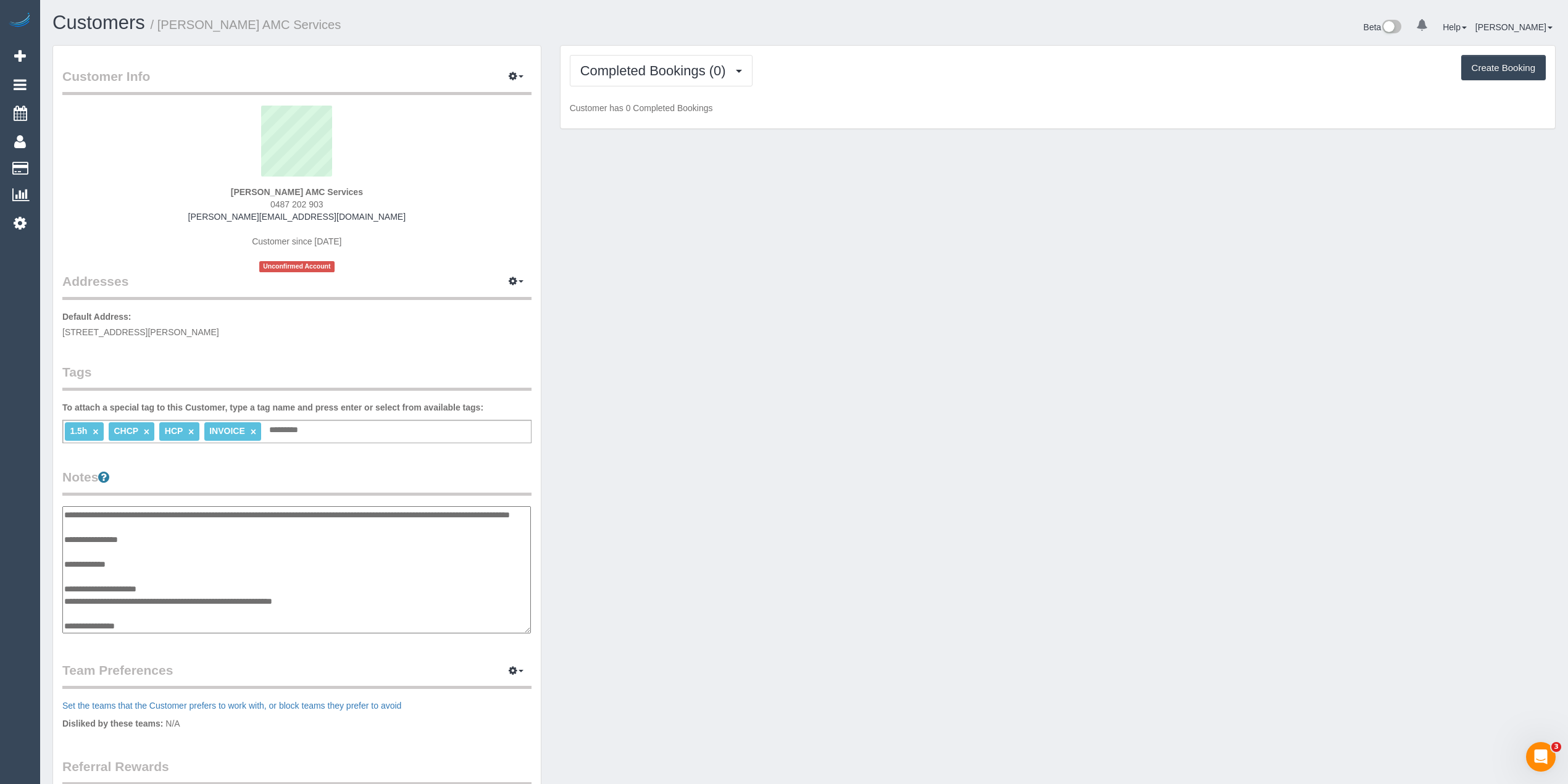
click at [374, 606] on textarea "**********" at bounding box center [297, 570] width 468 height 128
type textarea "**********"
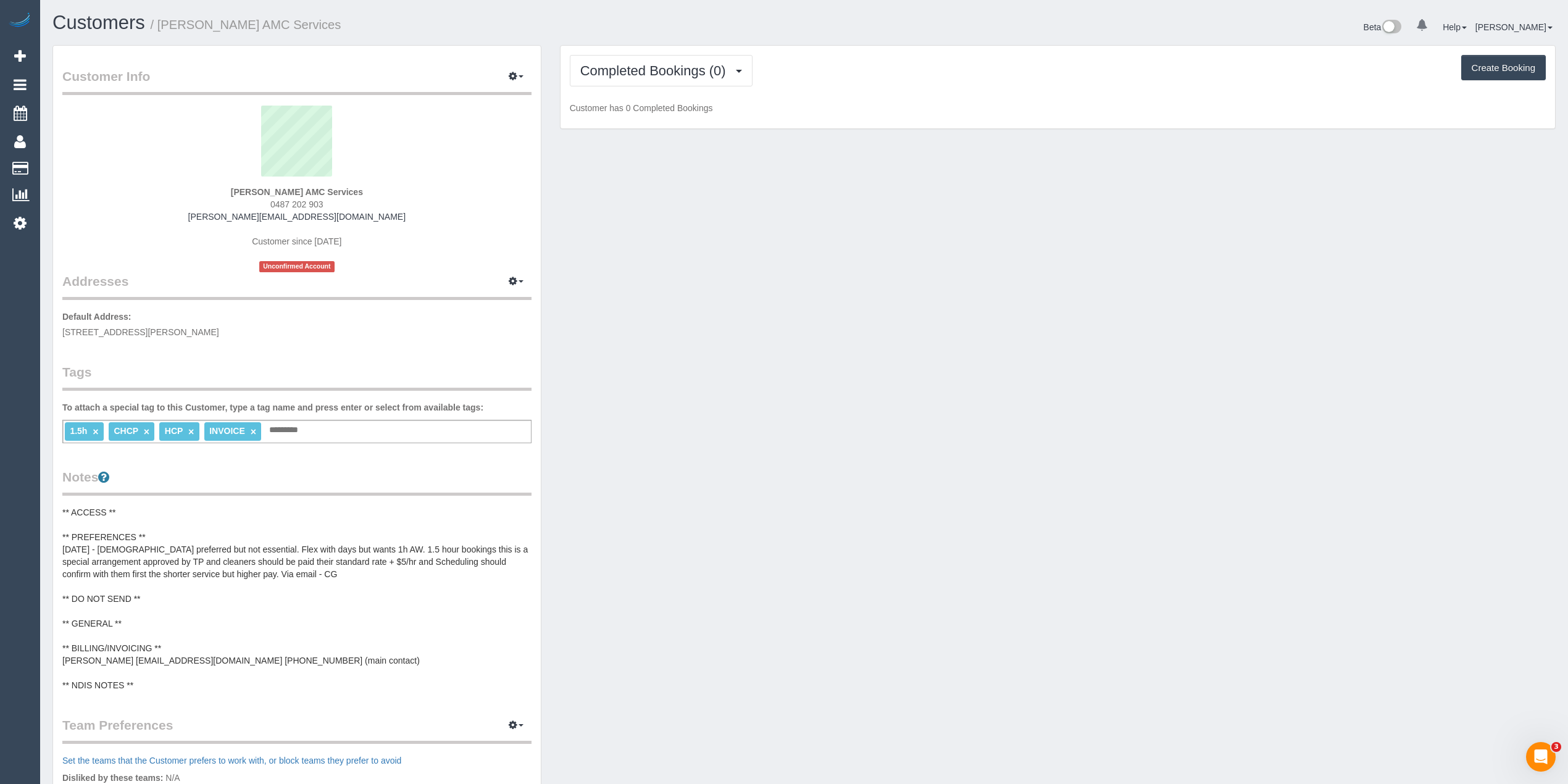
click at [421, 660] on pre "** ACCESS ** ** PREFERENCES ** 02/09/25 - Female preferred but not essential. F…" at bounding box center [297, 599] width 469 height 185
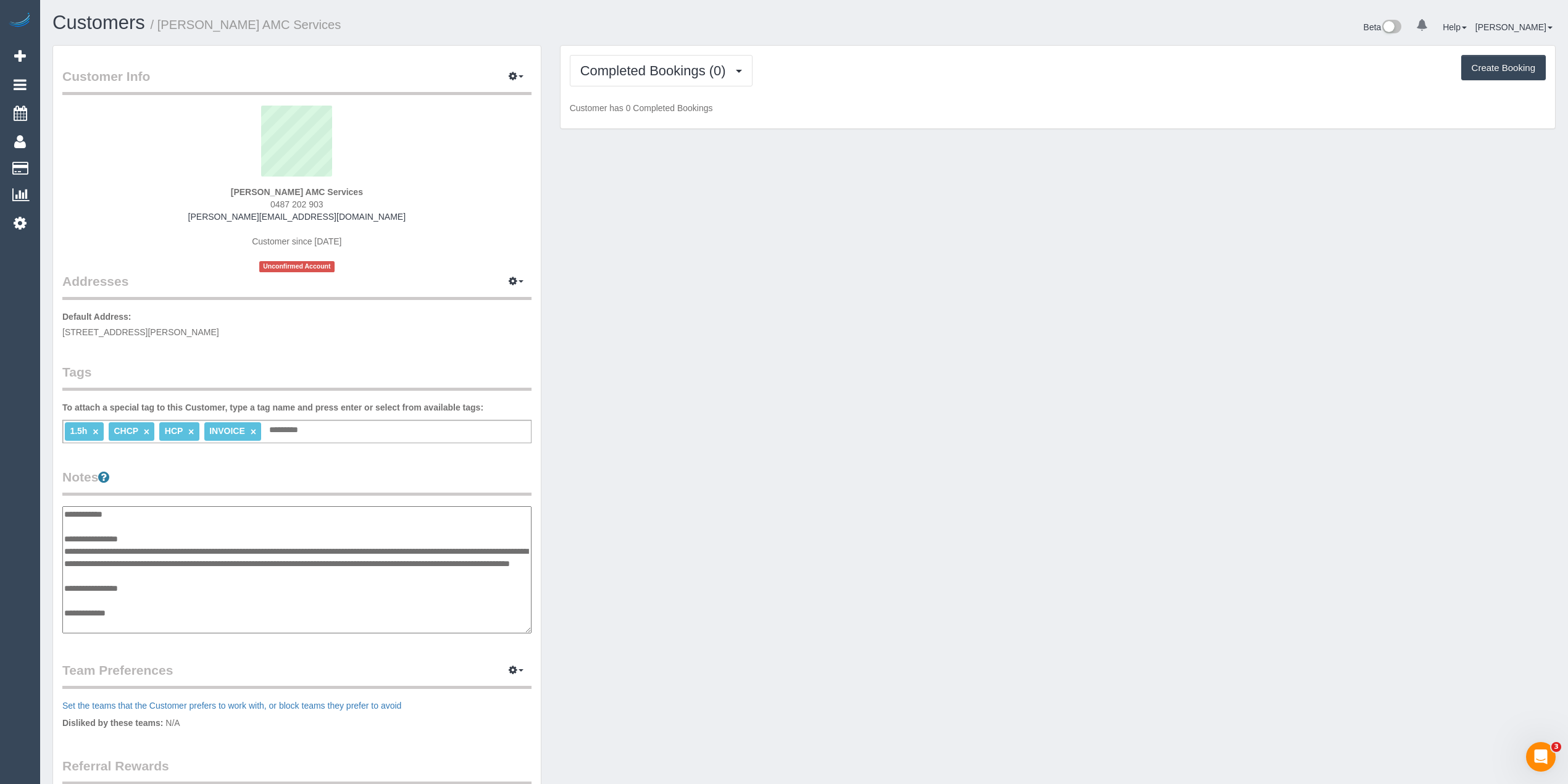
scroll to position [62, 0]
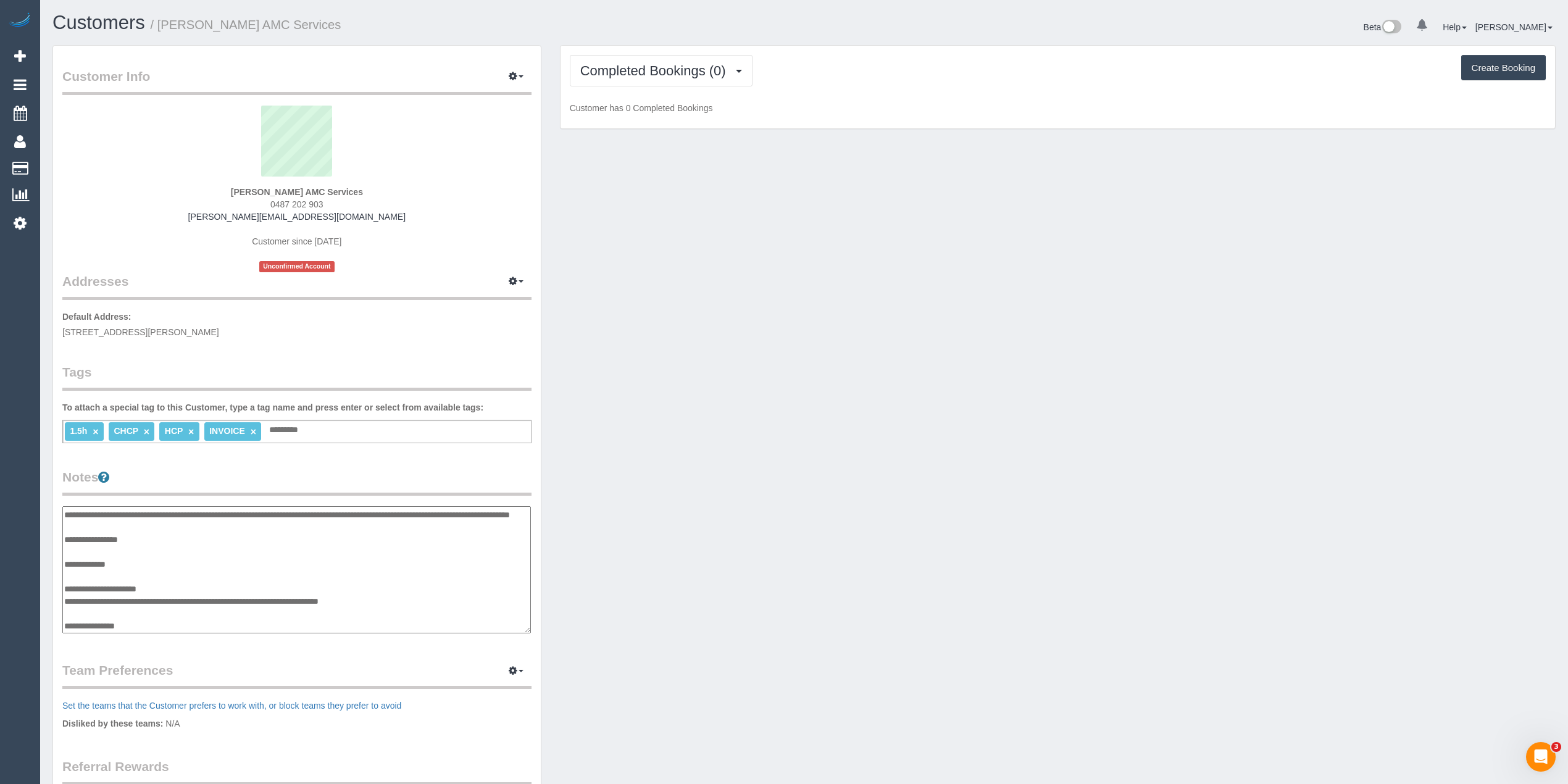
drag, startPoint x: 409, startPoint y: 601, endPoint x: 65, endPoint y: 600, distance: 344.0
click at [65, 600] on textarea "**********" at bounding box center [297, 570] width 468 height 128
click at [176, 623] on textarea "**********" at bounding box center [297, 570] width 468 height 128
click at [92, 585] on textarea "**********" at bounding box center [297, 570] width 468 height 128
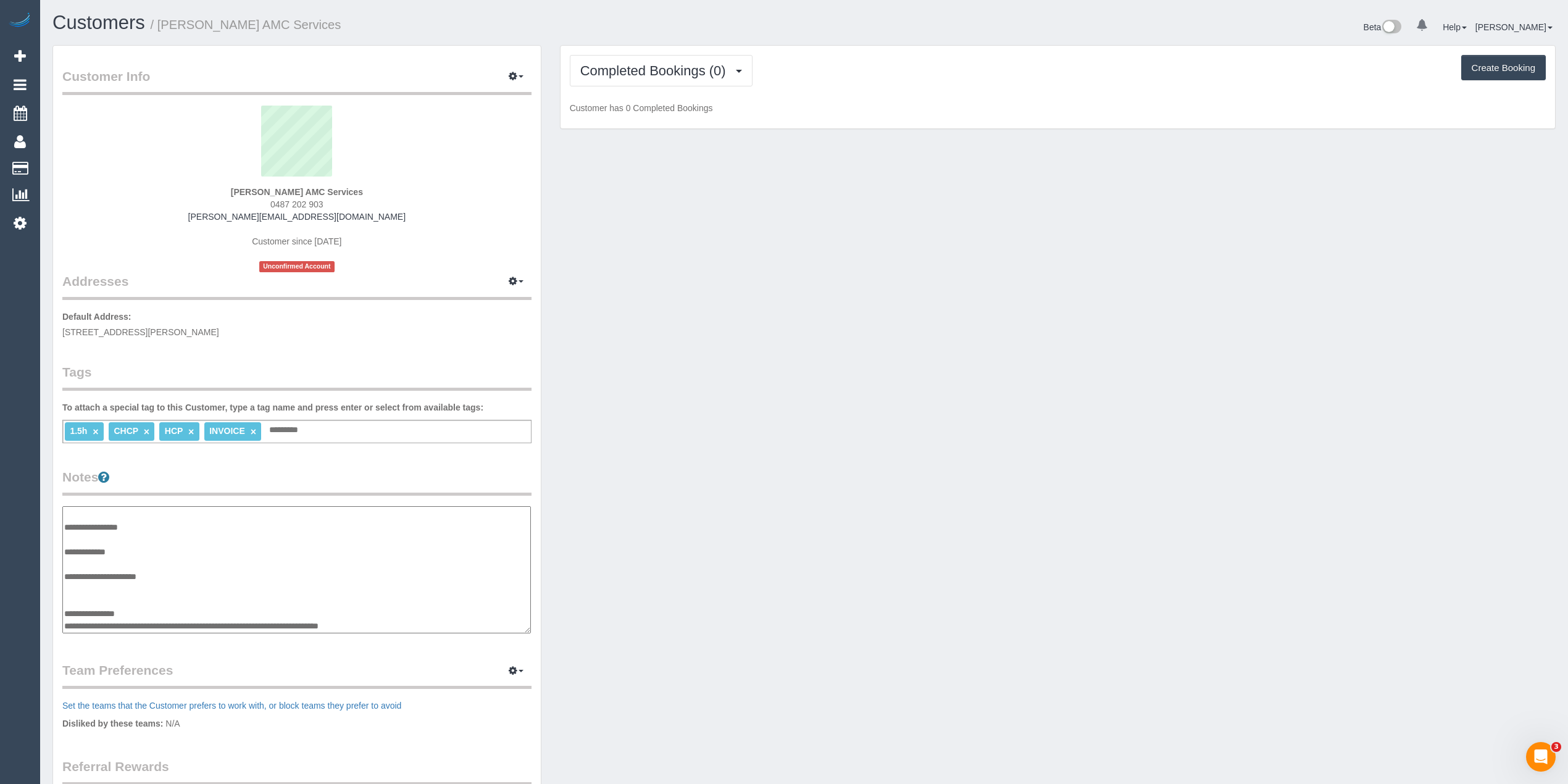
paste textarea "**********"
type textarea "**********"
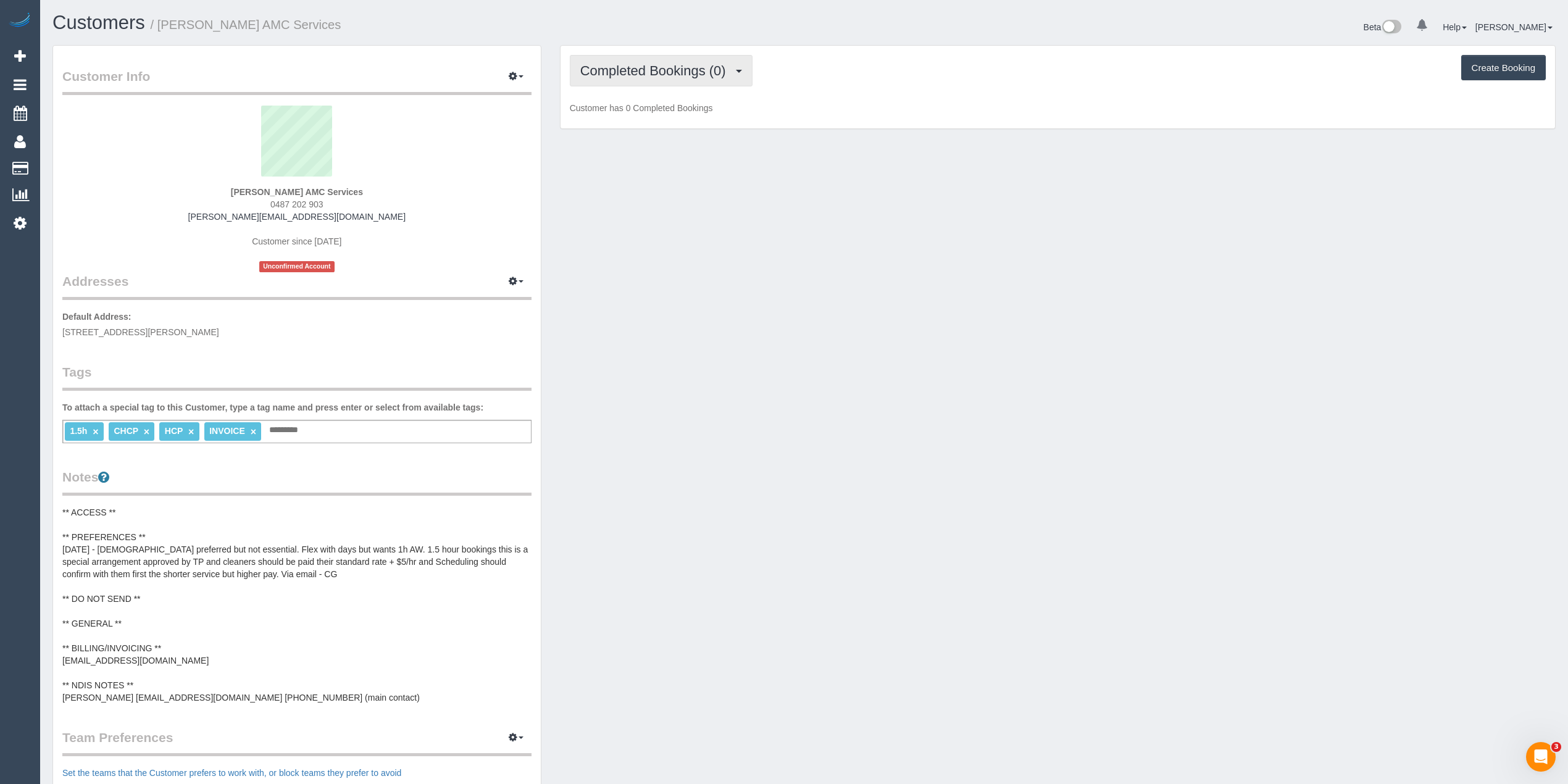
click at [628, 72] on span "Completed Bookings (0)" at bounding box center [656, 71] width 152 height 16
click at [641, 112] on link "Upcoming Bookings (11)" at bounding box center [635, 116] width 130 height 16
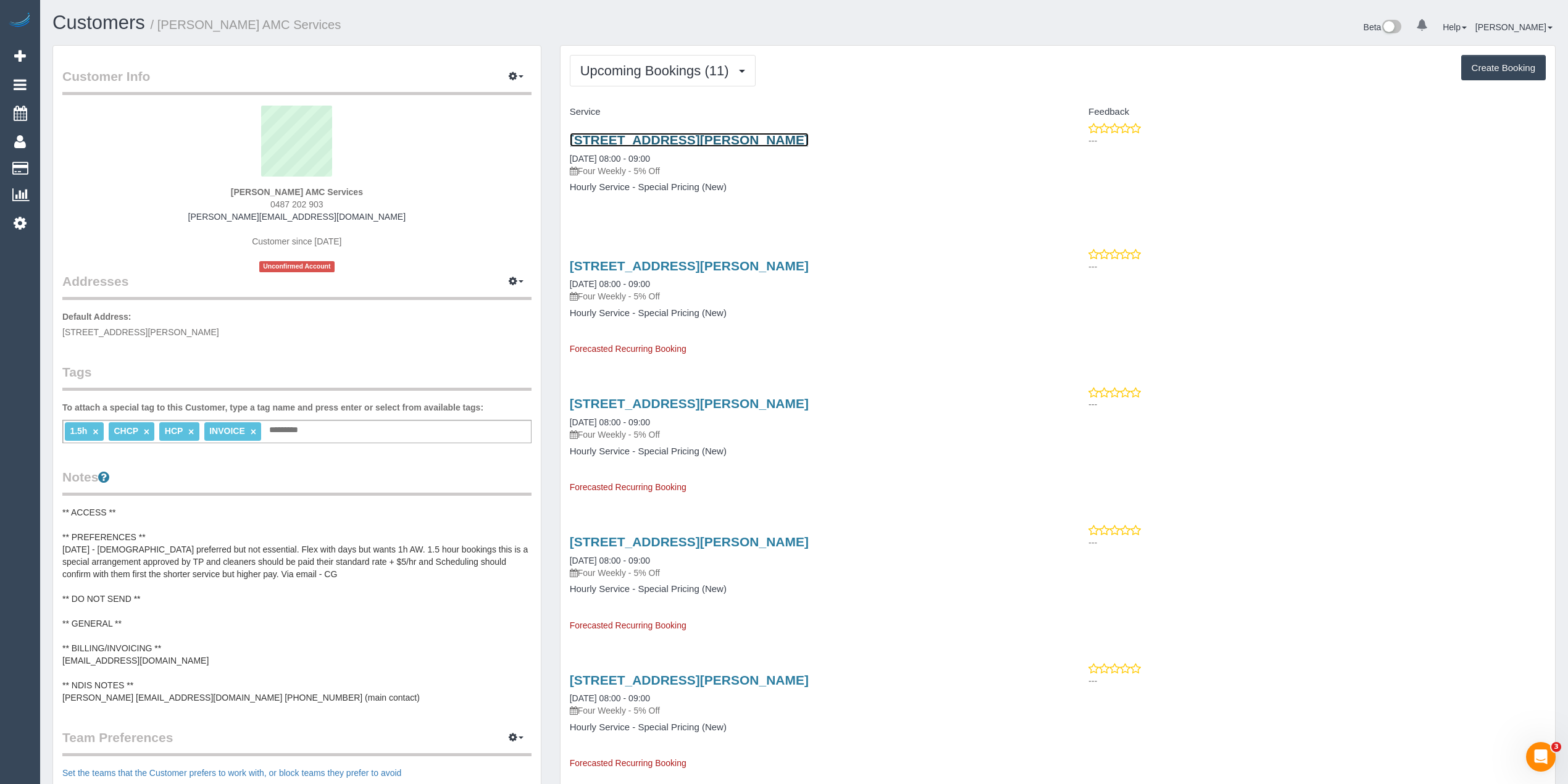
click at [697, 146] on link "64 Charles Street, St Albans, VIC 3021" at bounding box center [689, 140] width 239 height 14
click at [258, 556] on pre "** ACCESS ** ** PREFERENCES ** 02/09/25 - Female preferred but not essential. F…" at bounding box center [297, 605] width 469 height 197
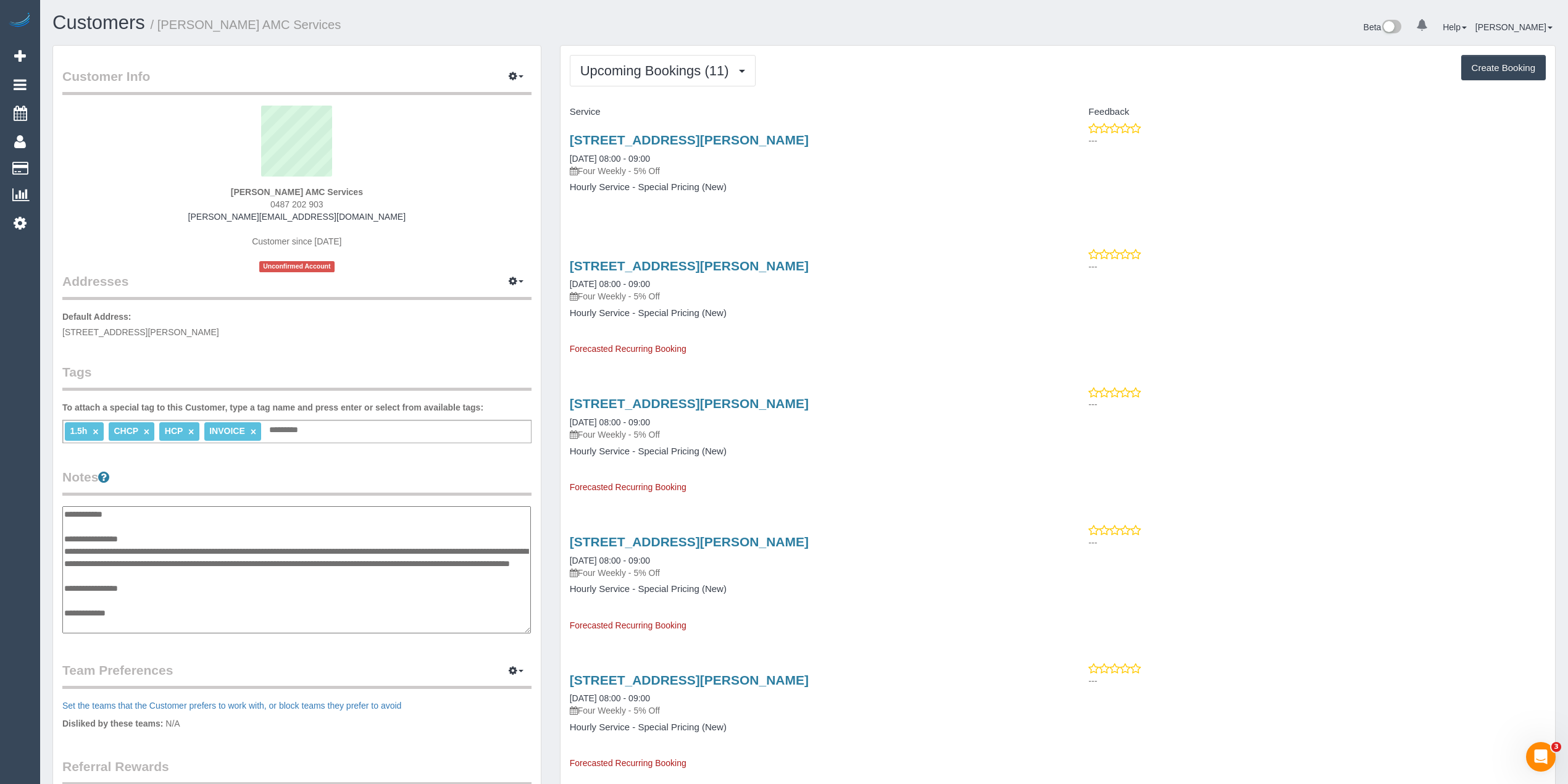
scroll to position [74, 0]
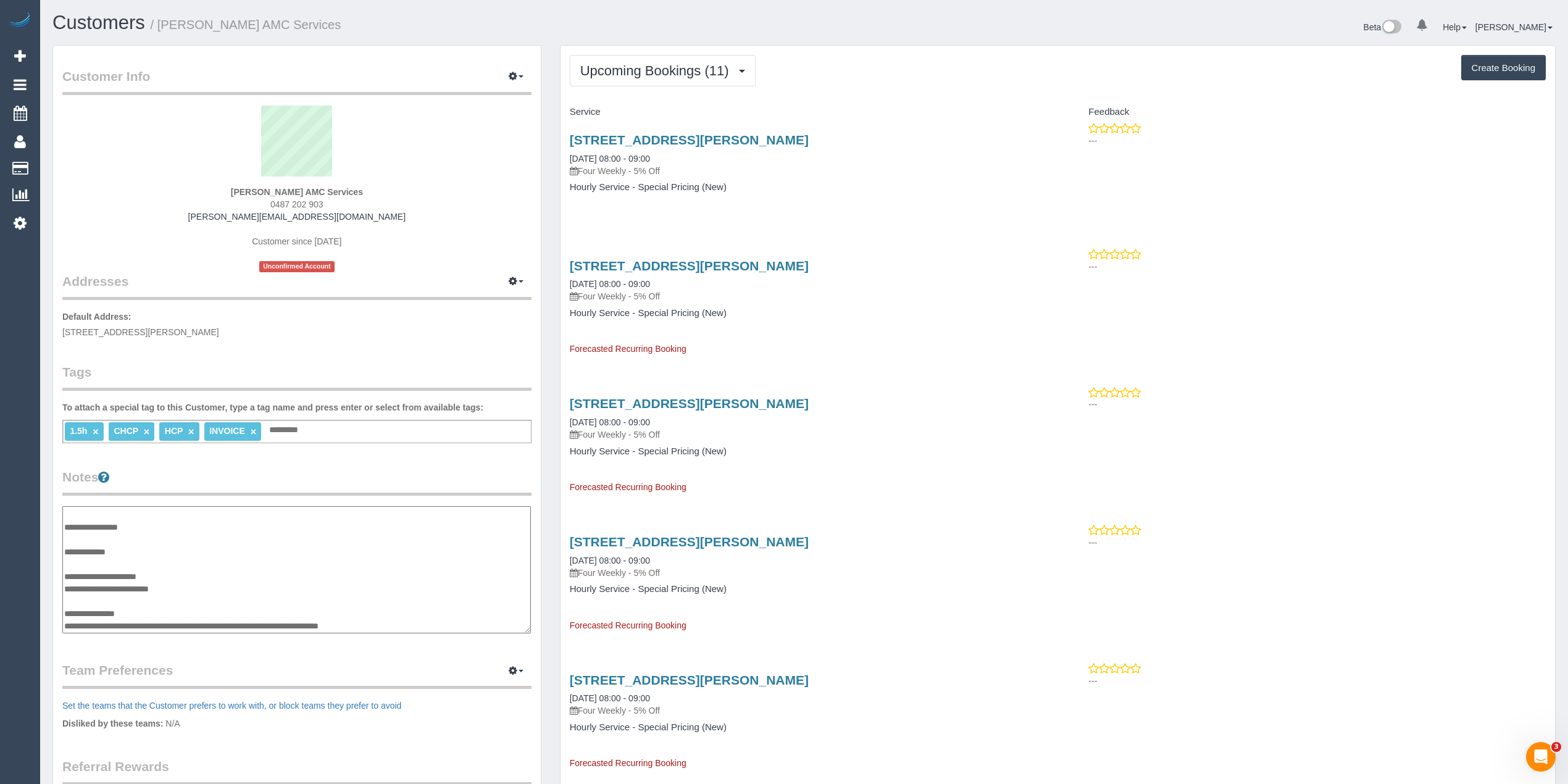
click at [147, 551] on textarea "**********" at bounding box center [297, 570] width 468 height 128
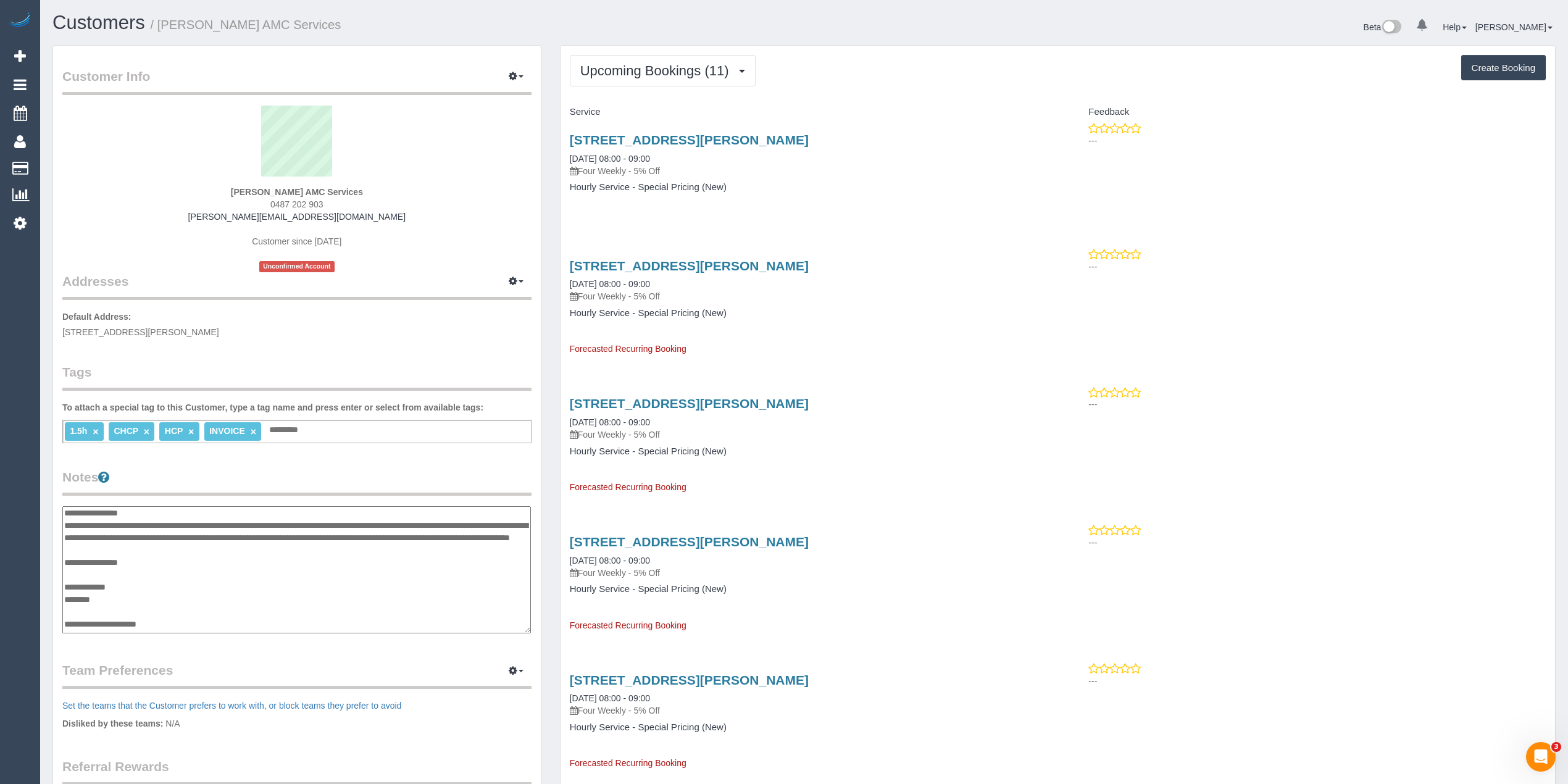
scroll to position [0, 0]
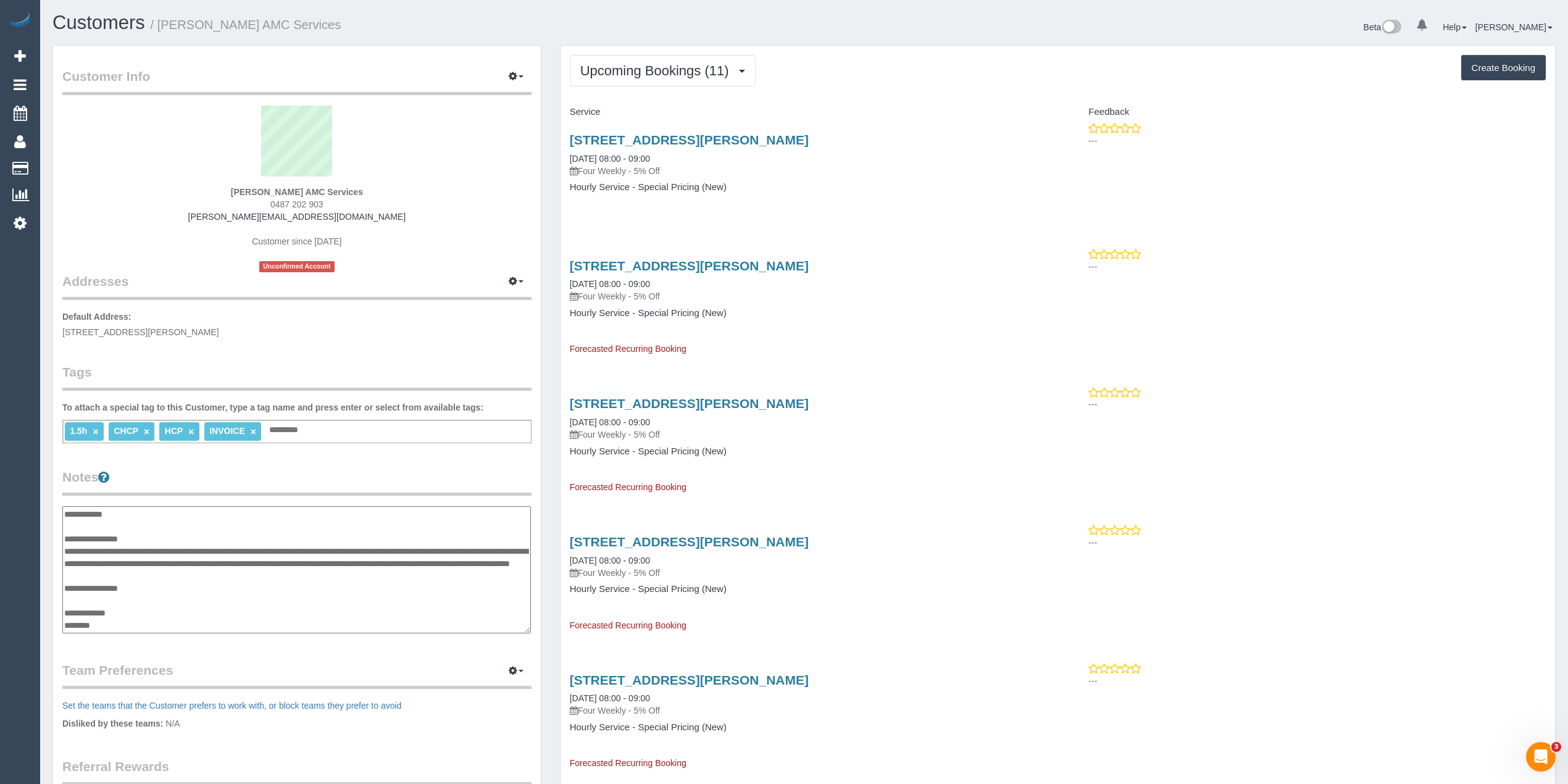
drag, startPoint x: 369, startPoint y: 548, endPoint x: 383, endPoint y: 573, distance: 28.7
click at [383, 573] on textarea "**********" at bounding box center [297, 570] width 468 height 128
click at [117, 610] on textarea "**********" at bounding box center [297, 570] width 468 height 128
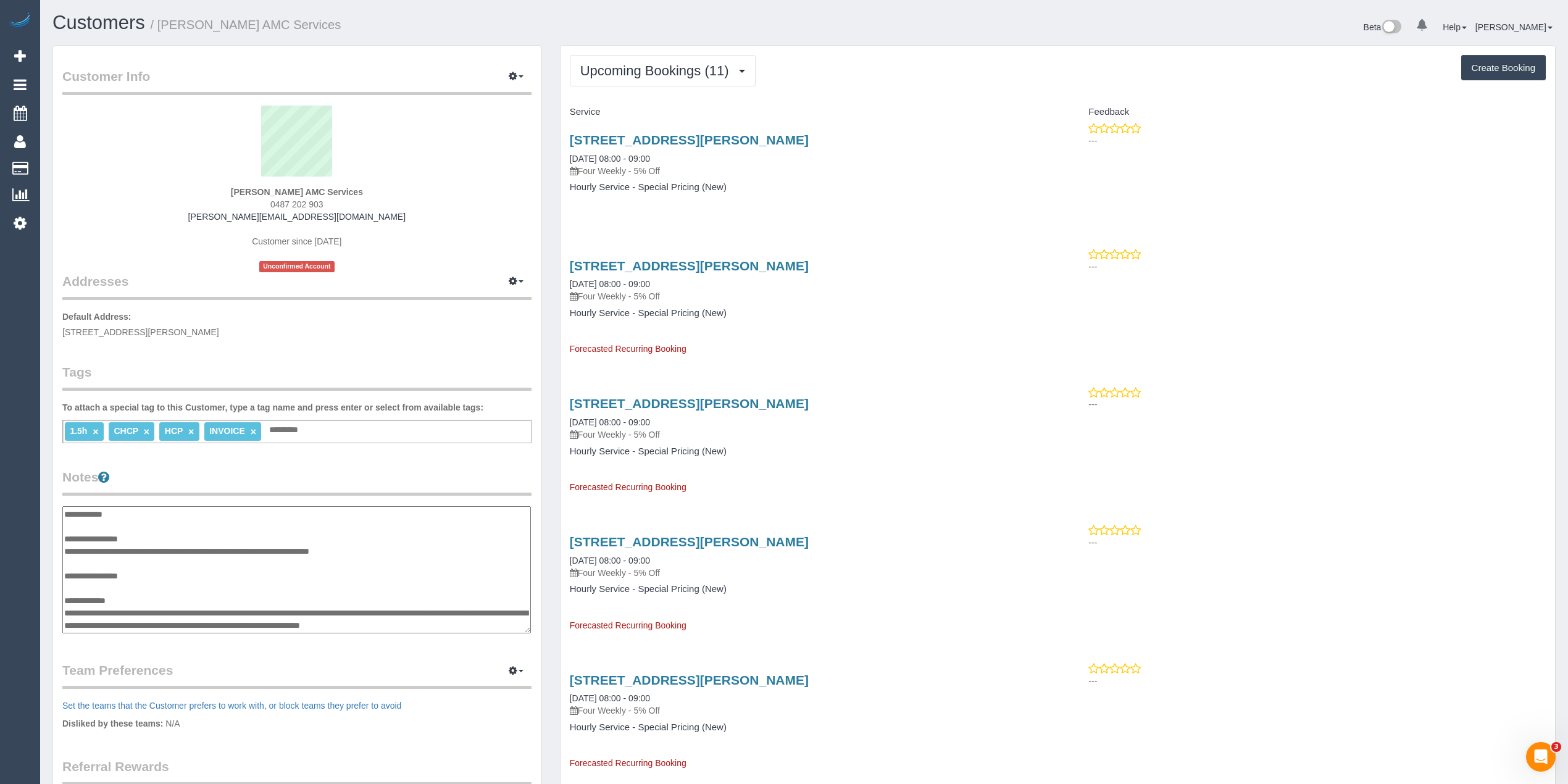
click at [381, 549] on textarea "**********" at bounding box center [297, 570] width 468 height 128
type textarea "**********"
click at [398, 468] on legend "Notes" at bounding box center [297, 481] width 469 height 28
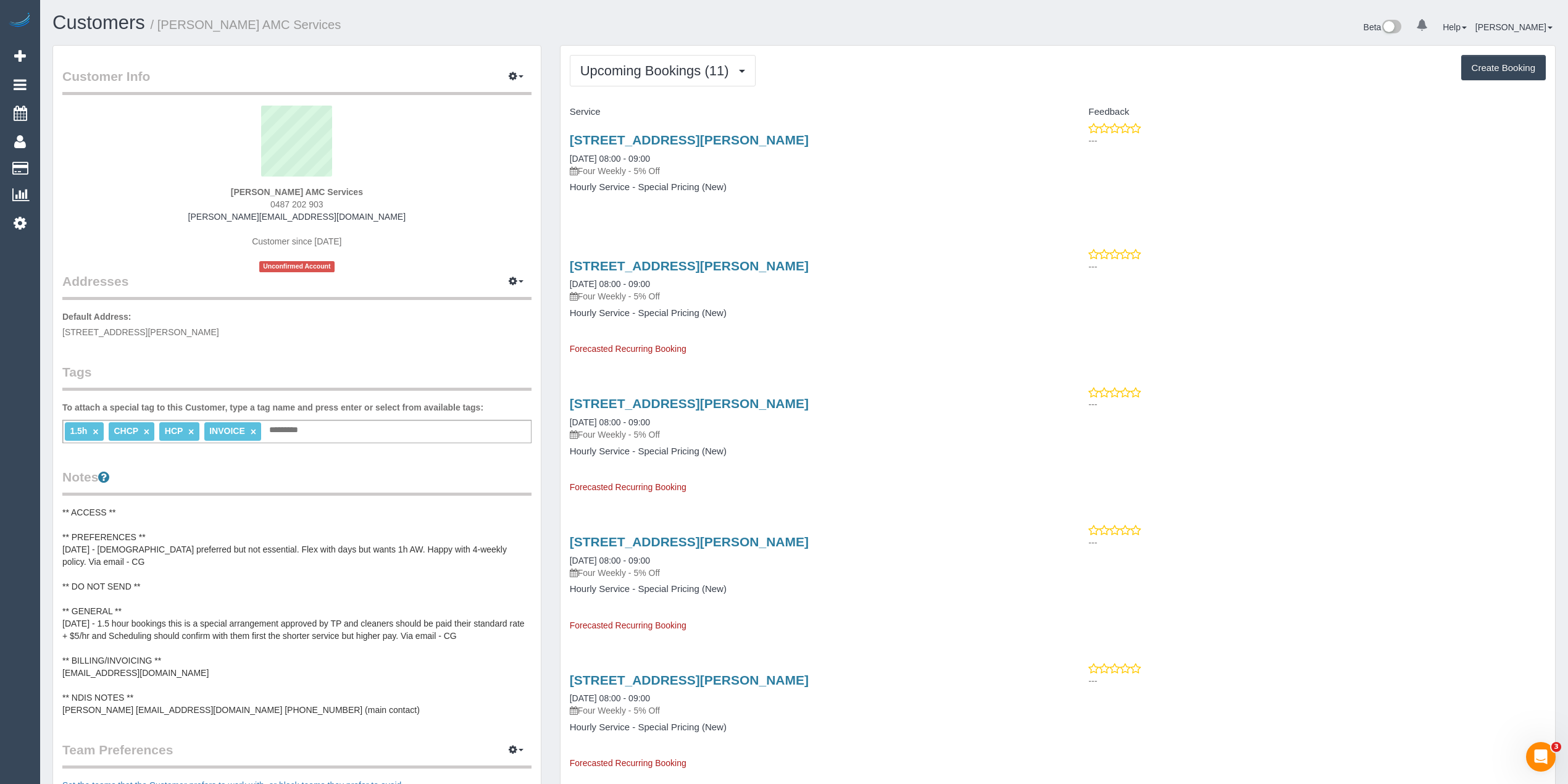
click at [415, 618] on pre "** ACCESS ** ** PREFERENCES ** 02/09/25 - Female preferred but not essential. F…" at bounding box center [297, 611] width 469 height 210
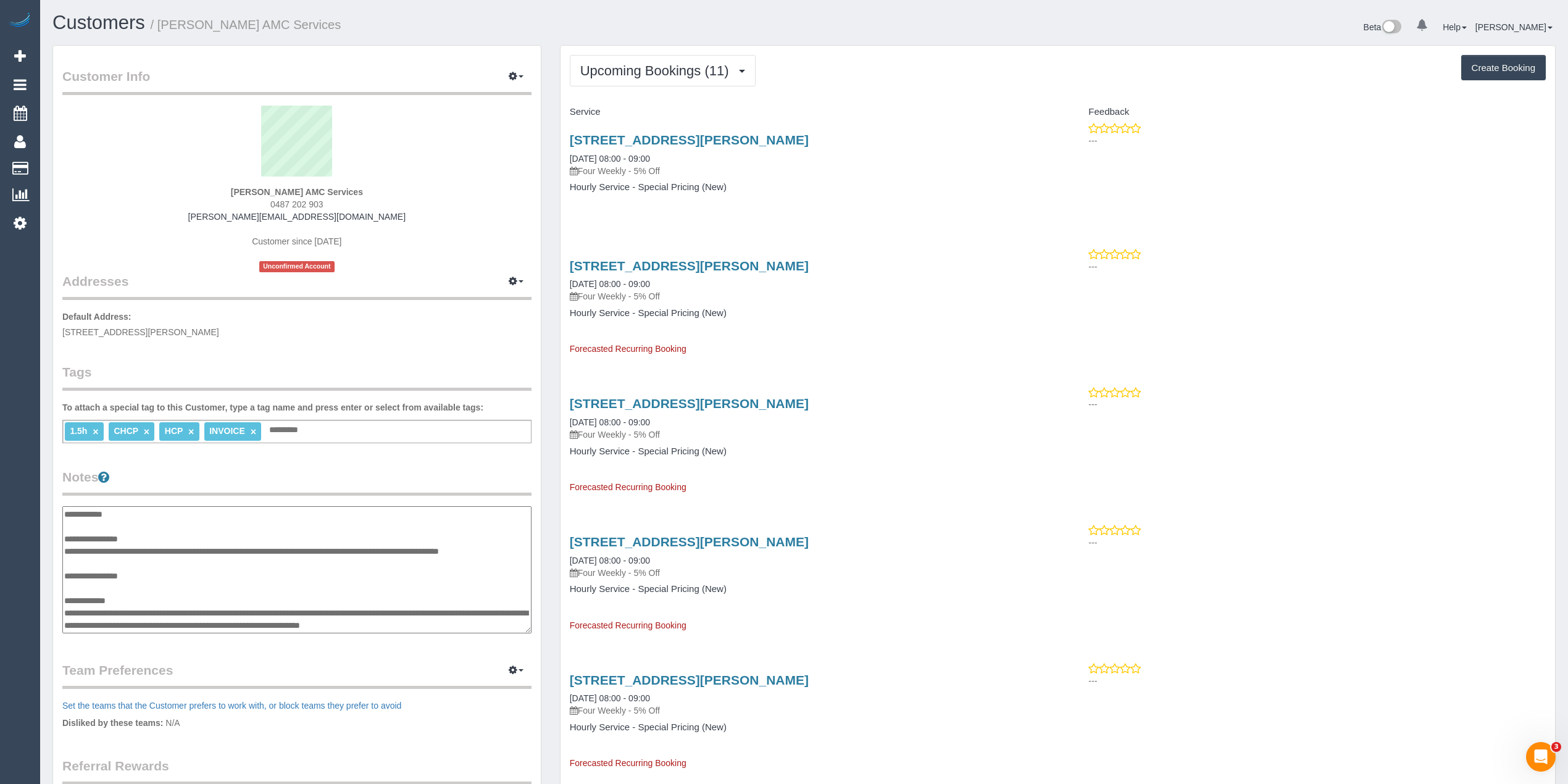
scroll to position [86, 0]
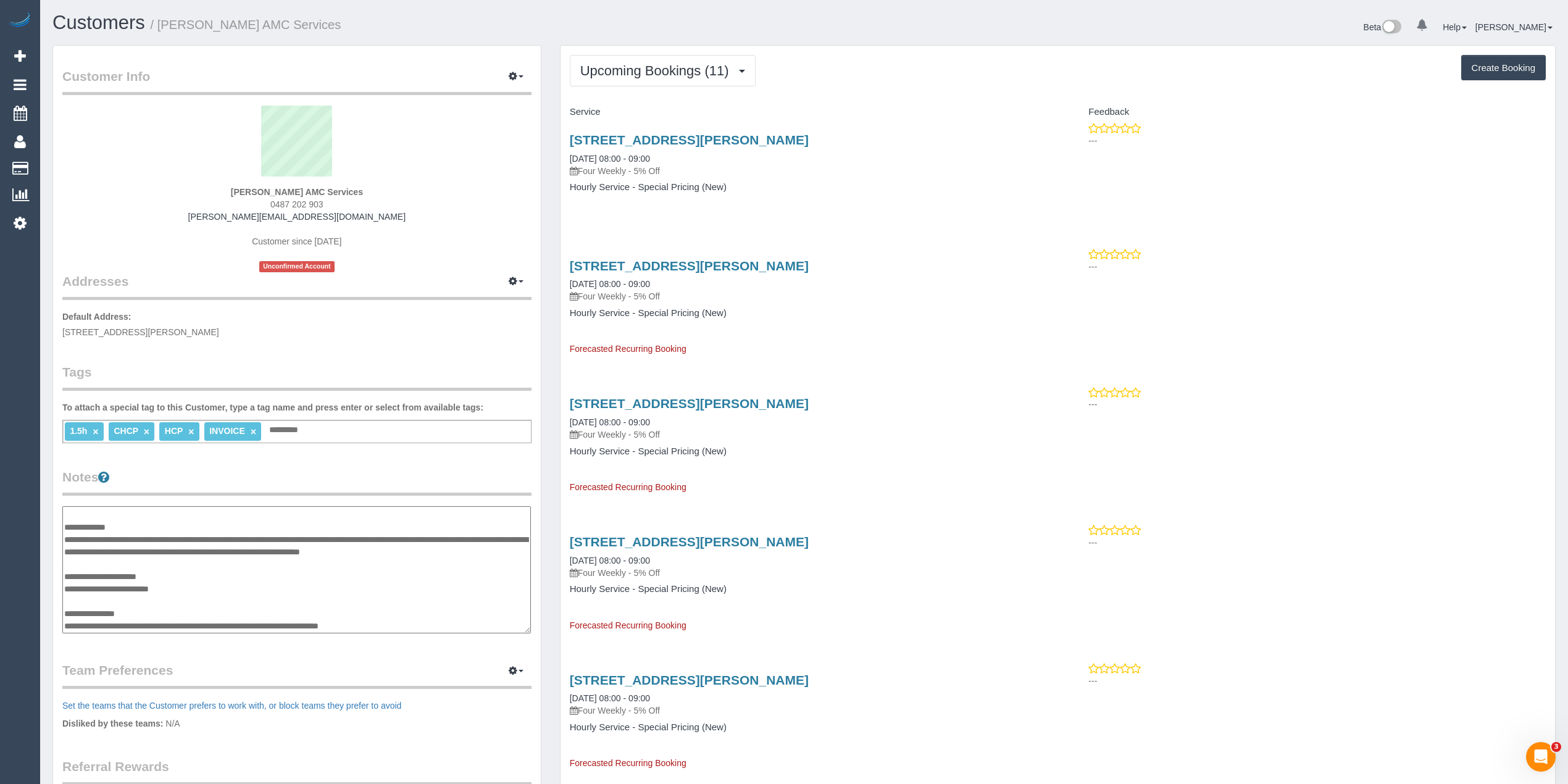
click at [418, 549] on textarea "**********" at bounding box center [297, 570] width 468 height 128
type textarea "**********"
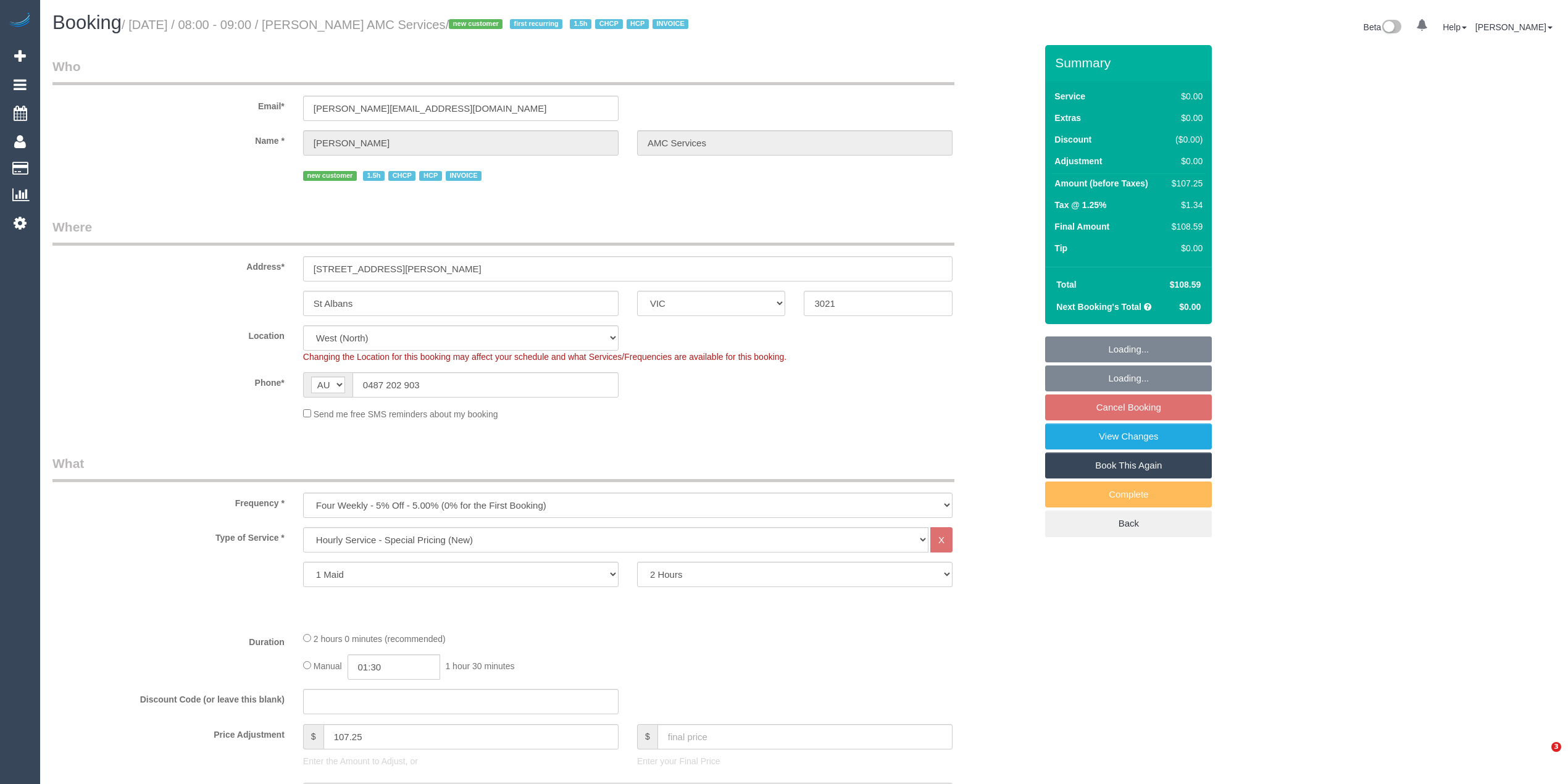
select select "VIC"
select select "120"
select select "number:28"
select select "number:14"
select select "number:19"
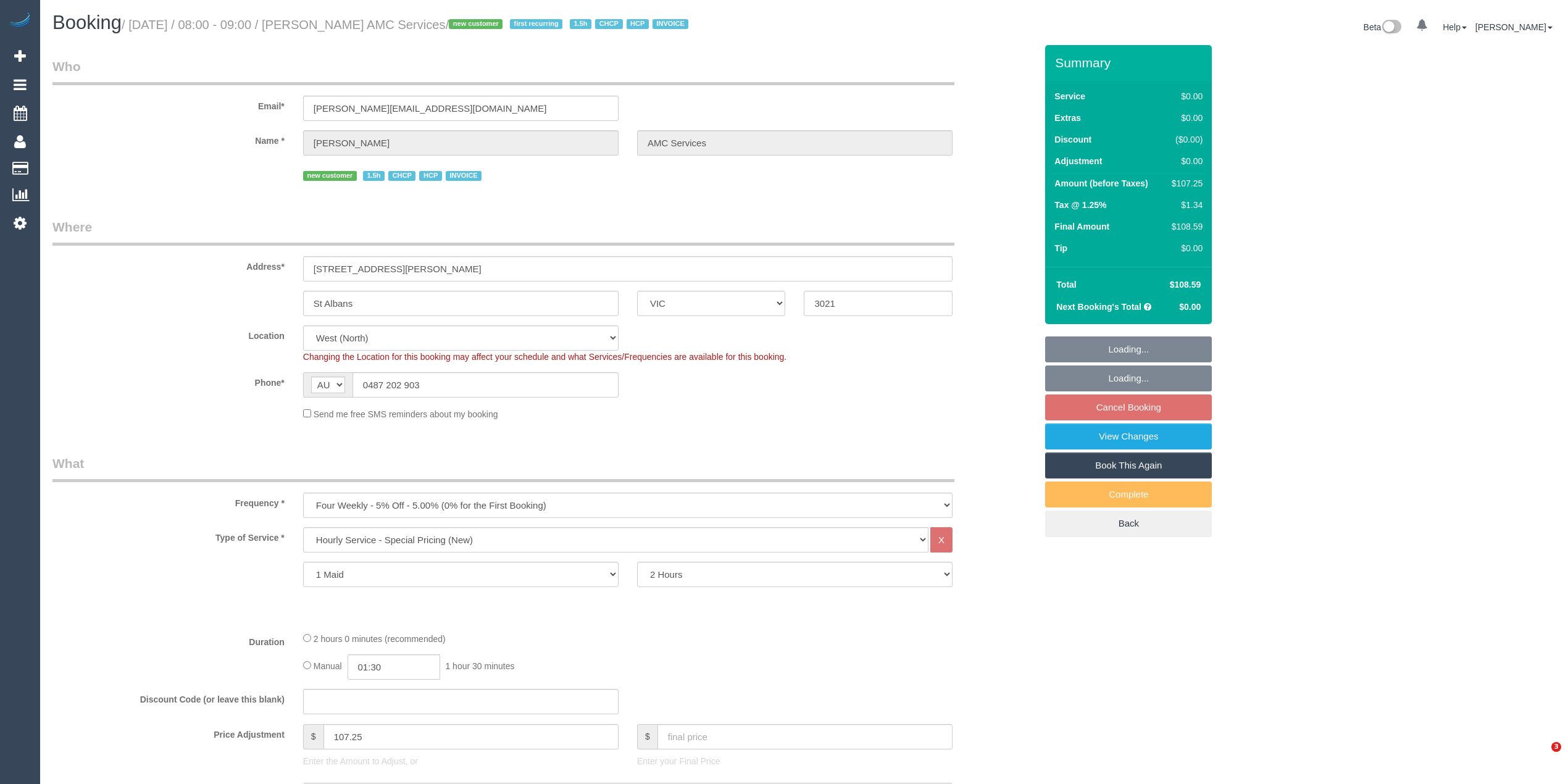
select select "number:25"
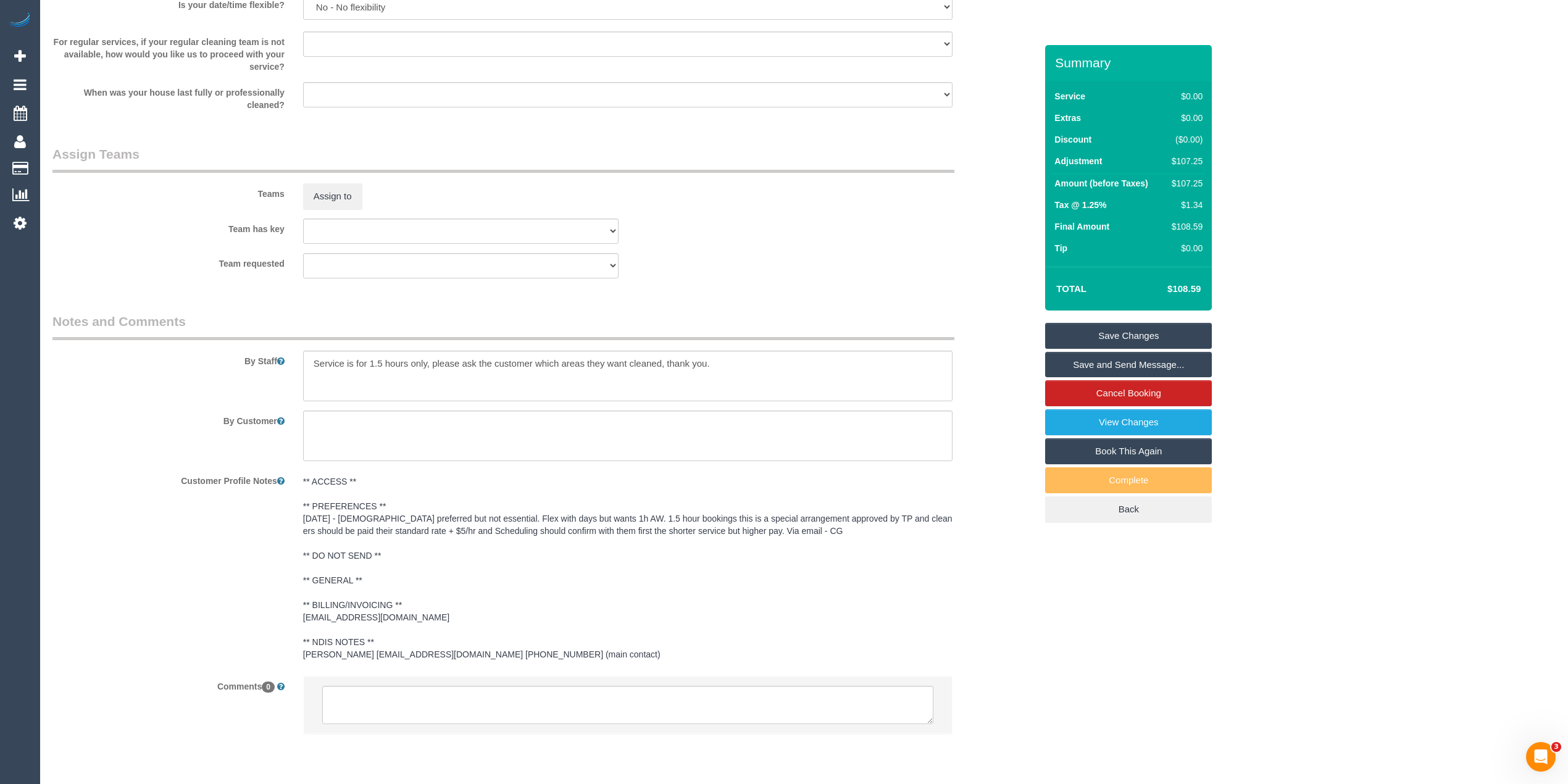
scroll to position [1429, 0]
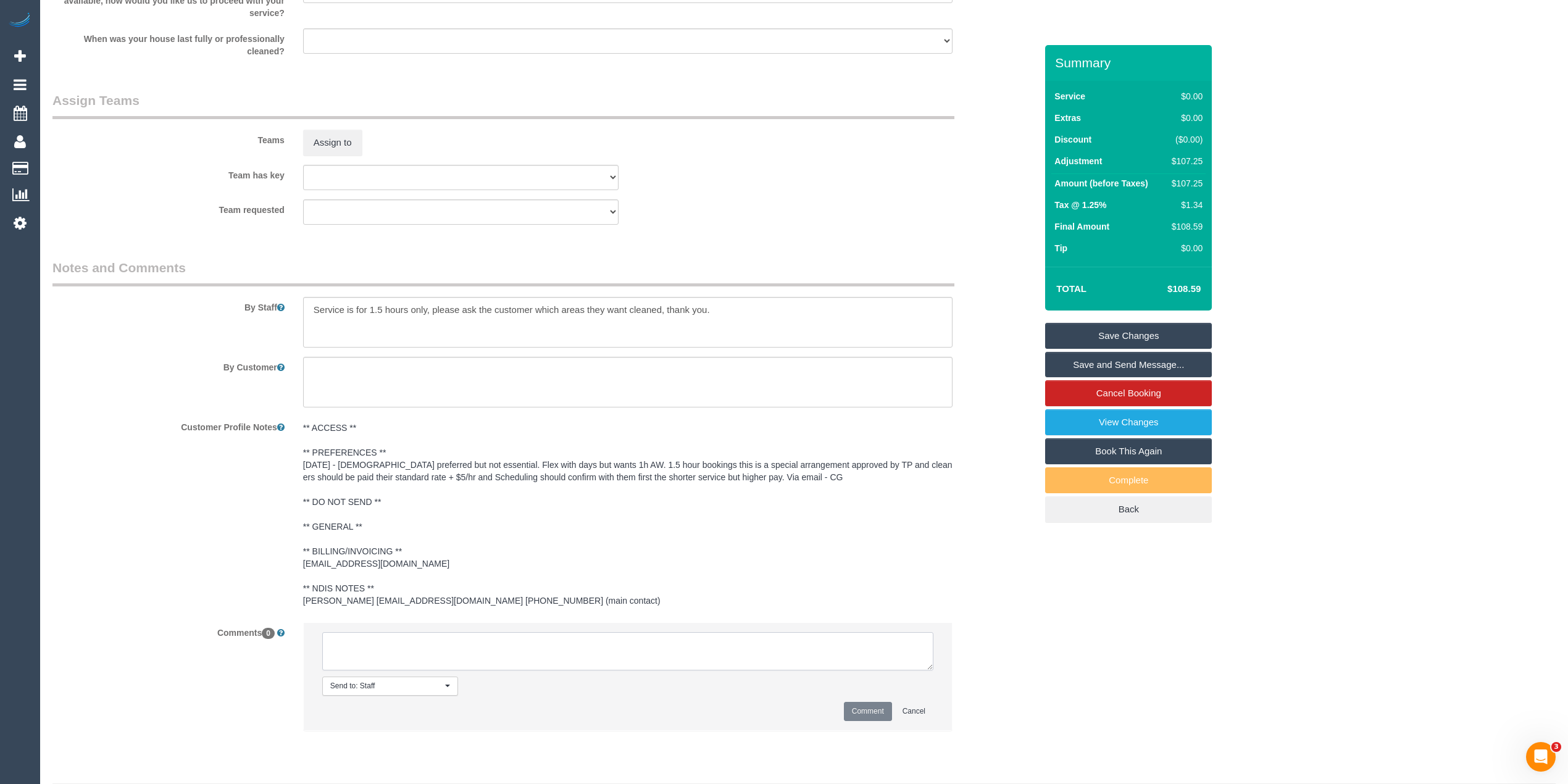
click at [394, 670] on textarea at bounding box center [628, 651] width 611 height 38
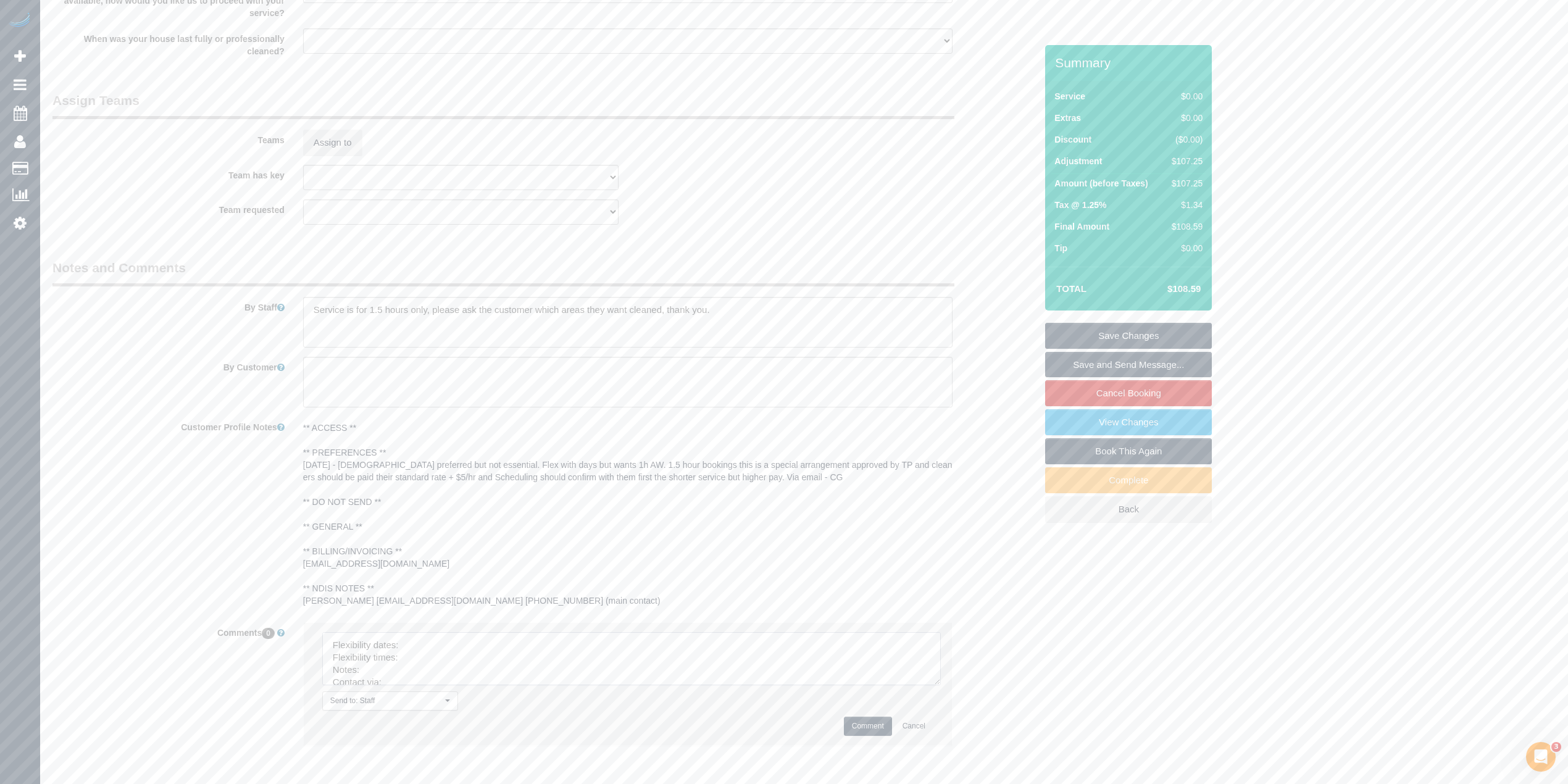
drag, startPoint x: 923, startPoint y: 679, endPoint x: 865, endPoint y: 717, distance: 69.3
click at [940, 685] on textarea at bounding box center [631, 659] width 619 height 53
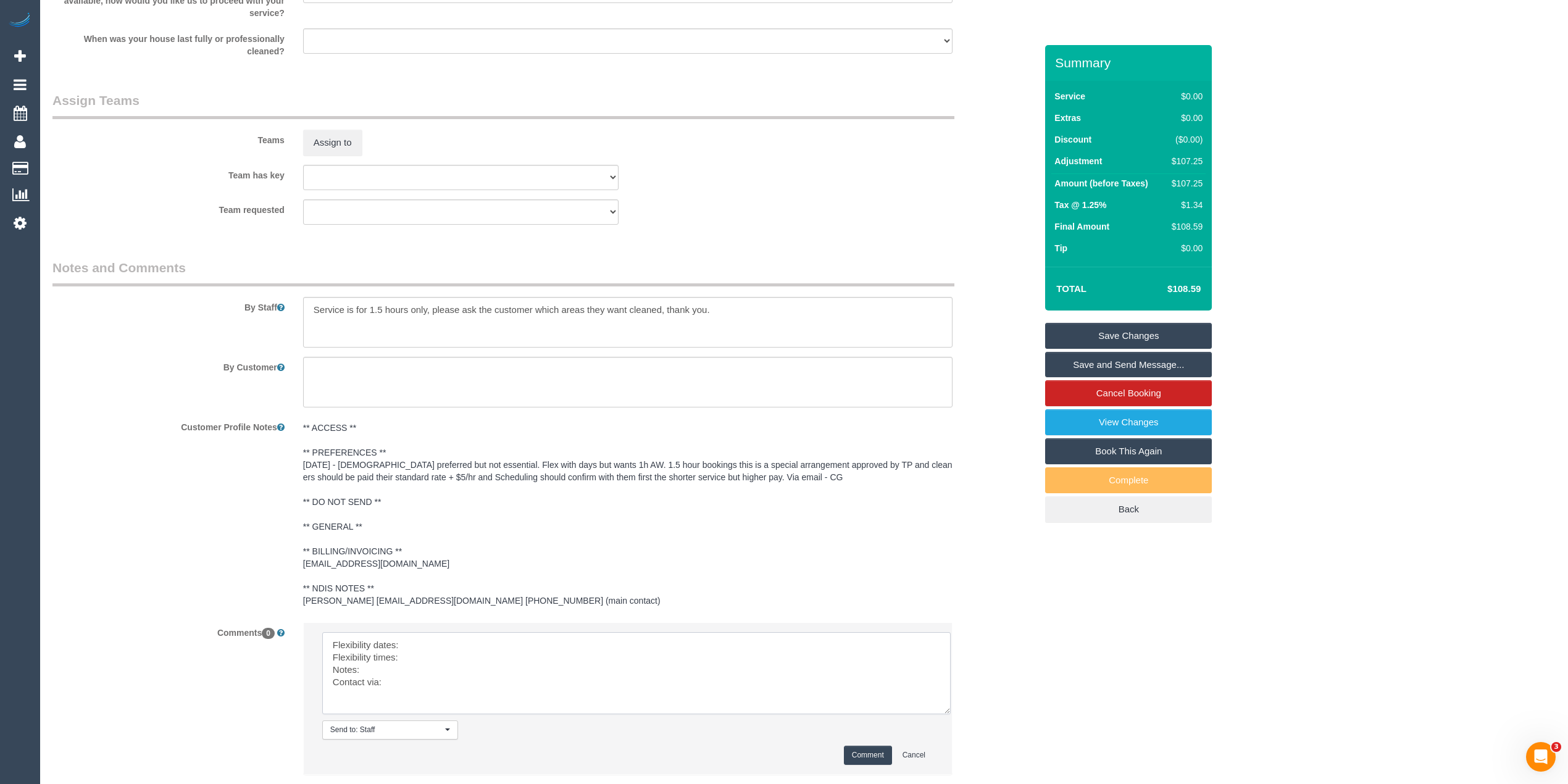
click at [443, 657] on textarea at bounding box center [636, 673] width 628 height 82
click at [431, 672] on textarea at bounding box center [636, 673] width 628 height 82
click at [400, 685] on textarea at bounding box center [636, 673] width 628 height 82
click at [405, 699] on textarea at bounding box center [636, 673] width 628 height 82
click at [415, 683] on textarea at bounding box center [636, 673] width 628 height 82
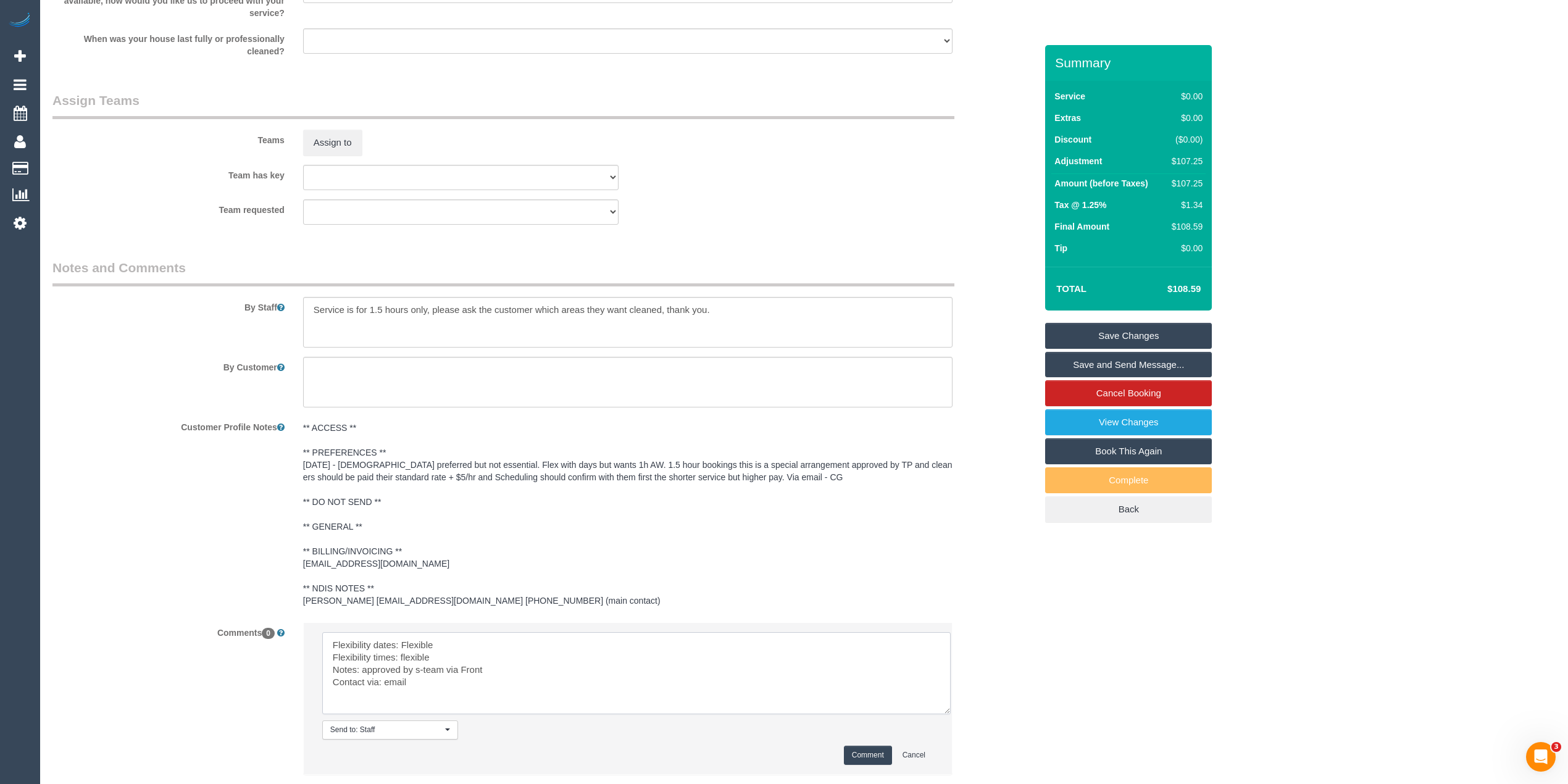
click at [415, 683] on textarea at bounding box center [636, 673] width 628 height 82
click at [436, 685] on textarea at bounding box center [636, 673] width 628 height 82
type textarea "Flexibility dates: Flexible Flexibility times: flexible Notes: approved by Bron…"
click at [871, 765] on button "Comment" at bounding box center [868, 755] width 48 height 19
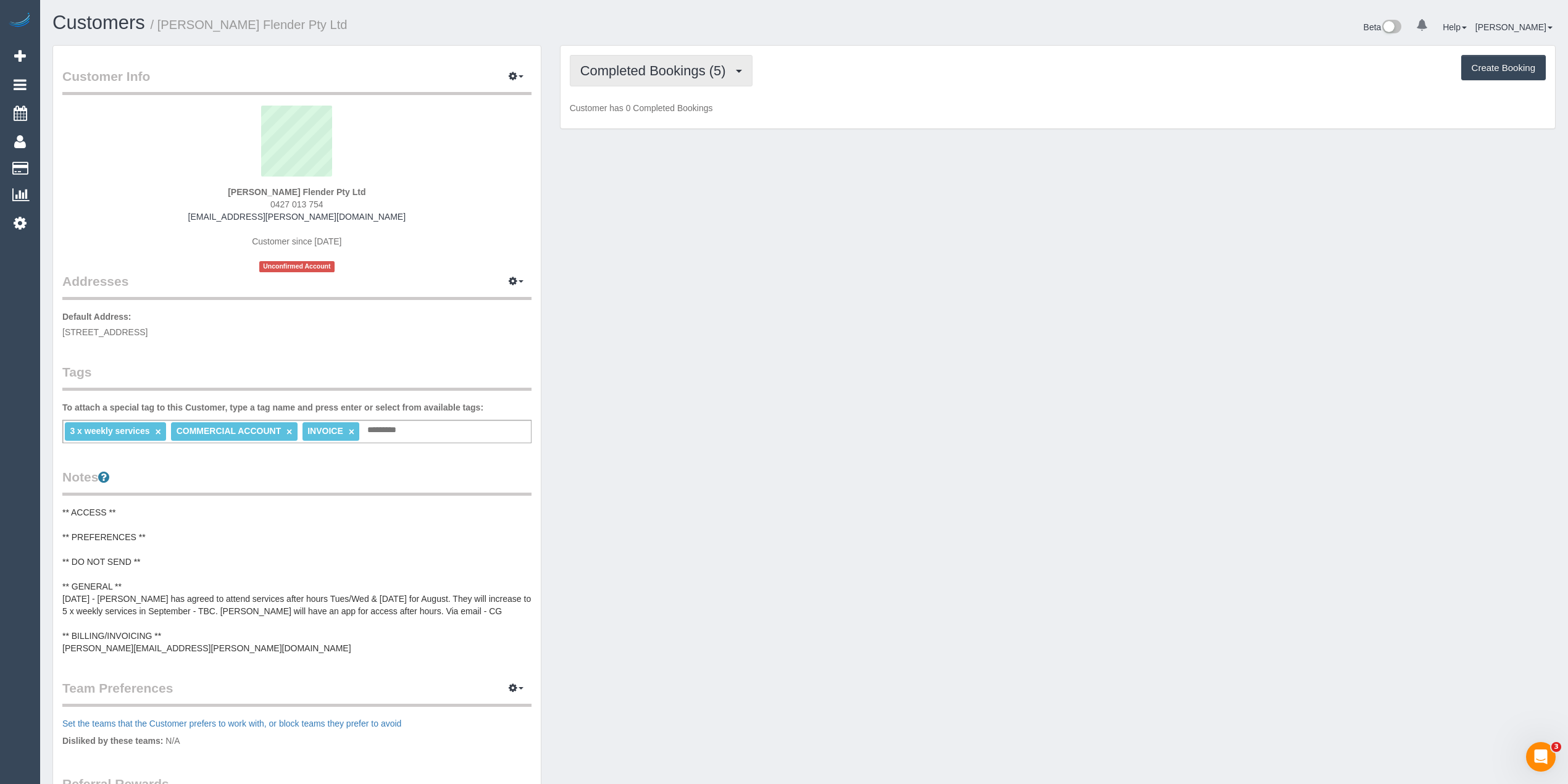
click at [586, 76] on span "Completed Bookings (5)" at bounding box center [656, 71] width 152 height 16
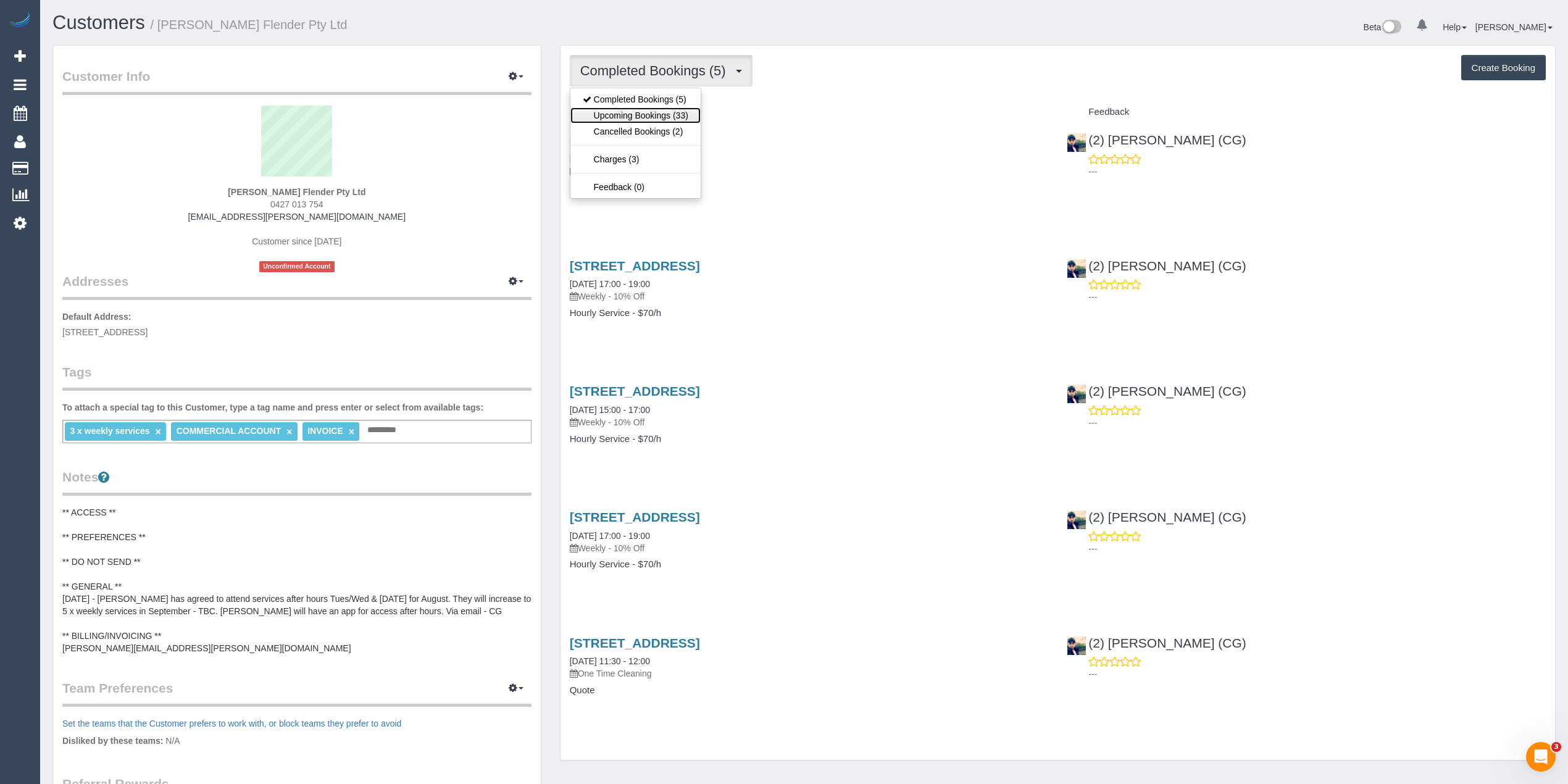
click at [626, 110] on link "Upcoming Bookings (33)" at bounding box center [635, 116] width 130 height 16
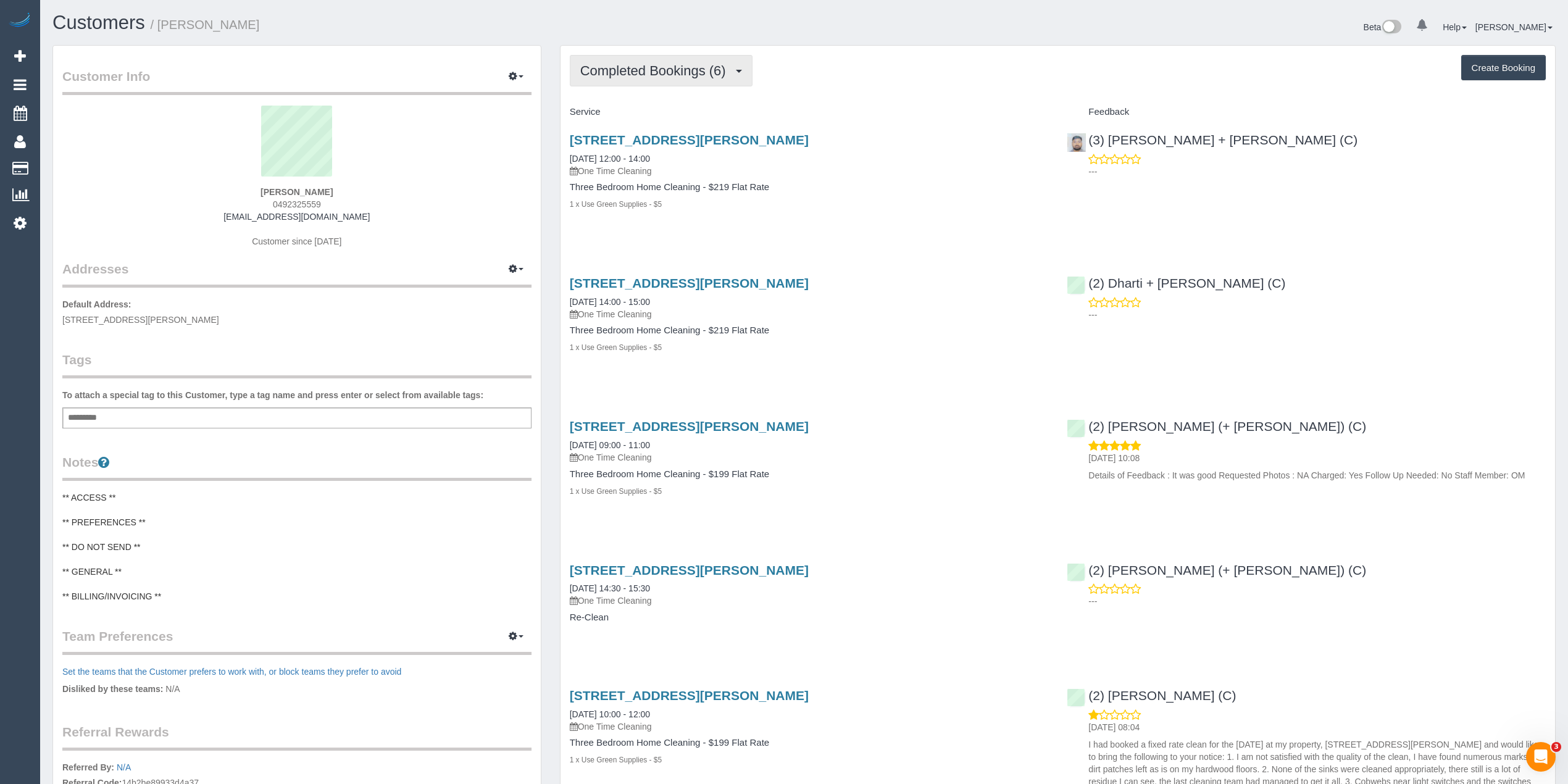
drag, startPoint x: 645, startPoint y: 60, endPoint x: 645, endPoint y: 67, distance: 7.0
click at [645, 63] on button "Completed Bookings (6)" at bounding box center [661, 71] width 182 height 31
click at [647, 114] on link "Upcoming Bookings (1)" at bounding box center [635, 116] width 129 height 16
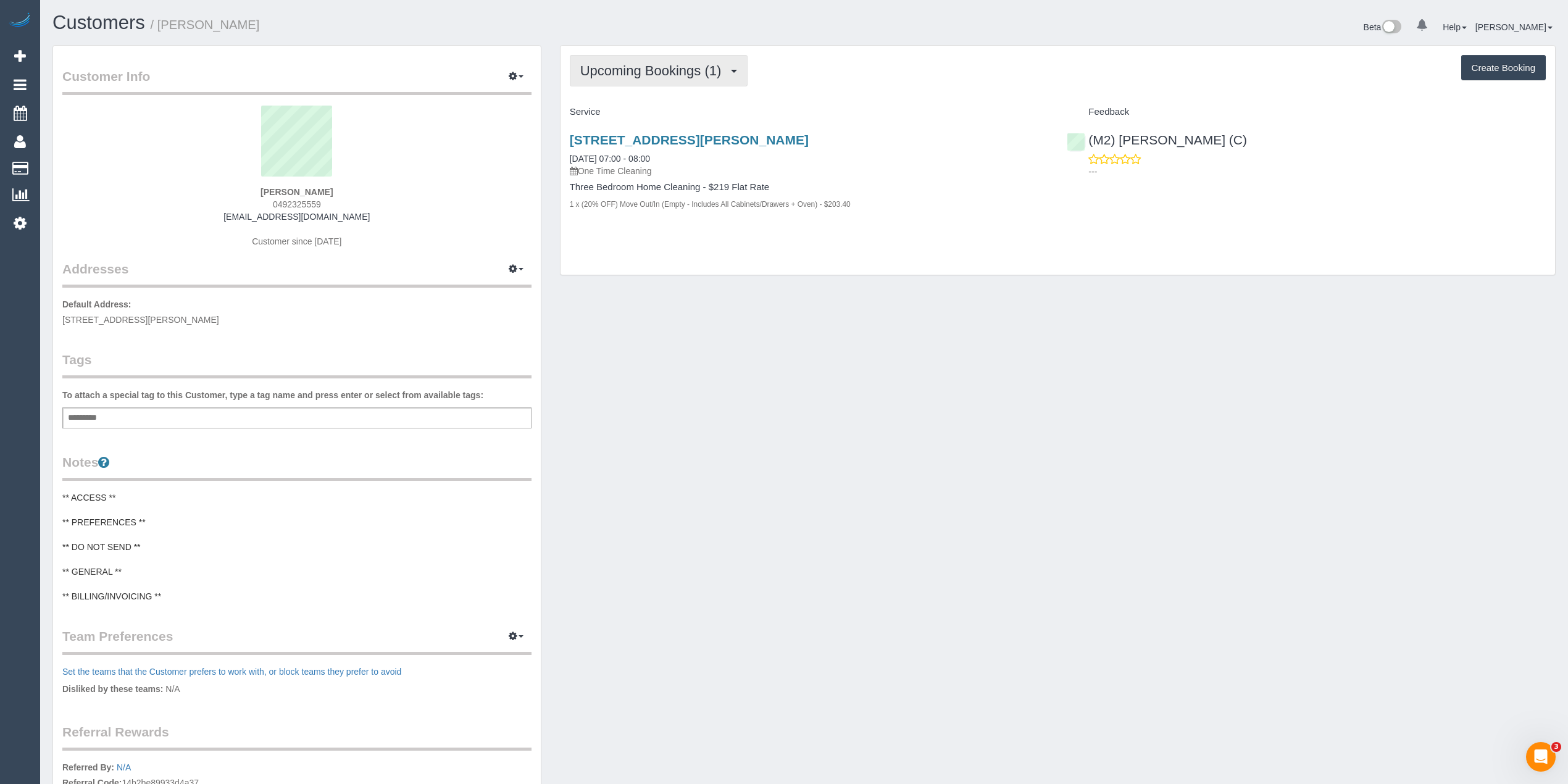
click at [618, 67] on span "Upcoming Bookings (1)" at bounding box center [654, 71] width 148 height 16
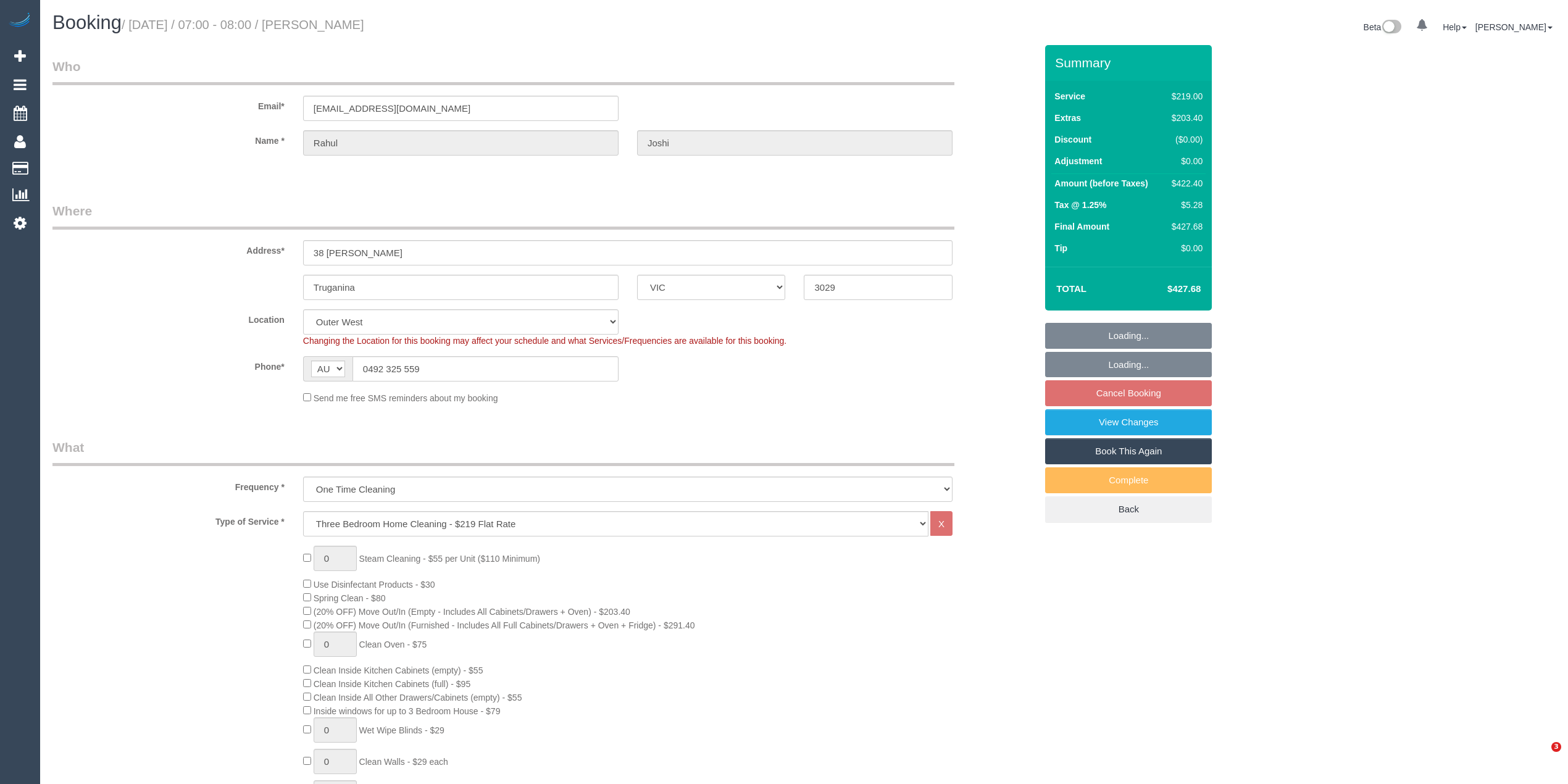
select select "VIC"
select select "string:stripe-pm_1QVPFX2GScqysDRVzpS26kht"
select select "number:28"
select select "number:14"
select select "number:19"
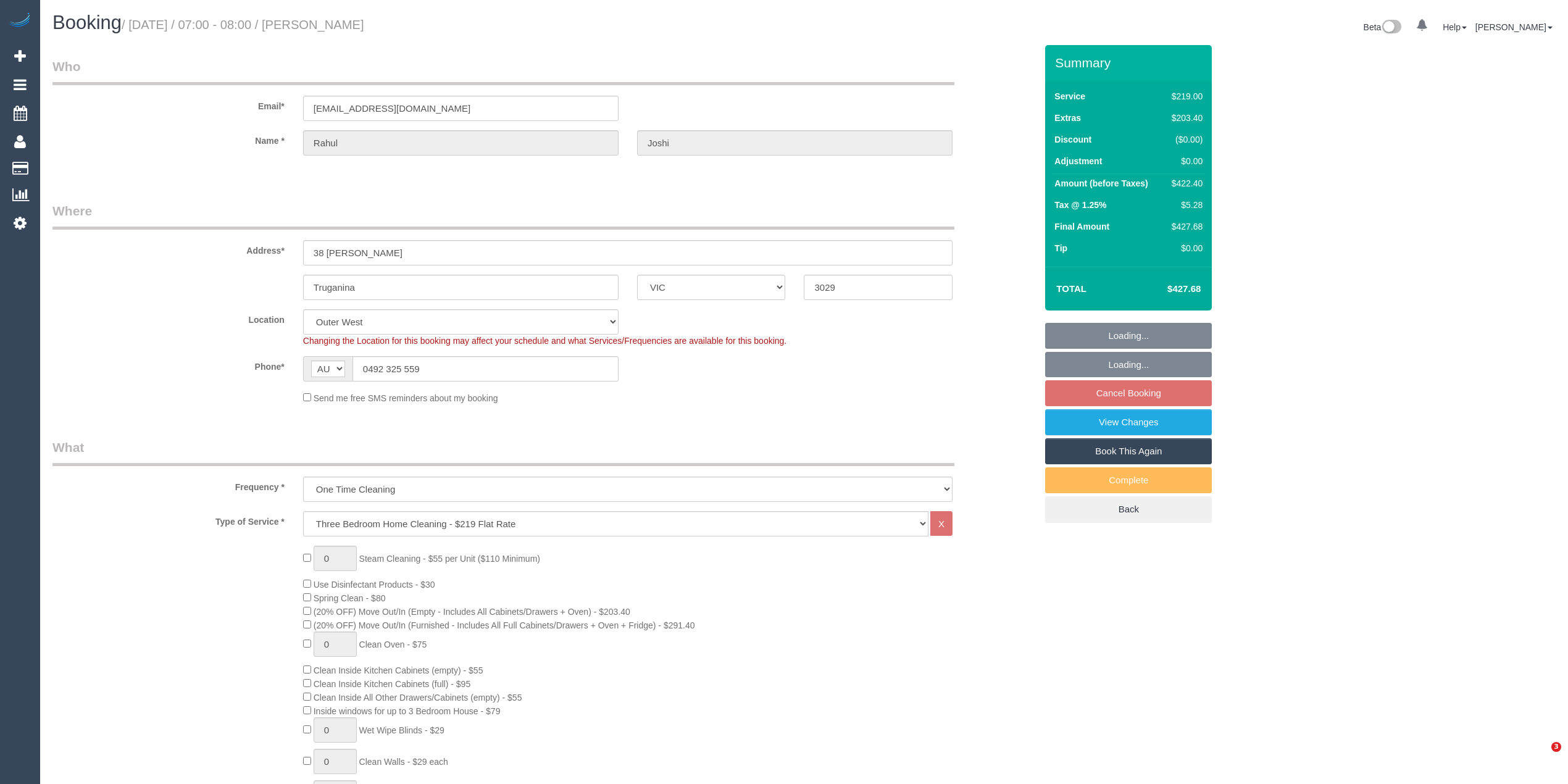
select select "number:25"
select select "spot1"
